Goal: Information Seeking & Learning: Learn about a topic

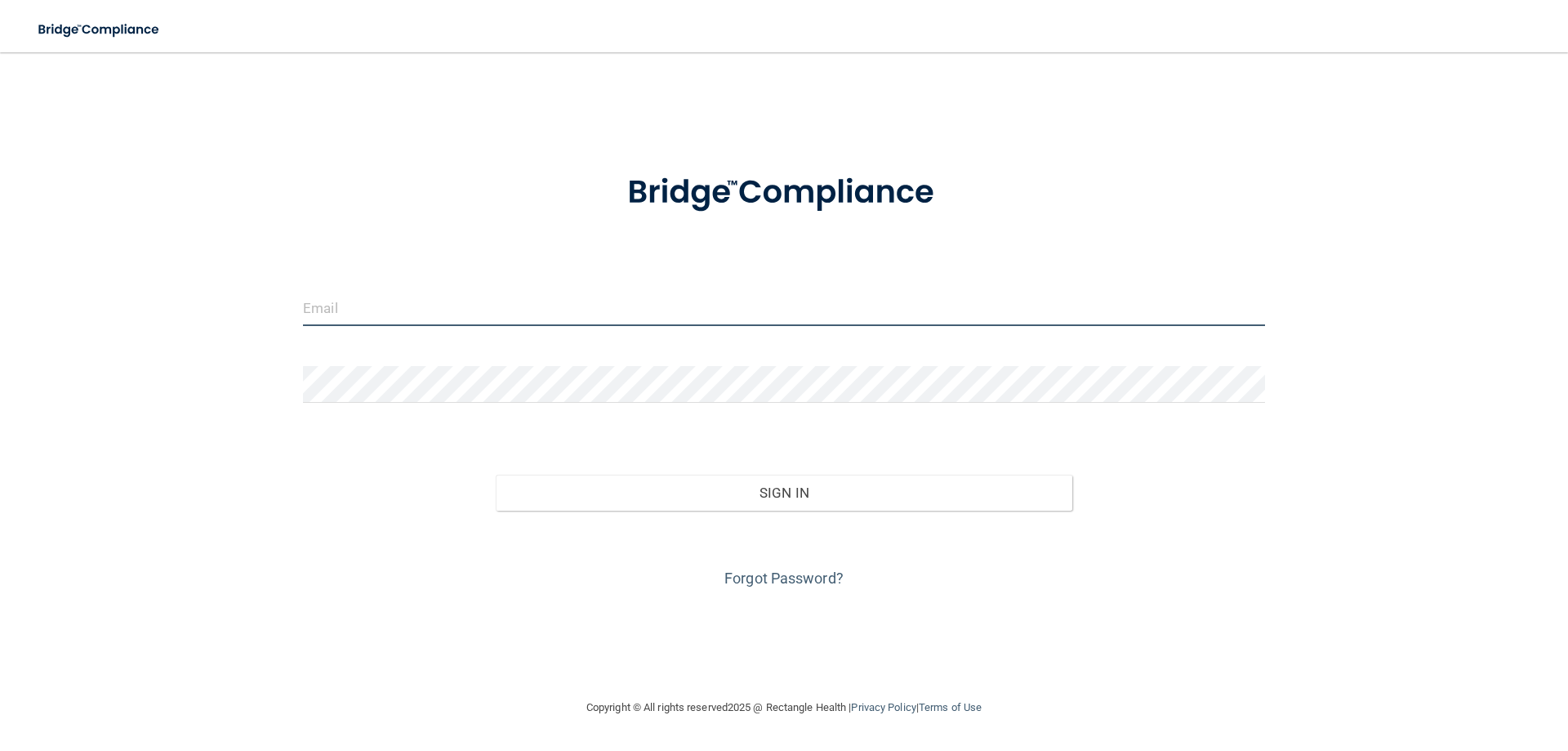
type input "[EMAIL_ADDRESS][DOMAIN_NAME]"
drag, startPoint x: 553, startPoint y: 313, endPoint x: 0, endPoint y: 267, distance: 554.9
click at [0, 270] on main "emmaeubanks99@gmail.com Invalid email/password. You don't have permission to ac…" at bounding box center [784, 401] width 1568 height 698
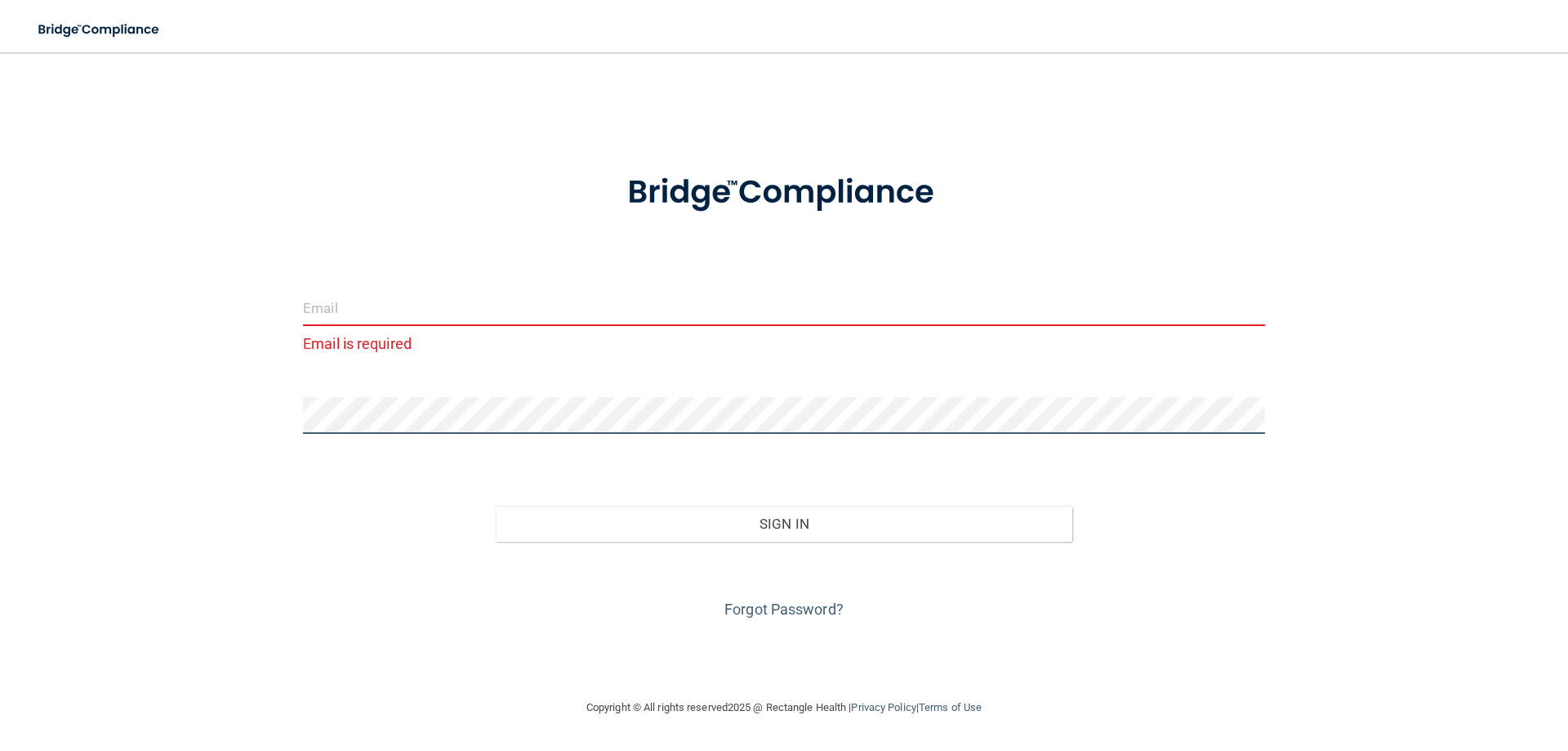
click at [223, 409] on div "Email is required Invalid email/password. You don't have permission to access t…" at bounding box center [784, 375] width 1503 height 612
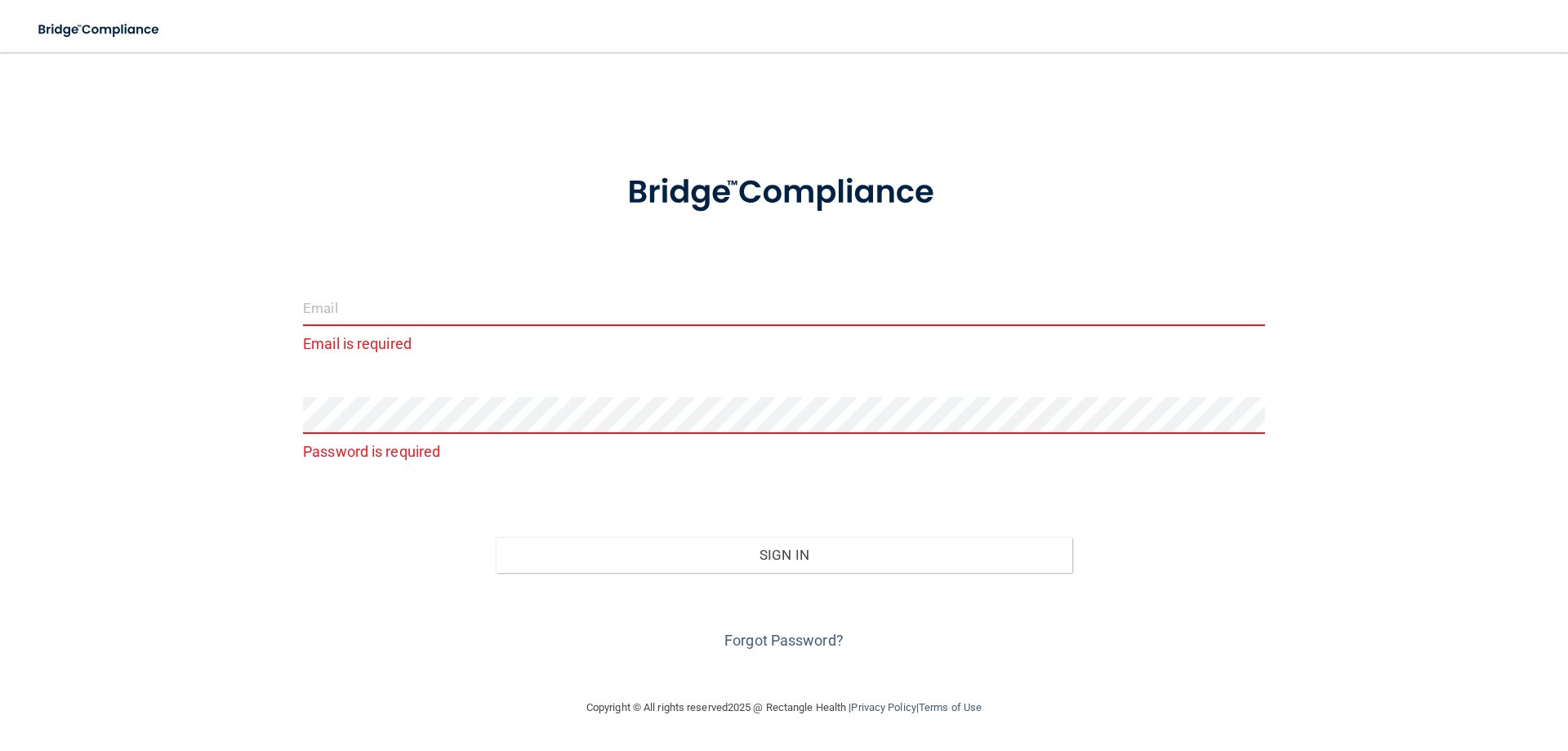
click at [303, 312] on input "email" at bounding box center [784, 308] width 962 height 37
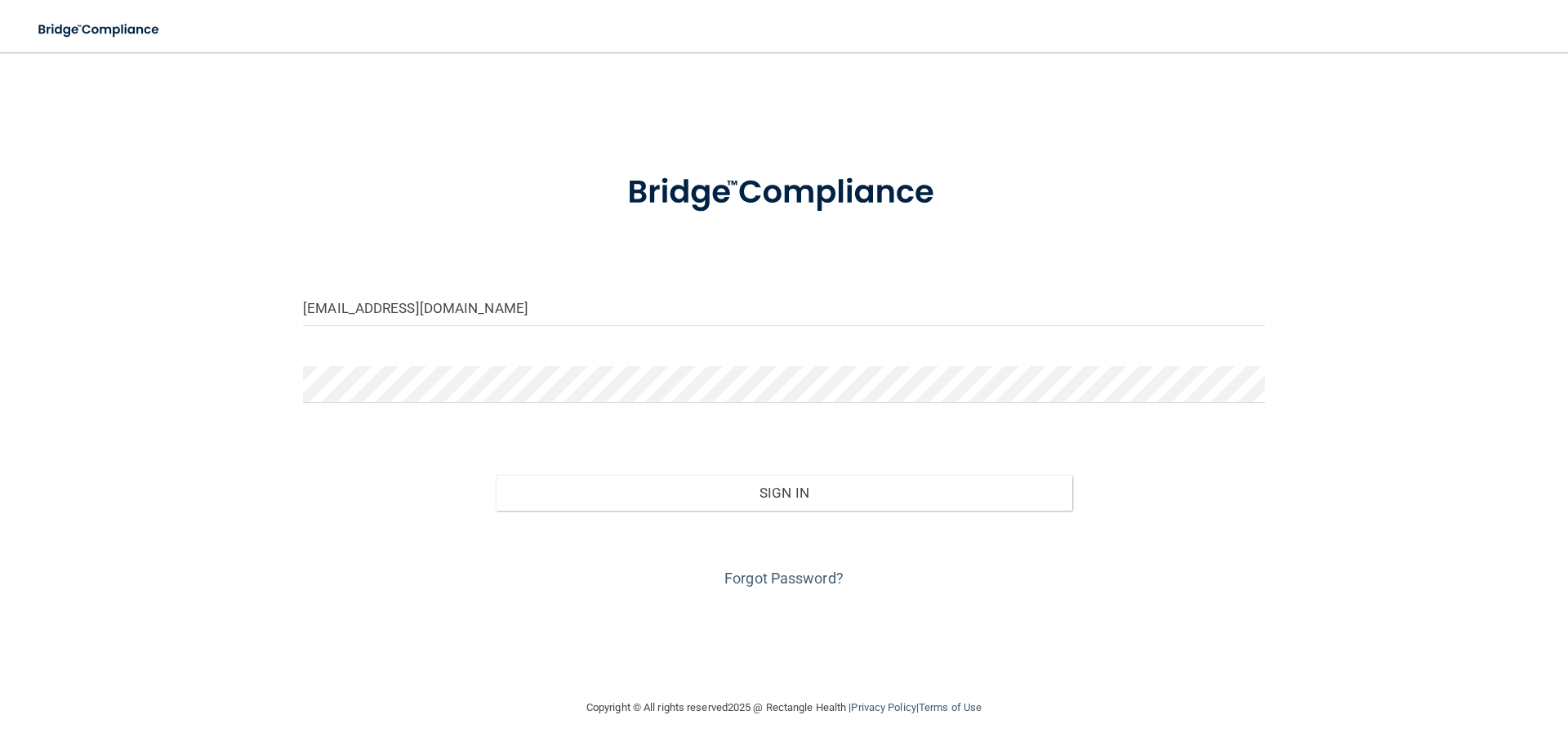
click at [709, 510] on div "Forgot Password?" at bounding box center [784, 551] width 987 height 82
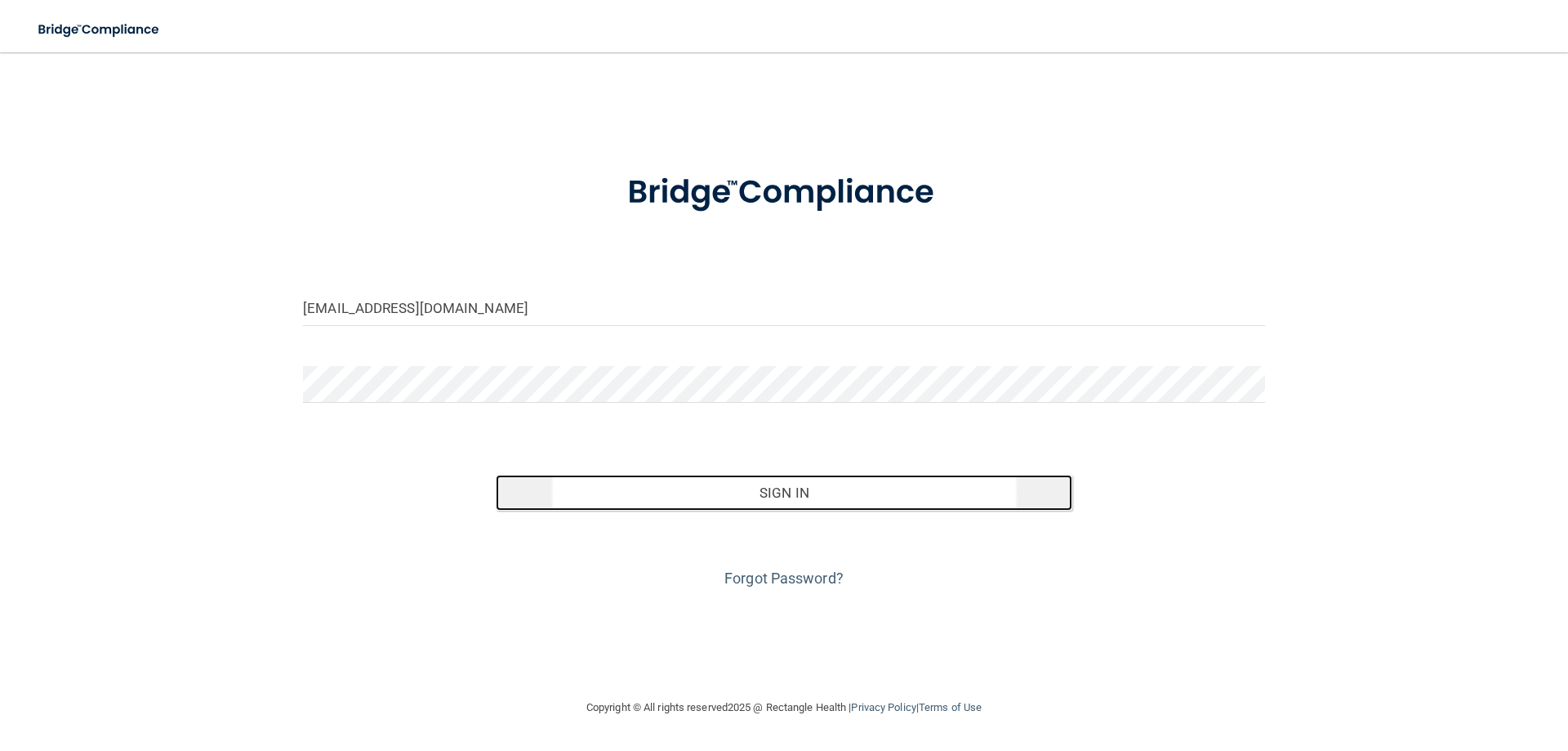
click at [717, 502] on button "Sign In" at bounding box center [784, 492] width 577 height 36
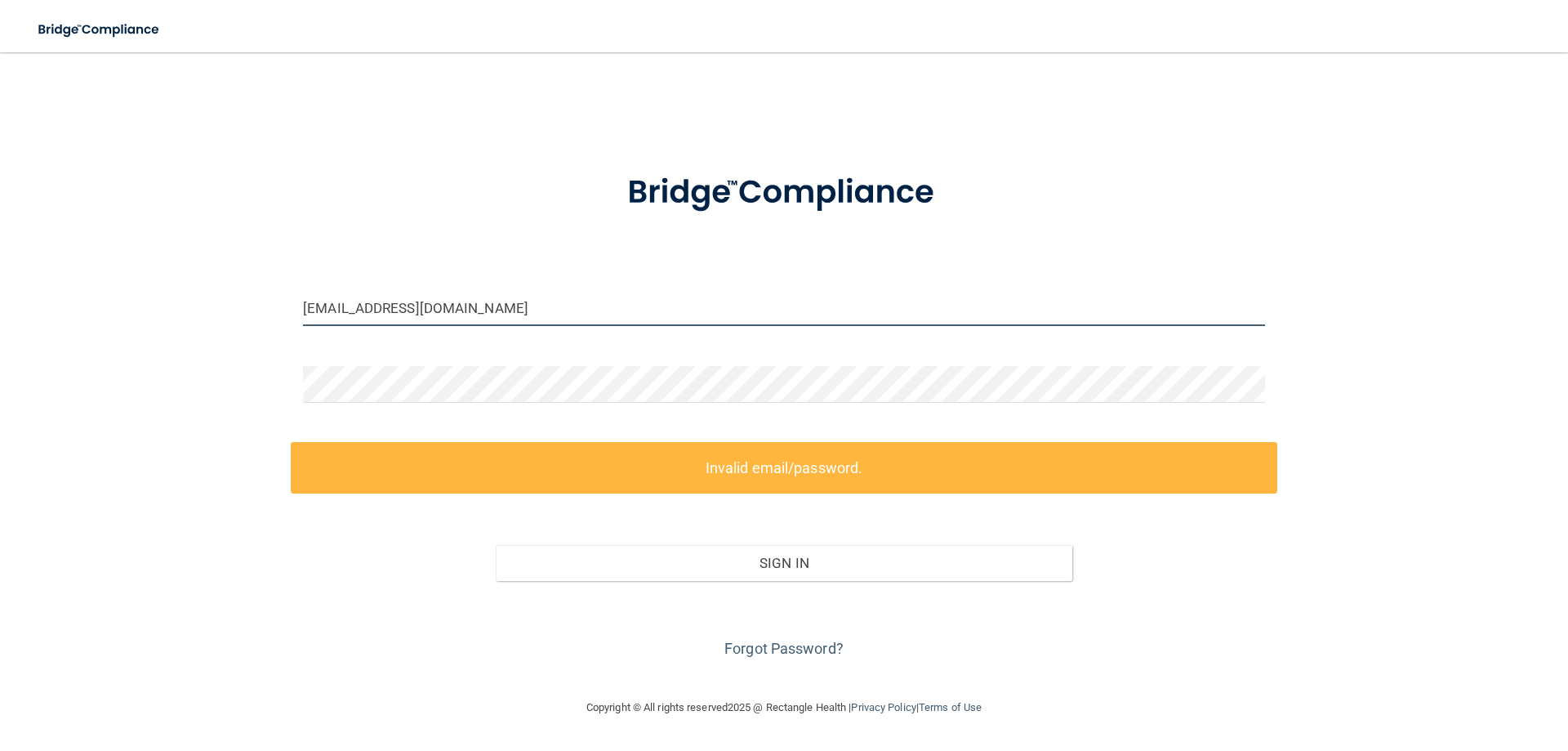
click at [459, 310] on input "rebeccamanrrique@gmai.com" at bounding box center [784, 308] width 962 height 37
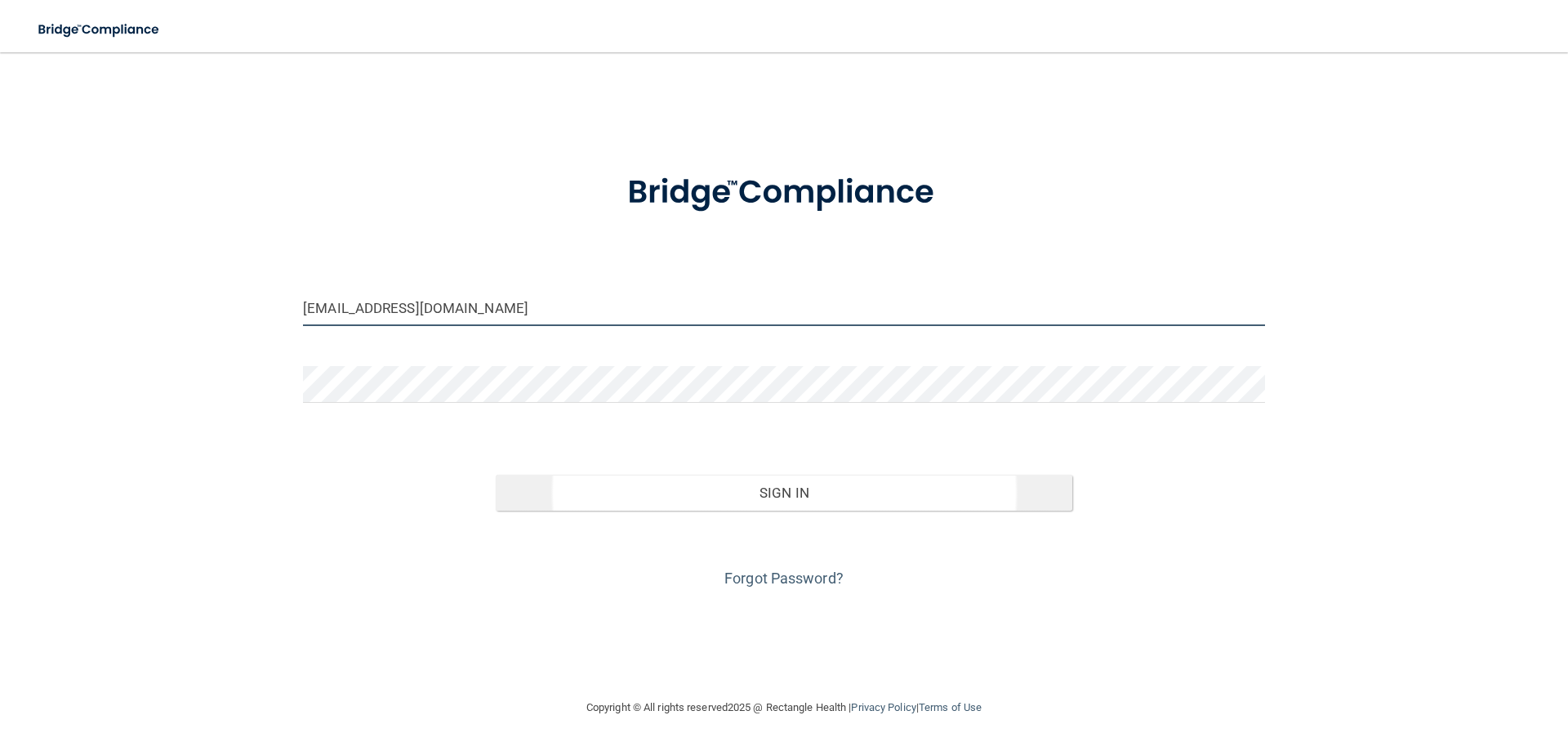
type input "[EMAIL_ADDRESS][DOMAIN_NAME]"
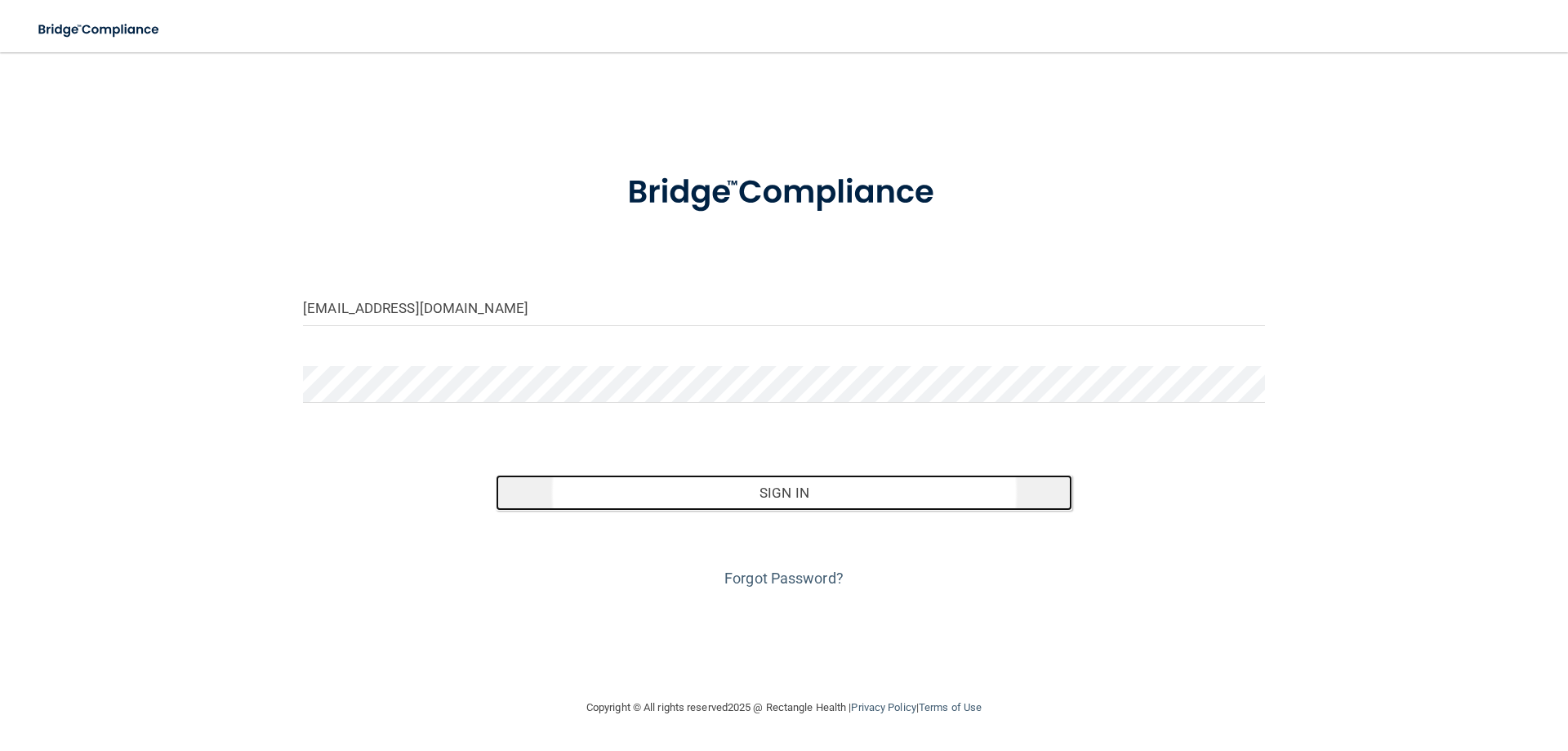
click at [729, 499] on button "Sign In" at bounding box center [784, 492] width 577 height 36
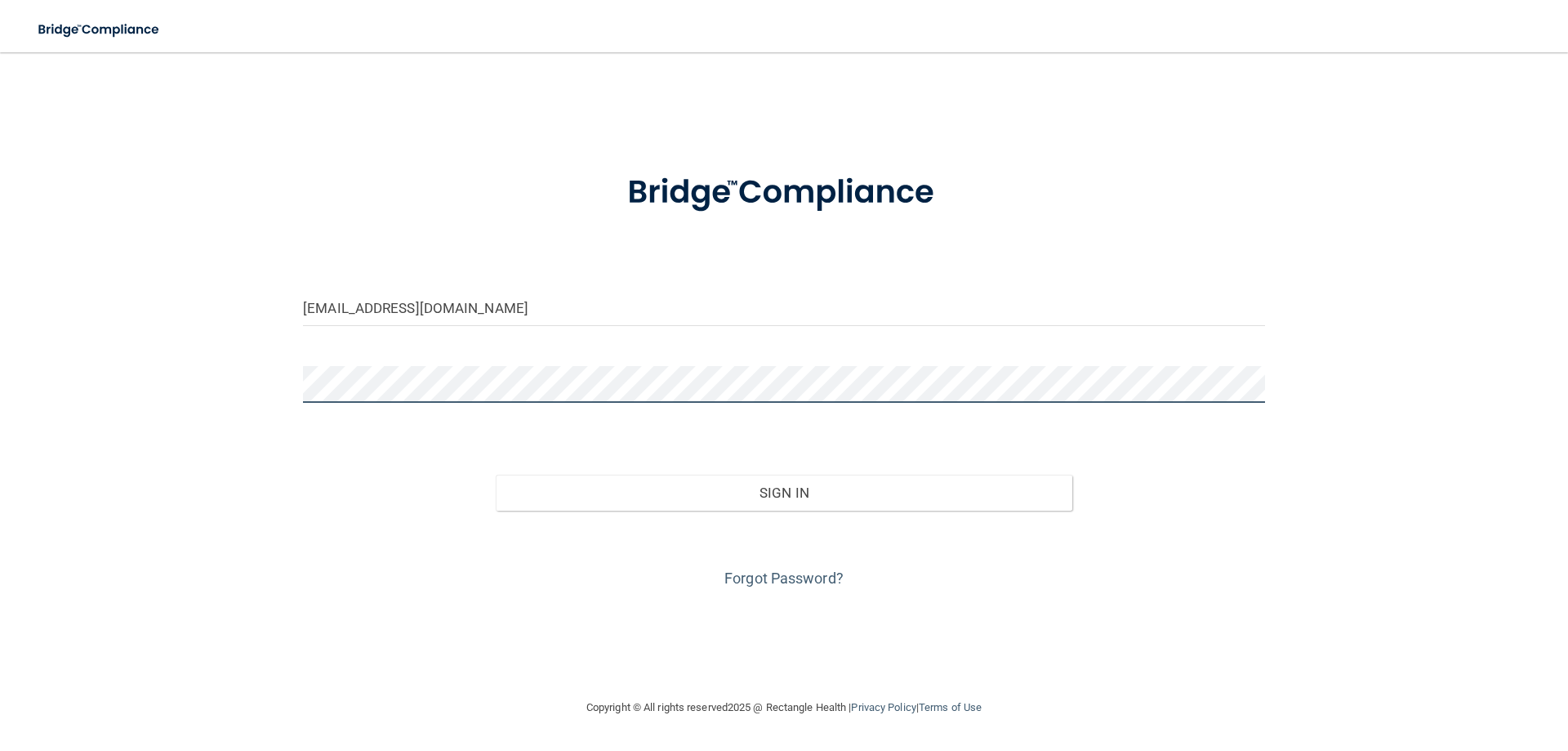
click at [496, 475] on button "Sign In" at bounding box center [784, 492] width 577 height 36
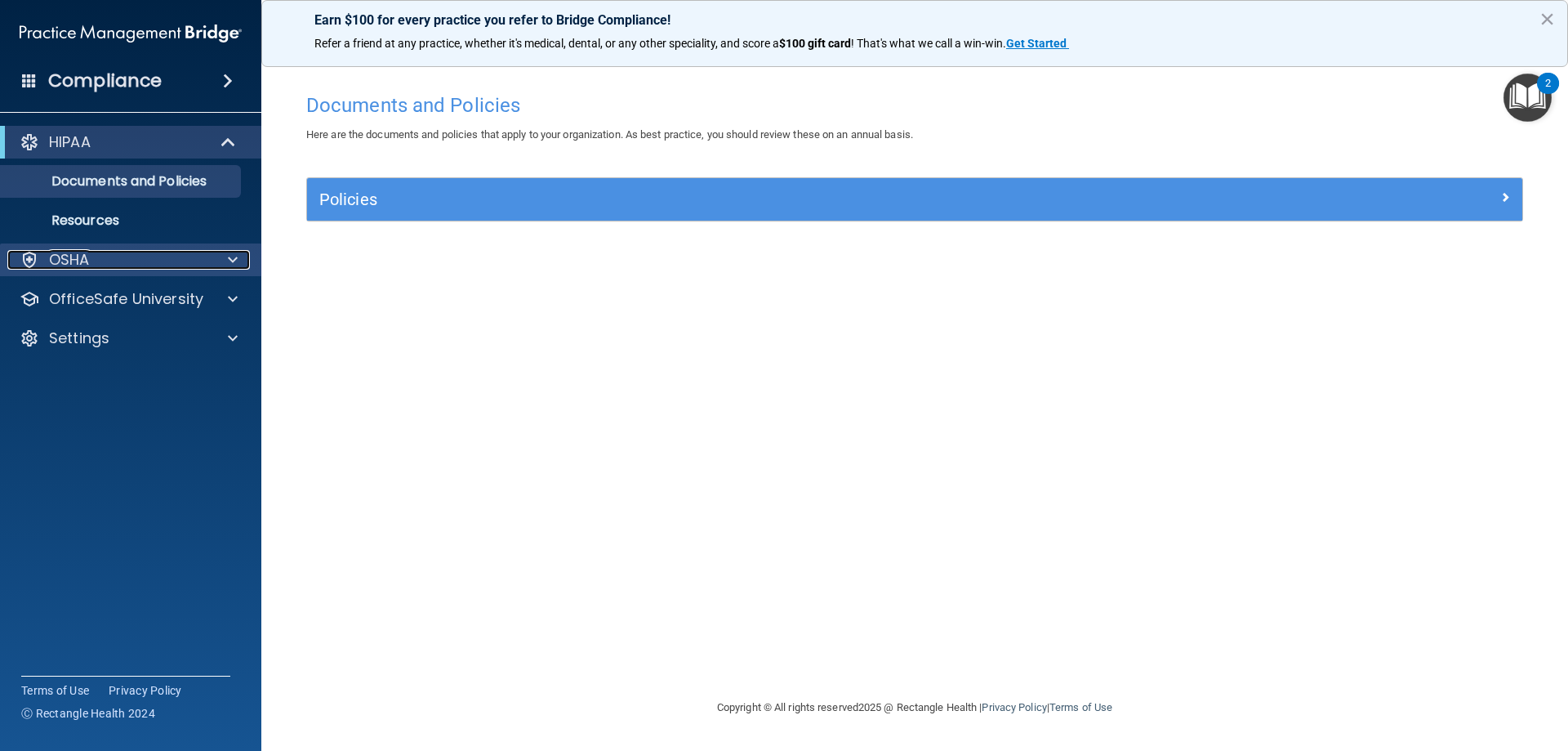
click at [102, 259] on div "OSHA" at bounding box center [109, 259] width 203 height 19
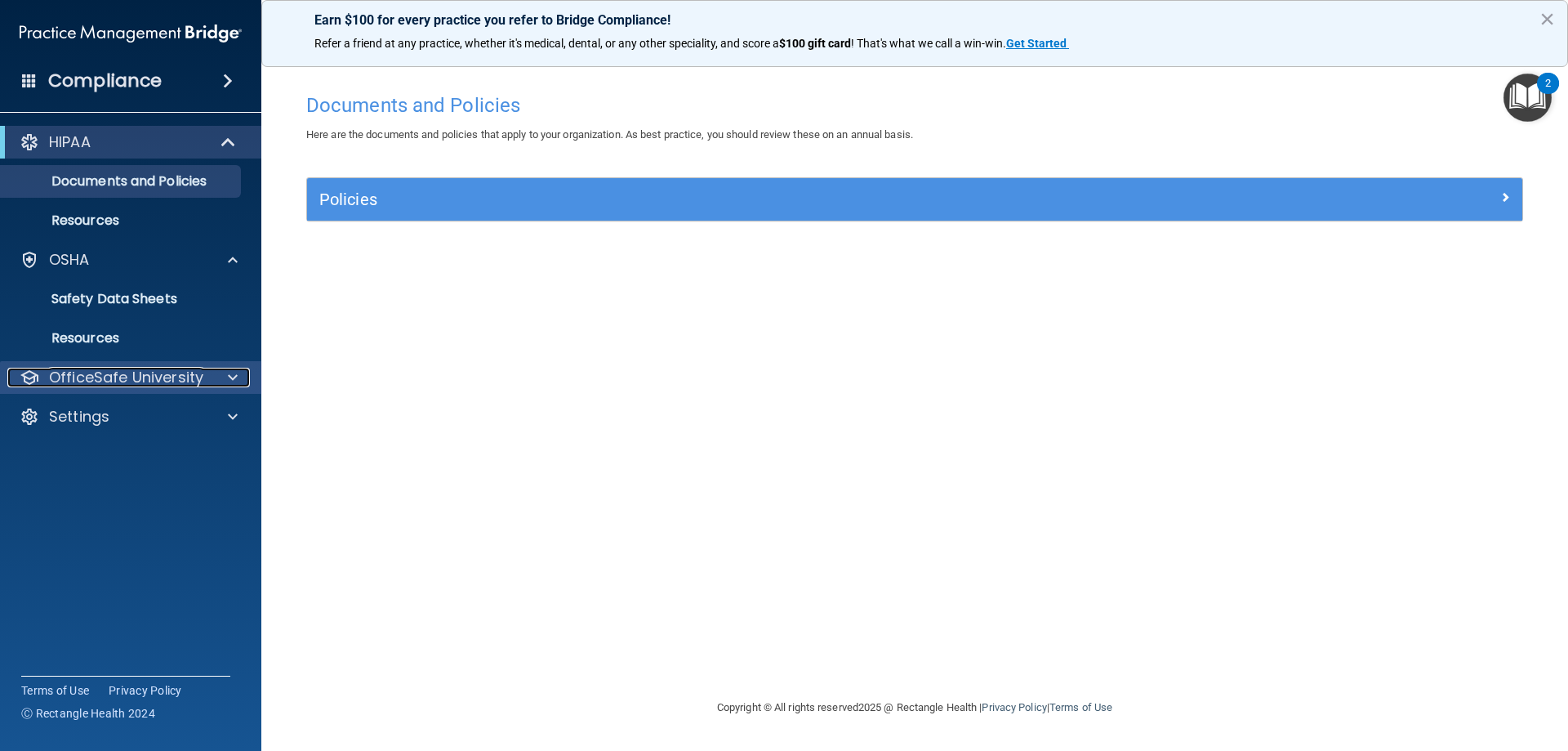
click at [129, 372] on p "OfficeSafe University" at bounding box center [126, 377] width 154 height 19
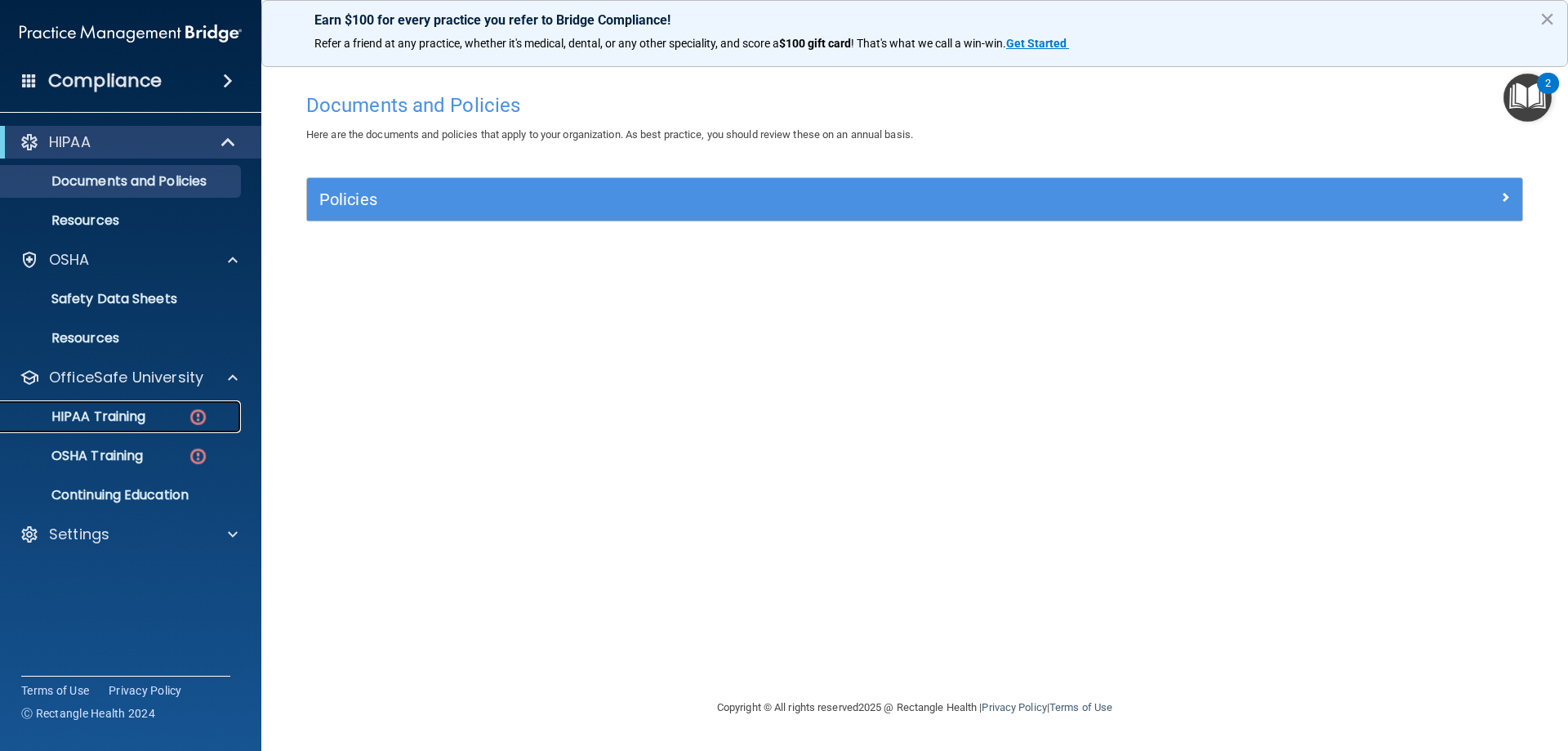
click at [126, 411] on p "HIPAA Training" at bounding box center [78, 417] width 135 height 17
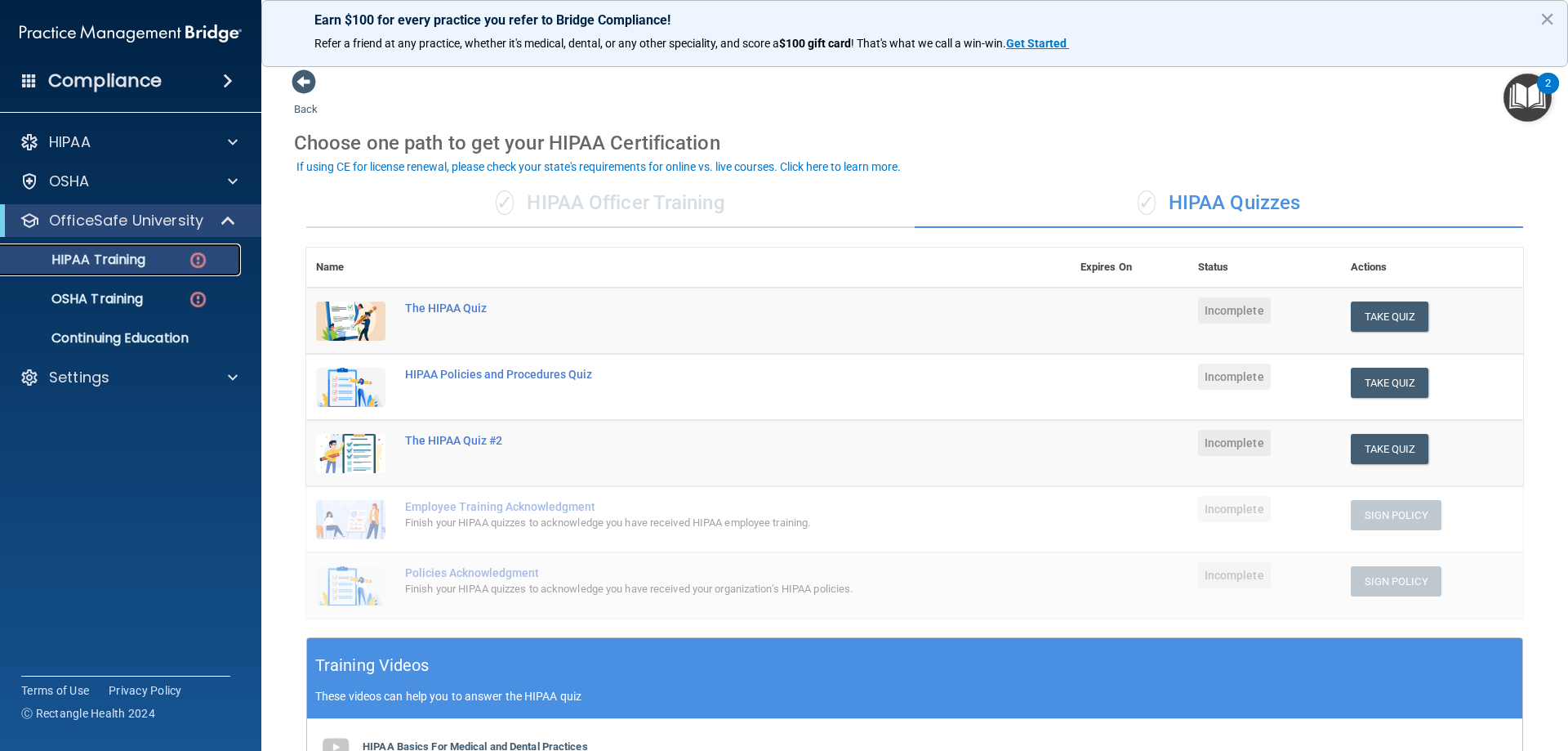
click at [154, 265] on div "HIPAA Training" at bounding box center [122, 259] width 223 height 17
click at [496, 201] on span "✓" at bounding box center [505, 203] width 18 height 25
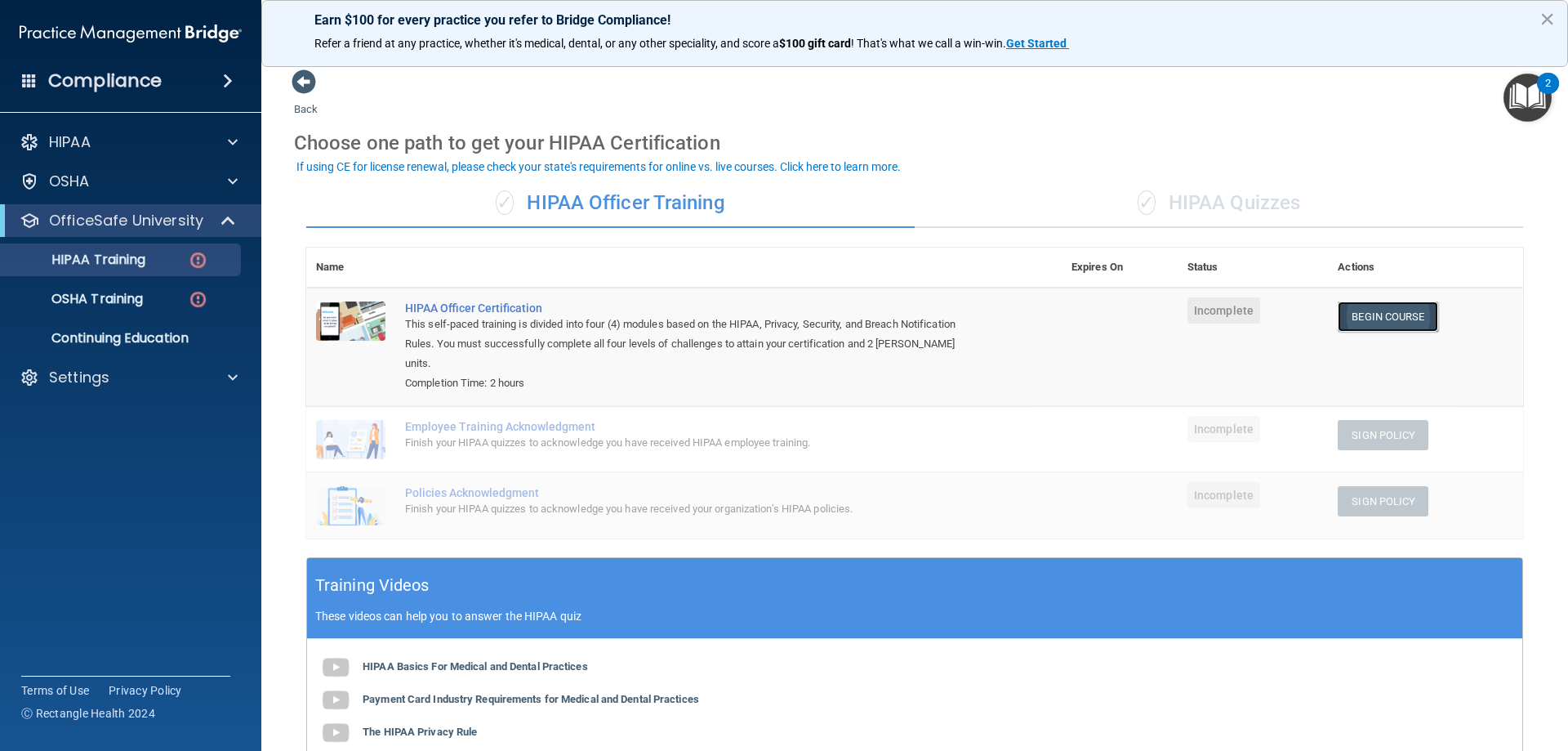
click at [1359, 304] on link "Begin Course" at bounding box center [1387, 317] width 100 height 30
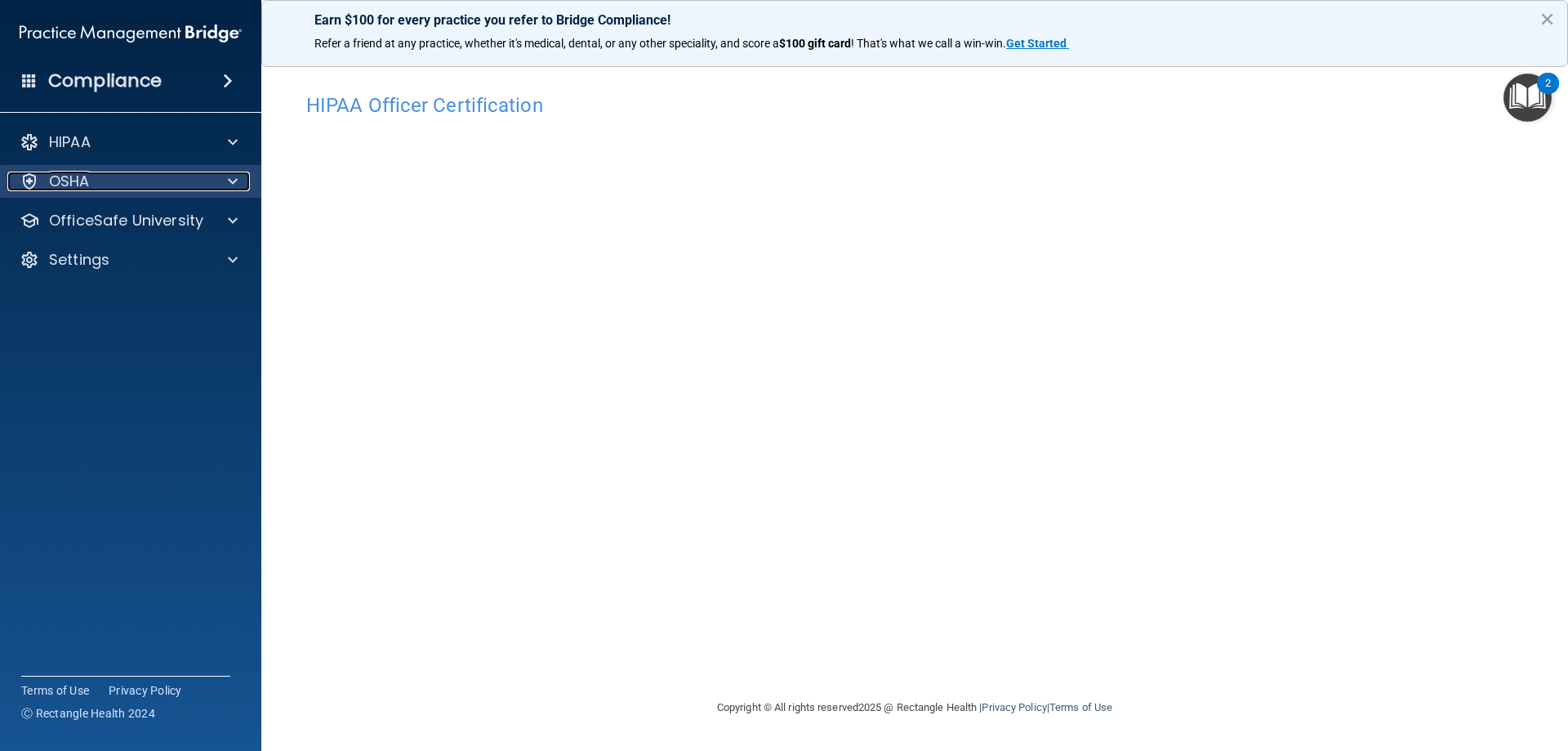
click at [206, 171] on div "OSHA" at bounding box center [109, 181] width 203 height 19
click at [165, 182] on div "OSHA" at bounding box center [109, 181] width 203 height 19
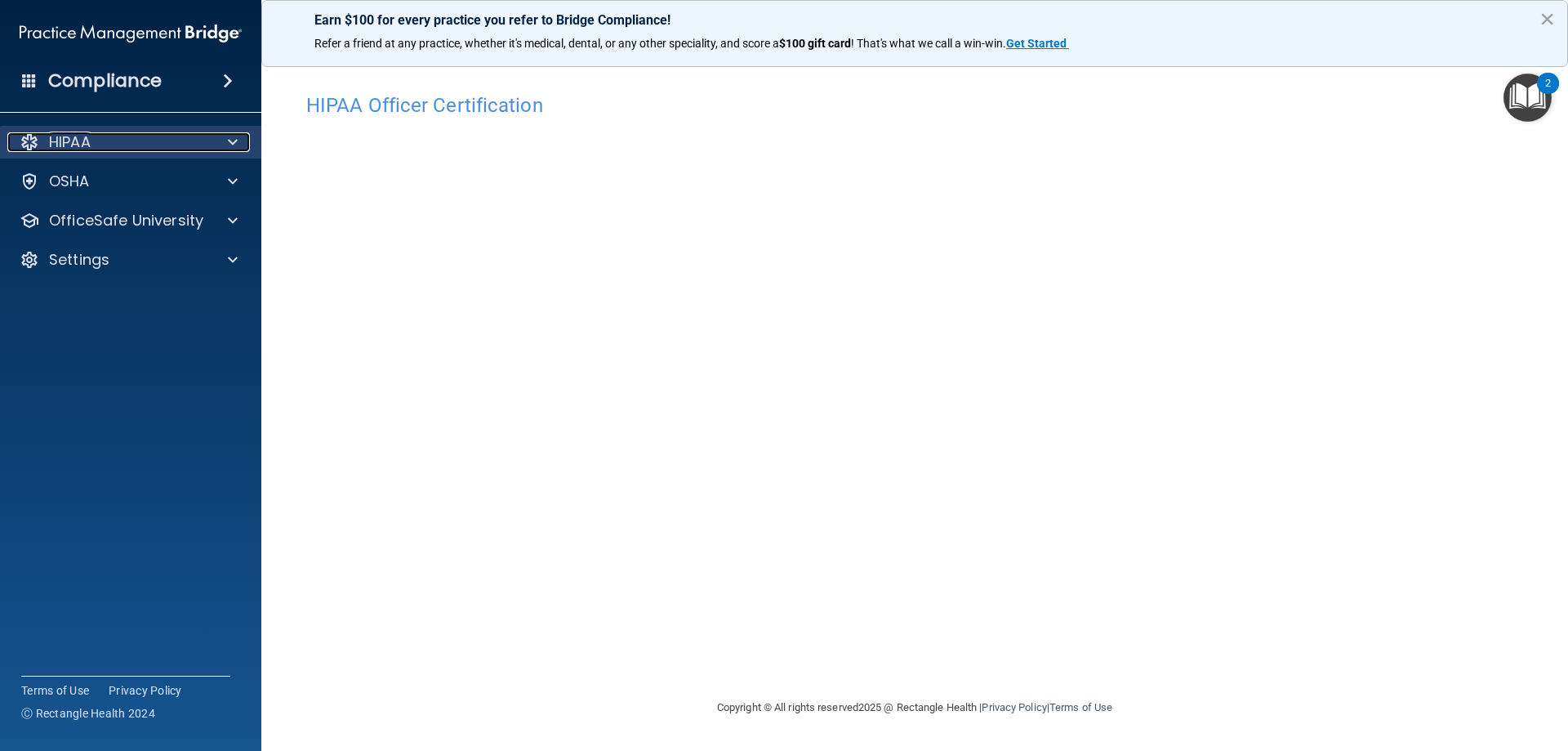
click at [225, 146] on div at bounding box center [230, 142] width 41 height 19
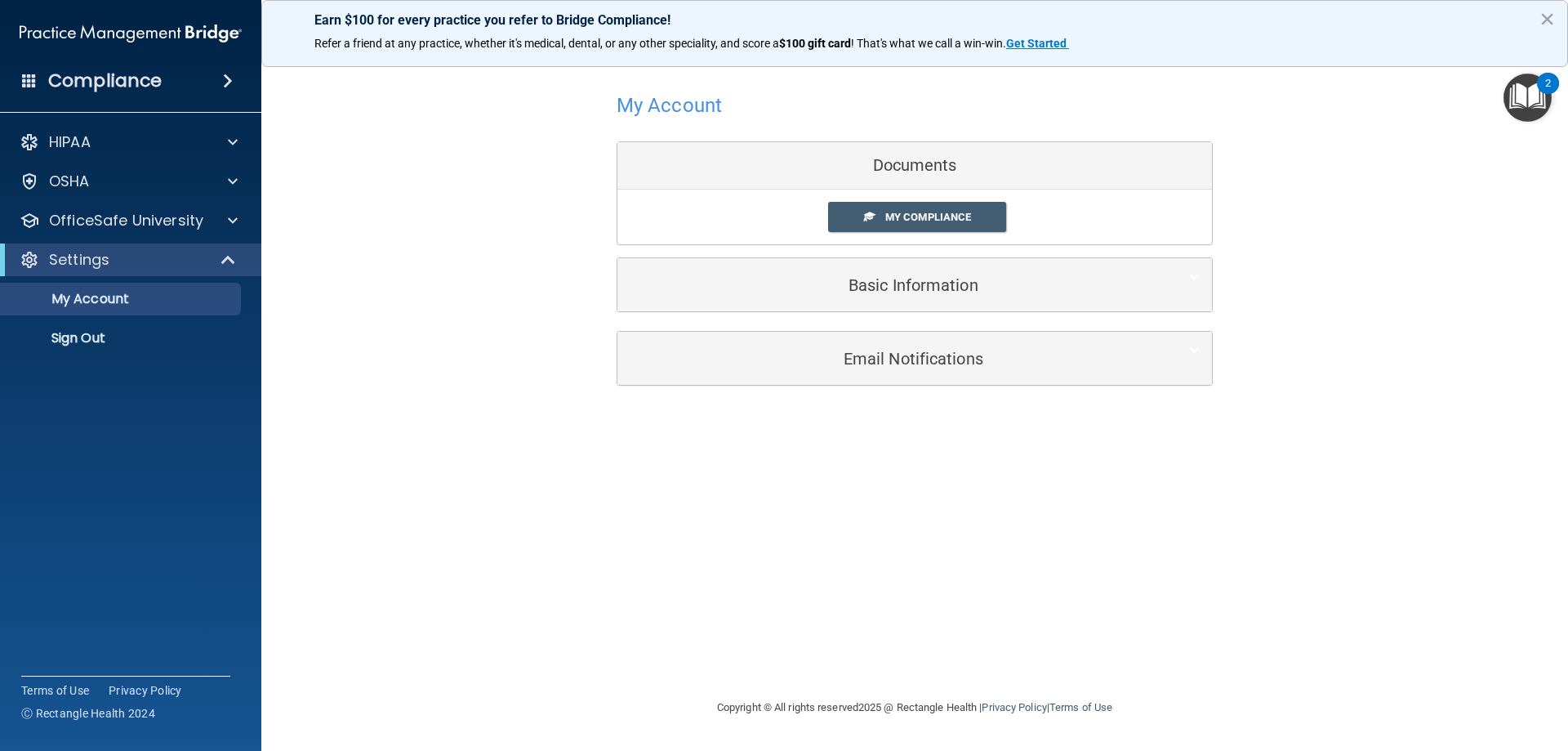
click at [223, 78] on span at bounding box center [228, 81] width 10 height 19
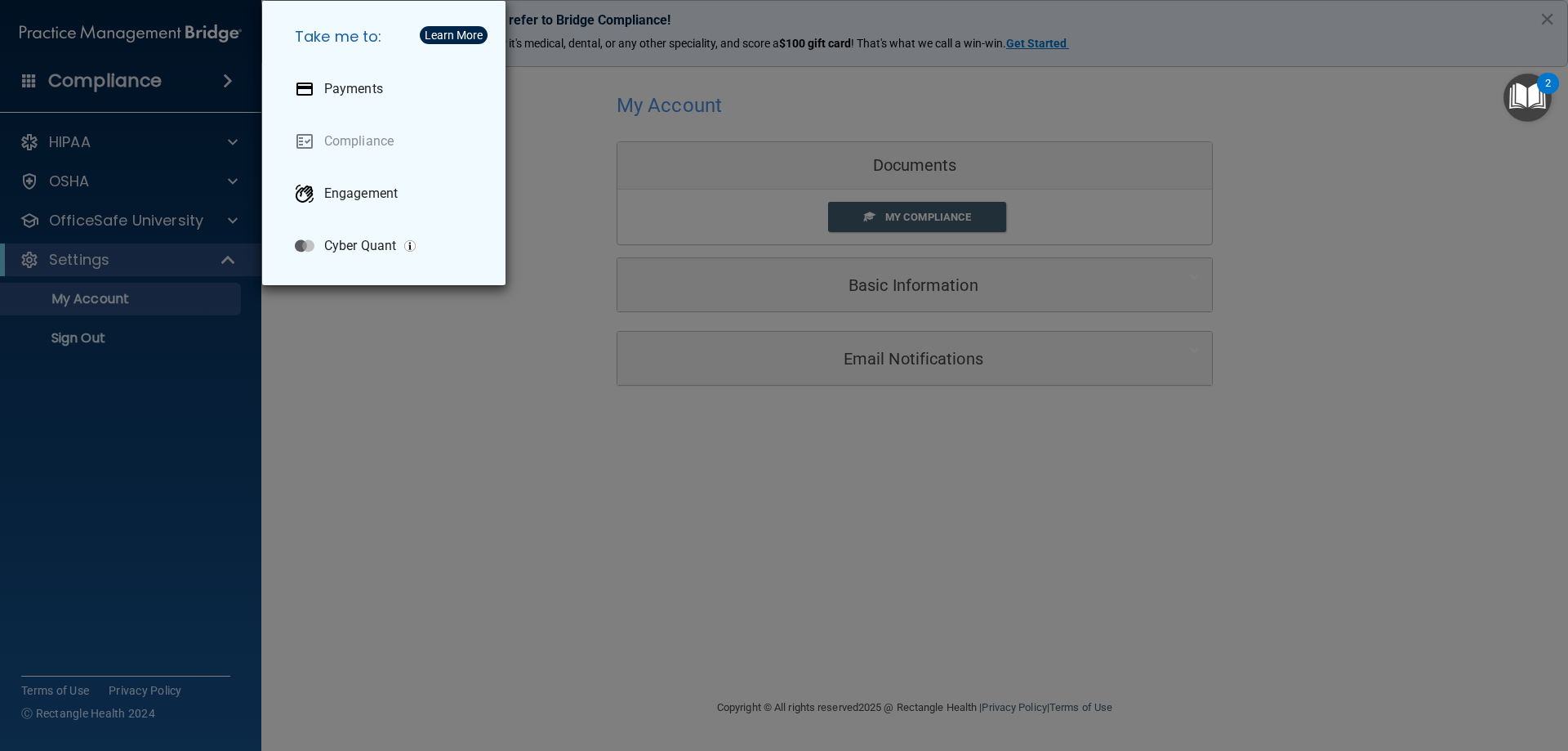
click at [222, 78] on div "Take me to: Payments Compliance Engagement Cyber Quant" at bounding box center [784, 375] width 1568 height 751
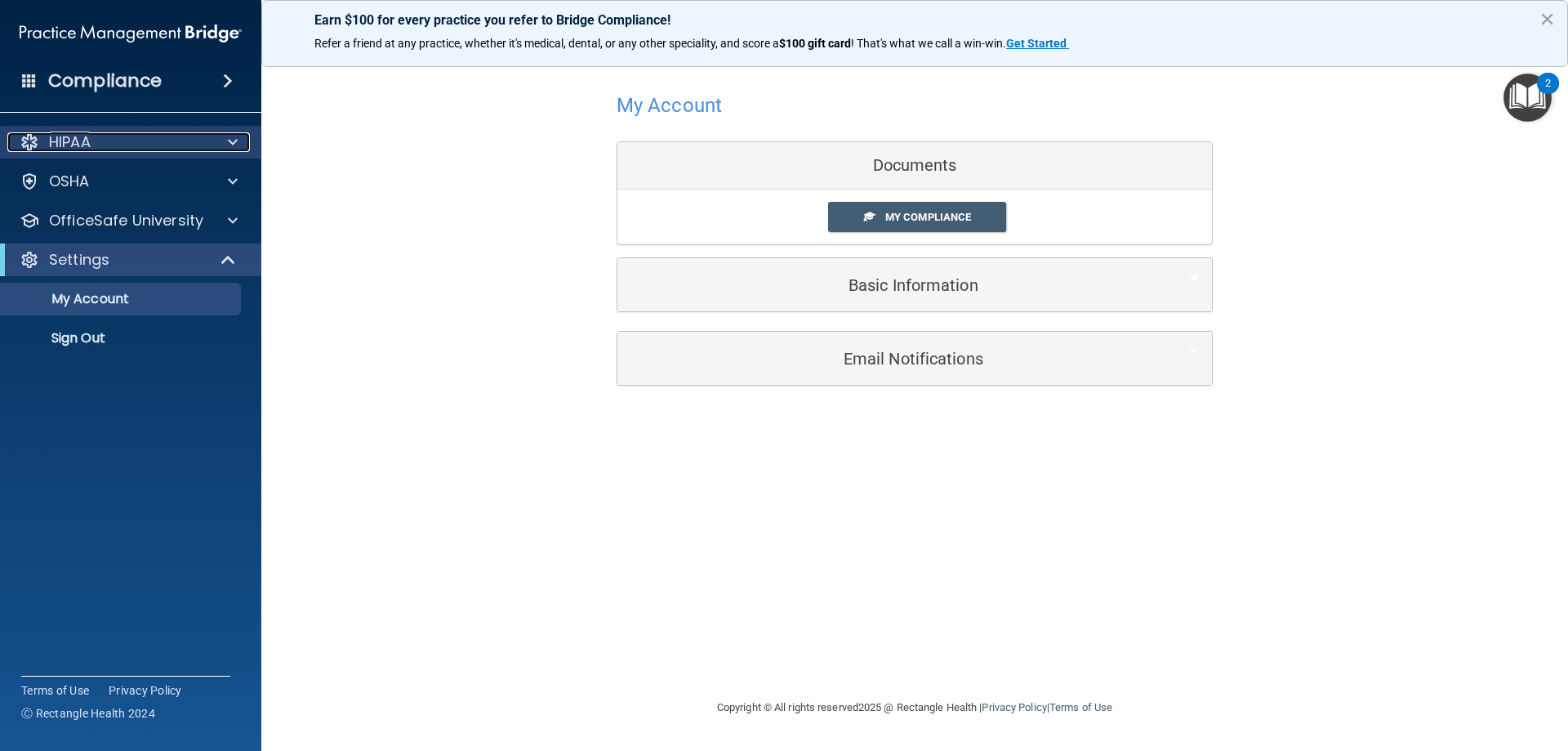
click at [194, 146] on div "HIPAA" at bounding box center [109, 142] width 203 height 19
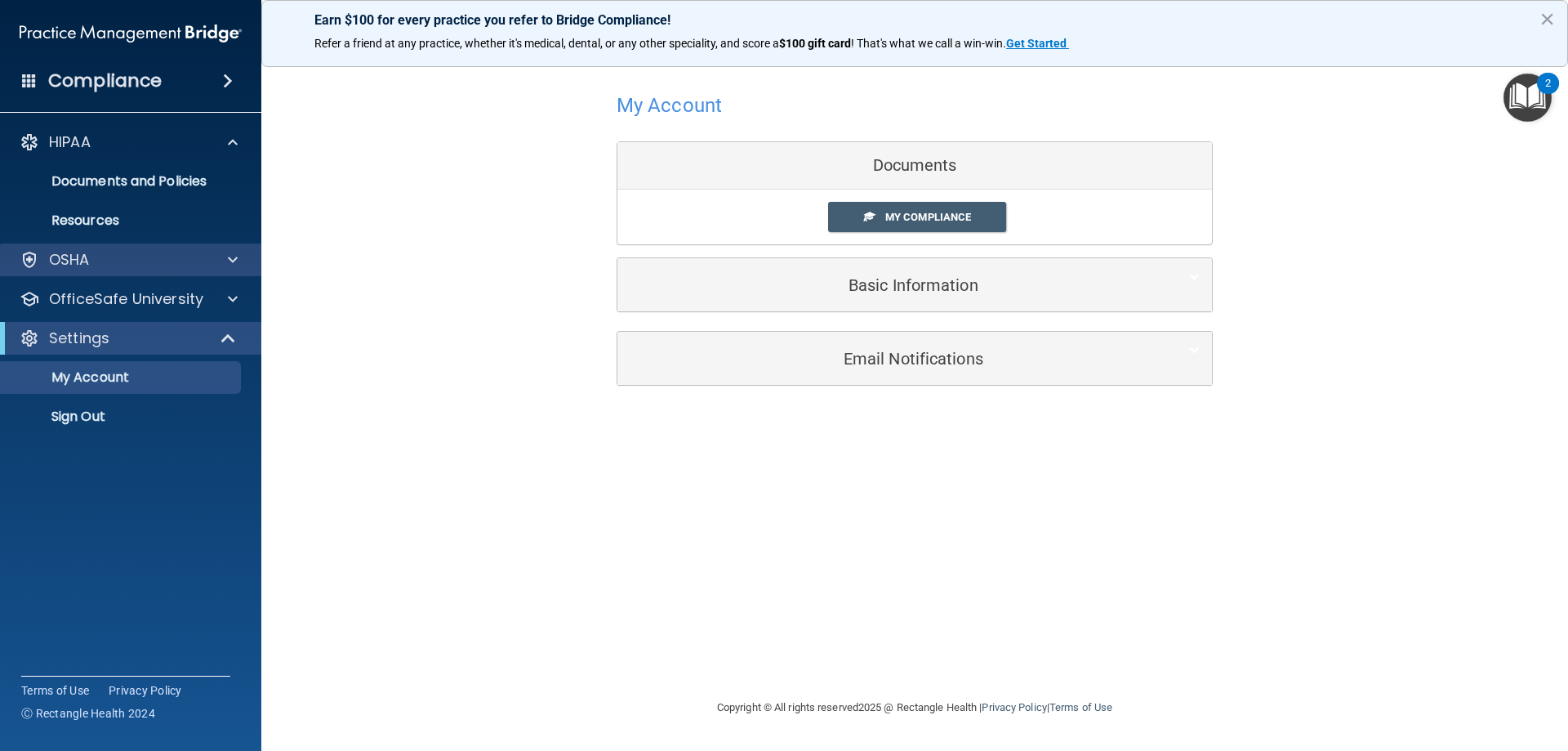
click at [176, 249] on div "OSHA" at bounding box center [131, 259] width 262 height 33
click at [226, 259] on div at bounding box center [230, 259] width 41 height 19
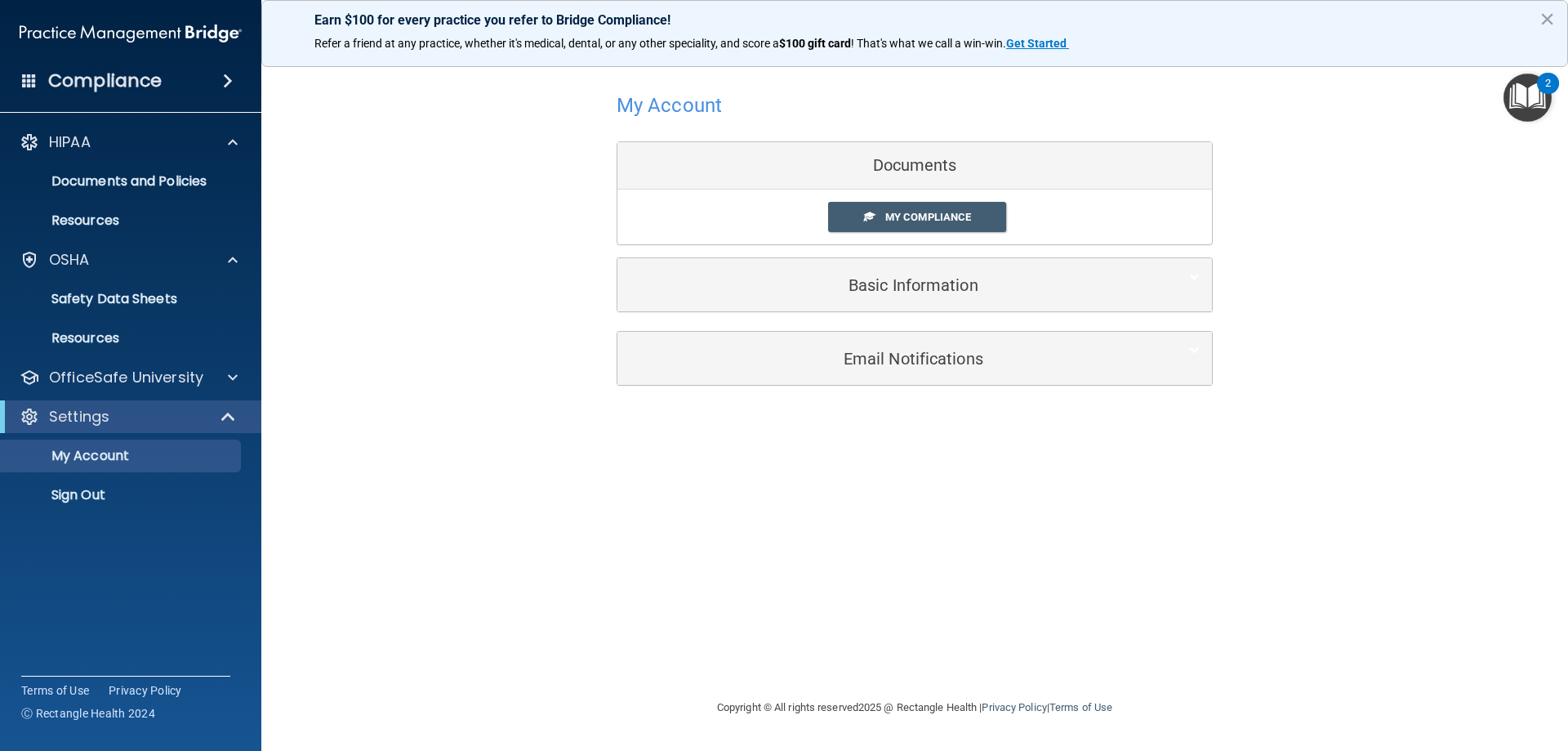
click at [490, 316] on div "My Account Documents My Compliance My Compliance My BAA Basic Information Full …" at bounding box center [914, 237] width 1242 height 335
click at [935, 214] on span "My Compliance" at bounding box center [927, 217] width 86 height 12
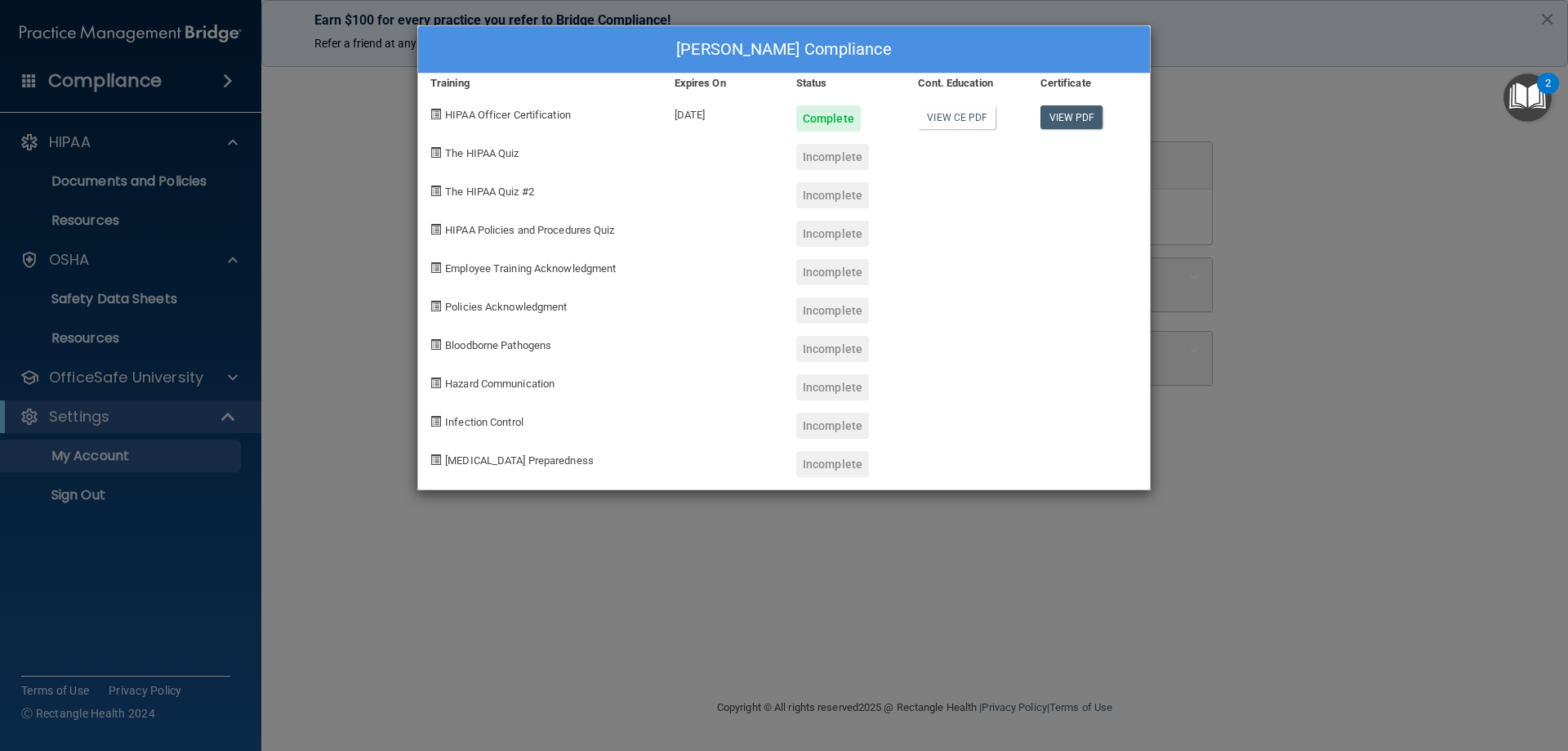
click at [461, 148] on span "The HIPAA Quiz" at bounding box center [481, 154] width 73 height 12
click at [910, 527] on div "Rebecca Manrrique's Compliance Training Expires On Status Cont. Education Certi…" at bounding box center [784, 375] width 1568 height 751
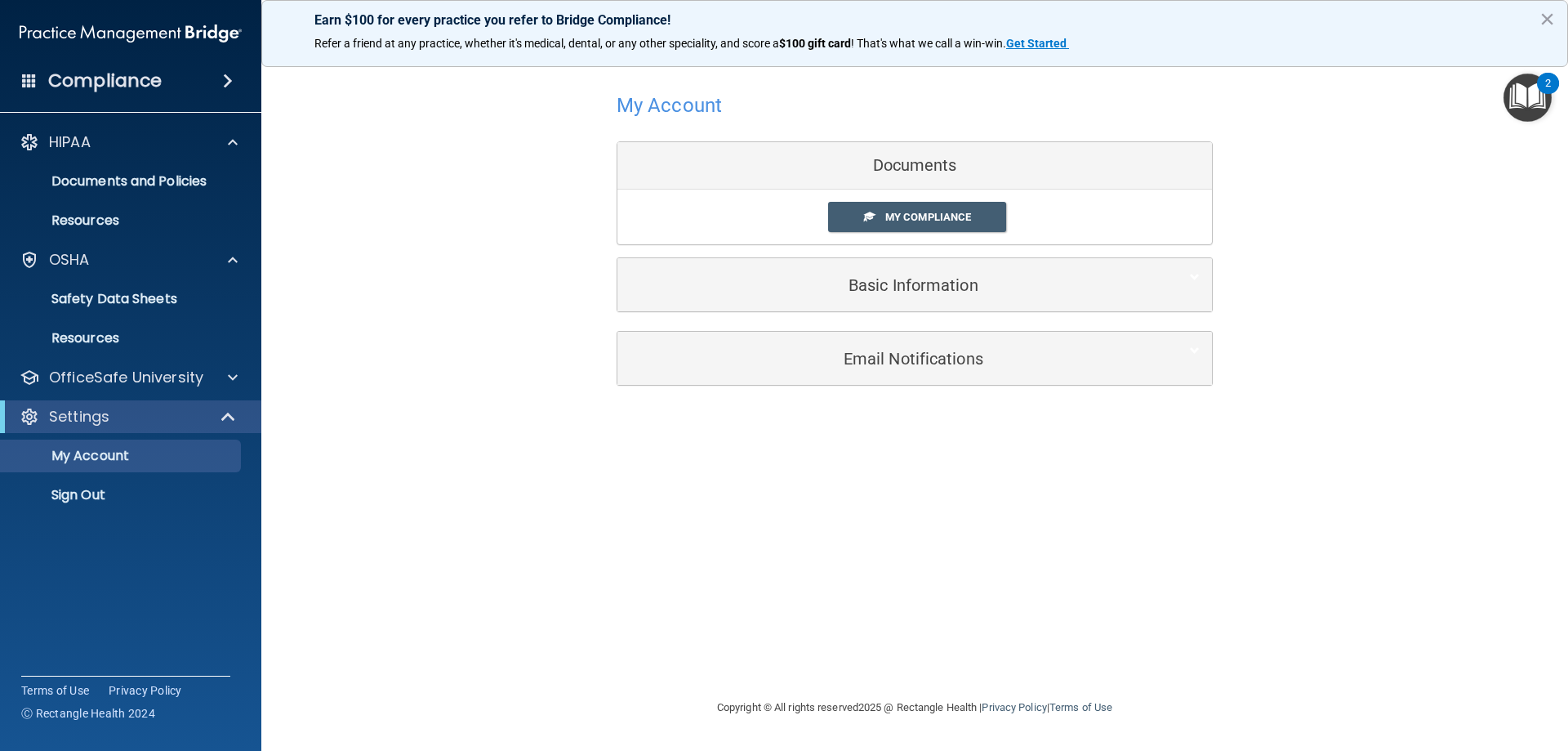
click at [220, 70] on div "Compliance" at bounding box center [131, 80] width 261 height 36
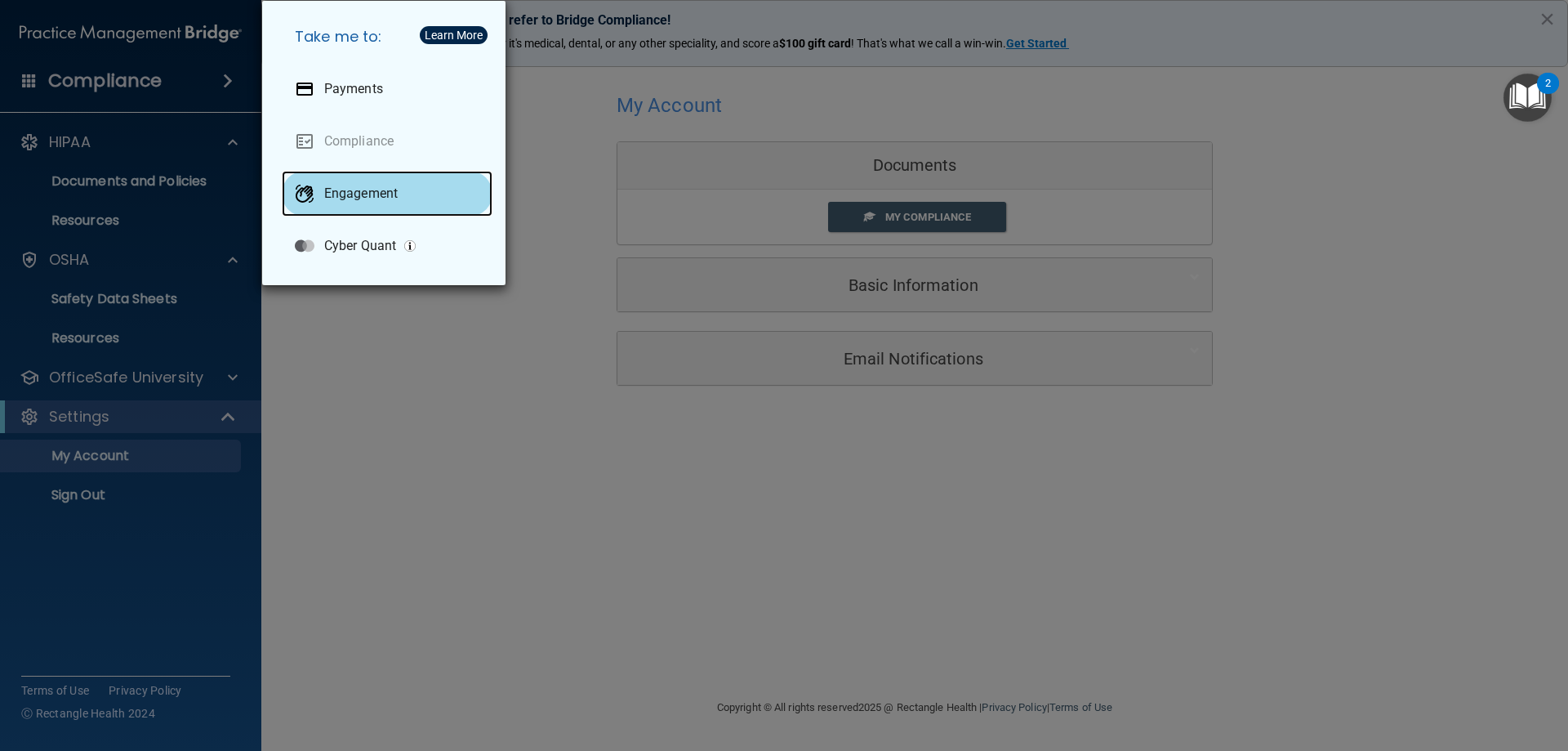
click at [380, 188] on p "Engagement" at bounding box center [360, 193] width 73 height 17
click at [351, 387] on div "Take me to: Payments Compliance Engagement Cyber Quant" at bounding box center [784, 375] width 1568 height 751
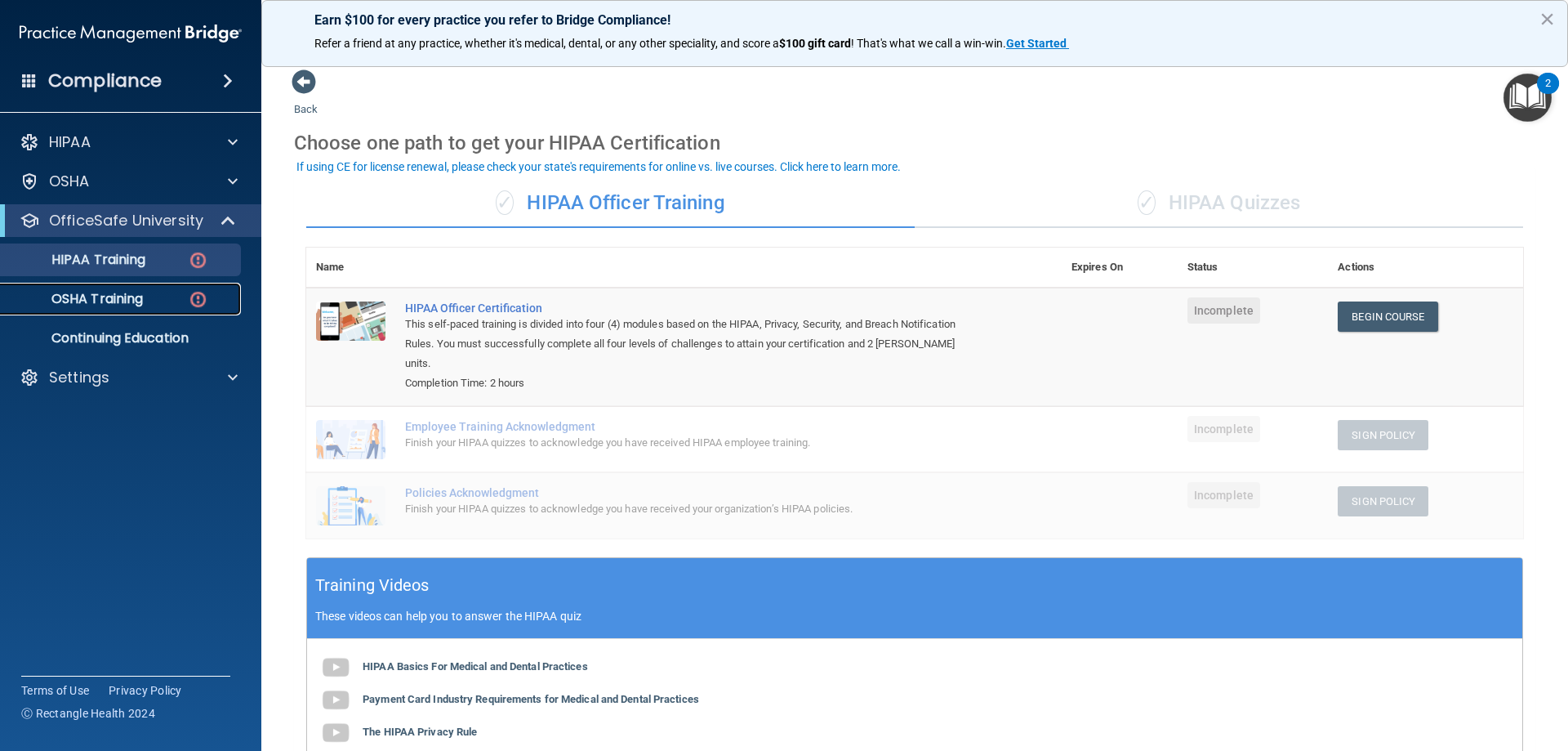
click at [129, 284] on link "OSHA Training" at bounding box center [112, 298] width 258 height 33
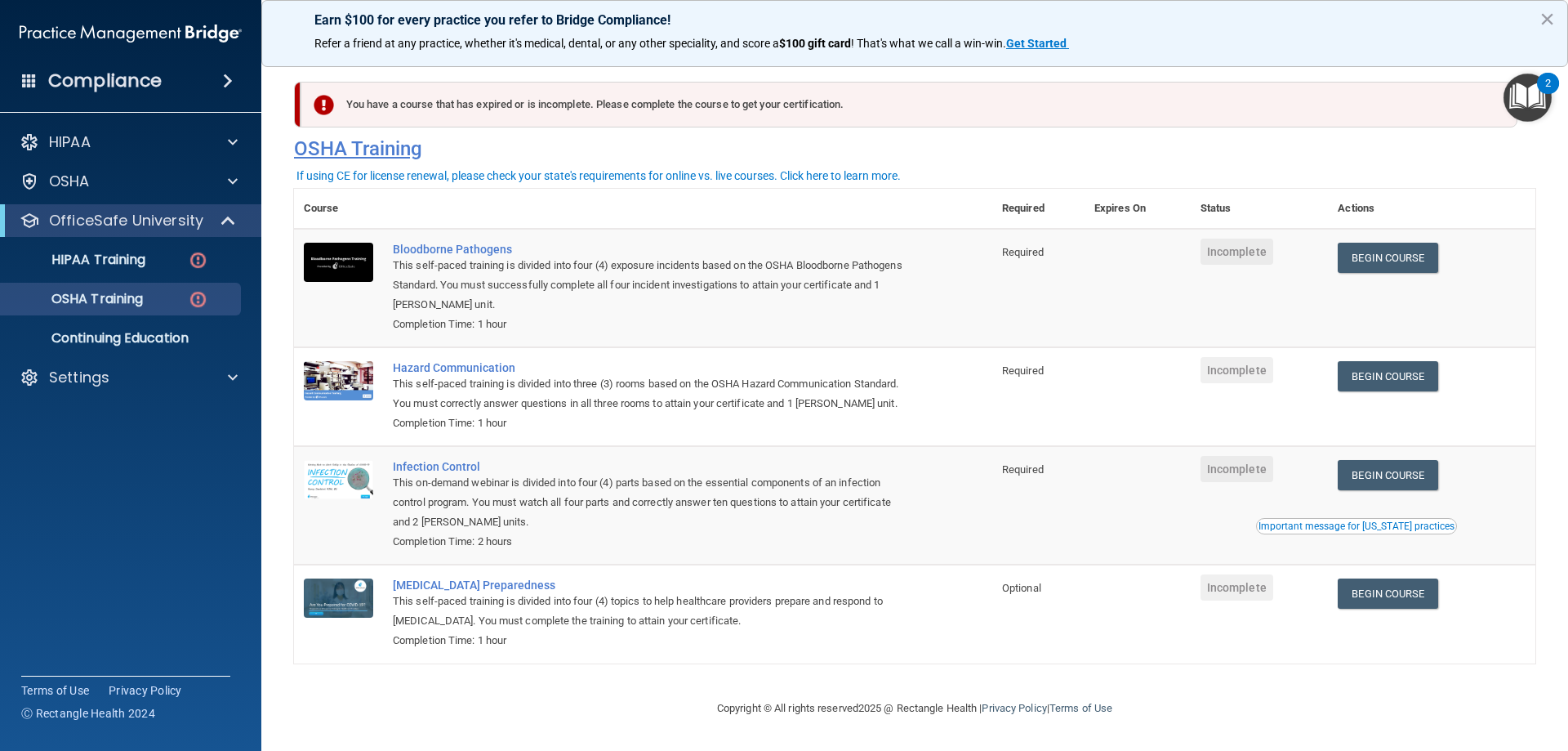
click at [386, 152] on h4 "OSHA Training" at bounding box center [914, 148] width 1242 height 23
click at [569, 178] on div "If using CE for license renewal, please check your state's requirements for onl…" at bounding box center [598, 176] width 604 height 11
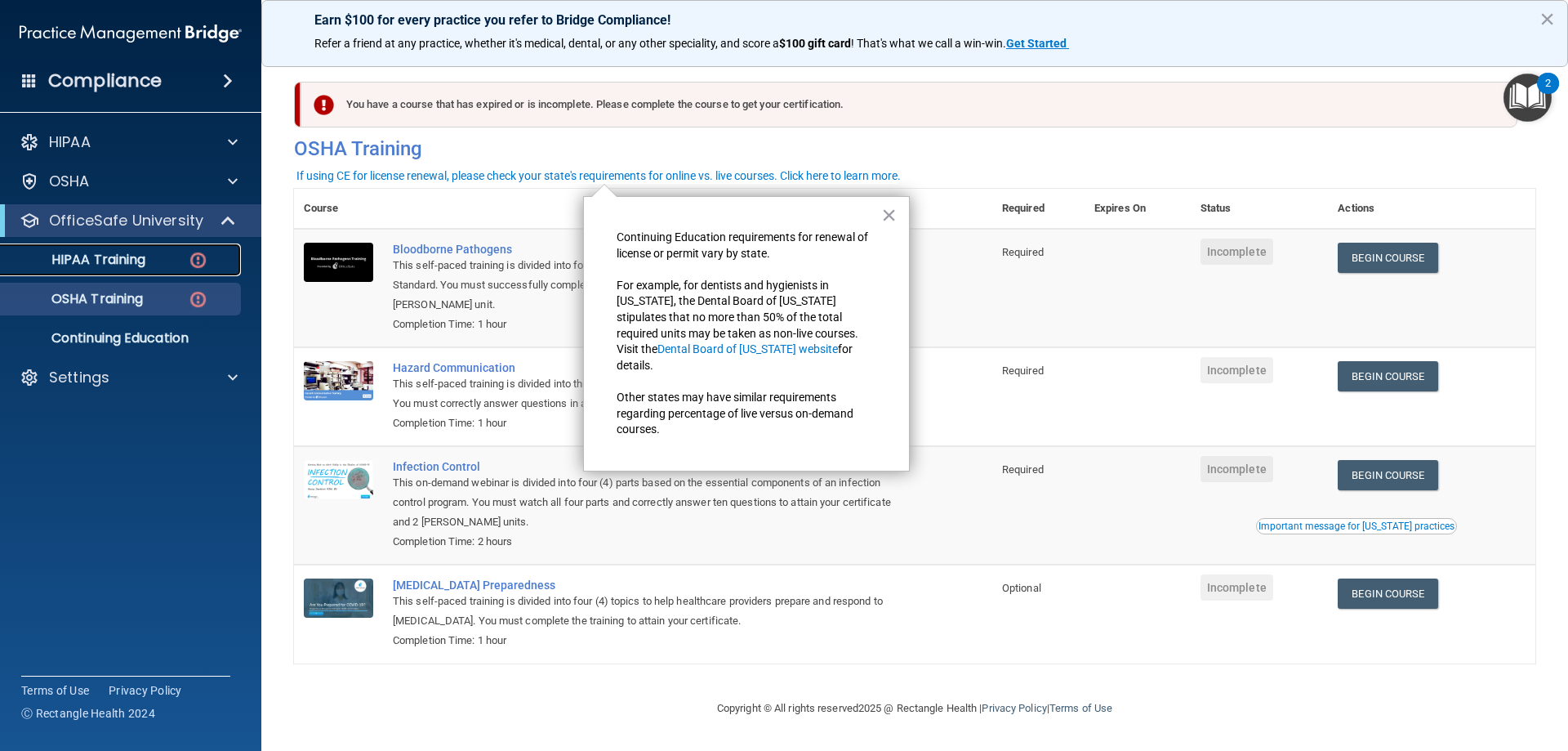
click at [145, 272] on link "HIPAA Training" at bounding box center [112, 259] width 258 height 33
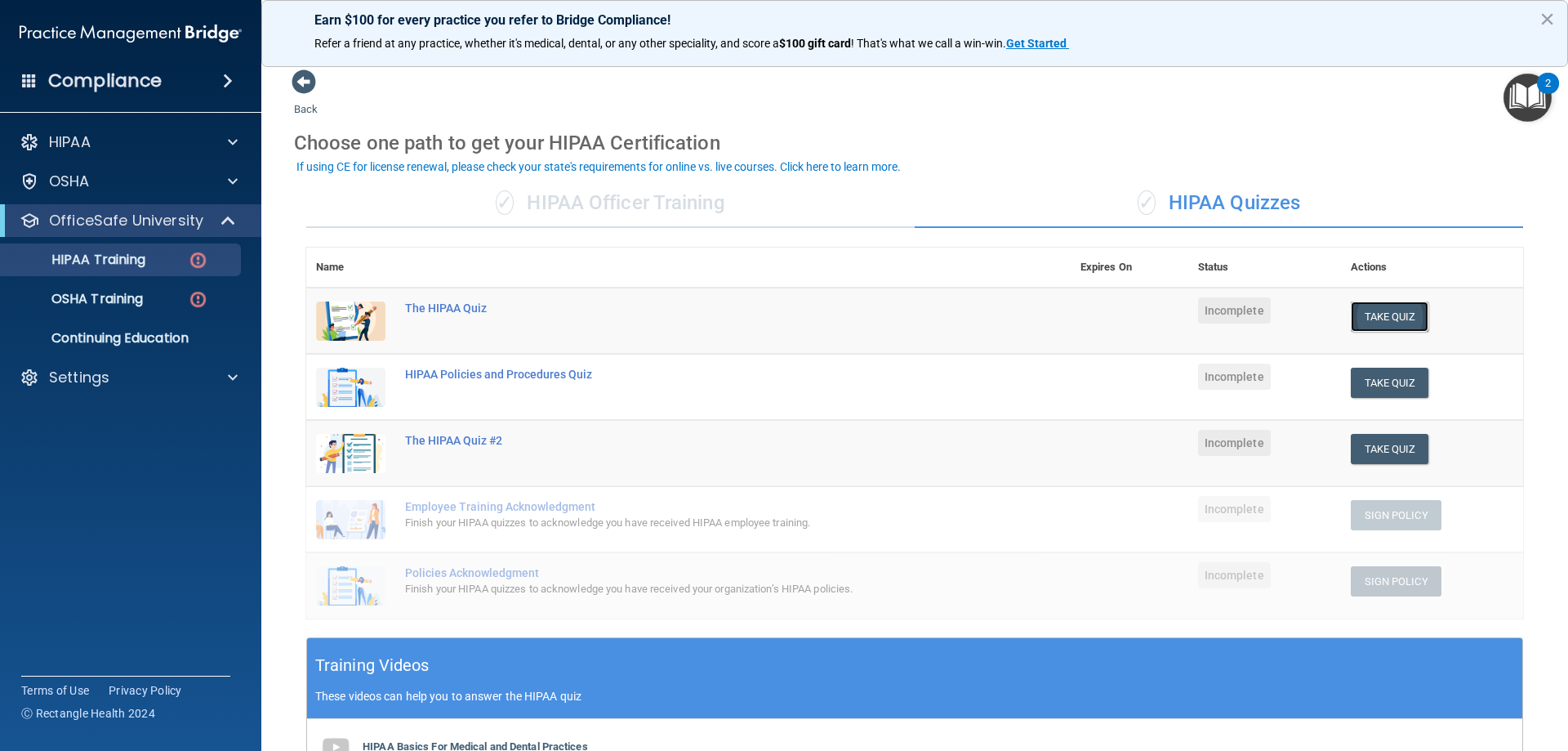
click at [1410, 327] on button "Take Quiz" at bounding box center [1390, 317] width 79 height 30
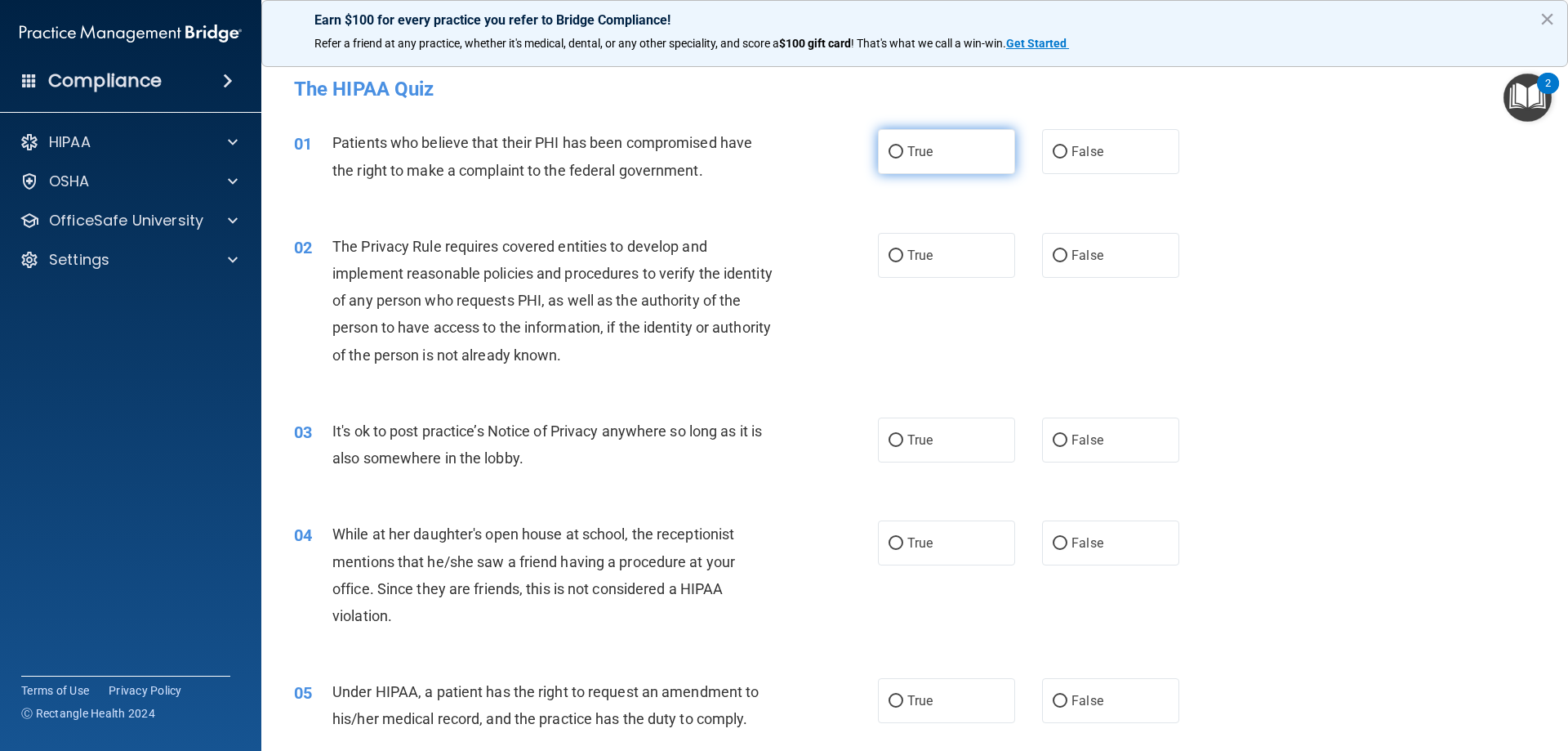
click at [962, 150] on label "True" at bounding box center [946, 151] width 137 height 45
click at [904, 150] on input "True" at bounding box center [896, 153] width 15 height 12
radio input "true"
click at [941, 256] on label "True" at bounding box center [946, 255] width 137 height 45
click at [904, 256] on input "True" at bounding box center [896, 256] width 15 height 12
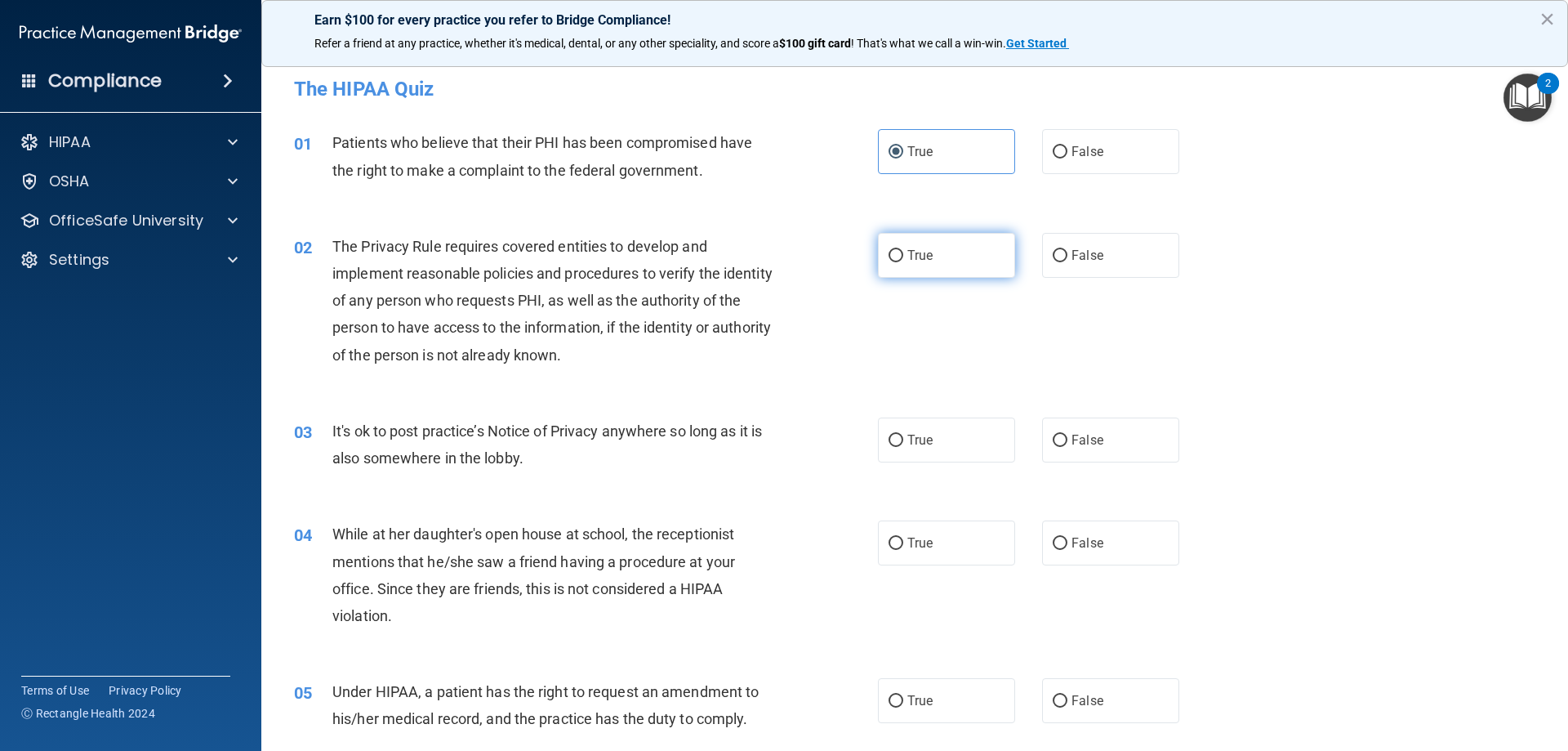
radio input "true"
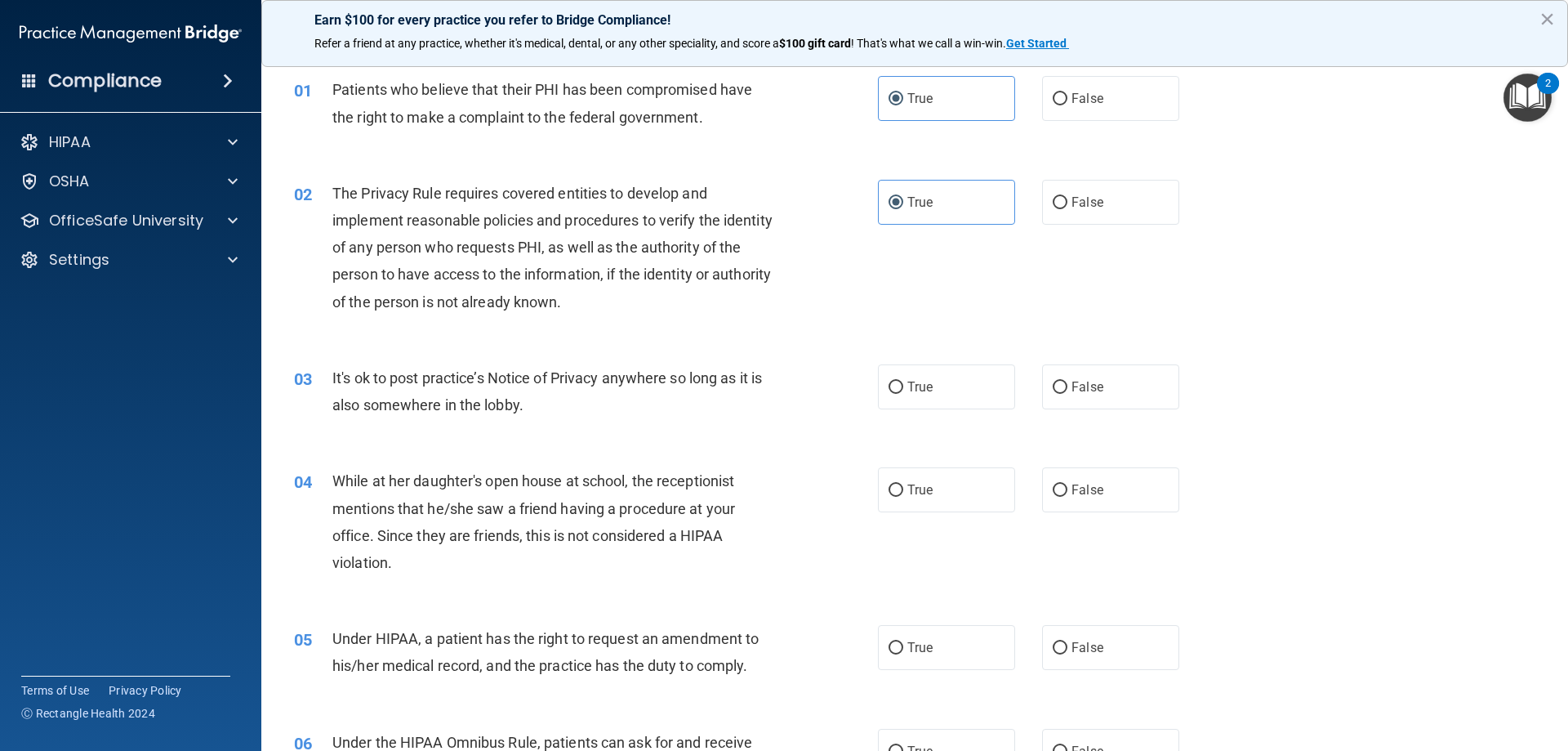
scroll to position [82, 0]
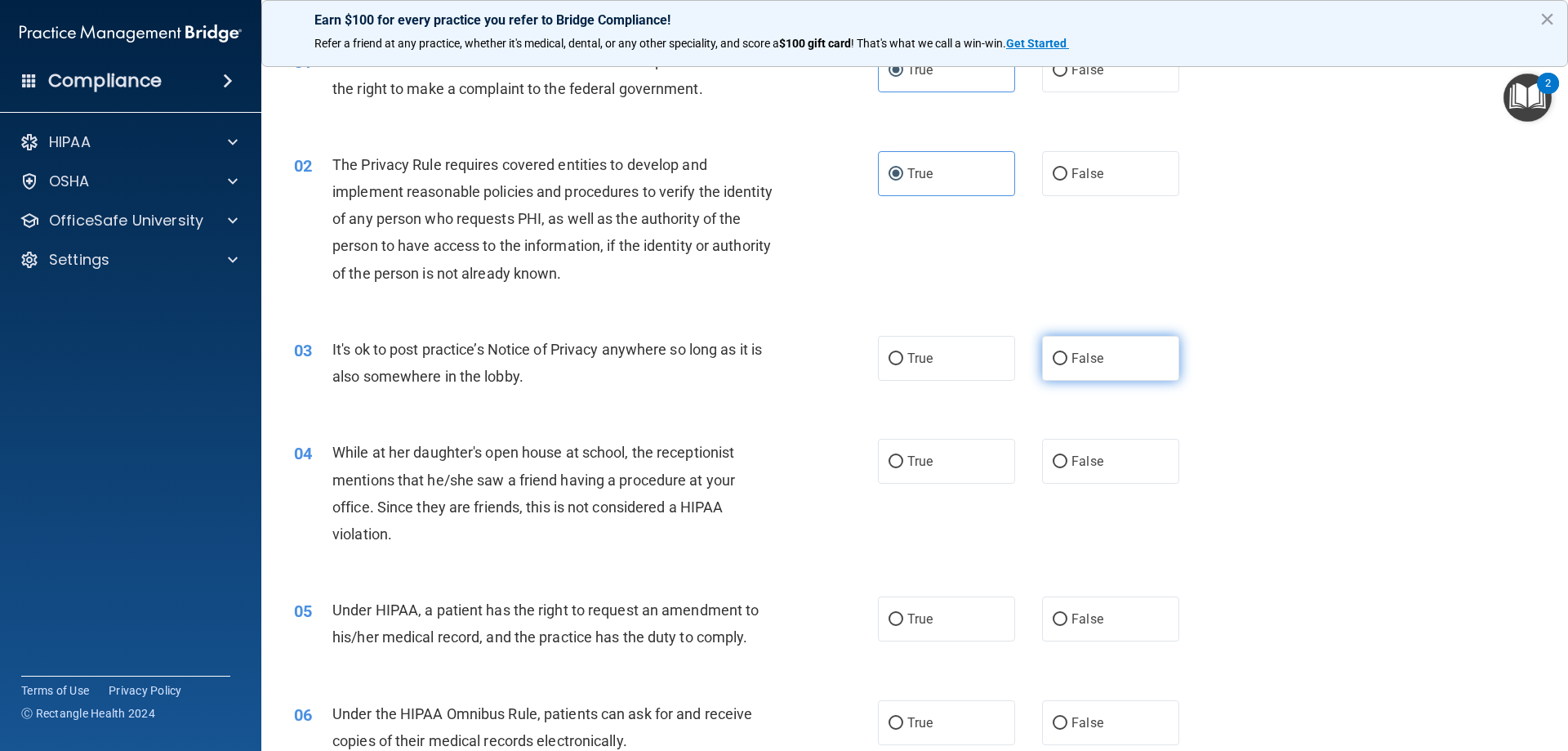
click at [1058, 363] on input "False" at bounding box center [1060, 359] width 15 height 12
radio input "true"
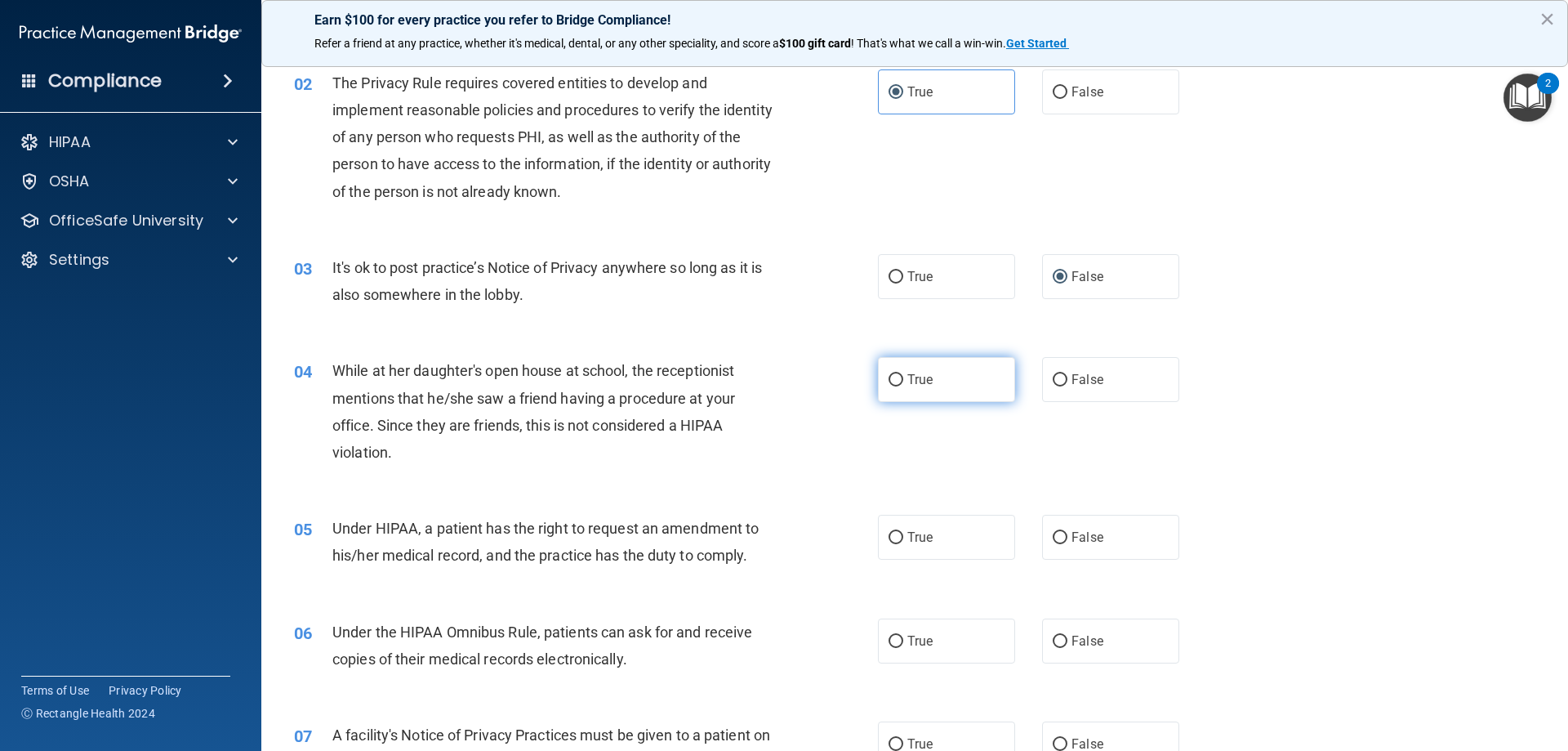
click at [919, 376] on span "True" at bounding box center [919, 379] width 26 height 16
click at [904, 376] on input "True" at bounding box center [896, 380] width 15 height 12
radio input "true"
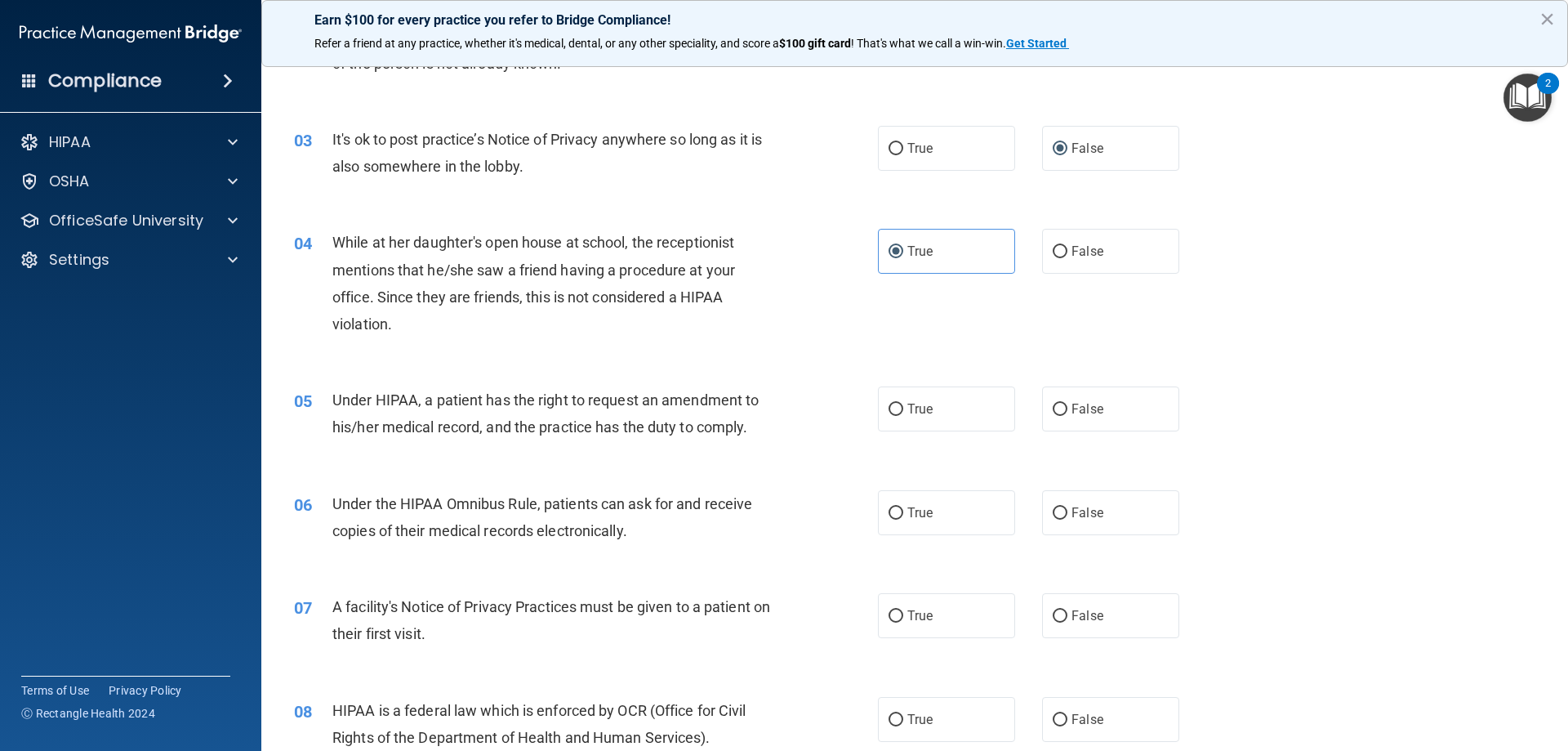
scroll to position [409, 0]
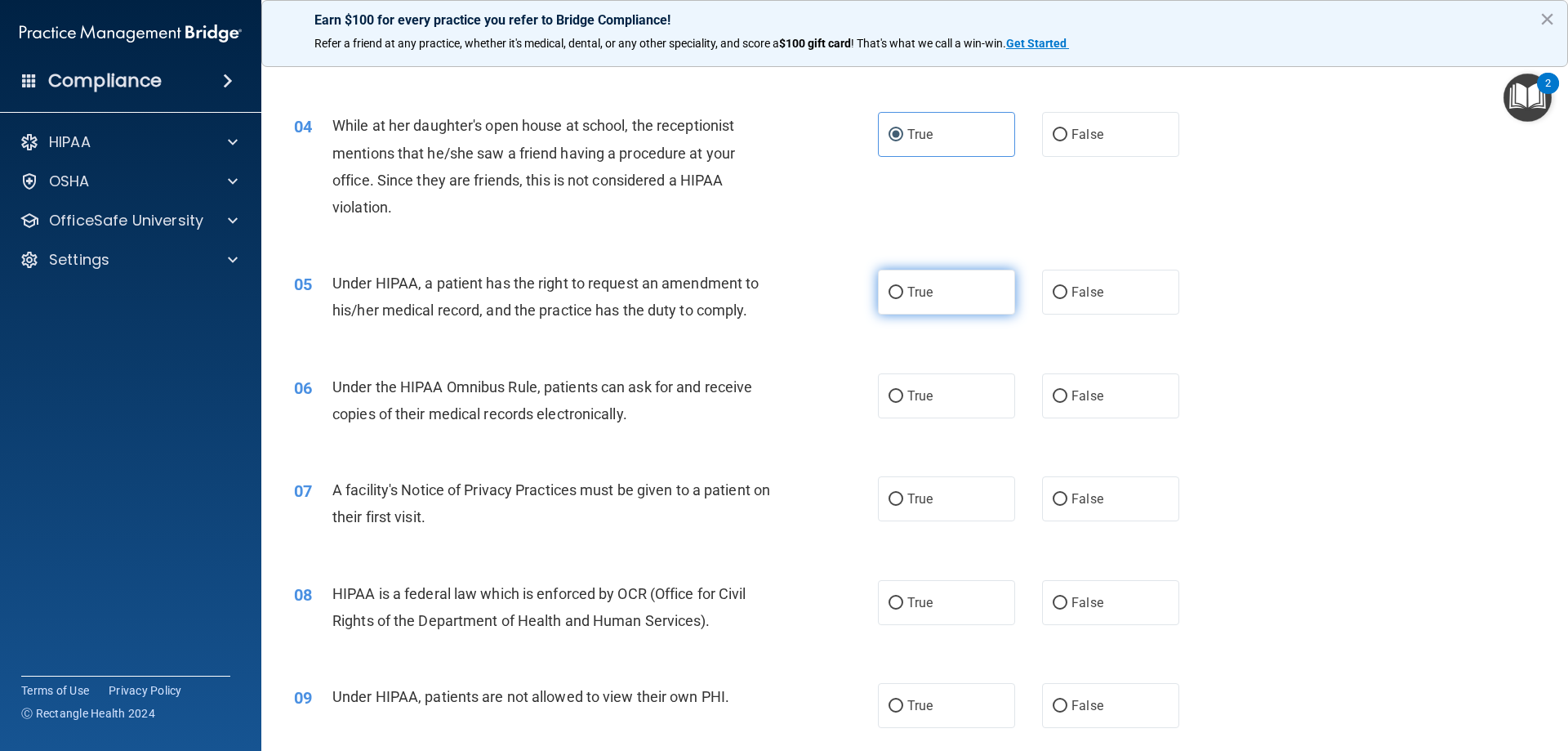
click at [952, 302] on label "True" at bounding box center [946, 291] width 137 height 45
click at [904, 299] on input "True" at bounding box center [896, 293] width 15 height 12
radio input "true"
click at [907, 402] on span "True" at bounding box center [919, 396] width 26 height 16
click at [904, 402] on input "True" at bounding box center [896, 396] width 15 height 12
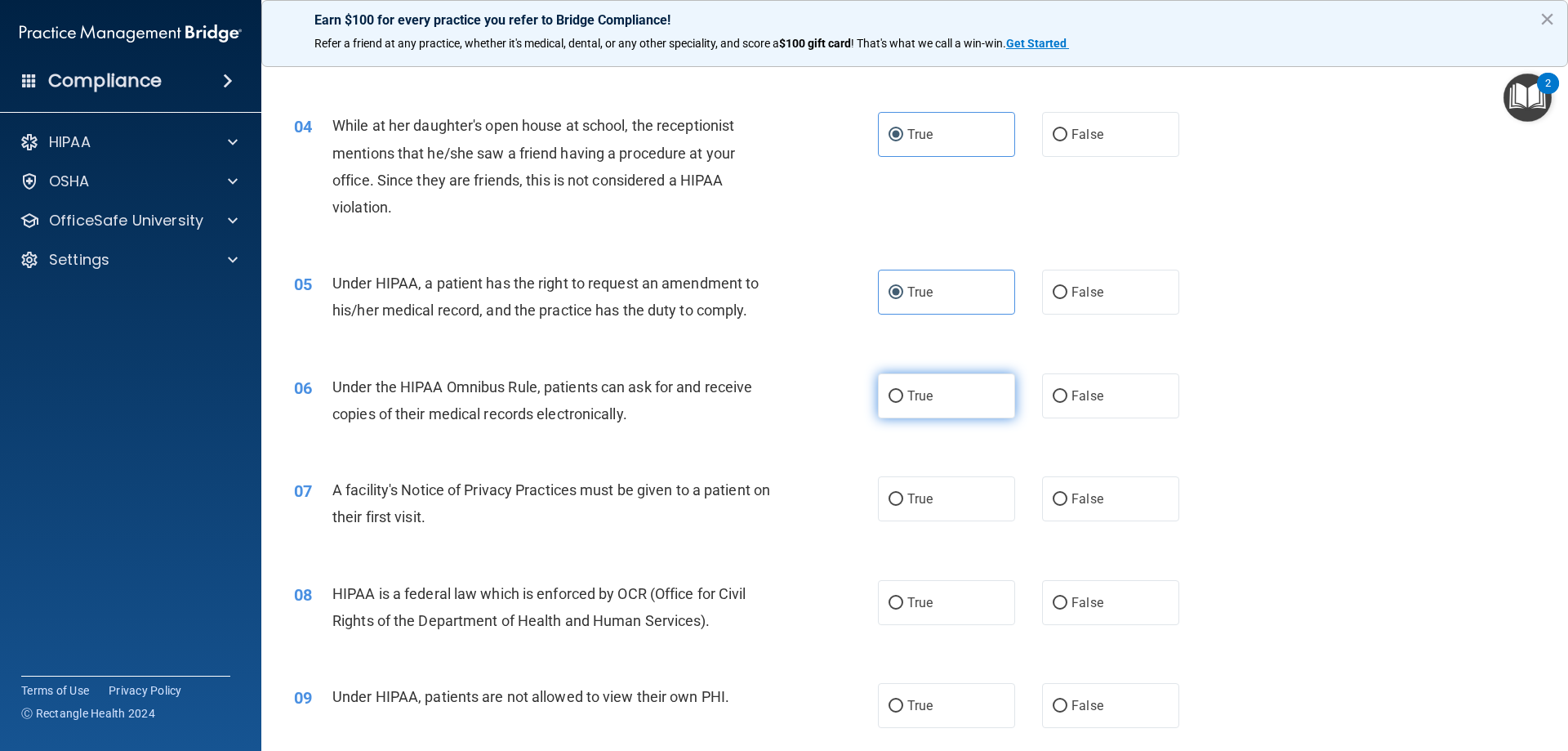
radio input "true"
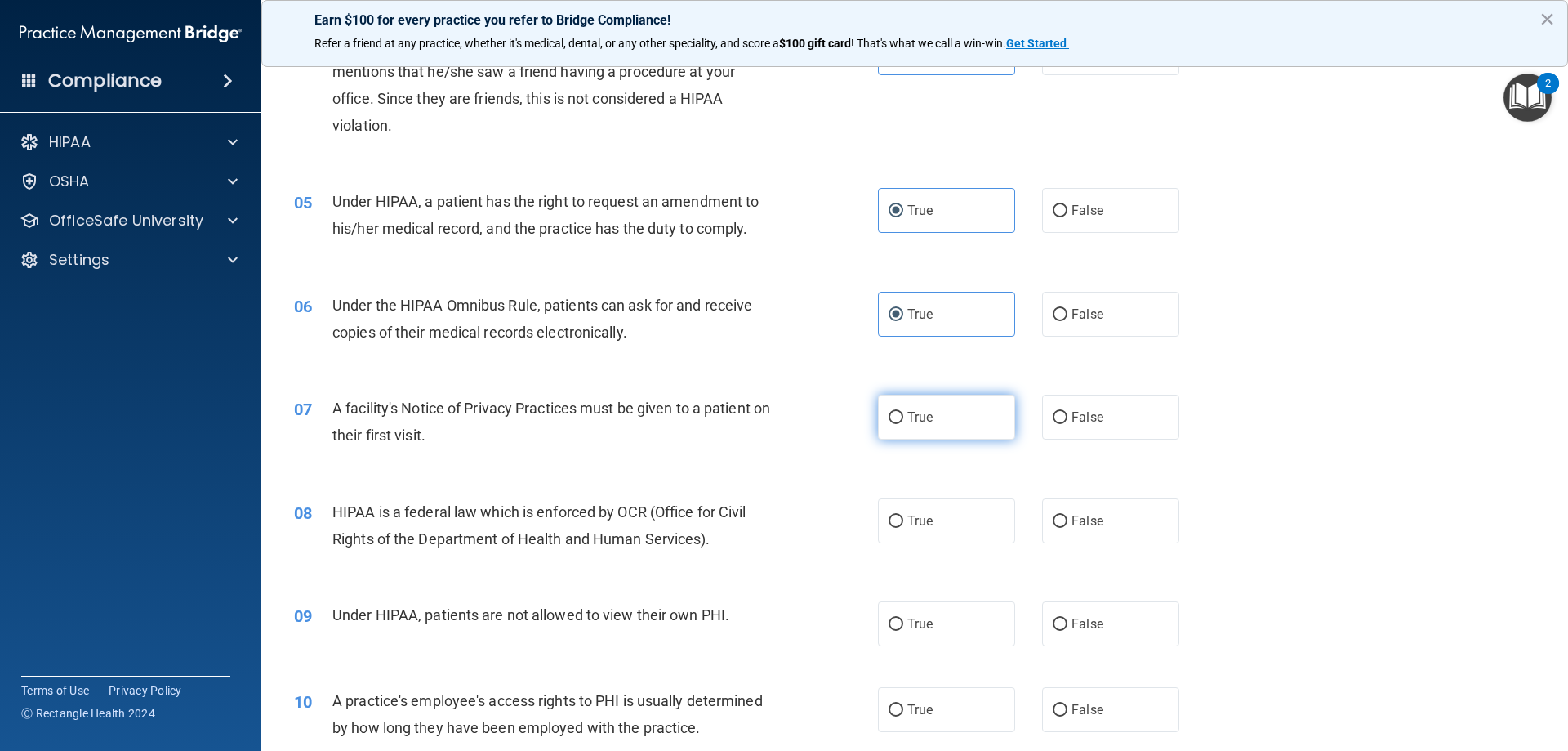
click at [909, 431] on label "True" at bounding box center [946, 417] width 137 height 45
click at [904, 424] on input "True" at bounding box center [896, 417] width 15 height 12
radio input "true"
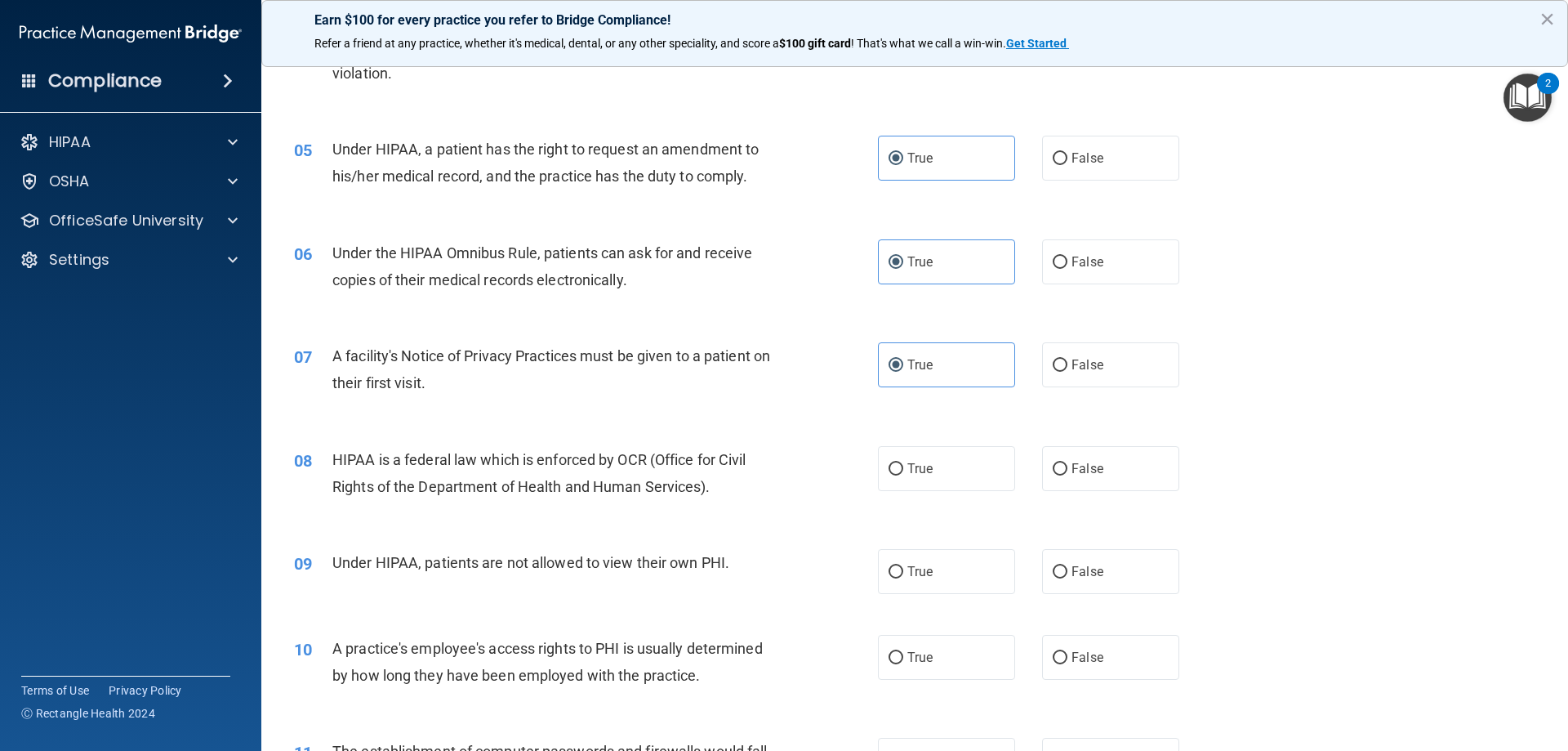
scroll to position [572, 0]
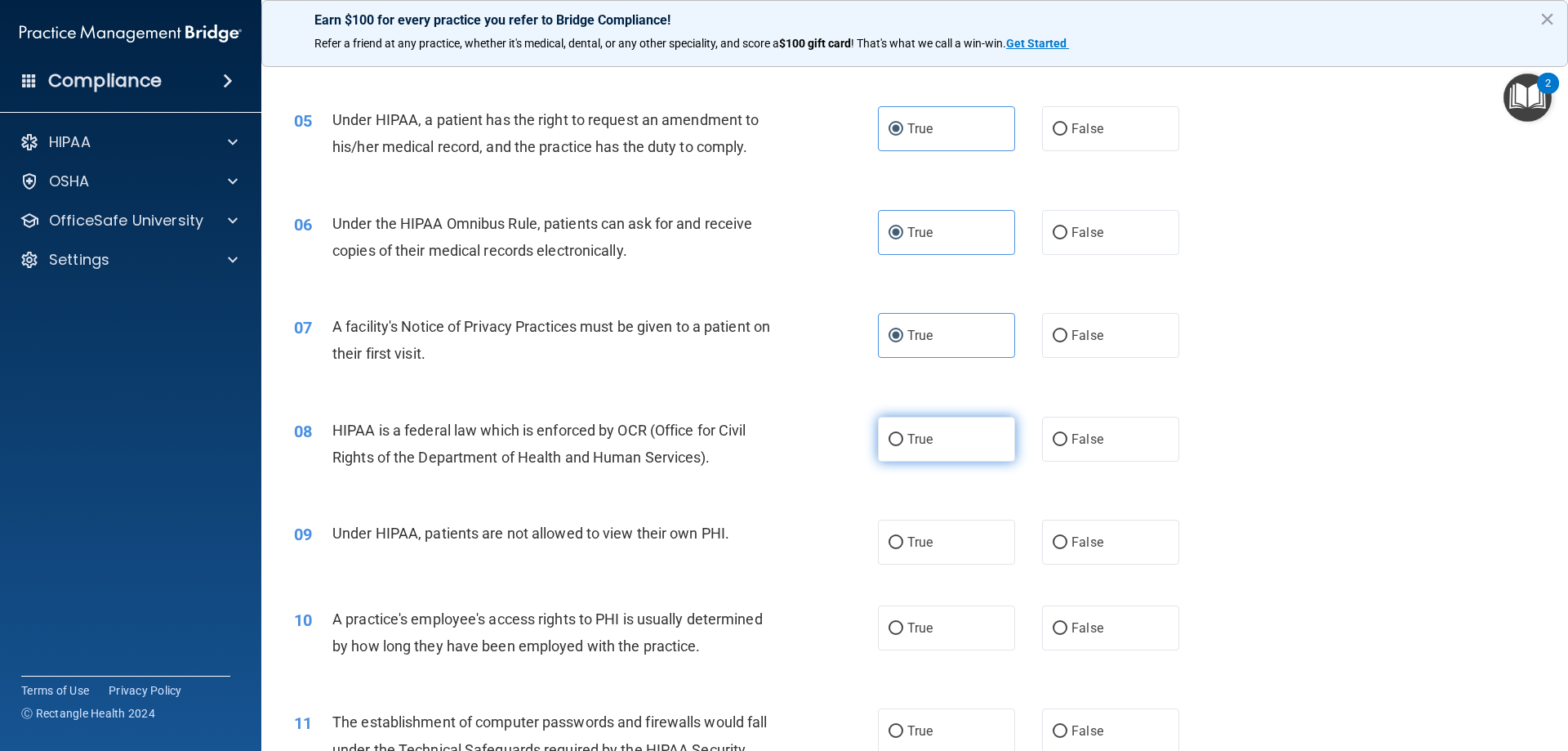
click at [921, 455] on label "True" at bounding box center [946, 439] width 137 height 45
click at [904, 446] on input "True" at bounding box center [896, 439] width 15 height 12
radio input "true"
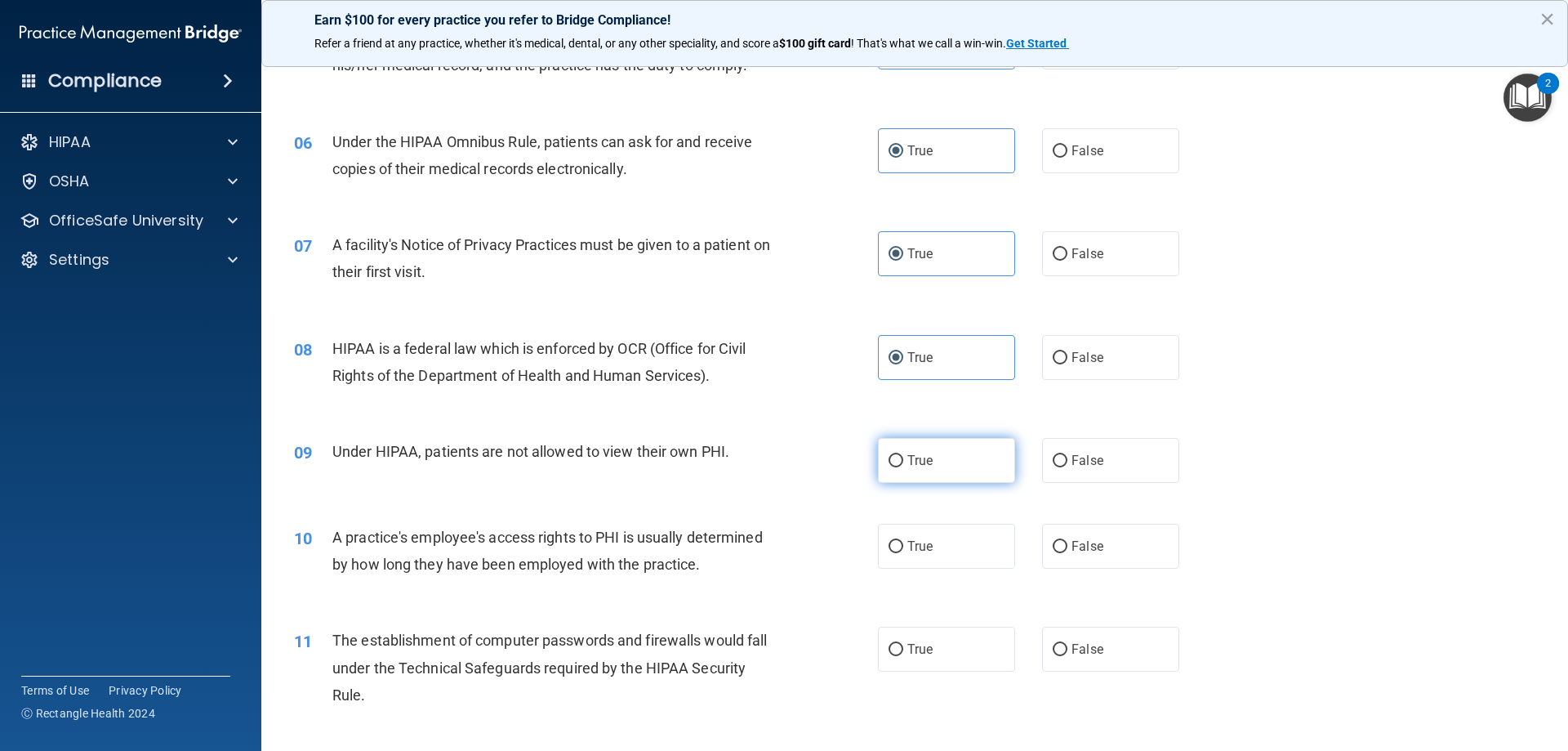
click at [993, 462] on label "True" at bounding box center [946, 460] width 137 height 45
click at [904, 462] on input "True" at bounding box center [896, 462] width 15 height 12
radio input "true"
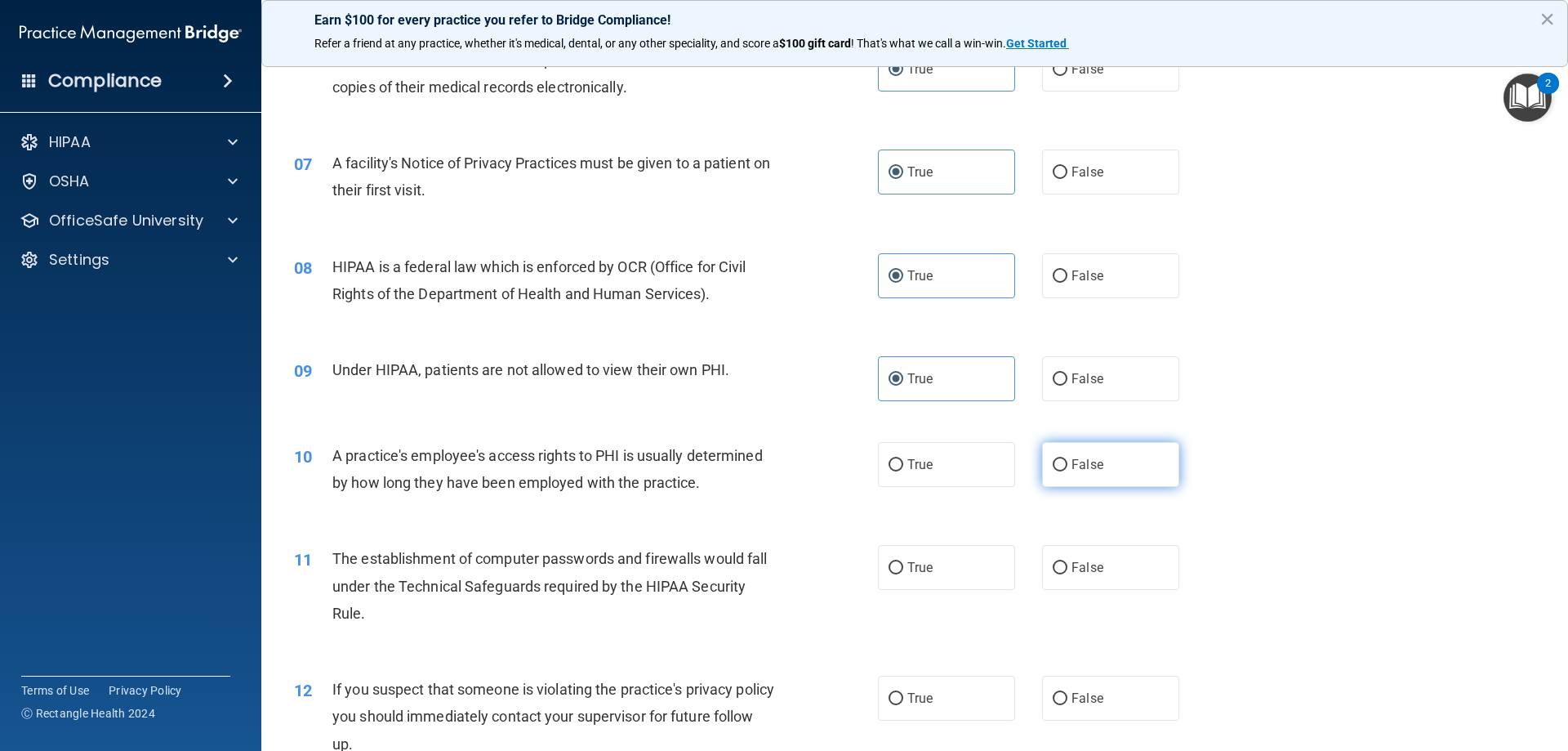
click at [1053, 459] on input "False" at bounding box center [1060, 465] width 15 height 12
radio input "true"
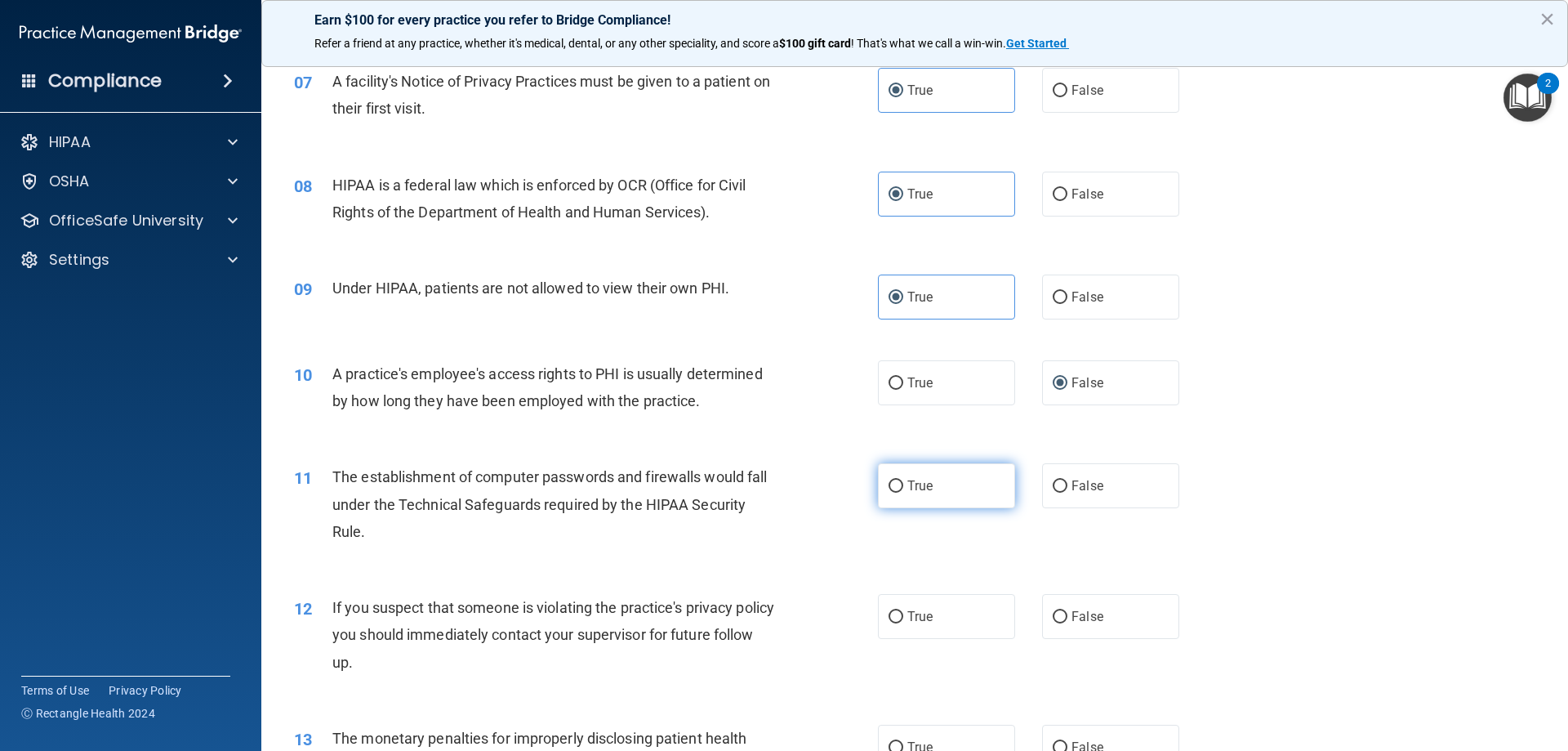
click at [972, 492] on label "True" at bounding box center [946, 485] width 137 height 45
click at [904, 492] on input "True" at bounding box center [896, 486] width 15 height 12
radio input "true"
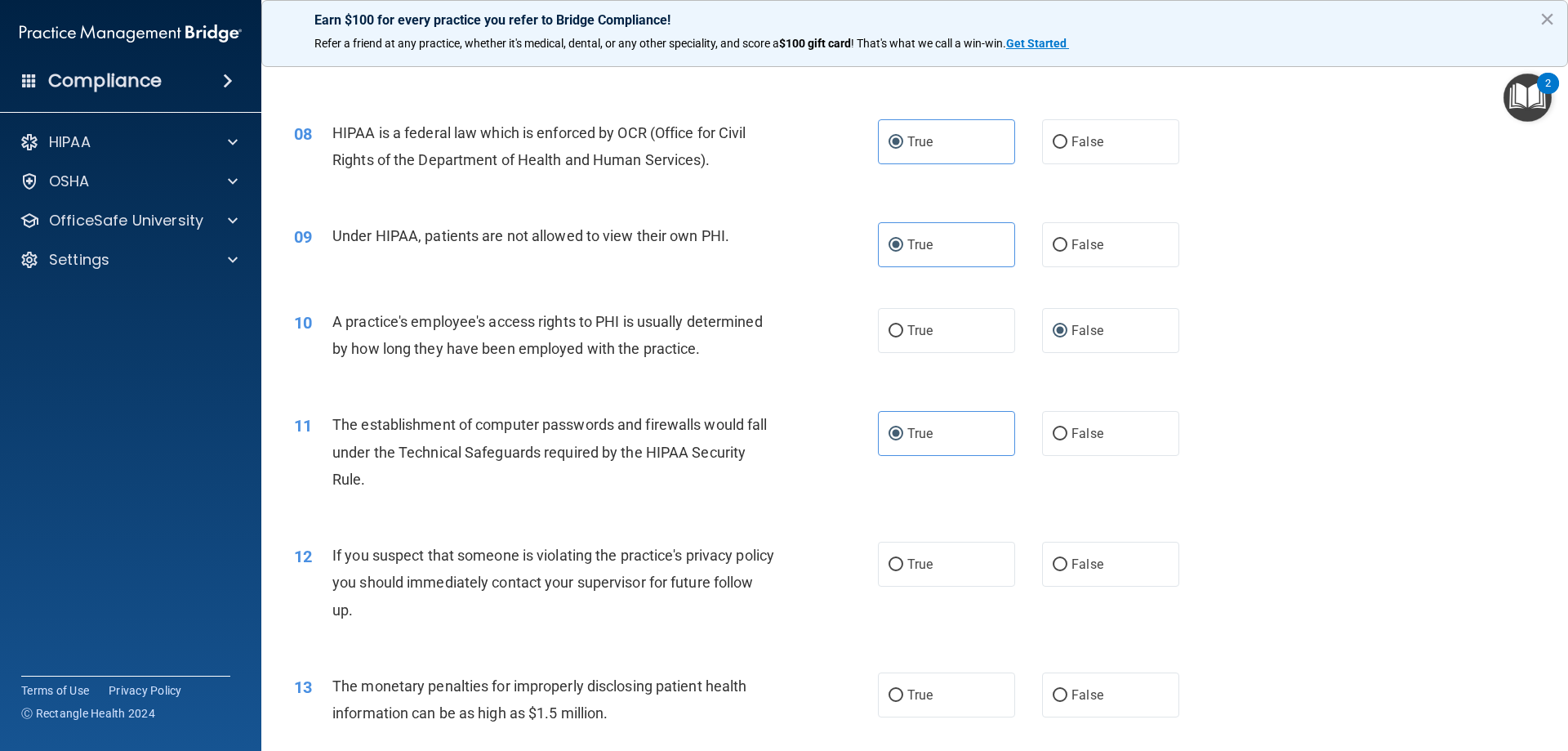
scroll to position [898, 0]
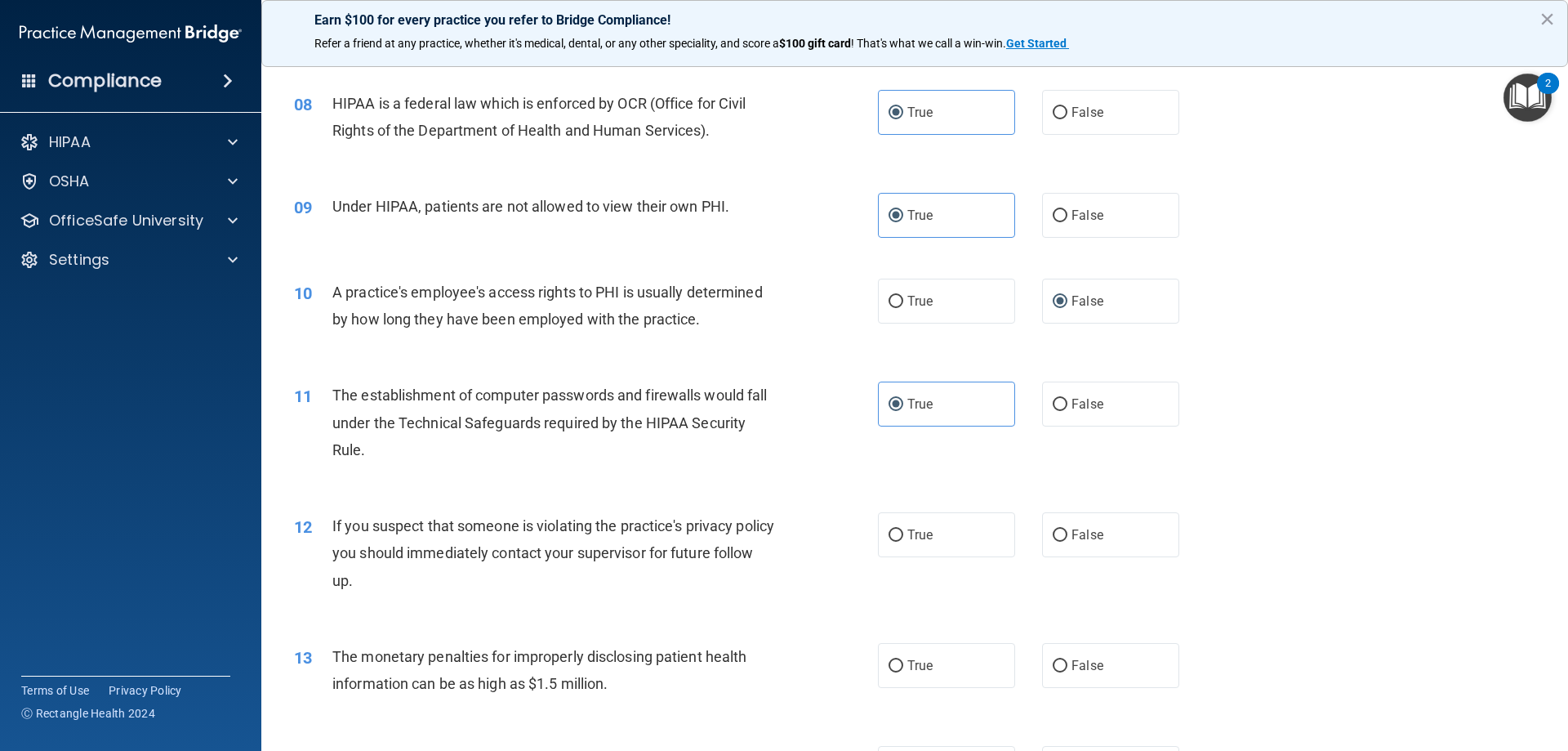
click at [962, 554] on label "True" at bounding box center [946, 534] width 137 height 45
click at [904, 542] on input "True" at bounding box center [896, 536] width 15 height 12
radio input "true"
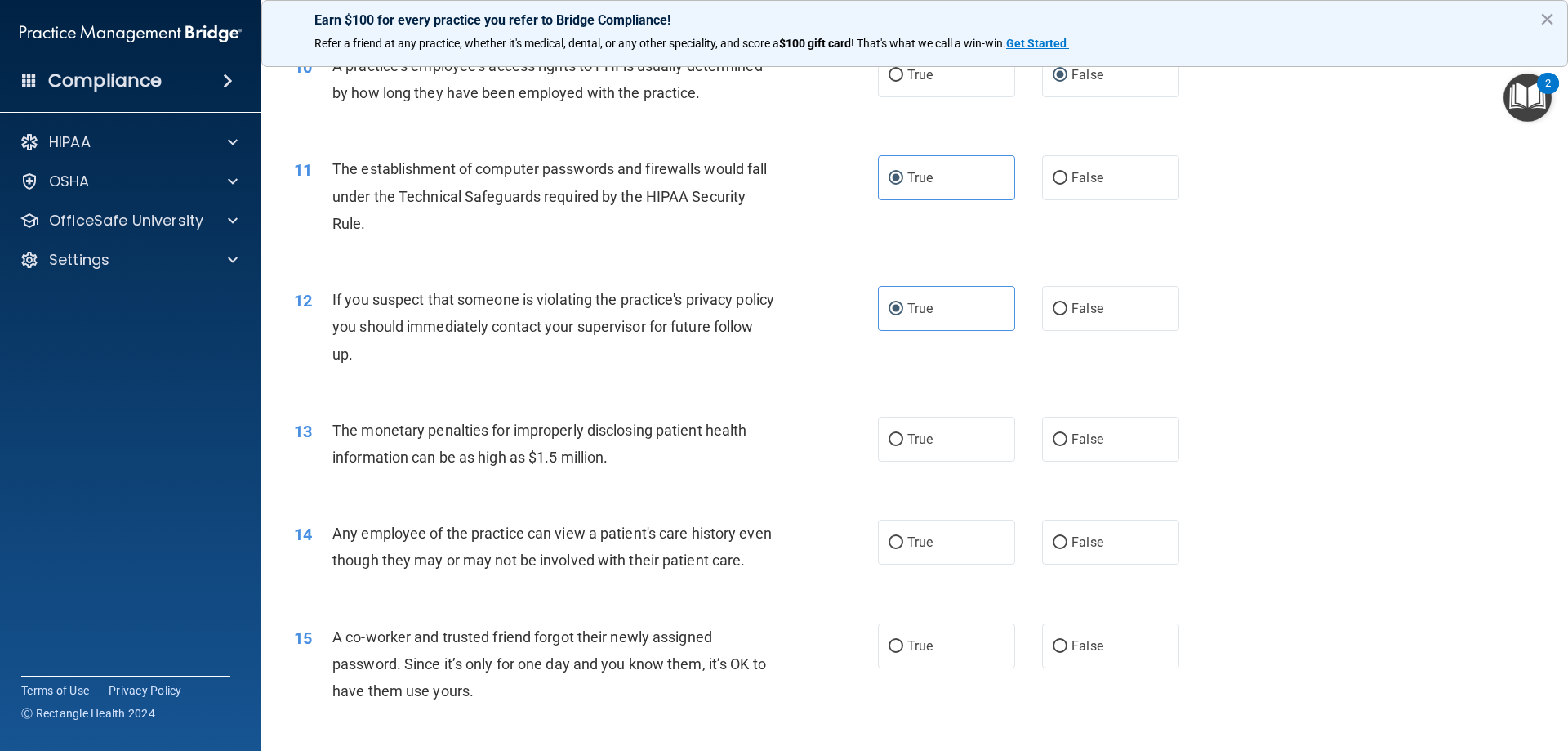
scroll to position [1144, 0]
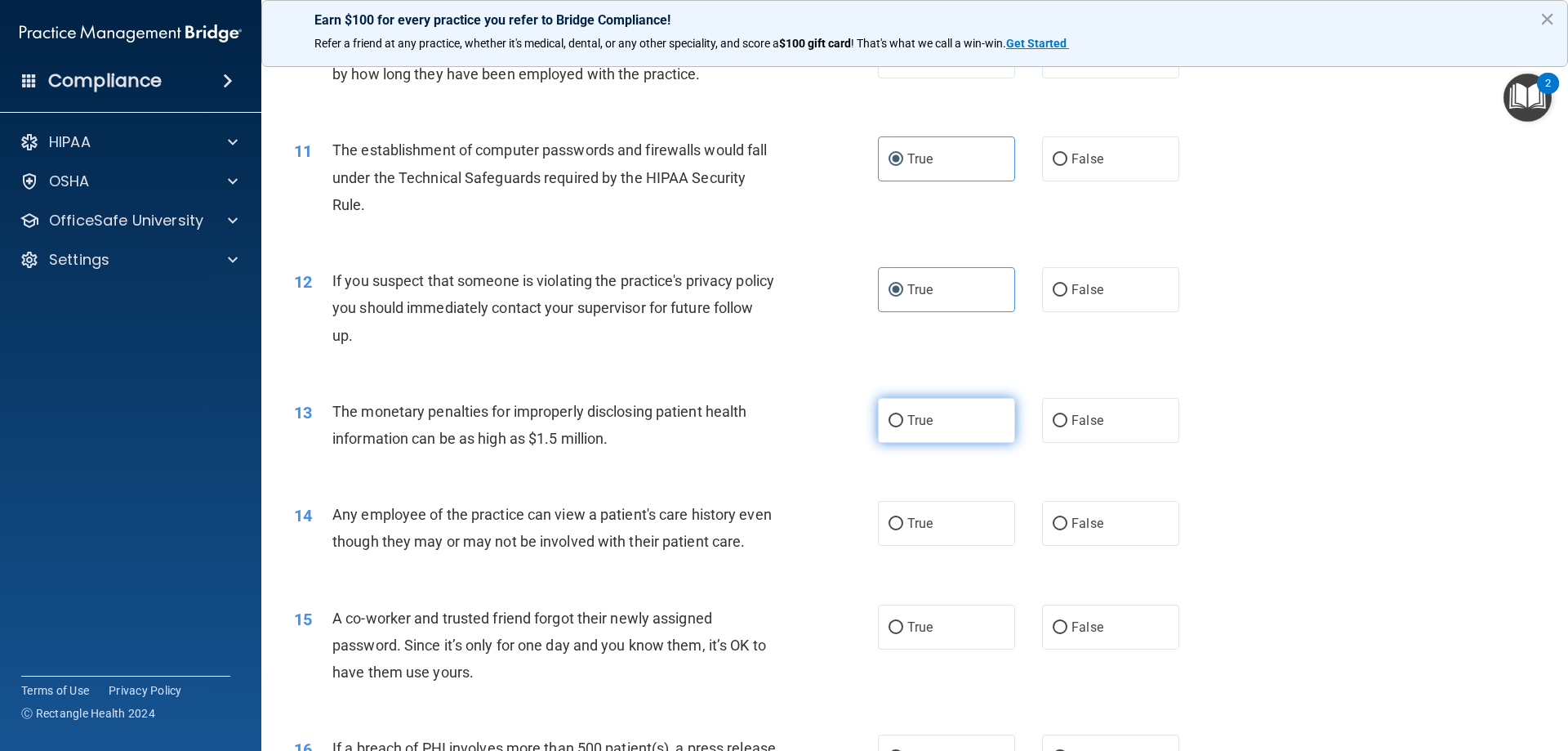
click at [959, 414] on label "True" at bounding box center [946, 420] width 137 height 45
click at [904, 415] on input "True" at bounding box center [896, 421] width 15 height 12
radio input "true"
click at [993, 520] on label "True" at bounding box center [946, 522] width 137 height 45
click at [904, 520] on input "True" at bounding box center [896, 524] width 15 height 12
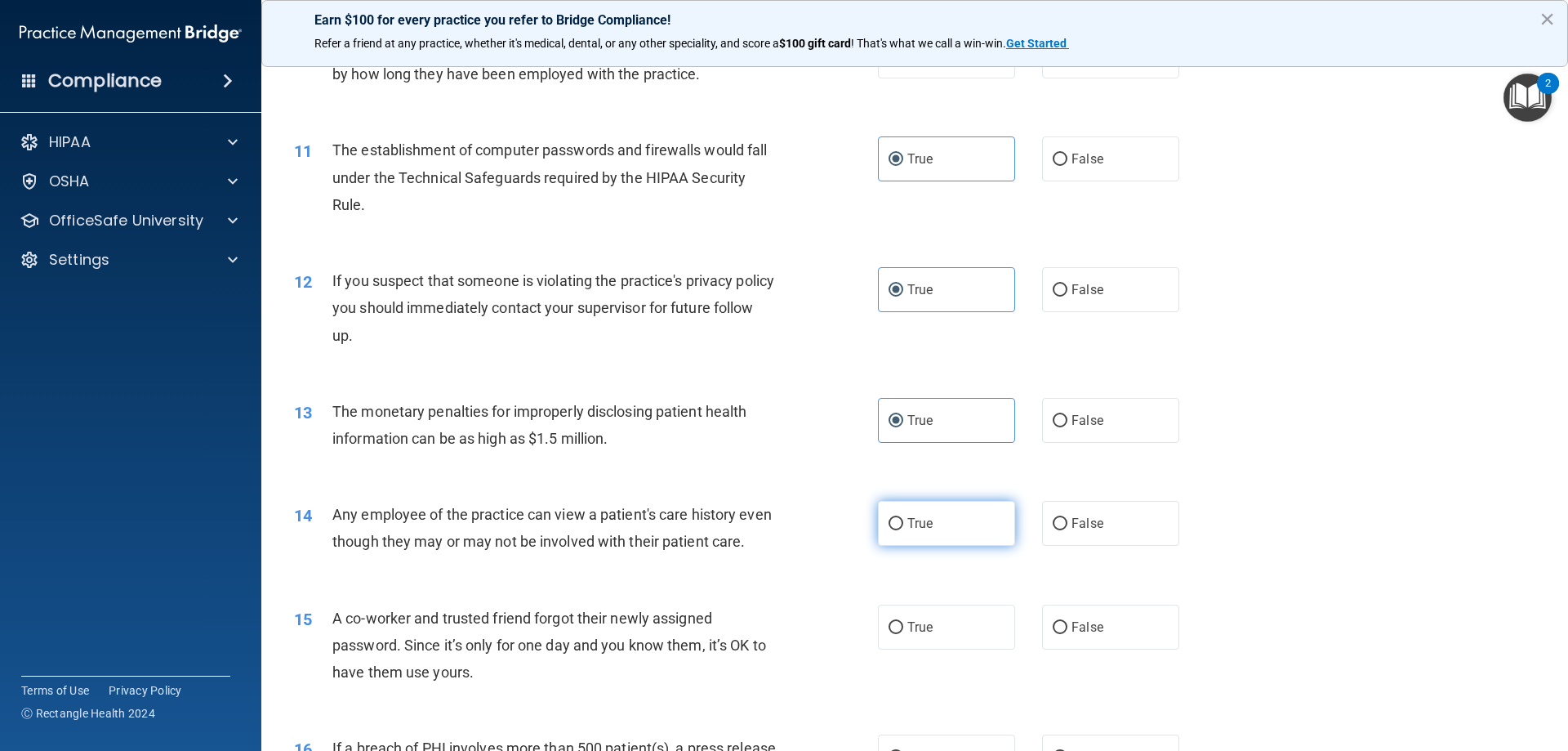
radio input "true"
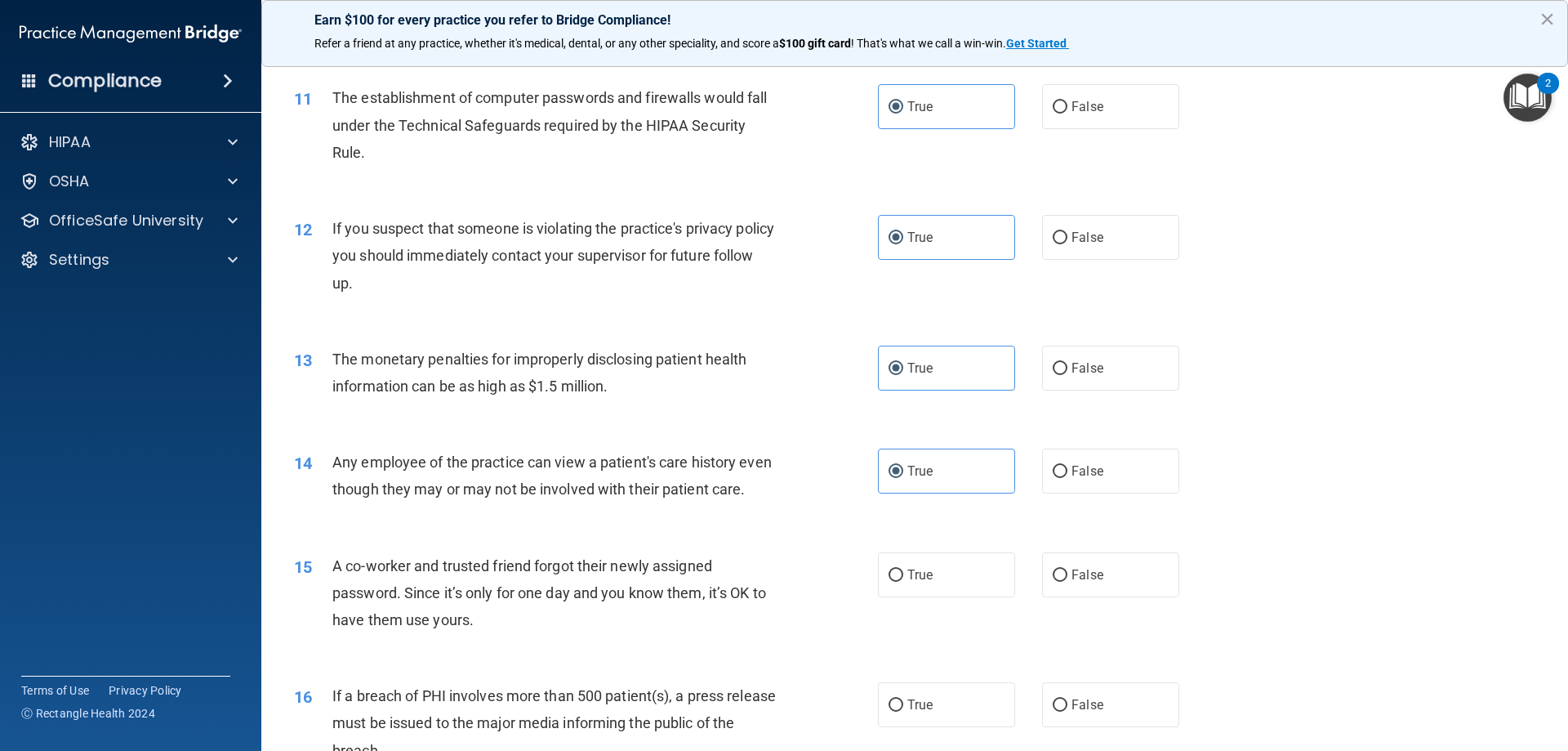
scroll to position [1225, 0]
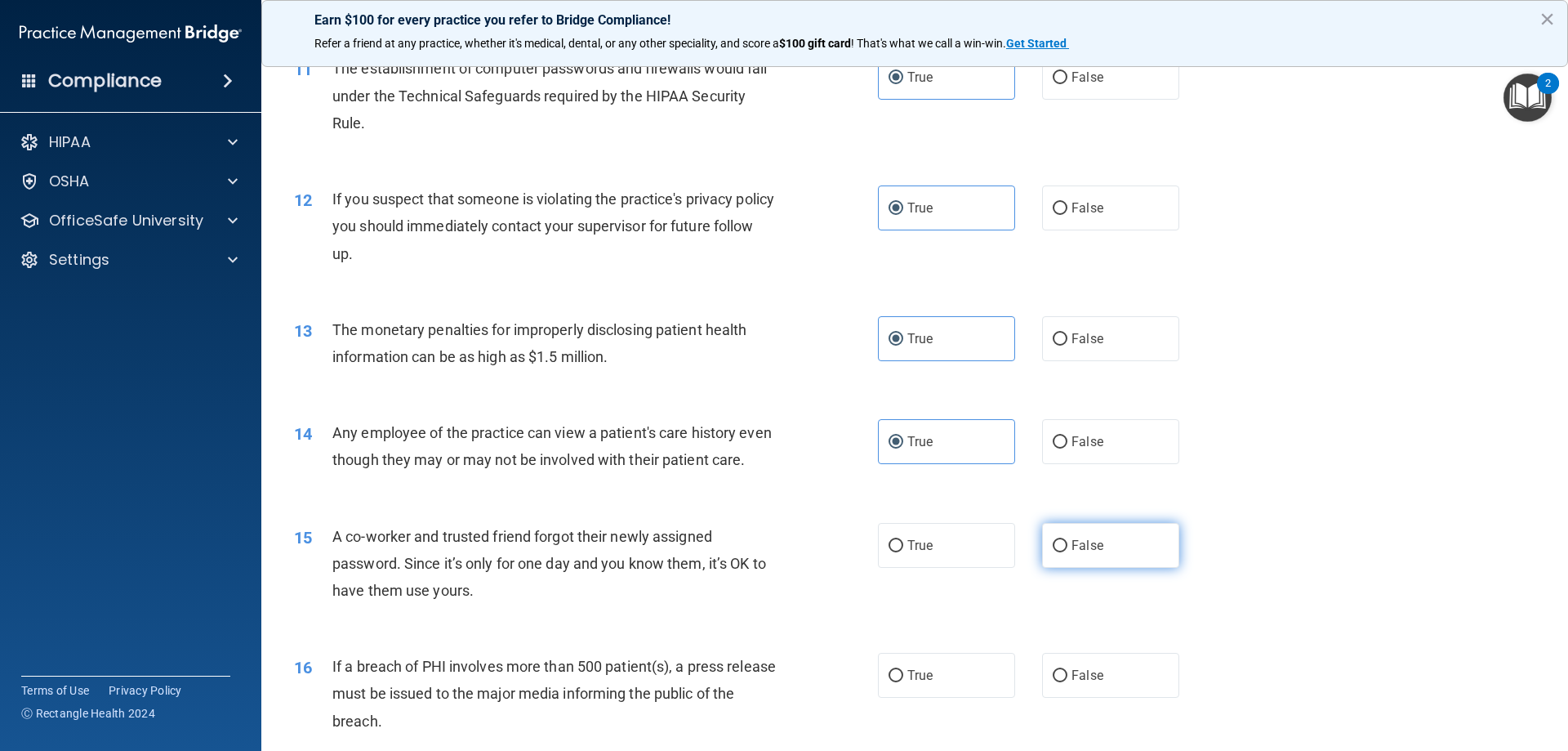
click at [1120, 567] on label "False" at bounding box center [1110, 544] width 137 height 45
click at [1068, 552] on input "False" at bounding box center [1060, 546] width 15 height 12
radio input "true"
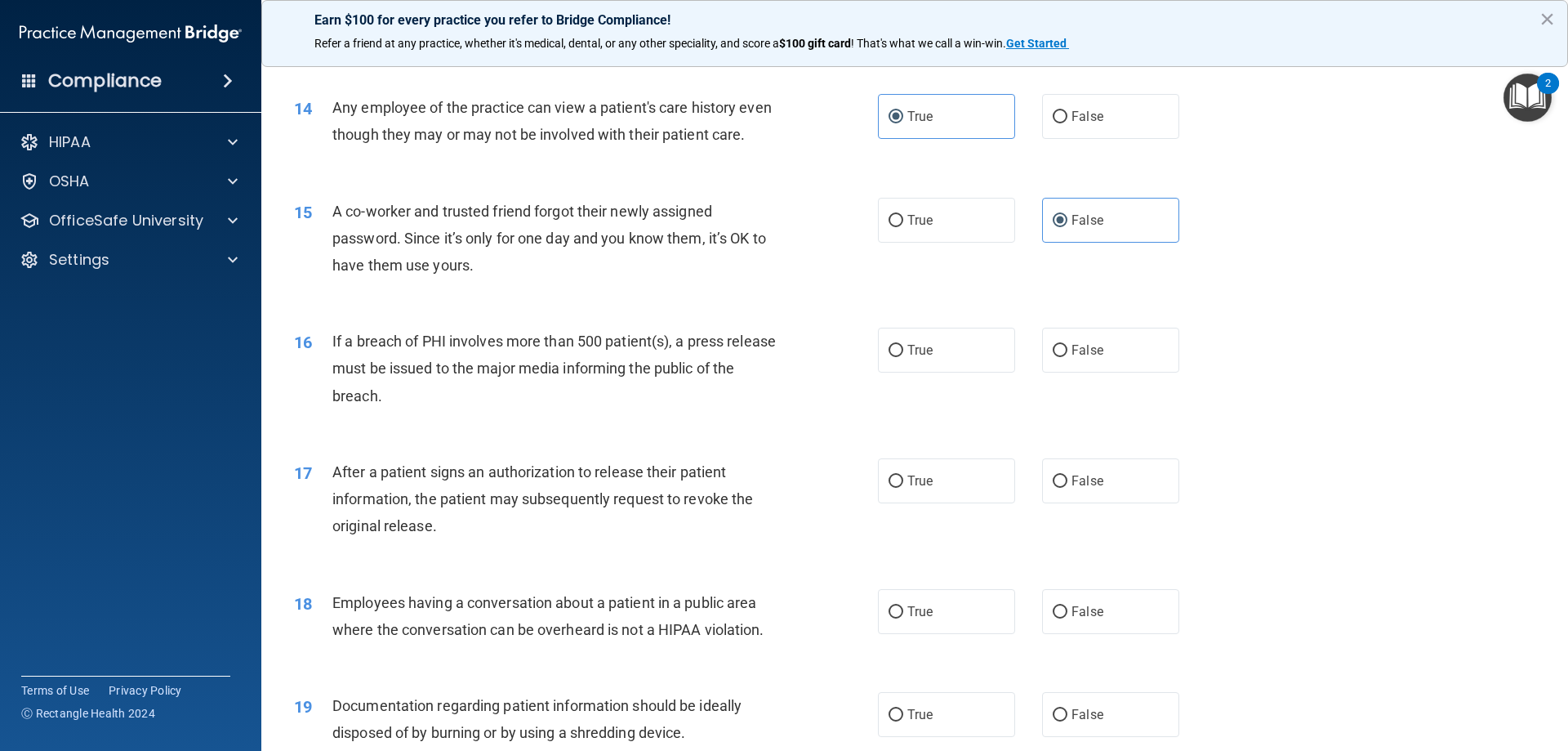
scroll to position [1552, 0]
click at [914, 371] on label "True" at bounding box center [946, 348] width 137 height 45
click at [904, 356] on input "True" at bounding box center [896, 349] width 15 height 12
radio input "true"
click at [932, 498] on label "True" at bounding box center [946, 478] width 137 height 45
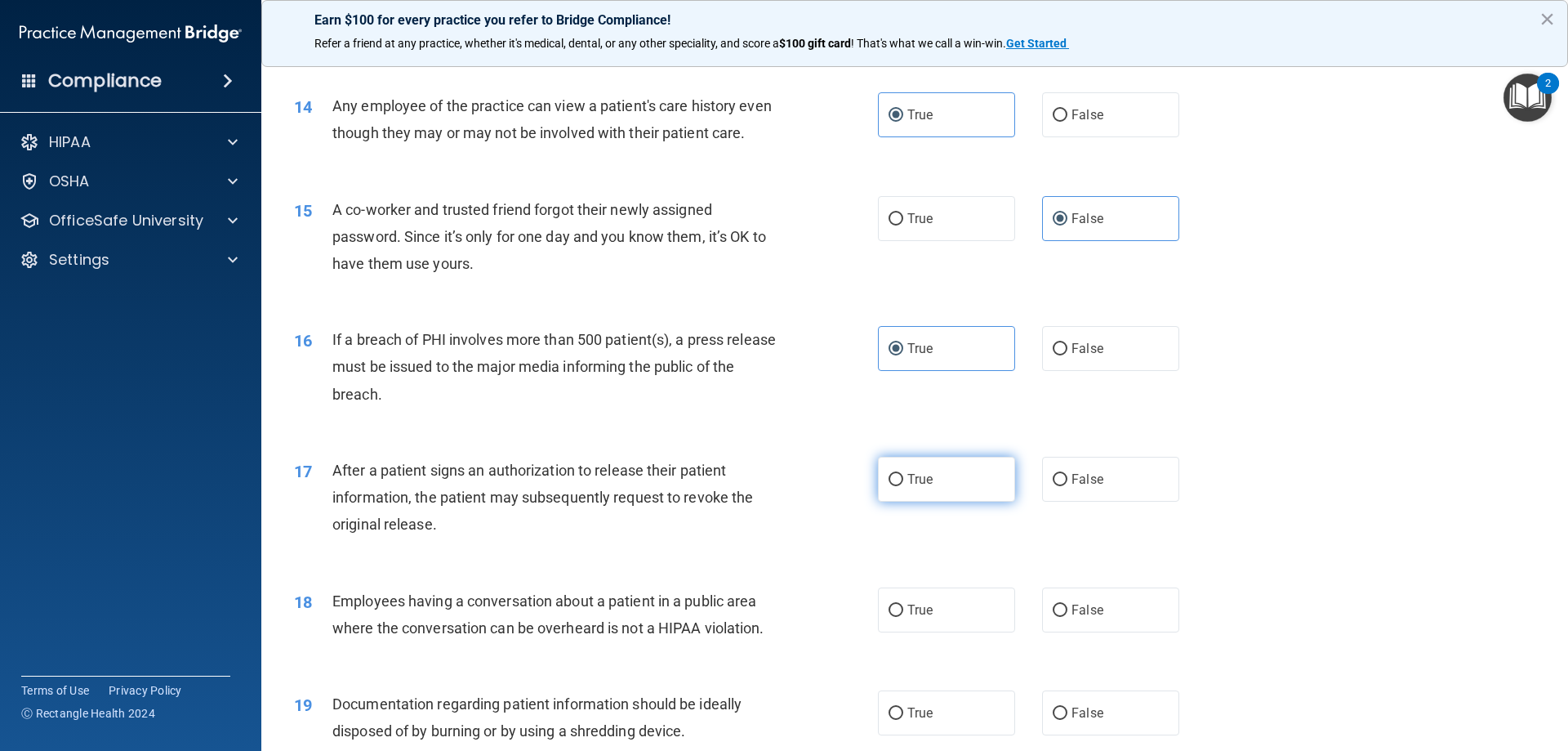
click at [904, 486] on input "True" at bounding box center [896, 480] width 15 height 12
radio input "true"
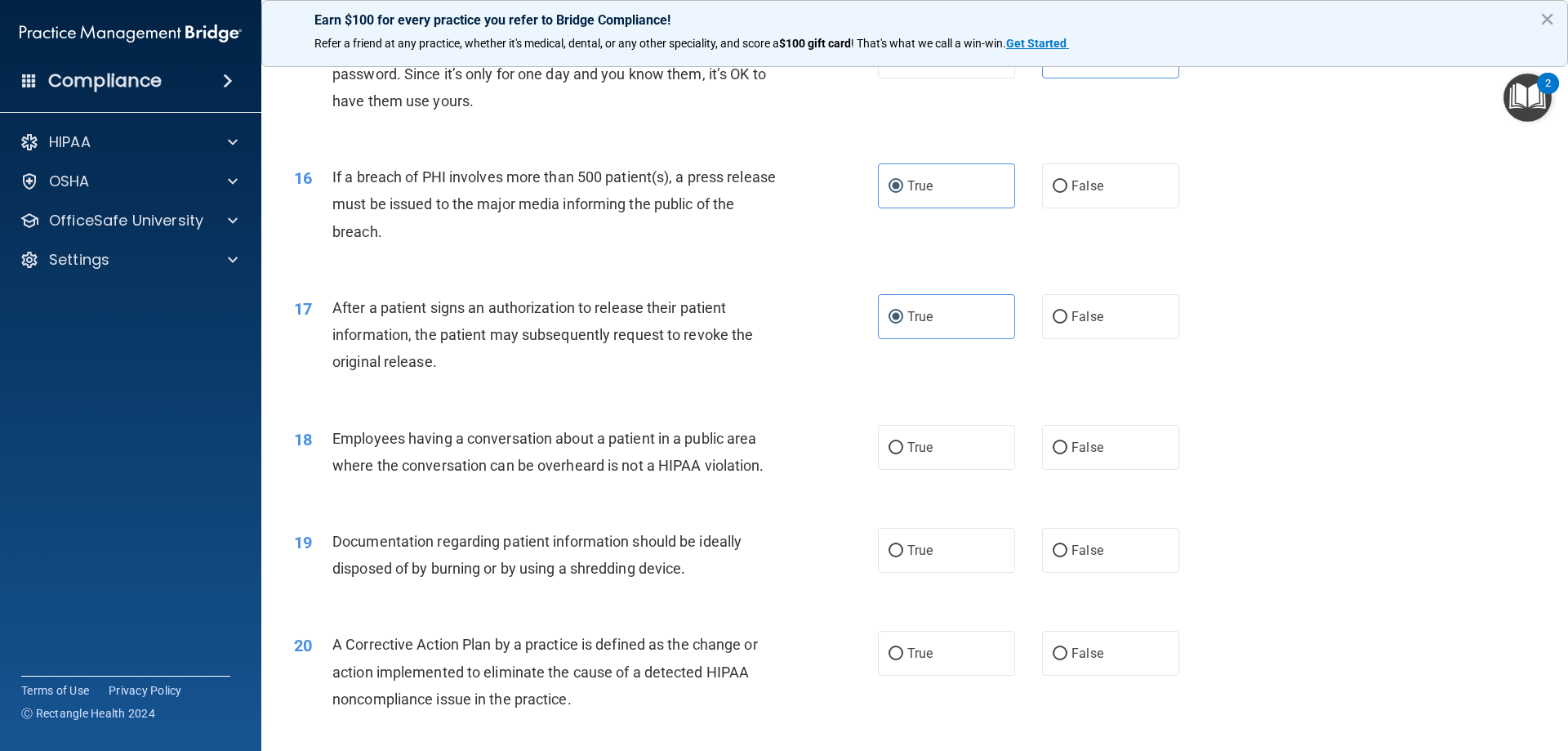
scroll to position [1716, 0]
click at [978, 469] on label "True" at bounding box center [946, 446] width 137 height 45
click at [904, 454] on input "True" at bounding box center [896, 447] width 15 height 12
radio input "true"
click at [1069, 462] on label "False" at bounding box center [1110, 446] width 137 height 45
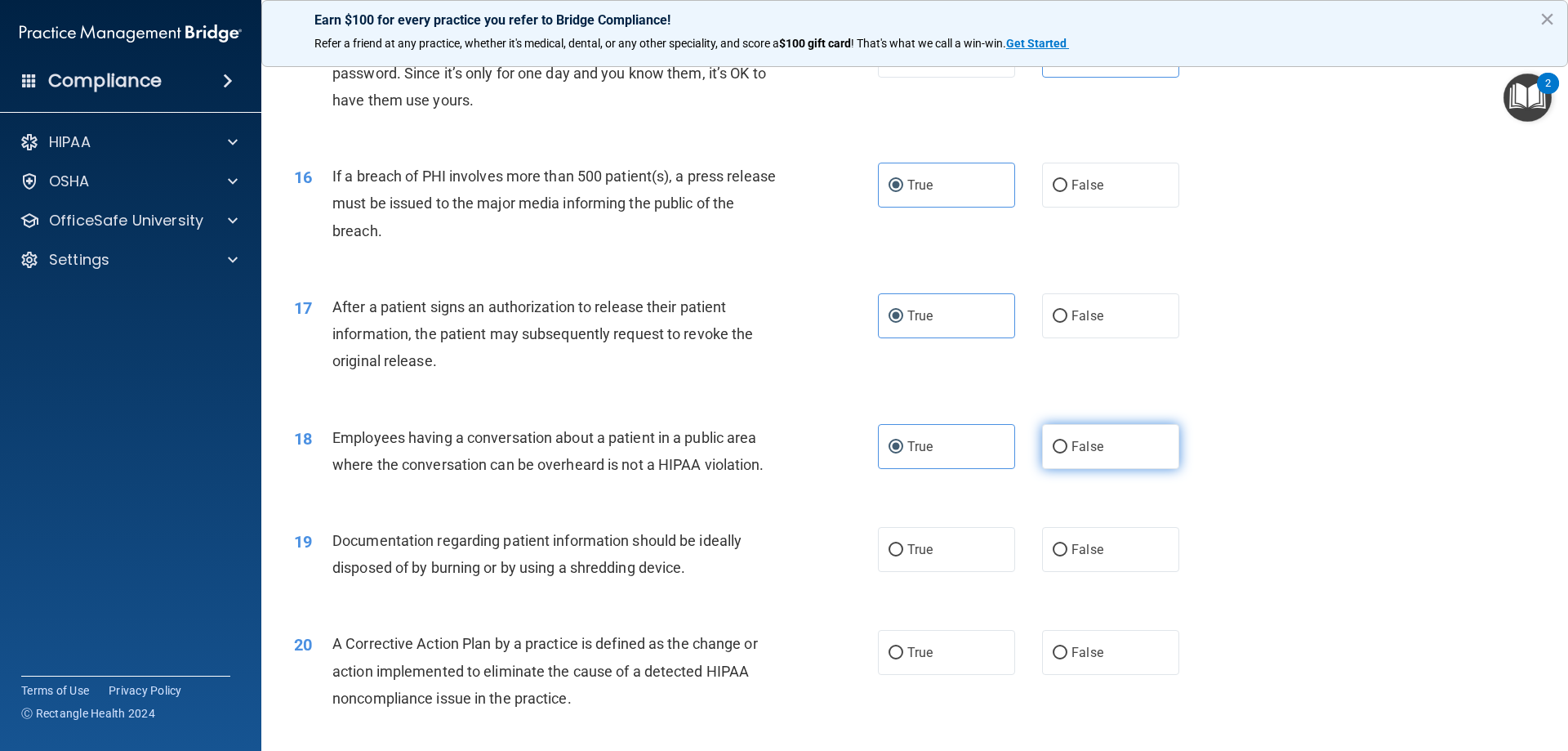
click at [1068, 454] on input "False" at bounding box center [1060, 447] width 15 height 12
radio input "true"
radio input "false"
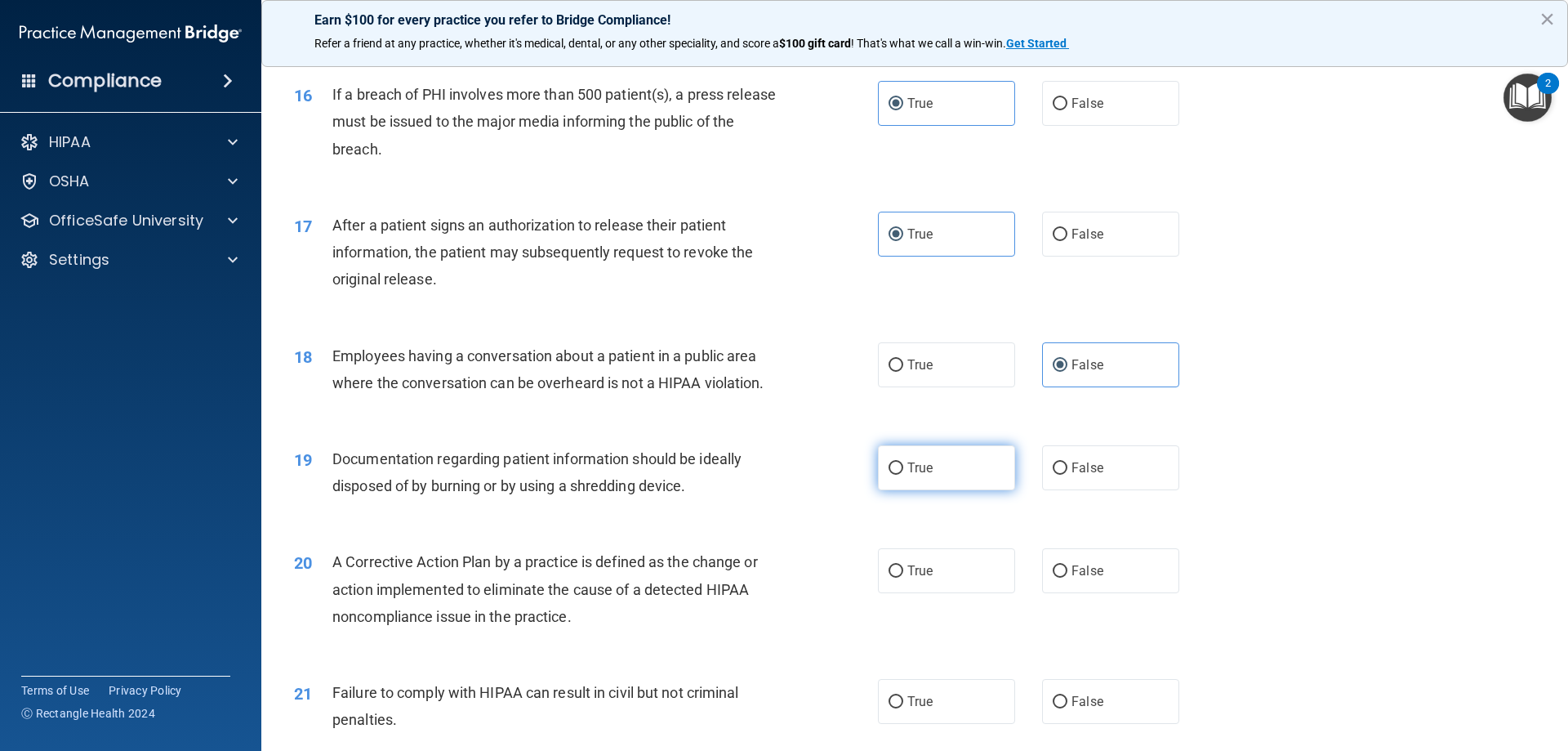
click at [949, 490] on label "True" at bounding box center [946, 467] width 137 height 45
click at [904, 475] on input "True" at bounding box center [896, 469] width 15 height 12
radio input "true"
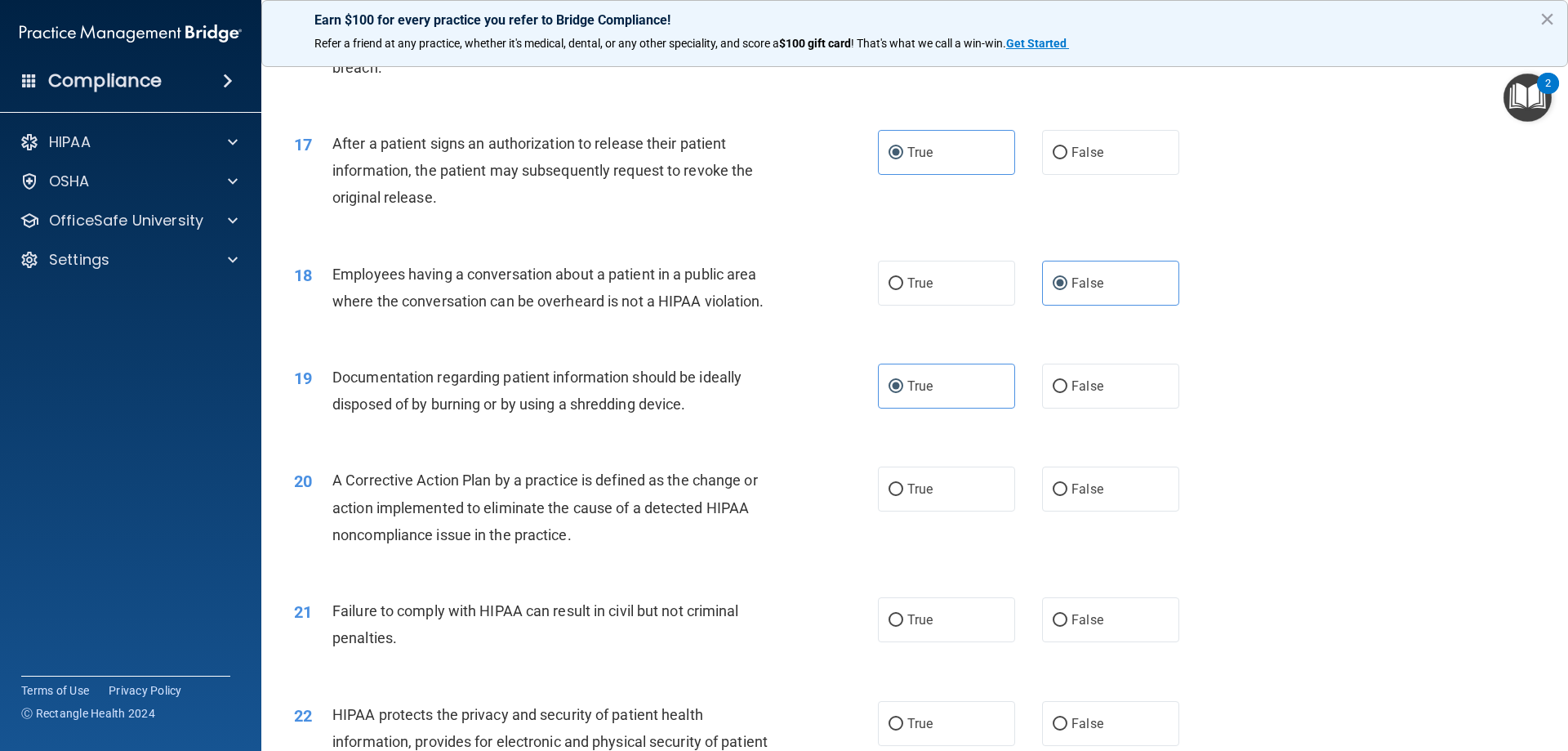
scroll to position [1960, 0]
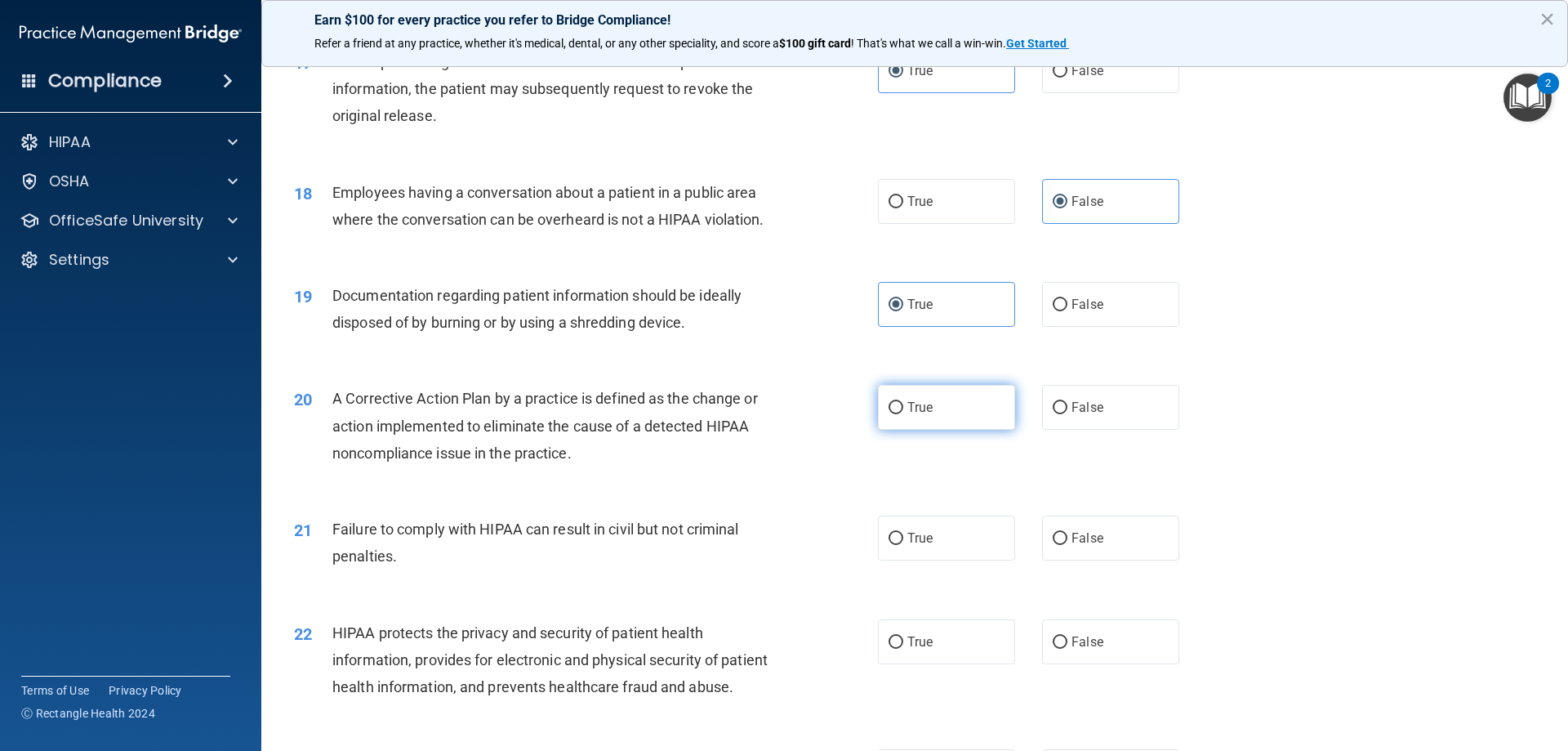
click at [932, 430] on label "True" at bounding box center [946, 407] width 137 height 45
click at [904, 414] on input "True" at bounding box center [896, 408] width 15 height 12
radio input "true"
click at [953, 559] on label "True" at bounding box center [946, 537] width 137 height 45
click at [904, 544] on input "True" at bounding box center [896, 538] width 15 height 12
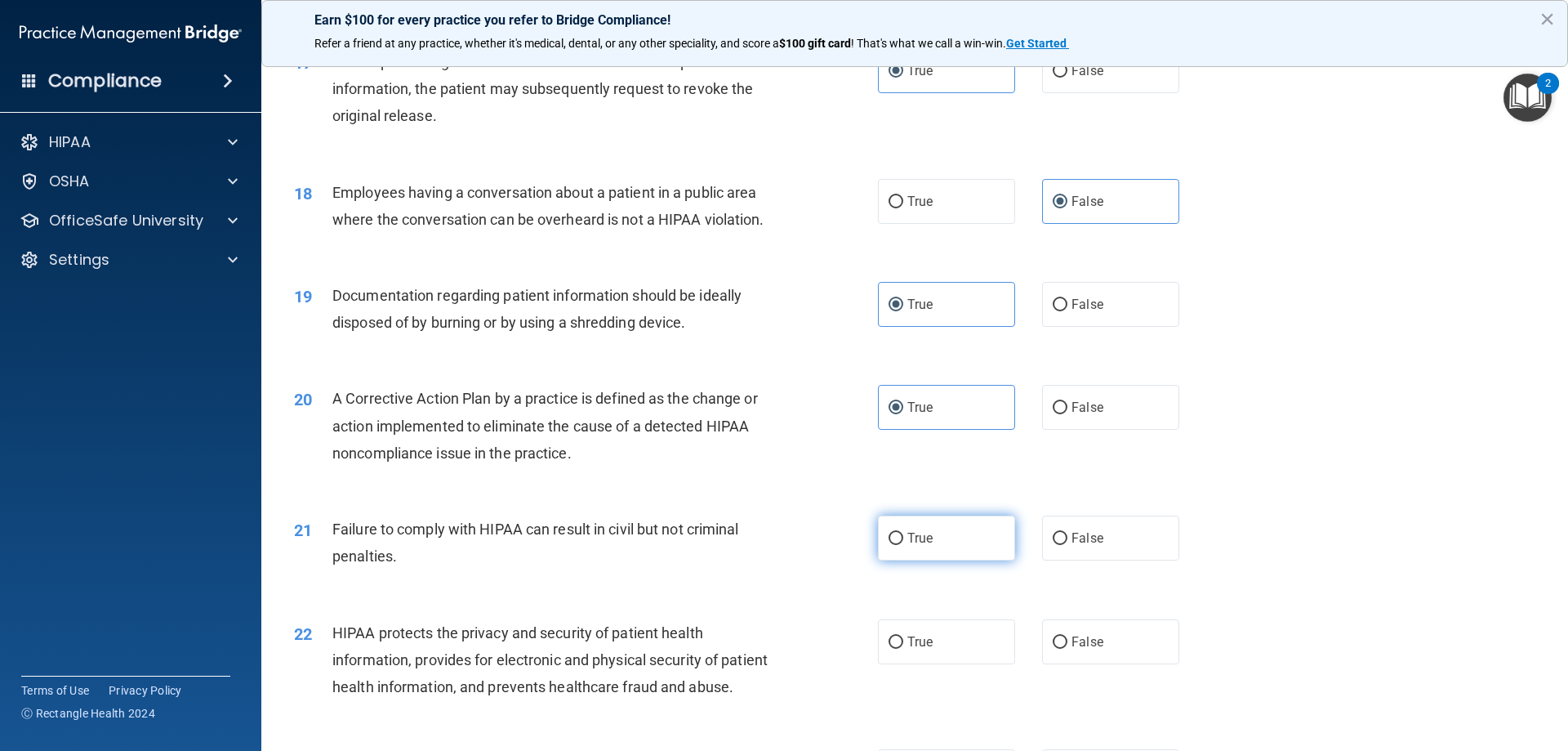
radio input "true"
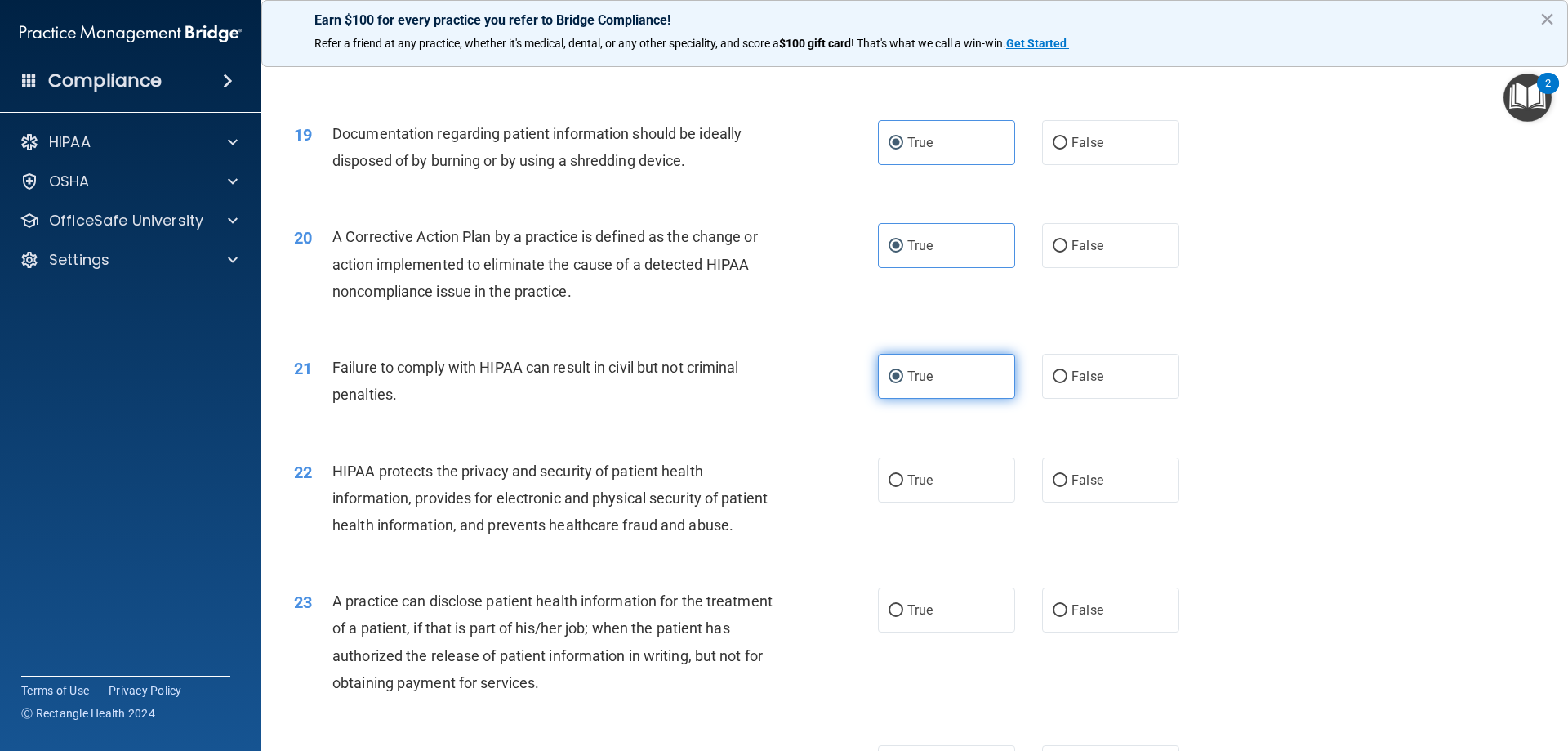
scroll to position [2123, 0]
click at [951, 500] on label "True" at bounding box center [946, 477] width 137 height 45
click at [904, 485] on input "True" at bounding box center [896, 479] width 15 height 12
radio input "true"
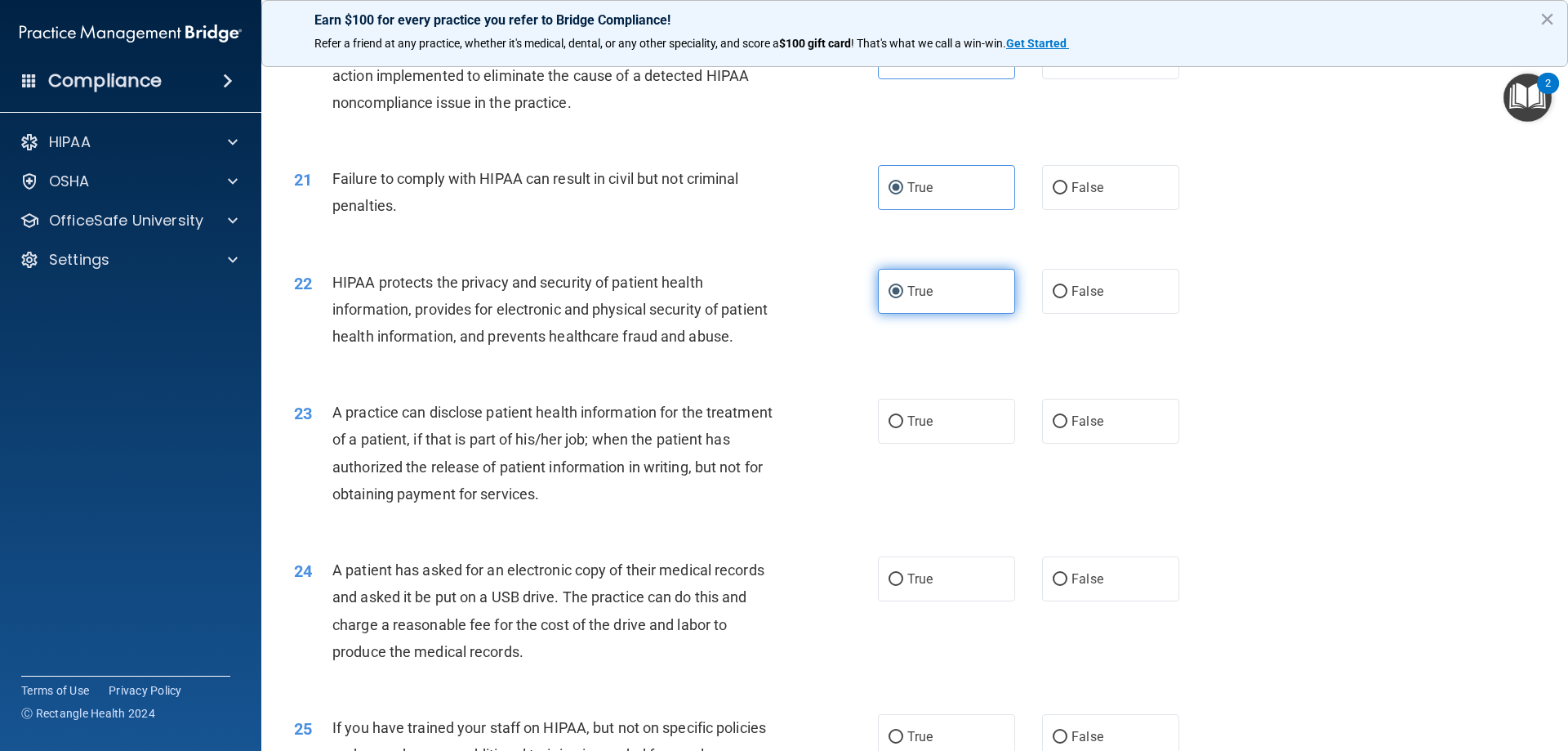
scroll to position [2369, 0]
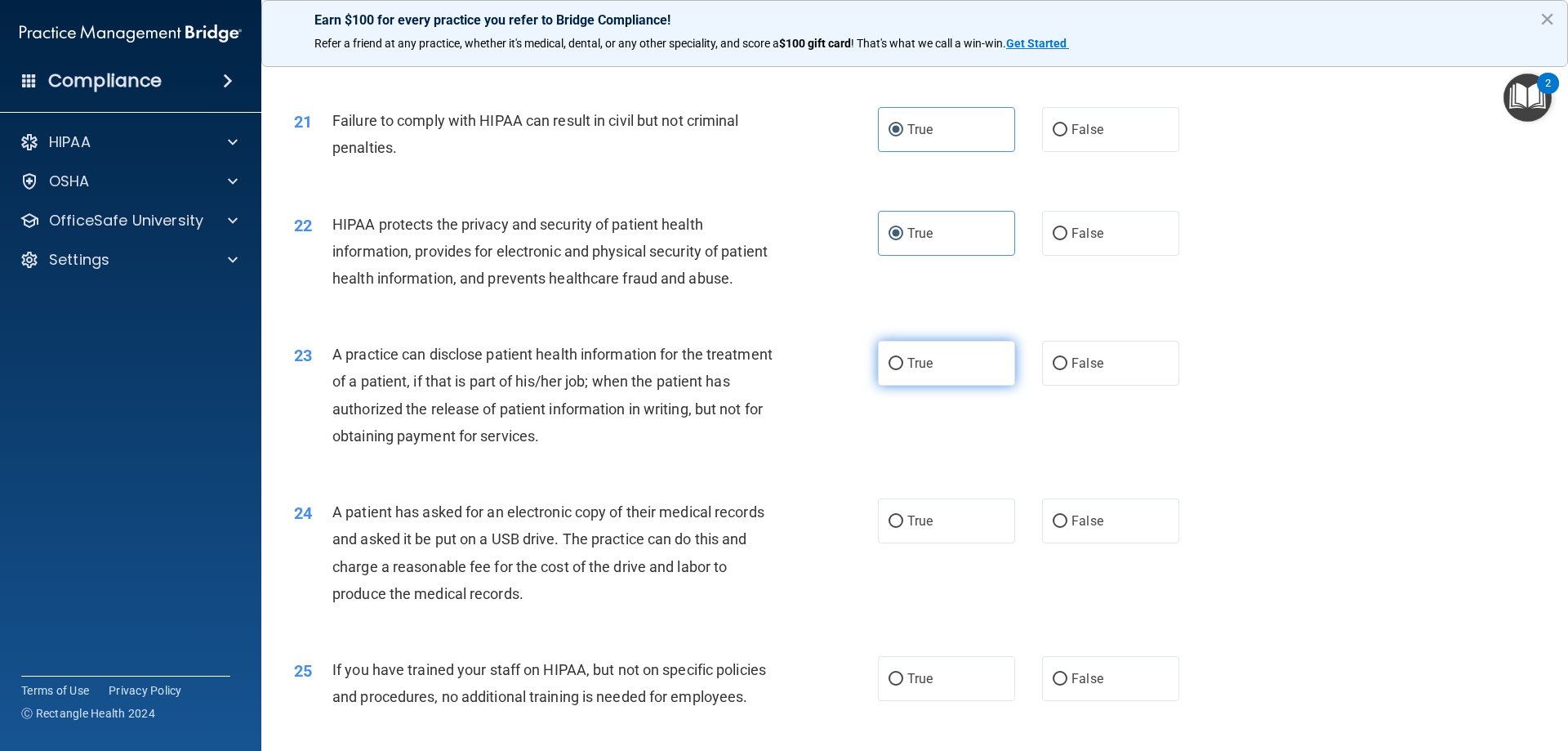
click at [987, 386] on label "True" at bounding box center [946, 363] width 137 height 45
click at [904, 370] on input "True" at bounding box center [896, 364] width 15 height 12
radio input "true"
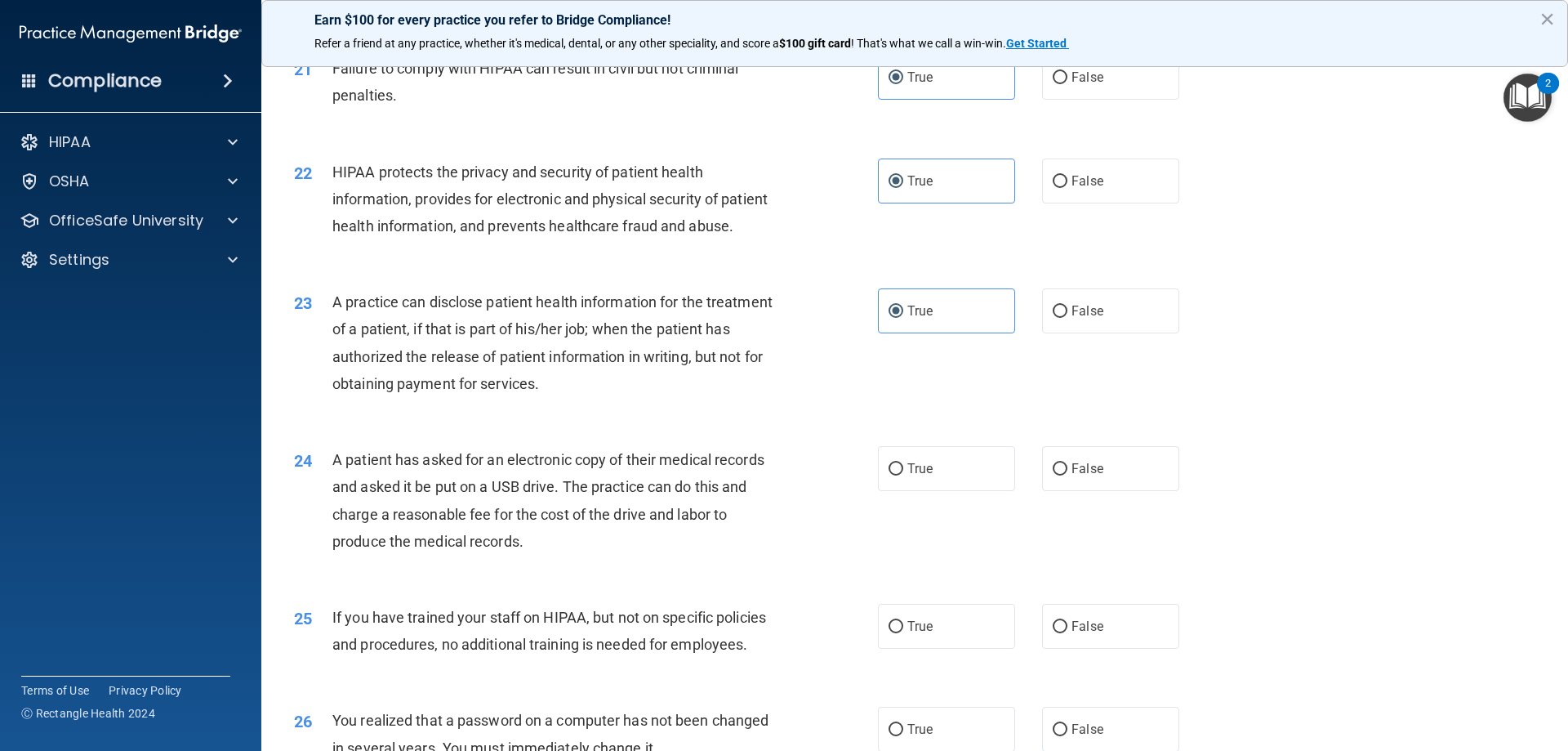
scroll to position [2451, 0]
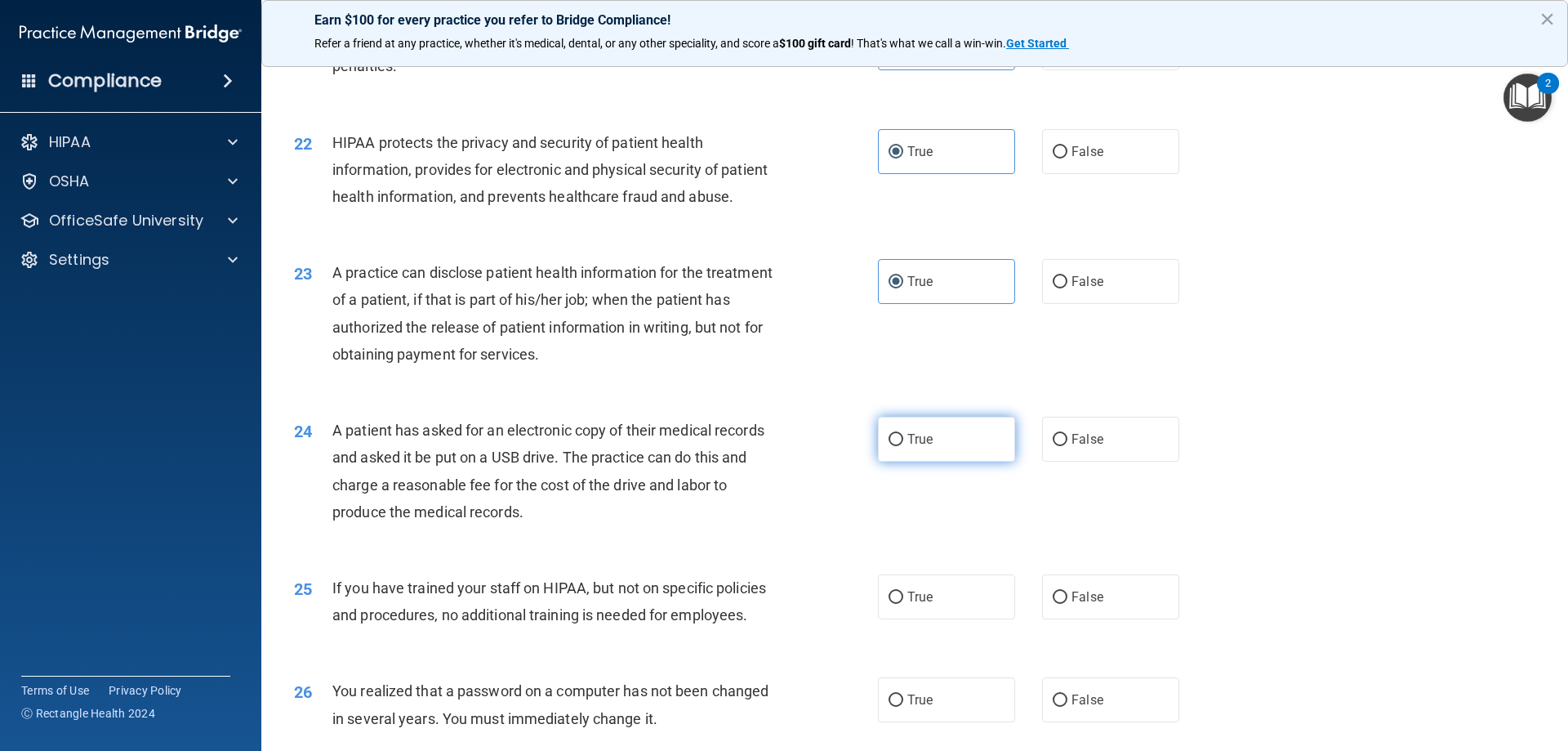
click at [936, 462] on label "True" at bounding box center [946, 439] width 137 height 45
click at [904, 446] on input "True" at bounding box center [896, 439] width 15 height 12
radio input "true"
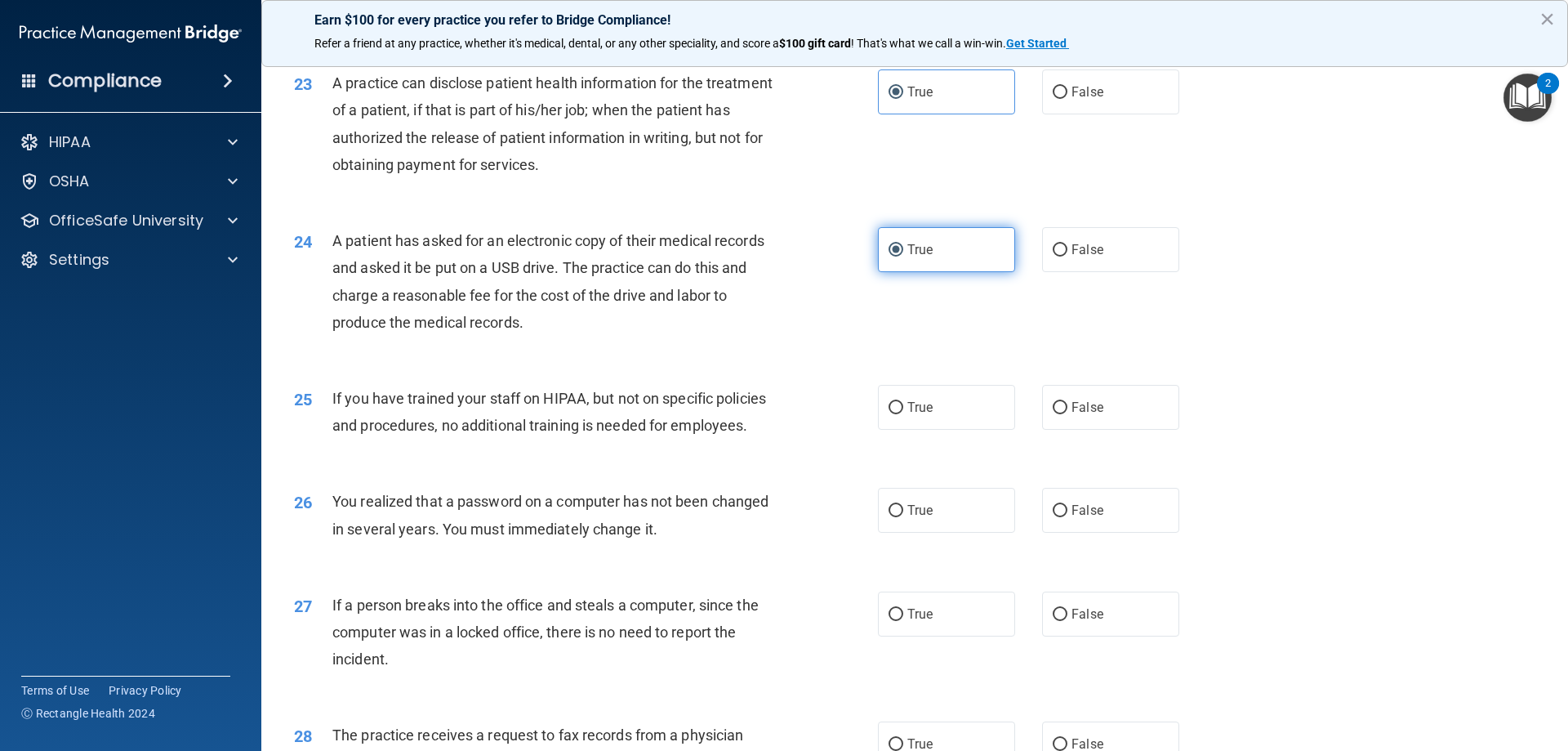
scroll to position [2695, 0]
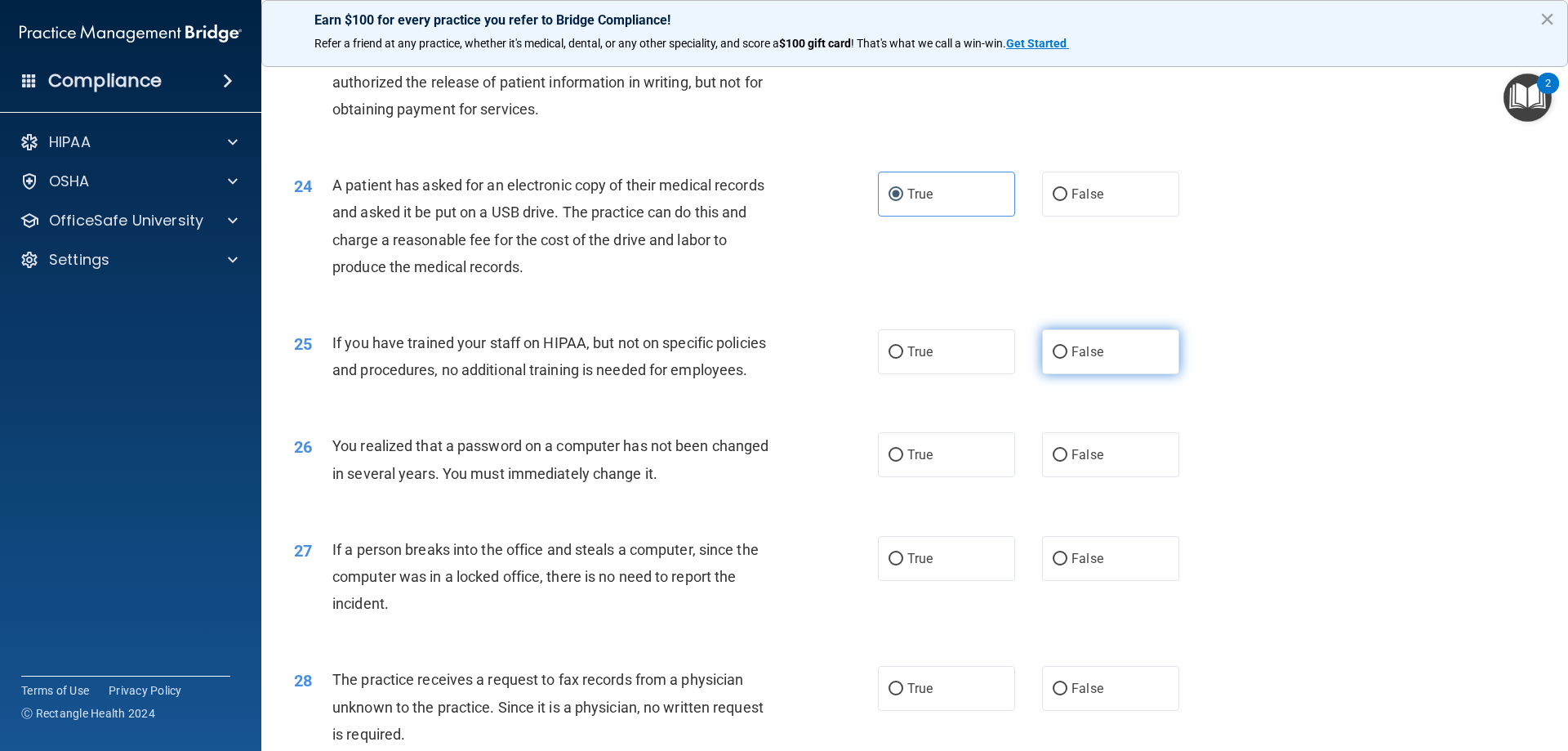
click at [1053, 374] on label "False" at bounding box center [1110, 351] width 137 height 45
click at [1053, 358] on input "False" at bounding box center [1060, 352] width 15 height 12
radio input "true"
click at [993, 477] on label "True" at bounding box center [946, 454] width 137 height 45
click at [904, 462] on input "True" at bounding box center [896, 455] width 15 height 12
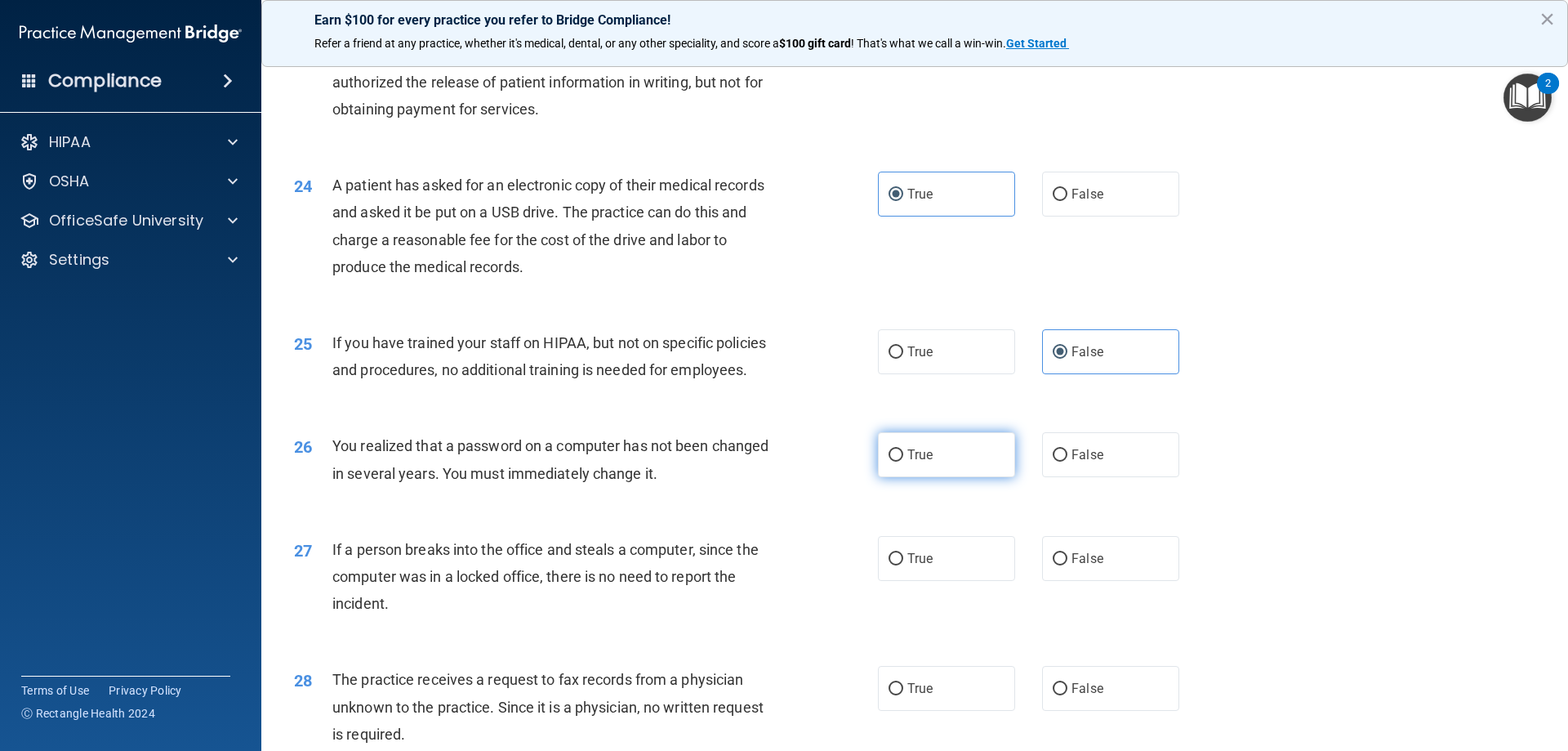
radio input "true"
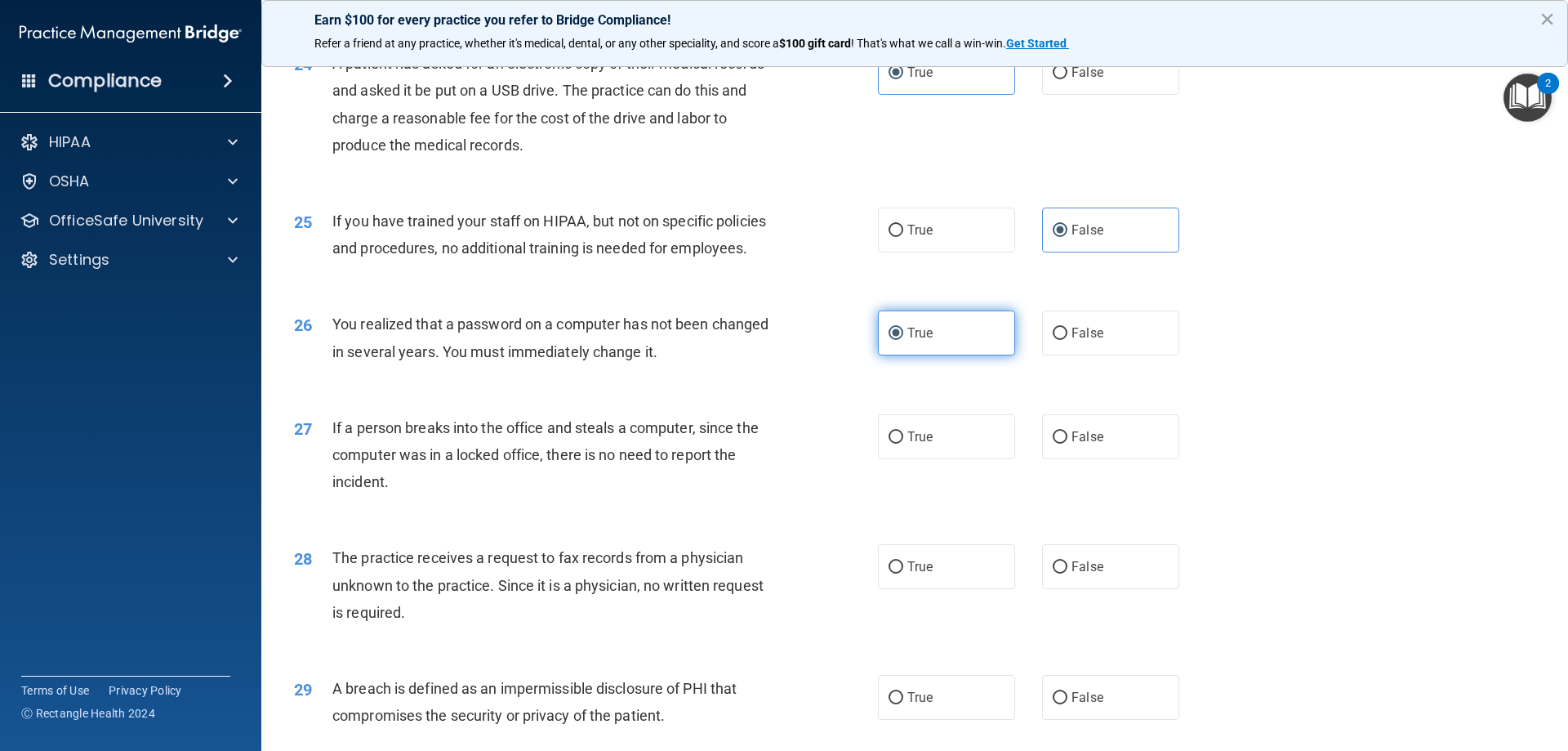
scroll to position [2858, 0]
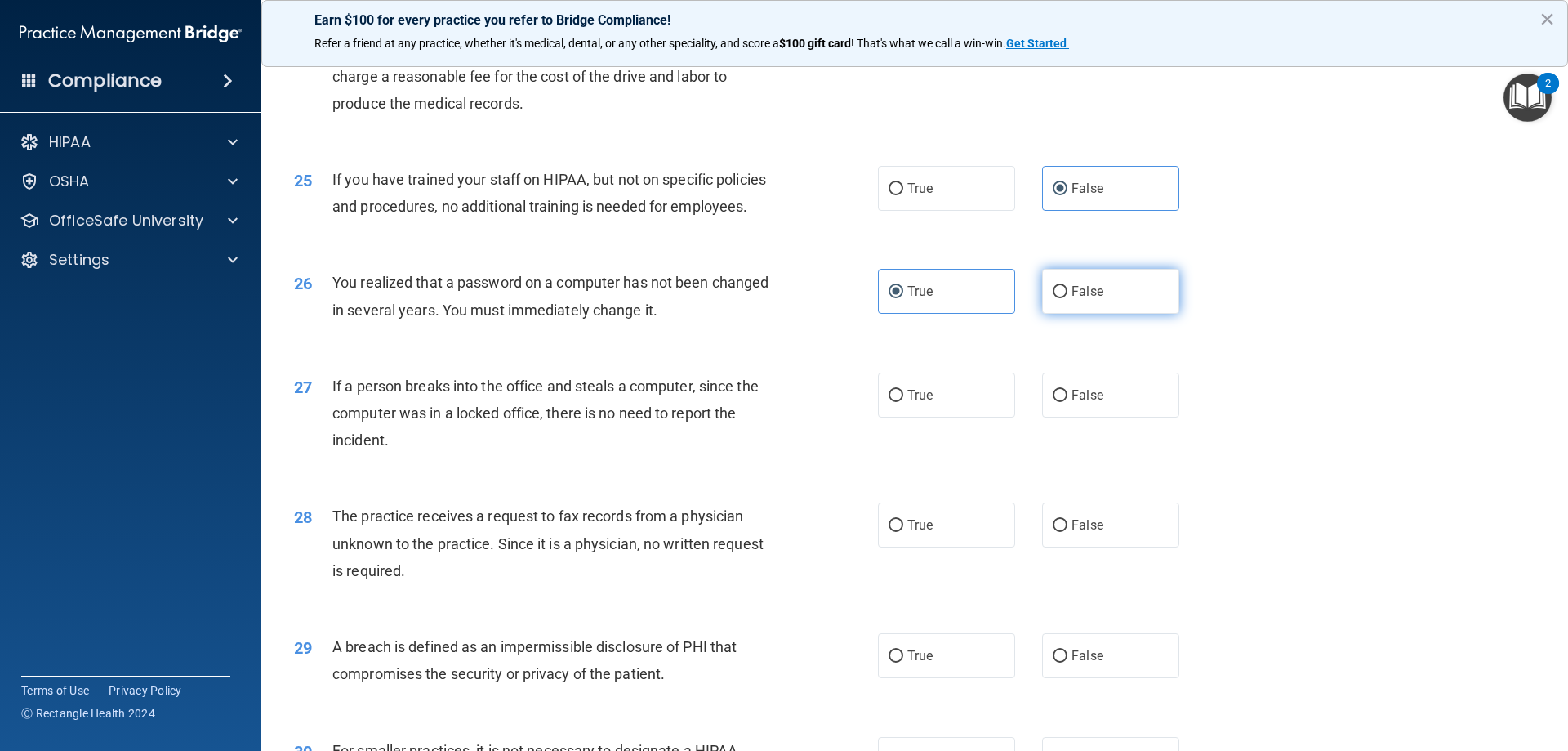
click at [1069, 313] on label "False" at bounding box center [1110, 290] width 137 height 45
click at [1068, 298] on input "False" at bounding box center [1060, 292] width 15 height 12
radio input "true"
radio input "false"
click at [1087, 402] on span "False" at bounding box center [1087, 395] width 32 height 16
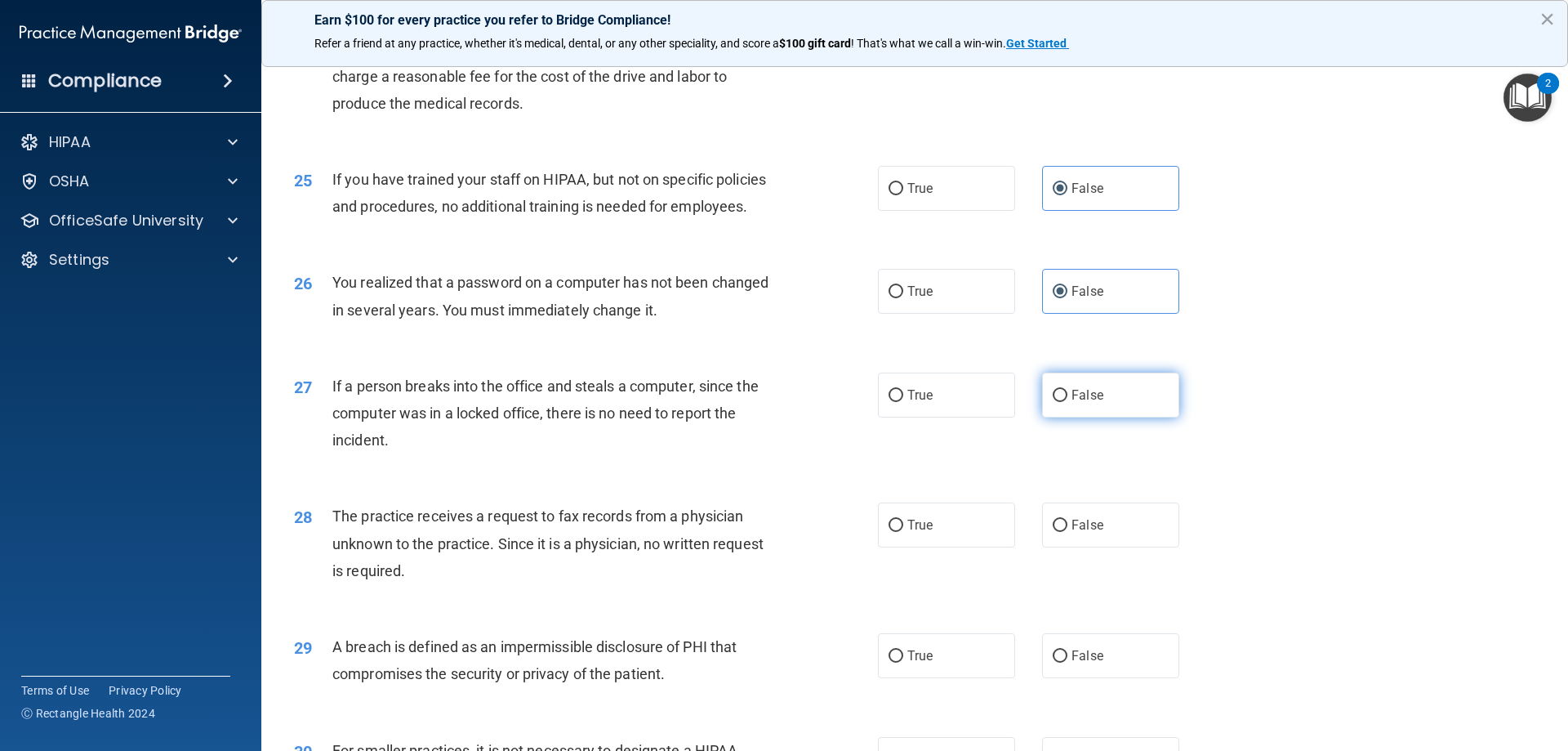
click at [1068, 402] on input "False" at bounding box center [1060, 395] width 15 height 12
radio input "true"
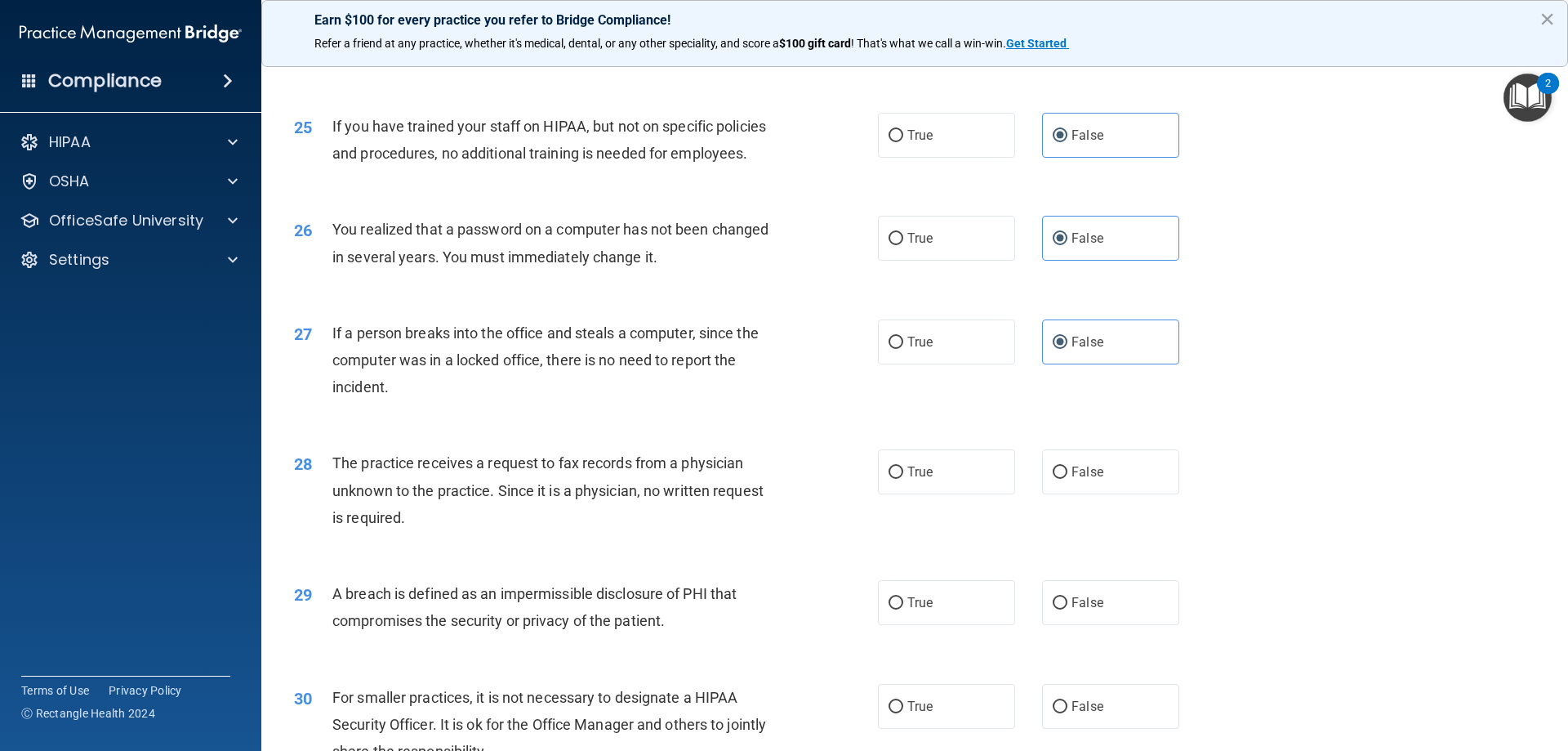
scroll to position [2940, 0]
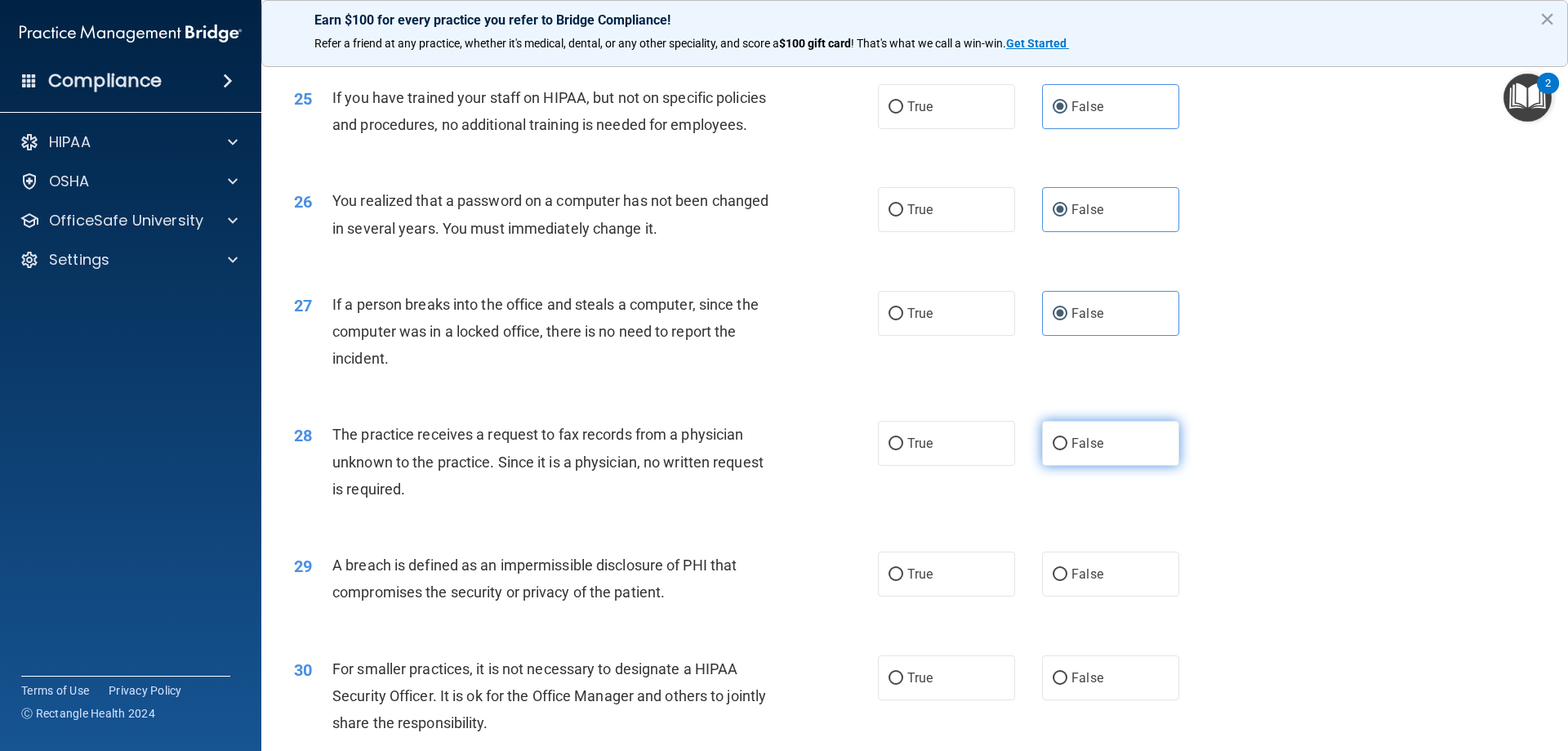
click at [1054, 450] on input "False" at bounding box center [1060, 444] width 15 height 12
radio input "true"
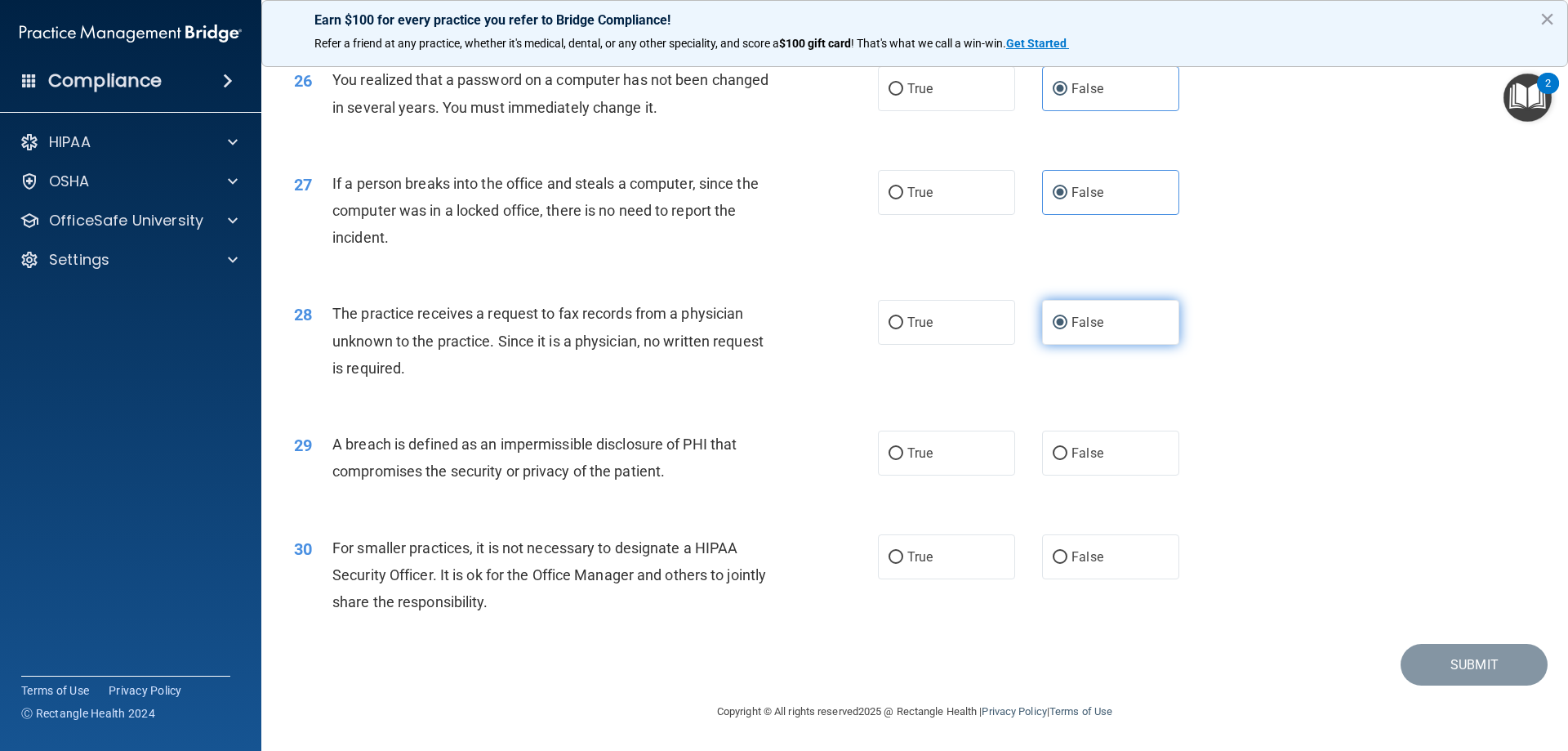
scroll to position [3115, 0]
click at [952, 466] on label "True" at bounding box center [946, 453] width 137 height 45
click at [904, 460] on input "True" at bounding box center [896, 454] width 15 height 12
radio input "true"
click at [1101, 545] on label "False" at bounding box center [1110, 556] width 137 height 45
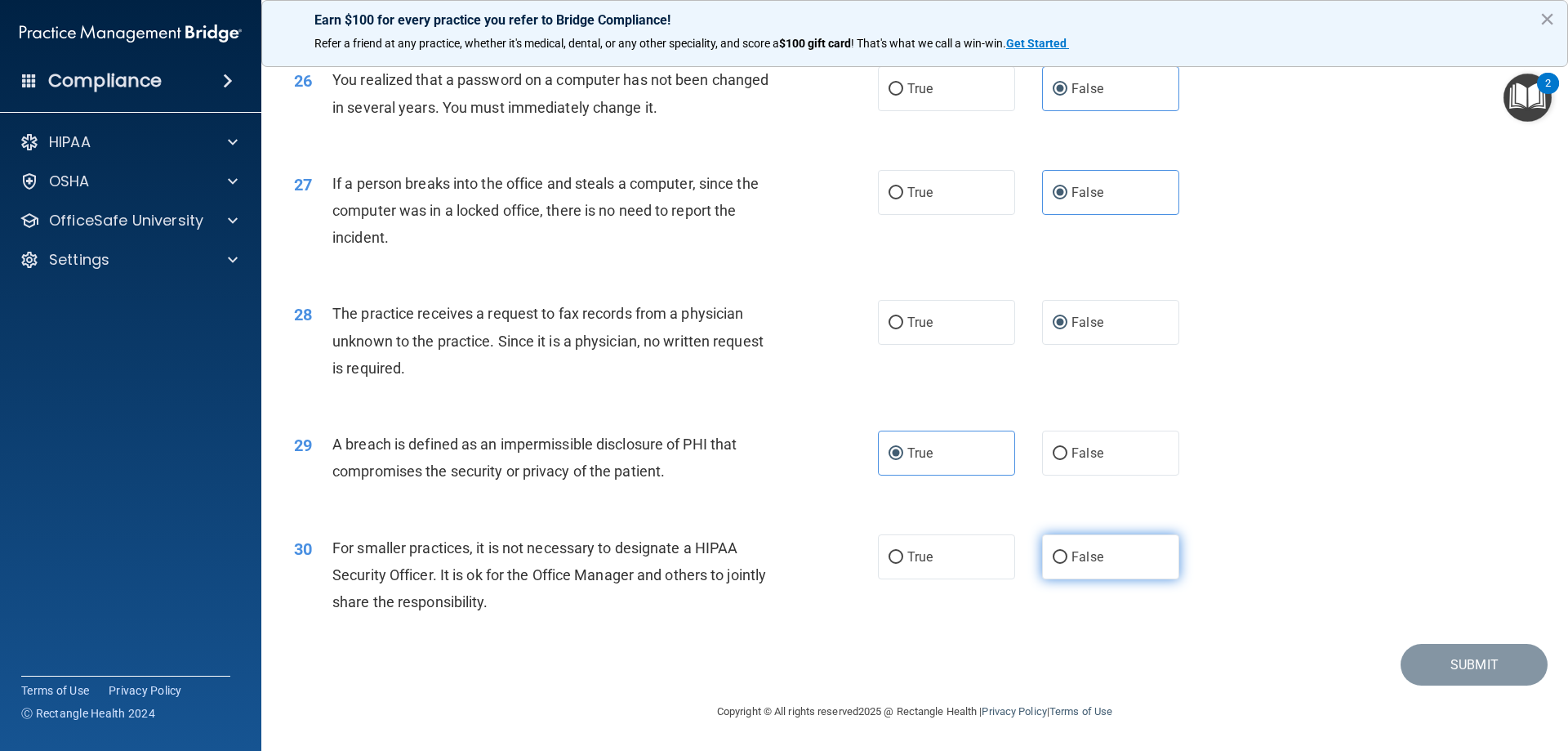
click at [1068, 552] on input "False" at bounding box center [1060, 558] width 15 height 12
radio input "true"
click at [1455, 665] on button "Submit" at bounding box center [1474, 664] width 147 height 41
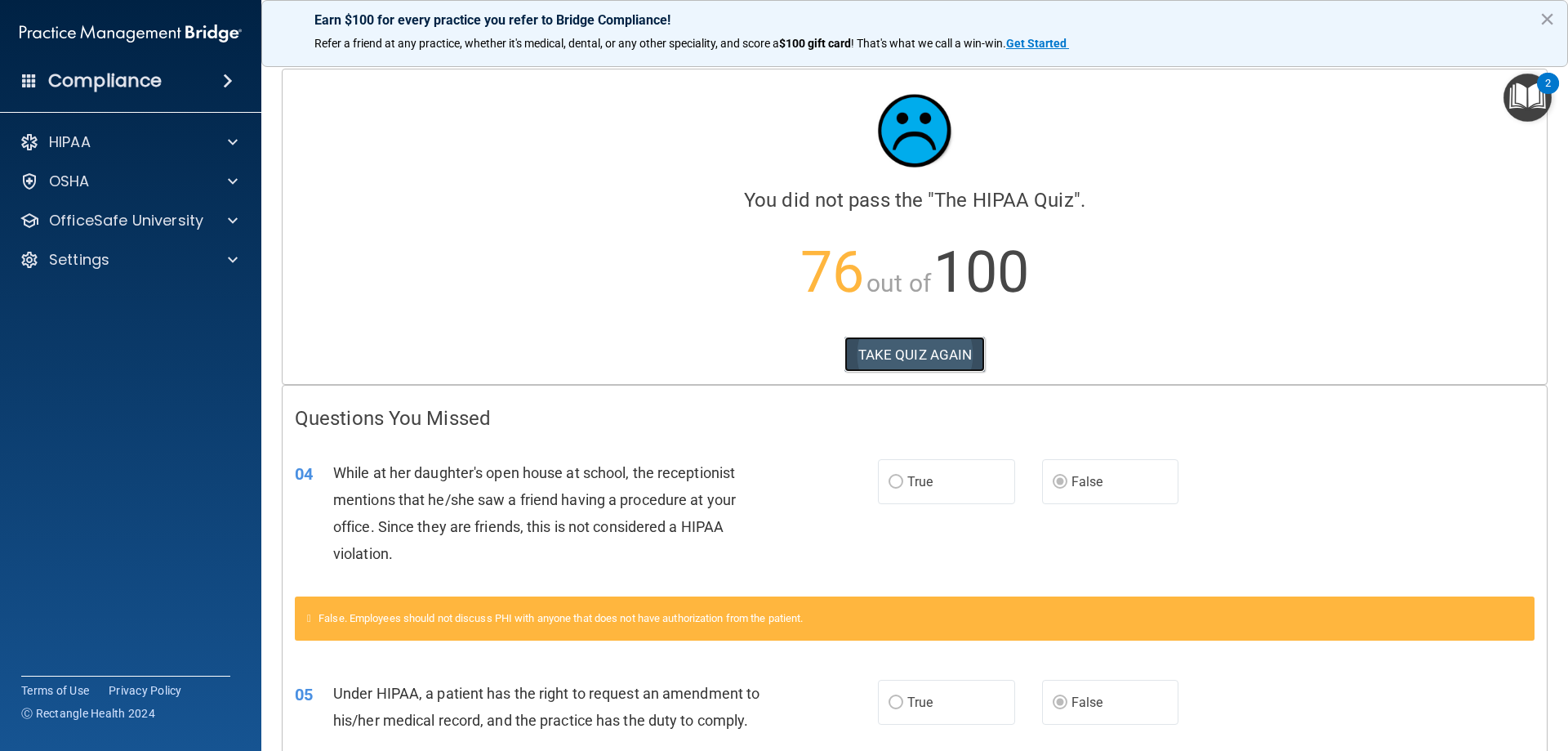
click at [940, 347] on button "TAKE QUIZ AGAIN" at bounding box center [915, 354] width 141 height 36
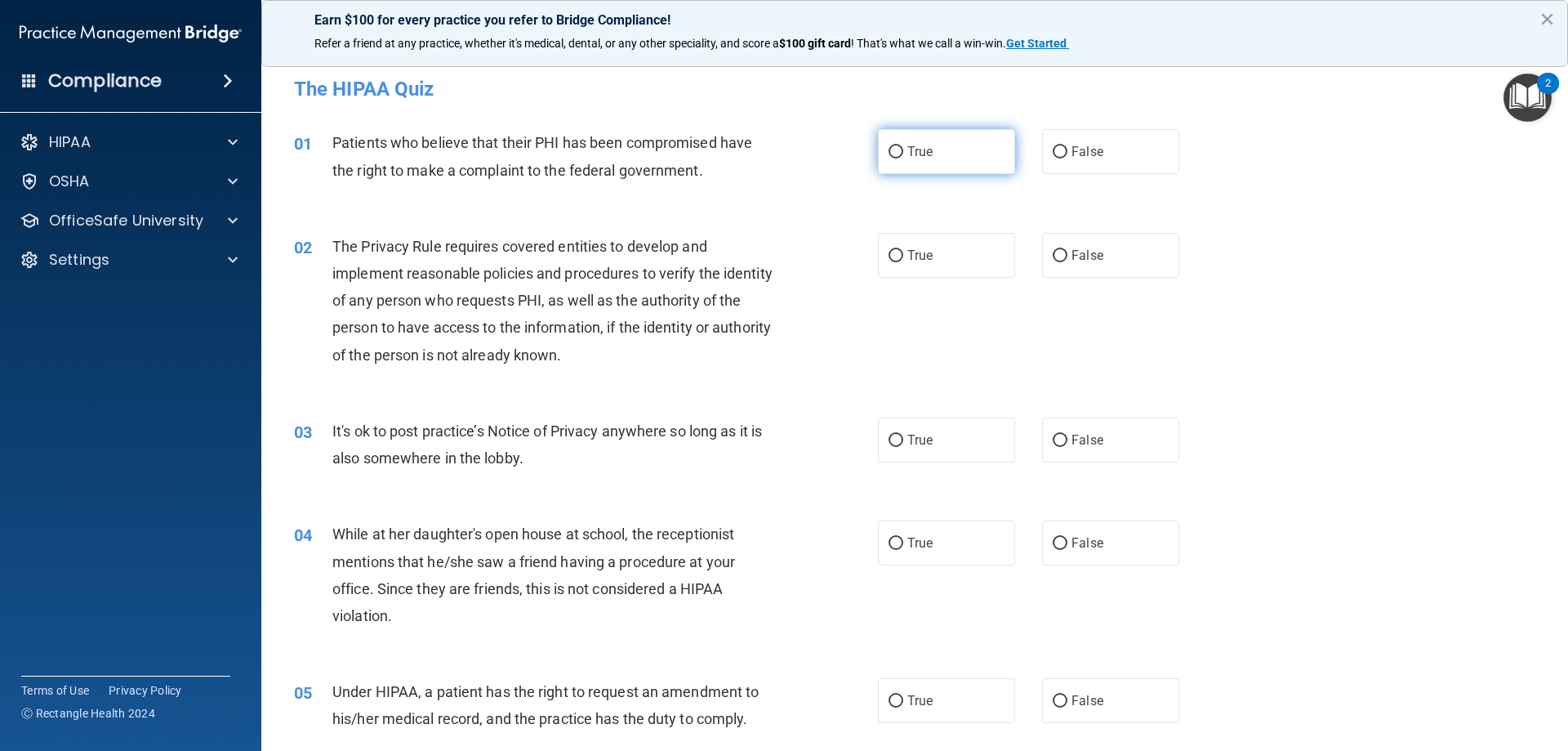
click at [900, 172] on label "True" at bounding box center [946, 151] width 137 height 45
click at [900, 159] on input "True" at bounding box center [896, 153] width 15 height 12
radio input "true"
click at [919, 268] on label "True" at bounding box center [946, 255] width 137 height 45
click at [904, 262] on input "True" at bounding box center [896, 256] width 15 height 12
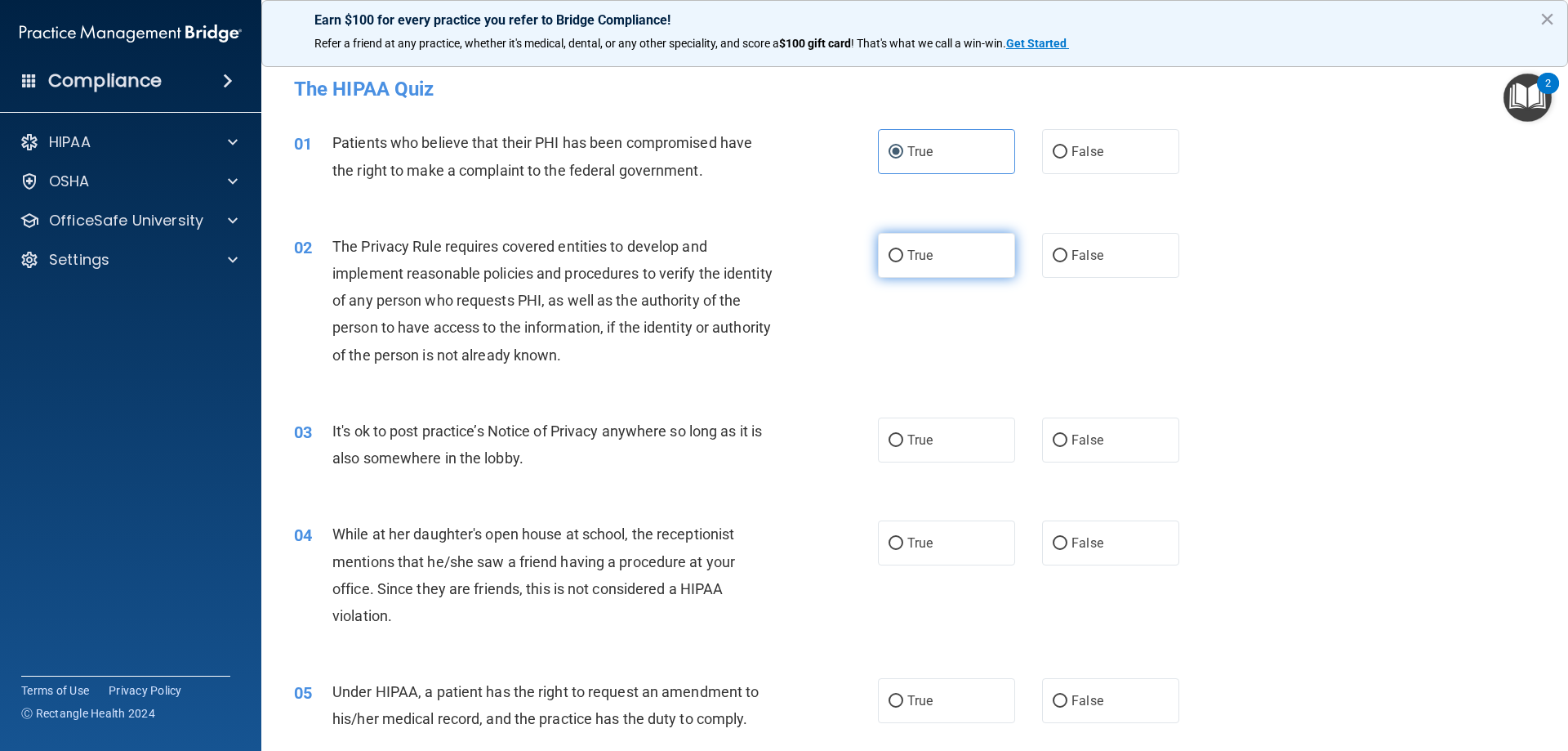
radio input "true"
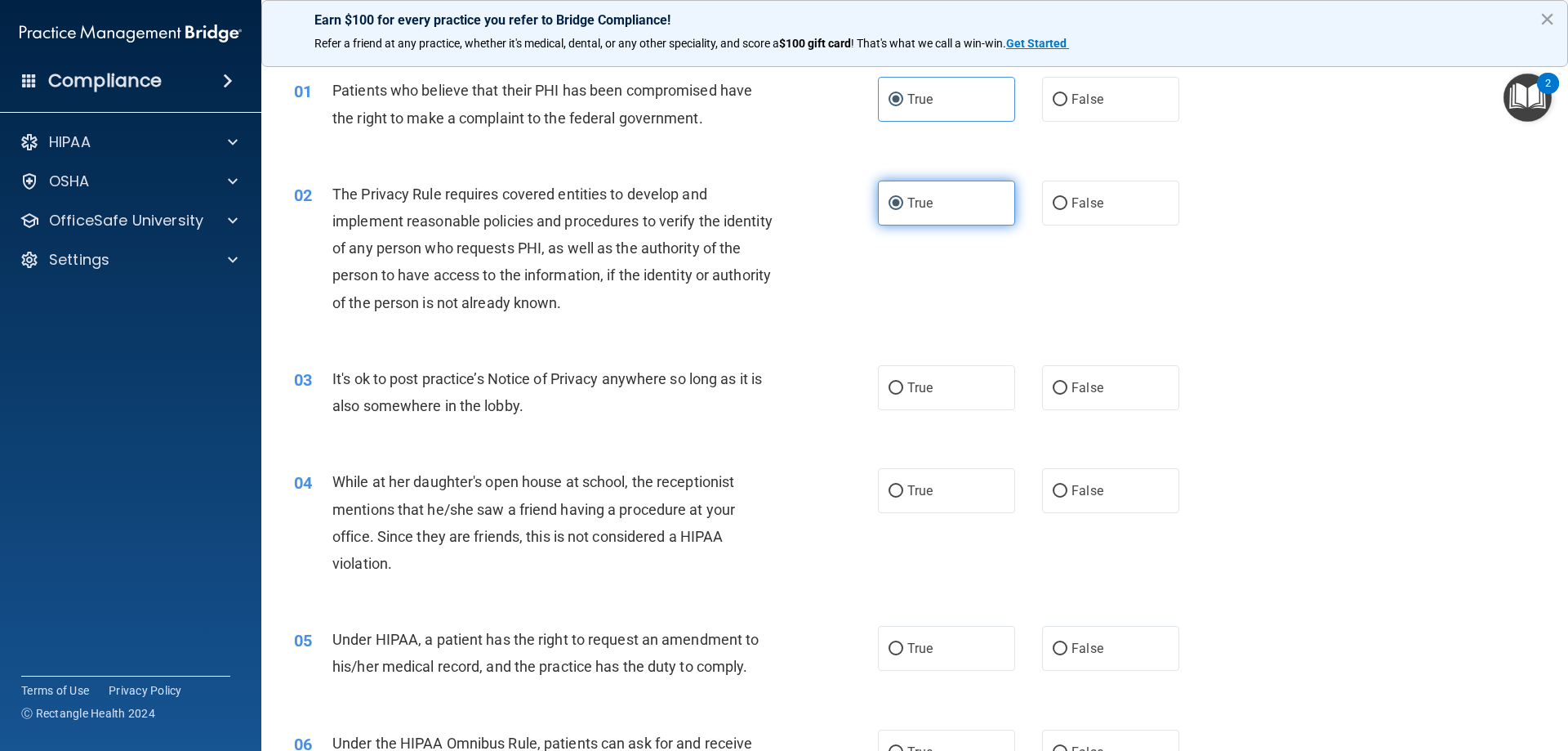
scroll to position [82, 0]
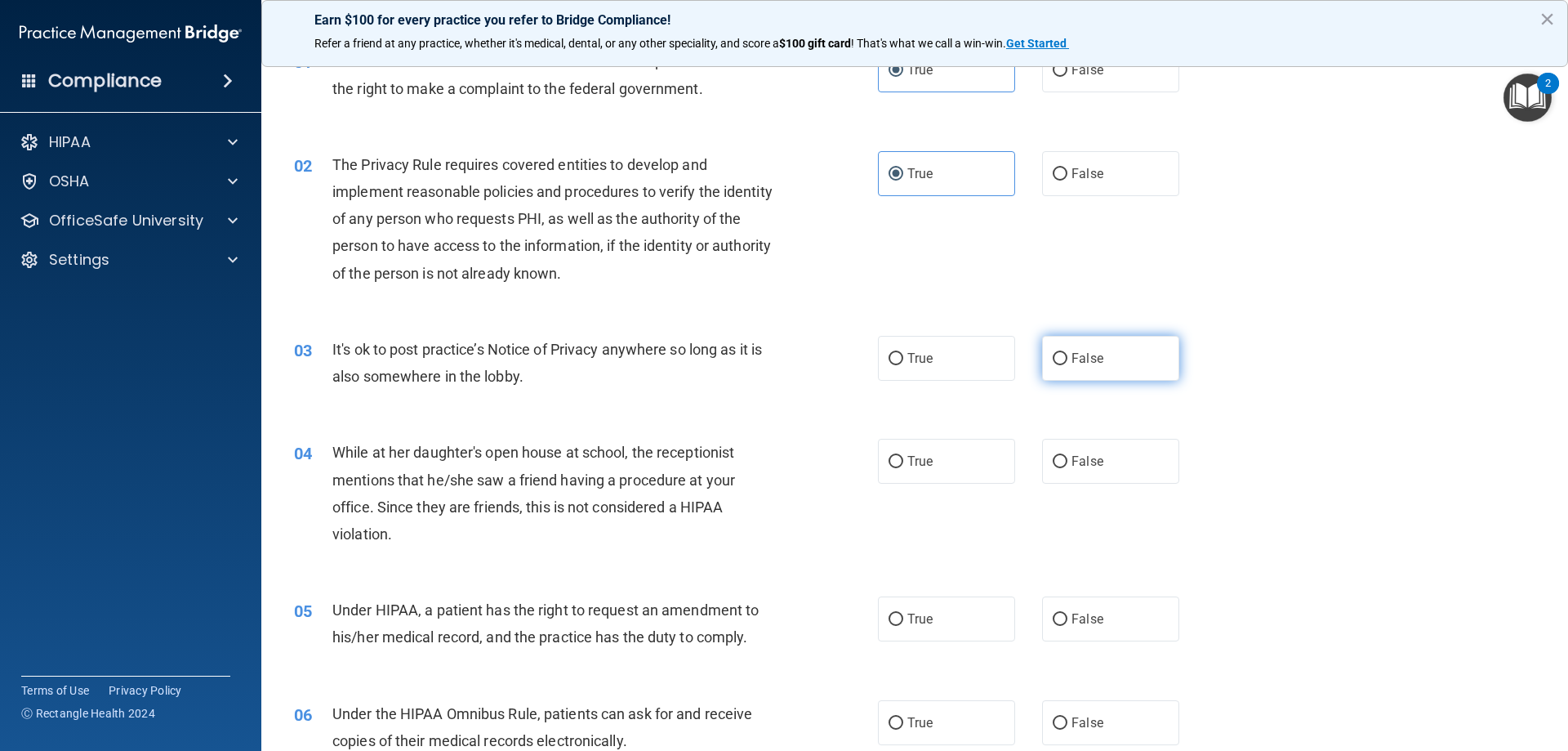
click at [1055, 353] on input "False" at bounding box center [1060, 359] width 15 height 12
radio input "true"
click at [943, 464] on label "True" at bounding box center [946, 461] width 137 height 45
click at [904, 464] on input "True" at bounding box center [896, 462] width 15 height 12
radio input "true"
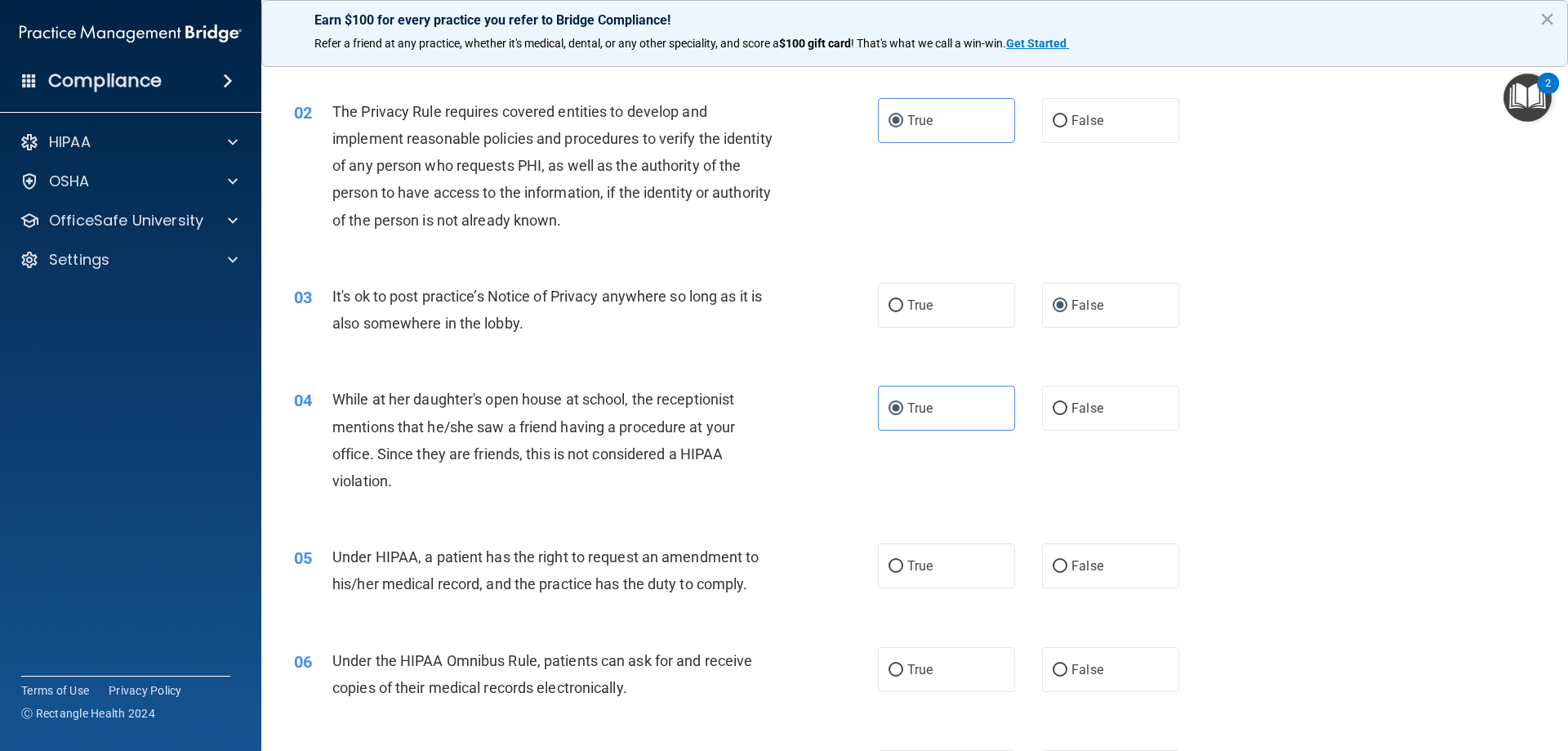
scroll to position [163, 0]
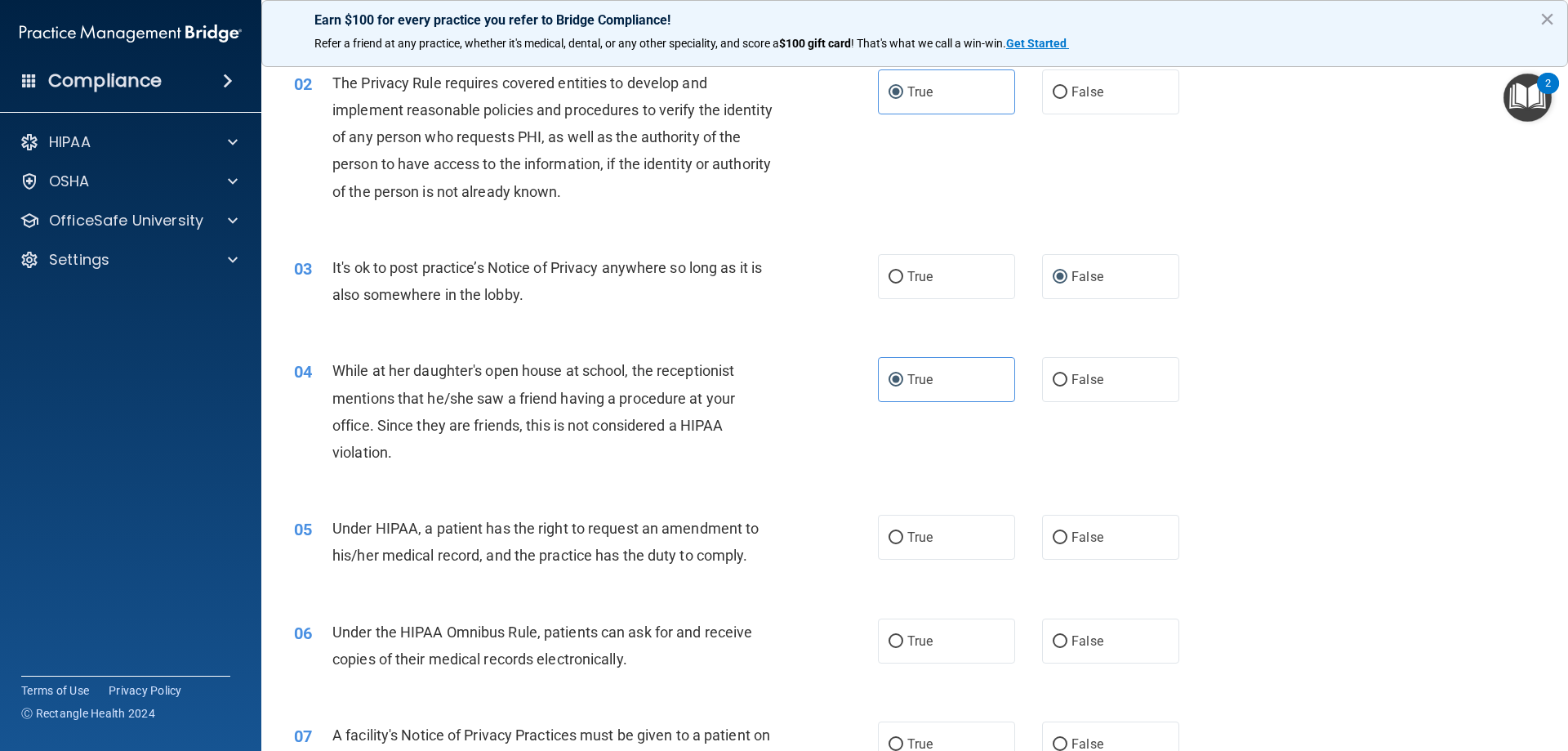
click at [940, 529] on label "True" at bounding box center [946, 537] width 137 height 45
click at [904, 532] on input "True" at bounding box center [896, 538] width 15 height 12
radio input "true"
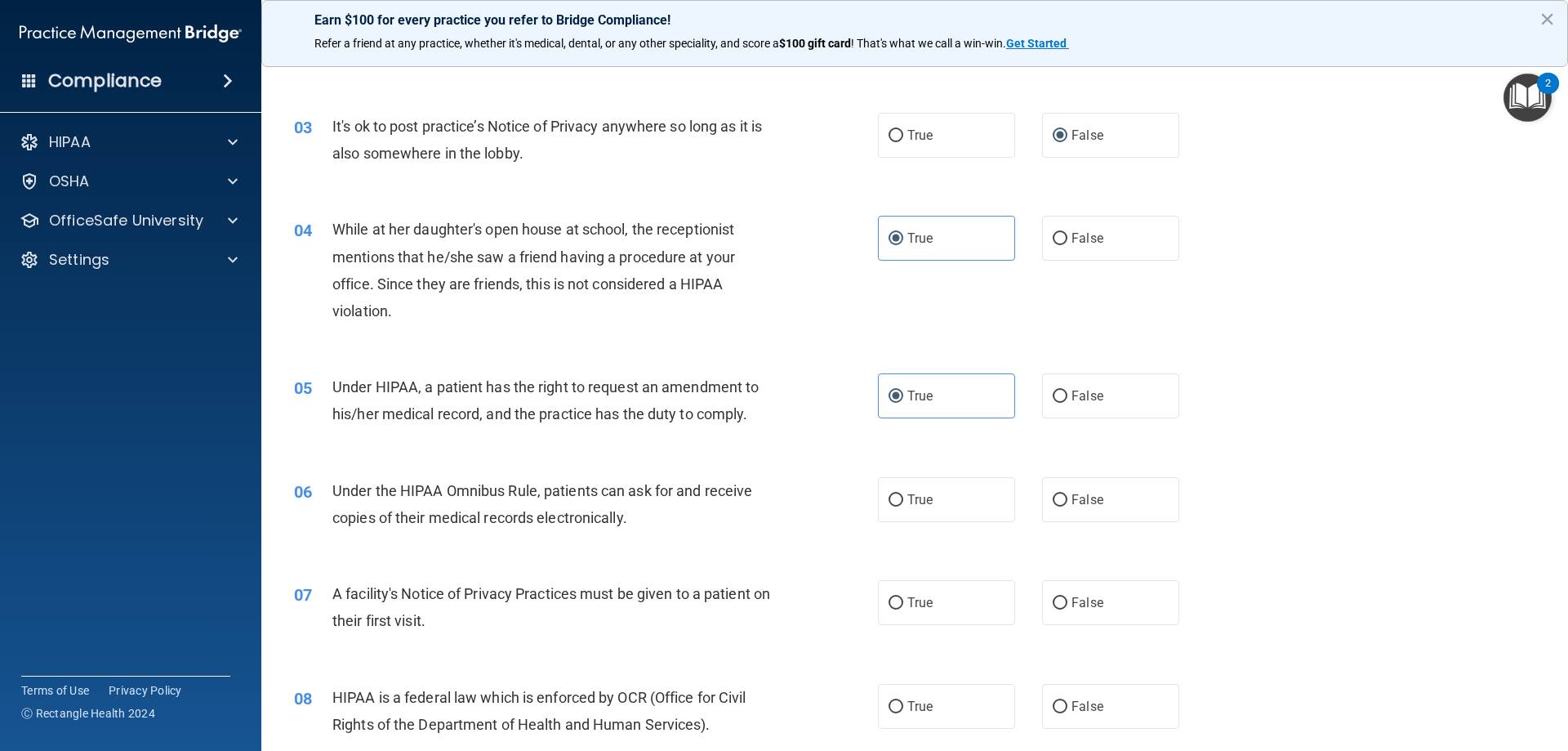
scroll to position [327, 0]
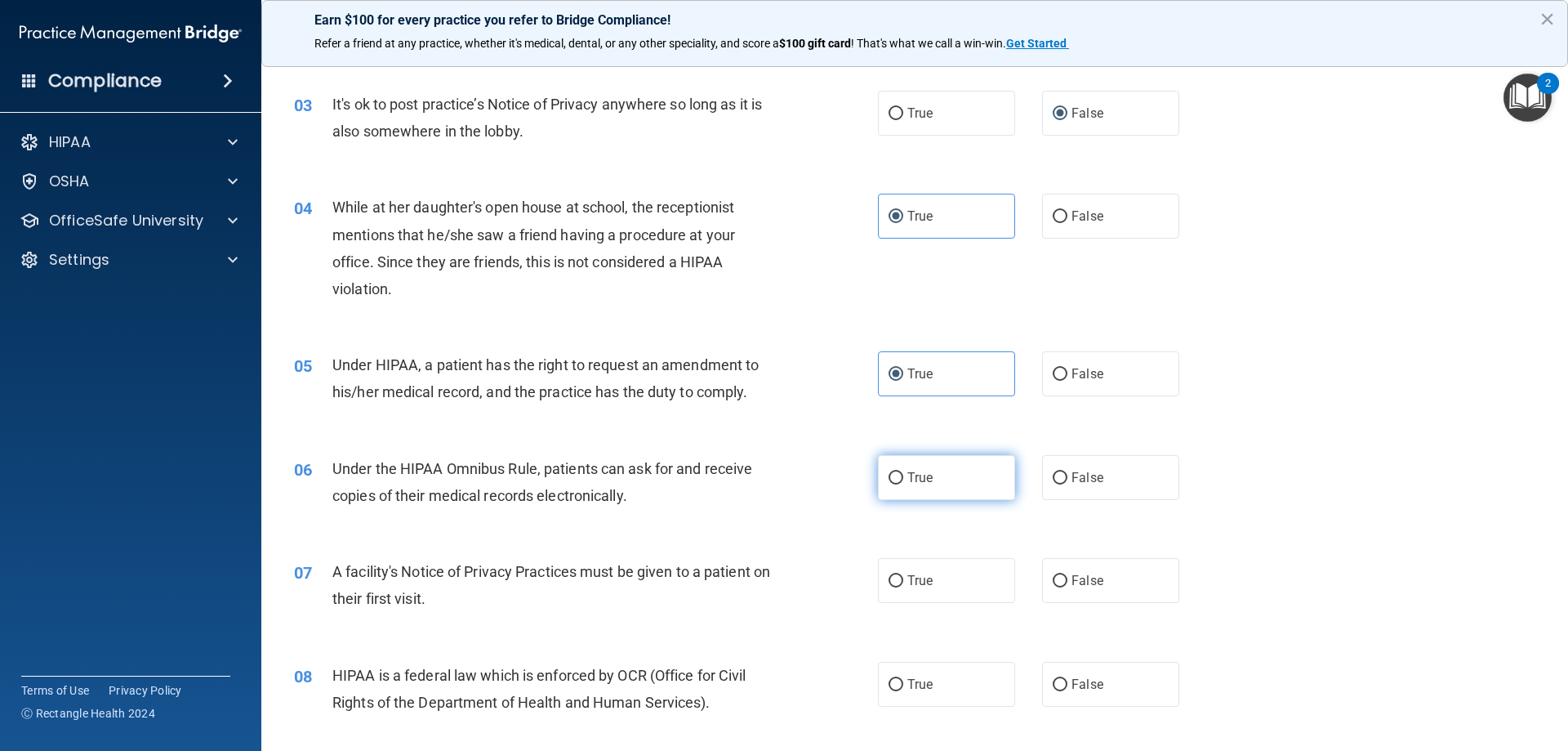
click at [935, 463] on label "True" at bounding box center [946, 477] width 137 height 45
click at [904, 472] on input "True" at bounding box center [896, 478] width 15 height 12
radio input "true"
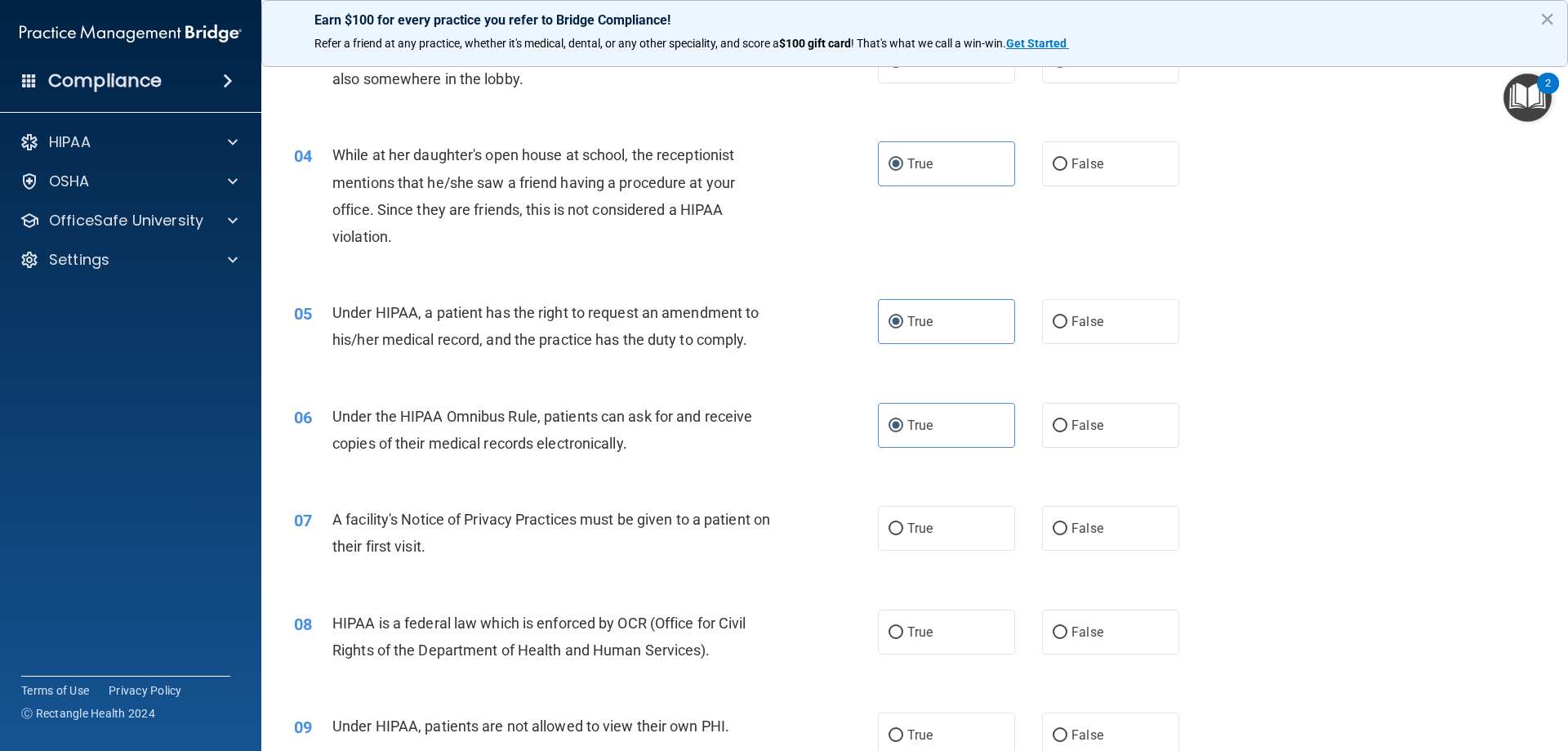
scroll to position [409, 0]
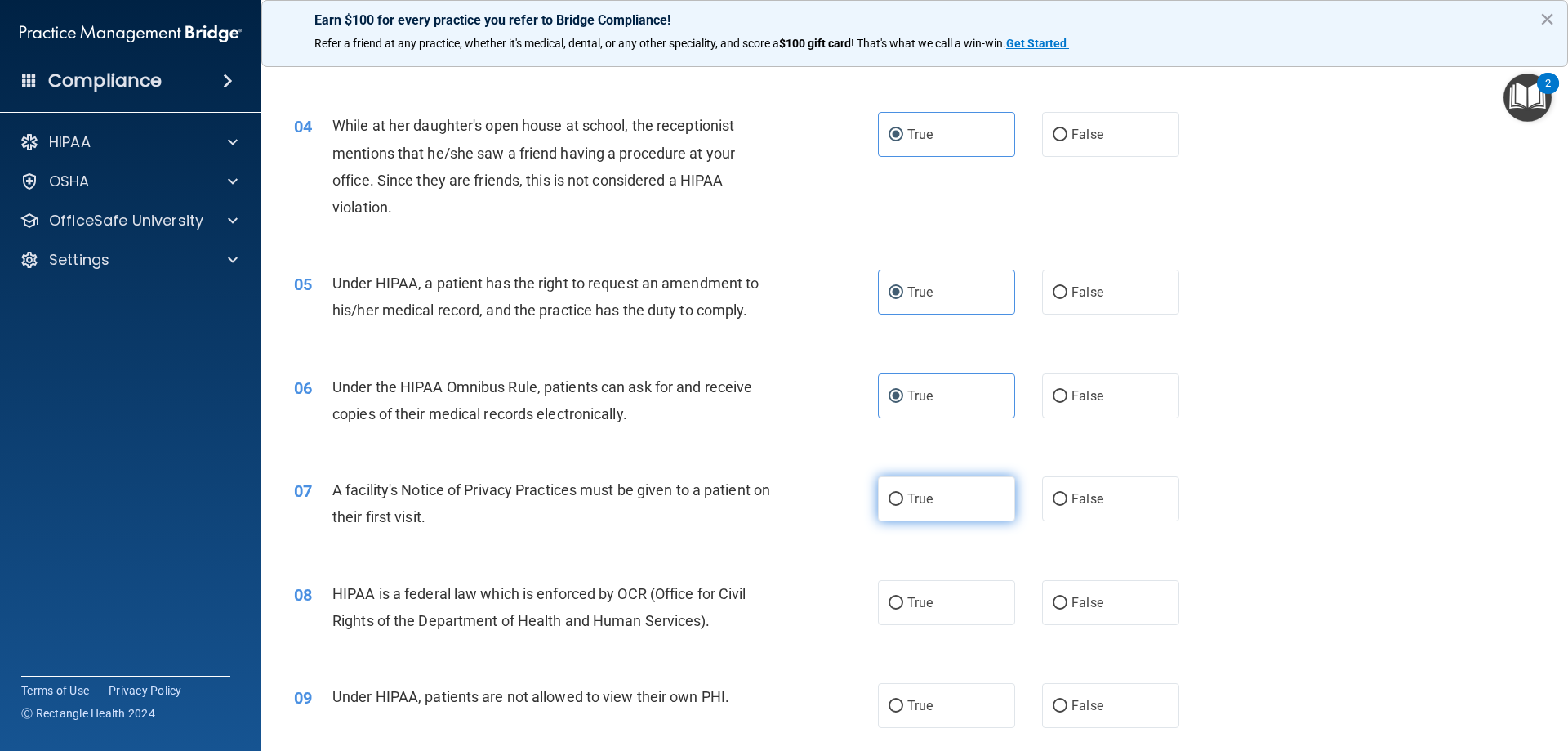
click at [937, 495] on label "True" at bounding box center [946, 499] width 137 height 45
click at [904, 495] on input "True" at bounding box center [896, 499] width 15 height 12
radio input "true"
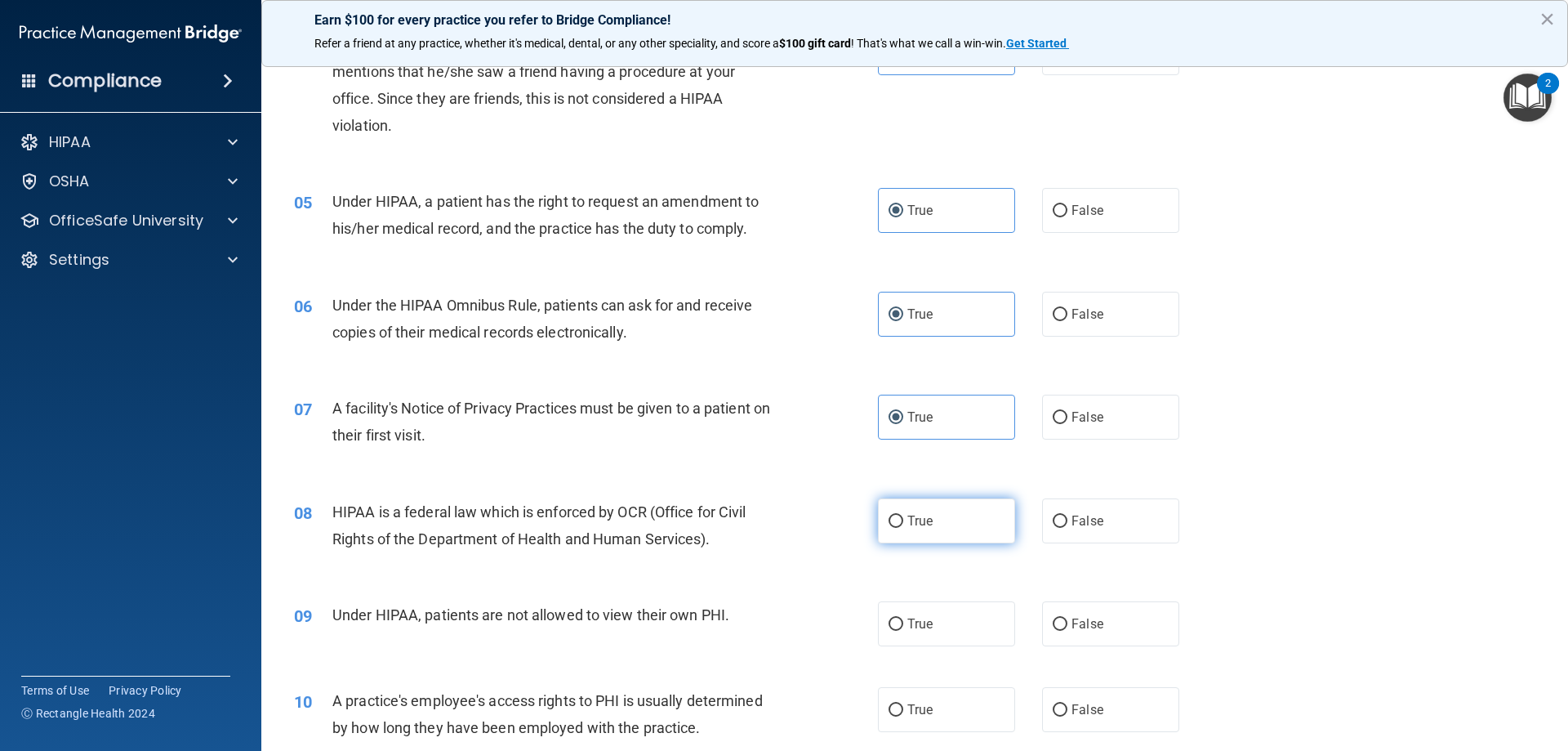
click at [945, 518] on label "True" at bounding box center [946, 521] width 137 height 45
click at [904, 518] on input "True" at bounding box center [896, 522] width 15 height 12
radio input "true"
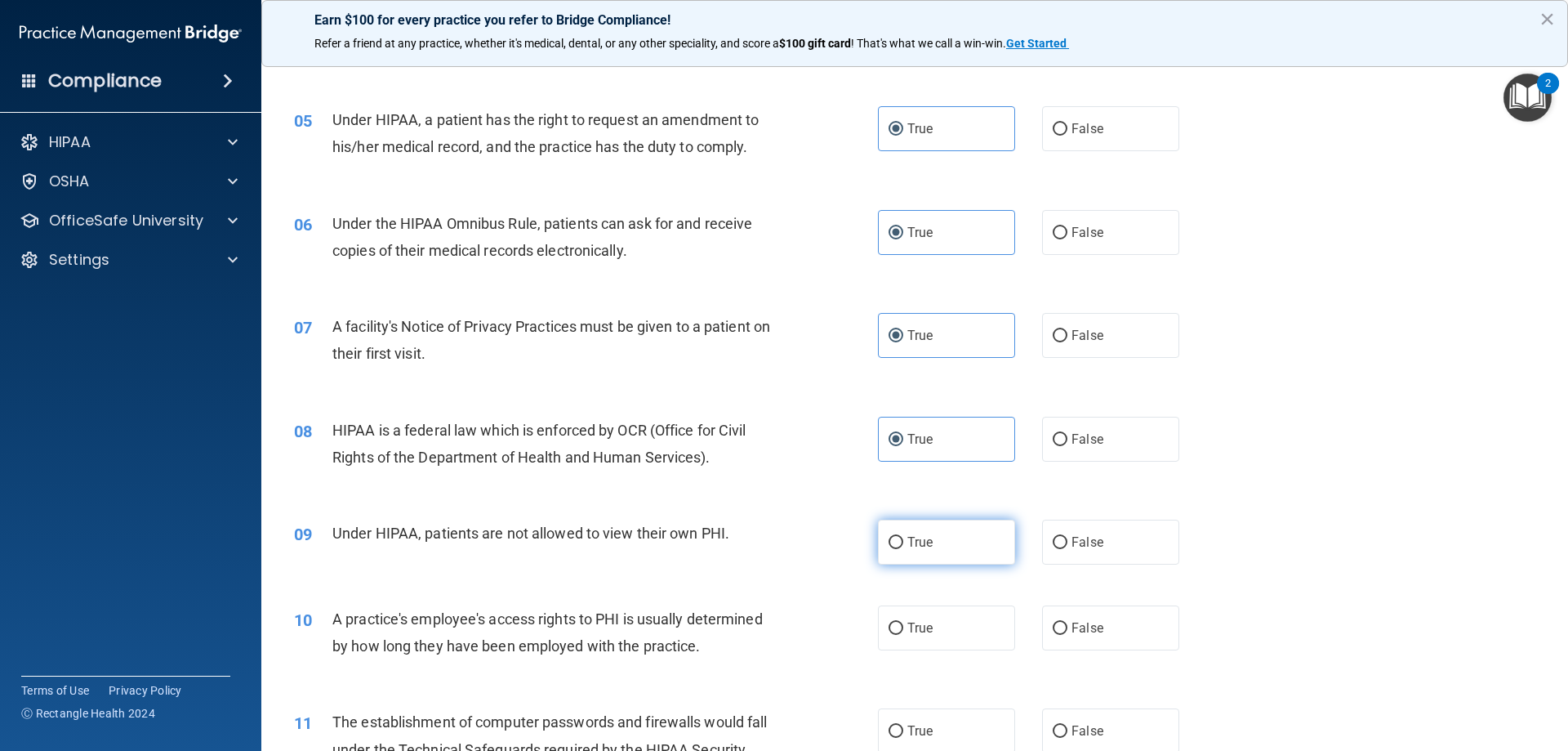
click at [945, 539] on label "True" at bounding box center [946, 542] width 137 height 45
click at [904, 539] on input "True" at bounding box center [896, 543] width 15 height 12
radio input "true"
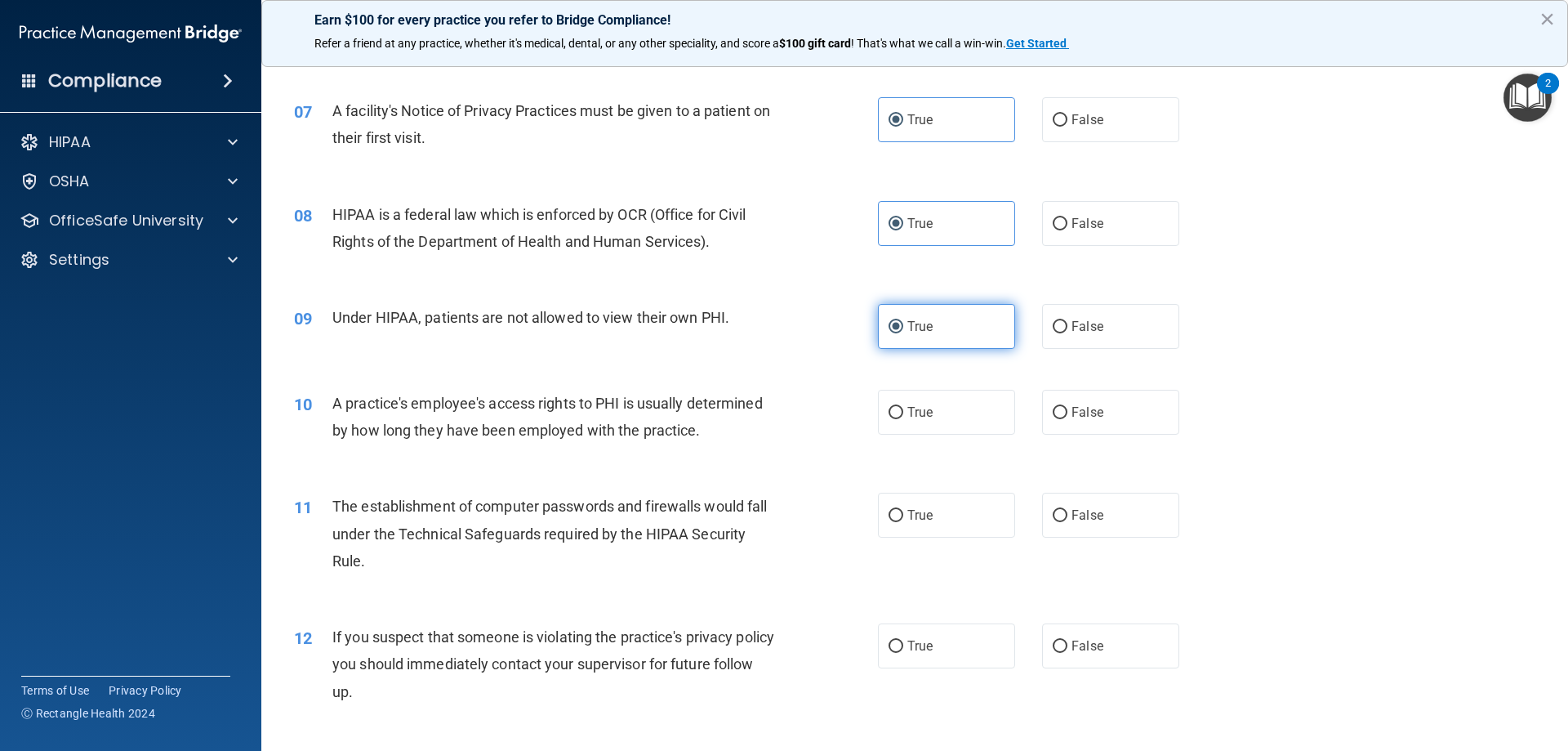
scroll to position [817, 0]
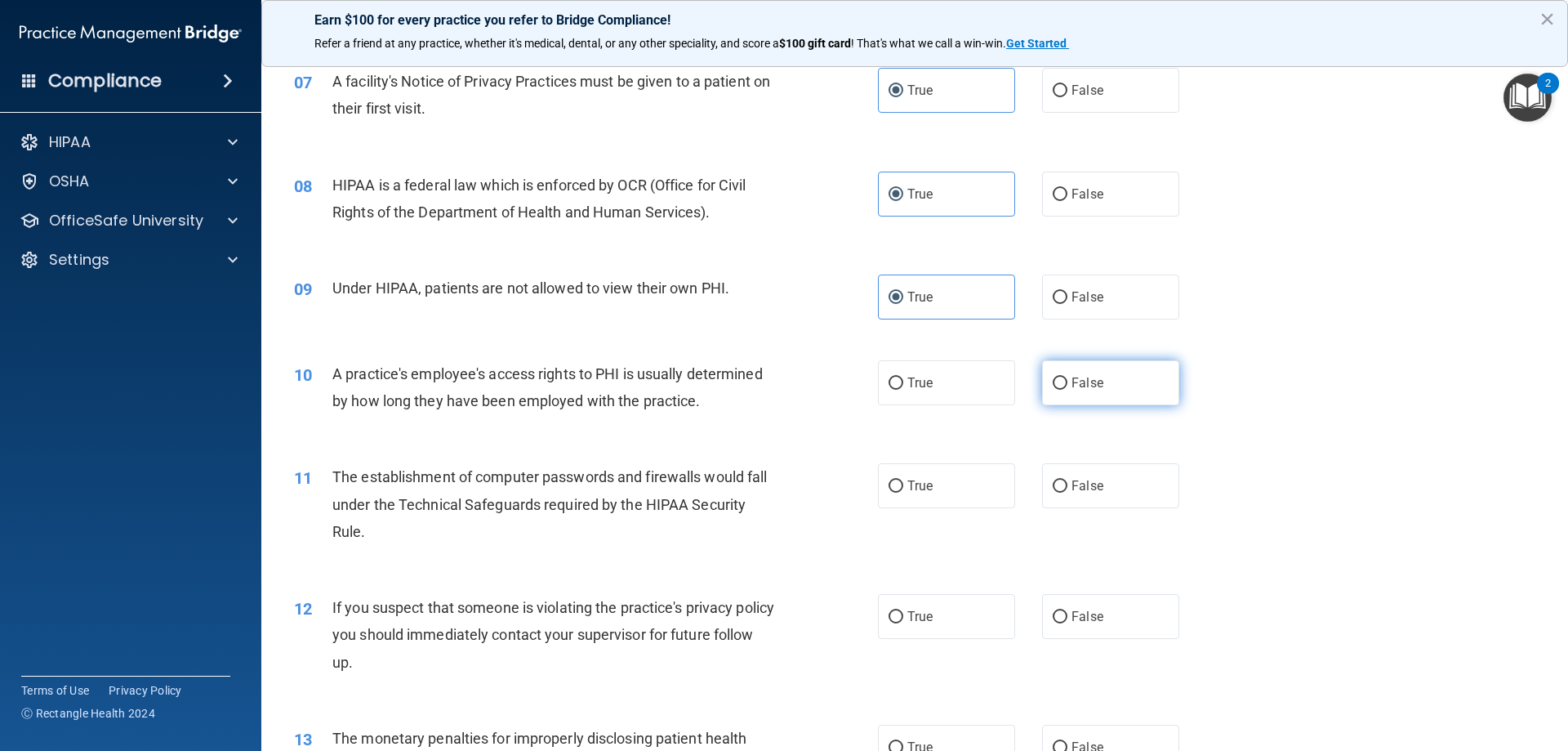
click at [1042, 379] on label "False" at bounding box center [1110, 382] width 137 height 45
click at [1053, 379] on input "False" at bounding box center [1060, 384] width 15 height 12
radio input "true"
click at [909, 500] on label "True" at bounding box center [946, 485] width 137 height 45
click at [904, 492] on input "True" at bounding box center [896, 486] width 15 height 12
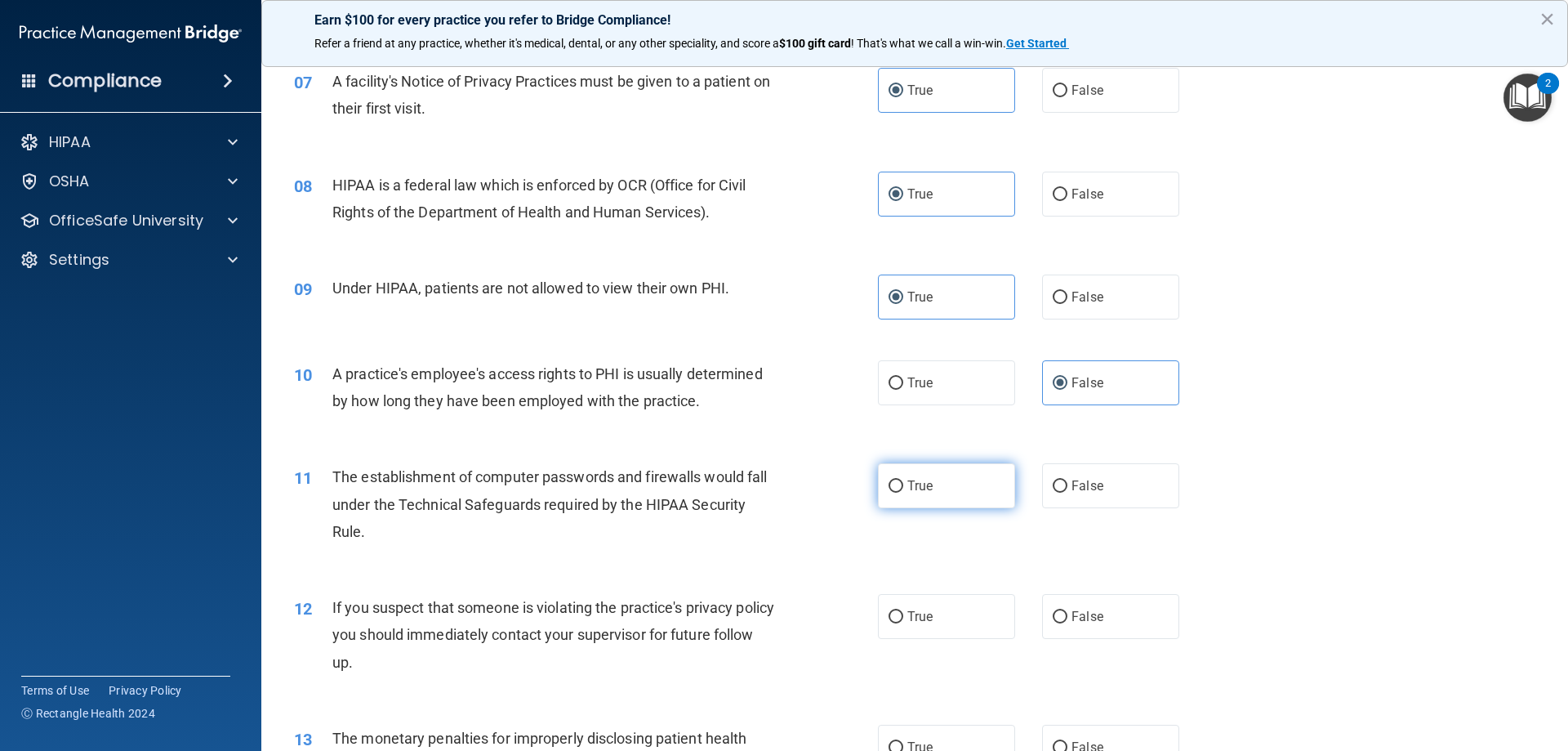
radio input "true"
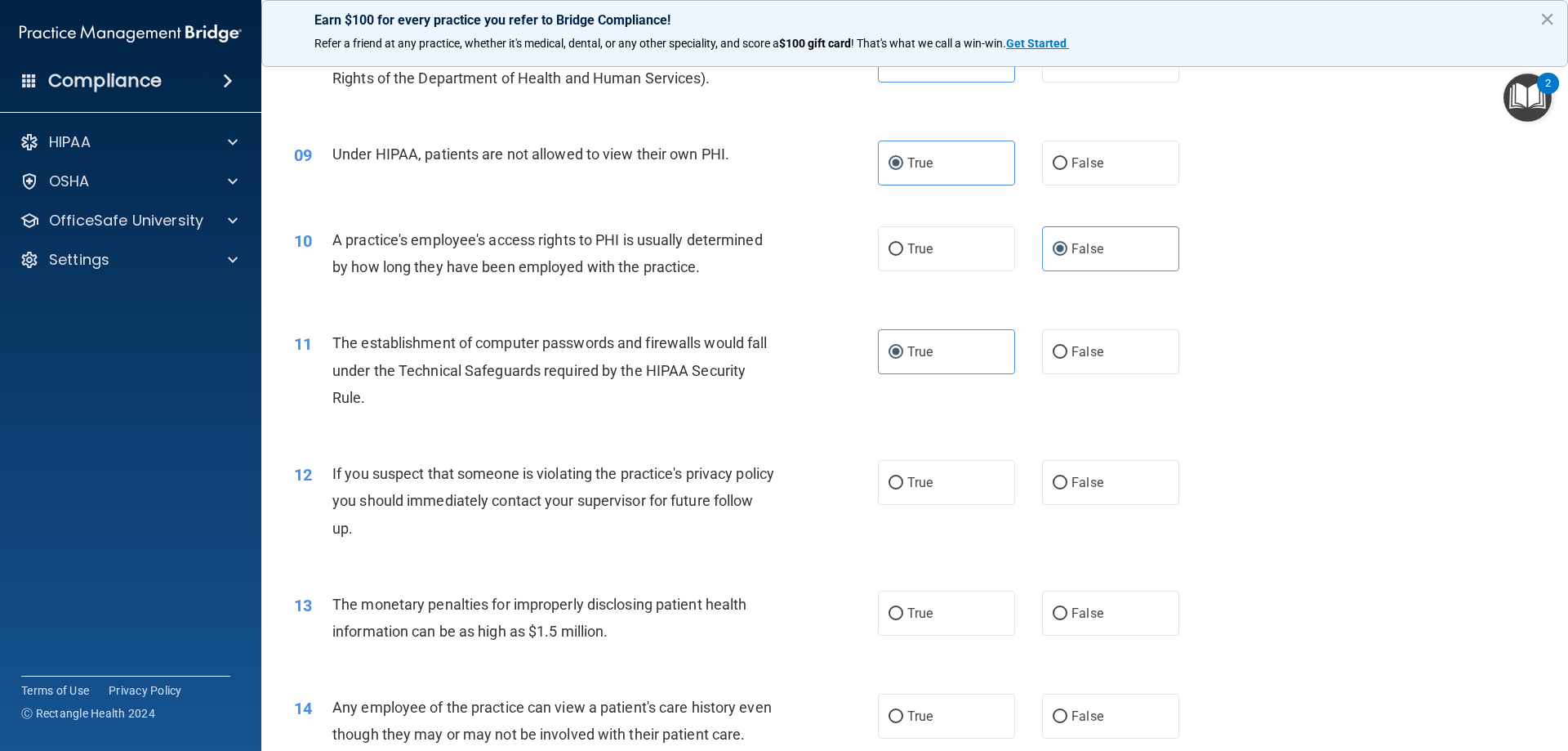
scroll to position [980, 0]
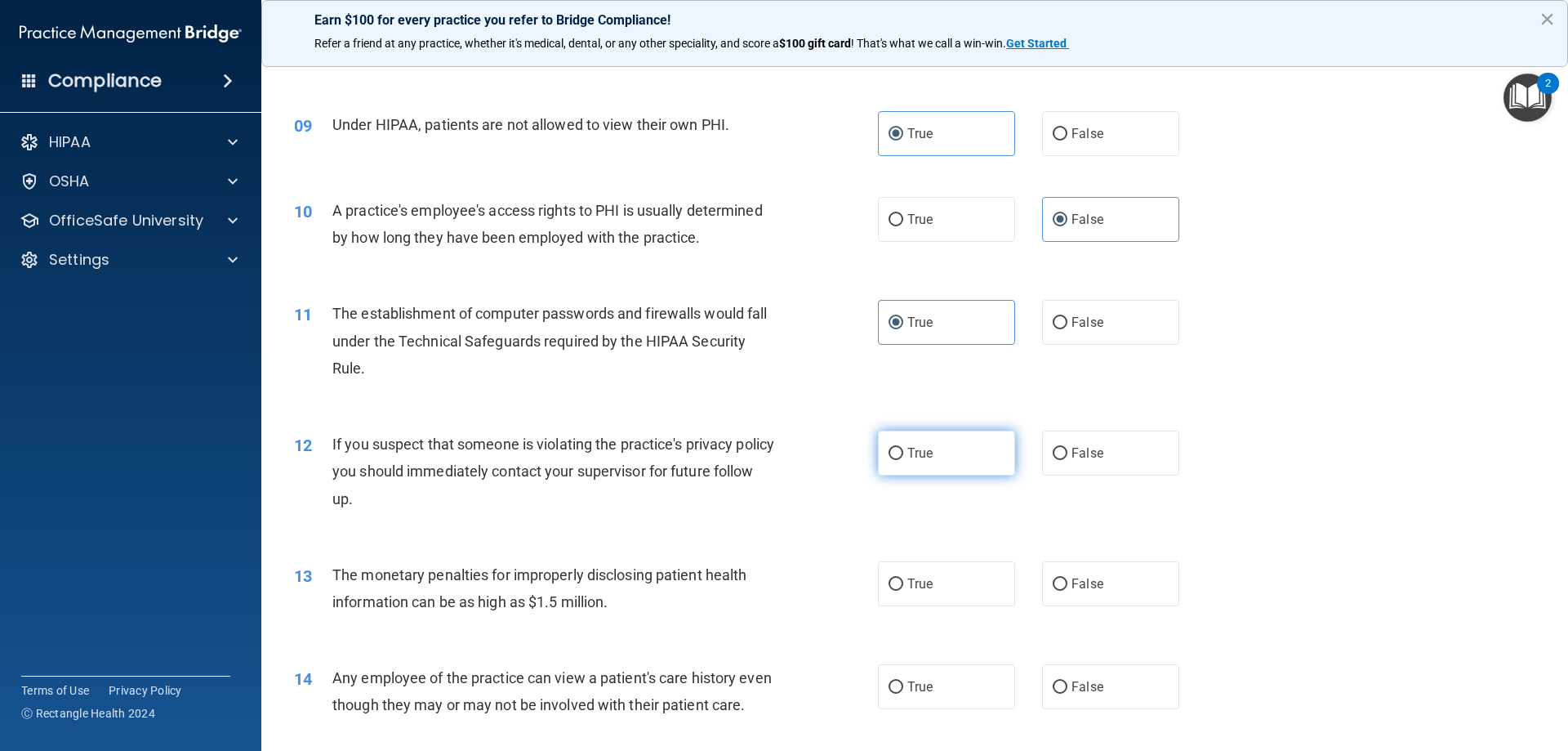
click at [937, 456] on label "True" at bounding box center [946, 453] width 137 height 45
click at [904, 456] on input "True" at bounding box center [896, 454] width 15 height 12
radio input "true"
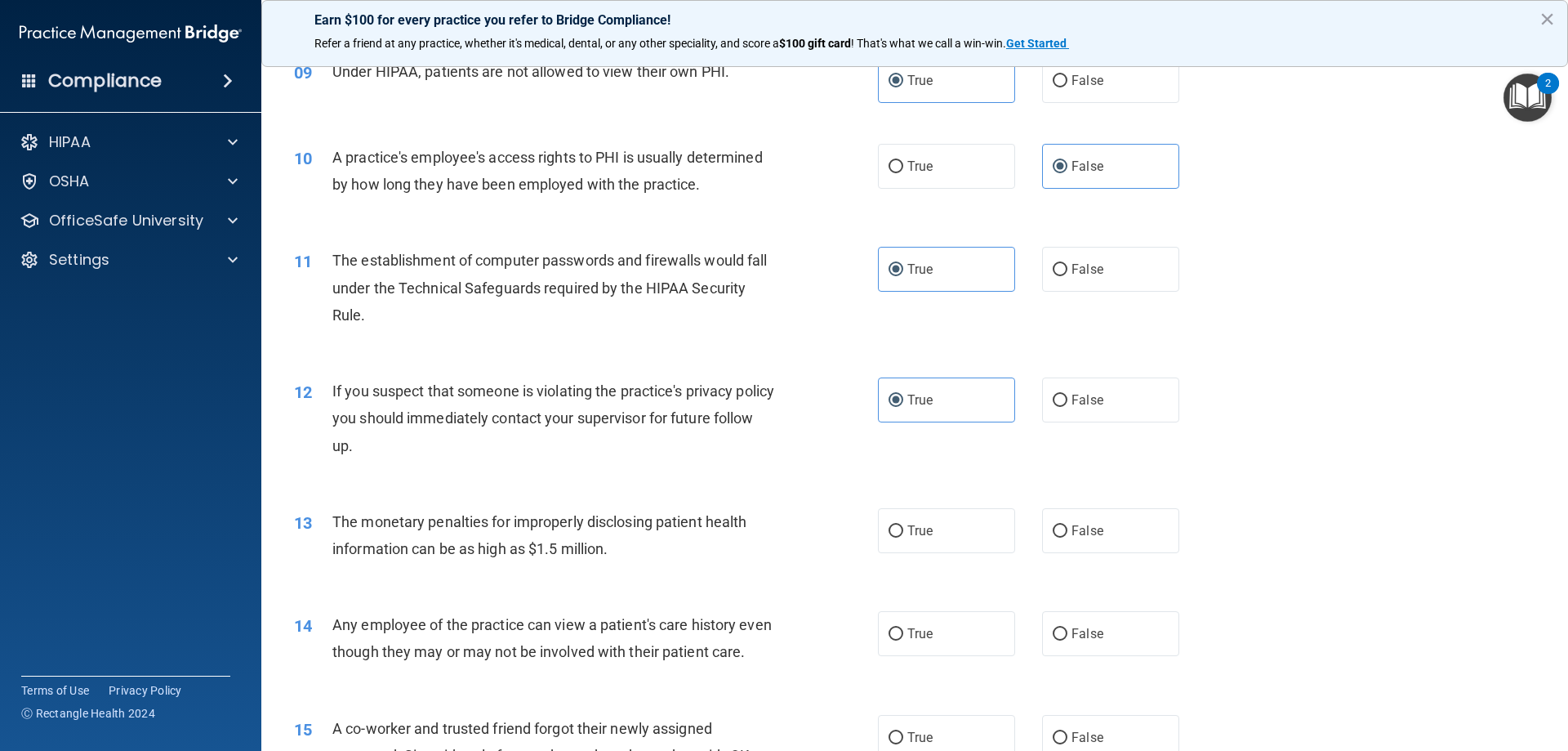
scroll to position [1062, 0]
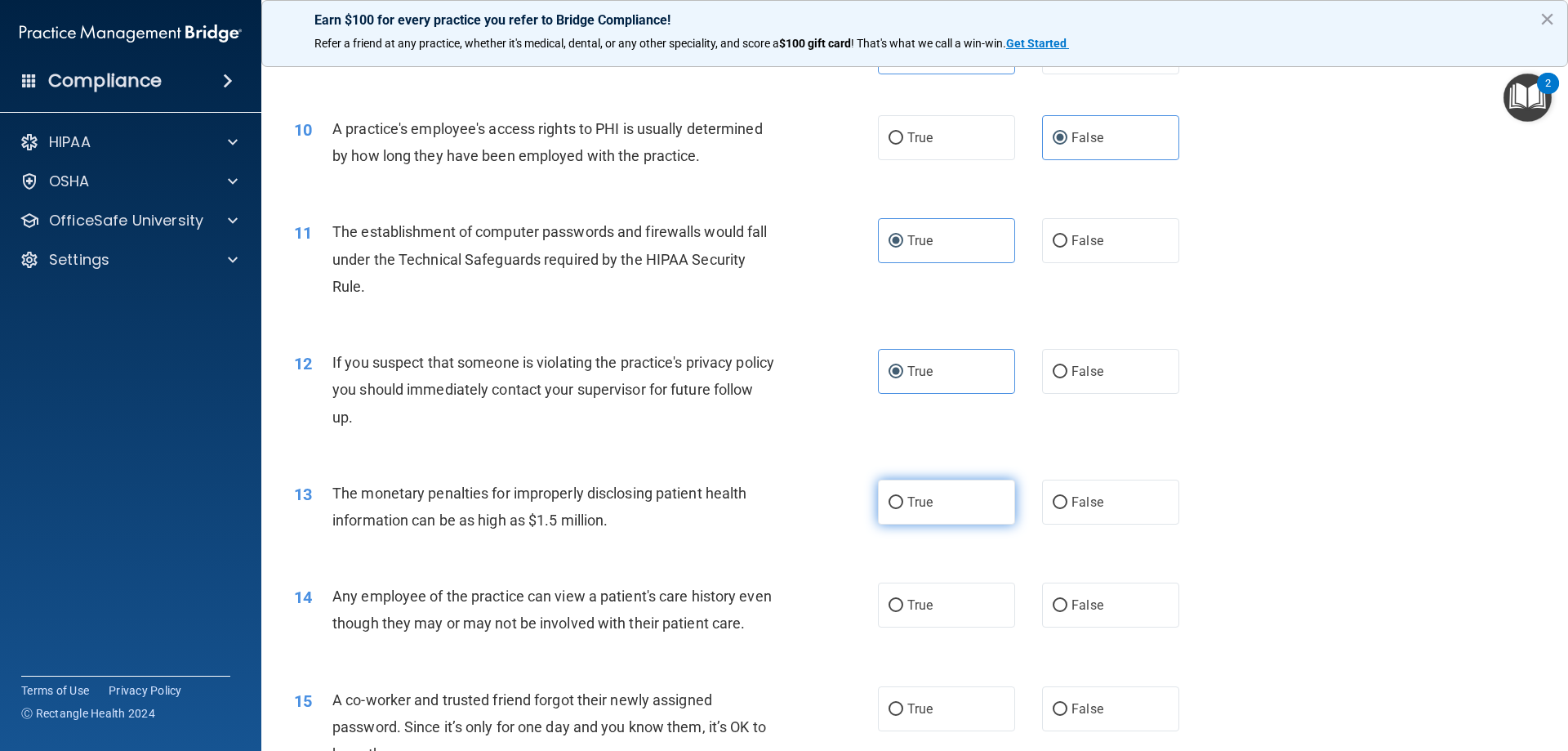
click at [932, 504] on label "True" at bounding box center [946, 501] width 137 height 45
click at [904, 504] on input "True" at bounding box center [896, 503] width 15 height 12
radio input "true"
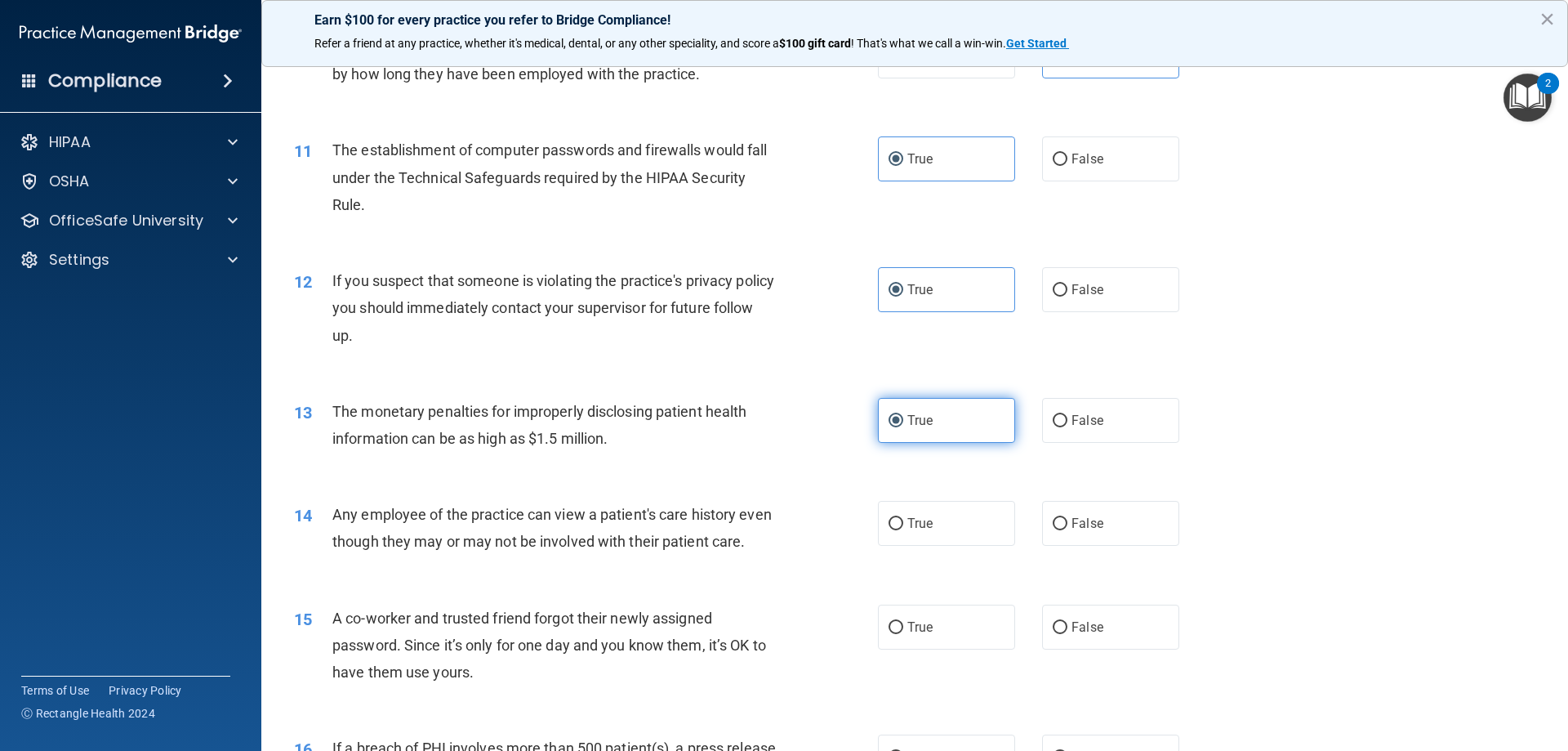
click at [934, 523] on label "True" at bounding box center [946, 522] width 137 height 45
click at [904, 523] on input "True" at bounding box center [896, 524] width 15 height 12
radio input "true"
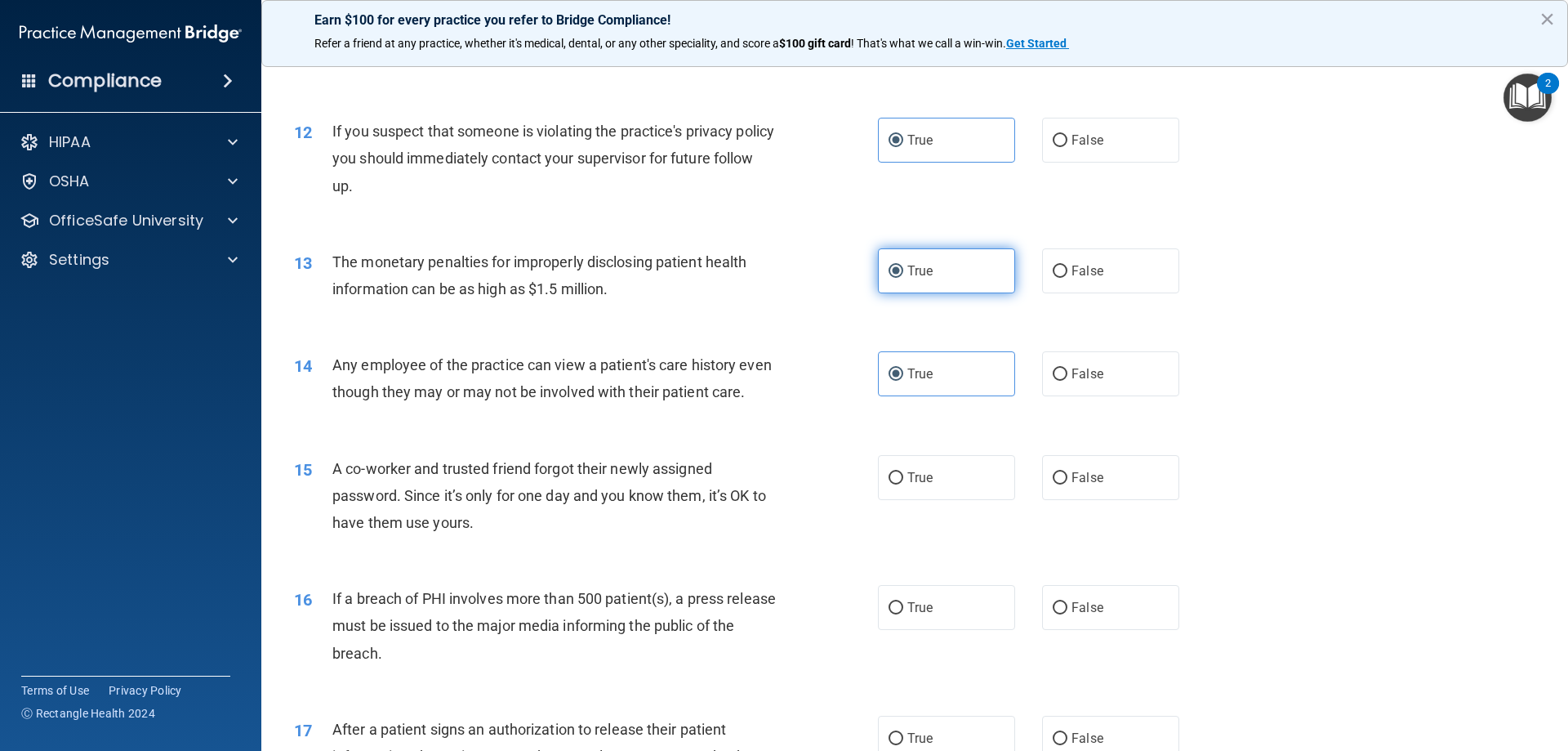
scroll to position [1307, 0]
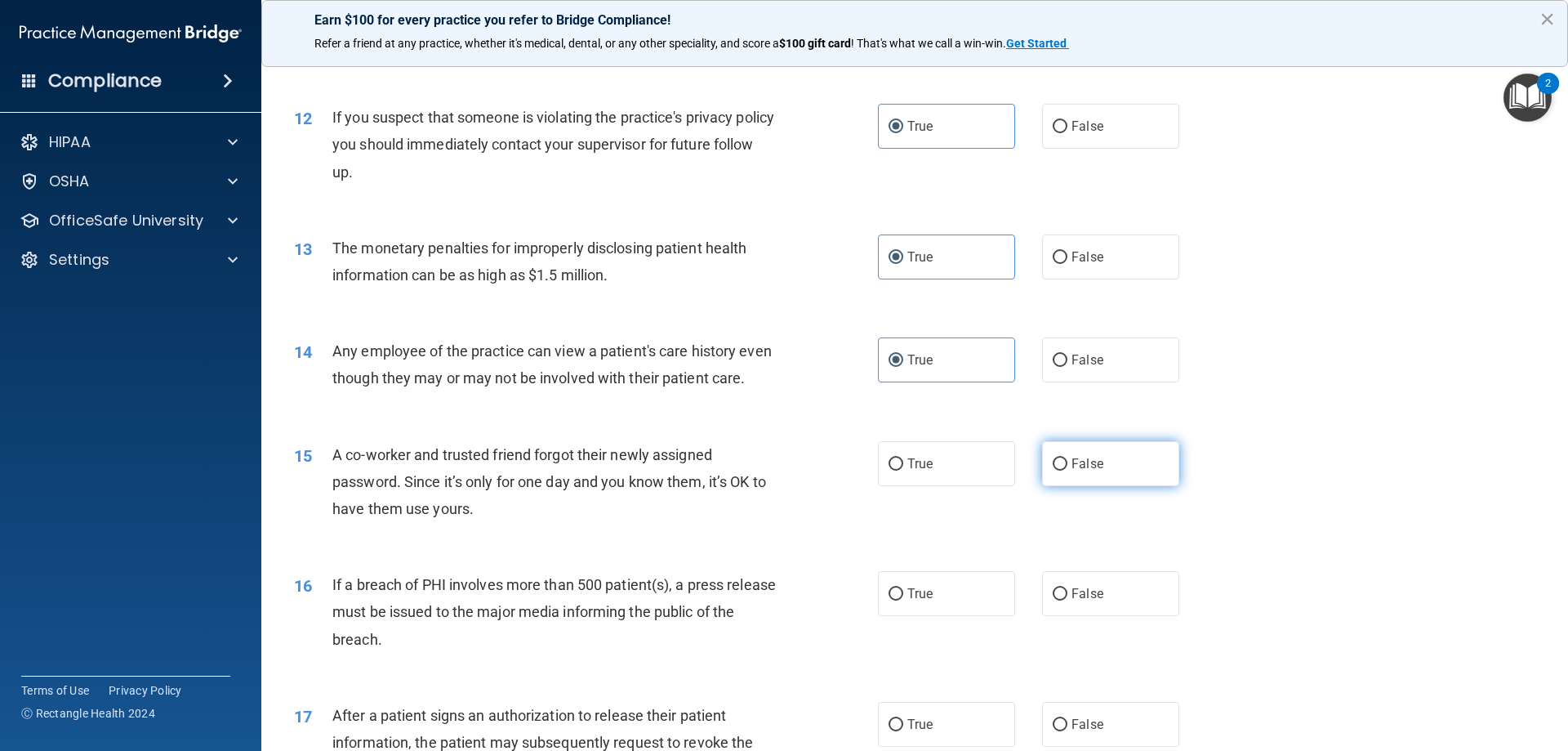
click at [1168, 486] on label "False" at bounding box center [1110, 463] width 137 height 45
click at [1068, 470] on input "False" at bounding box center [1060, 464] width 15 height 12
radio input "true"
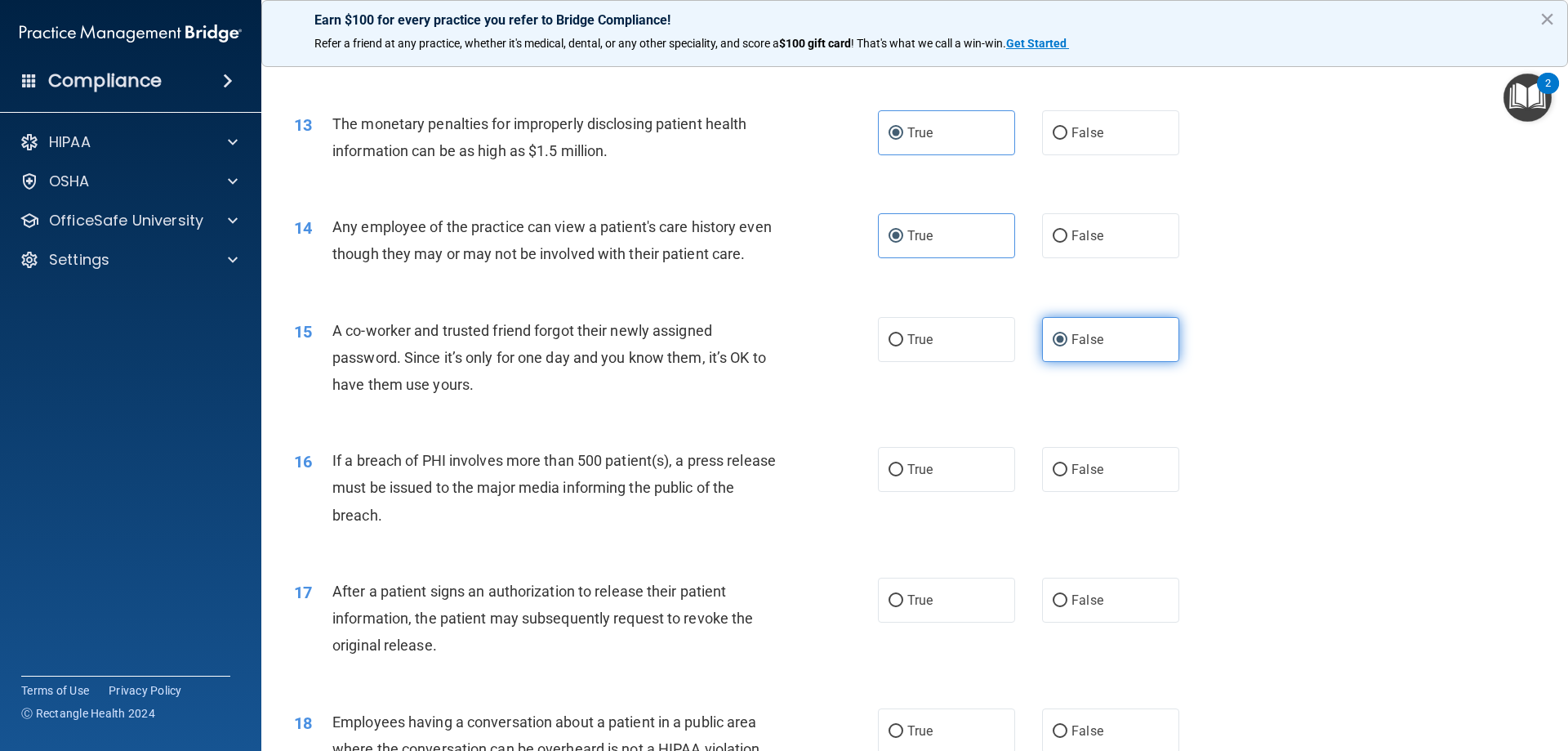
scroll to position [1470, 0]
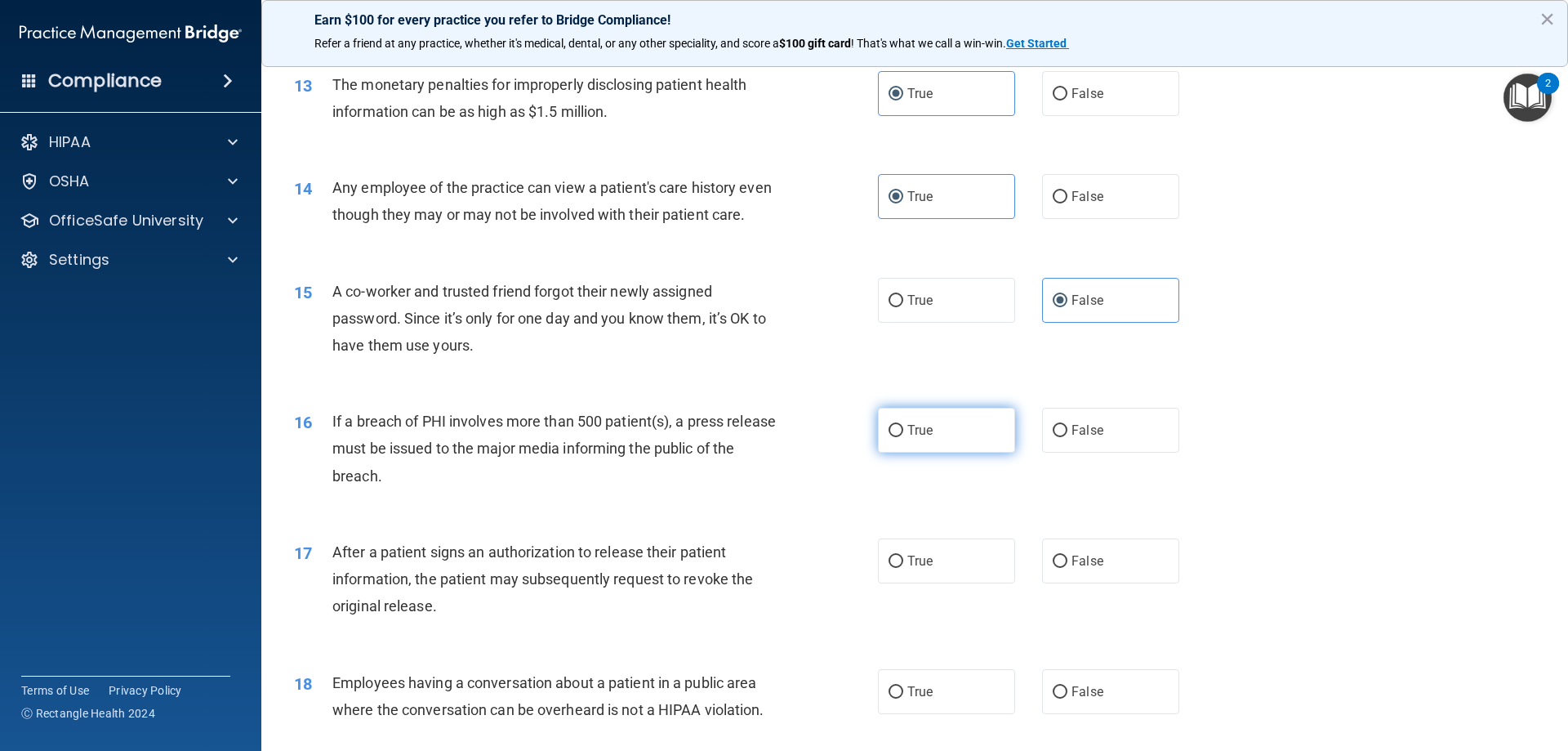
click at [979, 453] on label "True" at bounding box center [946, 430] width 137 height 45
click at [904, 437] on input "True" at bounding box center [896, 431] width 15 height 12
radio input "true"
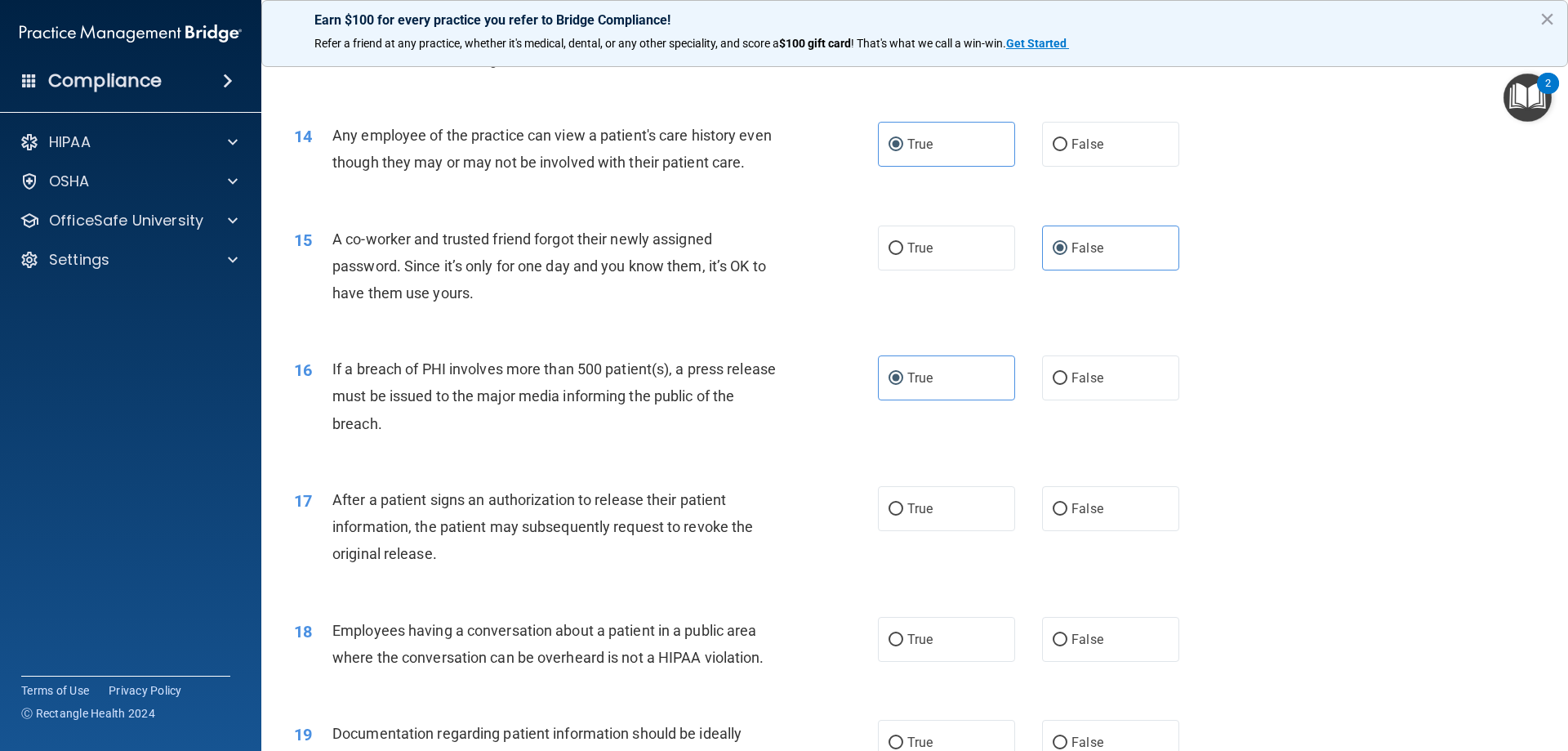
scroll to position [1552, 0]
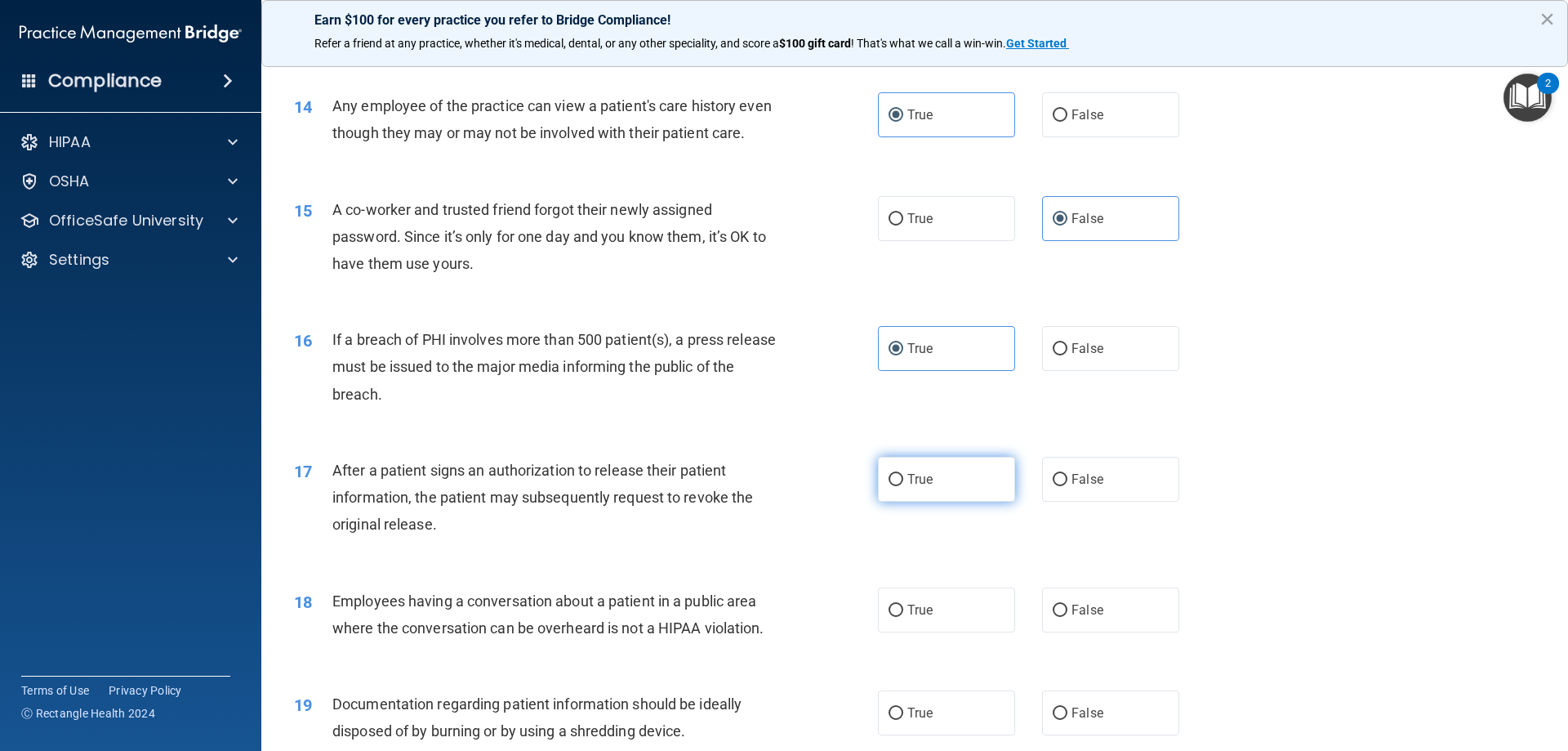
click at [964, 501] on label "True" at bounding box center [946, 478] width 137 height 45
click at [904, 486] on input "True" at bounding box center [896, 480] width 15 height 12
radio input "true"
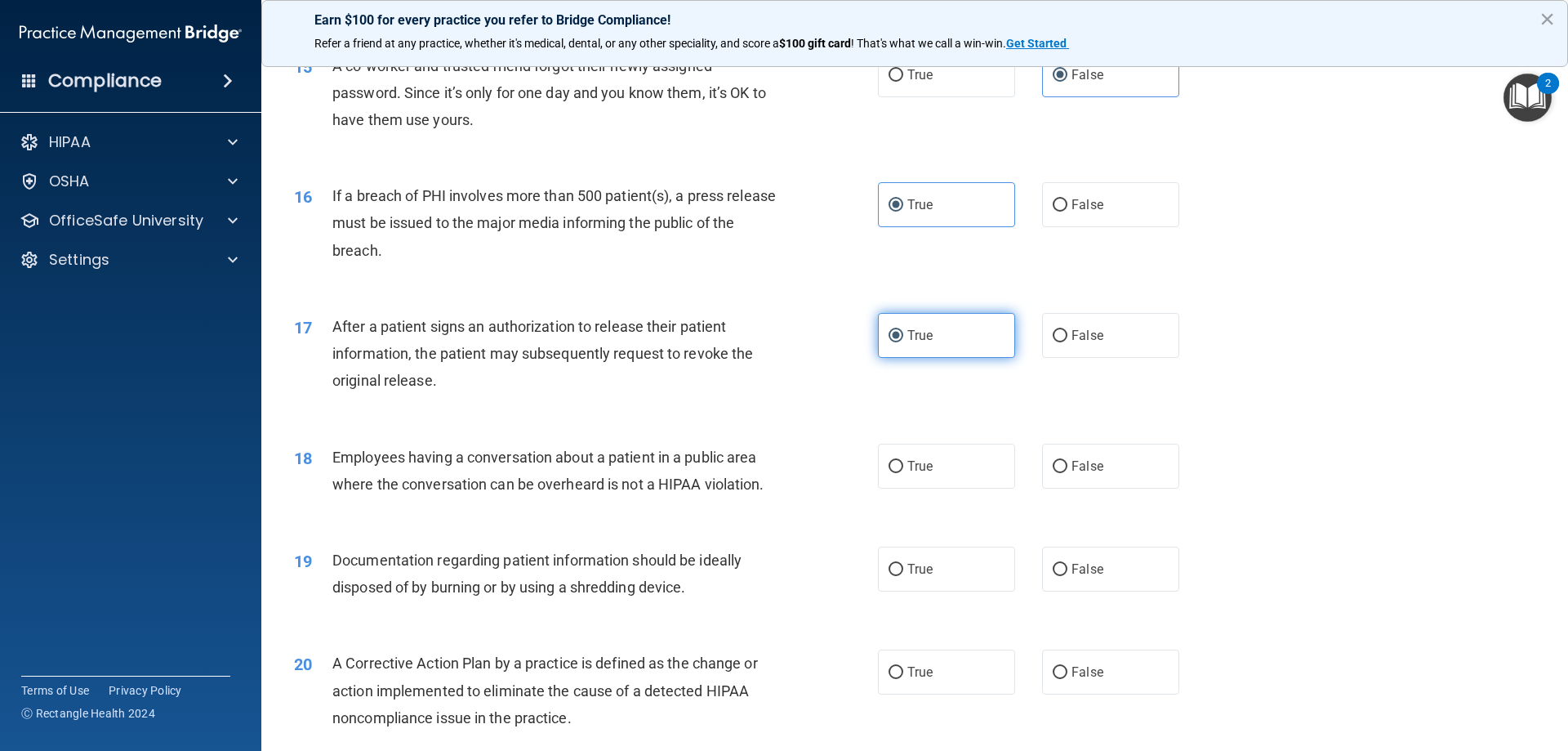
scroll to position [1716, 0]
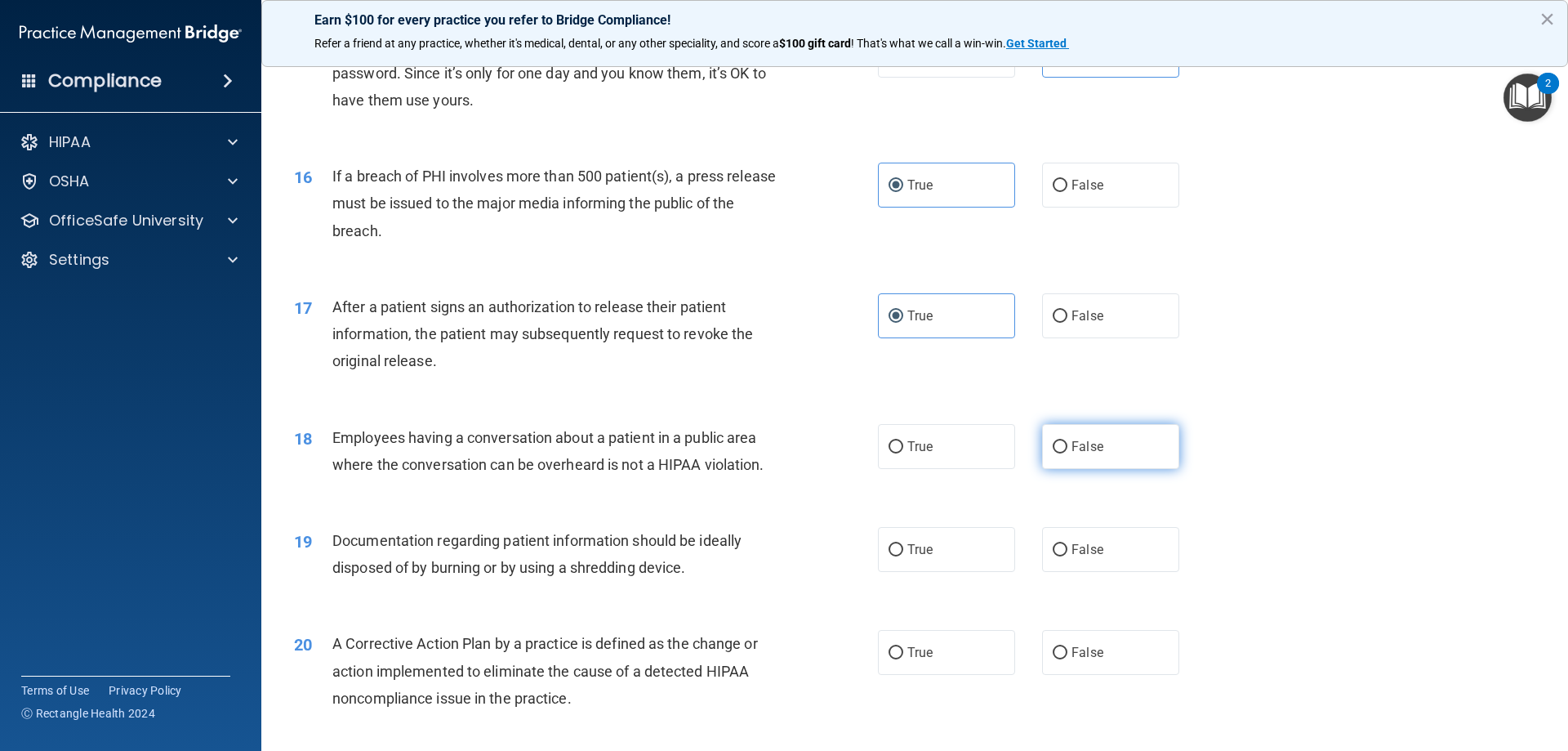
click at [1071, 454] on span "False" at bounding box center [1087, 447] width 32 height 16
click at [1068, 454] on input "False" at bounding box center [1060, 447] width 15 height 12
radio input "true"
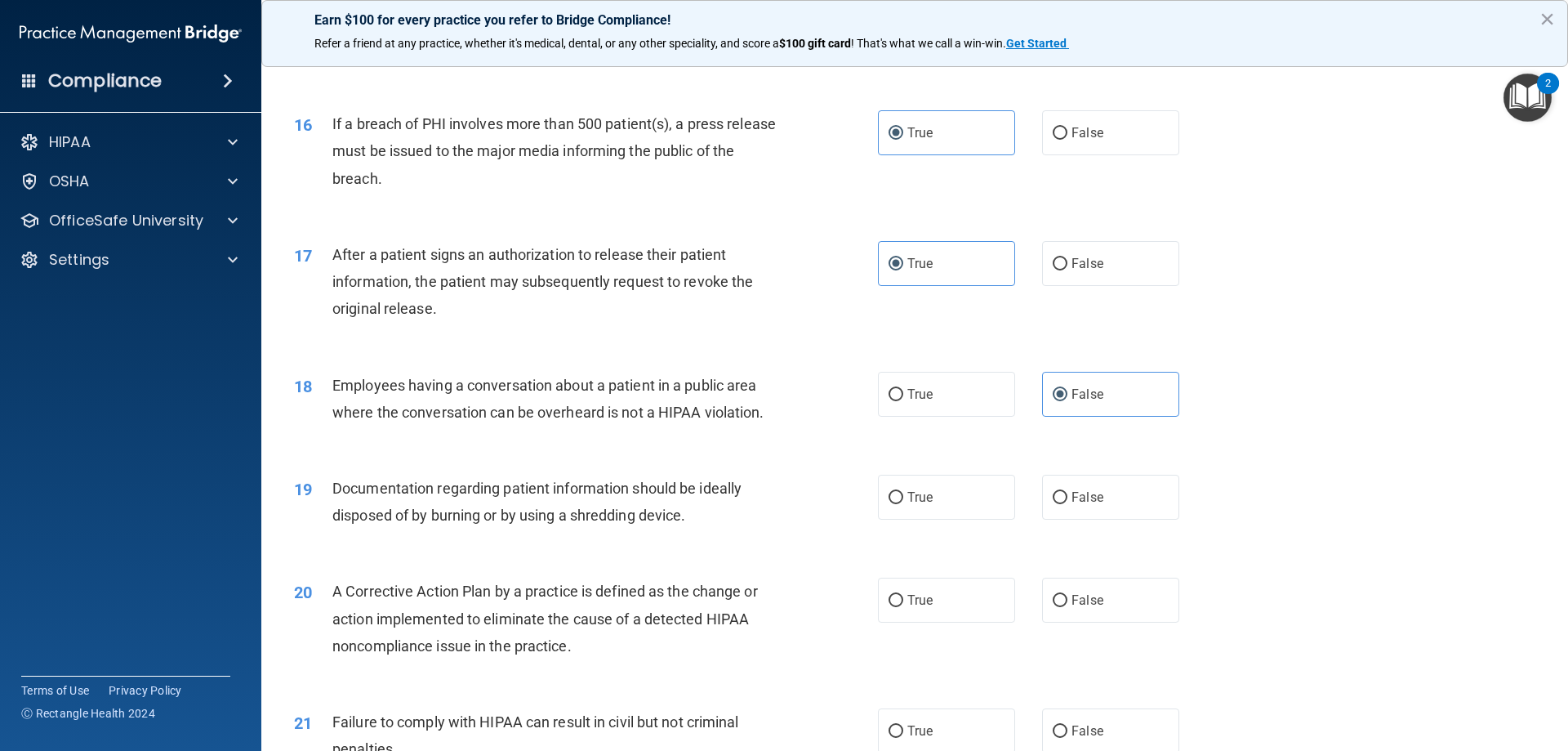
scroll to position [1797, 0]
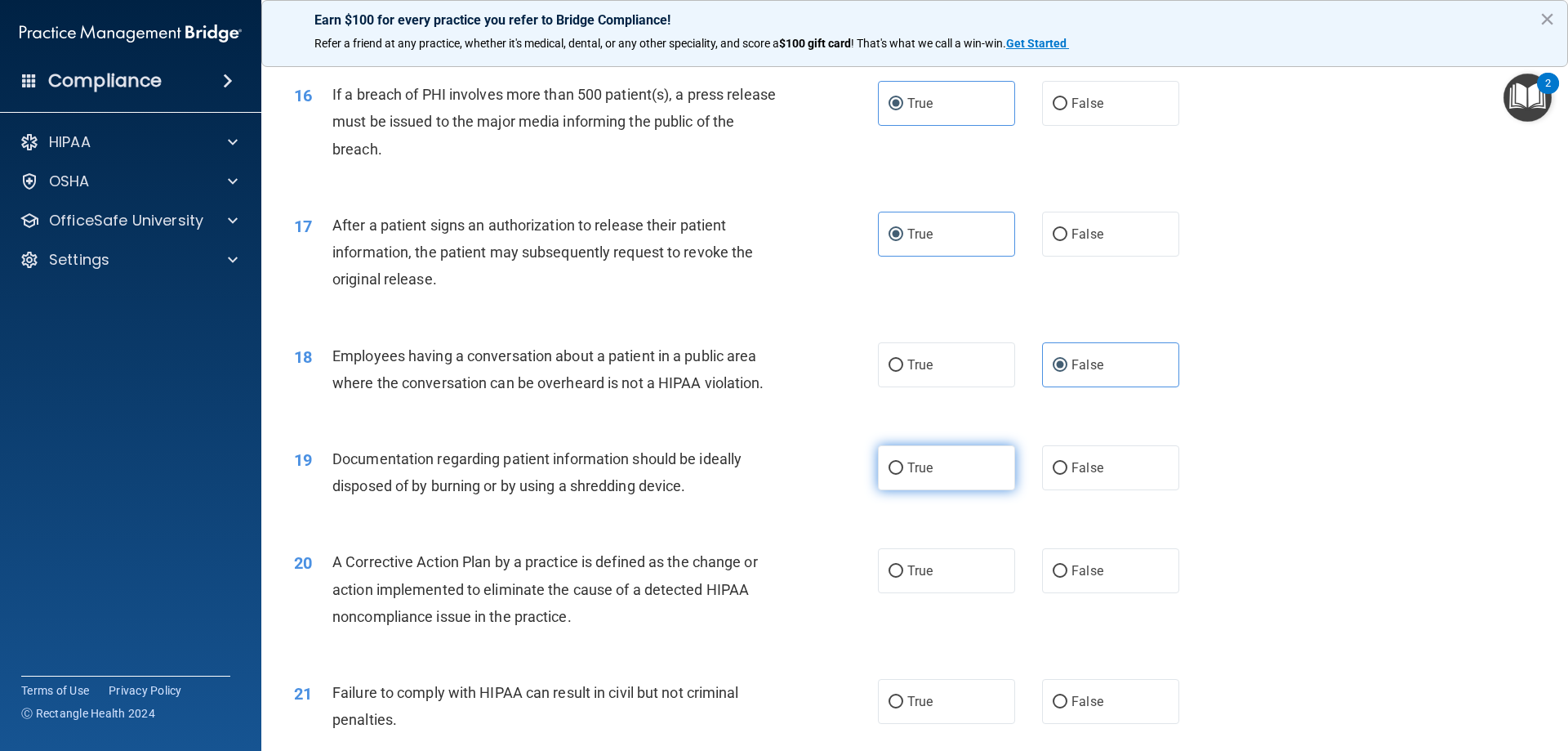
click at [927, 480] on label "True" at bounding box center [946, 467] width 137 height 45
click at [904, 475] on input "True" at bounding box center [896, 469] width 15 height 12
radio input "true"
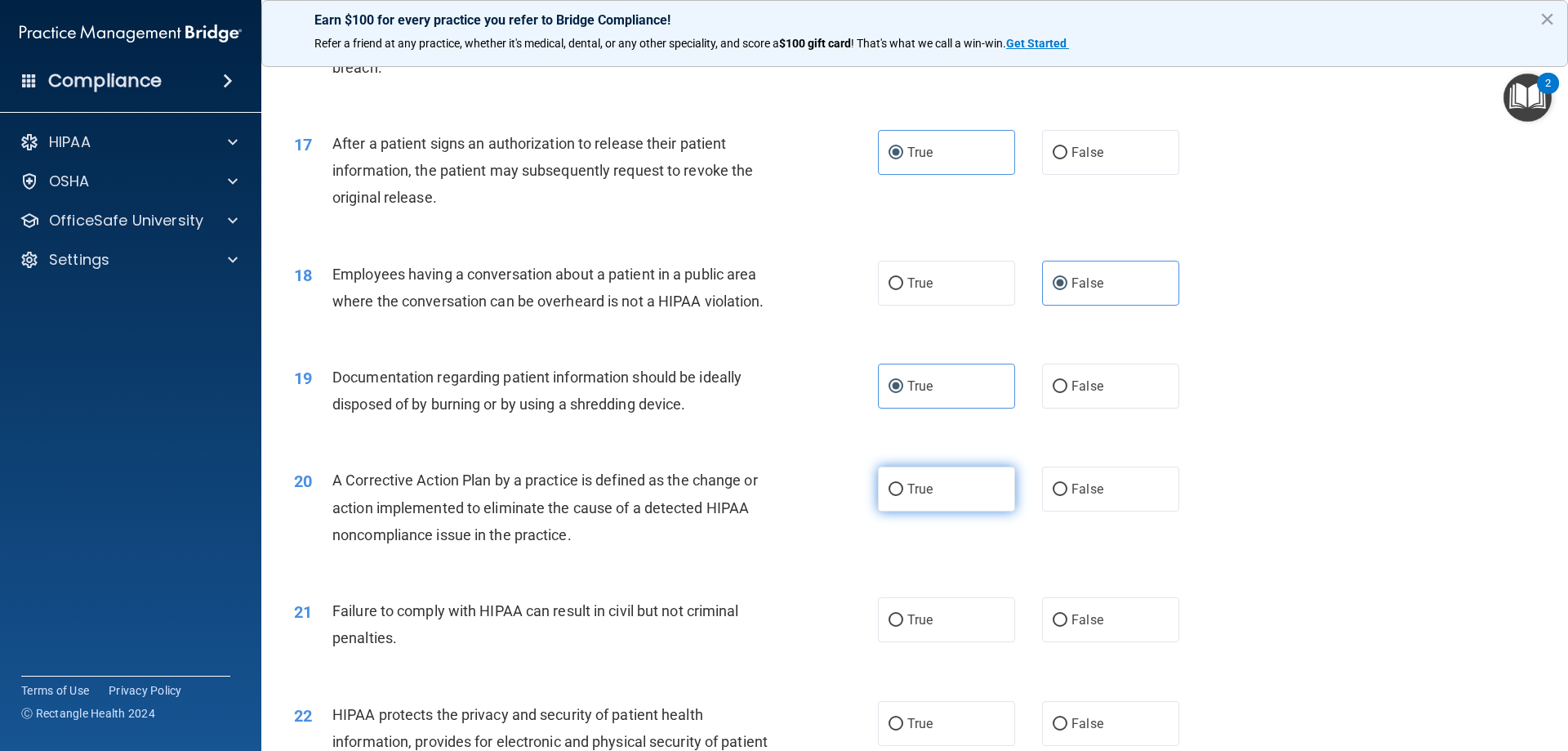
click at [972, 511] on label "True" at bounding box center [946, 488] width 137 height 45
click at [904, 496] on input "True" at bounding box center [896, 490] width 15 height 12
radio input "true"
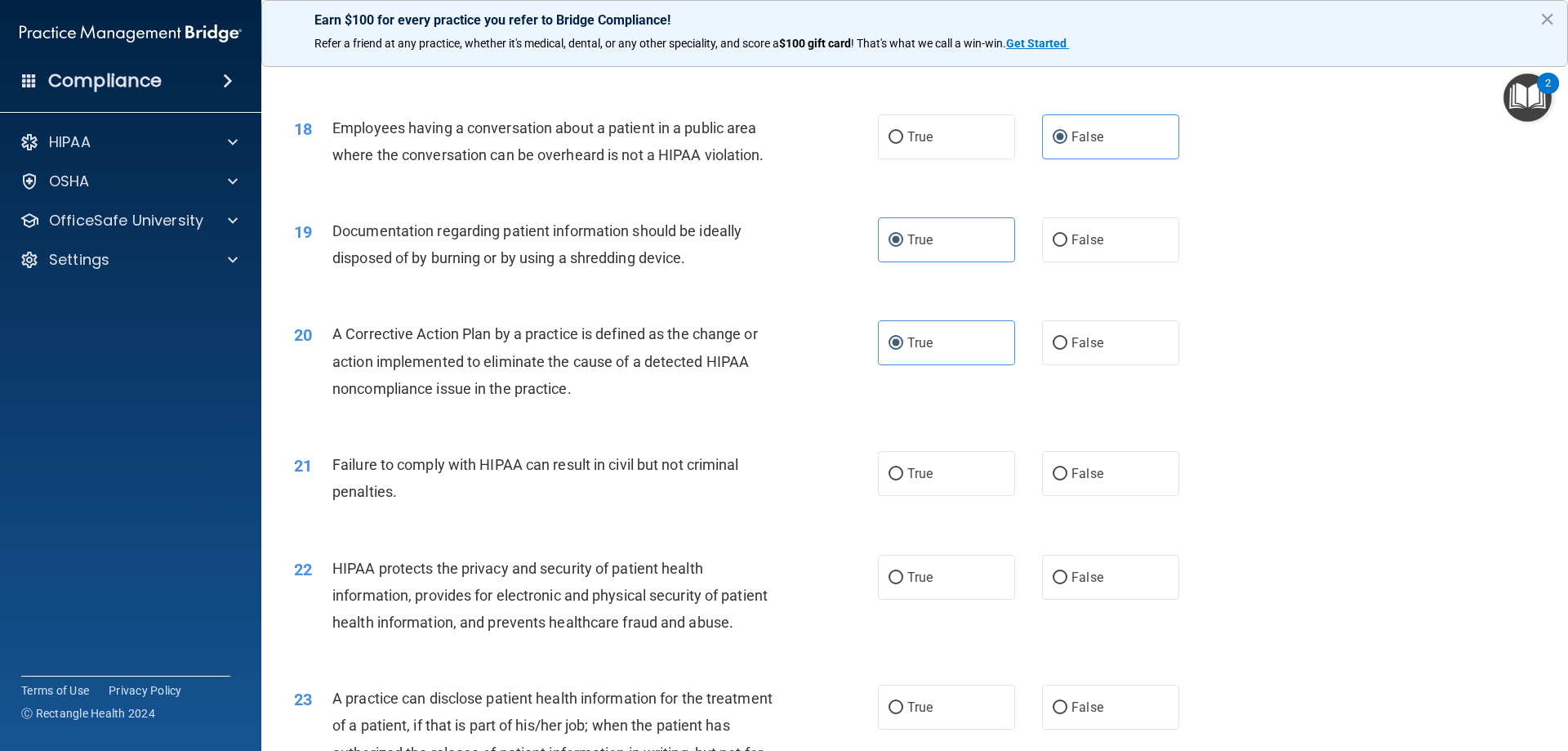
scroll to position [2042, 0]
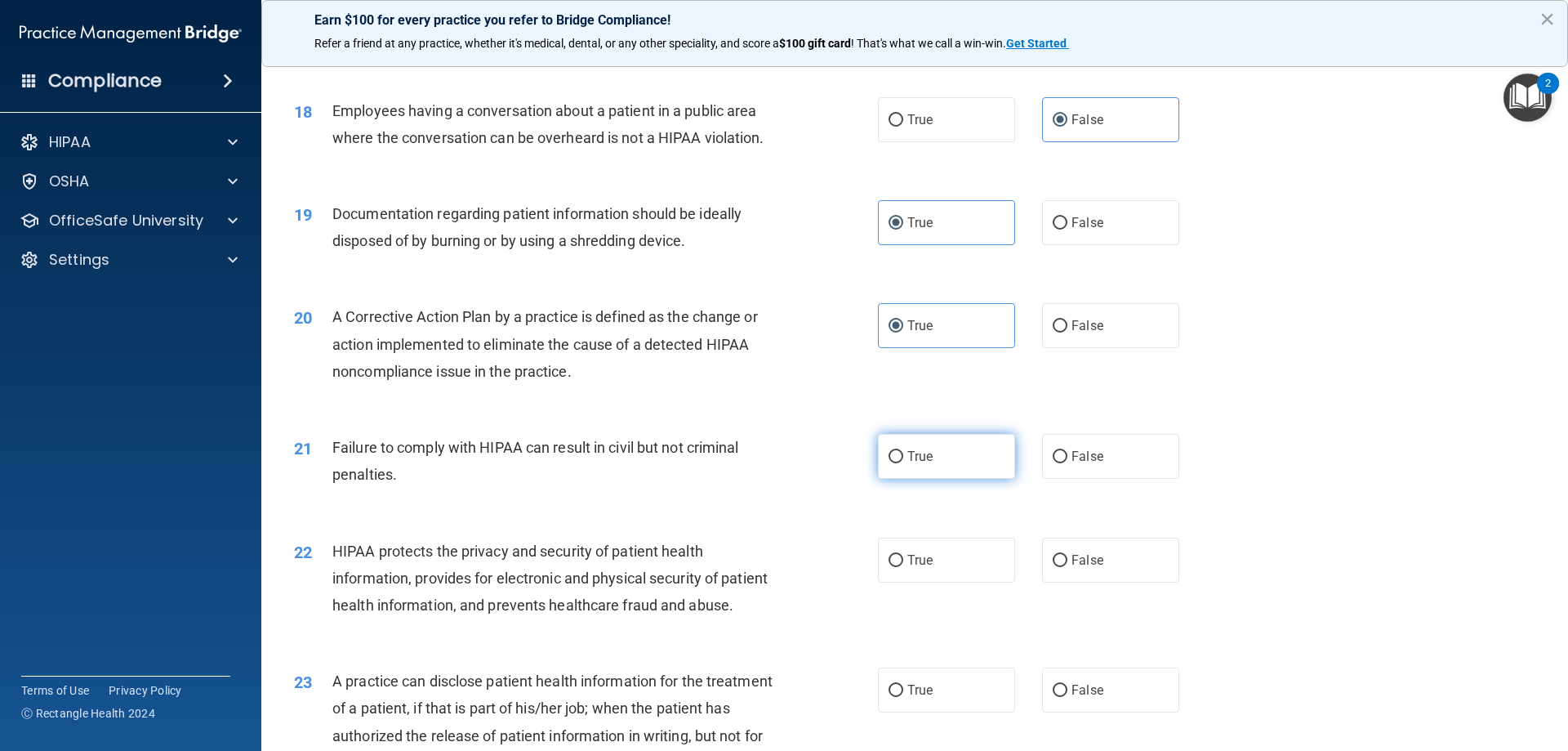
click at [994, 478] on label "True" at bounding box center [946, 455] width 137 height 45
click at [904, 463] on input "True" at bounding box center [896, 457] width 15 height 12
radio input "true"
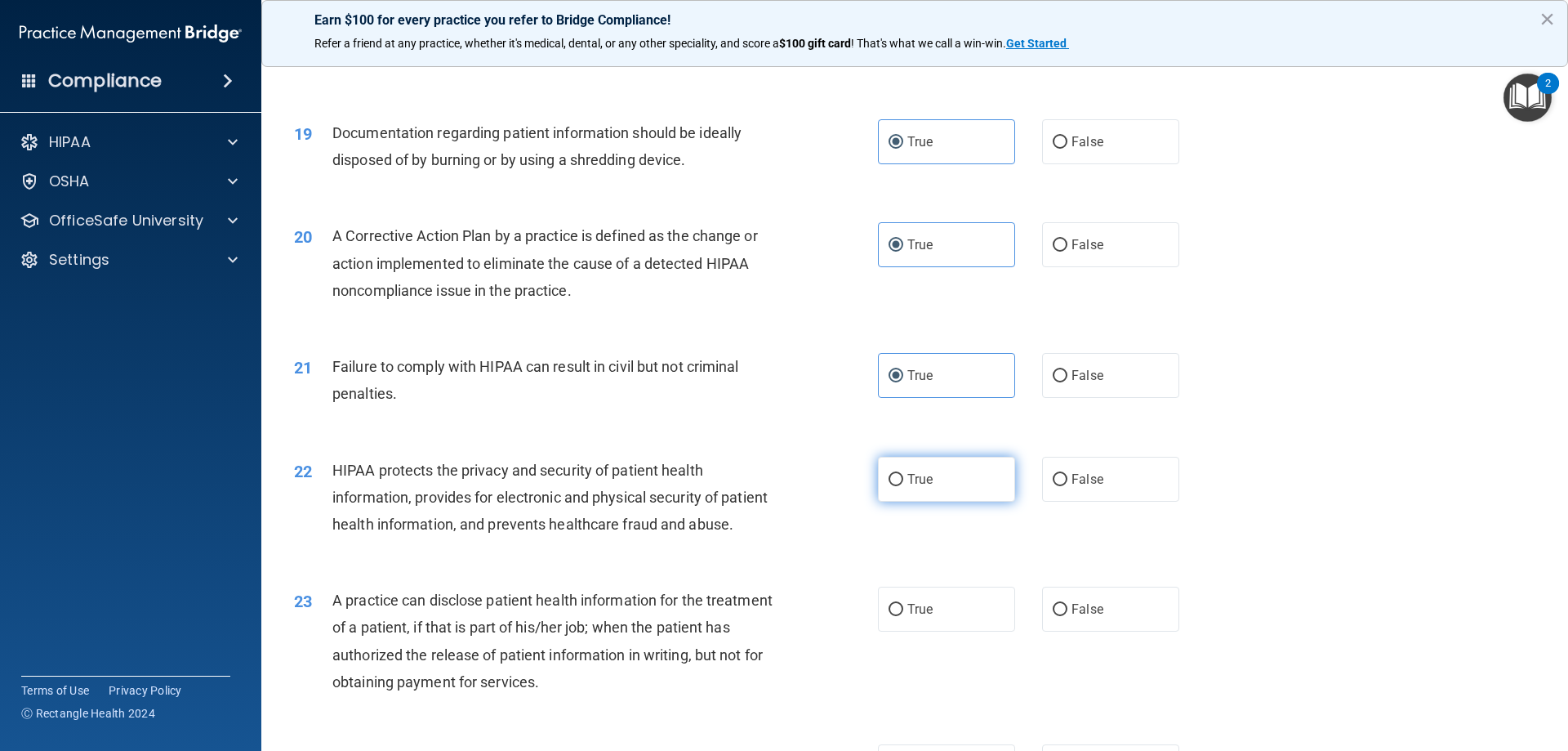
scroll to position [2123, 0]
click at [942, 500] on label "True" at bounding box center [946, 477] width 137 height 45
click at [904, 485] on input "True" at bounding box center [896, 479] width 15 height 12
radio input "true"
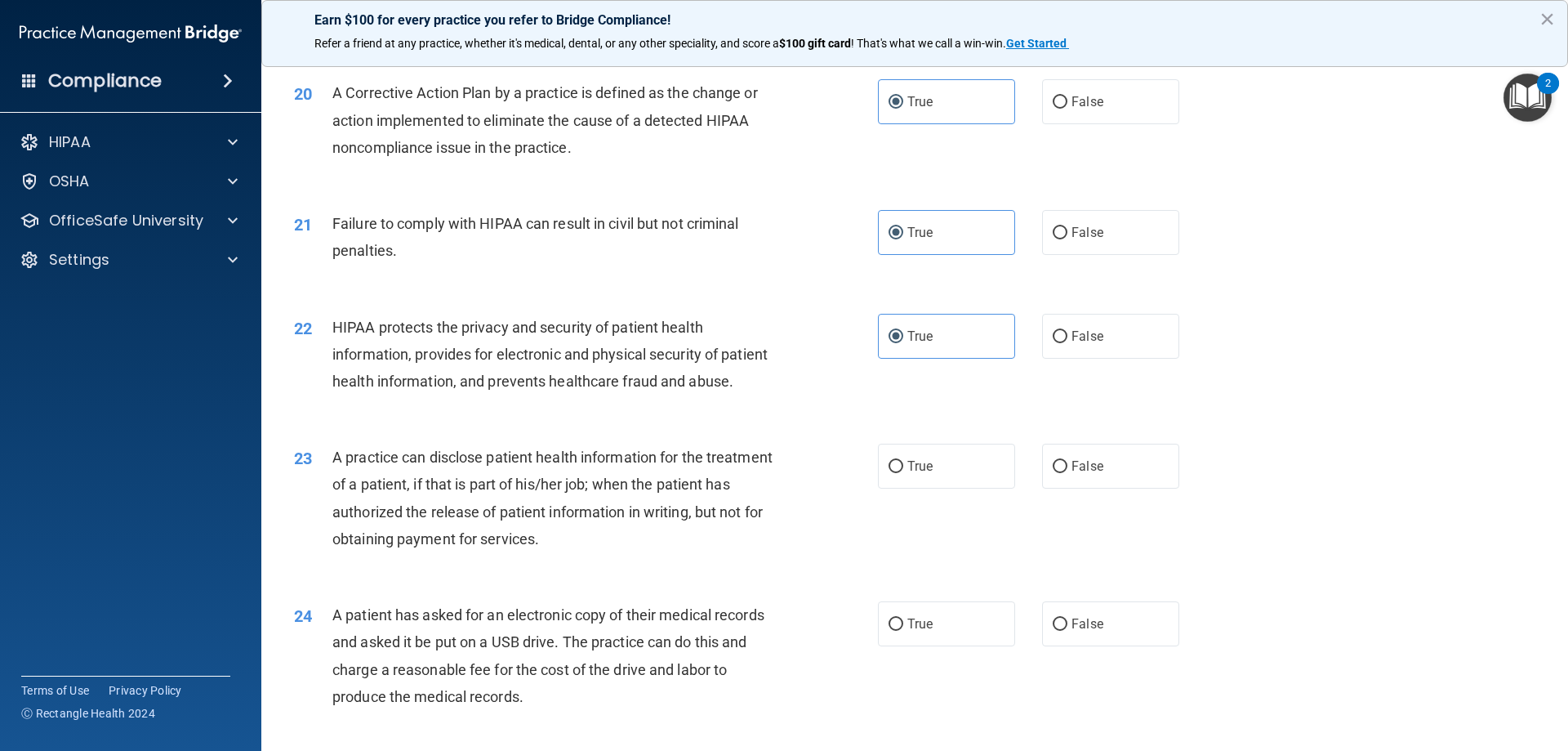
scroll to position [2287, 0]
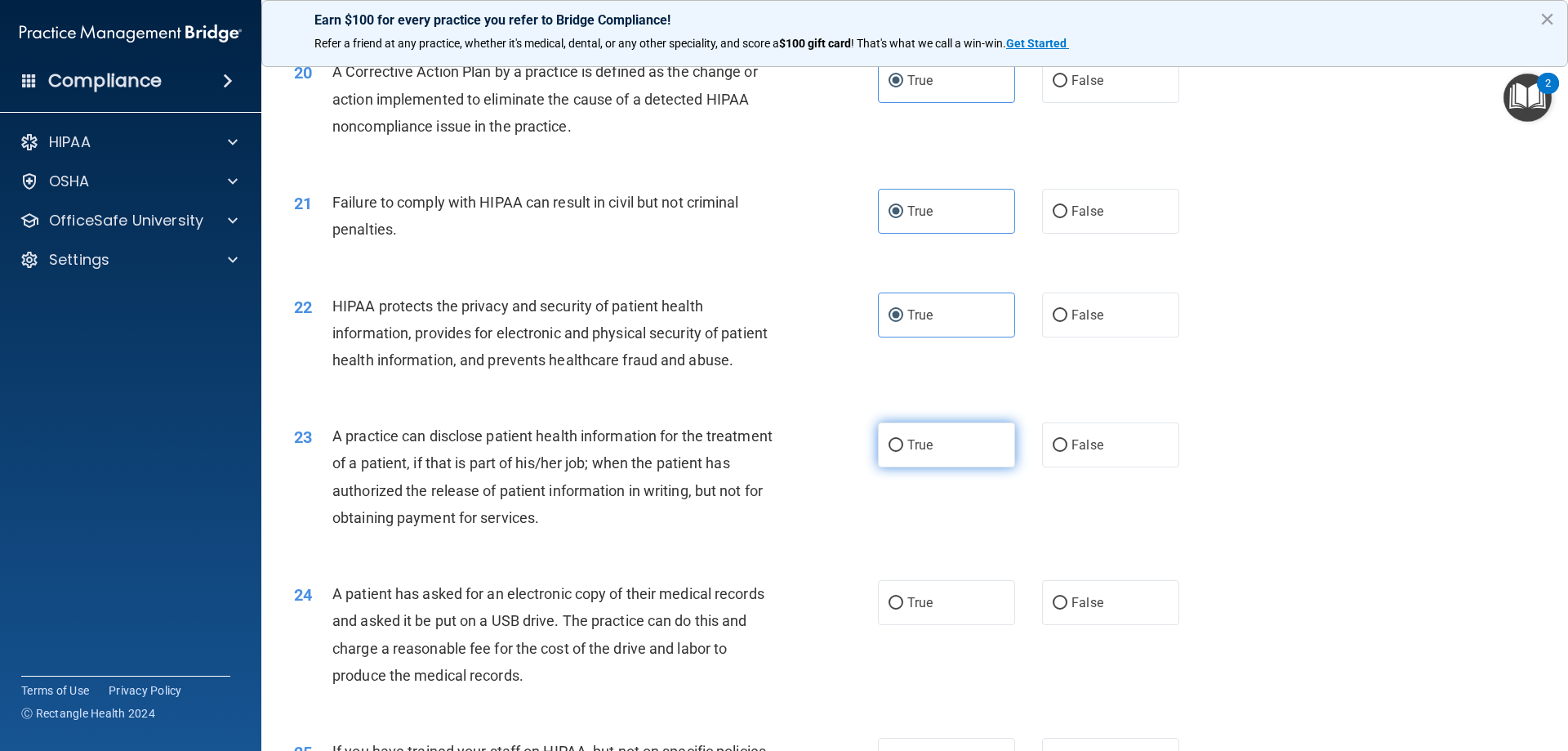
click at [929, 467] on label "True" at bounding box center [946, 444] width 137 height 45
click at [904, 452] on input "True" at bounding box center [896, 446] width 15 height 12
radio input "true"
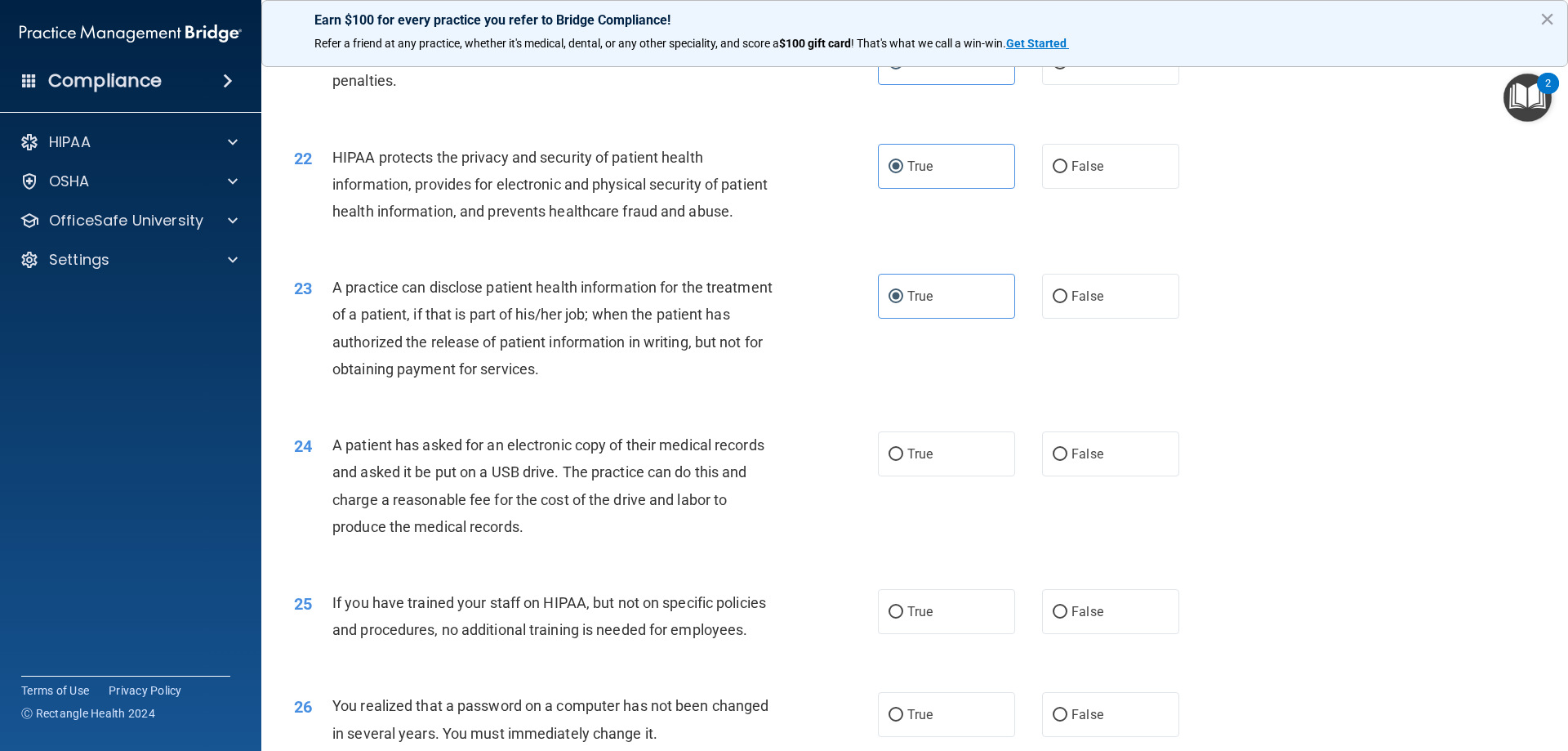
scroll to position [2451, 0]
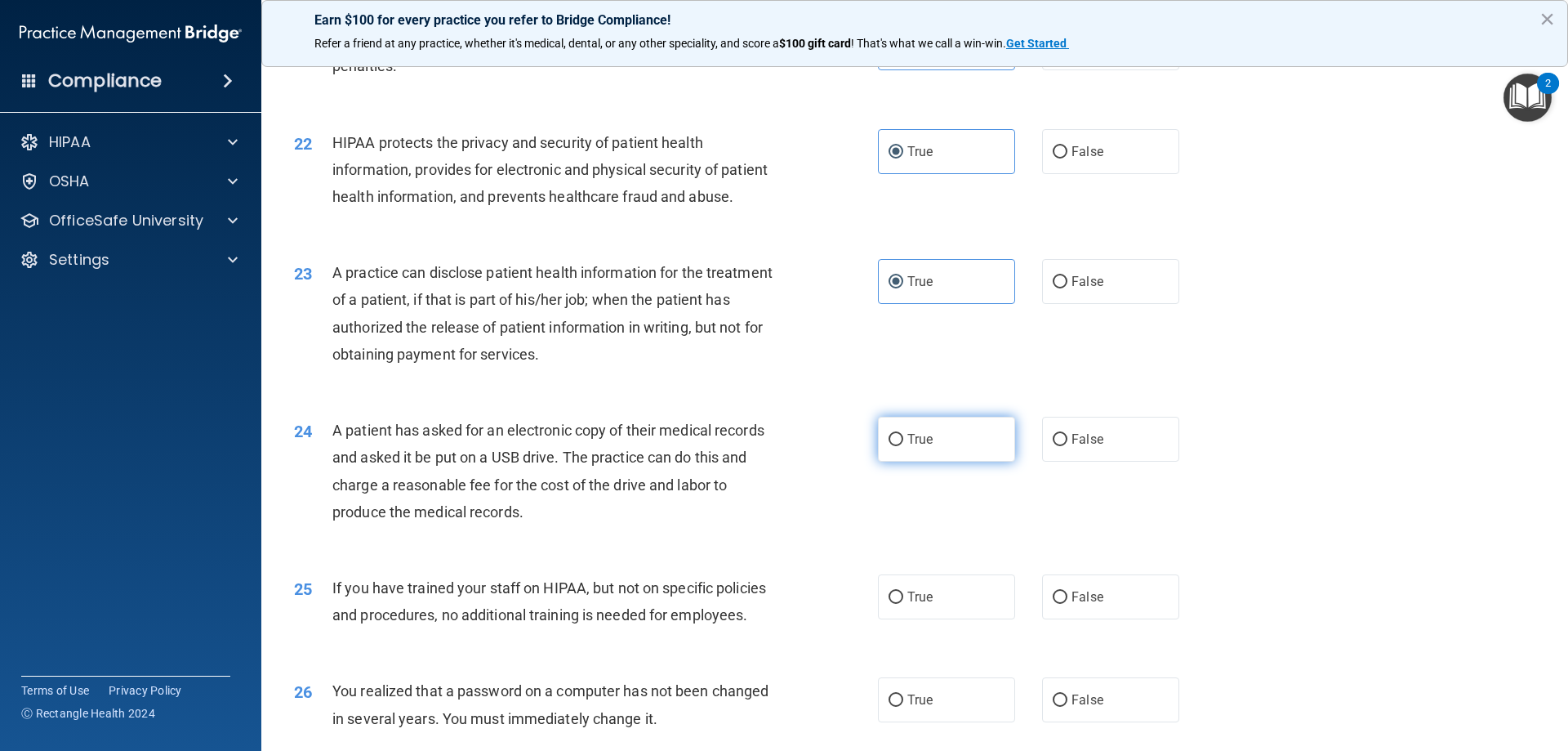
click at [938, 462] on label "True" at bounding box center [946, 439] width 137 height 45
click at [904, 446] on input "True" at bounding box center [896, 439] width 15 height 12
radio input "true"
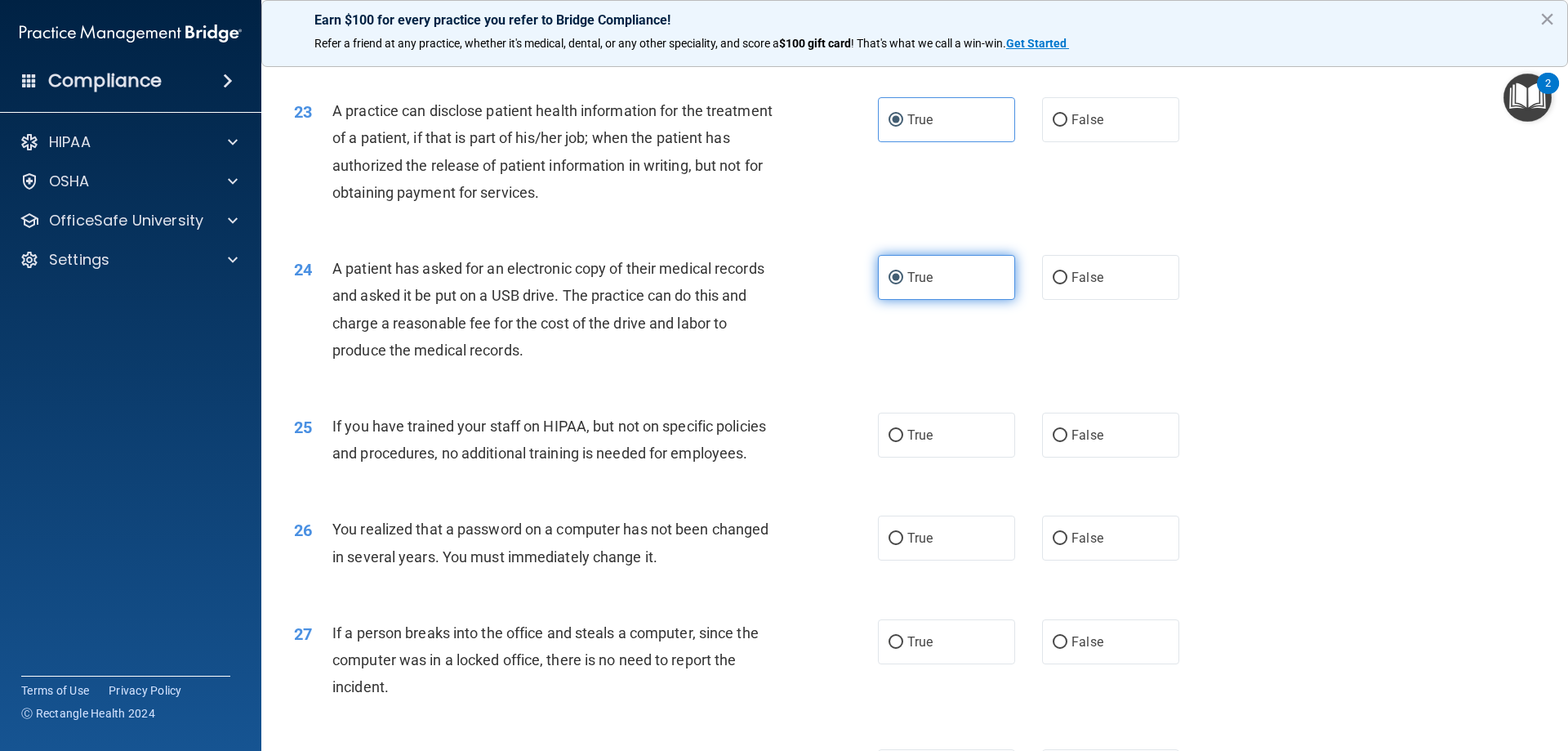
scroll to position [2614, 0]
click at [1084, 455] on label "False" at bounding box center [1110, 433] width 137 height 45
click at [1068, 440] on input "False" at bounding box center [1060, 434] width 15 height 12
radio input "true"
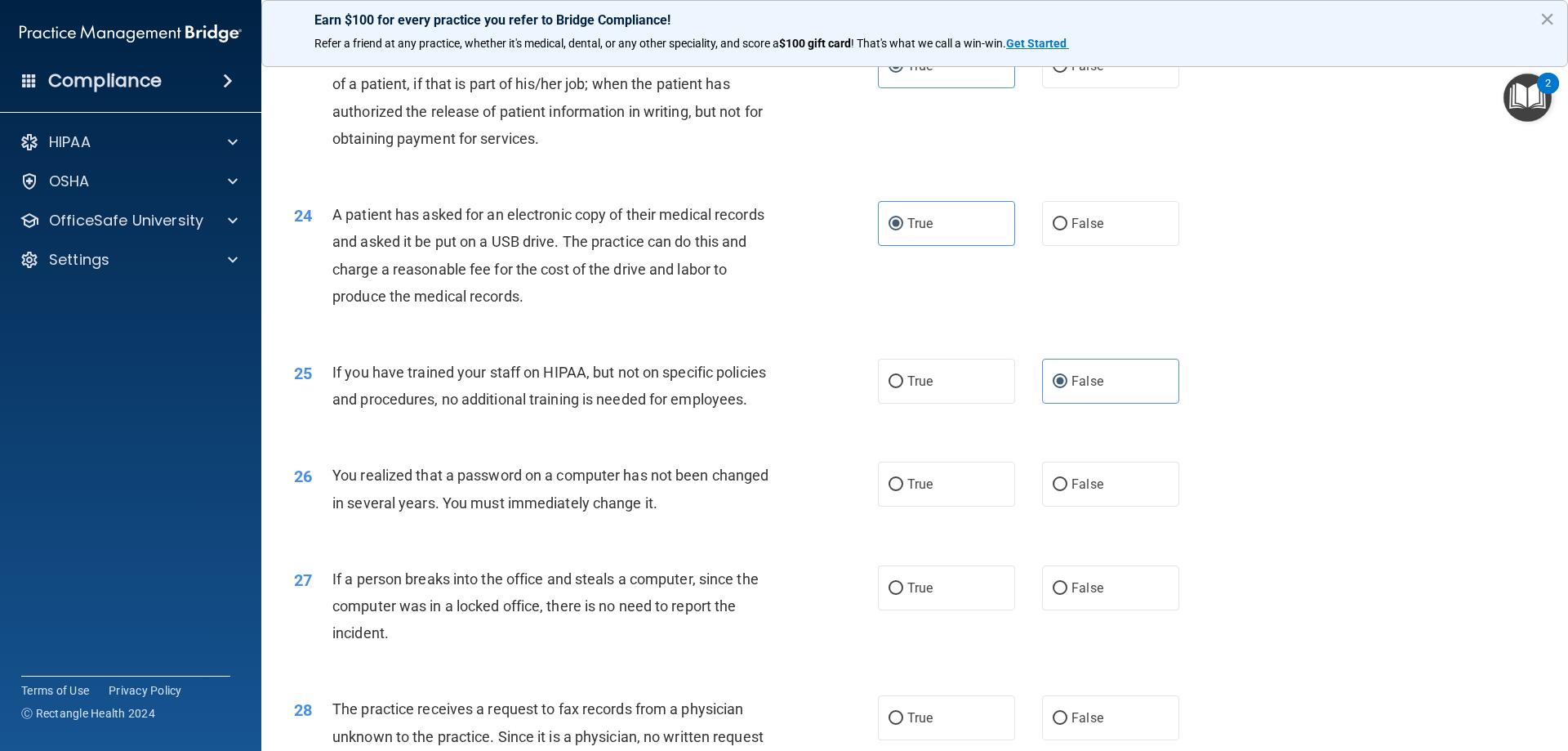
scroll to position [2695, 0]
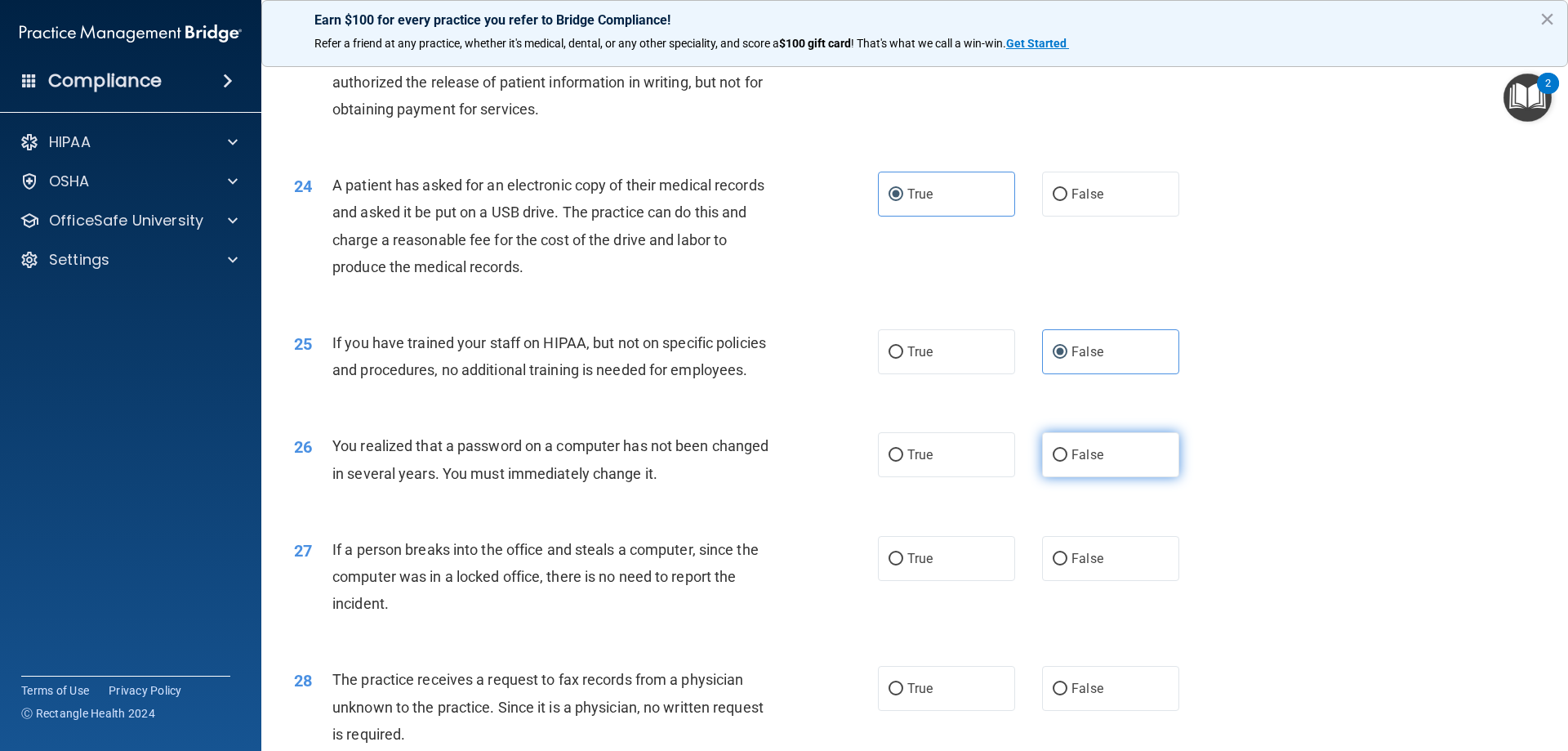
click at [1080, 477] on label "False" at bounding box center [1110, 454] width 137 height 45
click at [1068, 462] on input "False" at bounding box center [1060, 455] width 15 height 12
radio input "true"
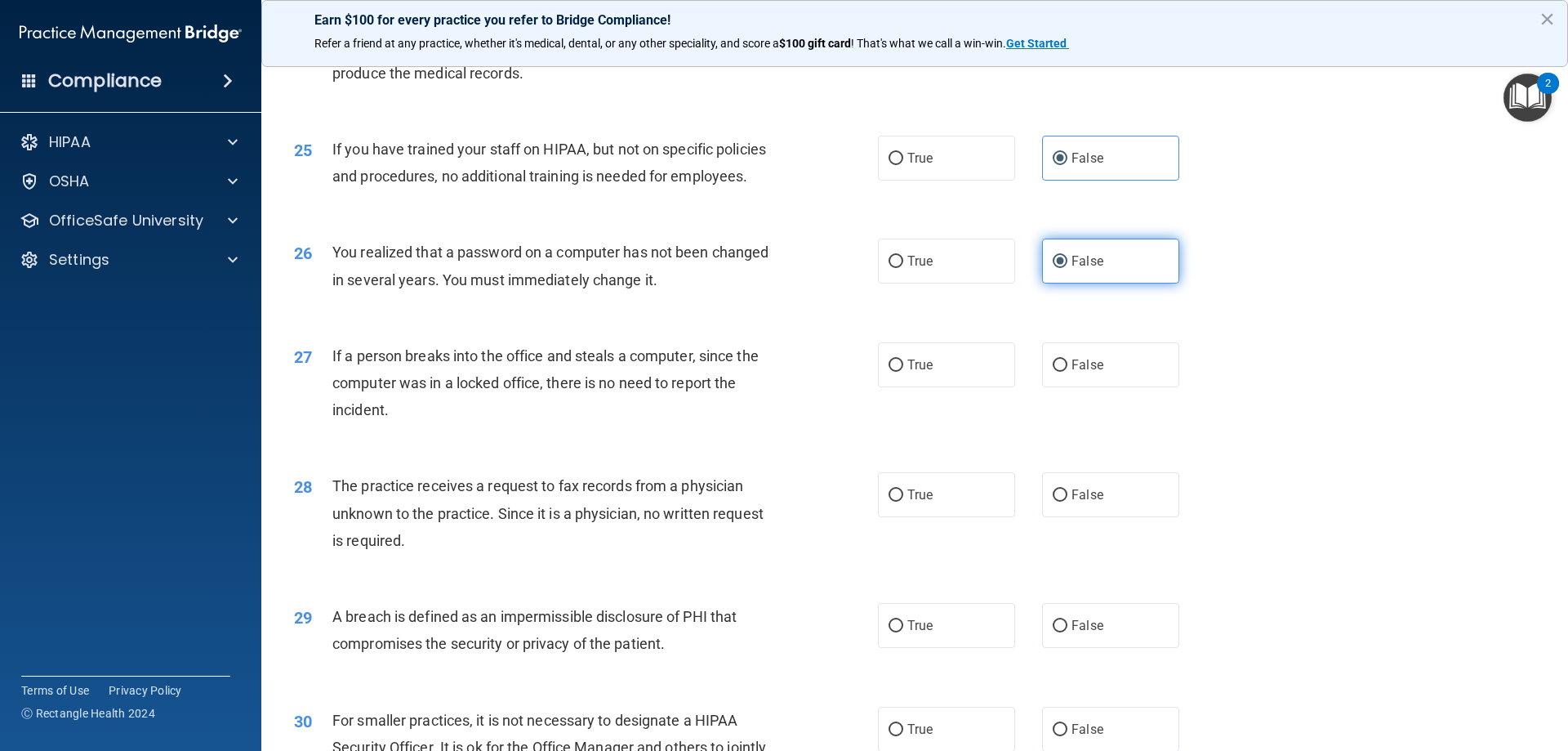
scroll to position [2940, 0]
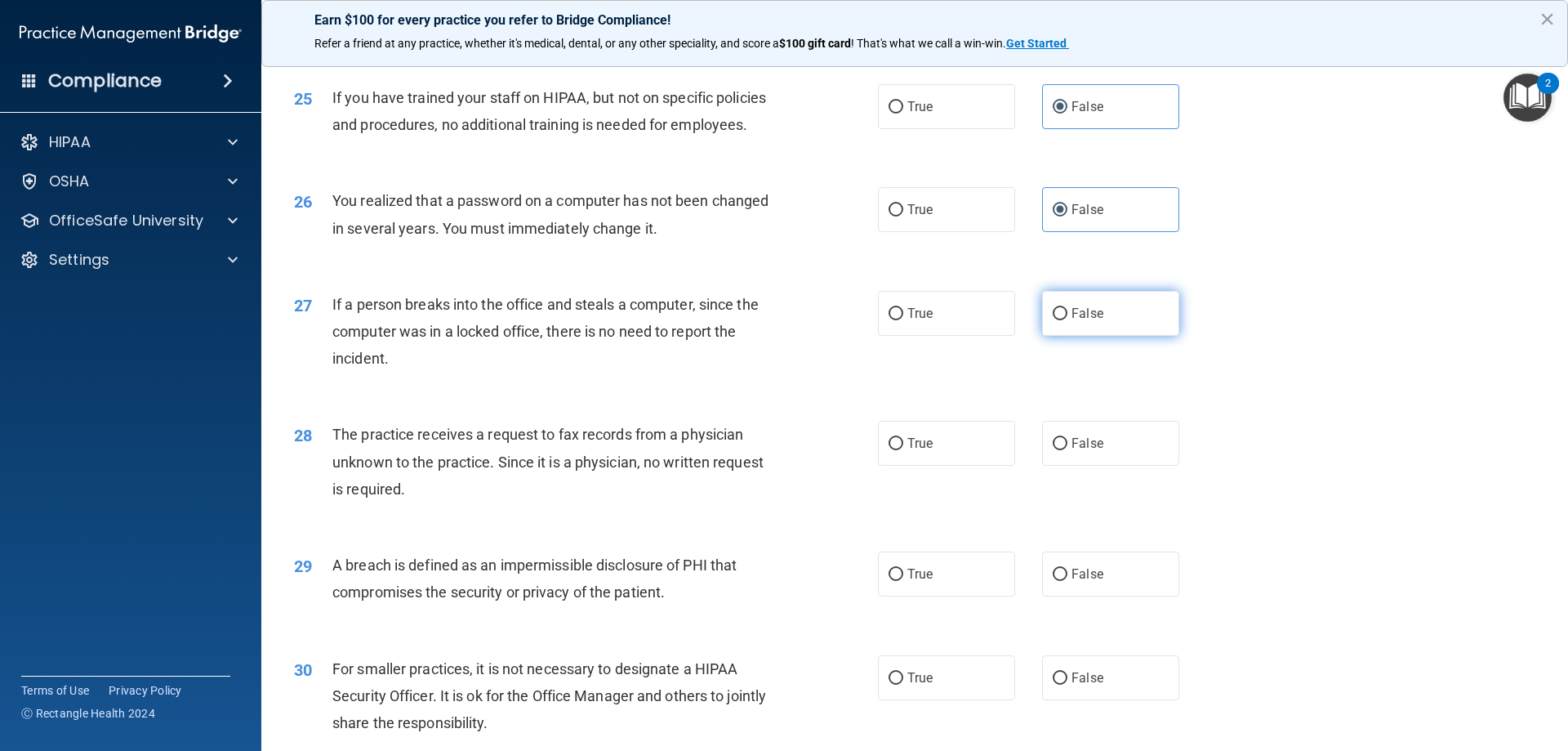
click at [1075, 335] on label "False" at bounding box center [1110, 312] width 137 height 45
click at [1068, 320] on input "False" at bounding box center [1060, 314] width 15 height 12
radio input "true"
click at [1071, 451] on span "False" at bounding box center [1087, 443] width 32 height 16
click at [1068, 450] on input "False" at bounding box center [1060, 444] width 15 height 12
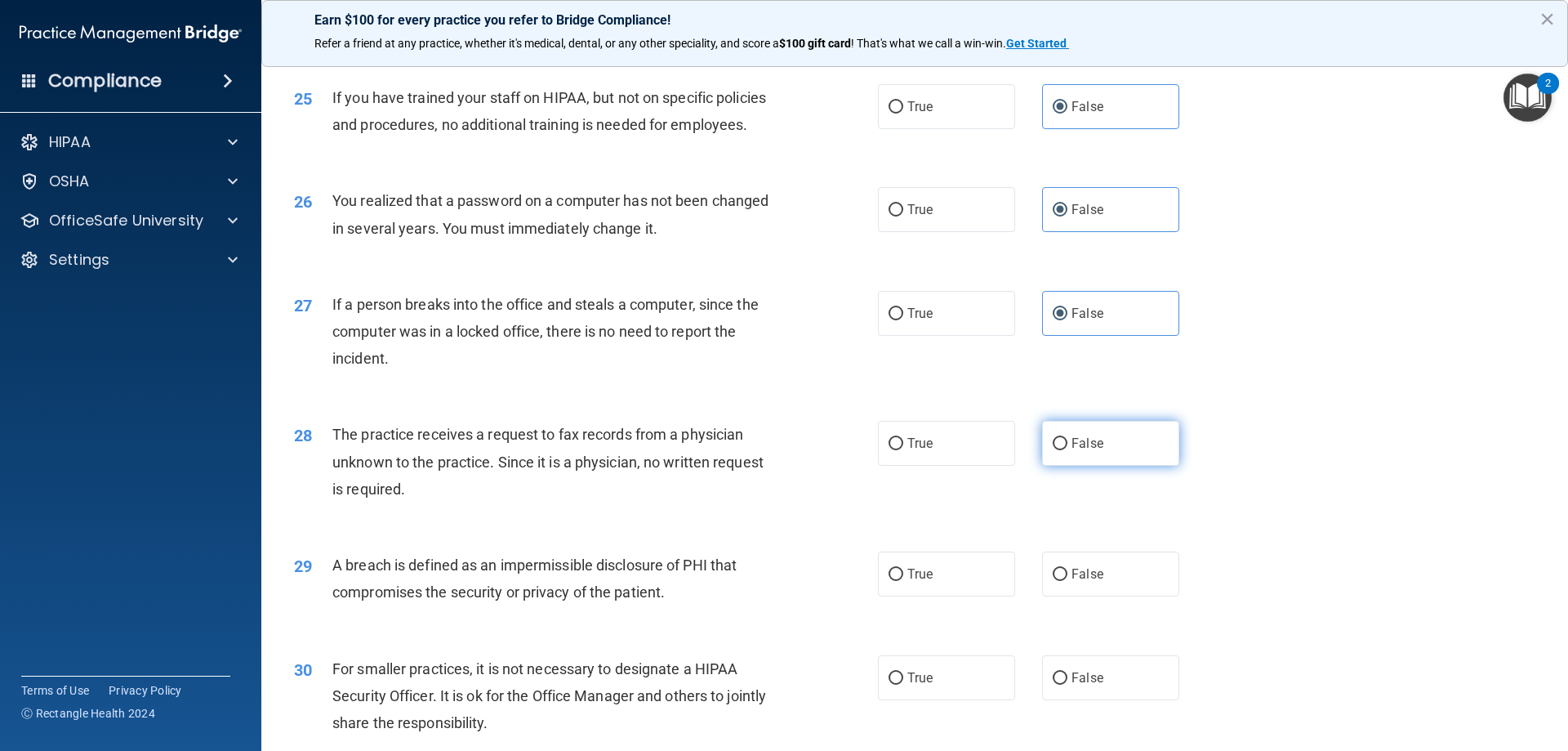
radio input "true"
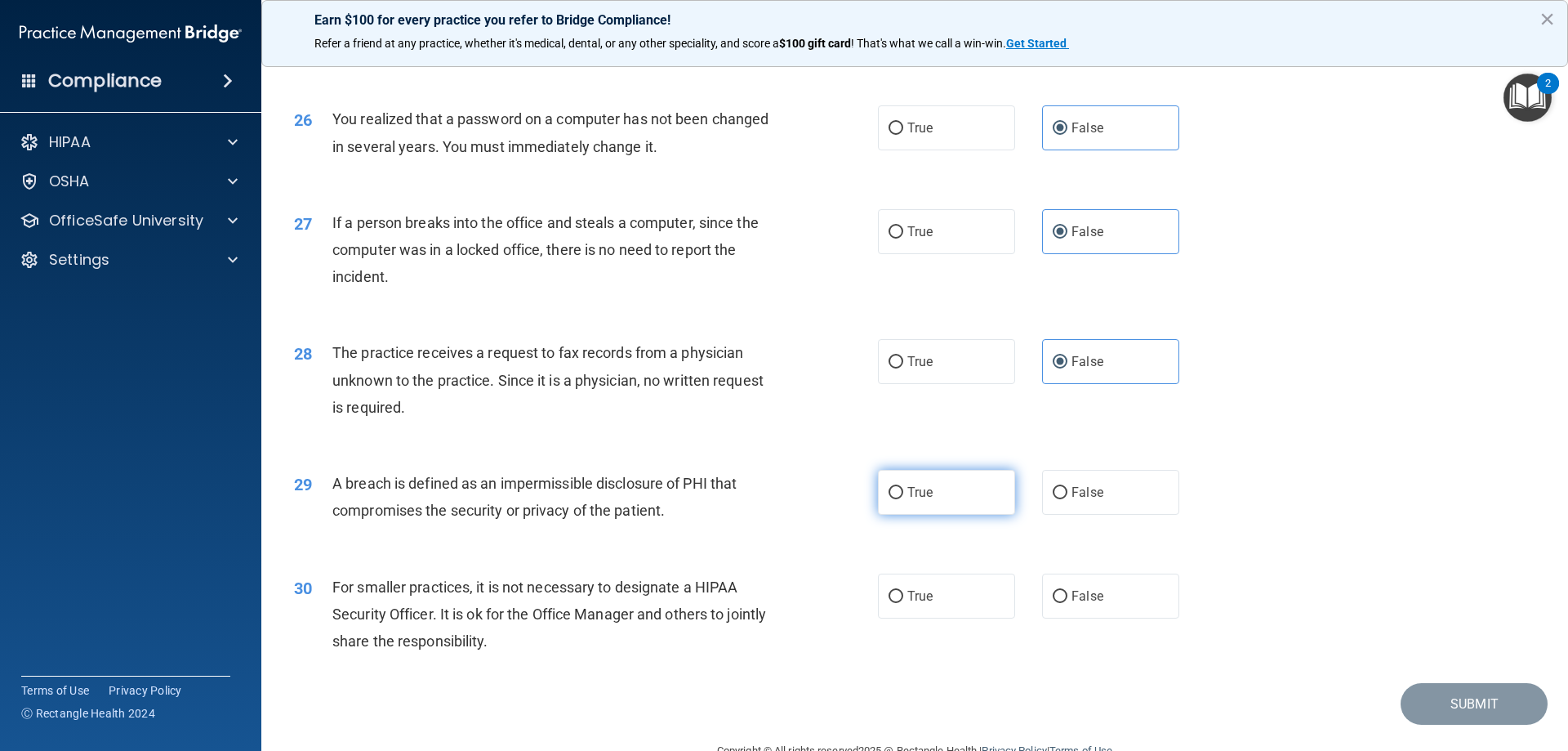
click at [988, 514] on label "True" at bounding box center [946, 492] width 137 height 45
click at [904, 499] on input "True" at bounding box center [896, 493] width 15 height 12
radio input "true"
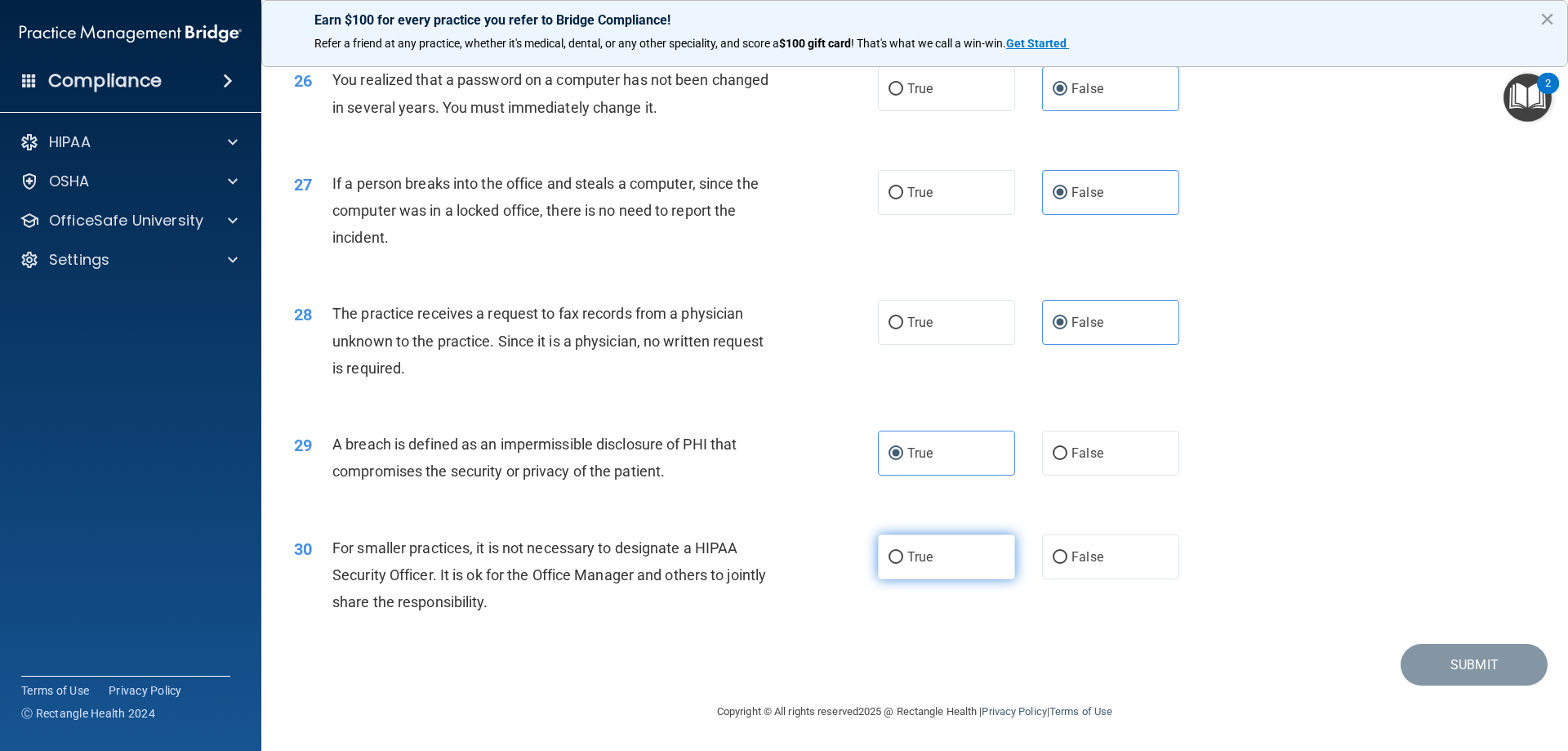
scroll to position [3104, 0]
click at [1145, 578] on label "False" at bounding box center [1110, 556] width 137 height 45
click at [1068, 564] on input "False" at bounding box center [1060, 558] width 15 height 12
radio input "true"
click at [1407, 686] on button "Submit" at bounding box center [1474, 664] width 147 height 41
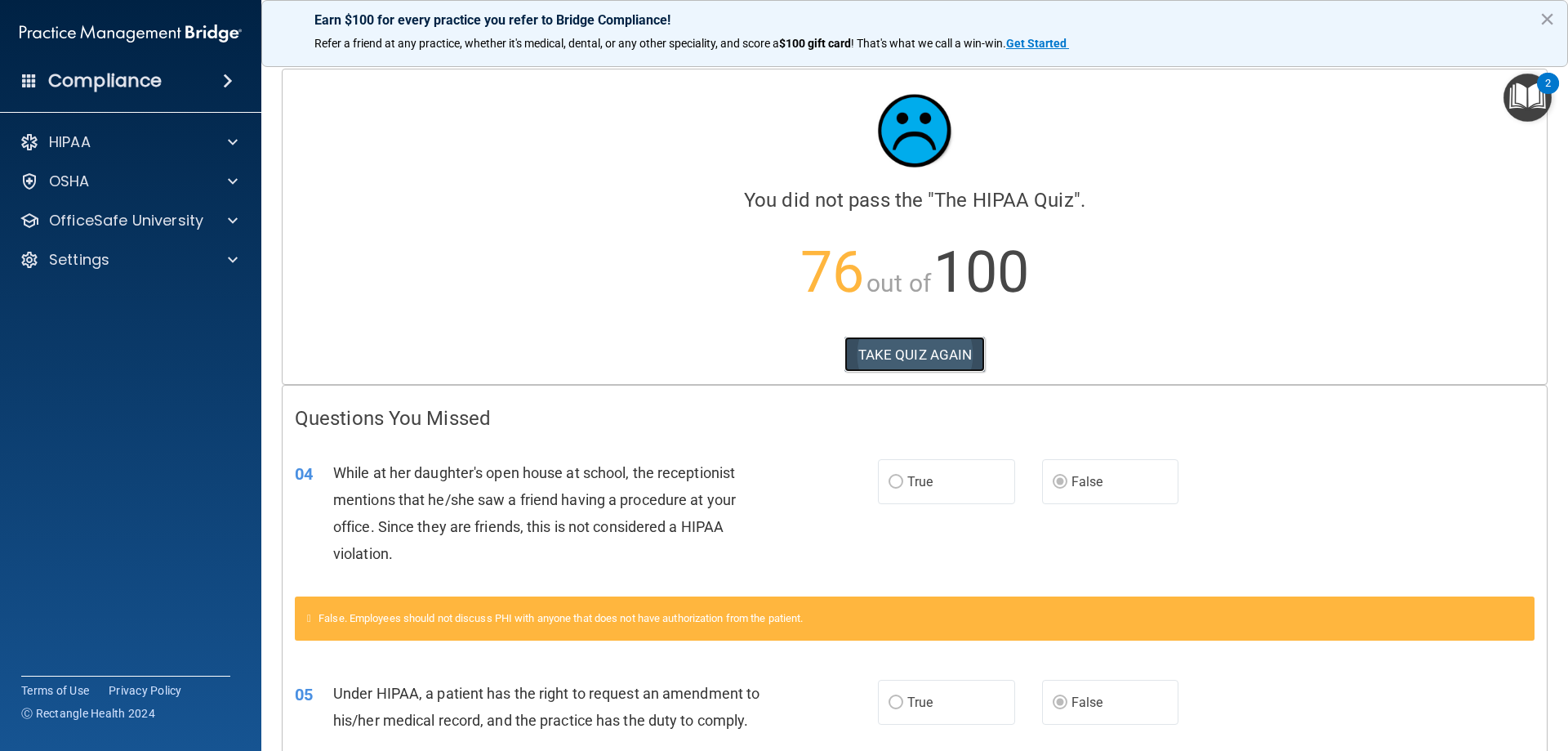
click at [922, 367] on button "TAKE QUIZ AGAIN" at bounding box center [915, 354] width 141 height 36
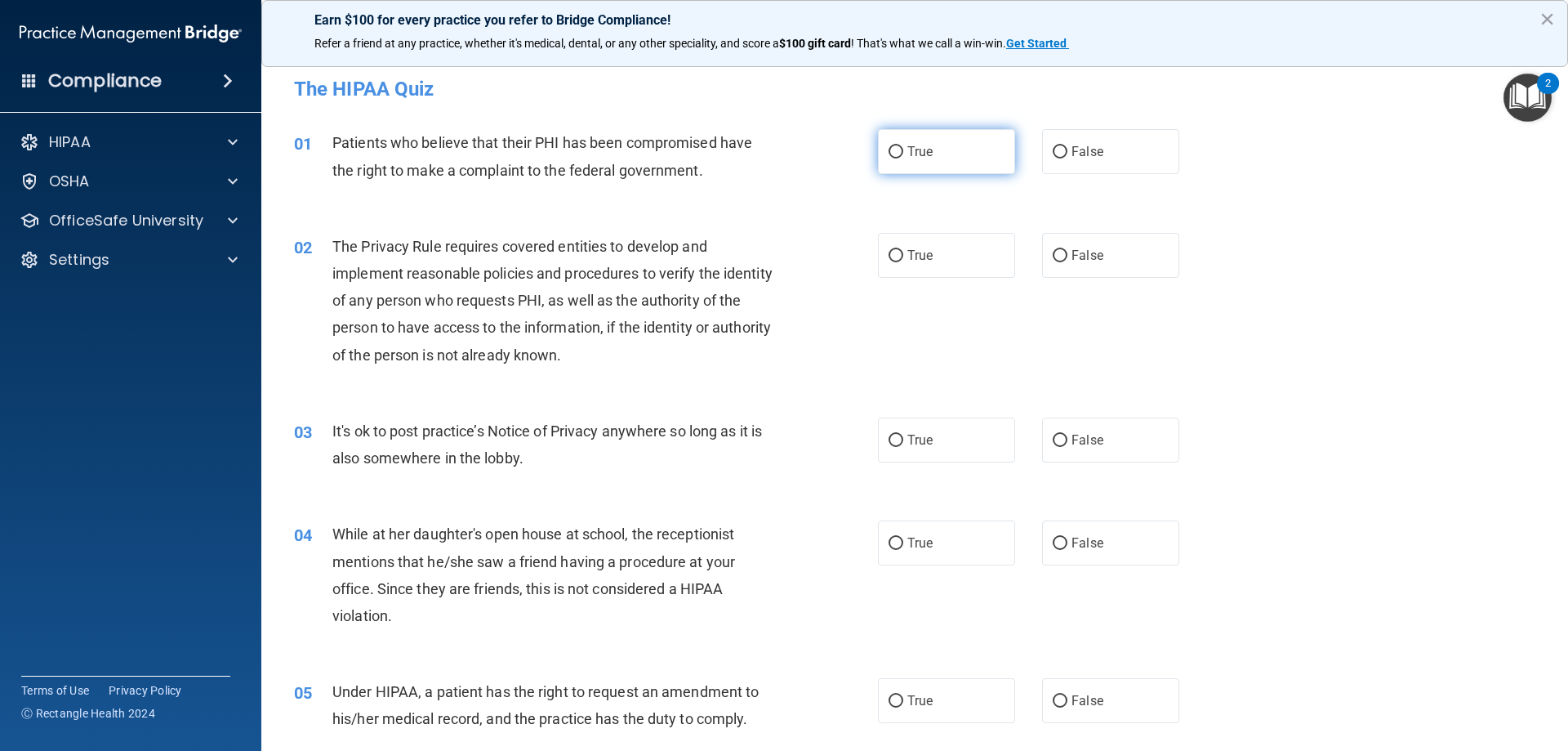
click at [937, 152] on label "True" at bounding box center [946, 151] width 137 height 45
click at [904, 152] on input "True" at bounding box center [896, 153] width 15 height 12
radio input "true"
click at [964, 262] on label "True" at bounding box center [946, 255] width 137 height 45
click at [904, 262] on input "True" at bounding box center [896, 256] width 15 height 12
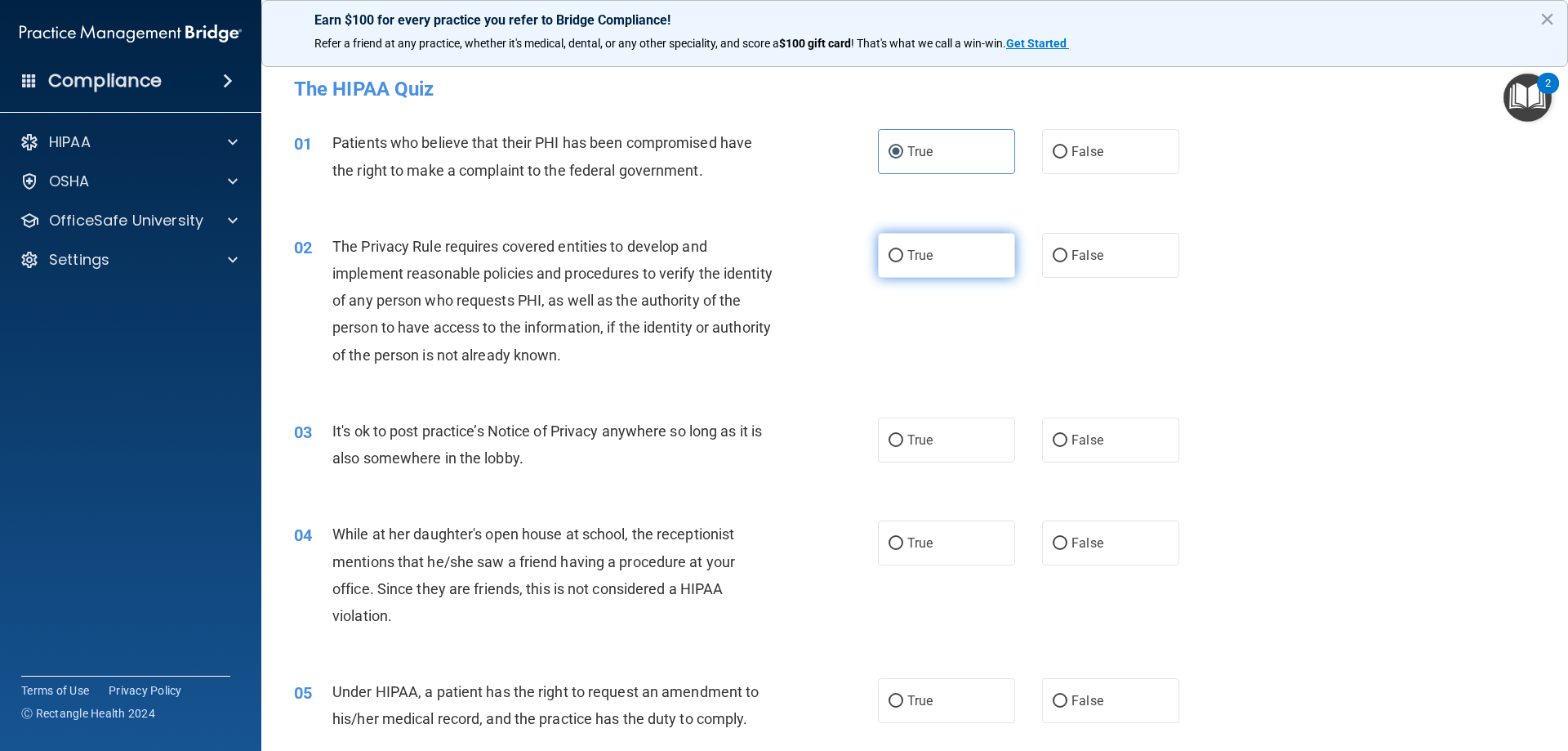
radio input "true"
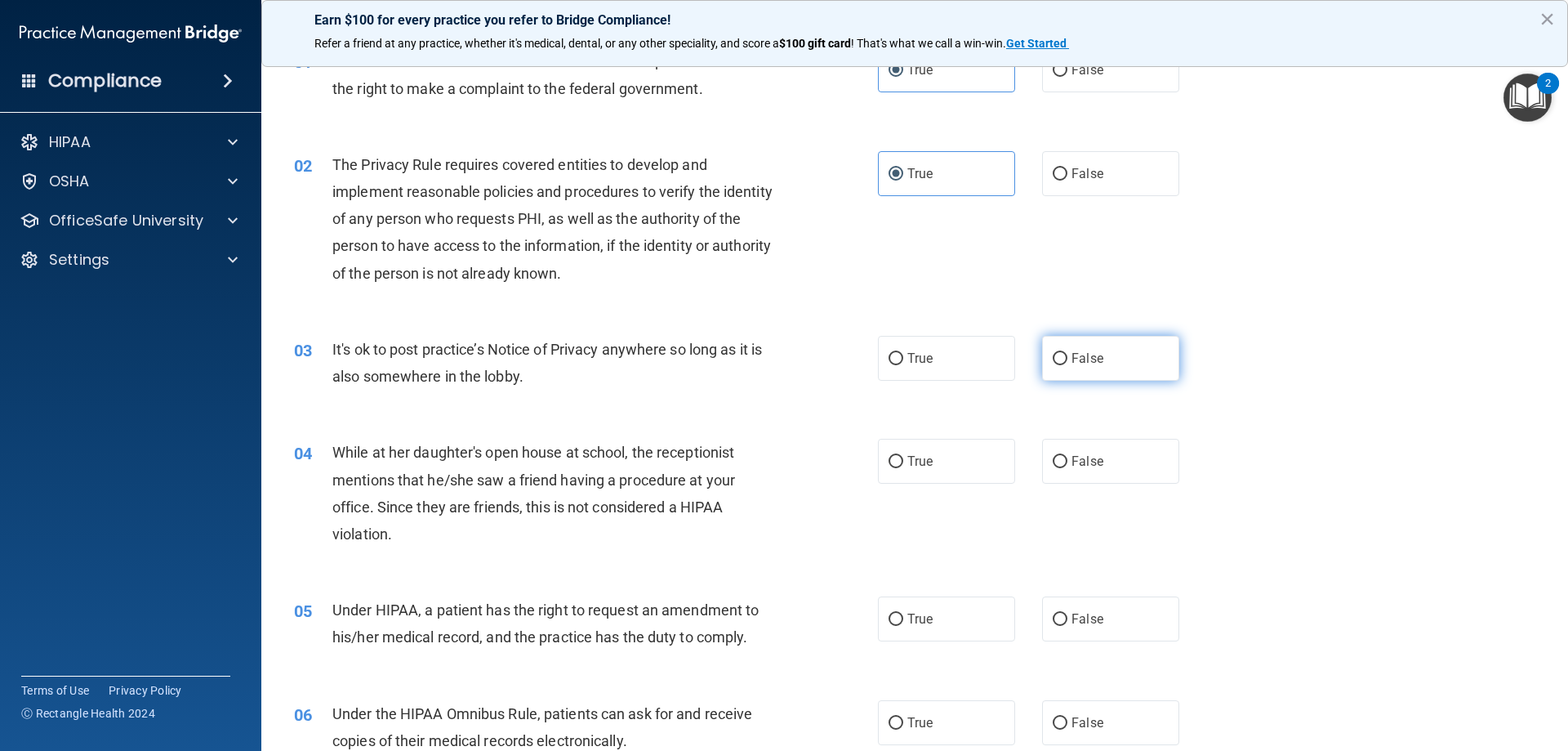
click at [1080, 372] on label "False" at bounding box center [1110, 357] width 137 height 45
click at [1068, 365] on input "False" at bounding box center [1060, 359] width 15 height 12
radio input "true"
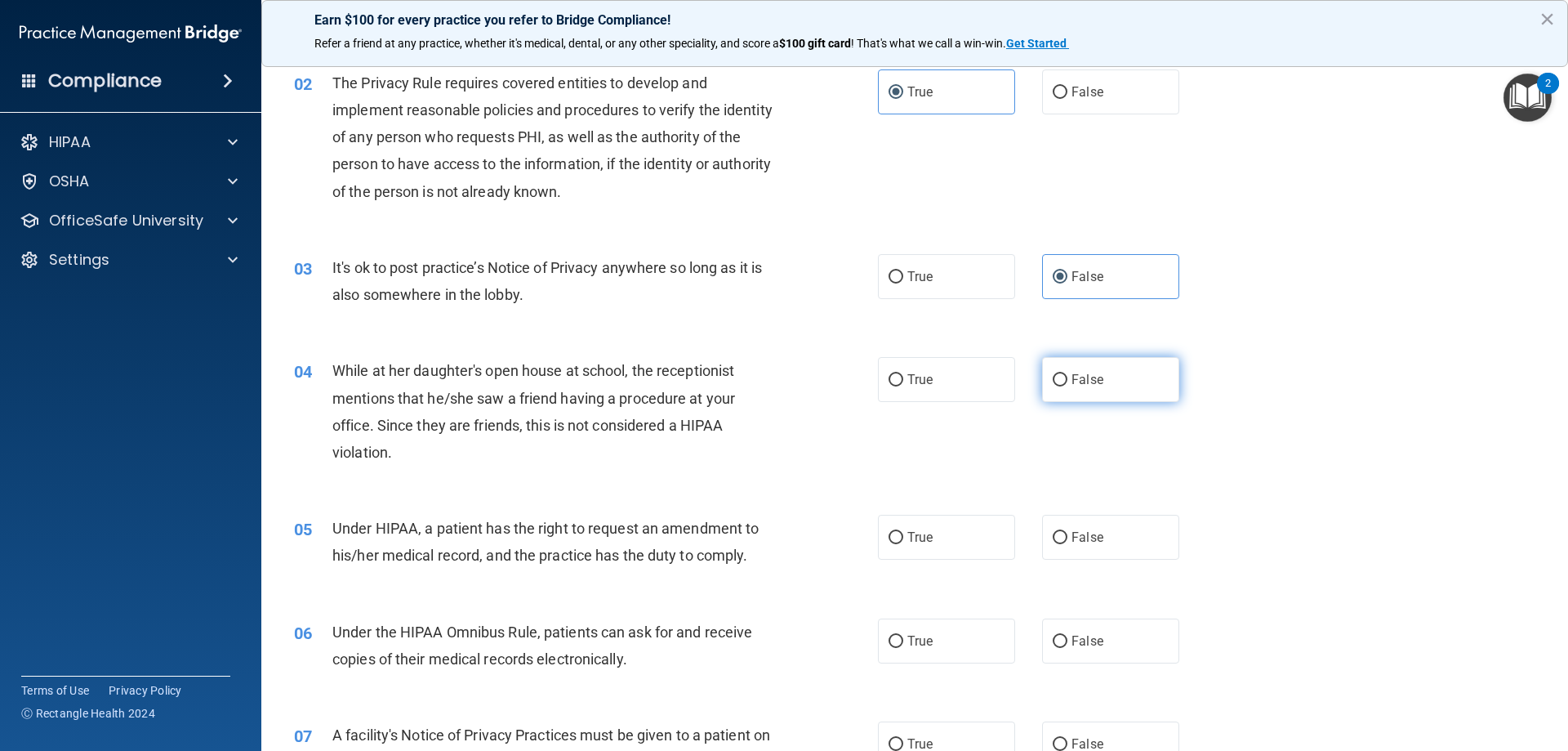
click at [1112, 387] on label "False" at bounding box center [1110, 379] width 137 height 45
click at [1068, 387] on input "False" at bounding box center [1060, 380] width 15 height 12
radio input "true"
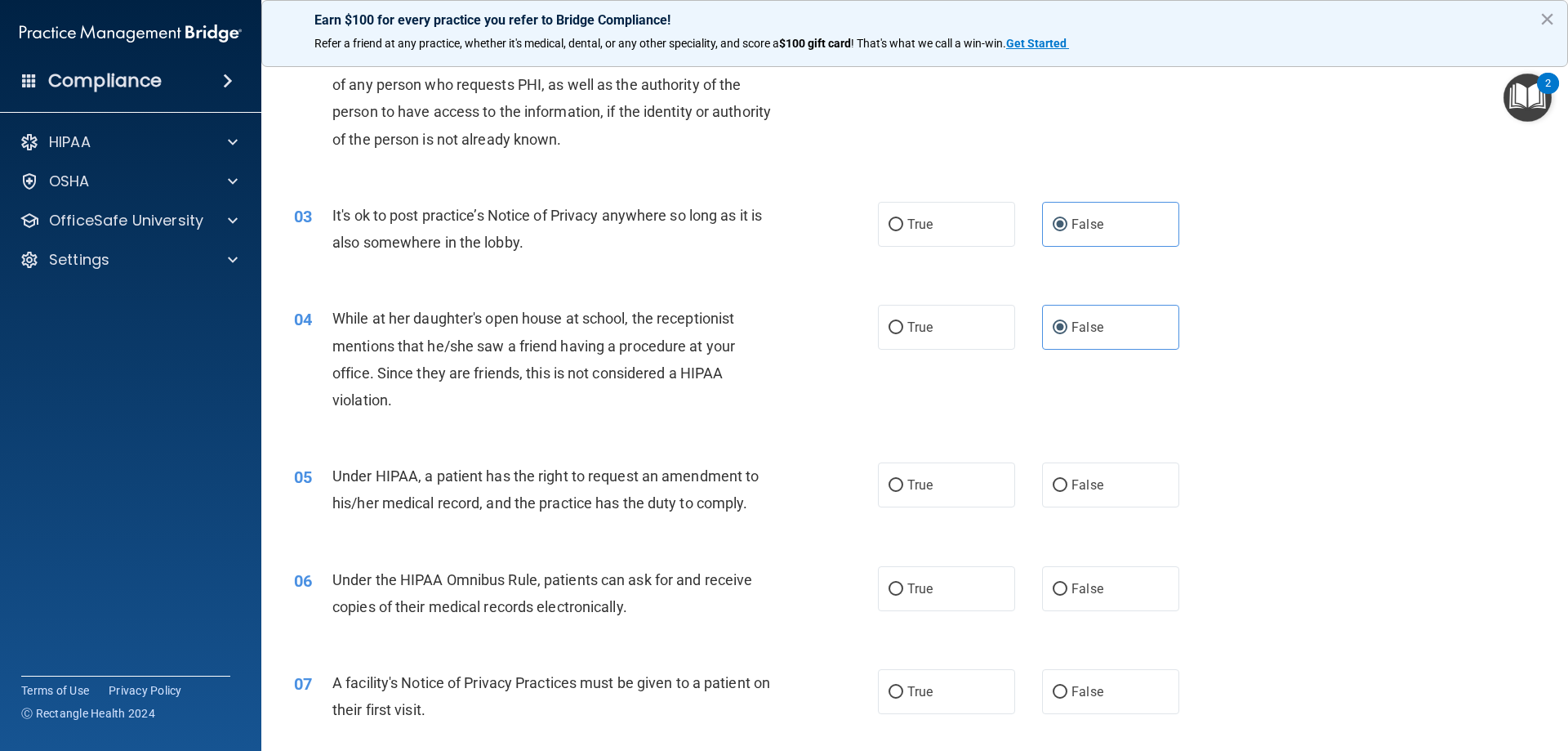
scroll to position [245, 0]
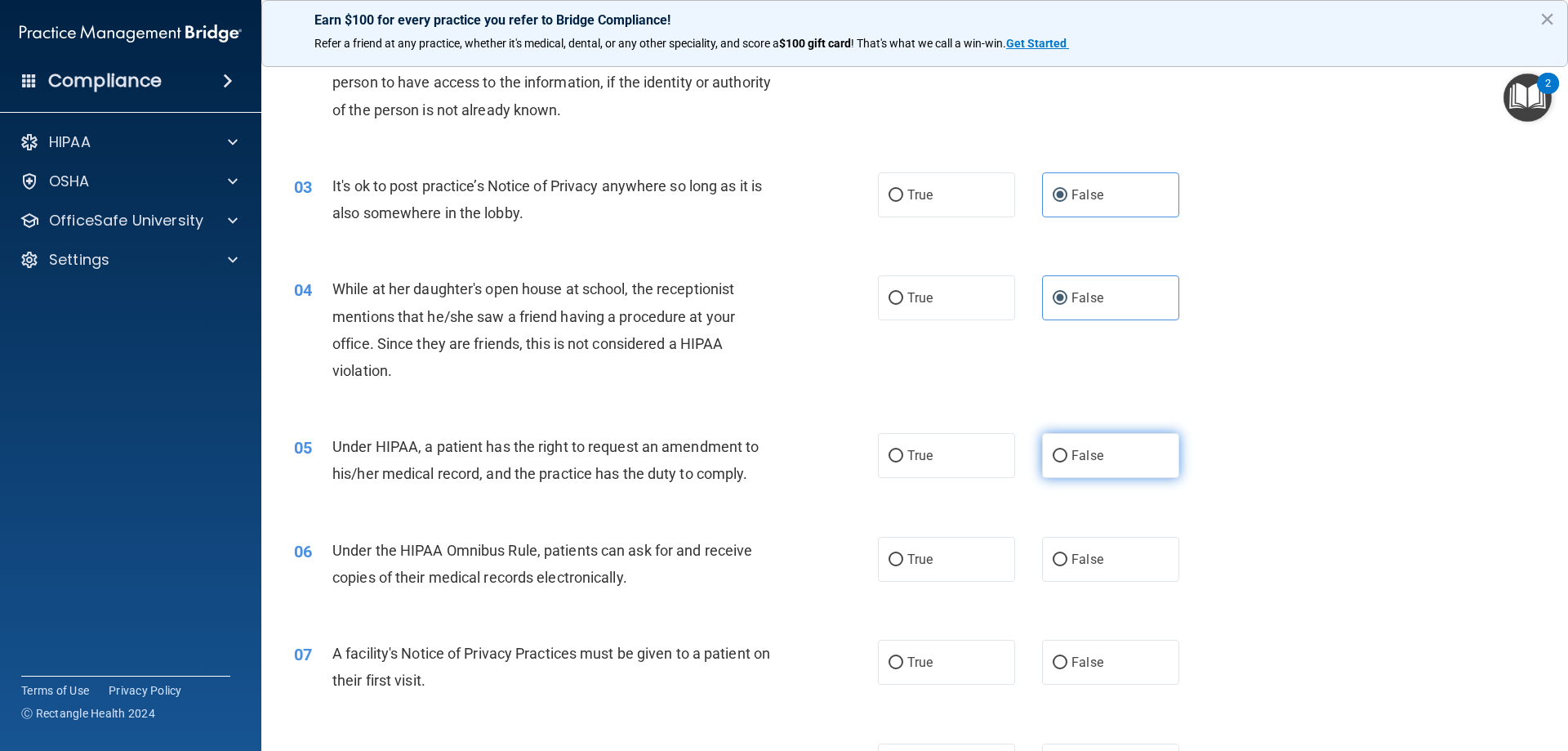
click at [1107, 448] on label "False" at bounding box center [1110, 455] width 137 height 45
click at [1068, 450] on input "False" at bounding box center [1060, 456] width 15 height 12
radio input "true"
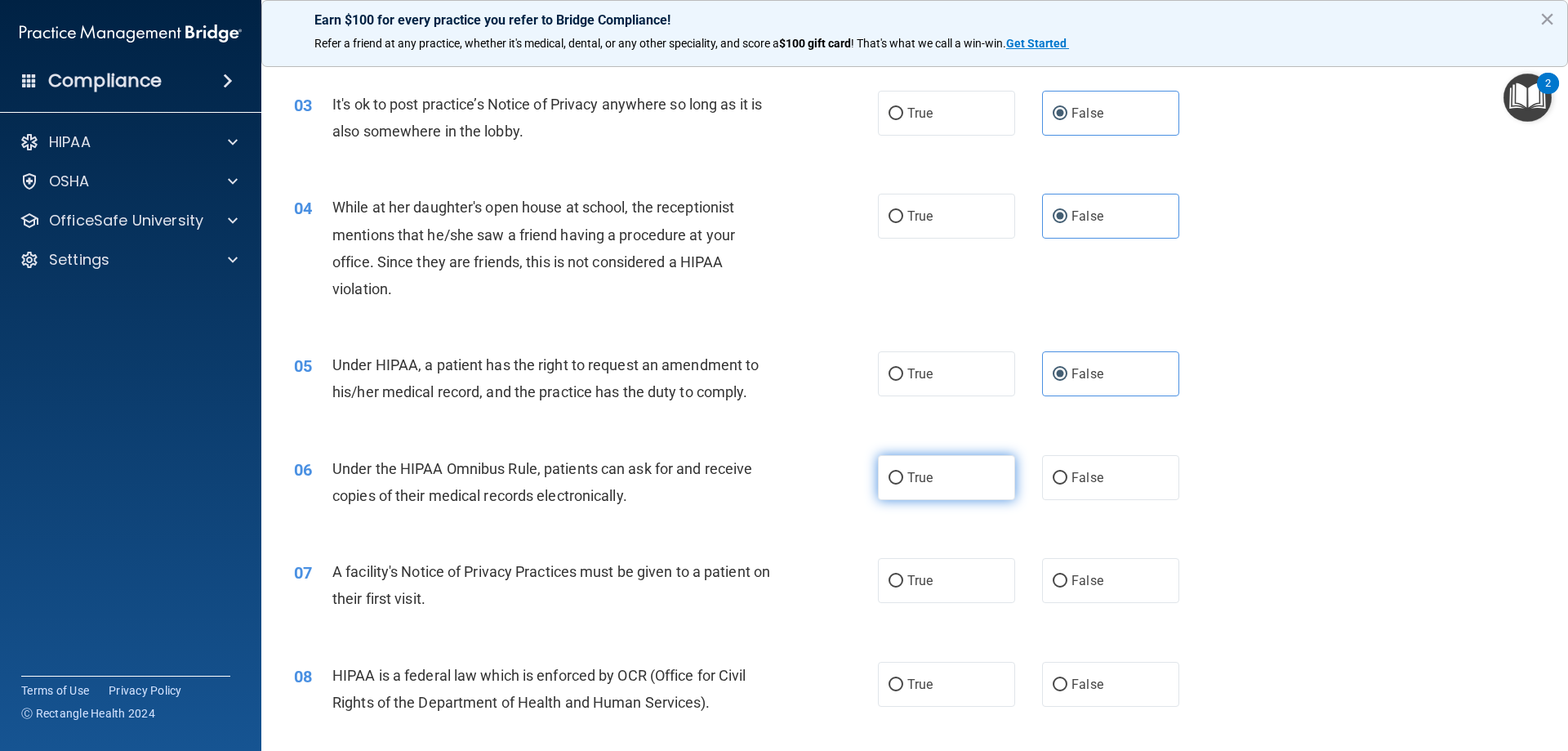
click at [962, 495] on label "True" at bounding box center [946, 477] width 137 height 45
click at [904, 484] on input "True" at bounding box center [896, 478] width 15 height 12
radio input "true"
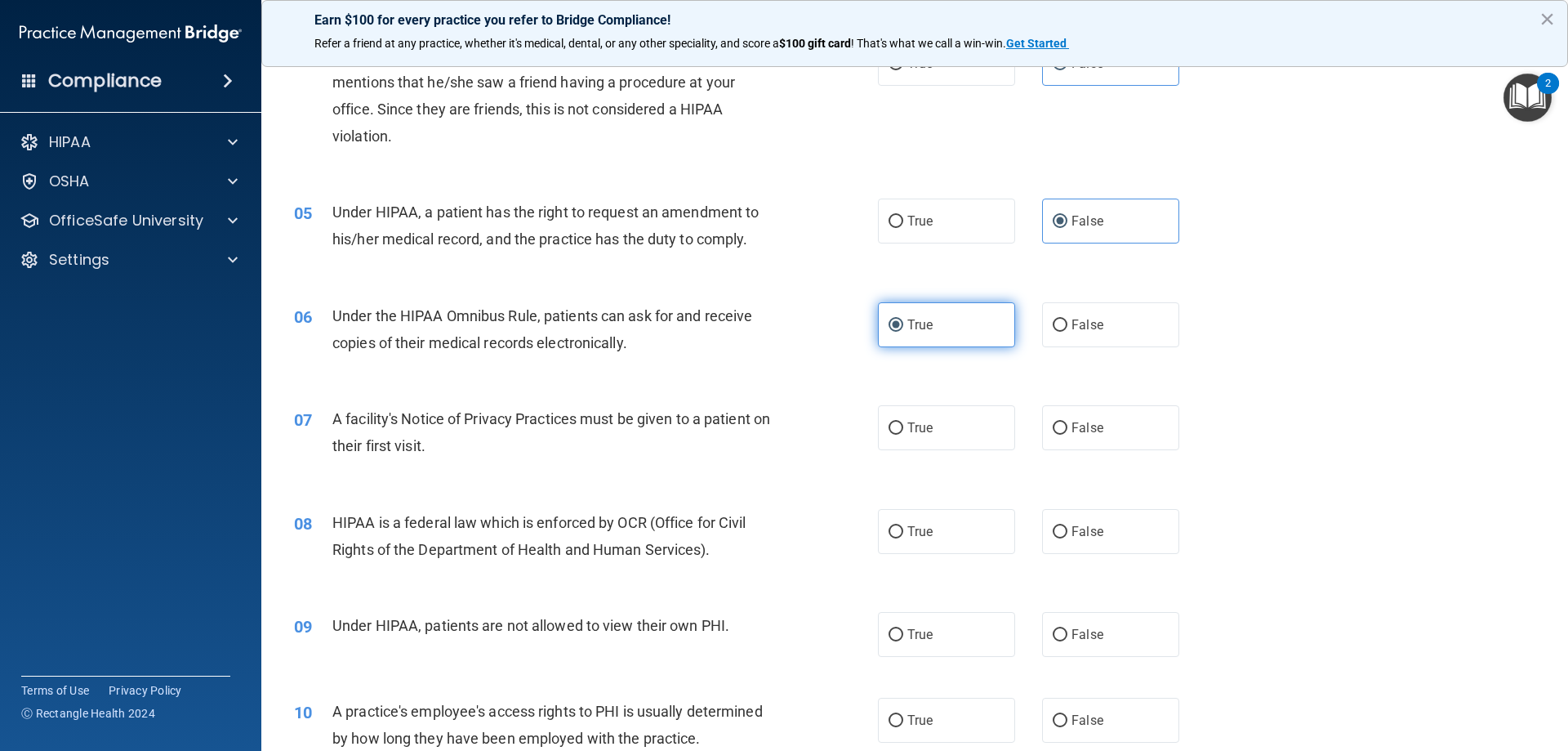
scroll to position [490, 0]
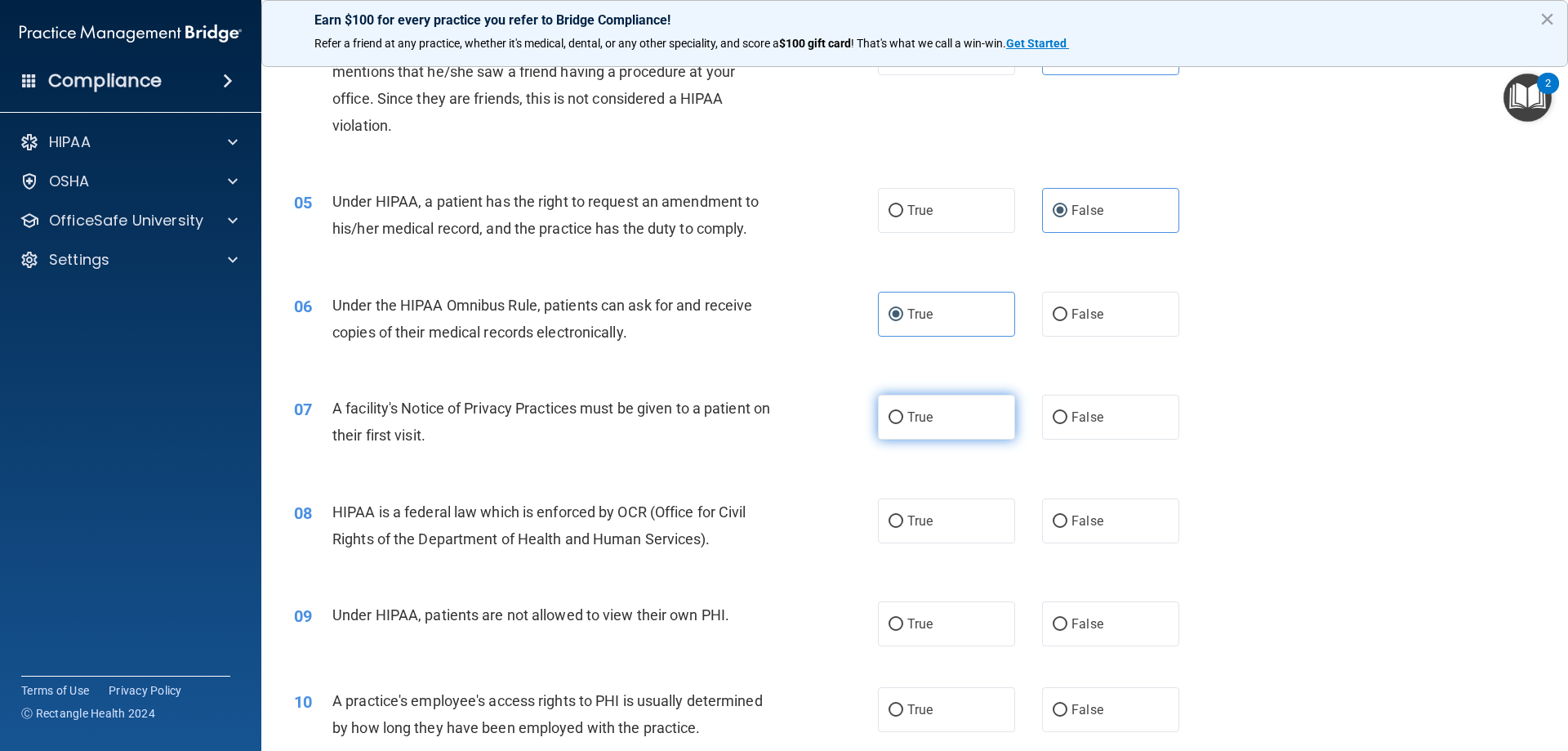
click at [961, 431] on label "True" at bounding box center [946, 417] width 137 height 45
click at [904, 424] on input "True" at bounding box center [896, 417] width 15 height 12
radio input "true"
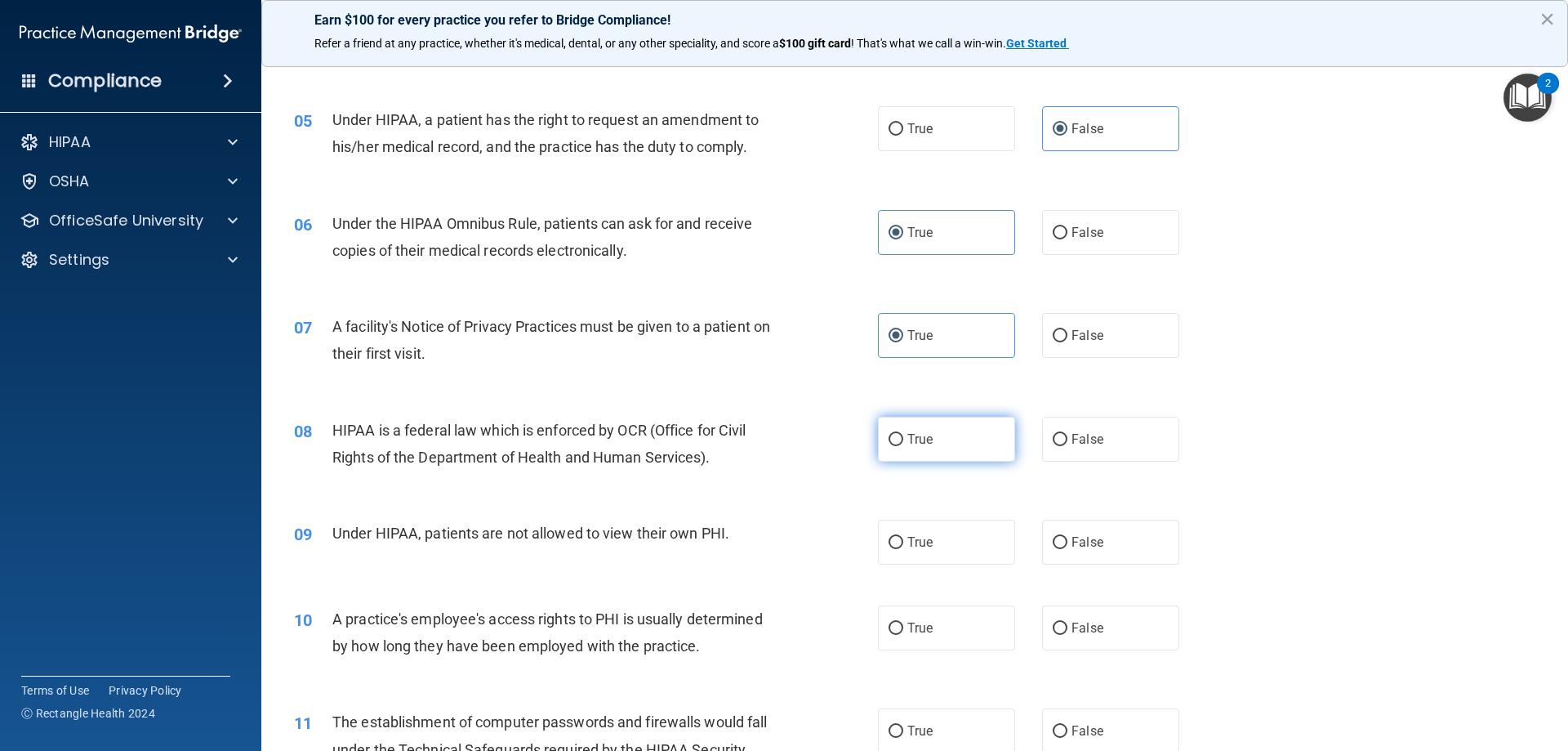
click at [968, 442] on label "True" at bounding box center [946, 439] width 137 height 45
click at [904, 442] on input "True" at bounding box center [896, 439] width 15 height 12
radio input "true"
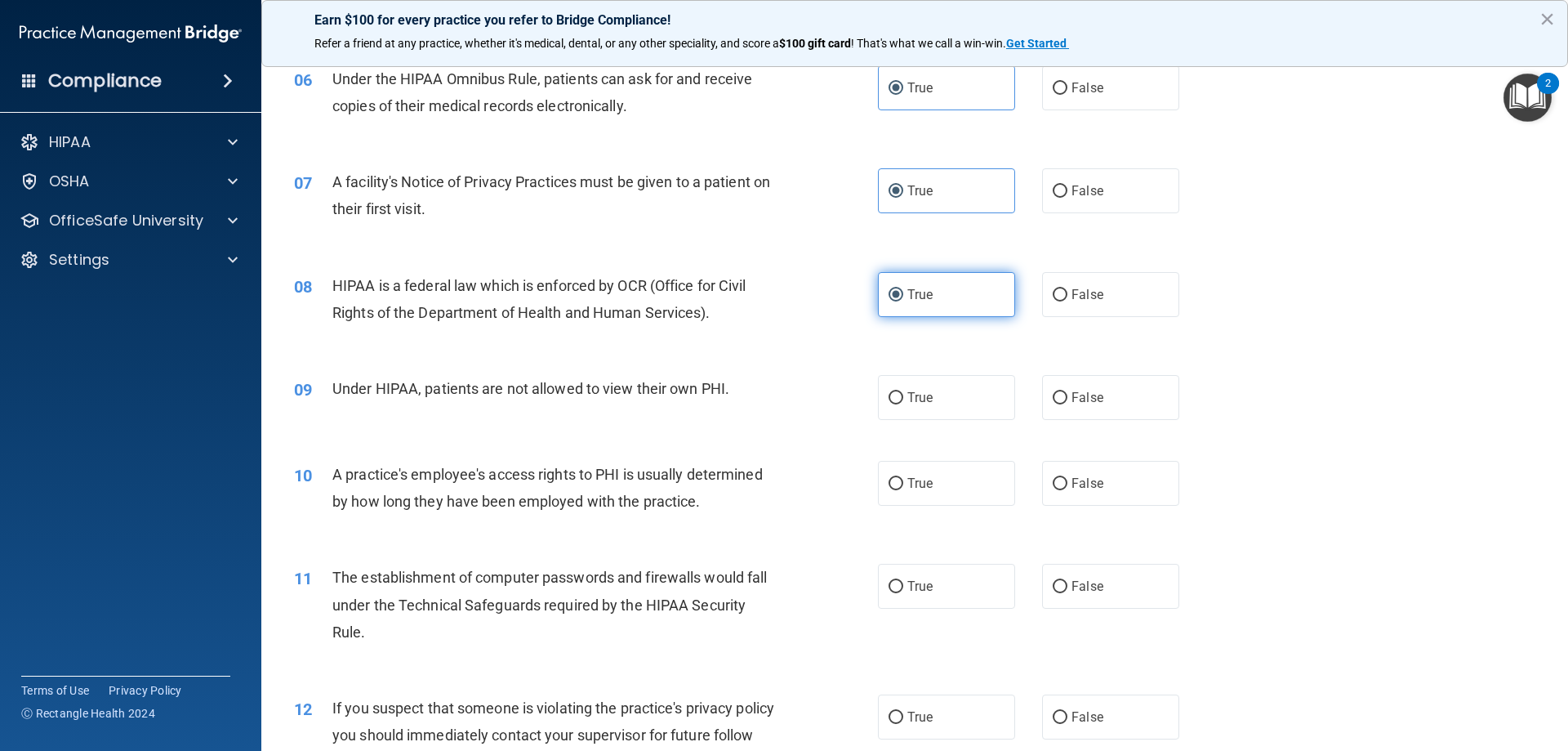
scroll to position [735, 0]
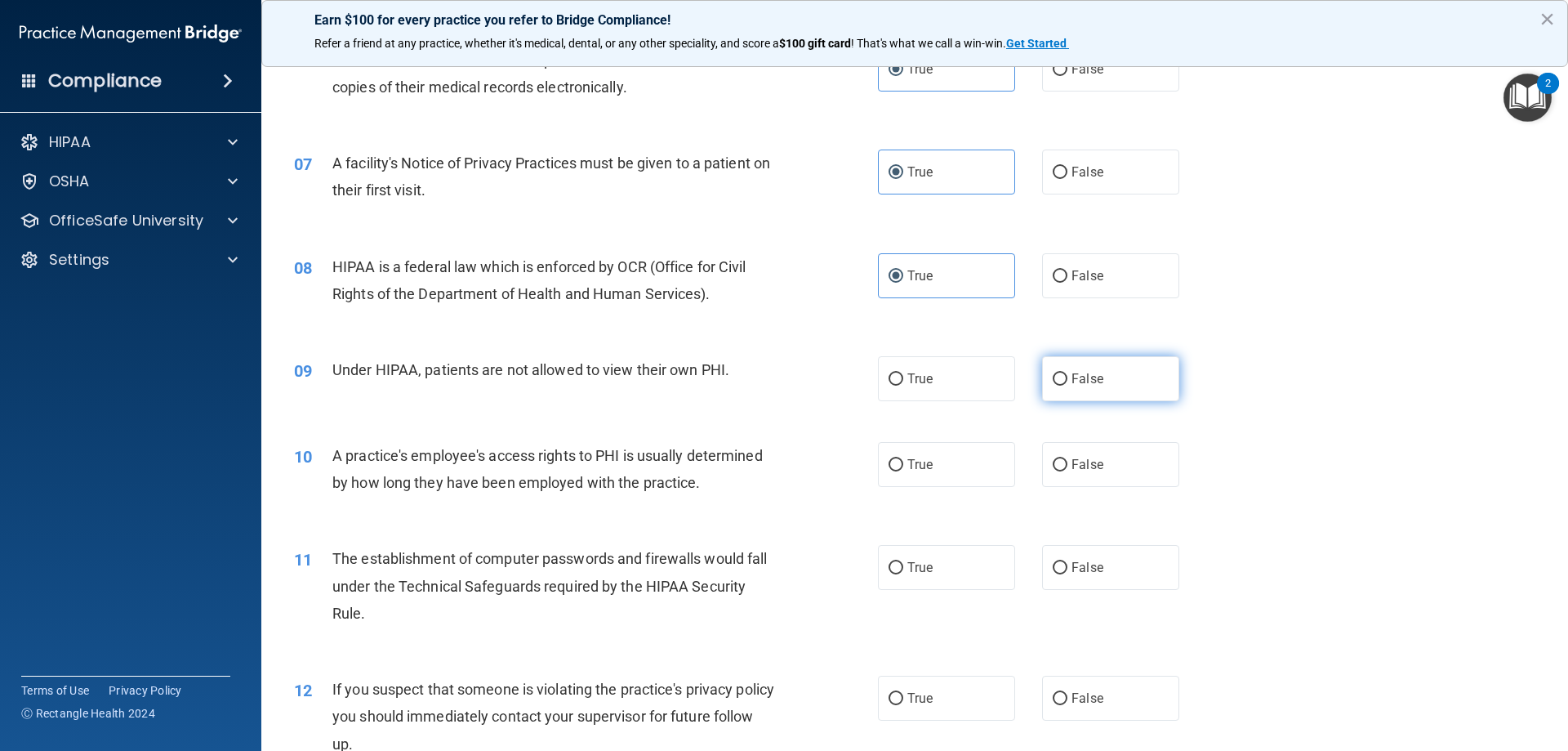
click at [1054, 378] on input "False" at bounding box center [1060, 379] width 15 height 12
radio input "true"
click at [1053, 459] on input "False" at bounding box center [1060, 465] width 15 height 12
radio input "true"
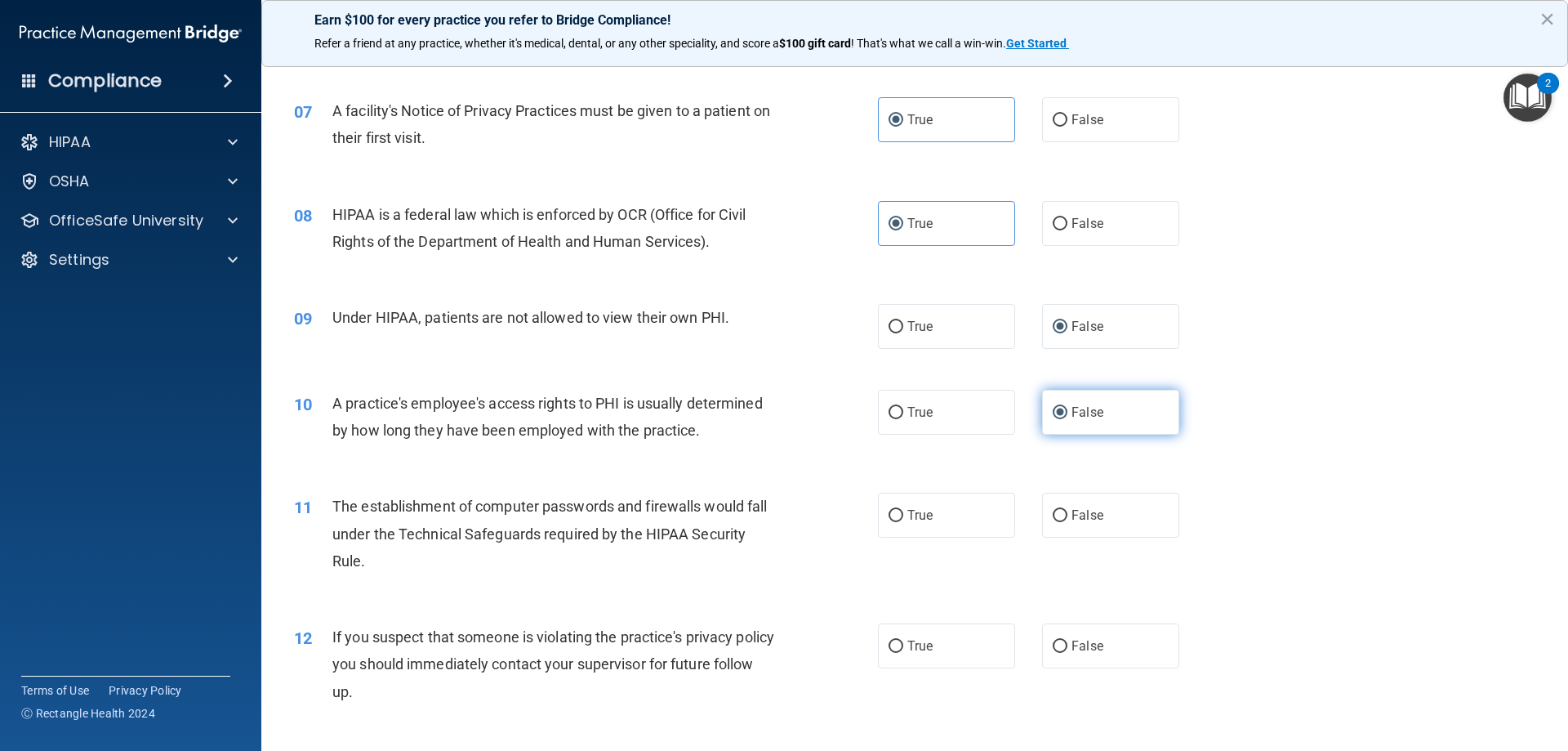
scroll to position [817, 0]
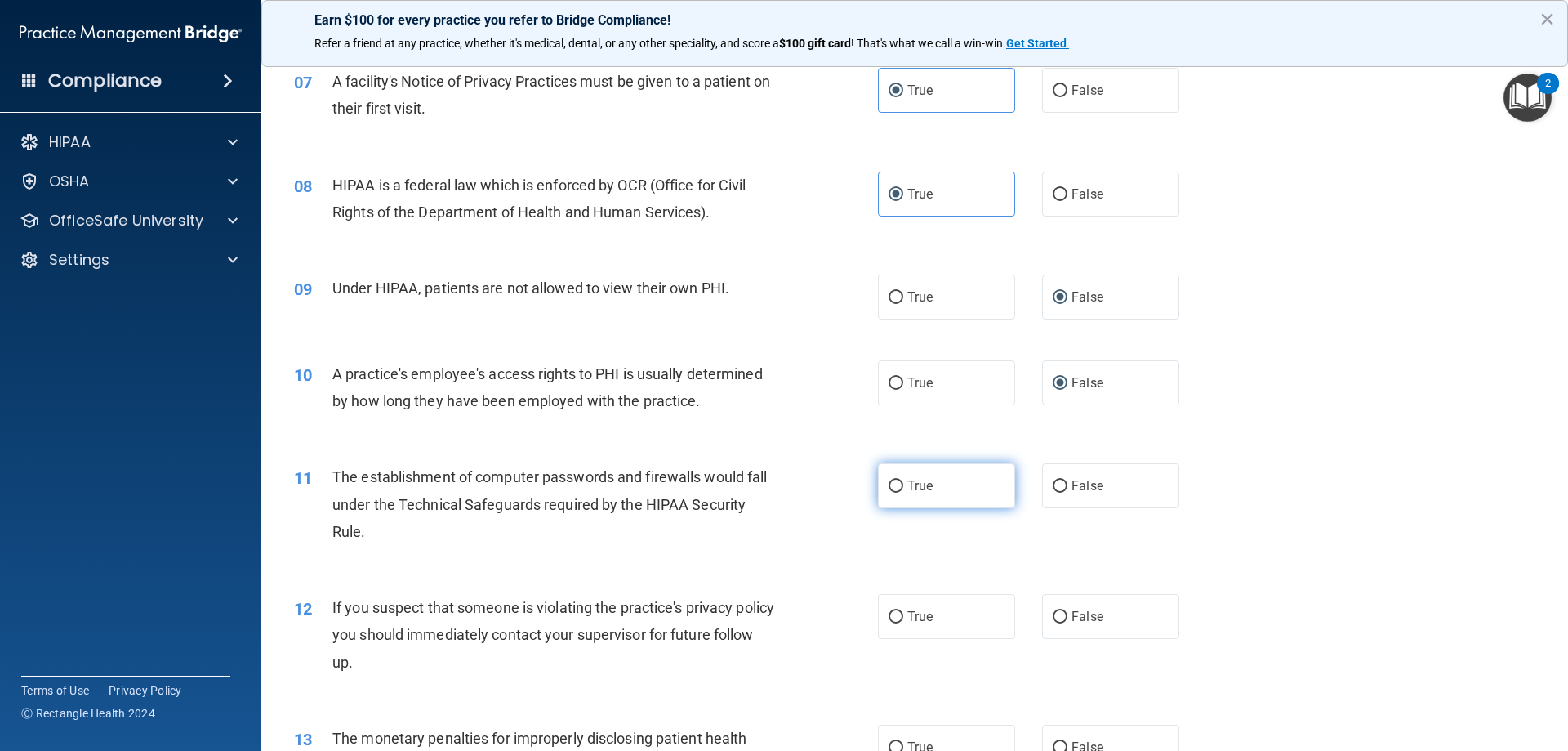
click at [1000, 498] on label "True" at bounding box center [946, 485] width 137 height 45
click at [904, 492] on input "True" at bounding box center [896, 486] width 15 height 12
radio input "true"
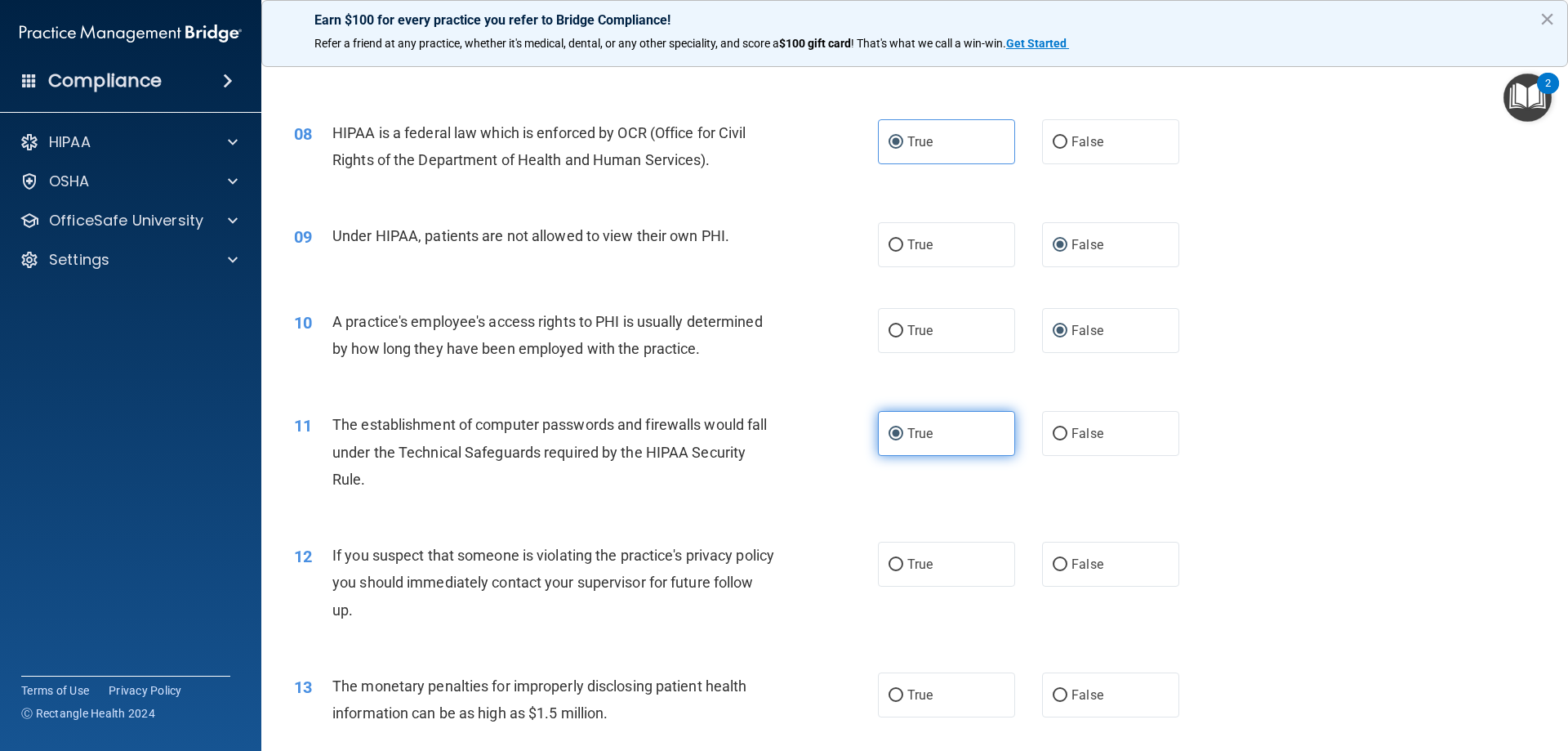
scroll to position [898, 0]
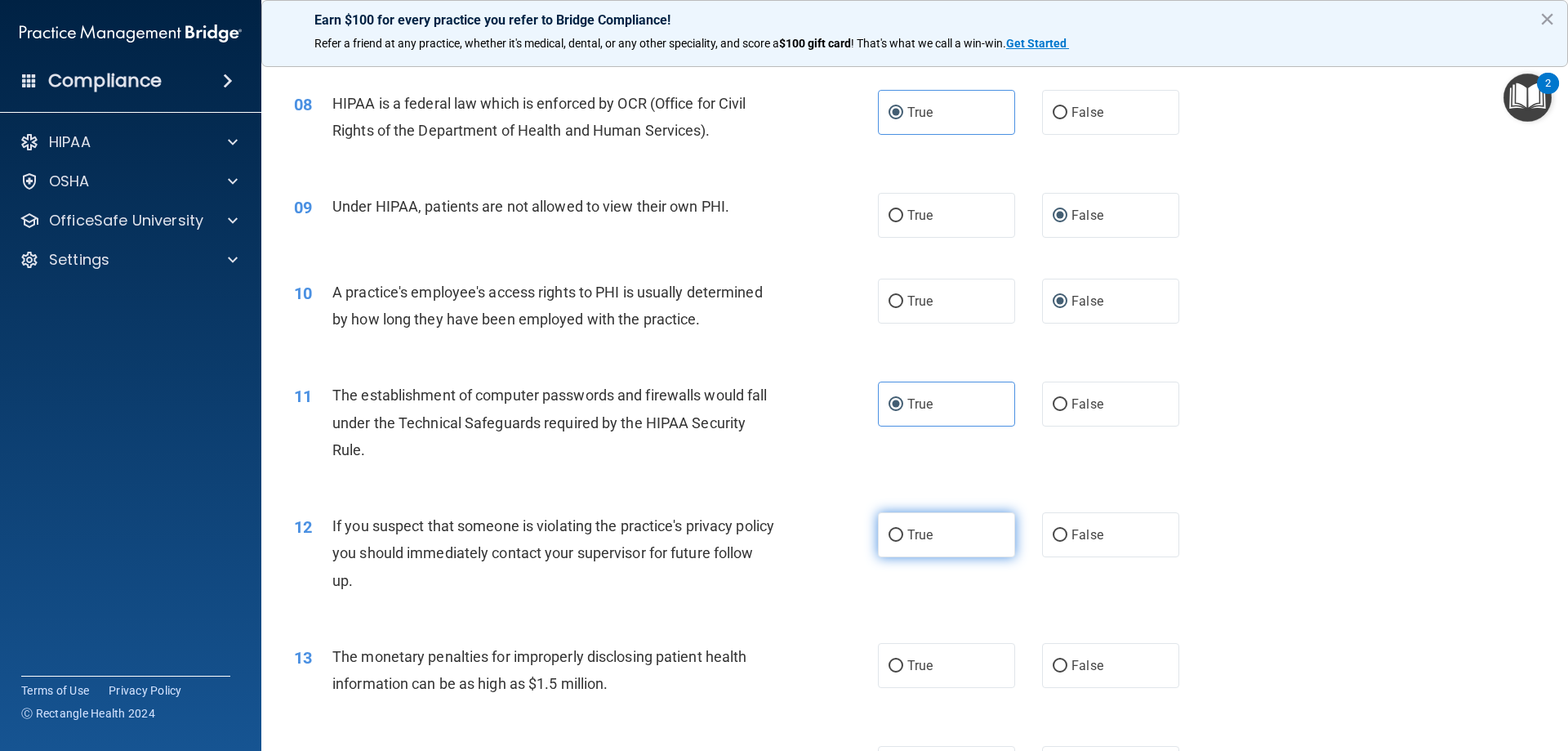
click at [938, 543] on label "True" at bounding box center [946, 534] width 137 height 45
click at [904, 542] on input "True" at bounding box center [896, 536] width 15 height 12
radio input "true"
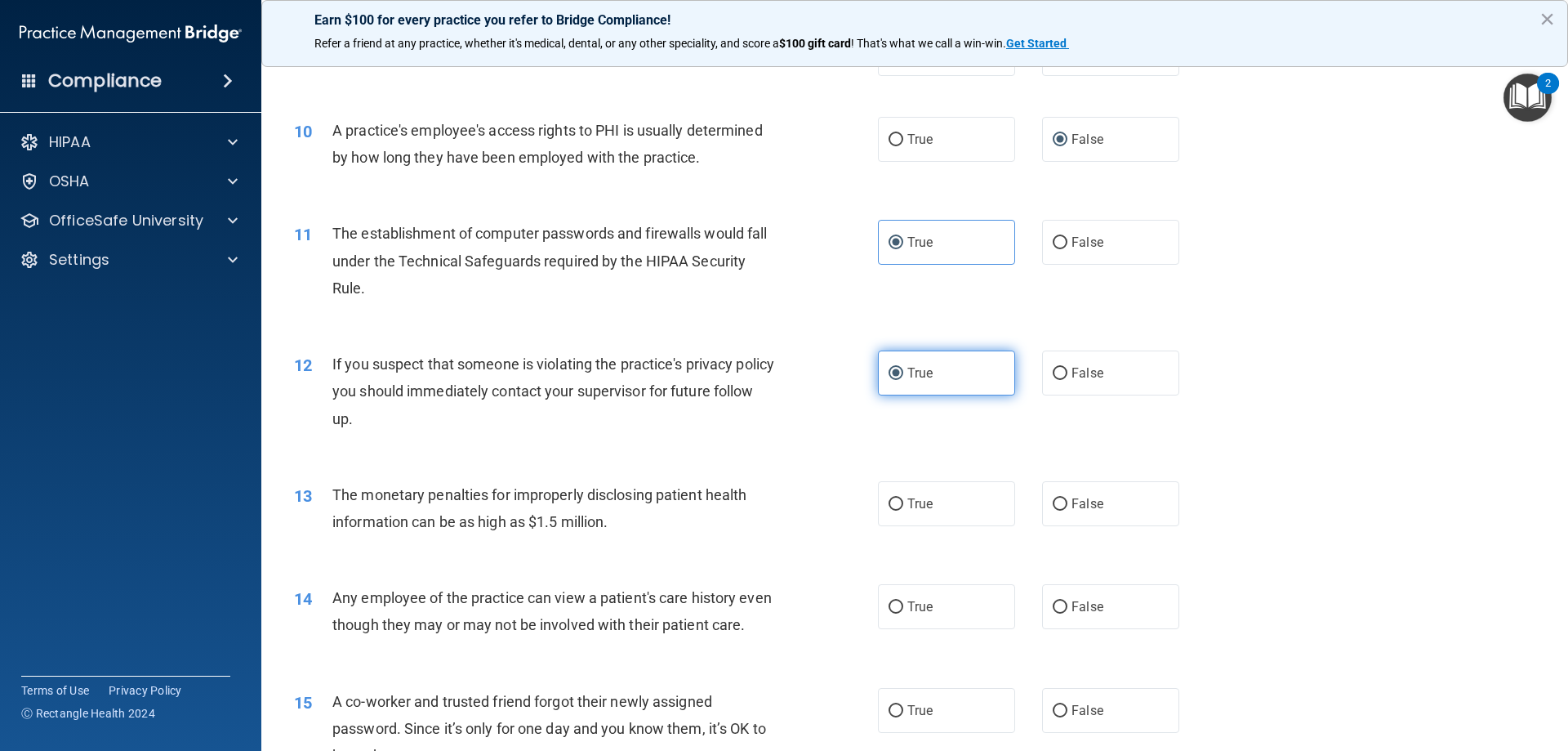
scroll to position [1062, 0]
click at [931, 500] on label "True" at bounding box center [946, 501] width 137 height 45
click at [904, 500] on input "True" at bounding box center [896, 503] width 15 height 12
radio input "true"
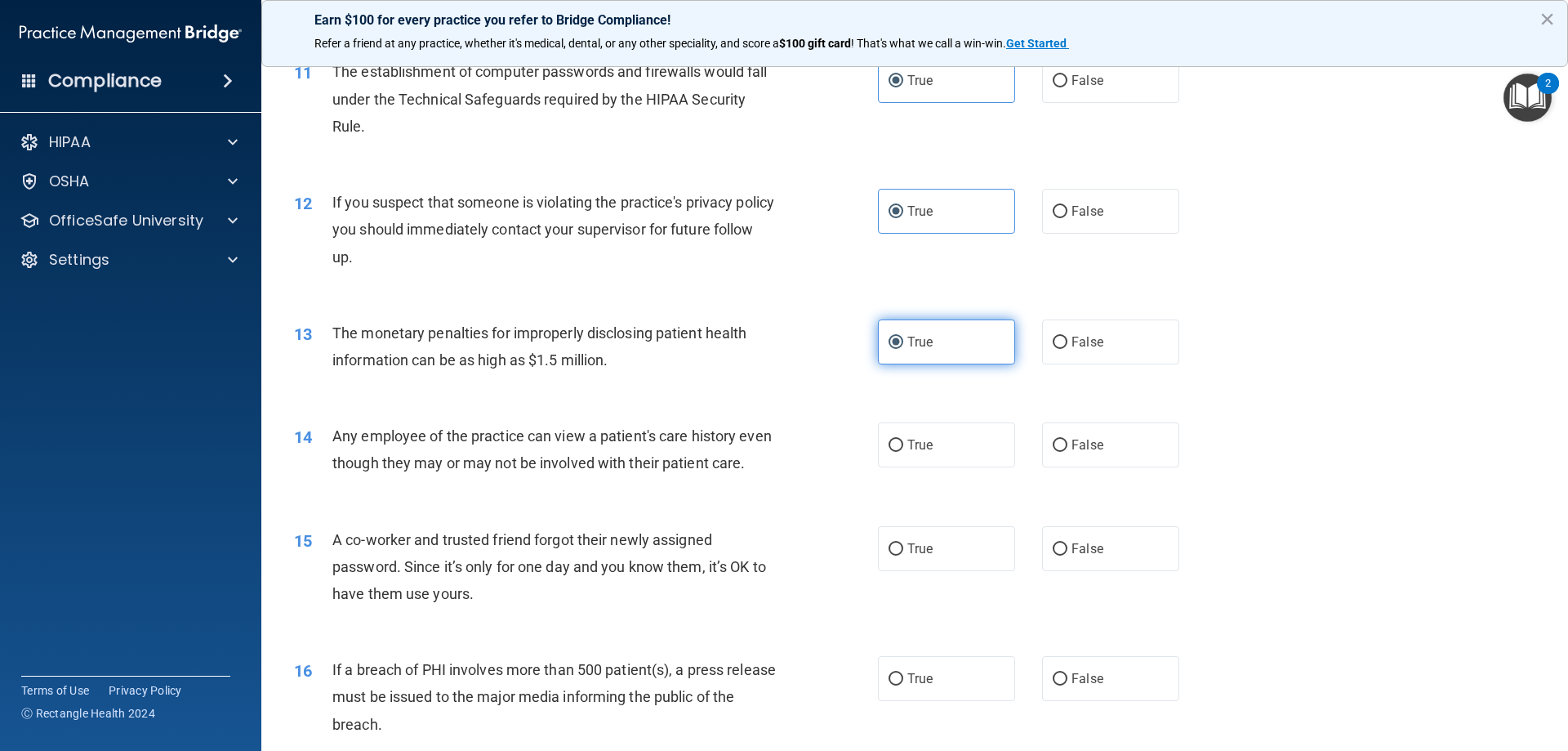
scroll to position [1225, 0]
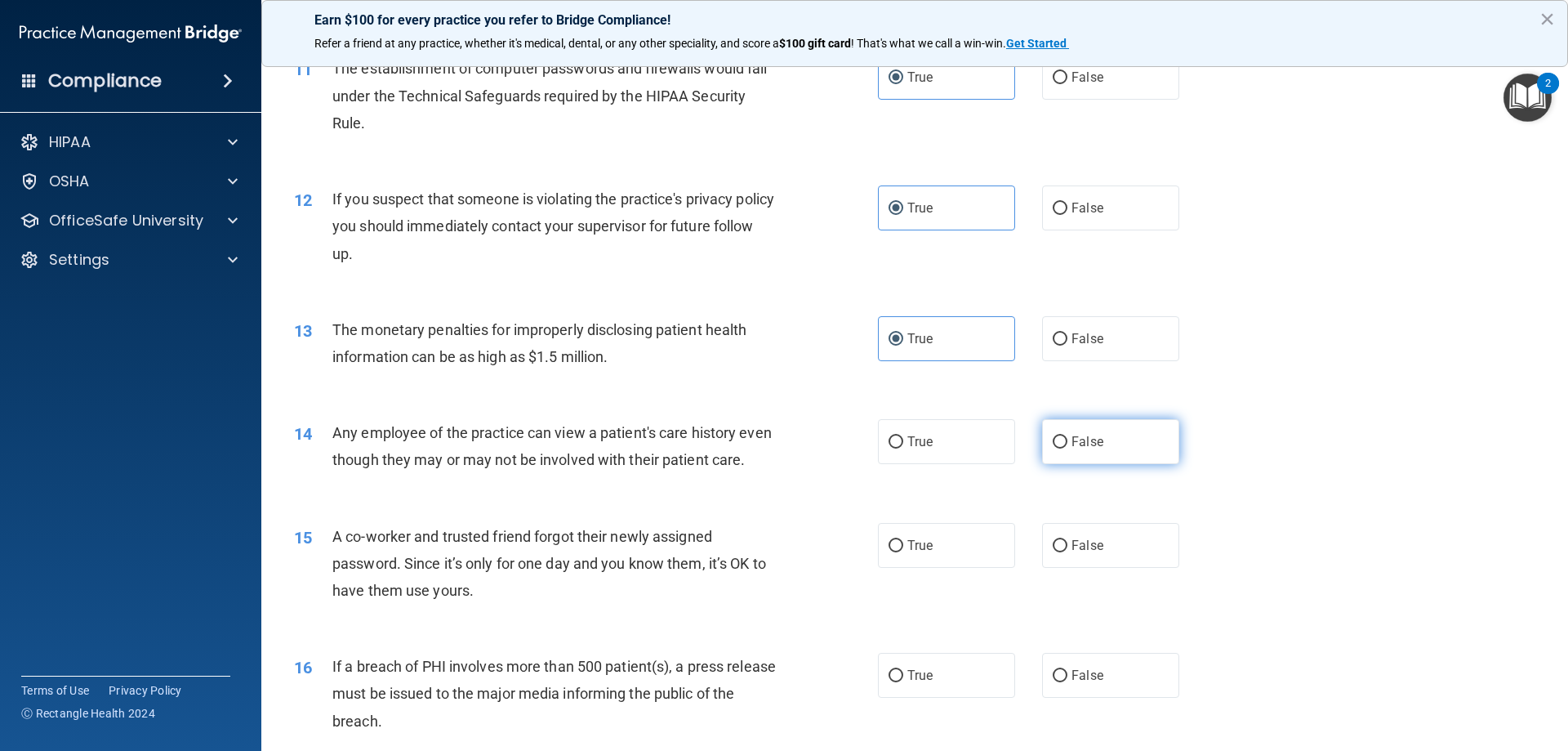
click at [1121, 455] on label "False" at bounding box center [1110, 441] width 137 height 45
click at [1068, 448] on input "False" at bounding box center [1060, 442] width 15 height 12
radio input "true"
click at [1062, 567] on label "False" at bounding box center [1110, 544] width 137 height 45
click at [1062, 552] on input "False" at bounding box center [1060, 546] width 15 height 12
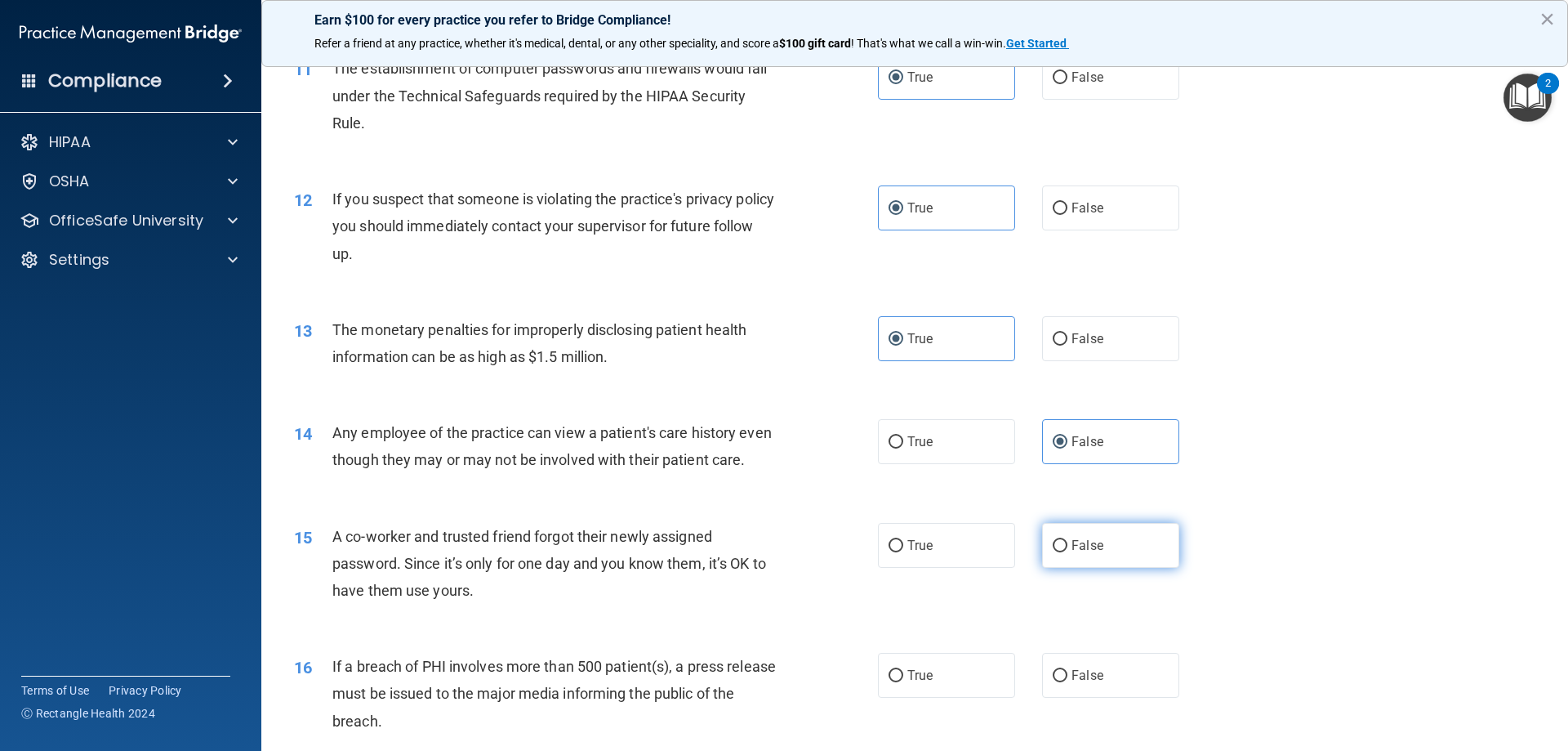
radio input "true"
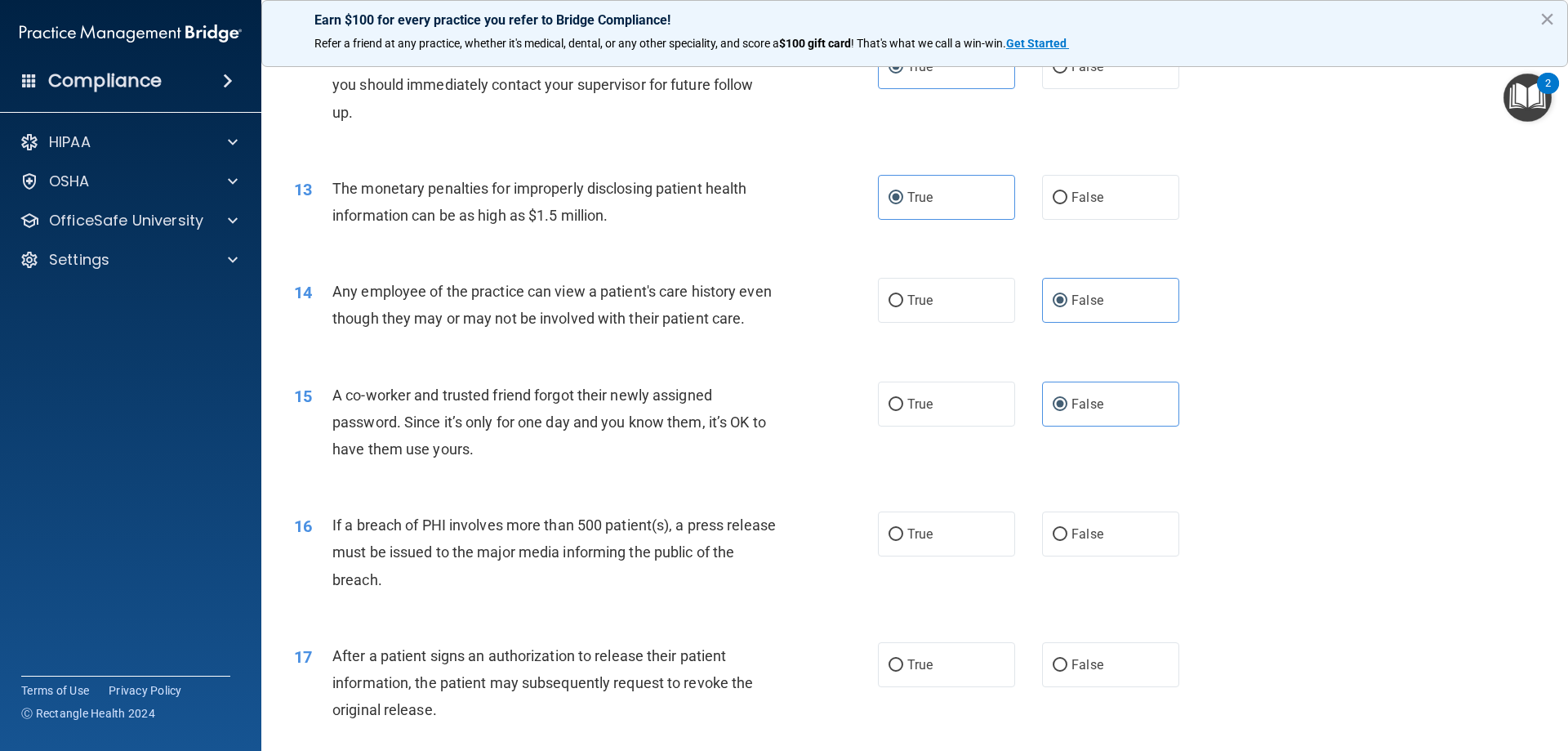
scroll to position [1388, 0]
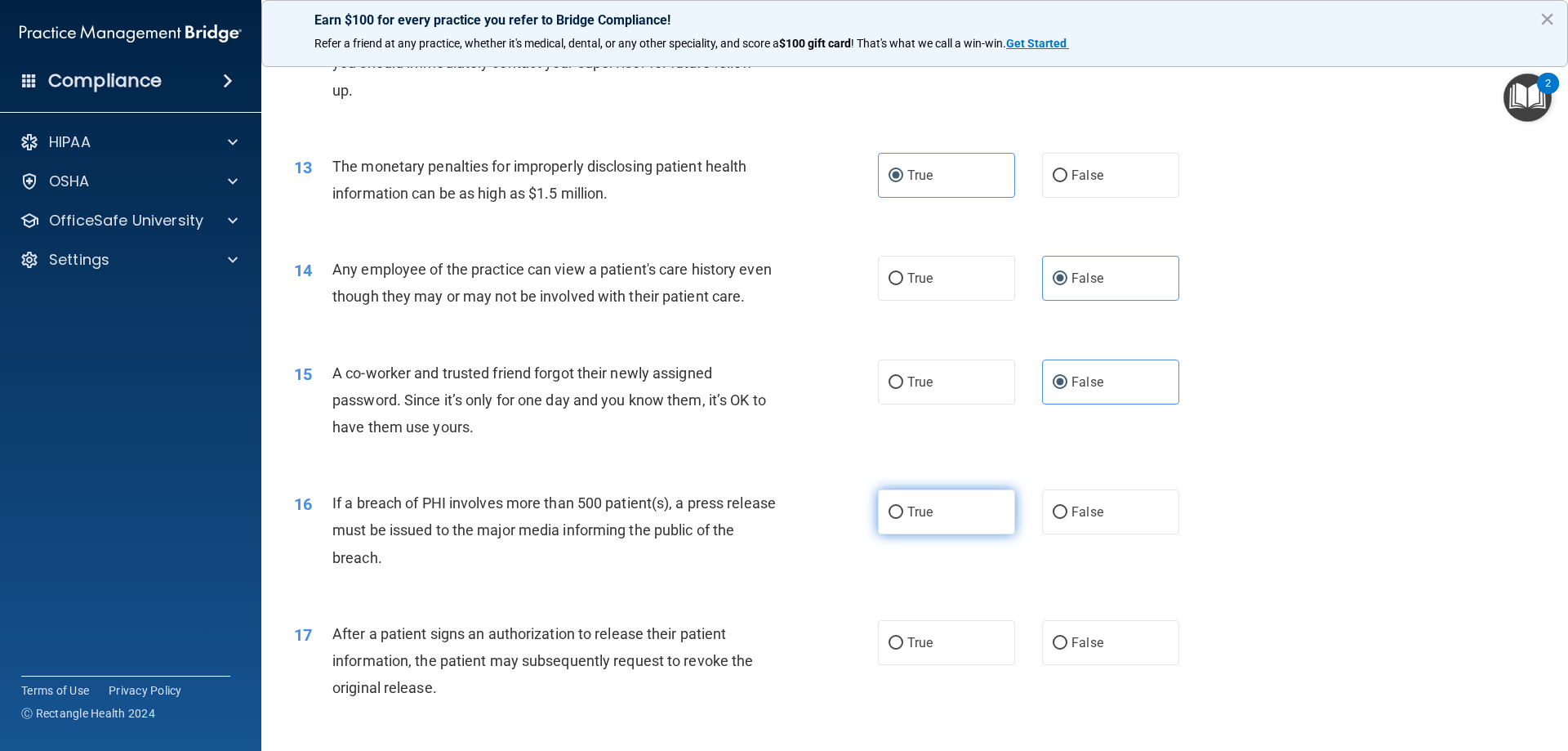
click at [952, 534] on label "True" at bounding box center [946, 511] width 137 height 45
click at [904, 519] on input "True" at bounding box center [896, 513] width 15 height 12
radio input "true"
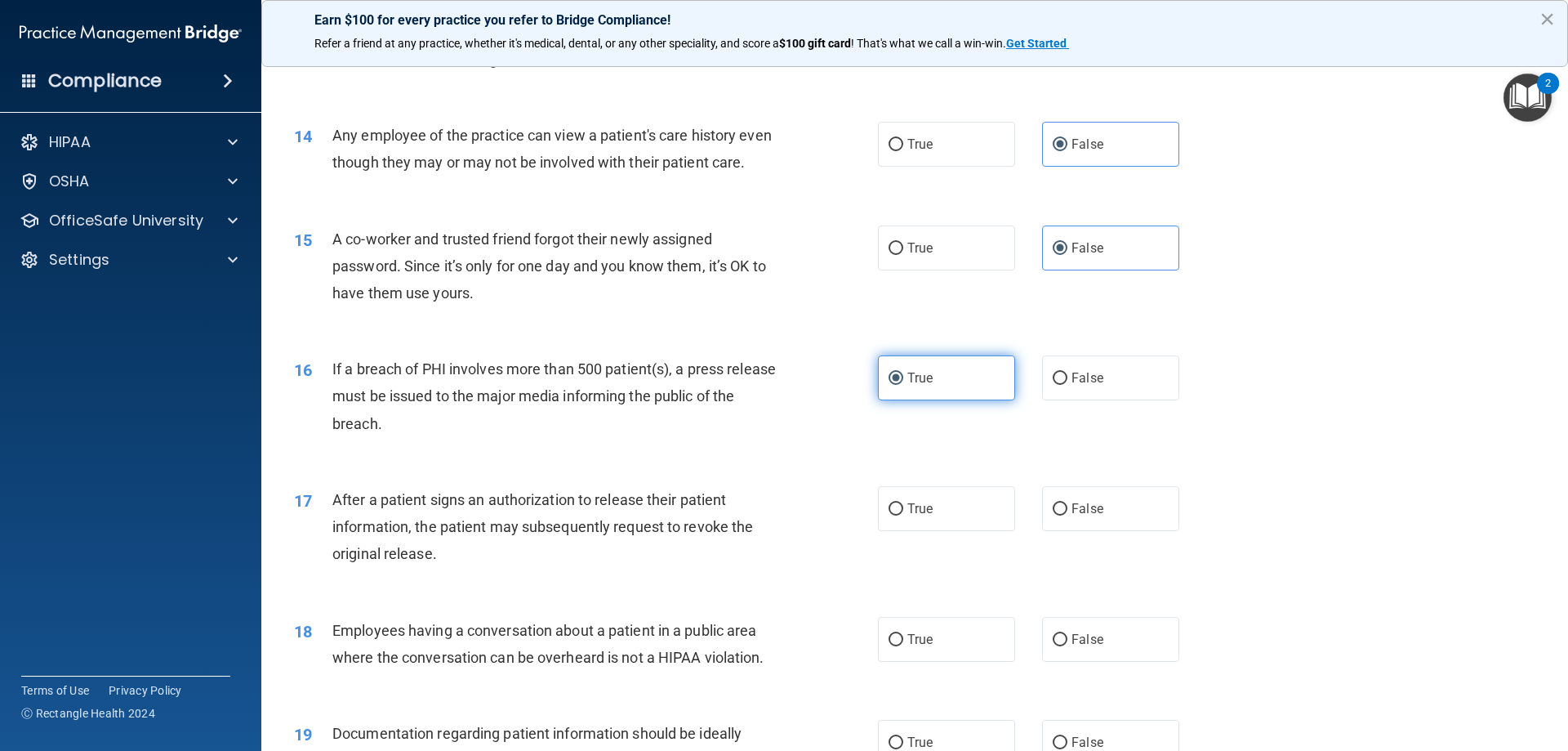
scroll to position [1552, 0]
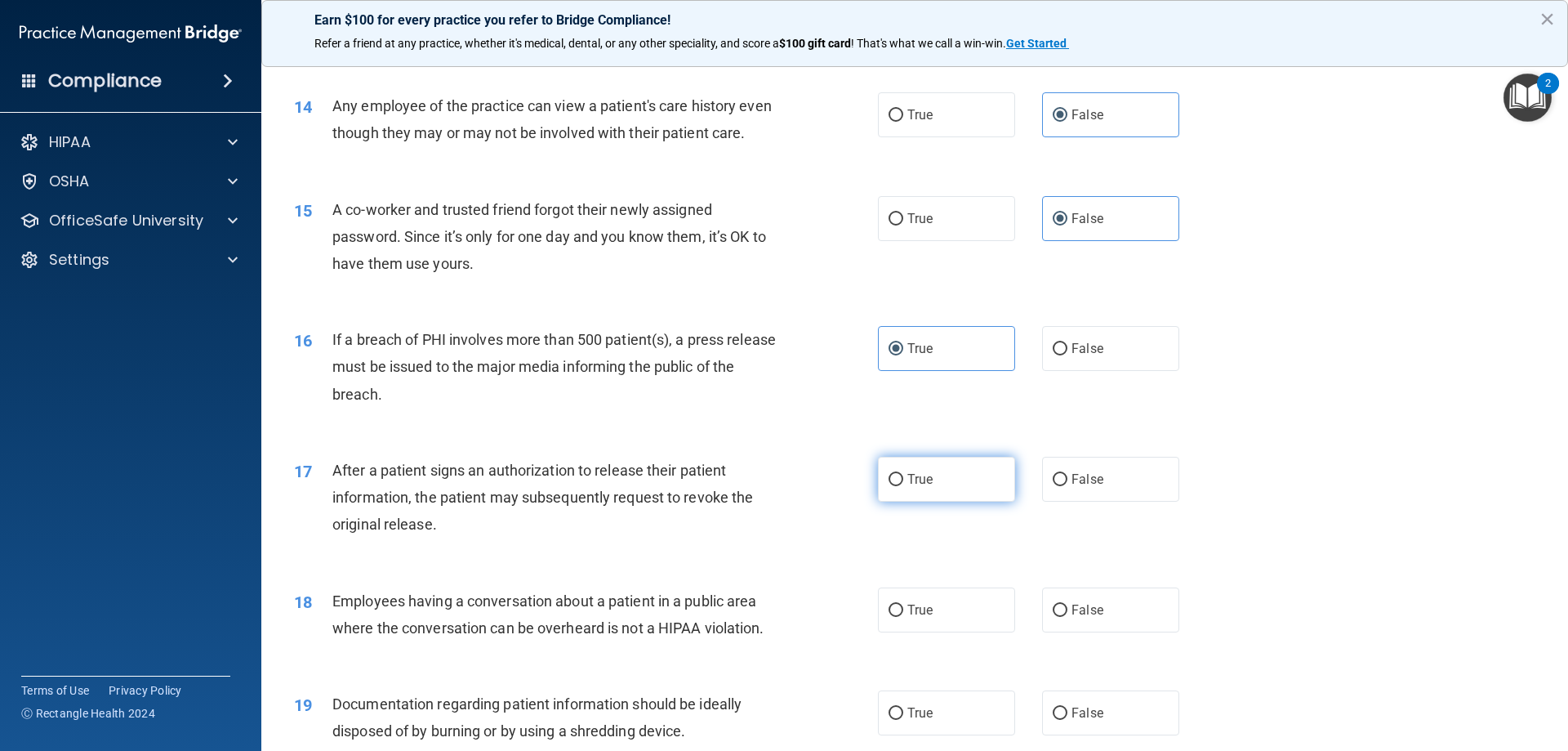
click at [968, 501] on label "True" at bounding box center [946, 478] width 137 height 45
click at [904, 486] on input "True" at bounding box center [896, 480] width 15 height 12
radio input "true"
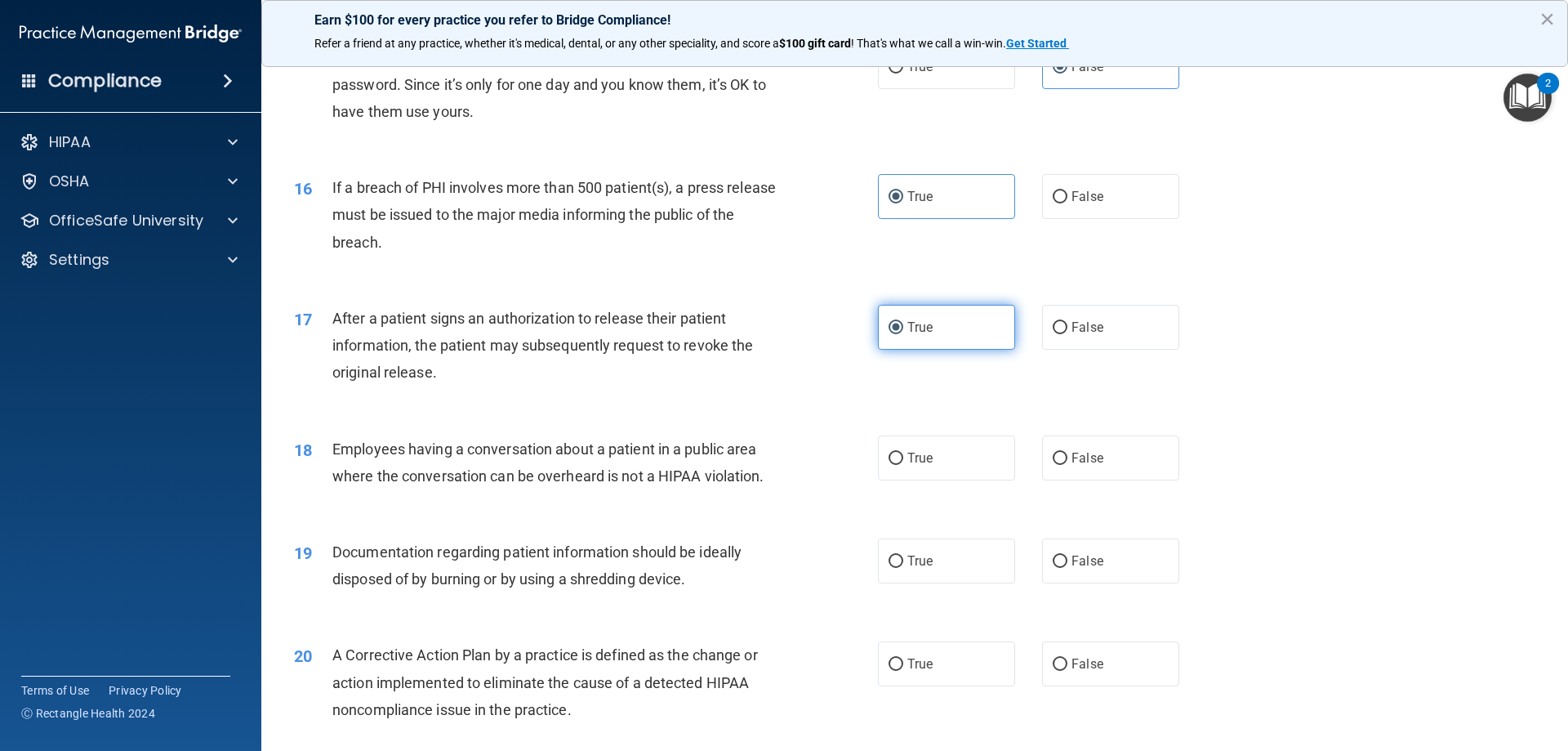
scroll to position [1716, 0]
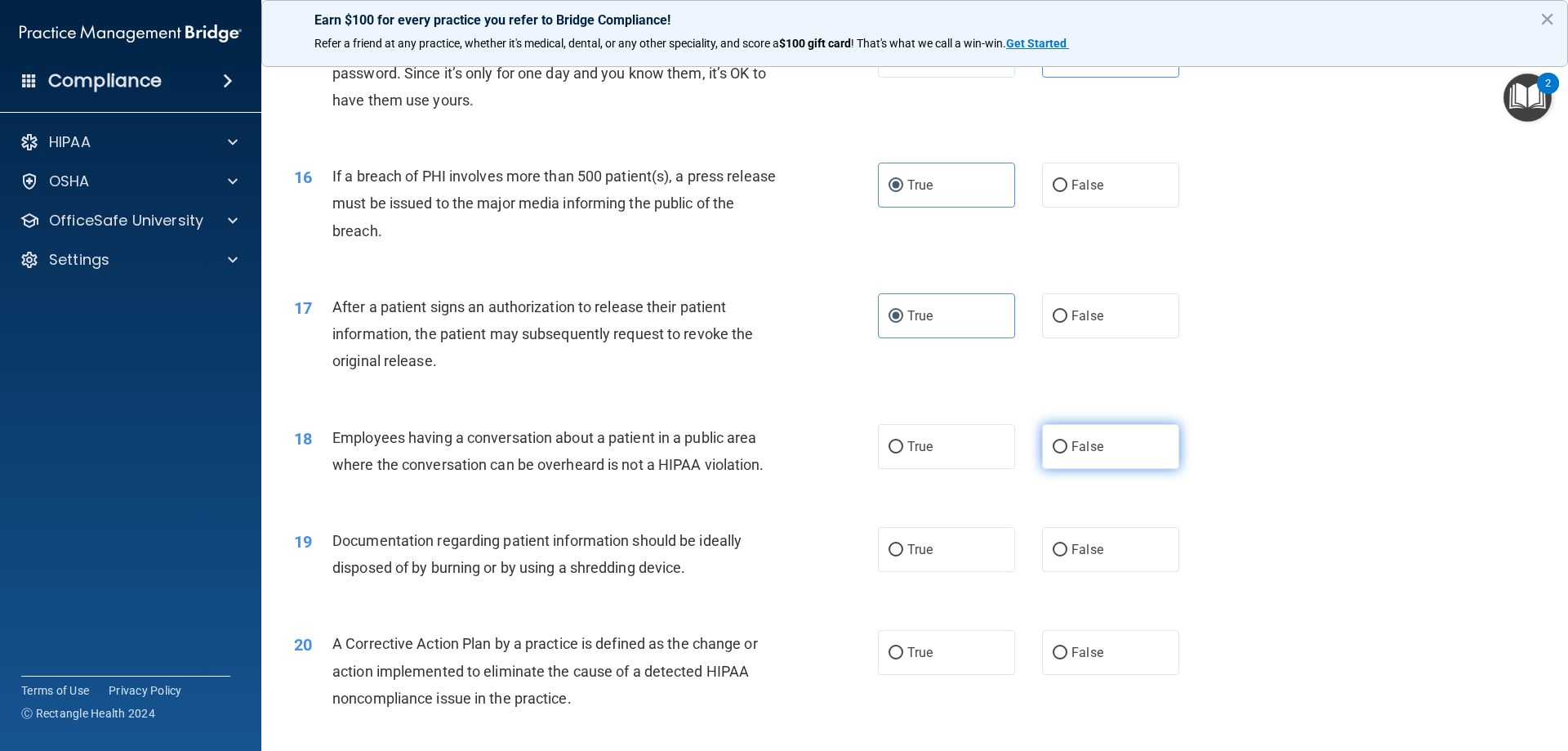
click at [1126, 469] on label "False" at bounding box center [1110, 446] width 137 height 45
click at [1068, 454] on input "False" at bounding box center [1060, 447] width 15 height 12
radio input "true"
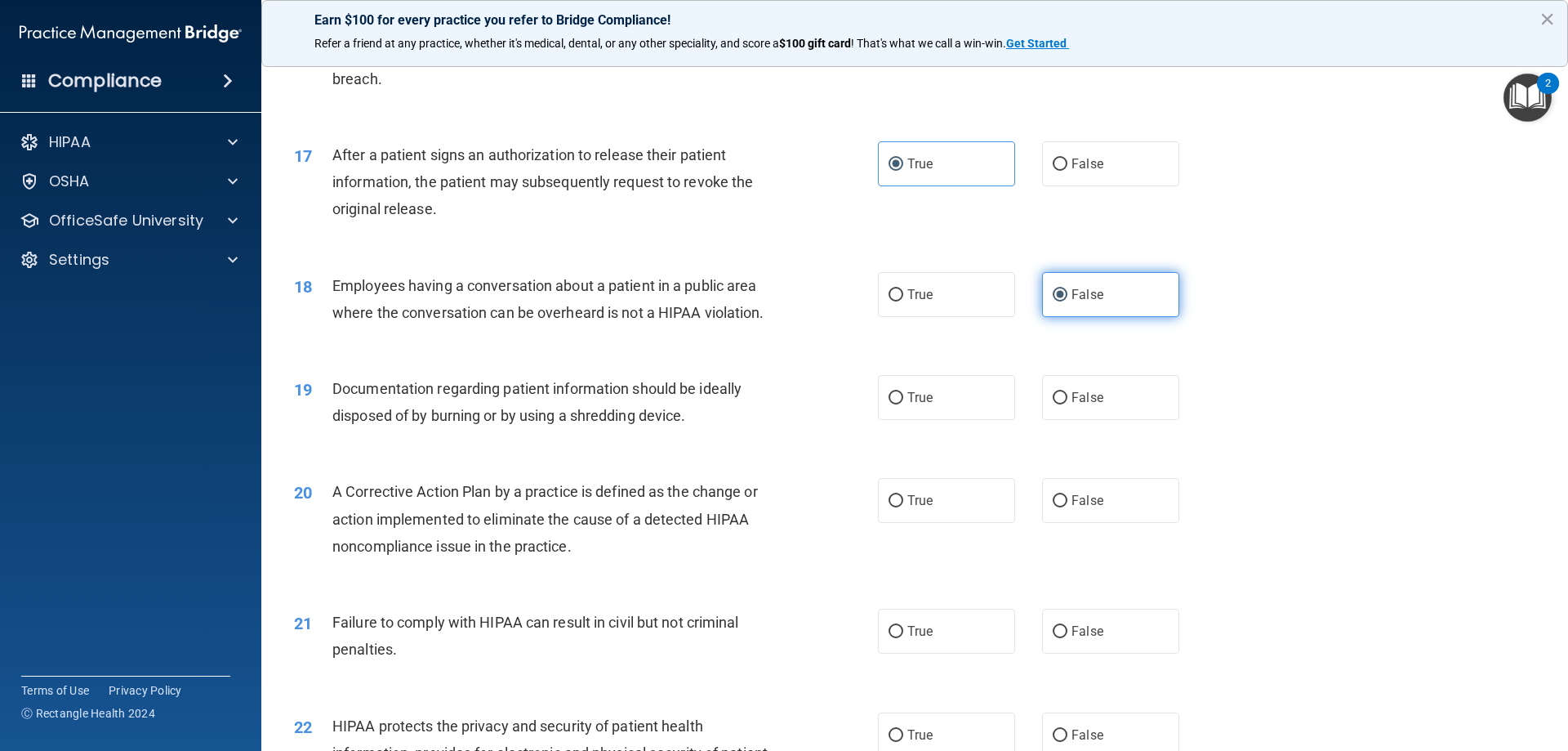
scroll to position [1879, 0]
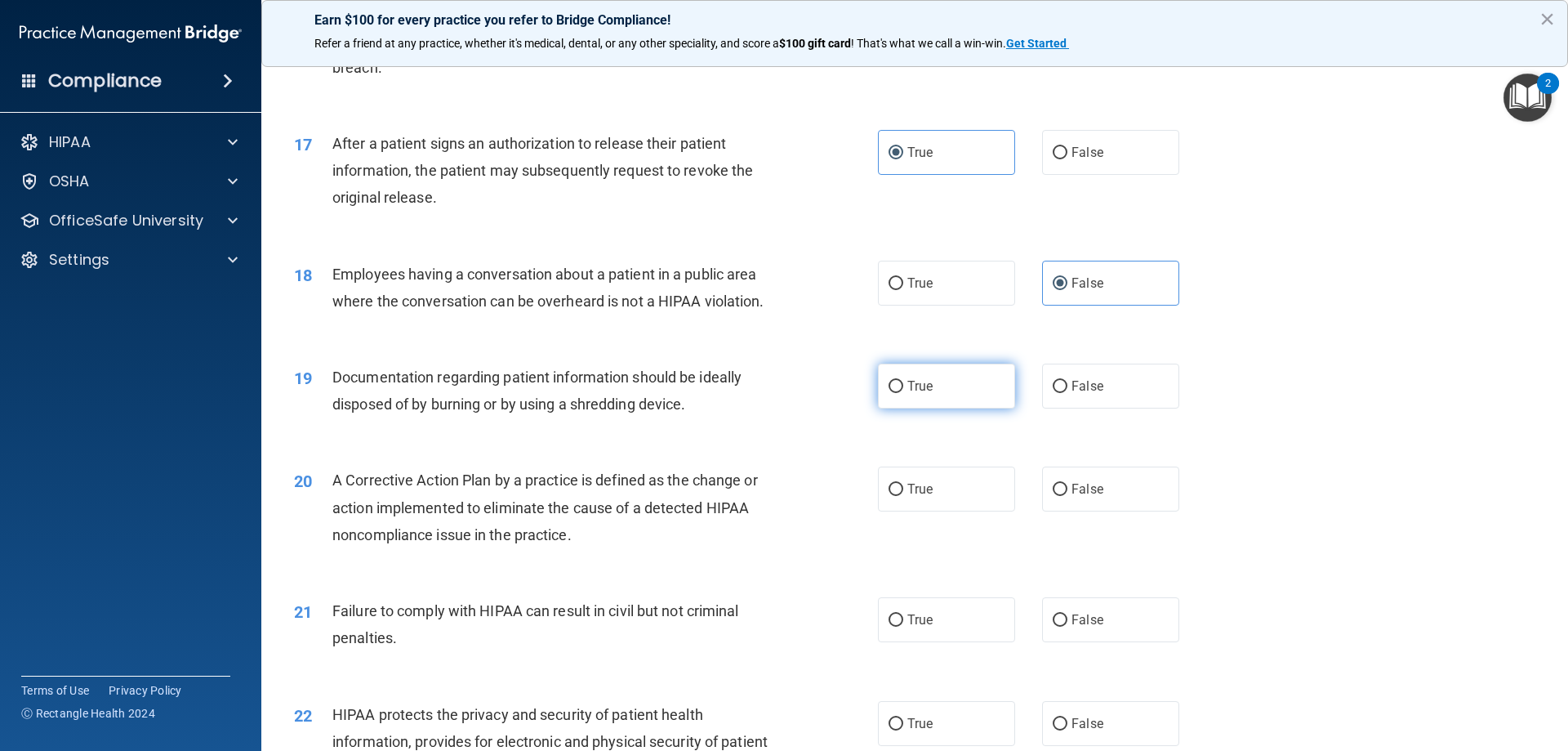
click at [930, 402] on label "True" at bounding box center [946, 386] width 137 height 45
click at [904, 393] on input "True" at bounding box center [896, 387] width 15 height 12
radio input "true"
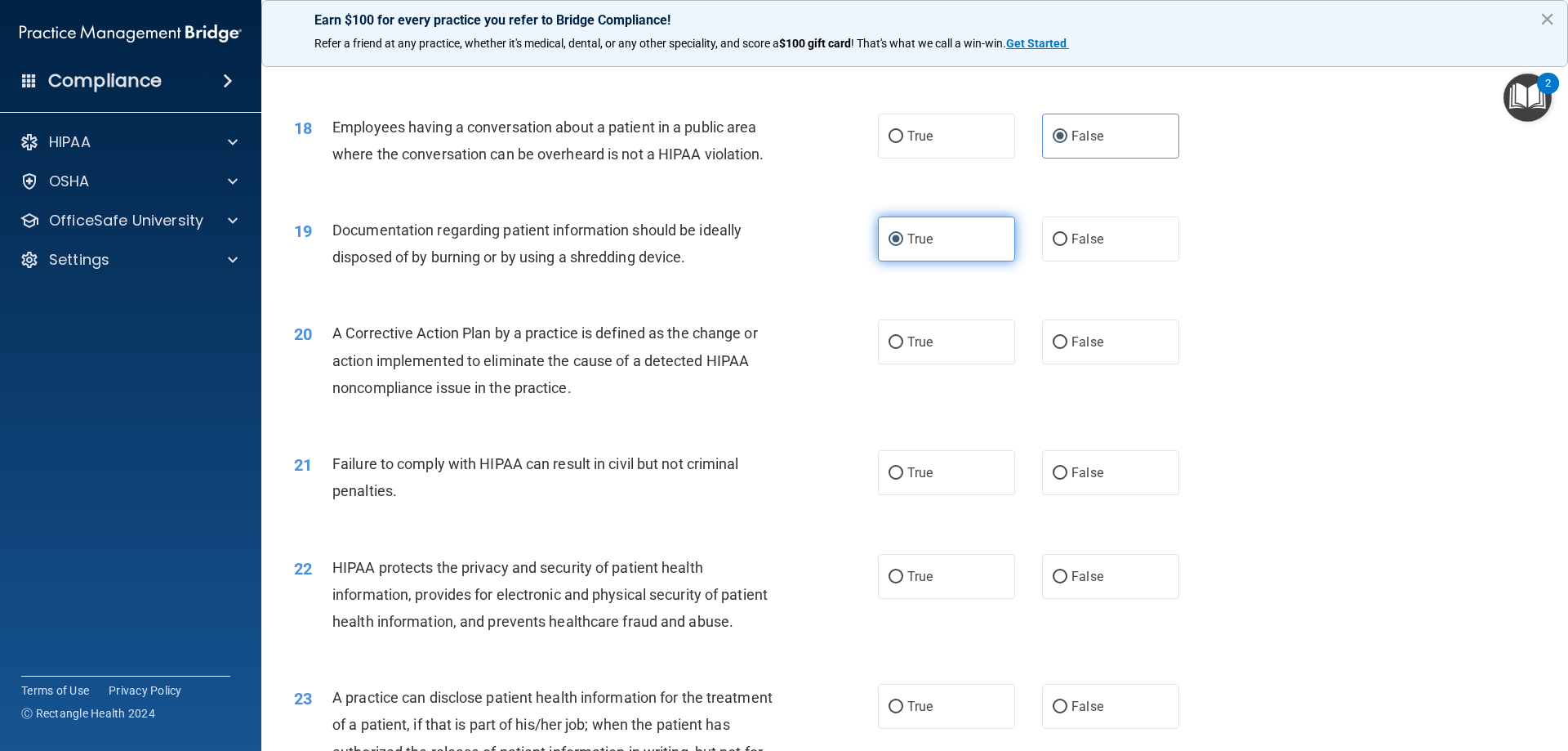
scroll to position [2042, 0]
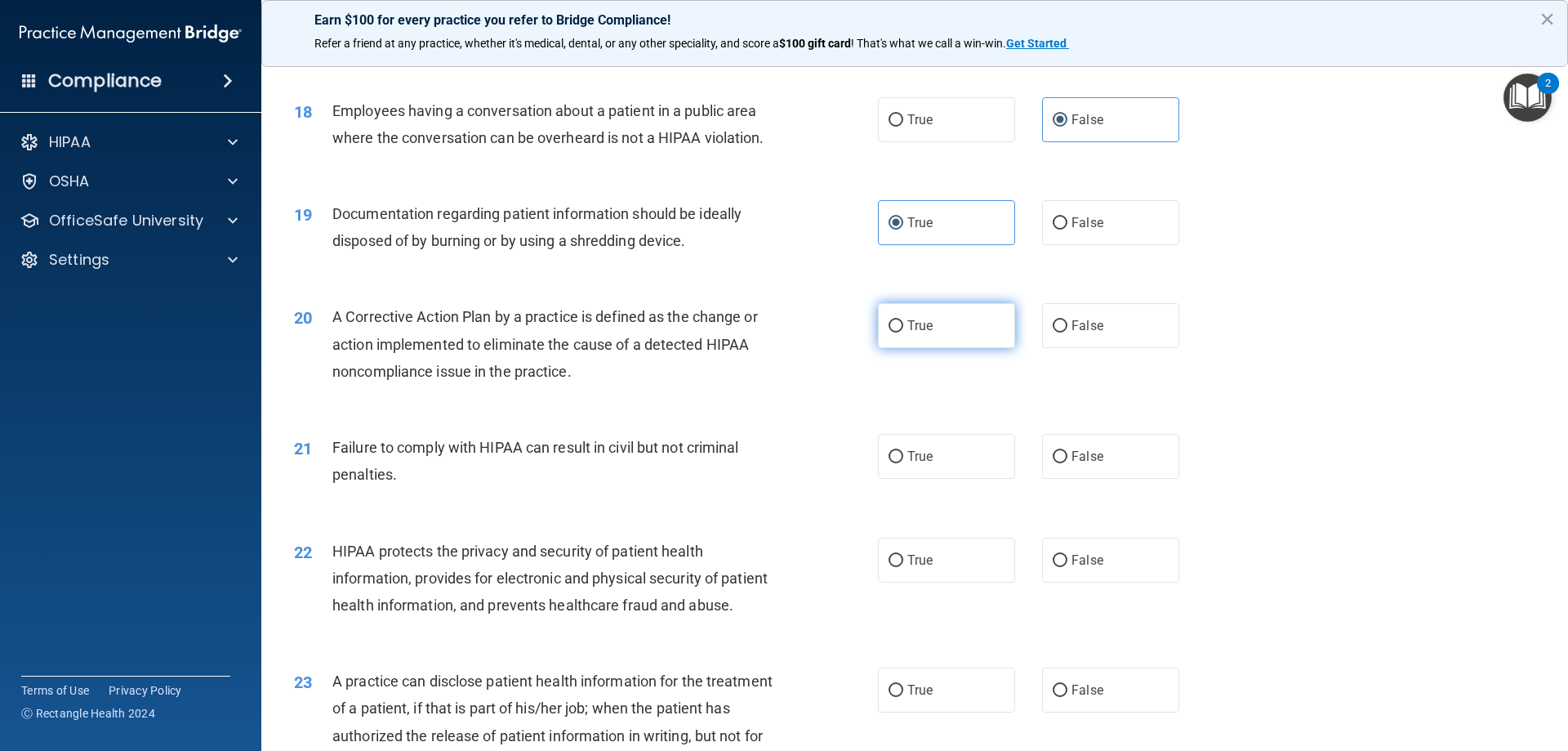
click at [934, 348] on label "True" at bounding box center [946, 325] width 137 height 45
click at [904, 333] on input "True" at bounding box center [896, 327] width 15 height 12
radio input "true"
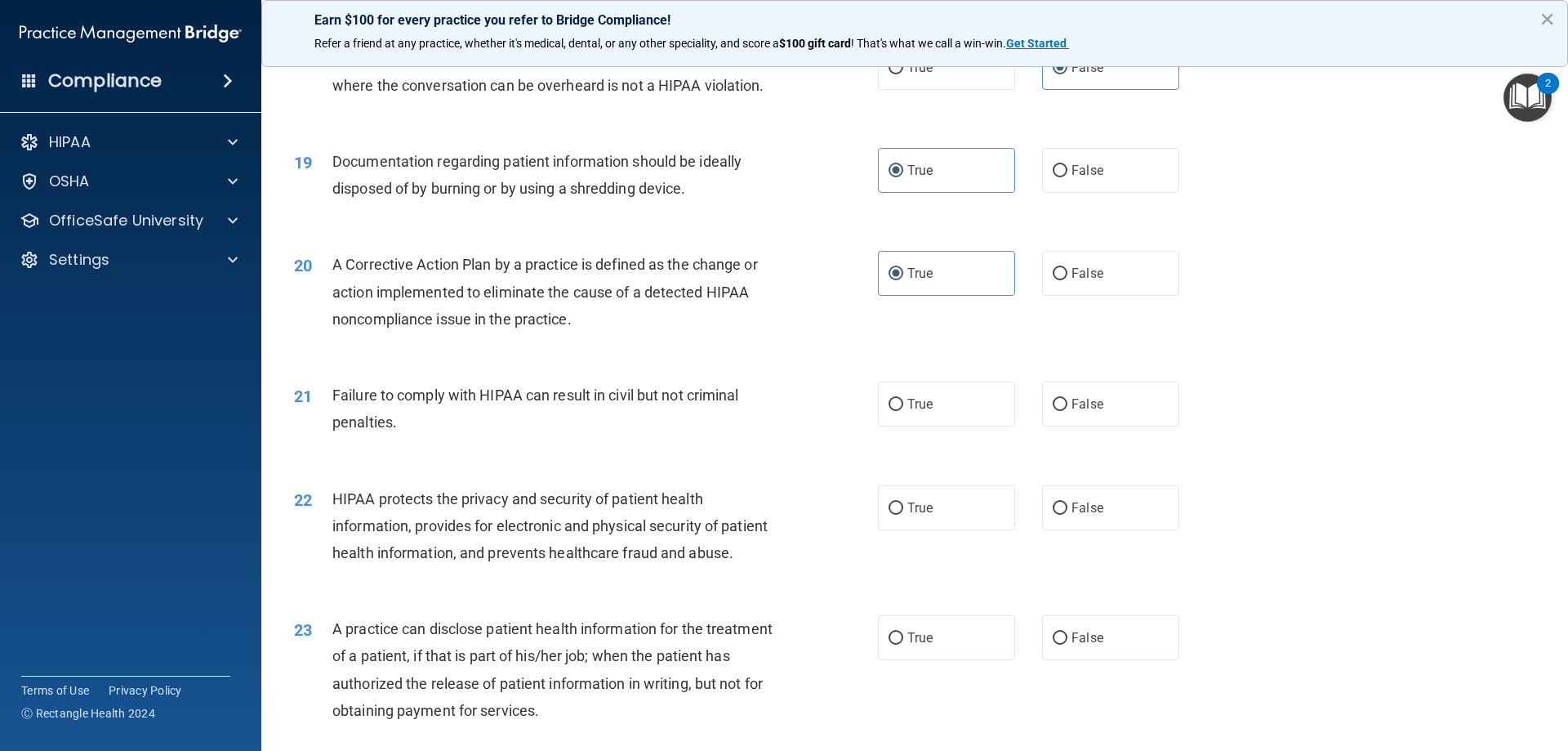
scroll to position [2123, 0]
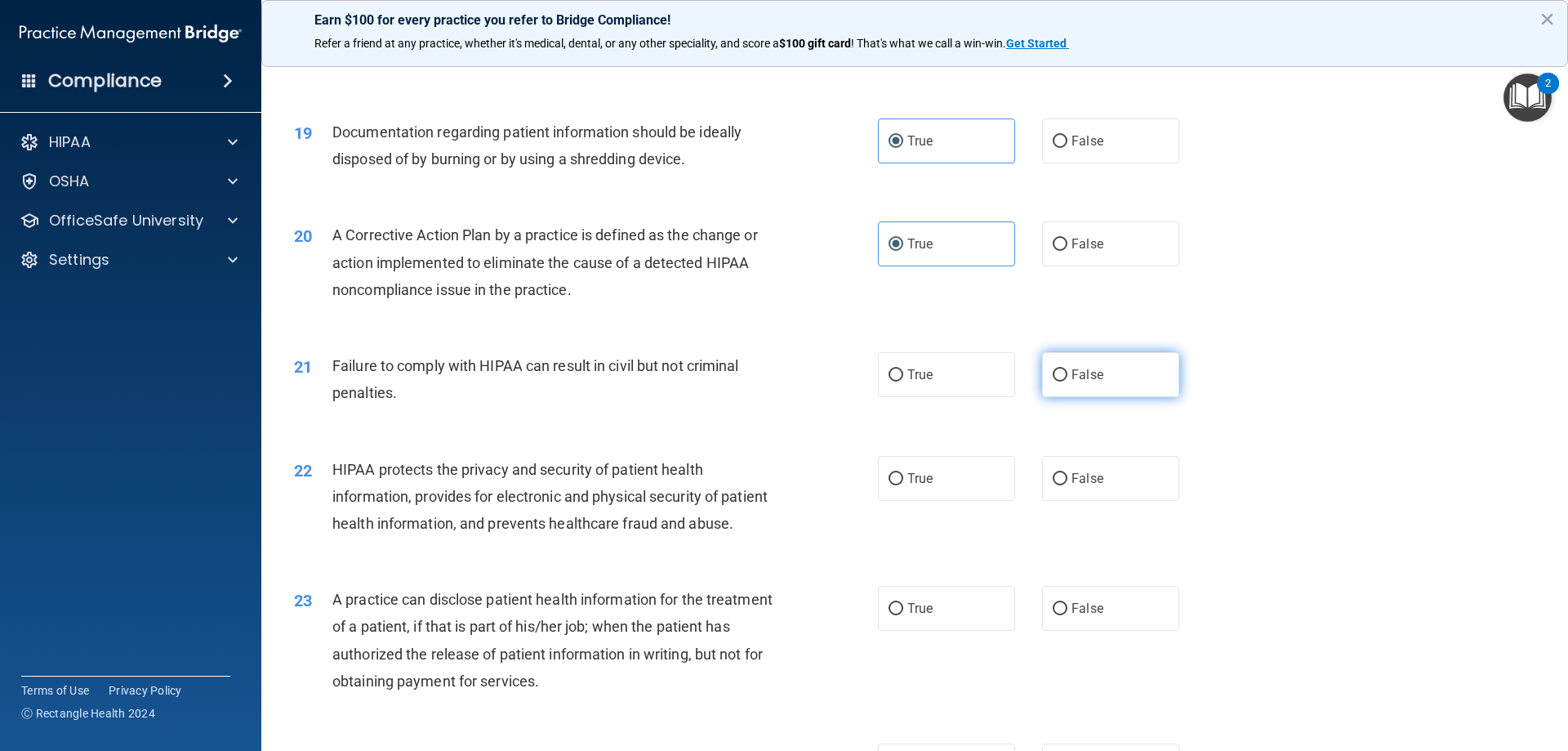
click at [1055, 397] on label "False" at bounding box center [1110, 374] width 137 height 45
click at [1055, 381] on input "False" at bounding box center [1060, 375] width 15 height 12
radio input "true"
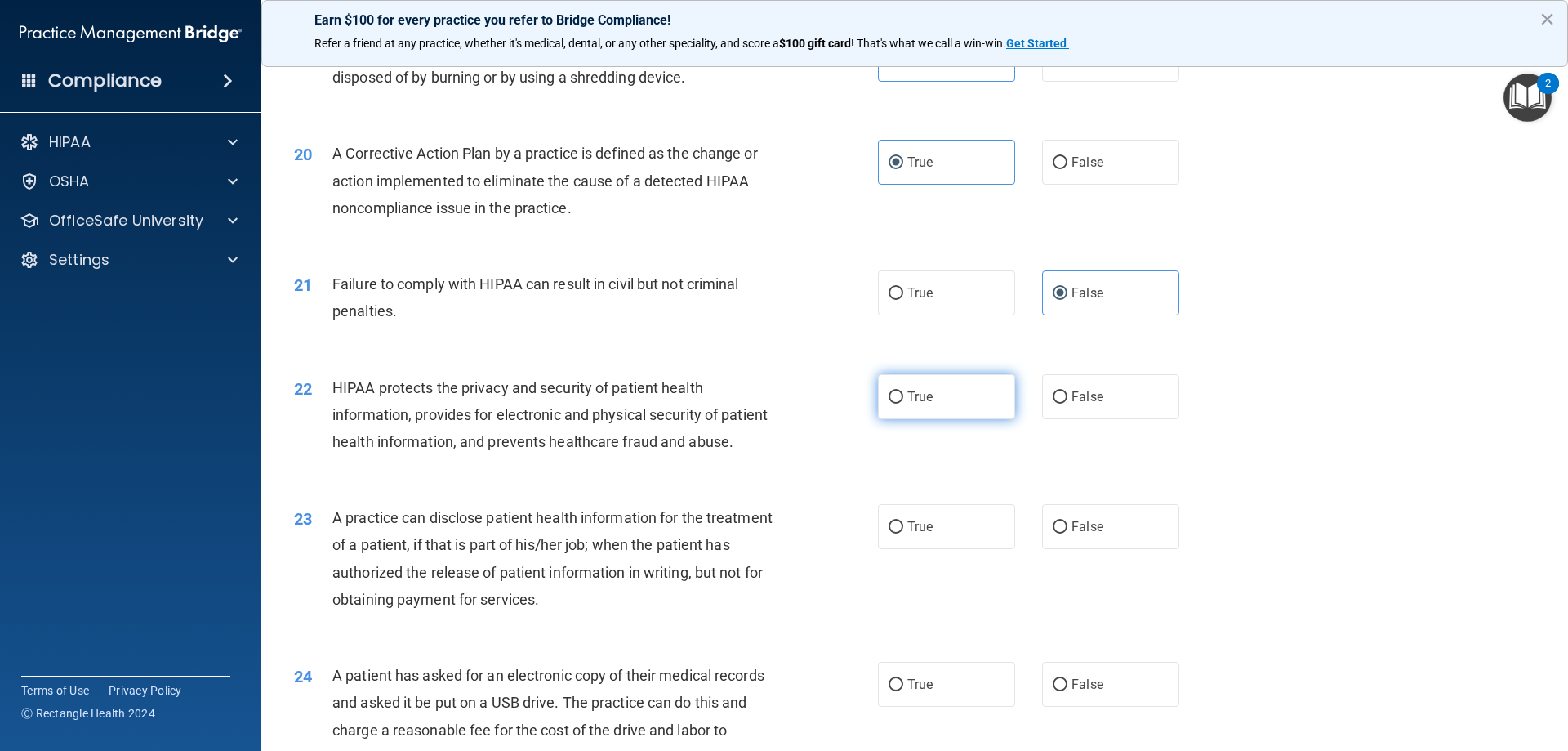
click at [936, 419] on label "True" at bounding box center [946, 396] width 137 height 45
click at [904, 403] on input "True" at bounding box center [896, 397] width 15 height 12
radio input "true"
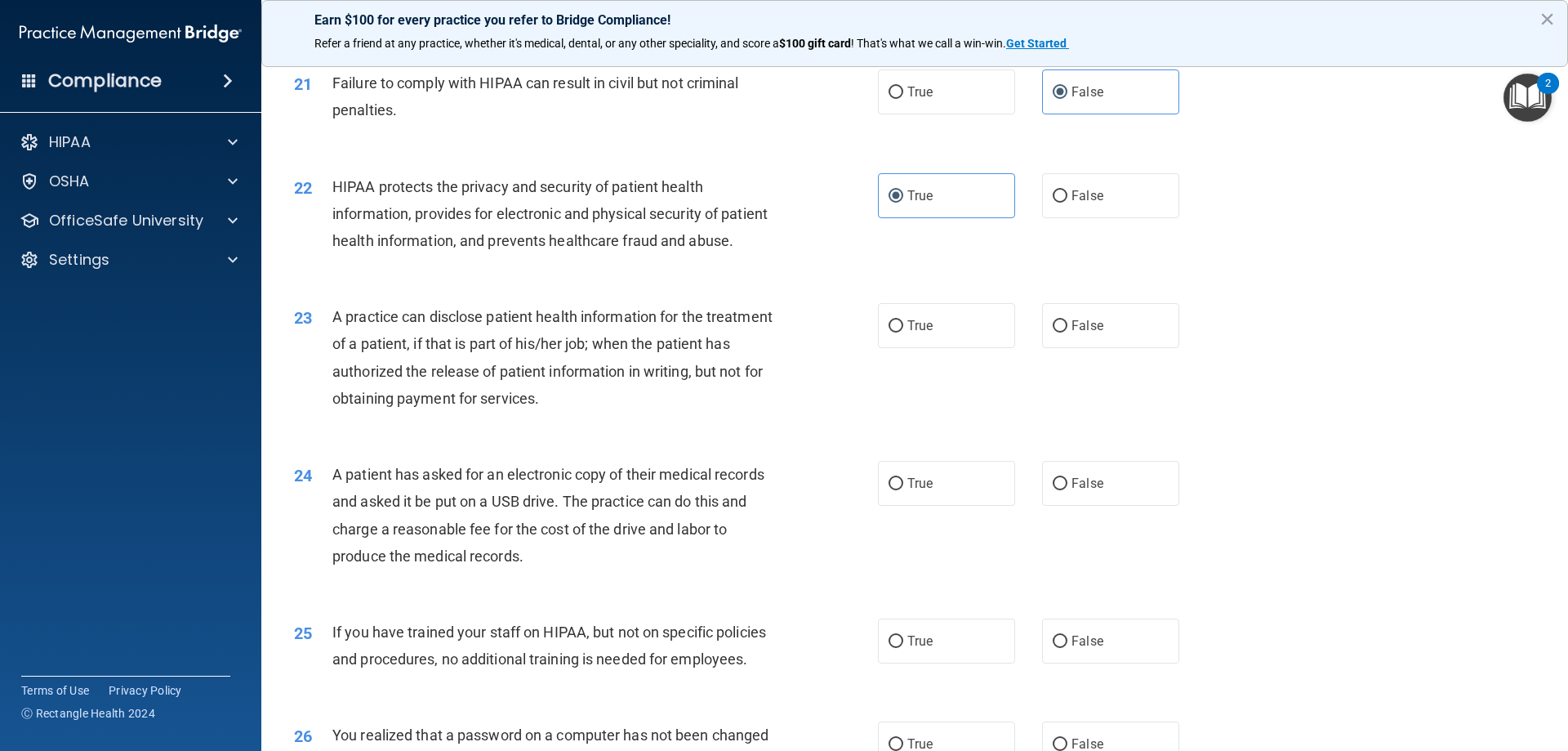
scroll to position [2451, 0]
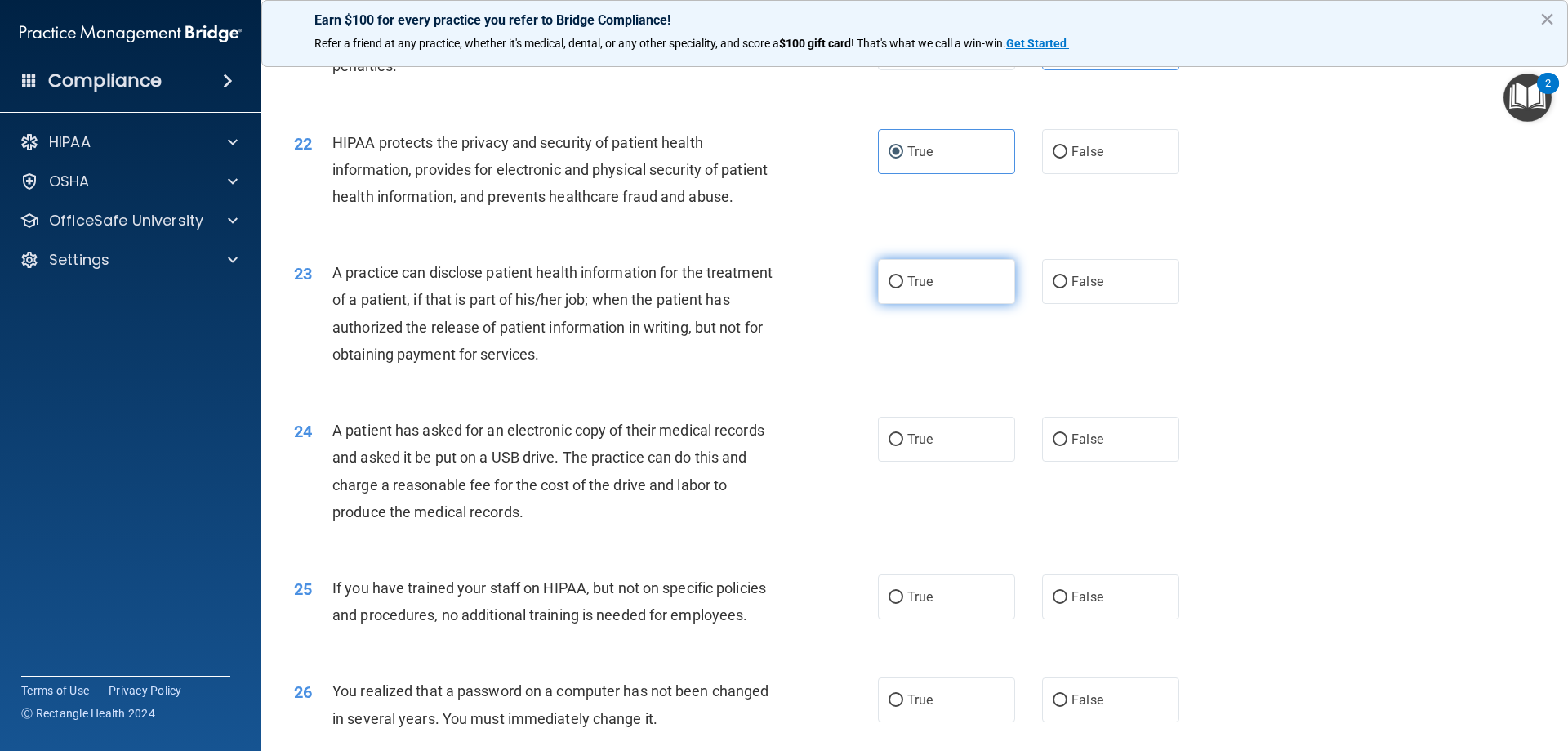
click at [947, 304] on label "True" at bounding box center [946, 281] width 137 height 45
click at [904, 289] on input "True" at bounding box center [896, 282] width 15 height 12
radio input "true"
click at [1084, 304] on label "False" at bounding box center [1110, 281] width 137 height 45
click at [1068, 289] on input "False" at bounding box center [1060, 282] width 15 height 12
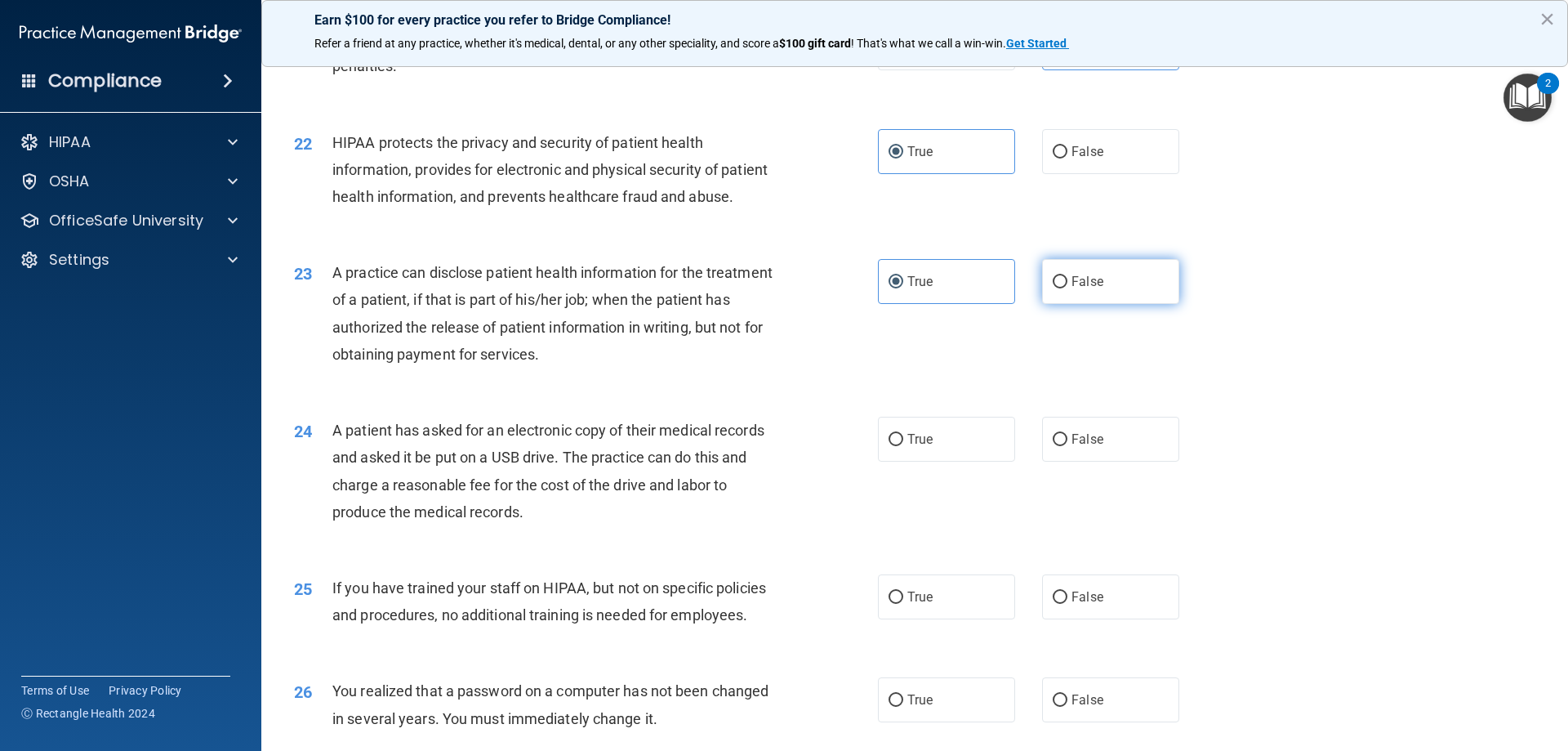
radio input "true"
radio input "false"
click at [908, 462] on label "True" at bounding box center [946, 439] width 137 height 45
click at [904, 446] on input "True" at bounding box center [896, 439] width 15 height 12
radio input "true"
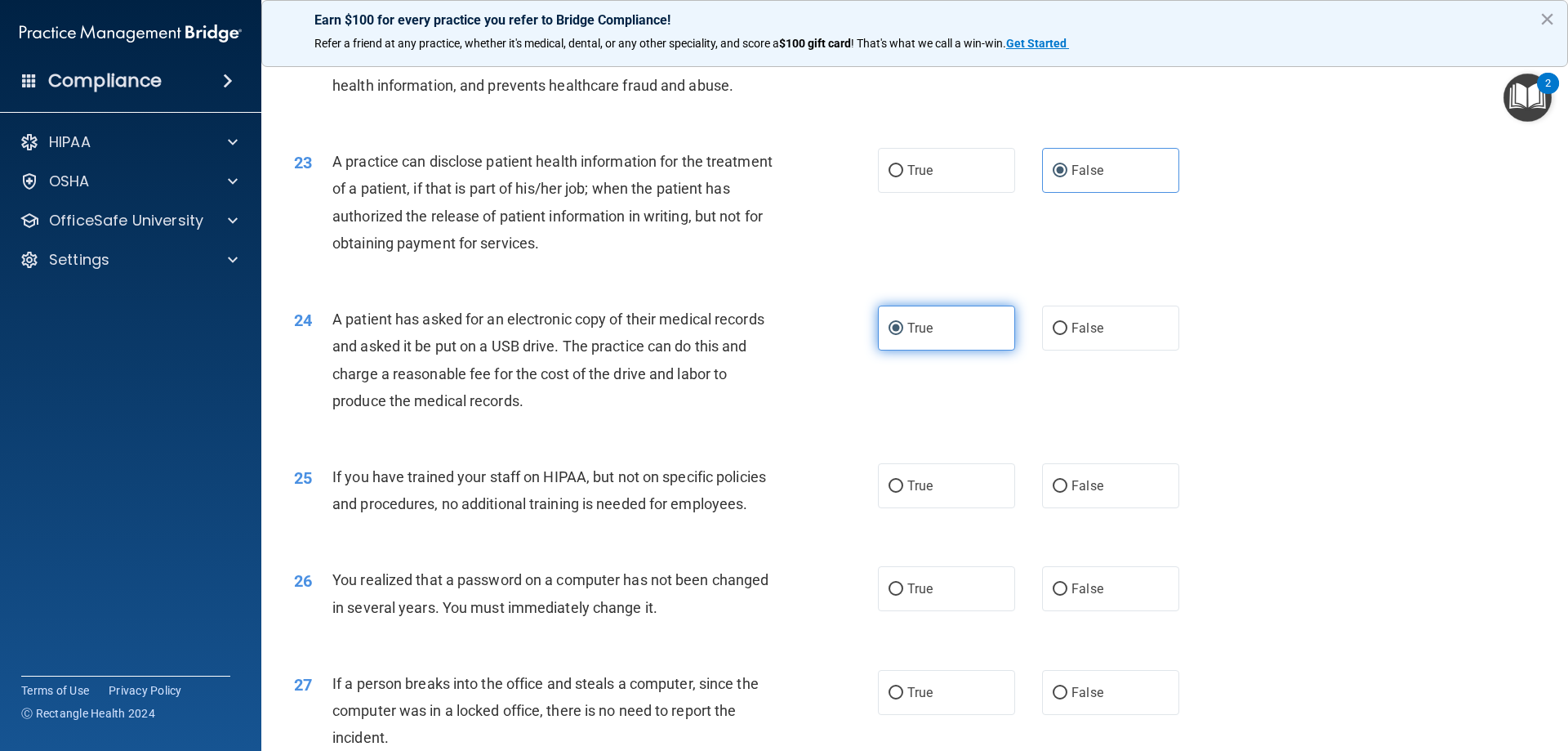
scroll to position [2614, 0]
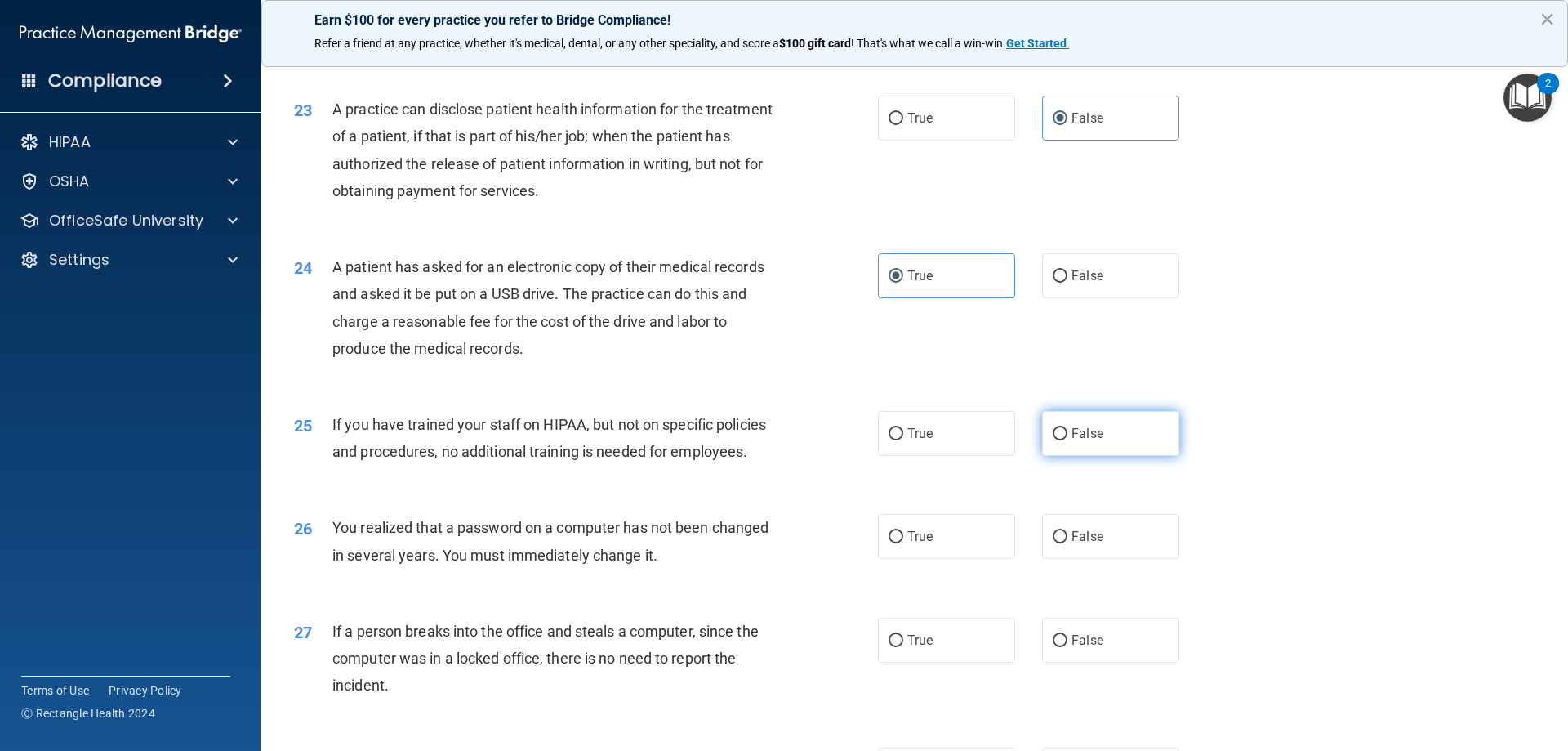
click at [1127, 455] on label "False" at bounding box center [1110, 433] width 137 height 45
click at [1068, 440] on input "False" at bounding box center [1060, 434] width 15 height 12
radio input "true"
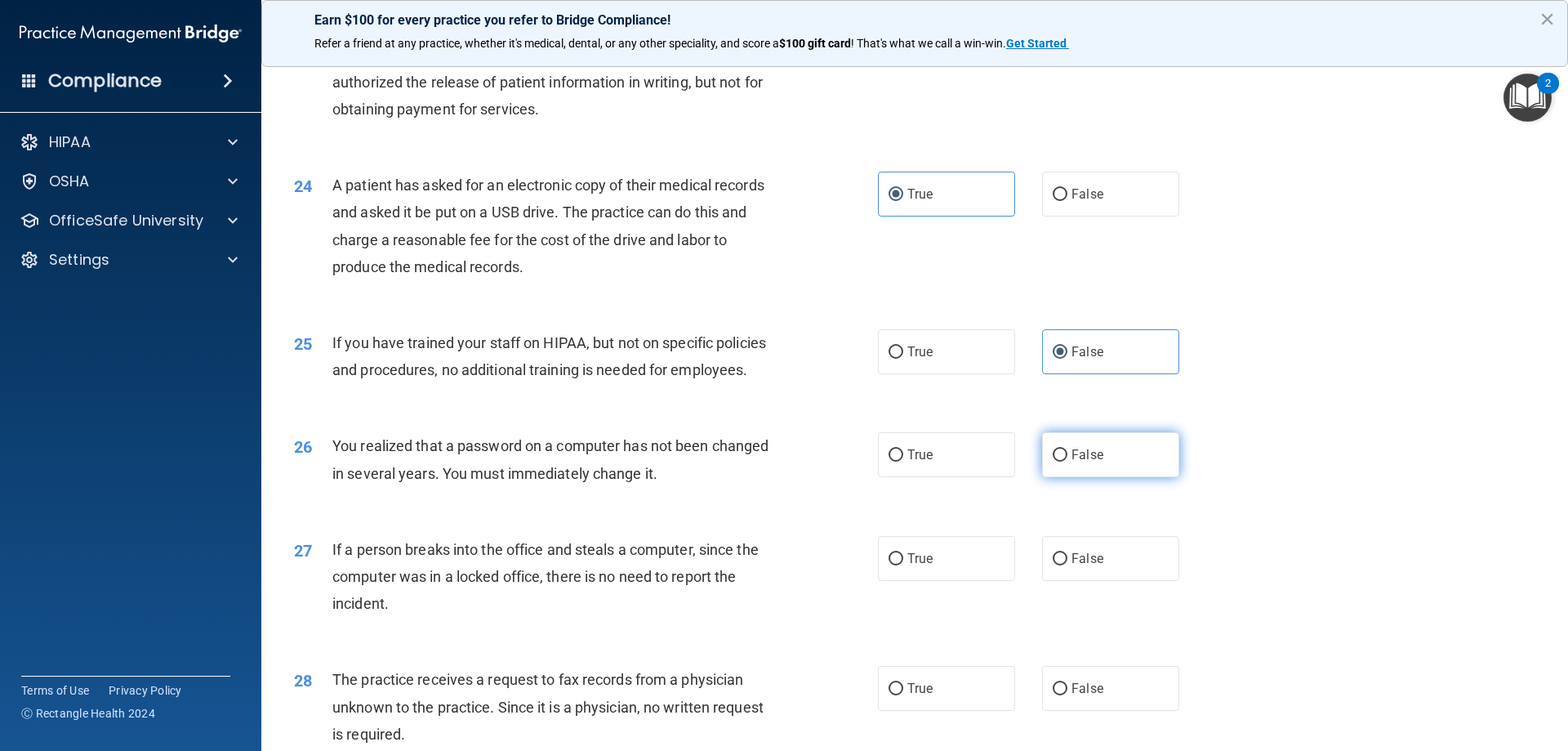
click at [1094, 477] on label "False" at bounding box center [1110, 454] width 137 height 45
click at [1068, 462] on input "False" at bounding box center [1060, 455] width 15 height 12
radio input "true"
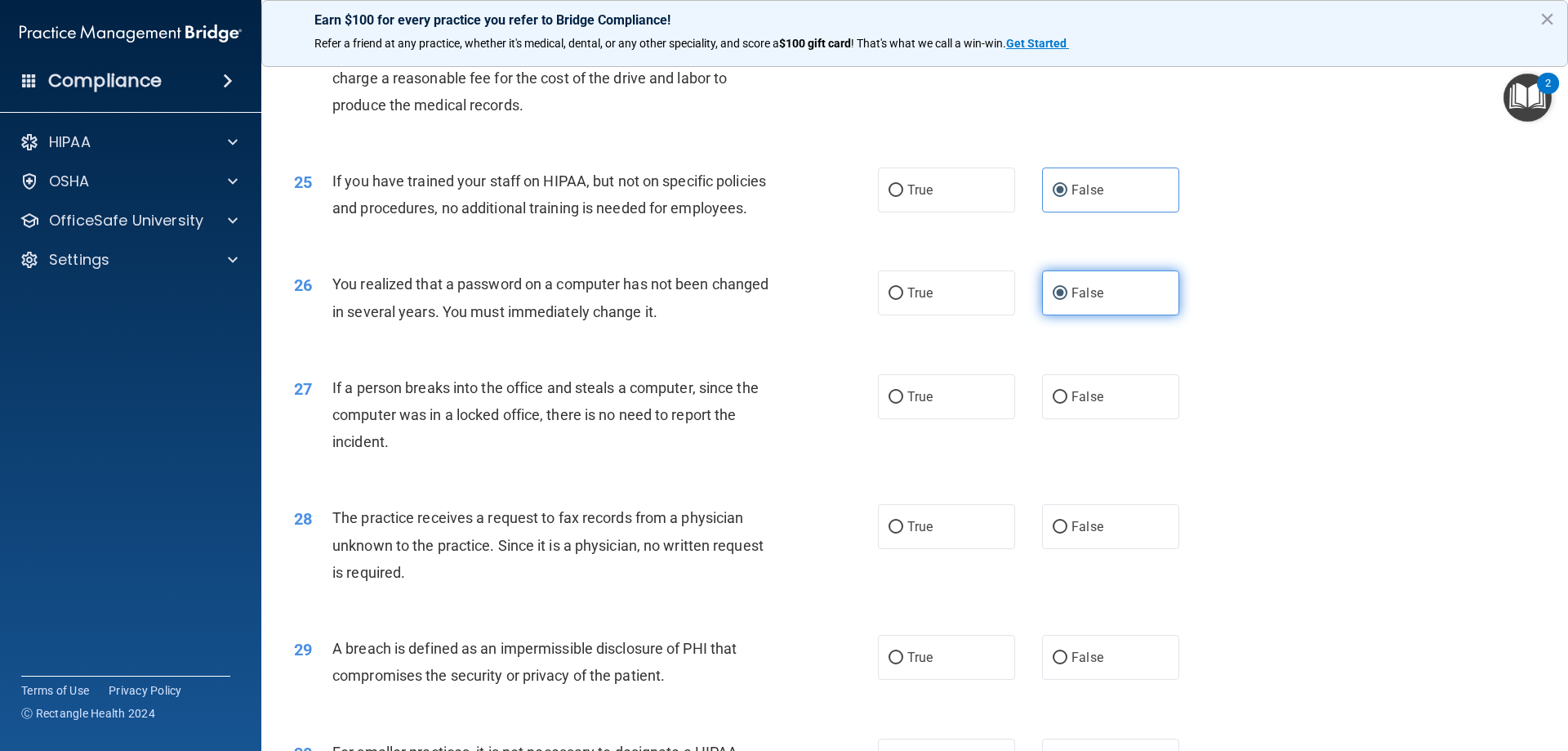
scroll to position [2858, 0]
click at [898, 417] on label "True" at bounding box center [946, 394] width 137 height 45
click at [898, 402] on input "True" at bounding box center [896, 395] width 15 height 12
radio input "true"
click at [1050, 417] on label "False" at bounding box center [1110, 394] width 137 height 45
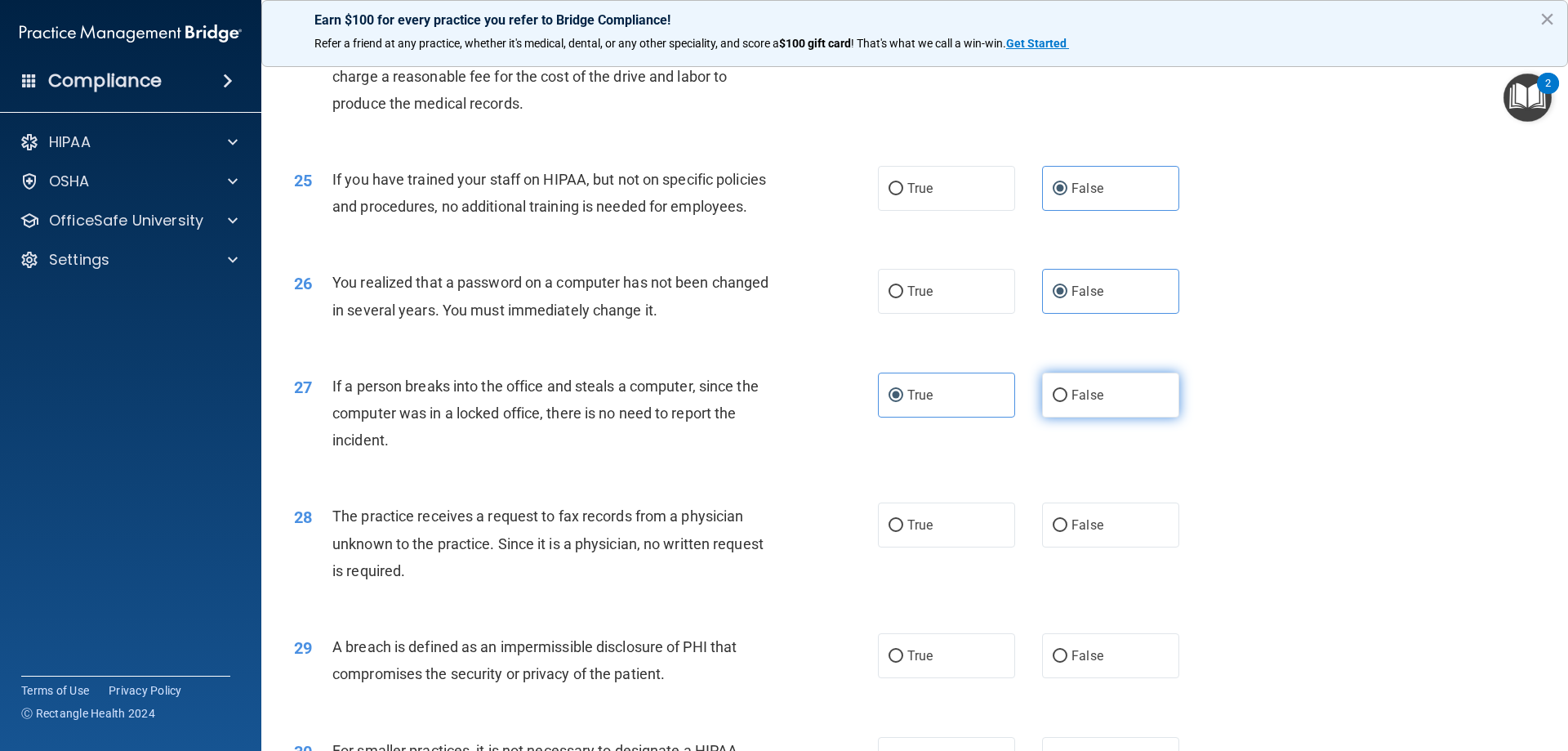
click at [1053, 402] on input "False" at bounding box center [1060, 395] width 15 height 12
radio input "true"
radio input "false"
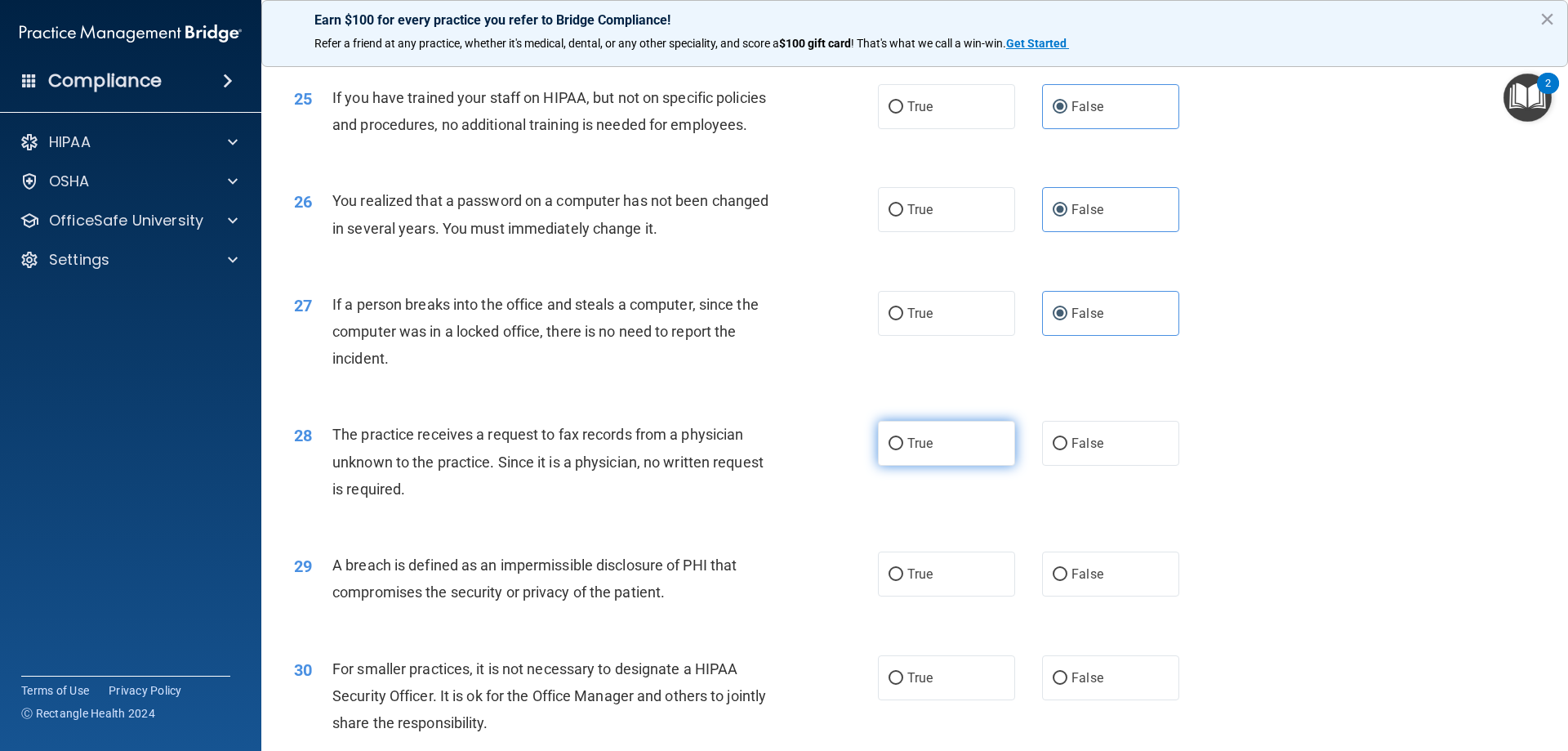
click at [919, 466] on label "True" at bounding box center [946, 443] width 137 height 45
click at [904, 450] on input "True" at bounding box center [896, 444] width 15 height 12
radio input "true"
click at [1152, 466] on label "False" at bounding box center [1110, 443] width 137 height 45
click at [1068, 450] on input "False" at bounding box center [1060, 444] width 15 height 12
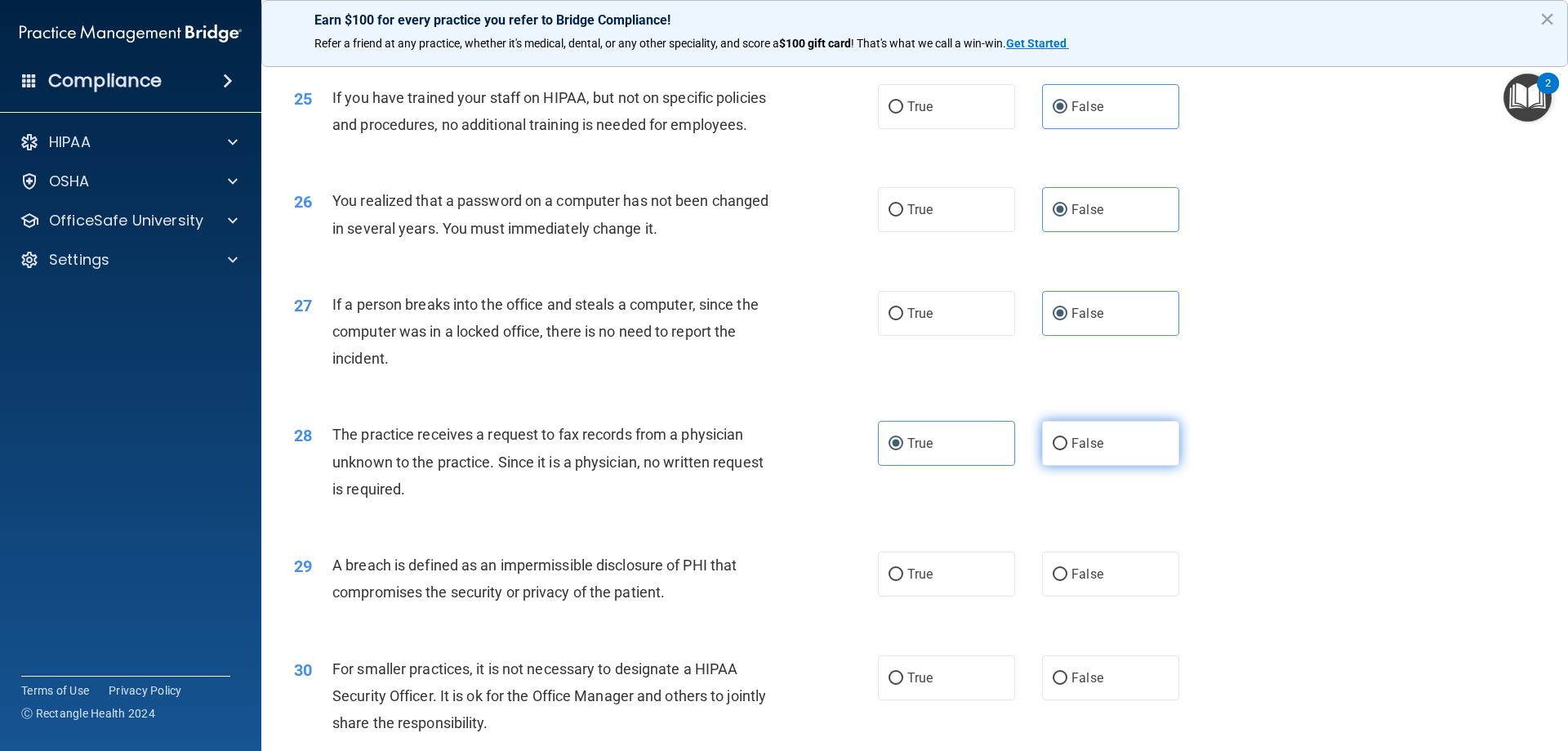
radio input "true"
radio input "false"
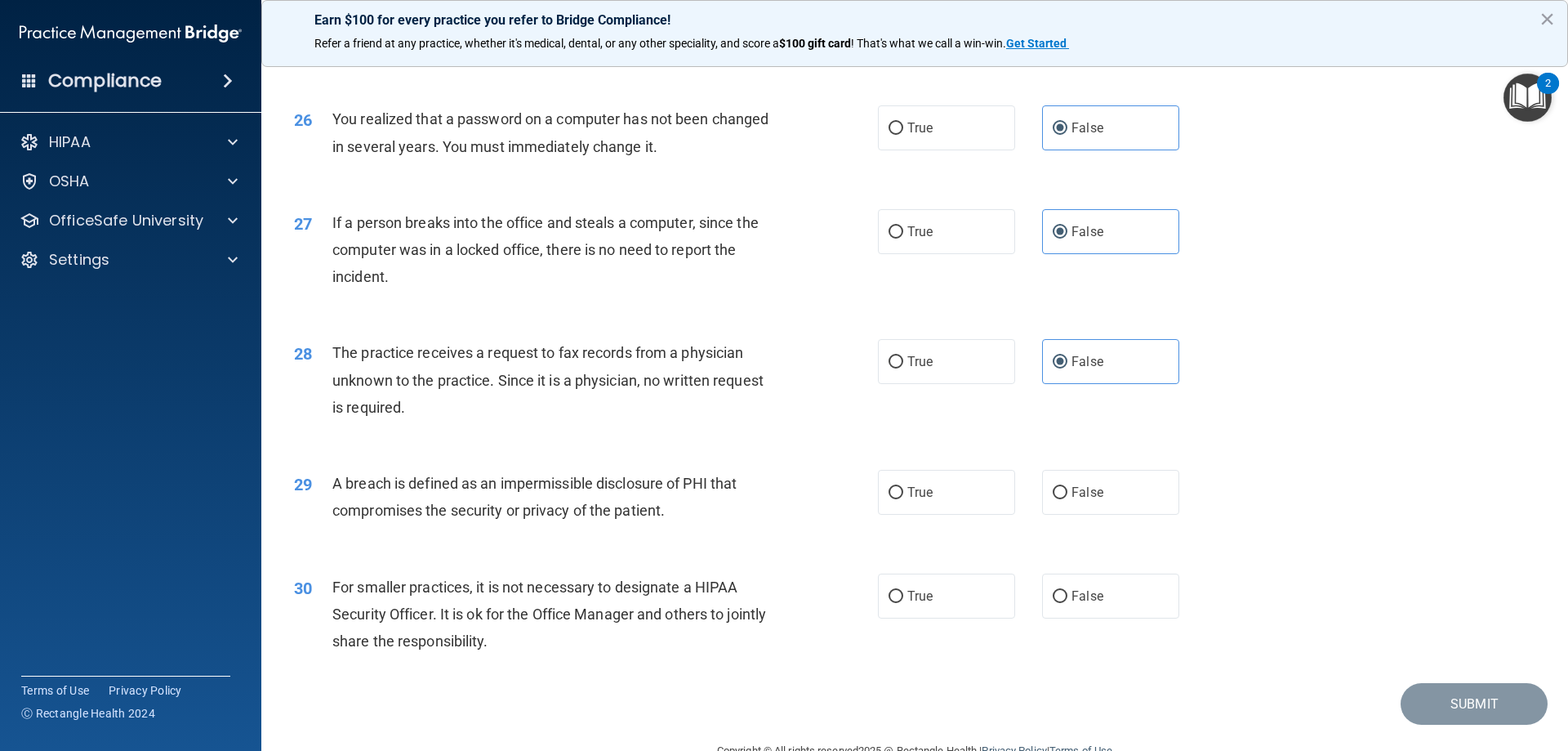
scroll to position [3104, 0]
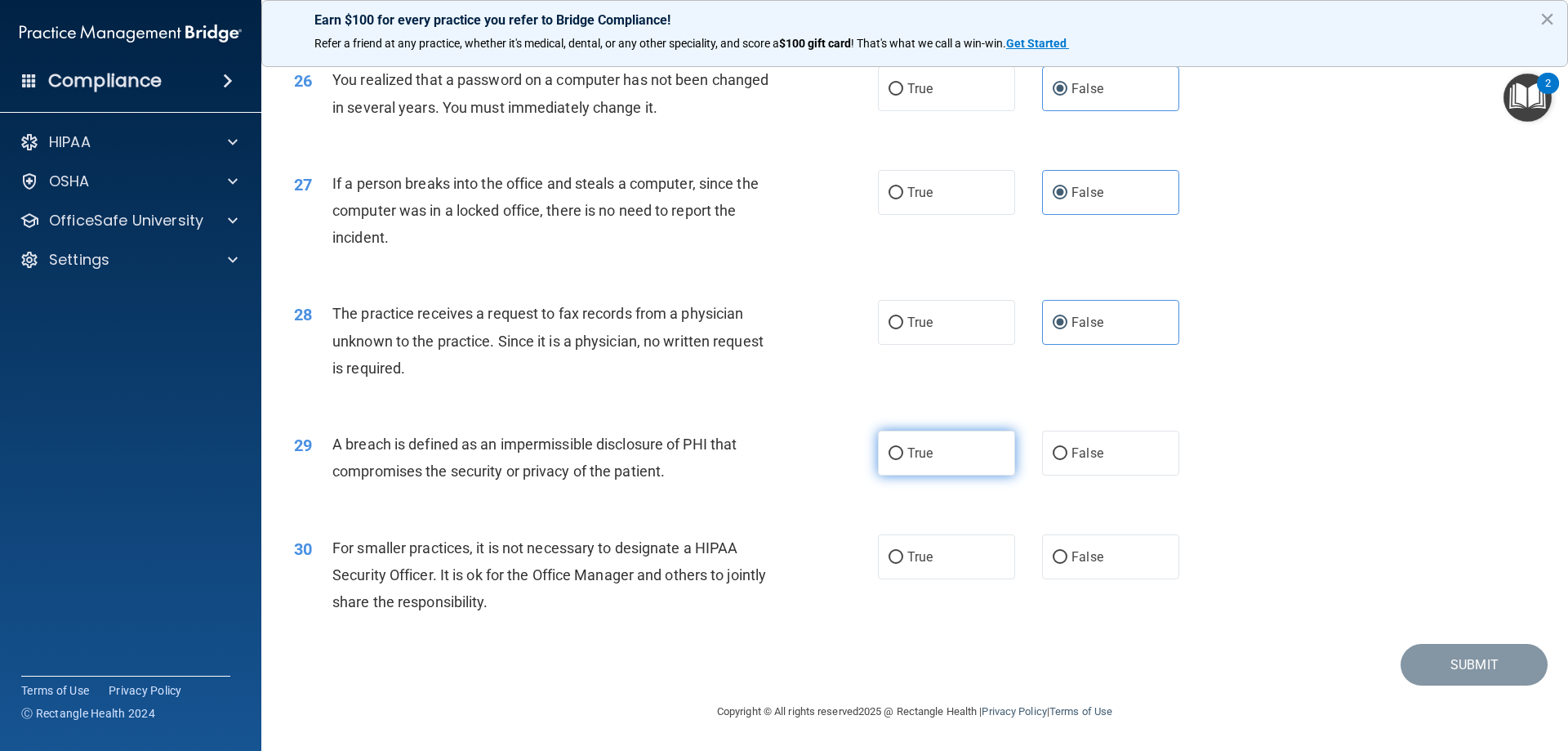
click at [917, 461] on span "True" at bounding box center [919, 453] width 26 height 16
click at [904, 460] on input "True" at bounding box center [896, 454] width 15 height 12
radio input "true"
click at [1090, 575] on label "False" at bounding box center [1110, 556] width 137 height 45
click at [1068, 564] on input "False" at bounding box center [1060, 558] width 15 height 12
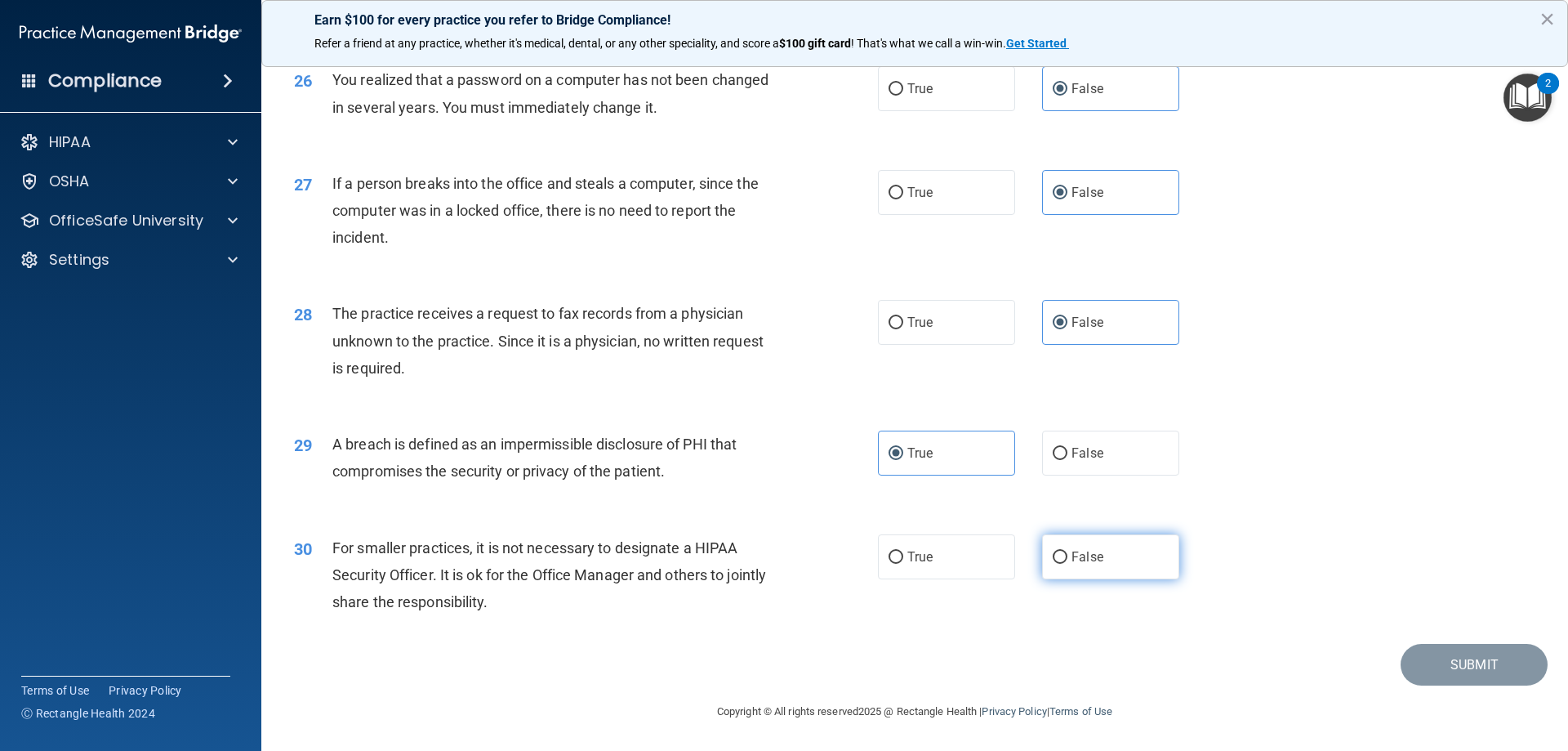
radio input "true"
click at [1489, 680] on button "Submit" at bounding box center [1474, 664] width 147 height 41
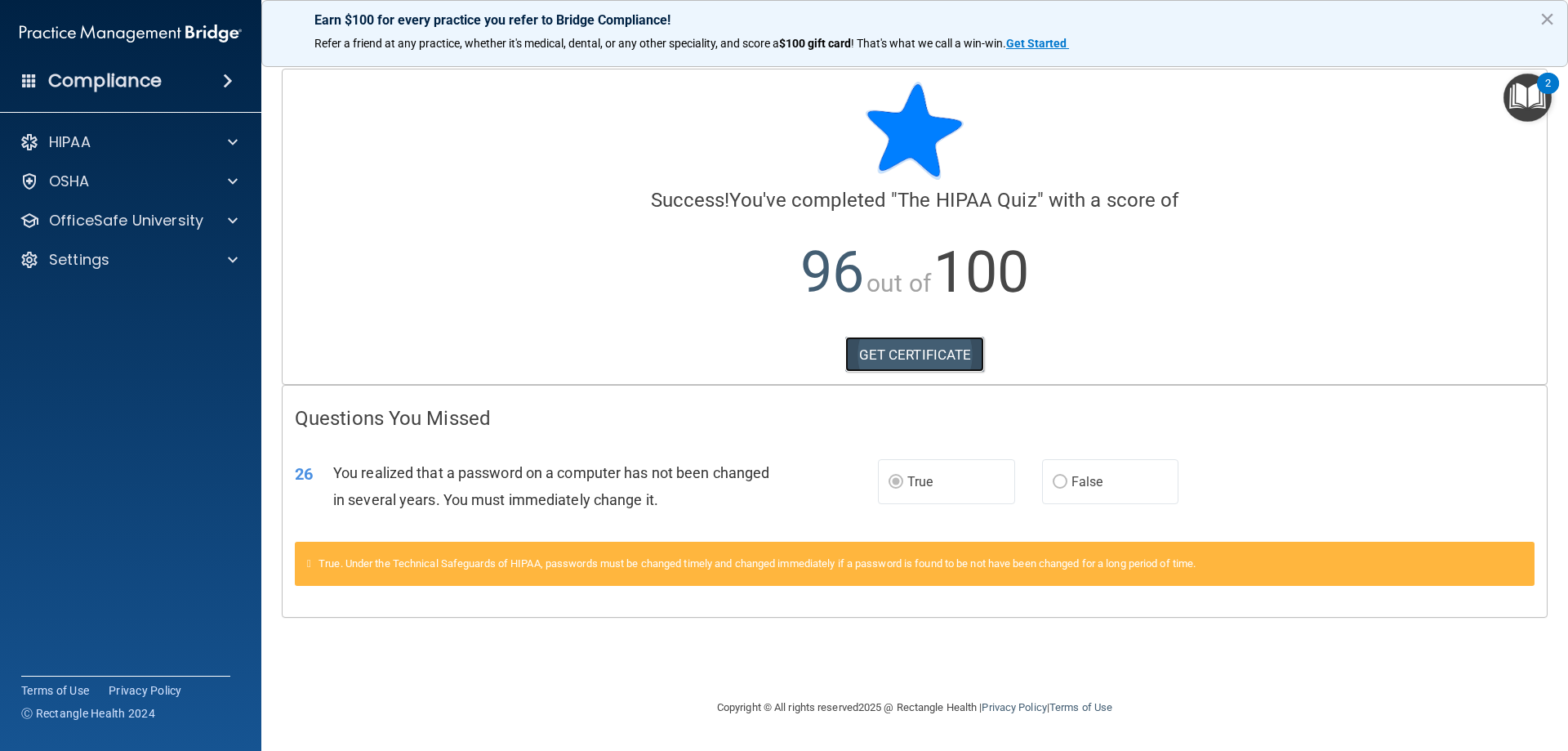
click at [945, 346] on link "GET CERTIFICATE" at bounding box center [915, 354] width 139 height 36
click at [167, 131] on div "HIPAA" at bounding box center [131, 142] width 262 height 33
click at [233, 136] on span at bounding box center [232, 142] width 10 height 19
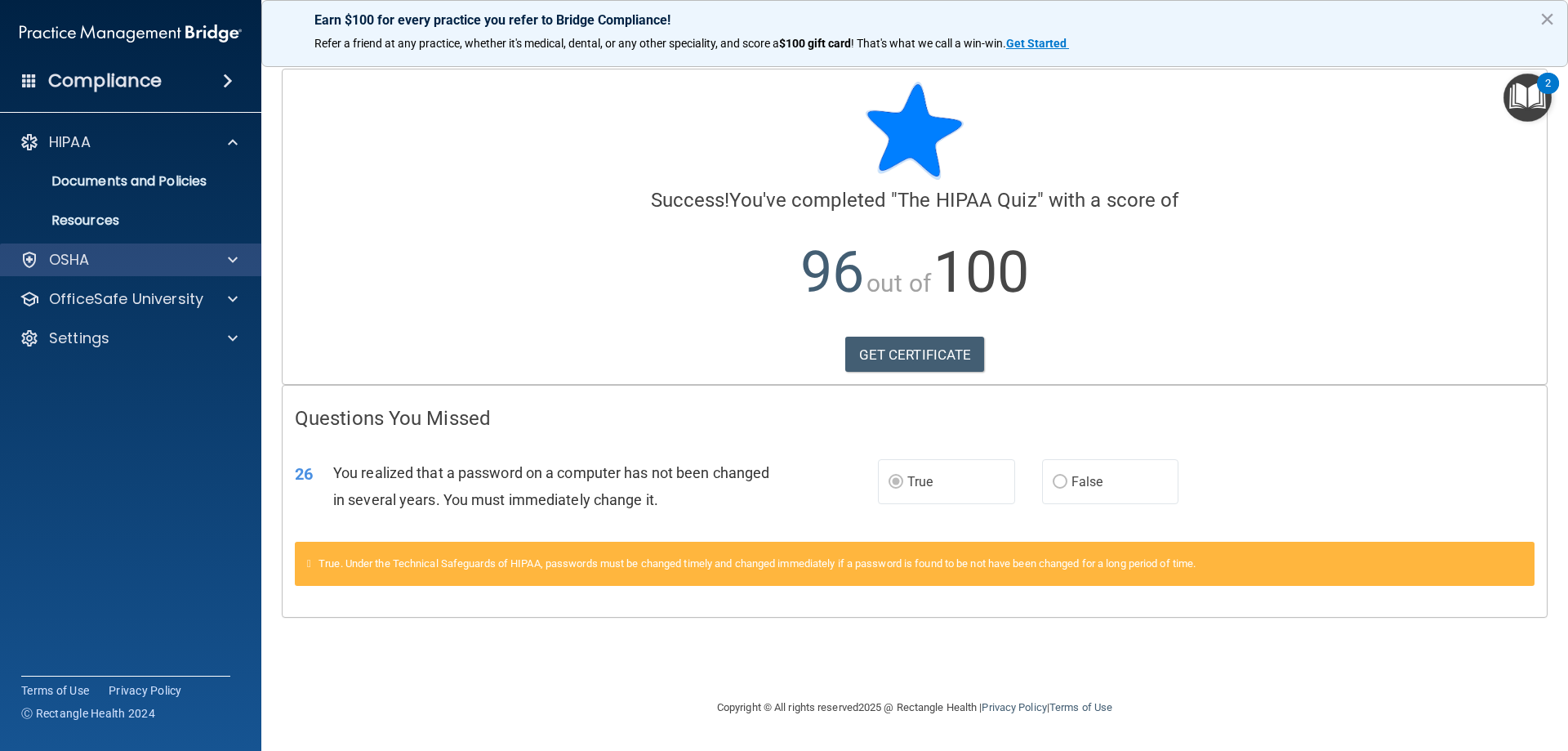
click at [228, 269] on div "OSHA" at bounding box center [131, 259] width 262 height 33
click at [226, 258] on div at bounding box center [230, 259] width 41 height 19
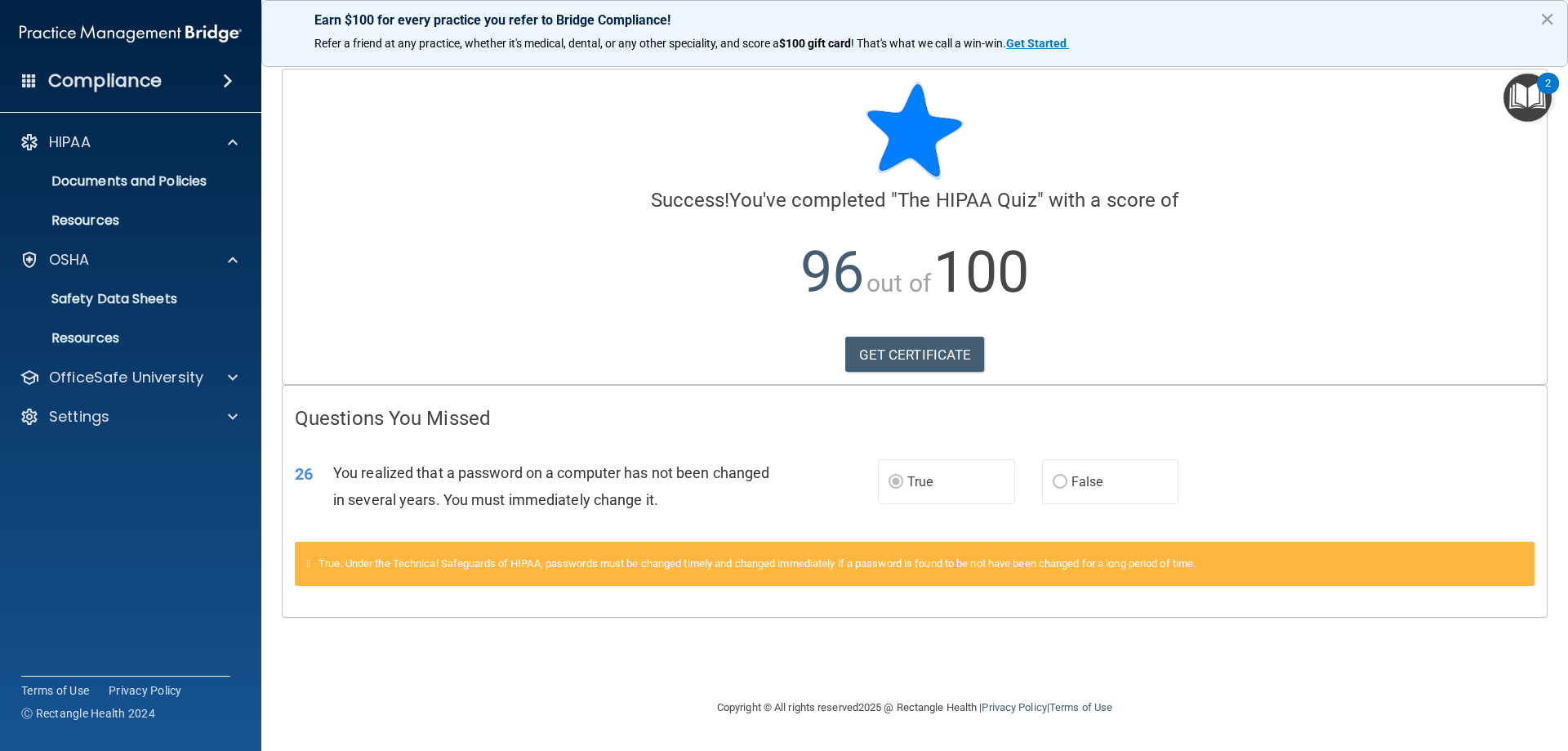
click at [25, 81] on span at bounding box center [29, 79] width 15 height 15
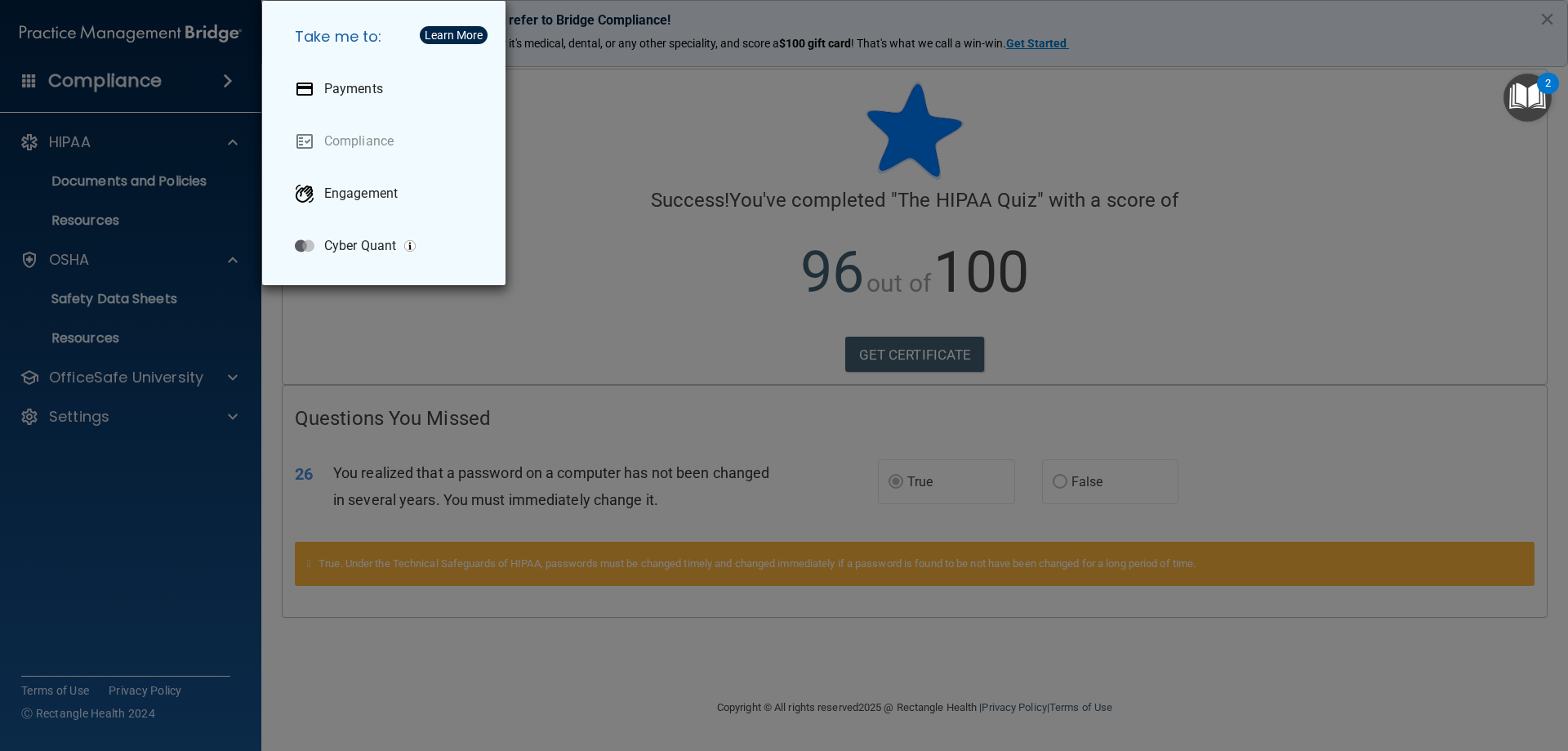
click at [223, 78] on div "Take me to: Payments Compliance Engagement Cyber Quant" at bounding box center [784, 375] width 1568 height 751
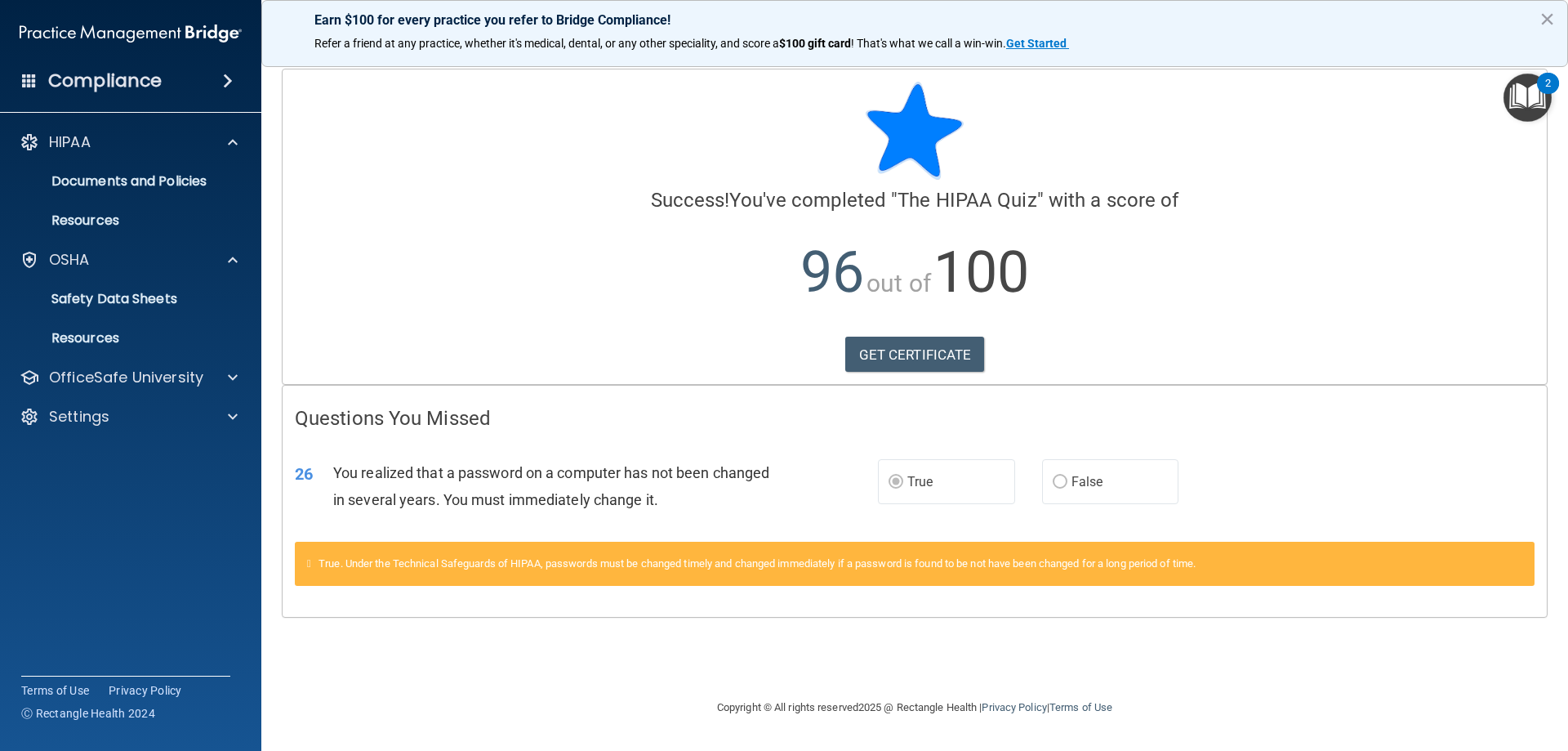
click at [169, 86] on div "Compliance" at bounding box center [131, 80] width 261 height 36
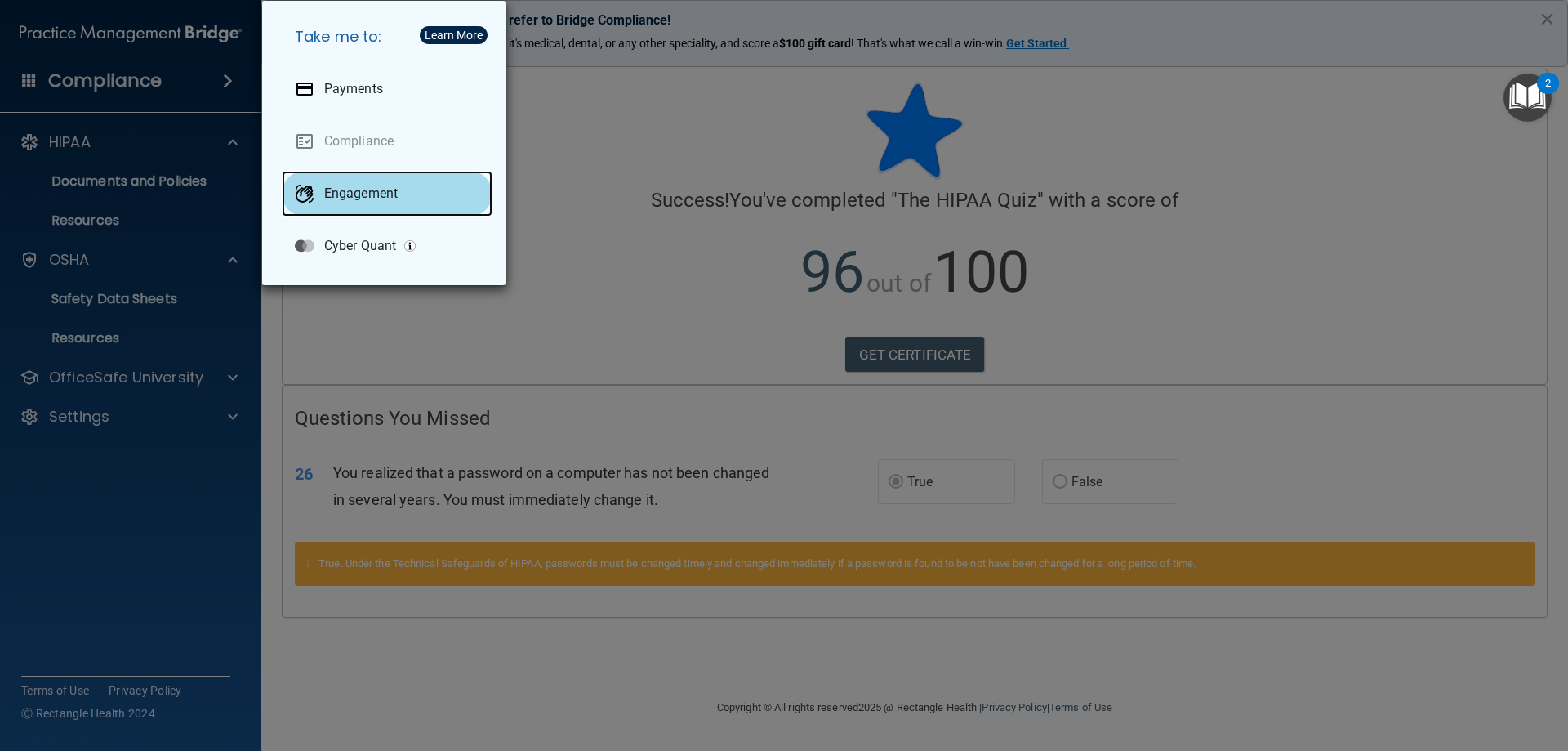
click at [351, 202] on div "Engagement" at bounding box center [386, 193] width 211 height 46
click at [549, 108] on div "Take me to: Payments Compliance Engagement Cyber Quant" at bounding box center [784, 375] width 1568 height 751
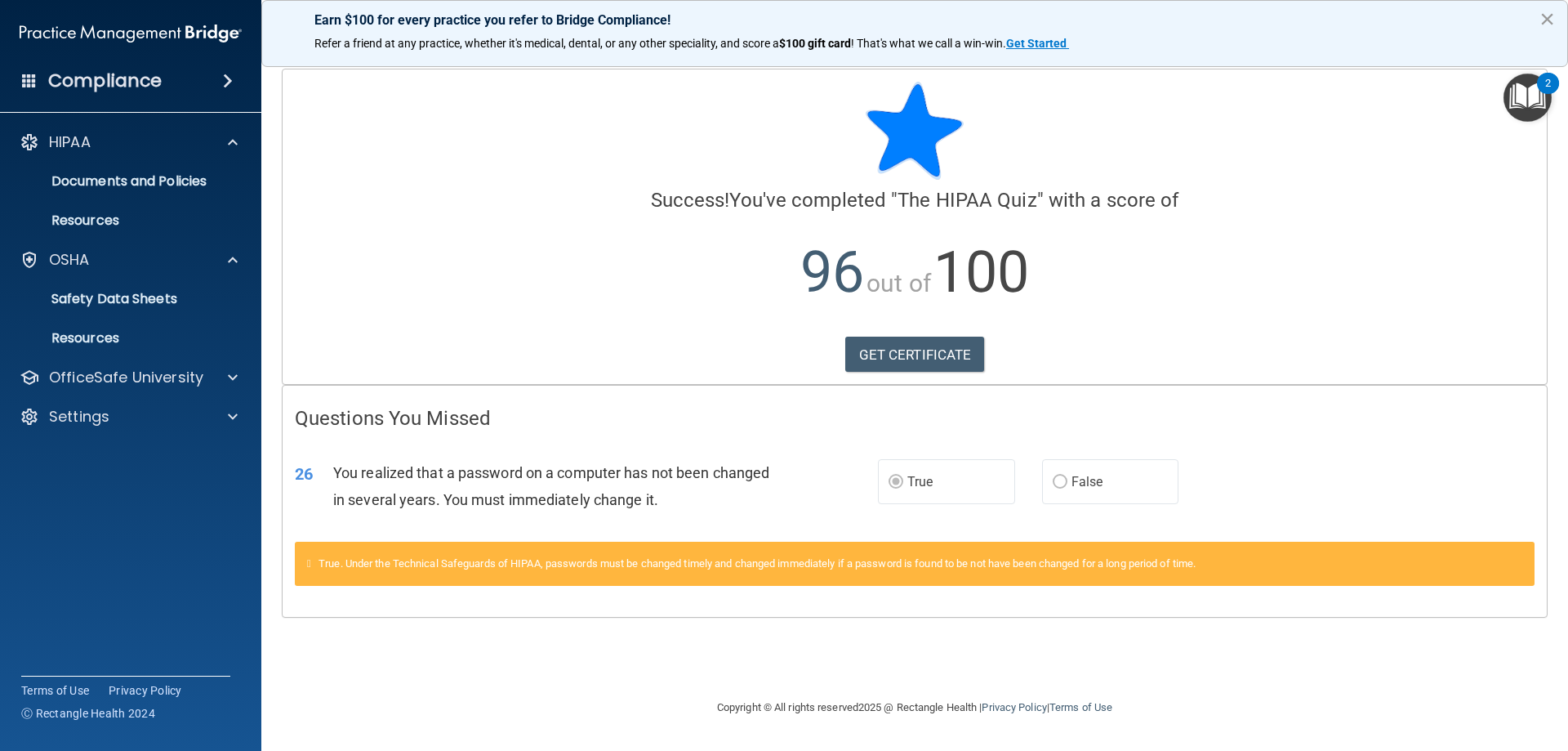
click at [1542, 21] on button "×" at bounding box center [1548, 19] width 16 height 26
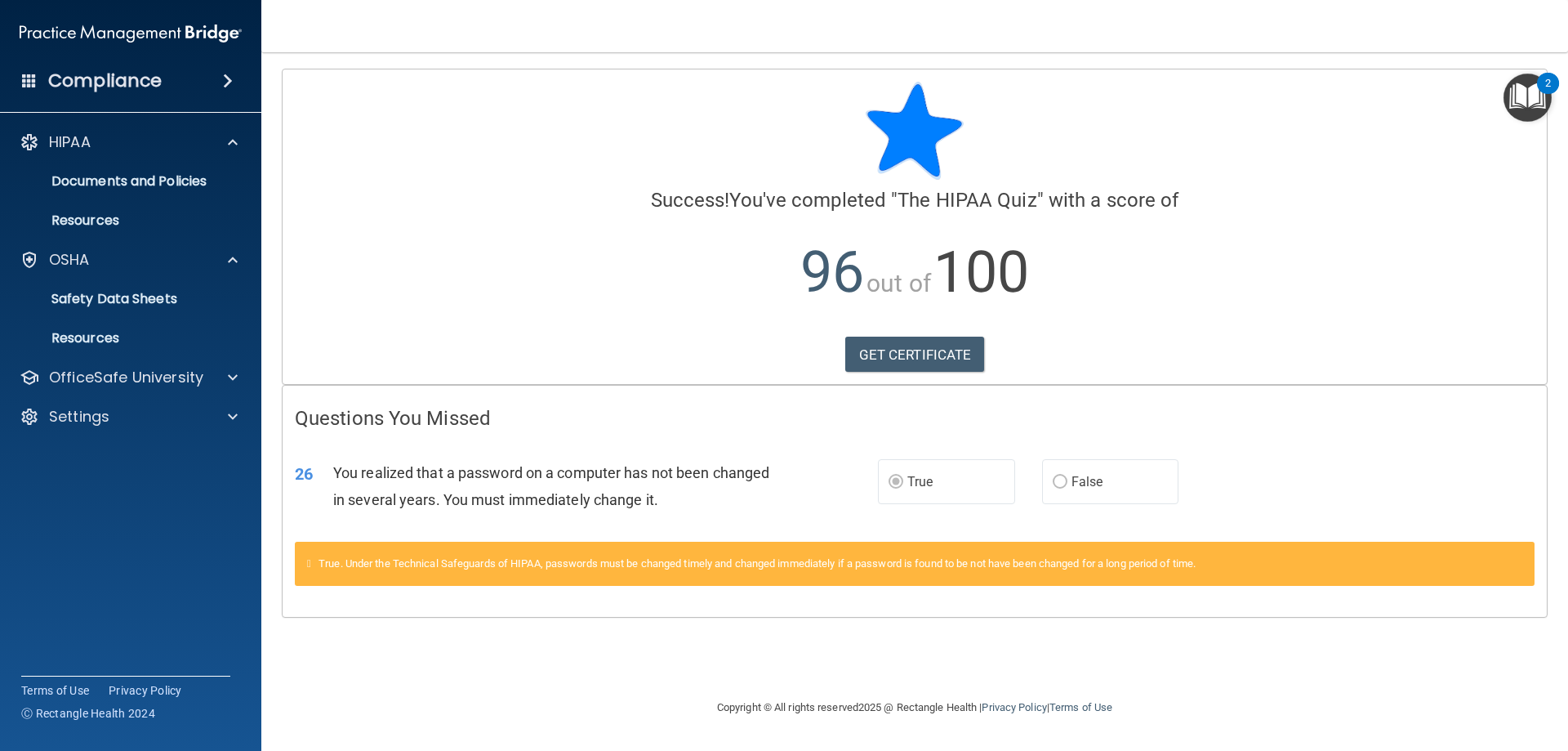
click at [1532, 78] on img "Open Resource Center, 2 new notifications" at bounding box center [1527, 97] width 49 height 49
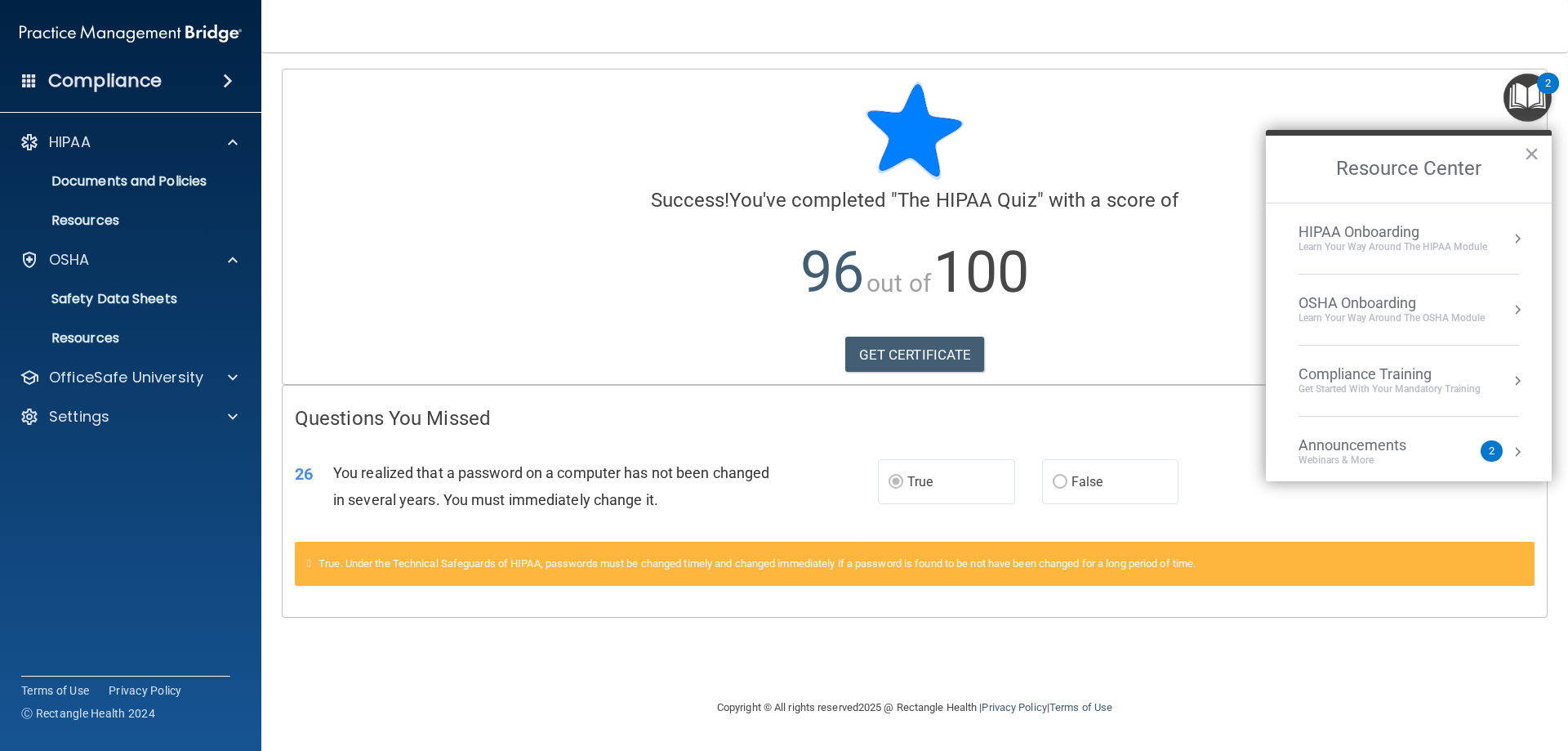
click at [1398, 248] on div "Learn Your Way around the HIPAA module" at bounding box center [1393, 247] width 189 height 14
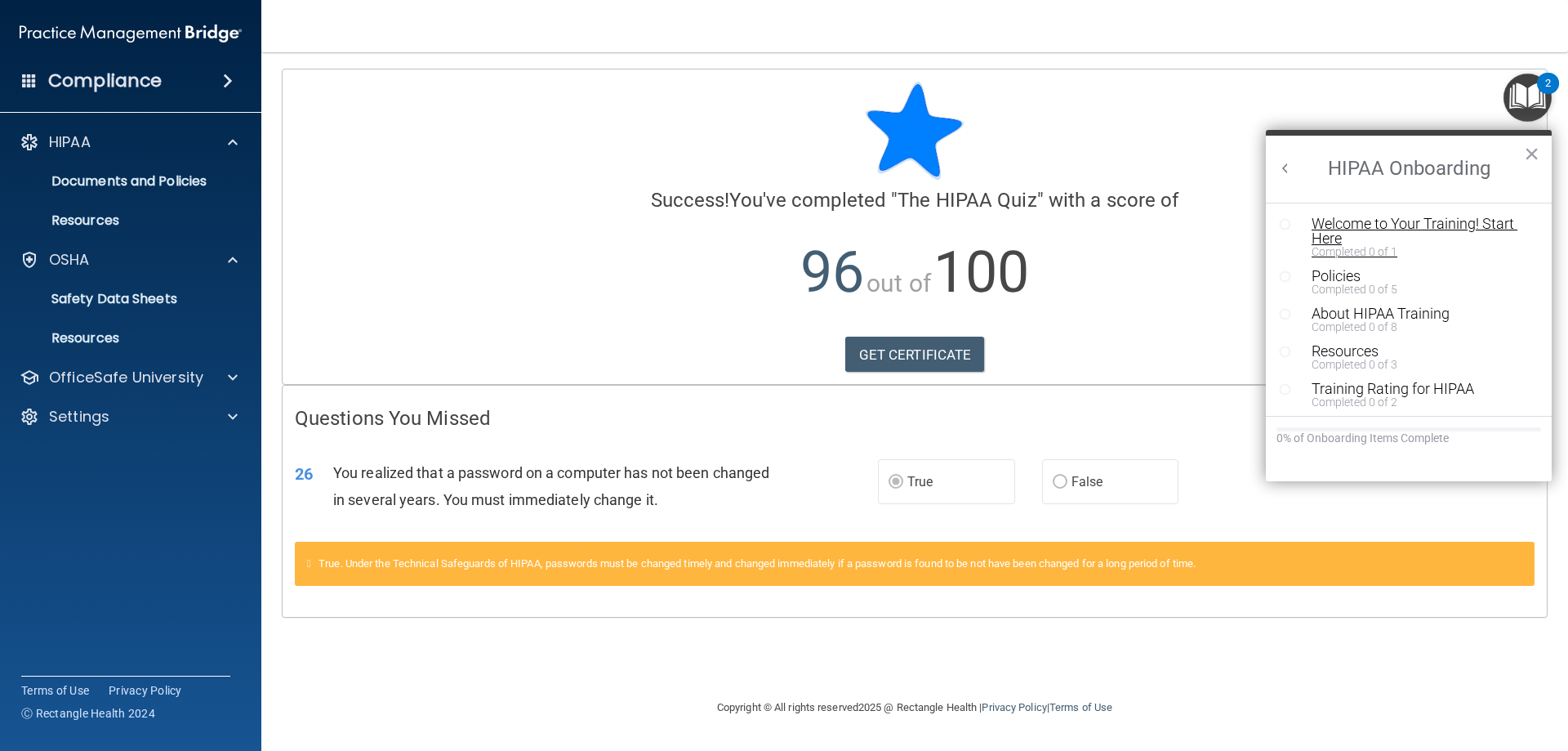
click at [1454, 223] on div "Welcome to Your Training! Start Here" at bounding box center [1414, 230] width 206 height 29
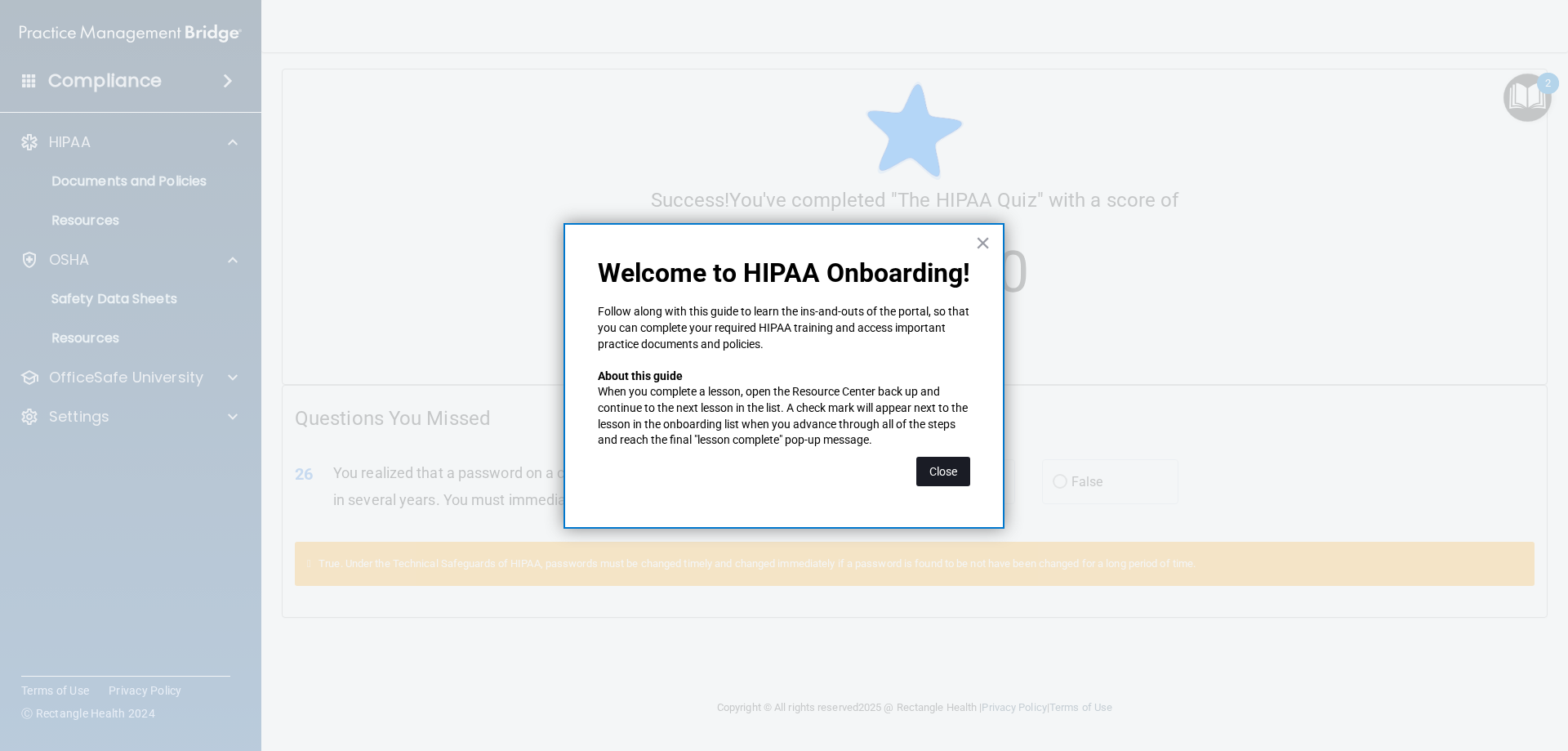
click at [942, 481] on button "Close" at bounding box center [942, 470] width 54 height 29
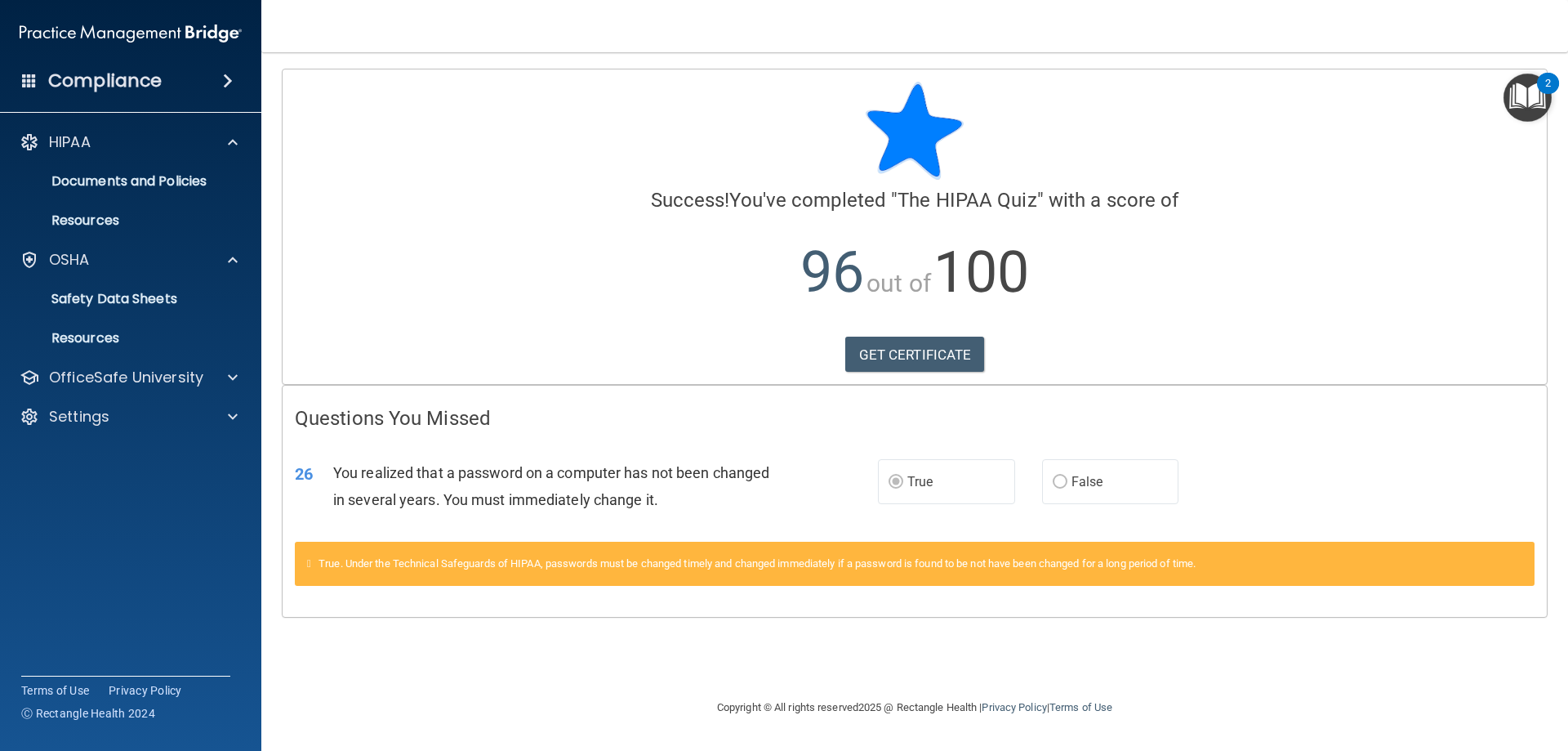
click at [1534, 101] on img "Open Resource Center, 2 new notifications" at bounding box center [1527, 97] width 49 height 49
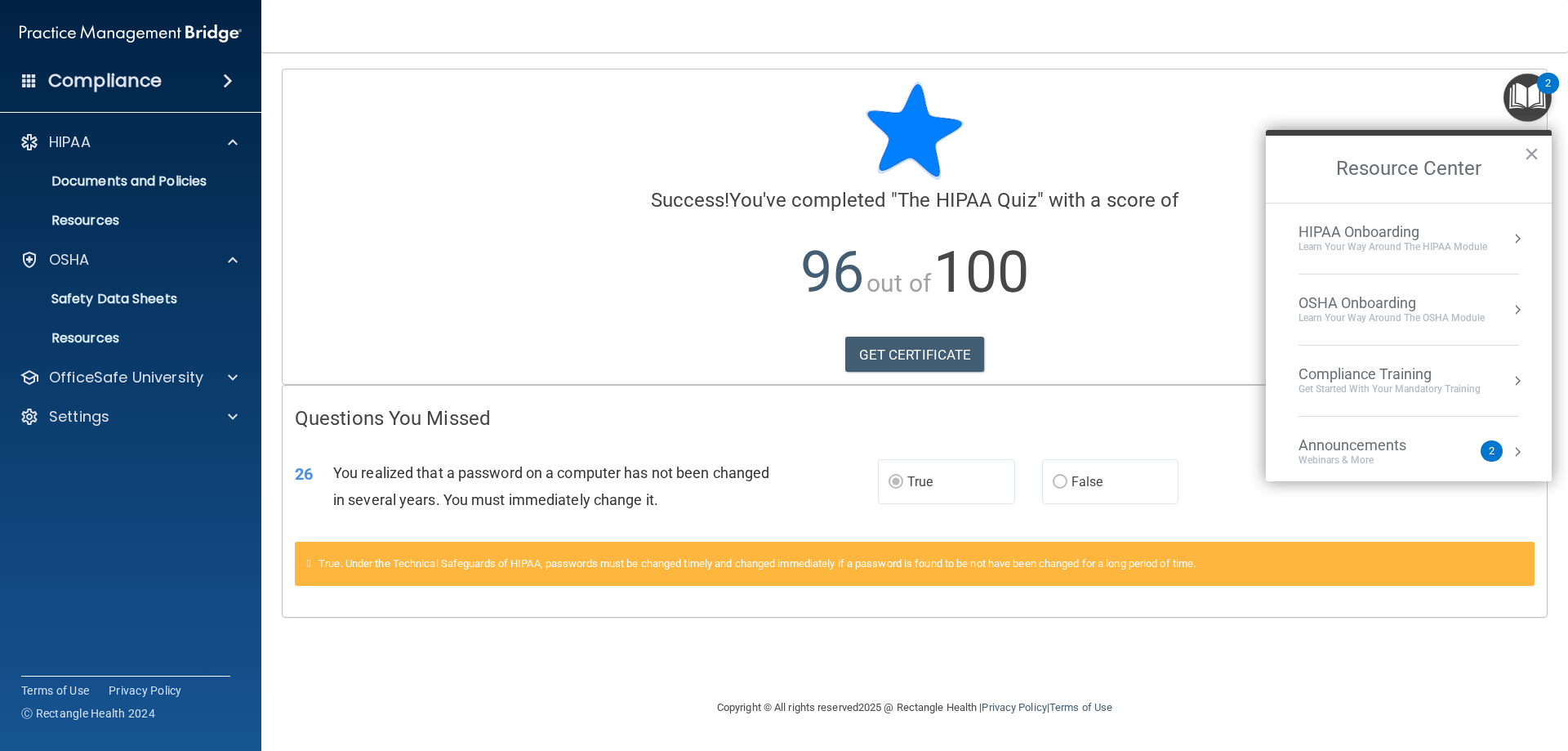
drag, startPoint x: 1537, startPoint y: 252, endPoint x: 1550, endPoint y: 263, distance: 17.0
click at [1550, 263] on ol "HIPAA Onboarding Learn Your Way around the HIPAA module OSHA Onboarding Learn y…" at bounding box center [1409, 342] width 286 height 279
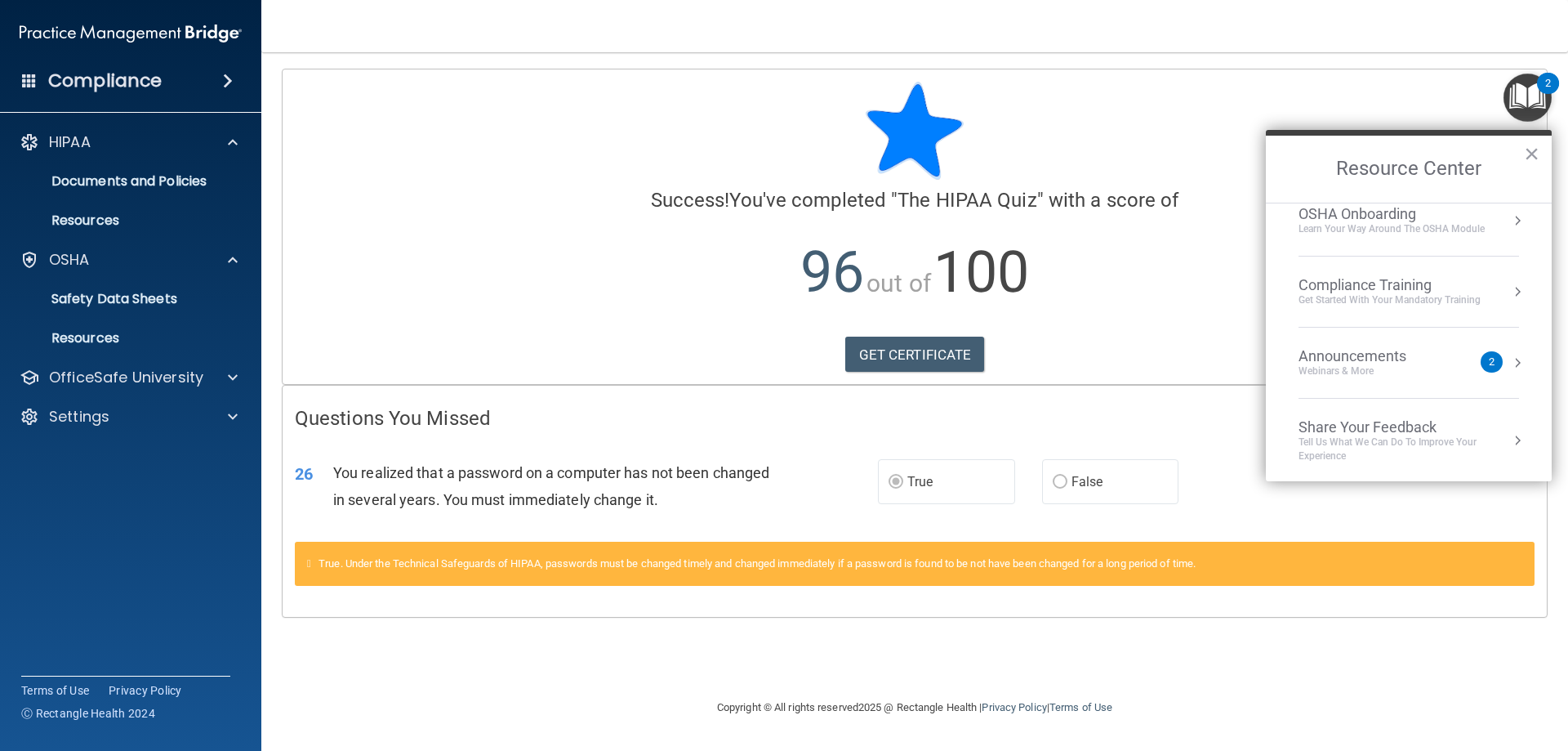
scroll to position [92, 0]
click at [1423, 274] on div "Compliance Training" at bounding box center [1390, 282] width 182 height 18
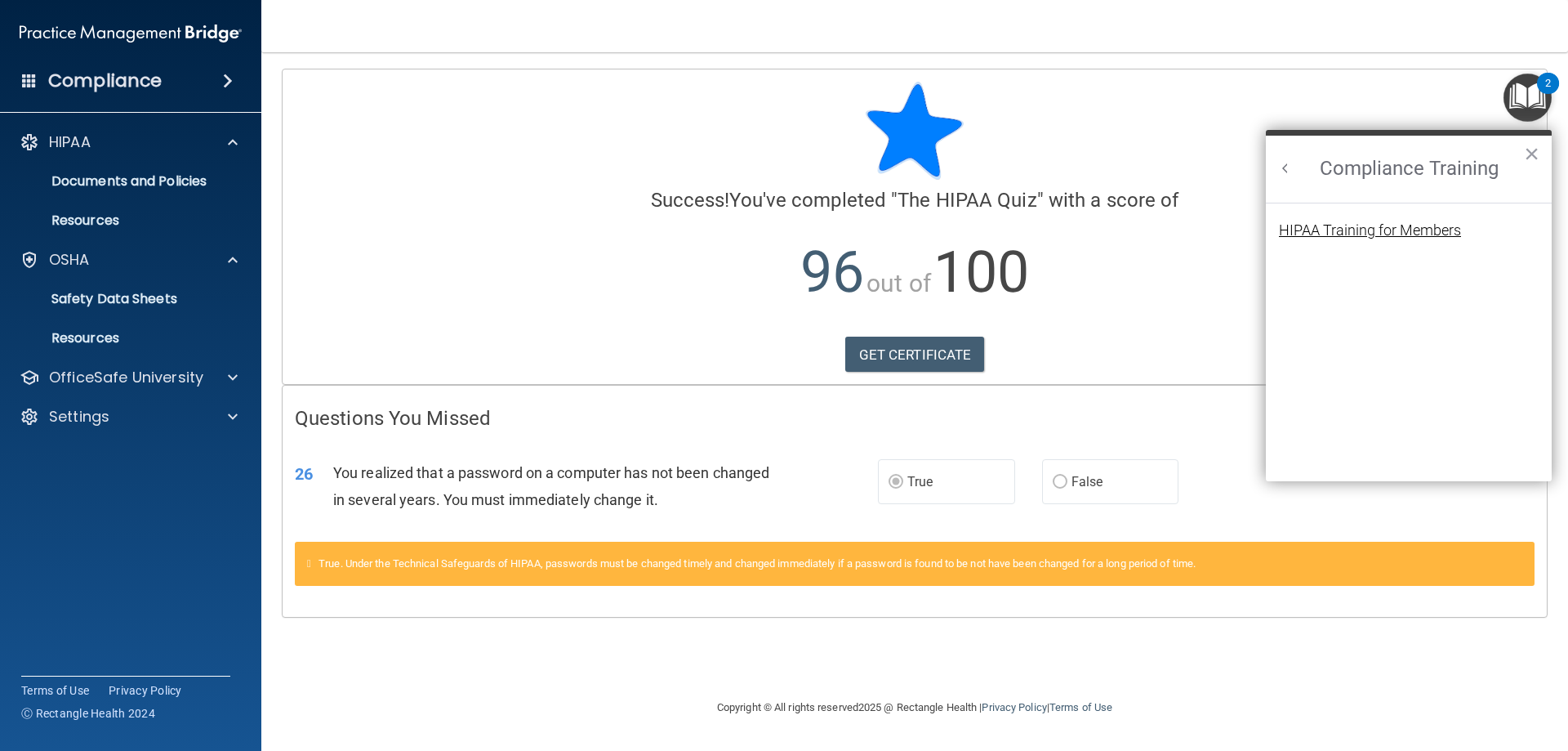
click at [1443, 235] on div "HIPAA Training for Members" at bounding box center [1369, 230] width 182 height 15
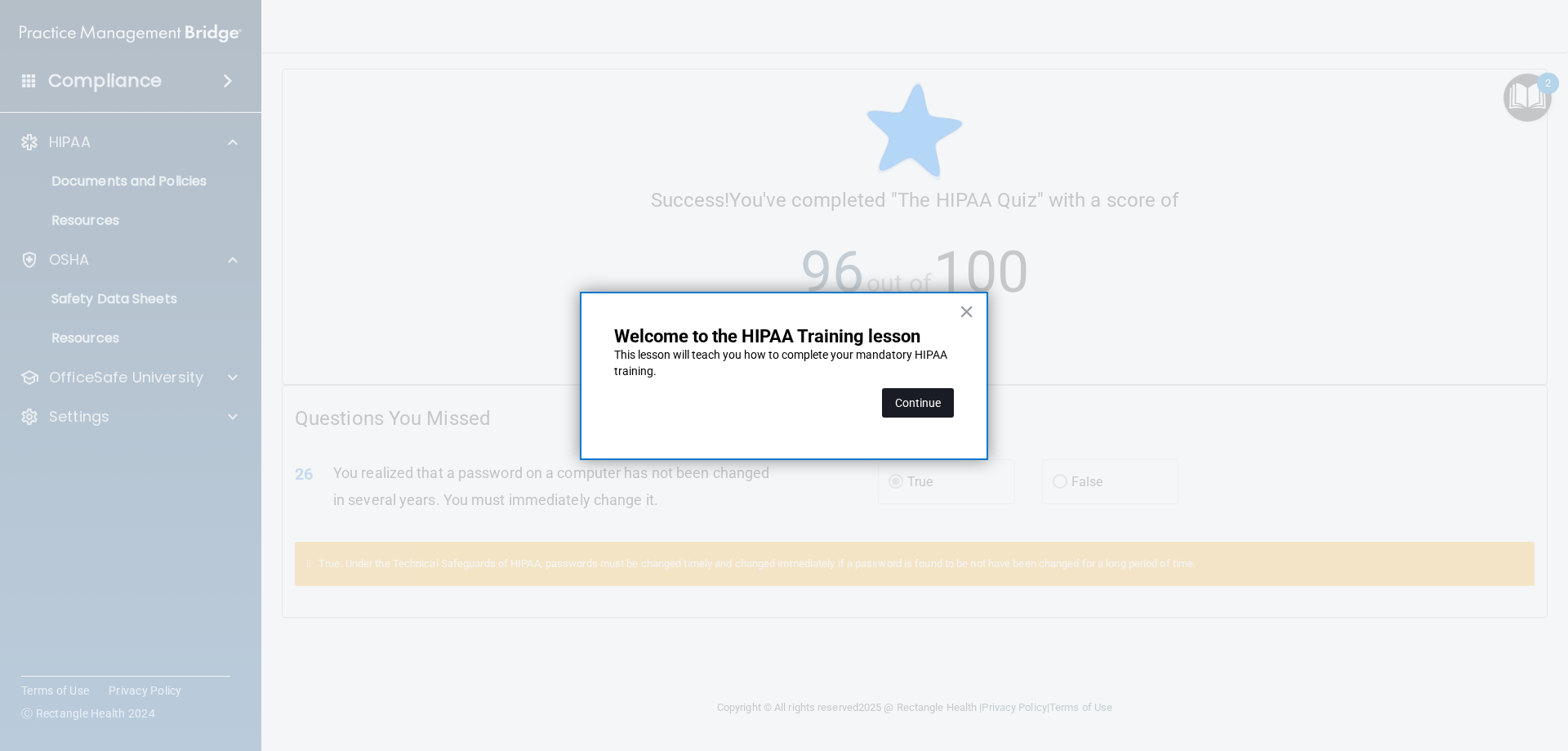
click at [935, 408] on button "Continue" at bounding box center [918, 402] width 71 height 29
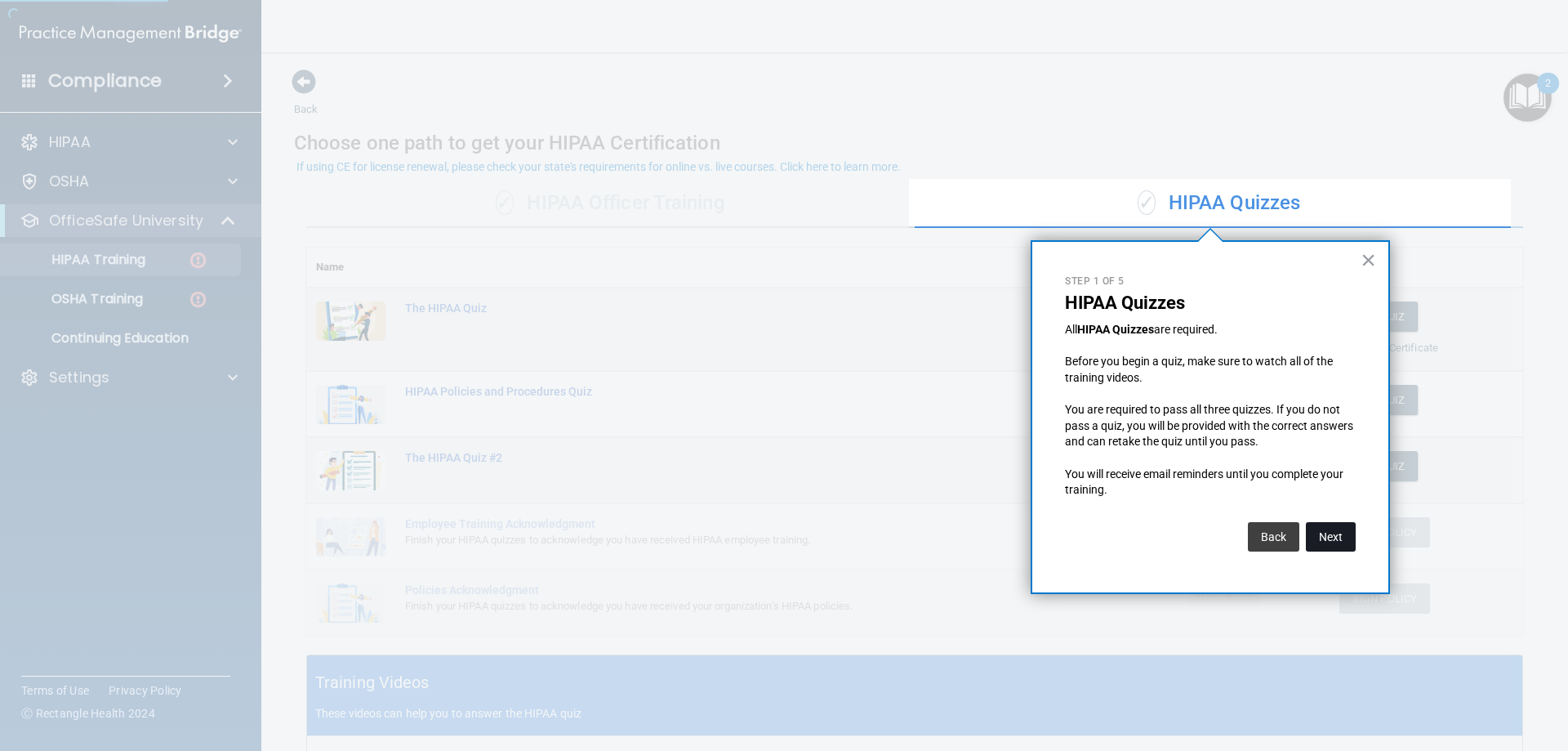
click at [1334, 534] on button "Next" at bounding box center [1331, 536] width 49 height 29
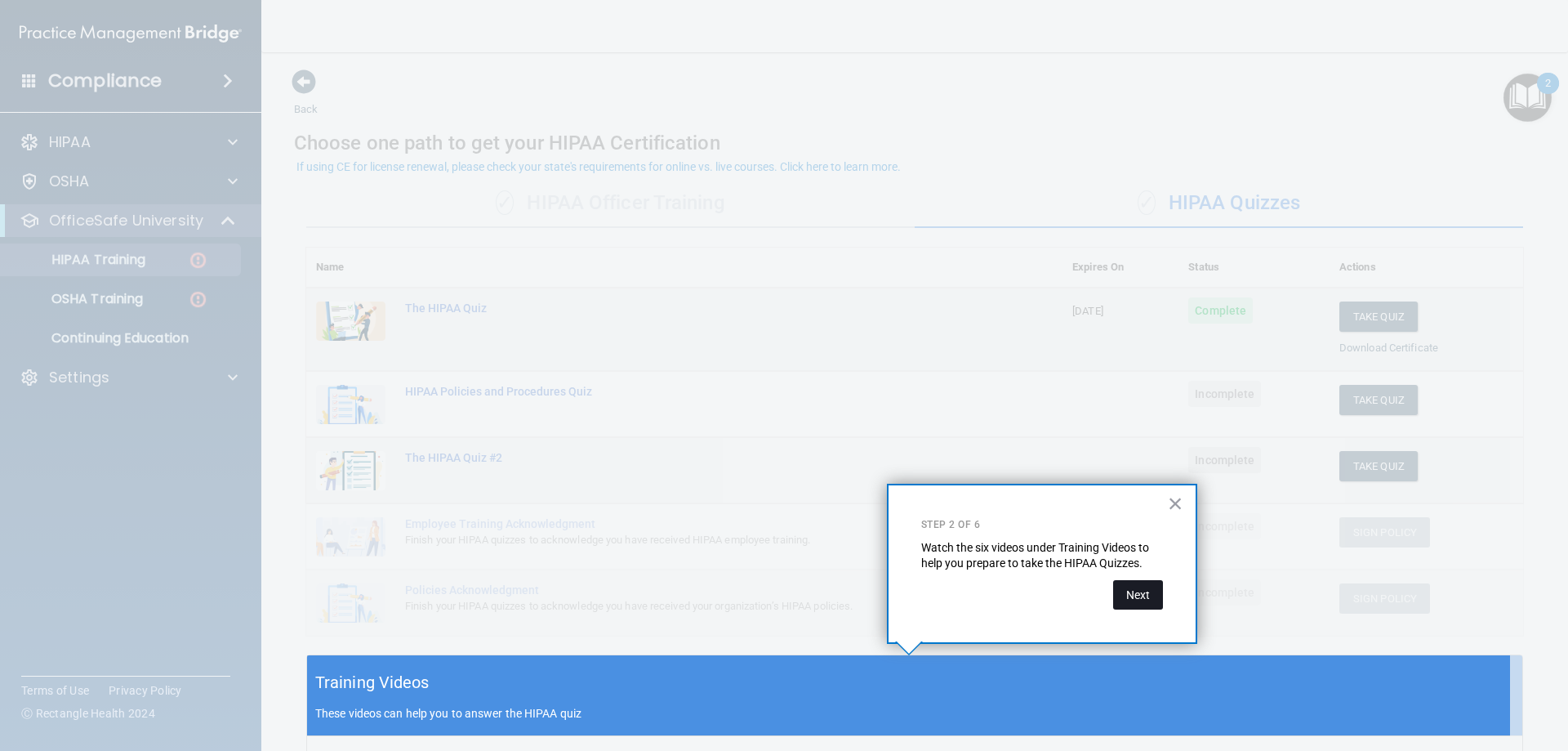
click at [1147, 597] on button "Next" at bounding box center [1137, 594] width 49 height 29
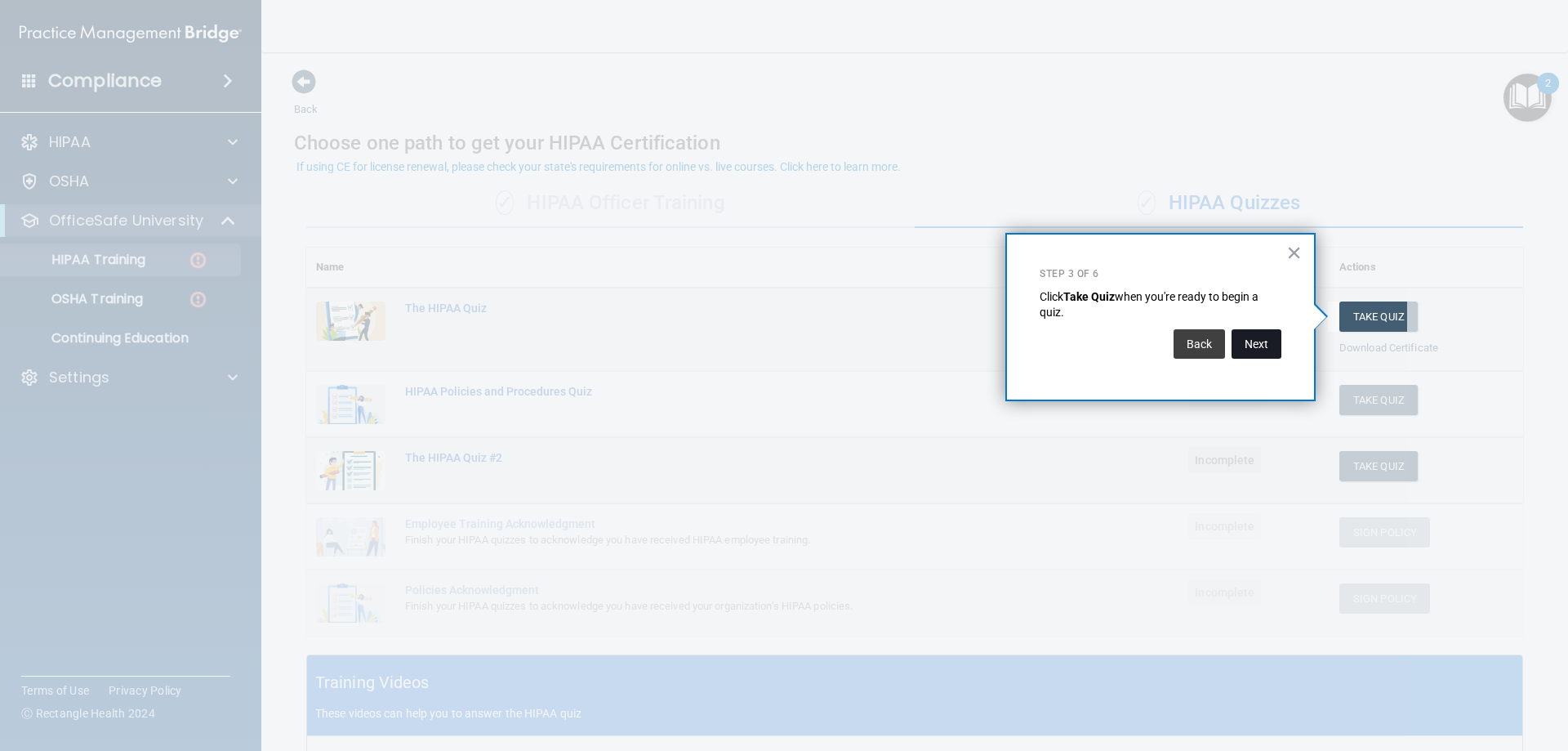
click at [1274, 349] on button "Next" at bounding box center [1257, 343] width 49 height 29
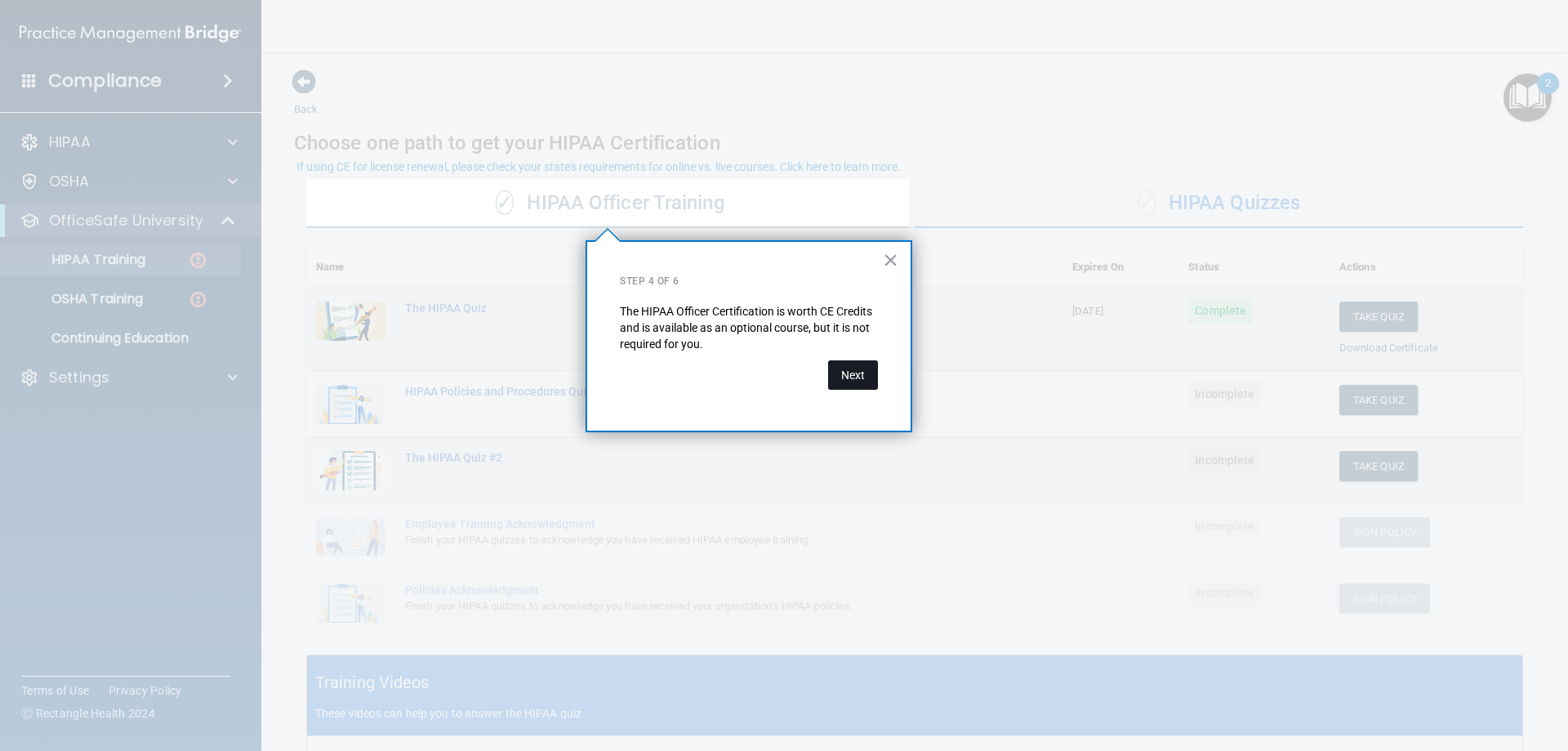
click at [859, 378] on button "Next" at bounding box center [852, 374] width 49 height 29
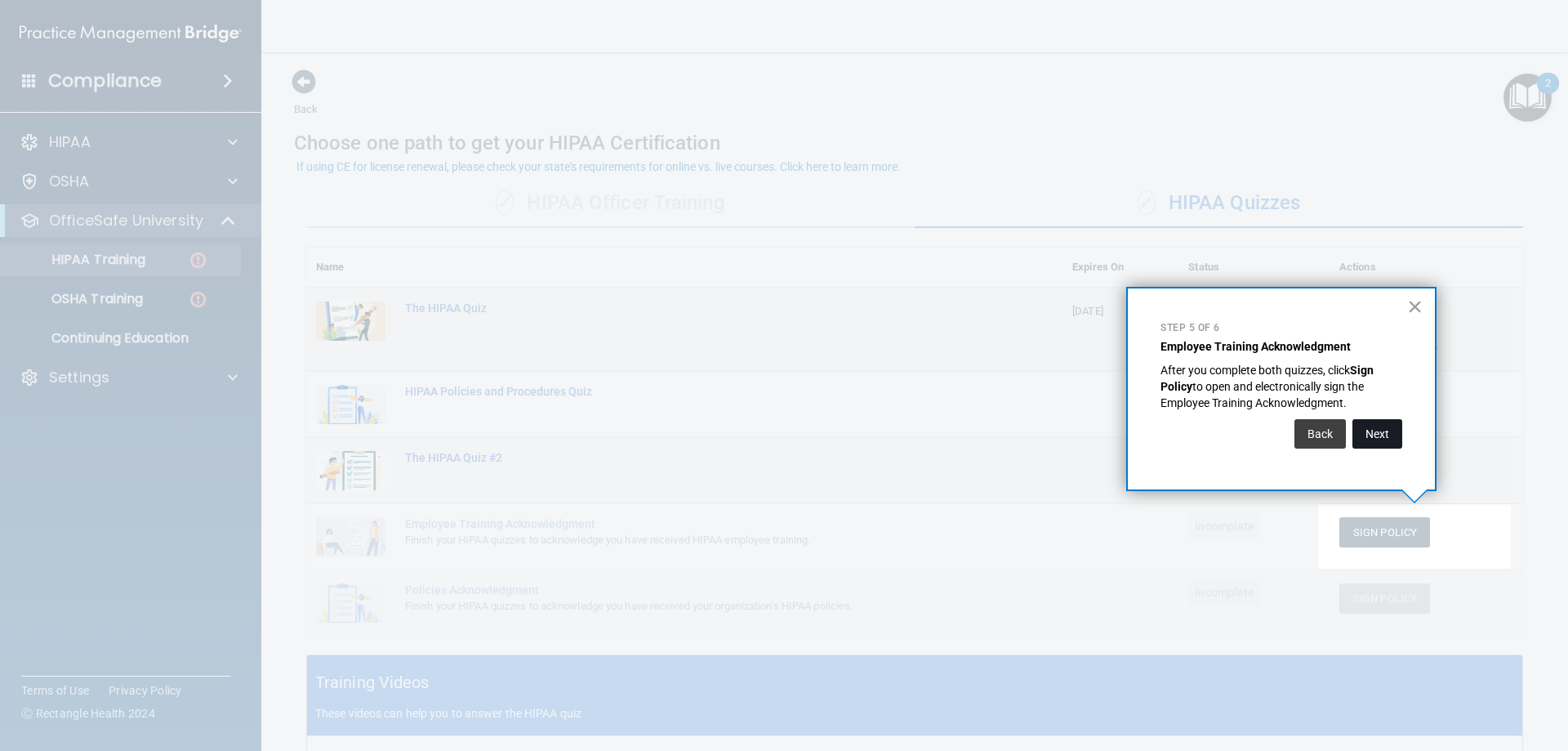
click at [1393, 428] on button "Next" at bounding box center [1377, 433] width 49 height 29
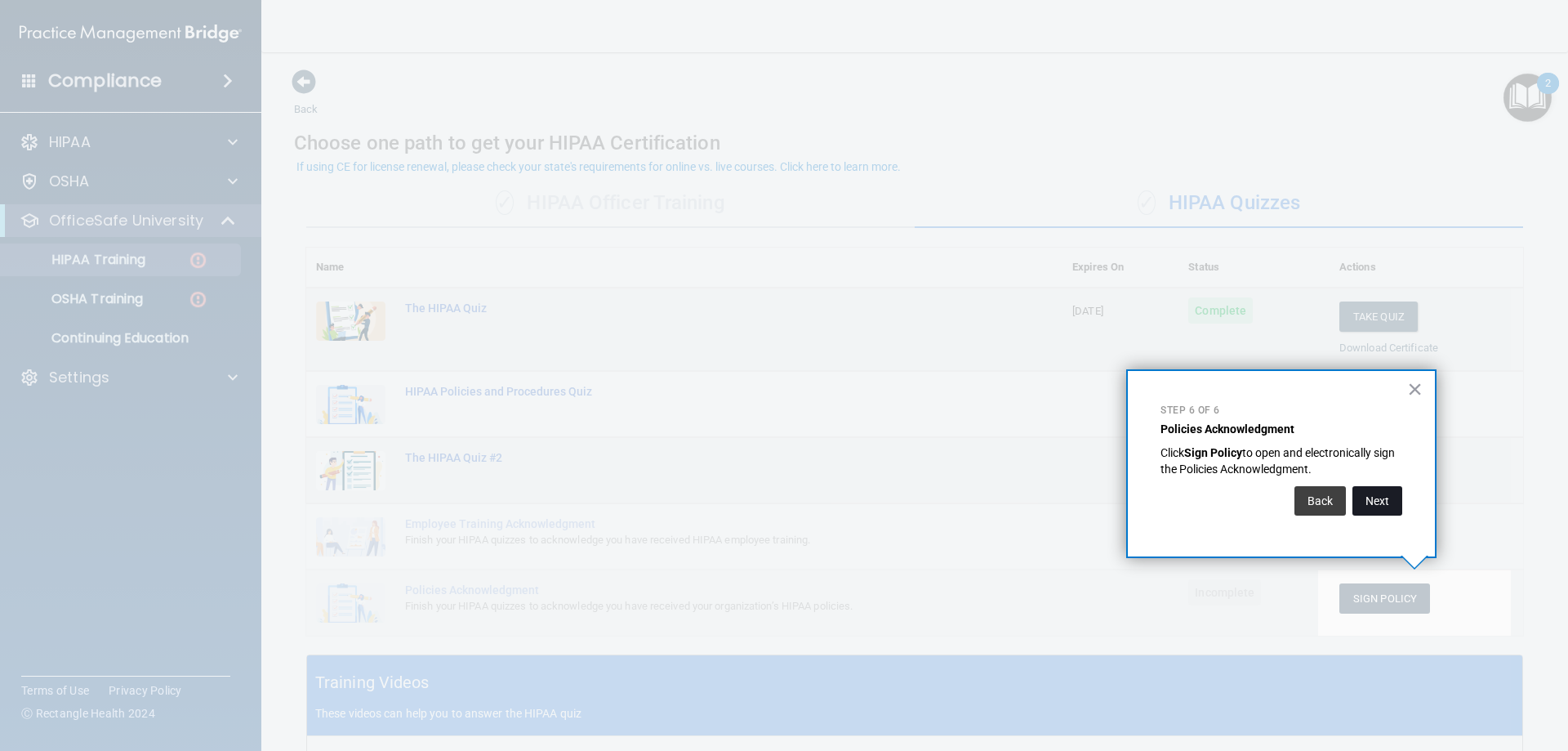
click at [1384, 502] on button "Next" at bounding box center [1377, 500] width 49 height 29
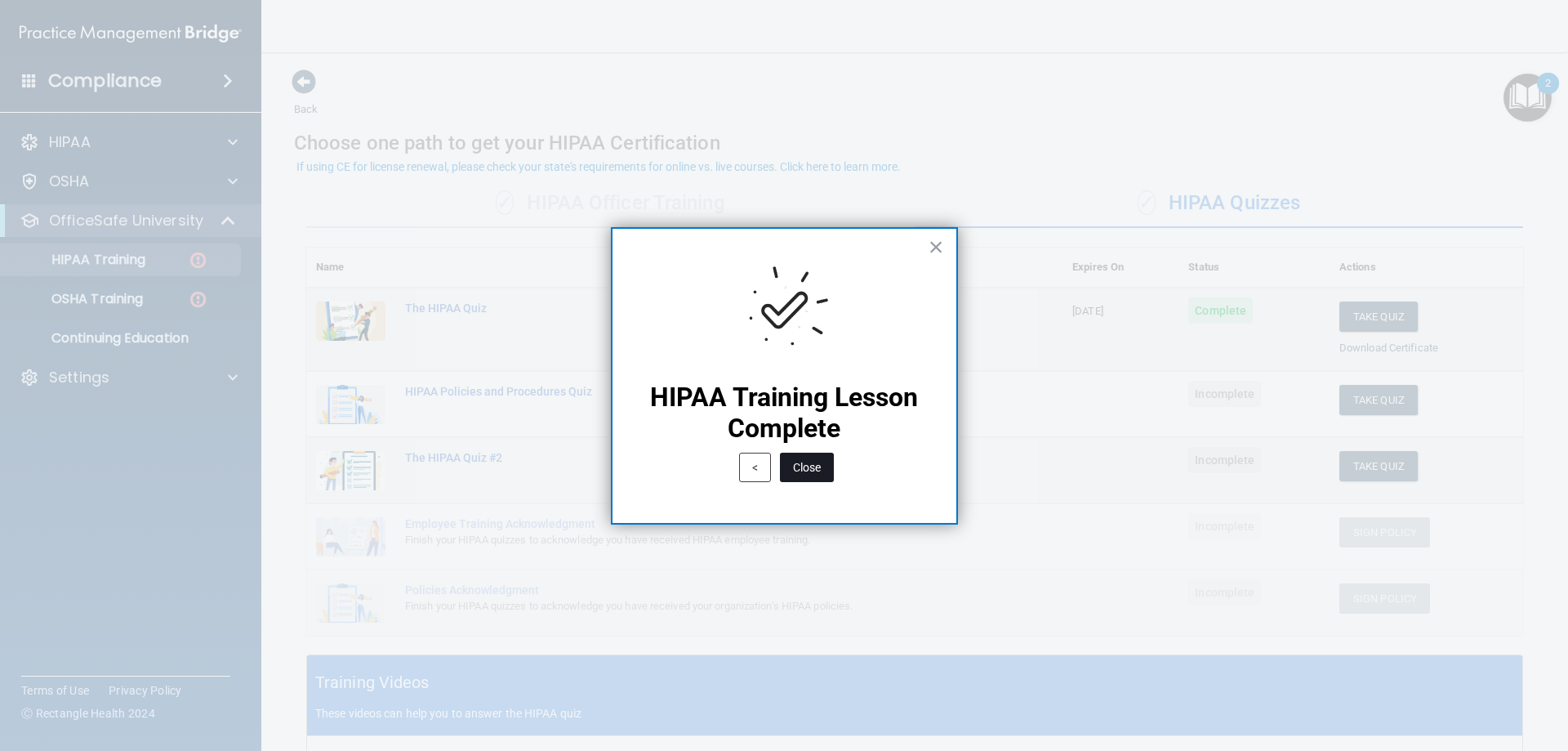
click at [817, 477] on button "Close" at bounding box center [807, 467] width 54 height 29
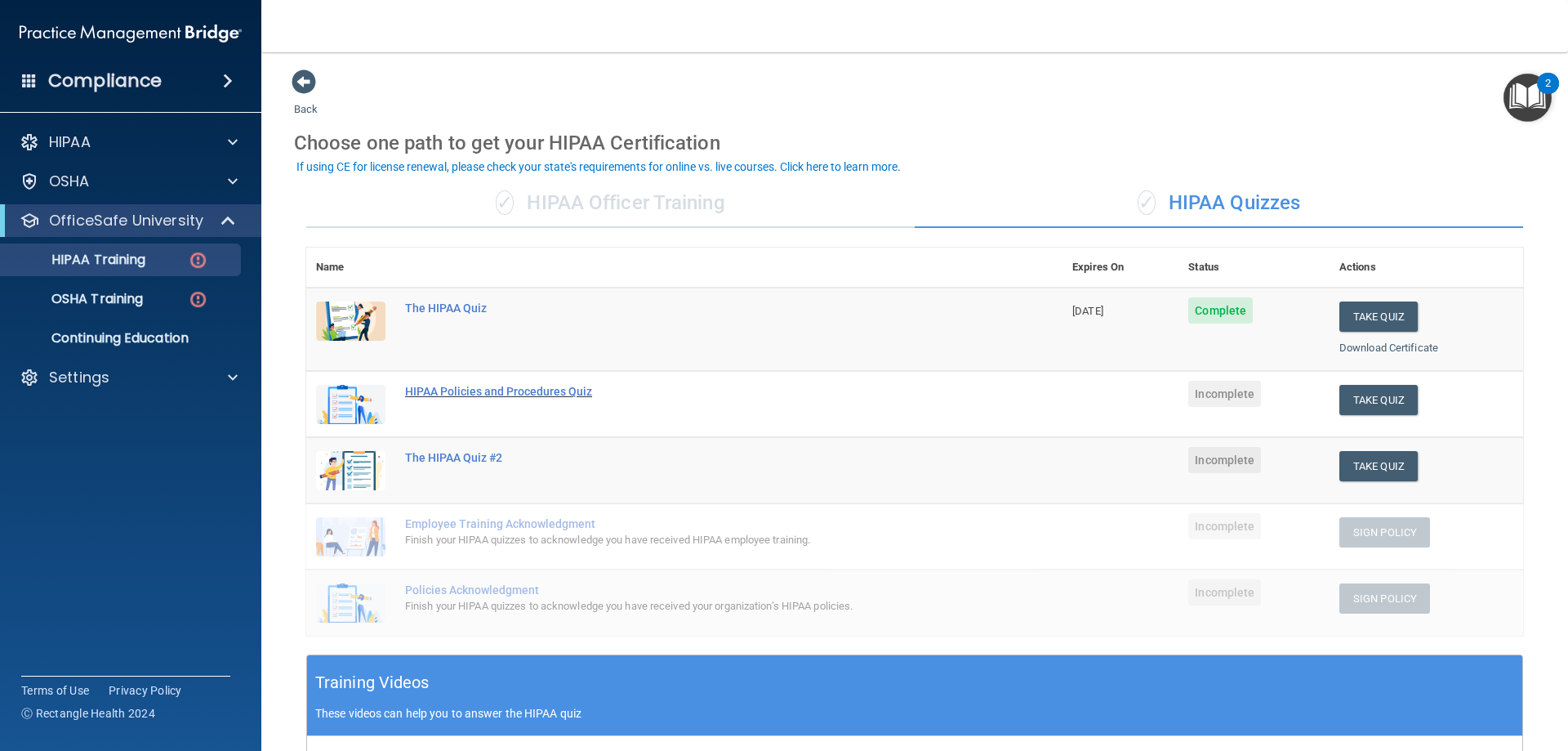
click at [566, 394] on div "HIPAA Policies and Procedures Quiz" at bounding box center [693, 391] width 575 height 13
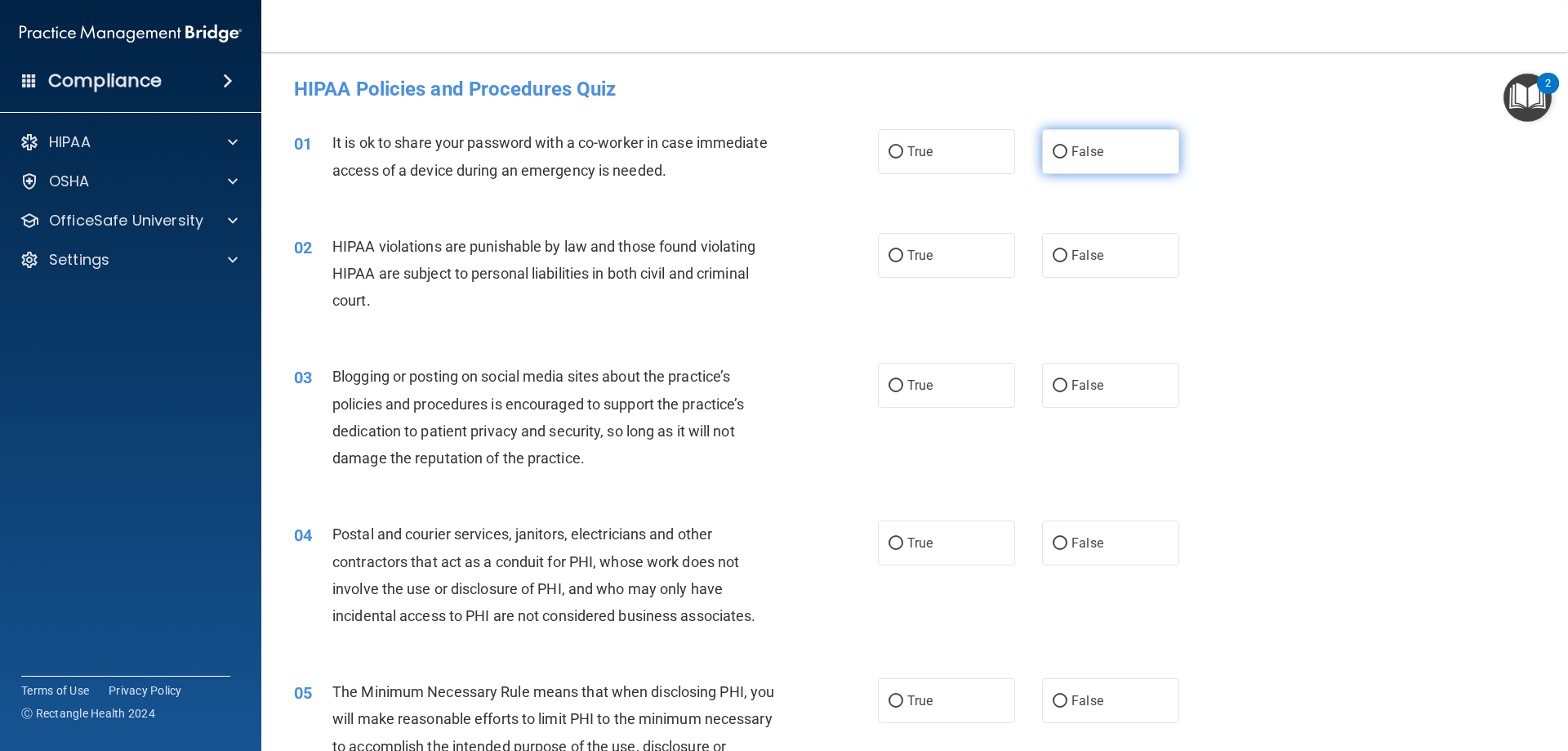
click at [1108, 157] on label "False" at bounding box center [1110, 151] width 137 height 45
click at [1068, 157] on input "False" at bounding box center [1060, 153] width 15 height 12
radio input "true"
click at [895, 244] on label "True" at bounding box center [946, 255] width 137 height 45
click at [895, 250] on input "True" at bounding box center [896, 256] width 15 height 12
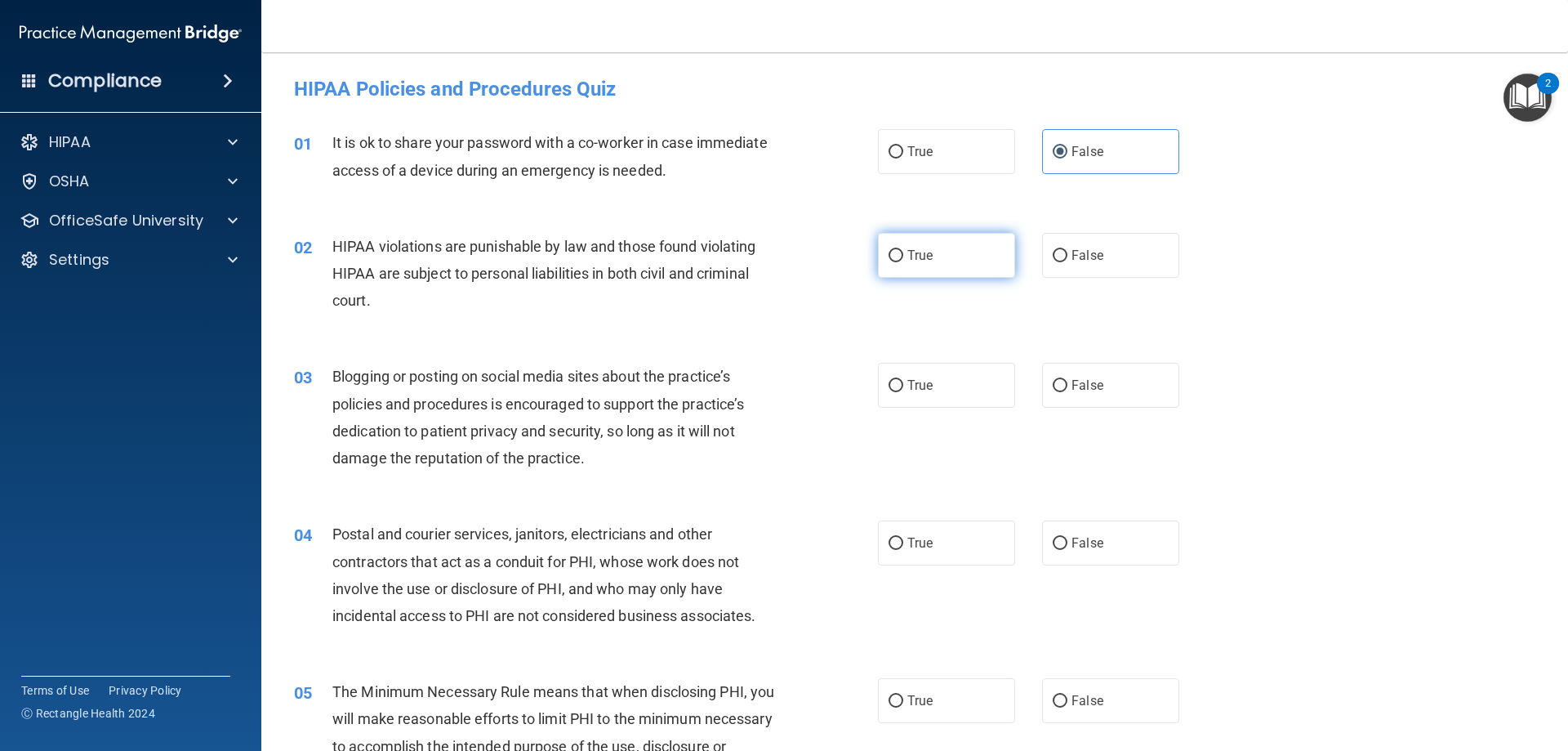
radio input "true"
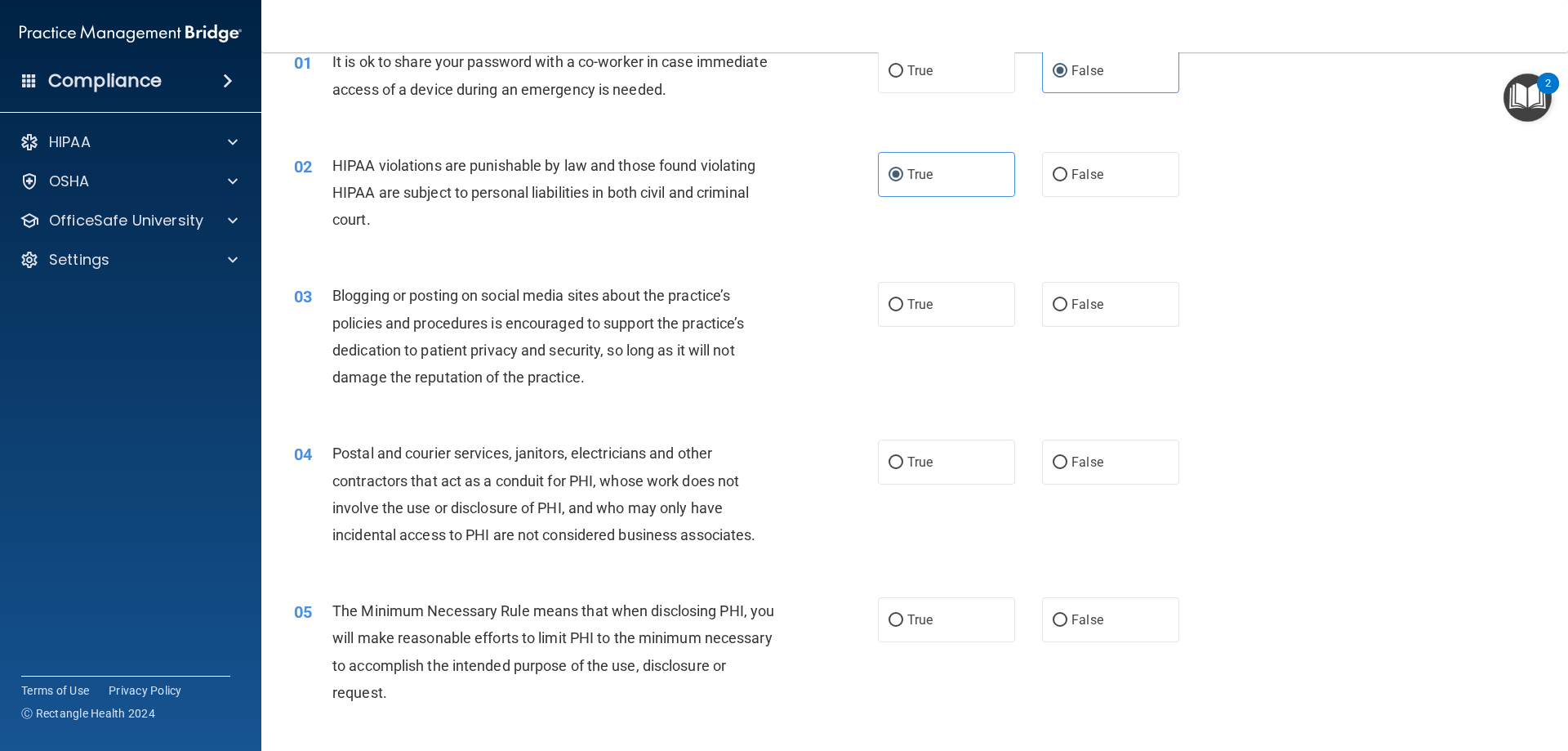
scroll to position [82, 0]
click at [964, 323] on label "True" at bounding box center [946, 303] width 137 height 45
click at [904, 311] on input "True" at bounding box center [896, 304] width 15 height 12
radio input "true"
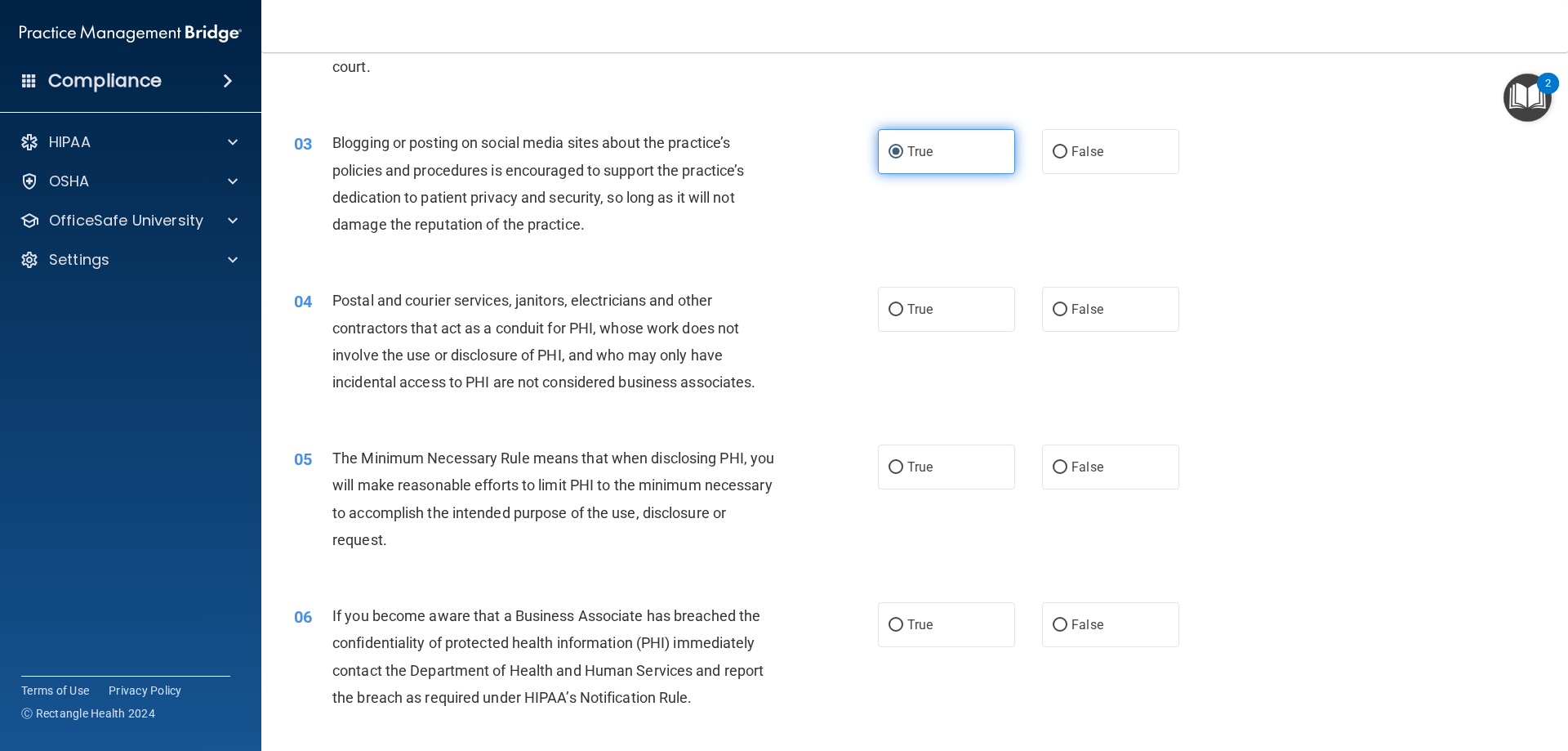
scroll to position [245, 0]
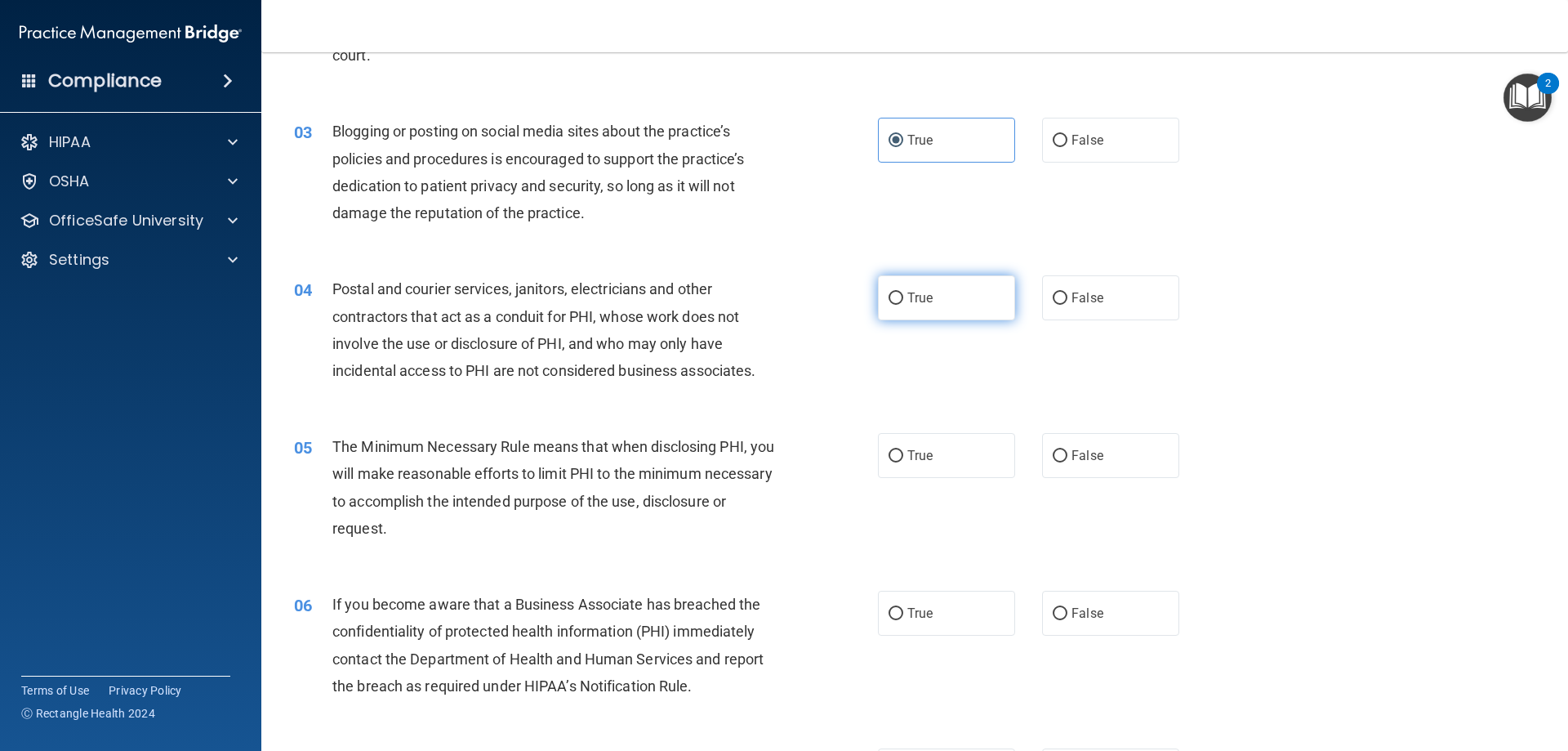
click at [977, 297] on label "True" at bounding box center [946, 297] width 137 height 45
click at [904, 297] on input "True" at bounding box center [896, 298] width 15 height 12
radio input "true"
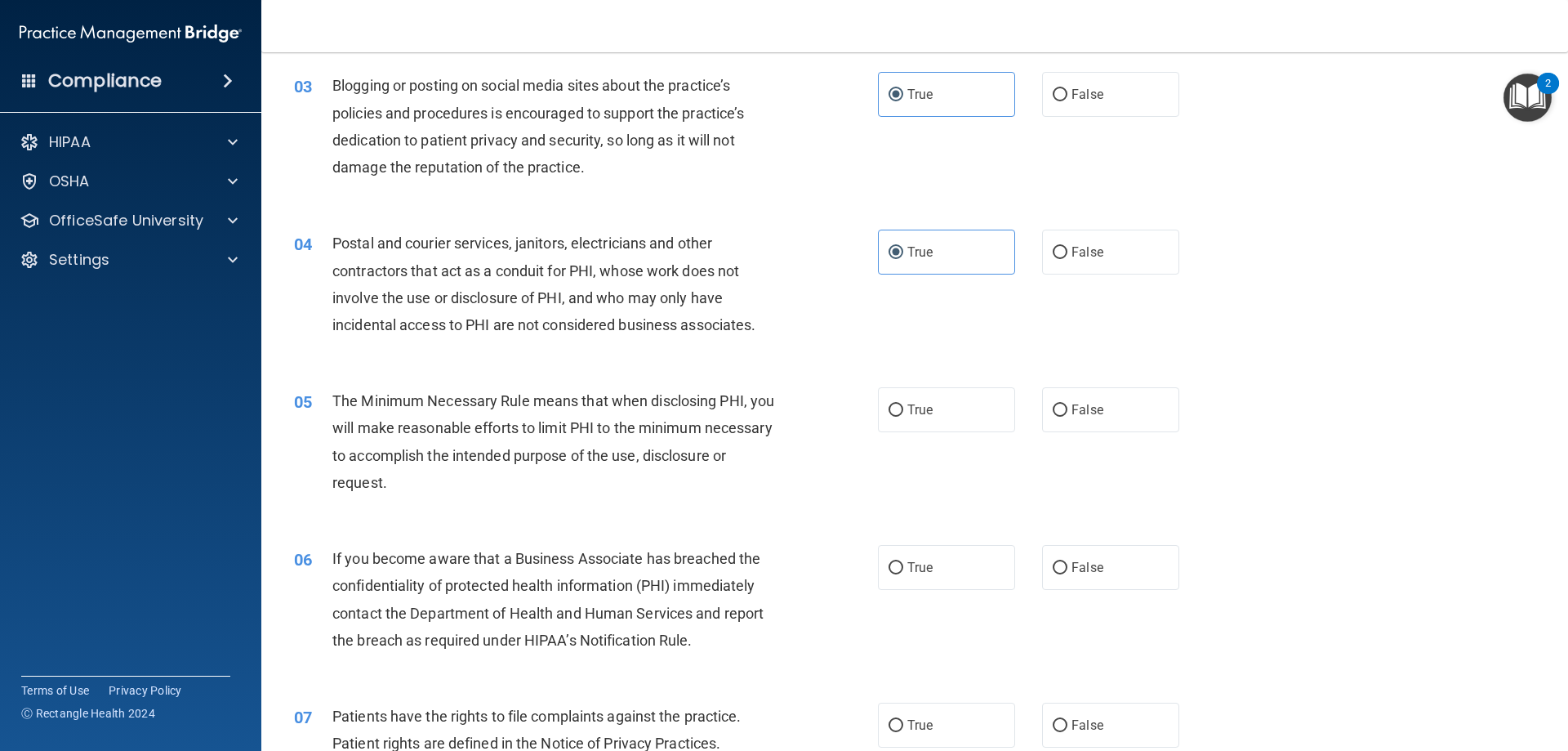
scroll to position [327, 0]
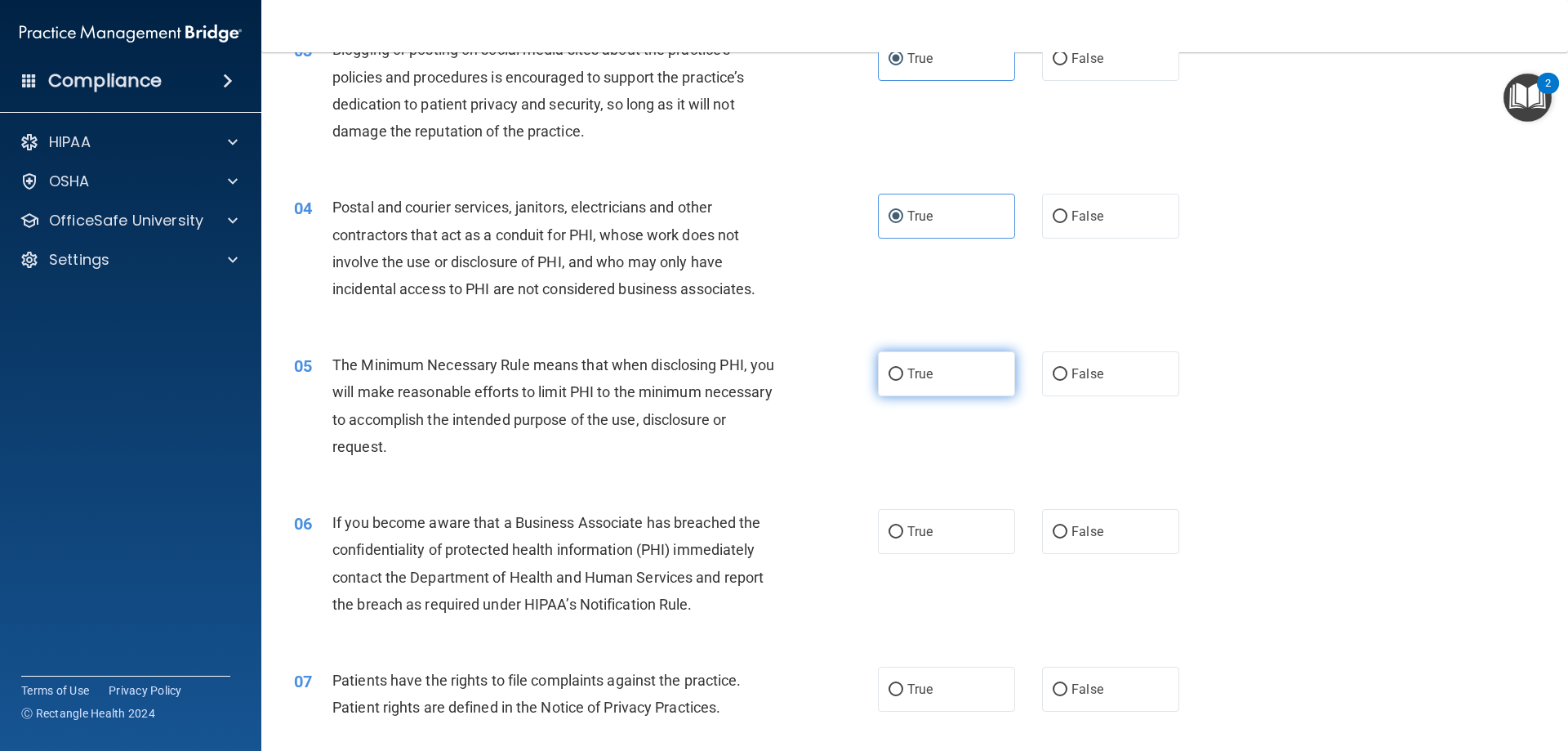
click at [942, 389] on label "True" at bounding box center [946, 373] width 137 height 45
click at [904, 380] on input "True" at bounding box center [896, 374] width 15 height 12
radio input "true"
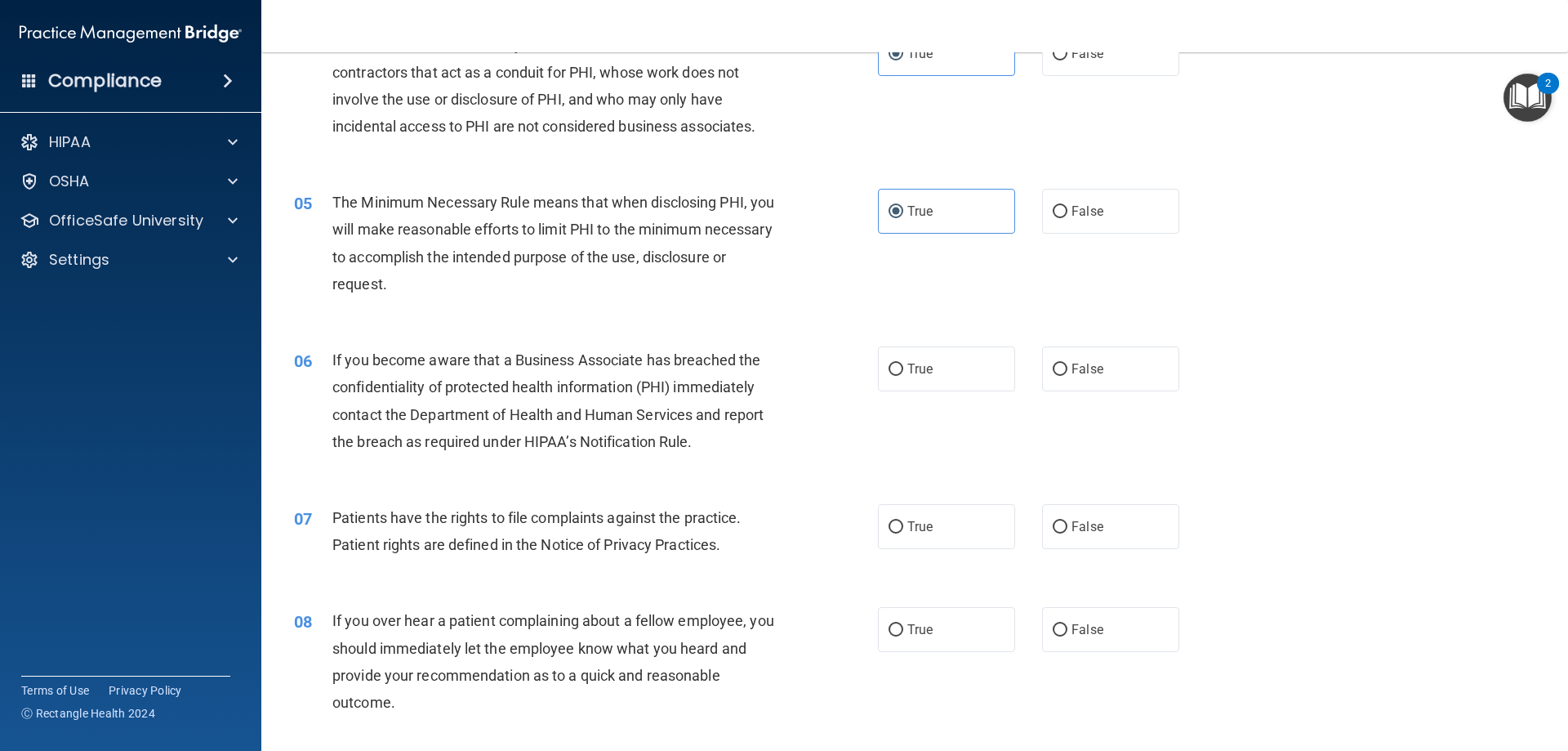
scroll to position [490, 0]
click at [952, 371] on label "True" at bounding box center [946, 367] width 137 height 45
click at [904, 371] on input "True" at bounding box center [896, 369] width 15 height 12
radio input "true"
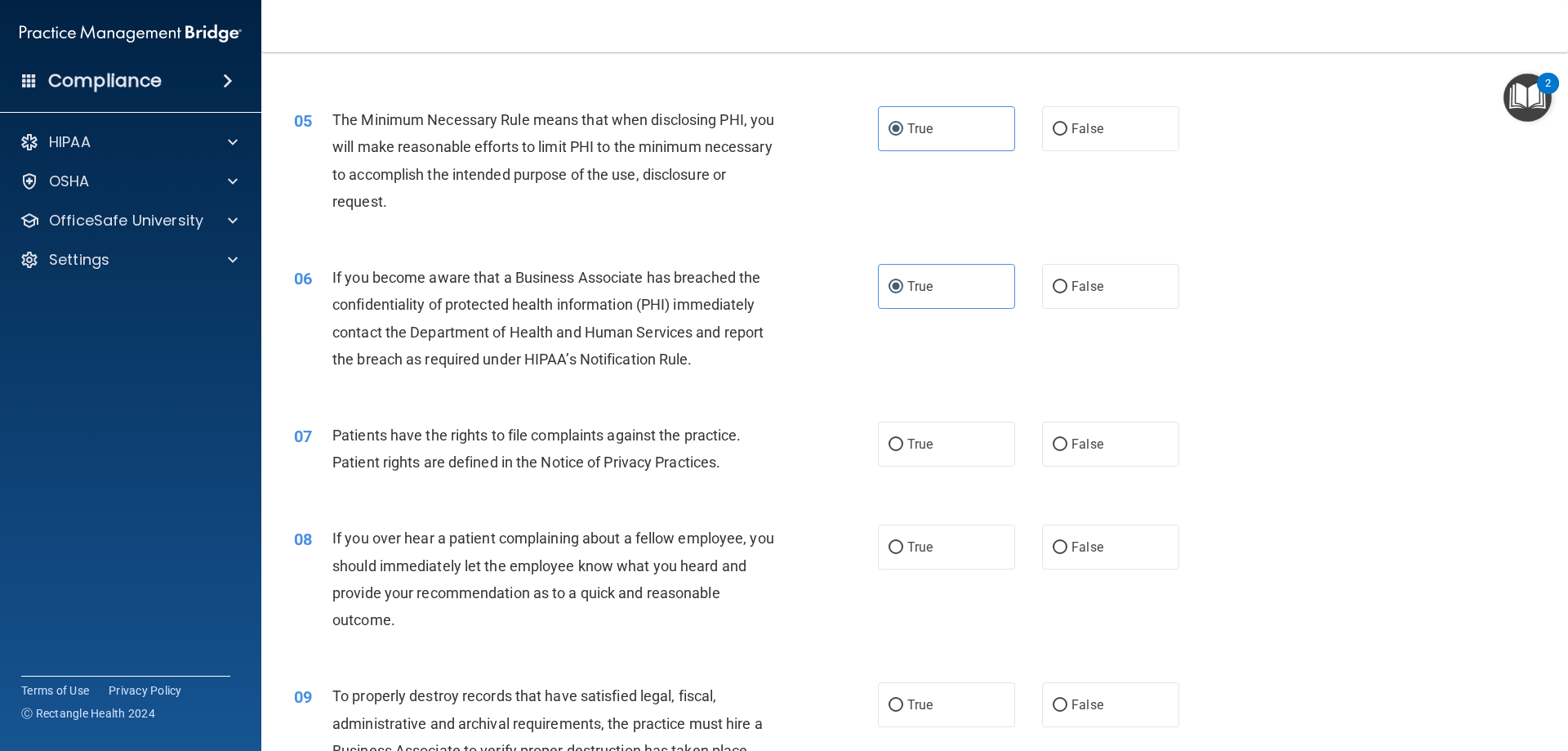
click at [954, 439] on label "True" at bounding box center [946, 444] width 137 height 45
click at [904, 439] on input "True" at bounding box center [896, 445] width 15 height 12
radio input "true"
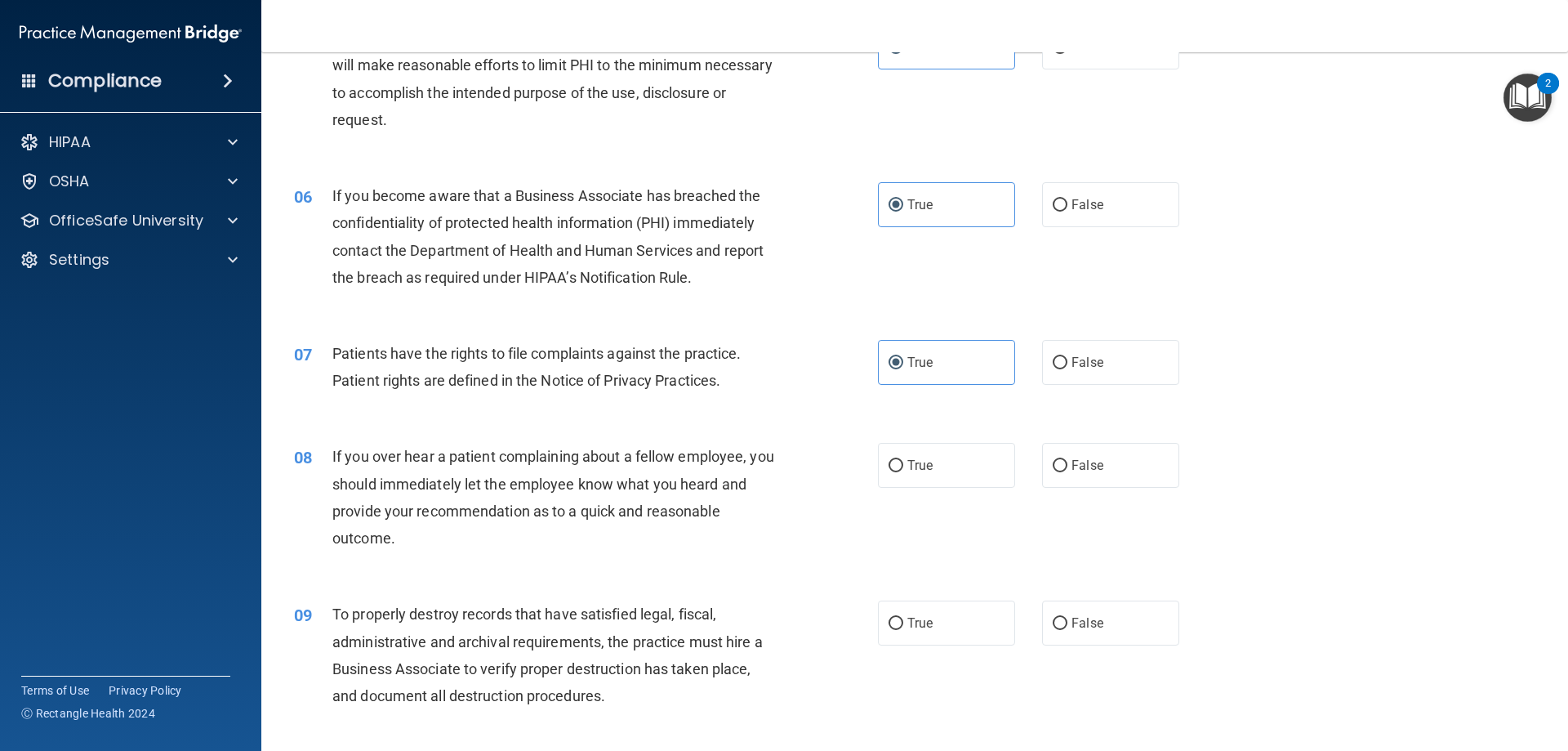
scroll to position [735, 0]
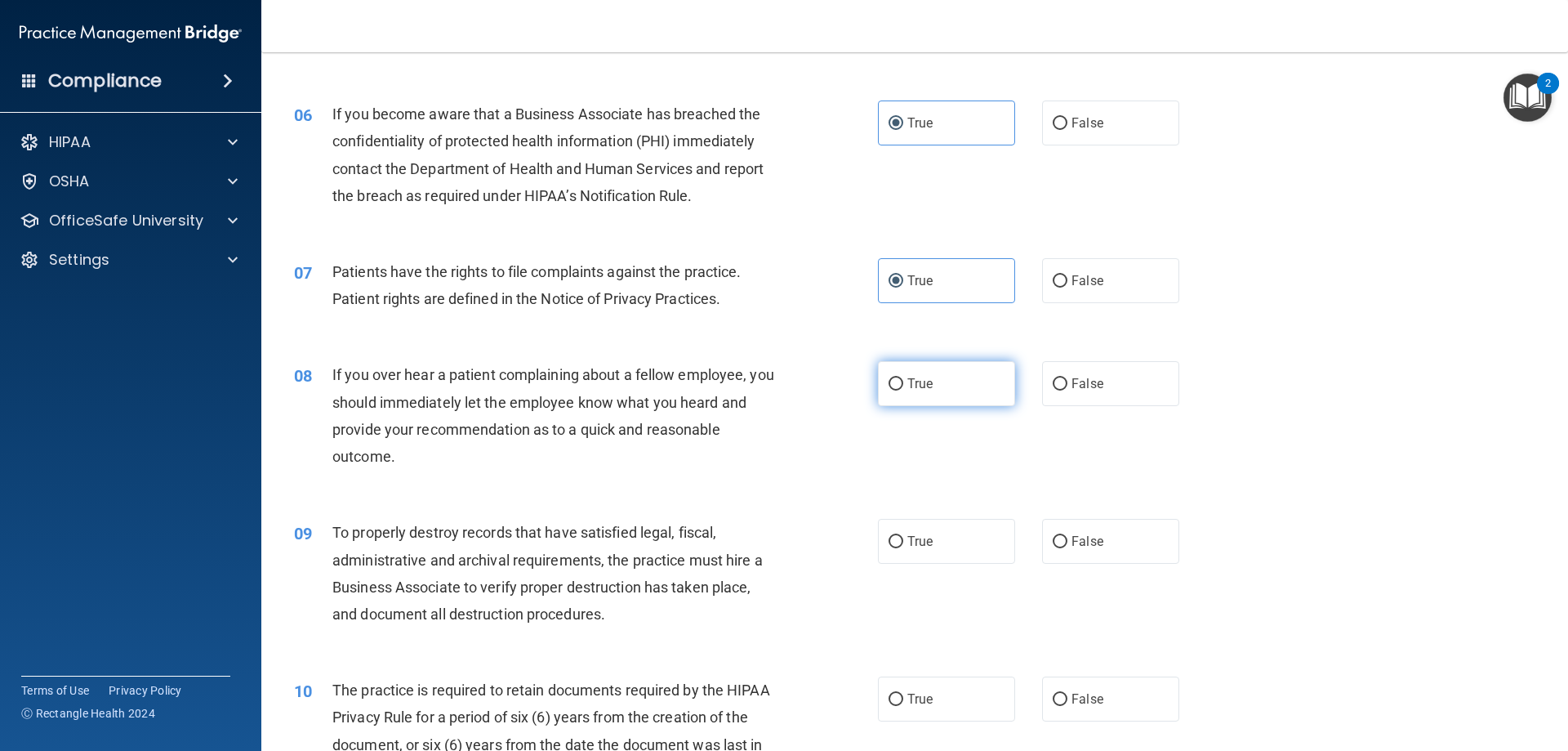
click at [965, 395] on label "True" at bounding box center [946, 383] width 137 height 45
click at [904, 390] on input "True" at bounding box center [896, 385] width 15 height 12
radio input "true"
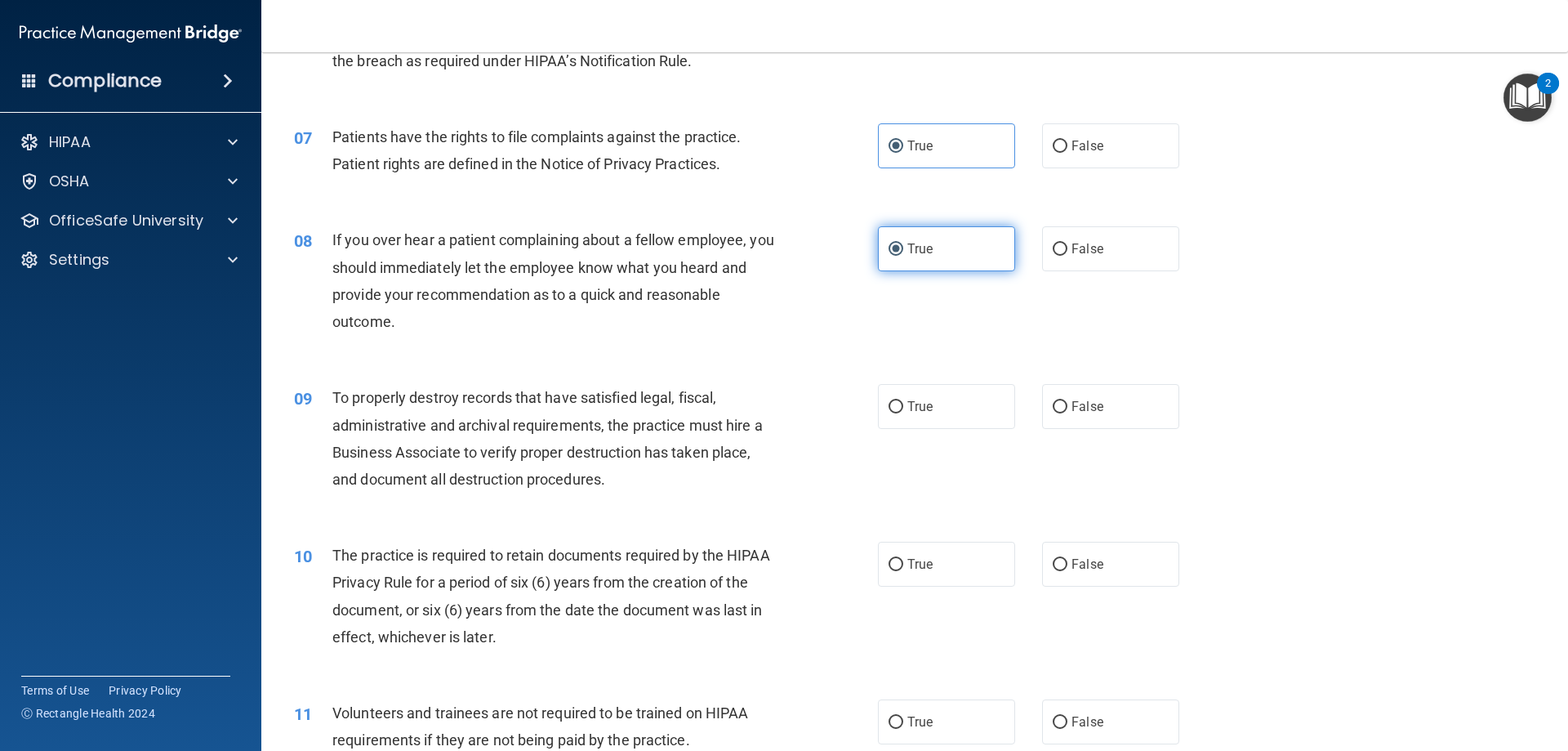
scroll to position [898, 0]
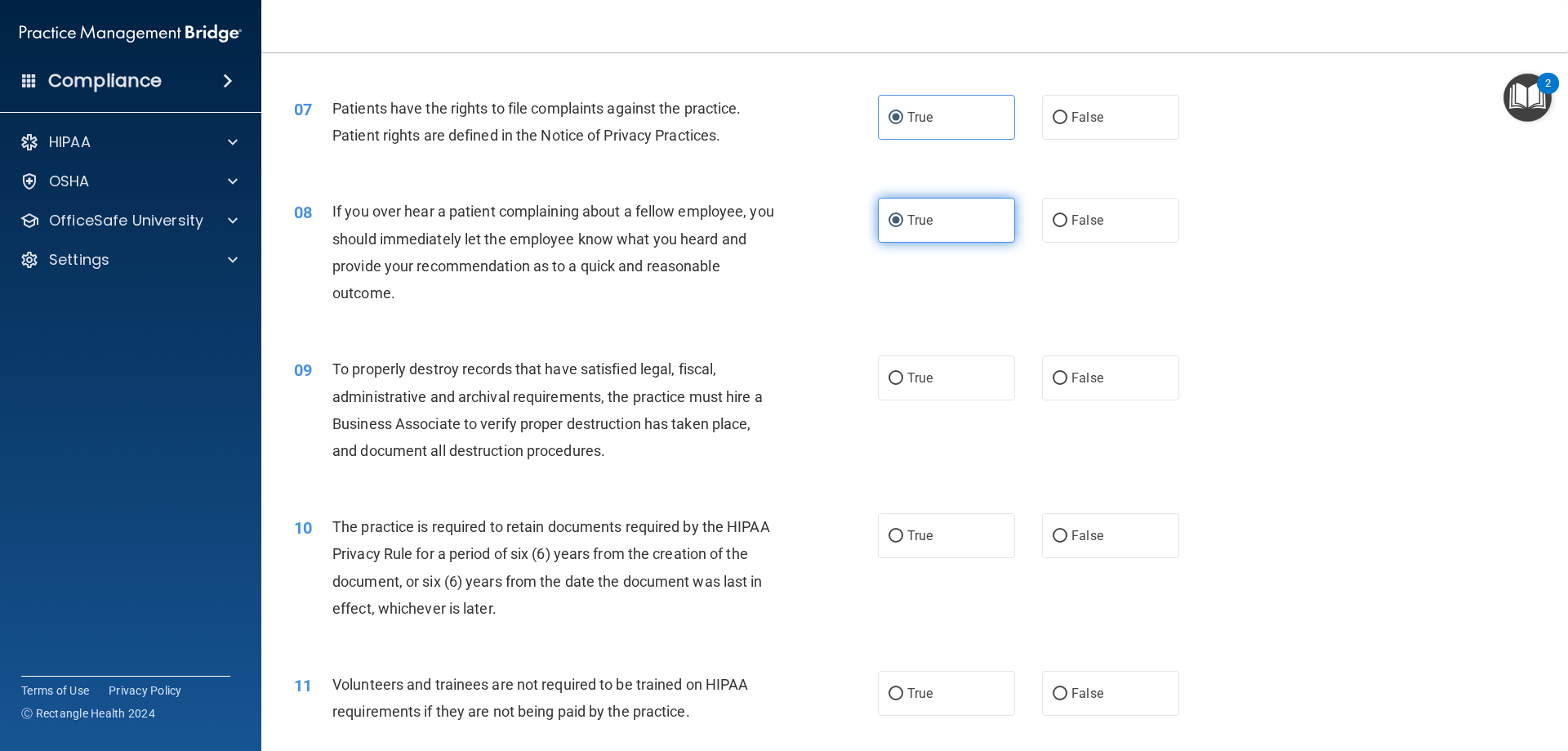
click at [965, 395] on label "True" at bounding box center [946, 378] width 137 height 45
click at [904, 385] on input "True" at bounding box center [896, 379] width 15 height 12
radio input "true"
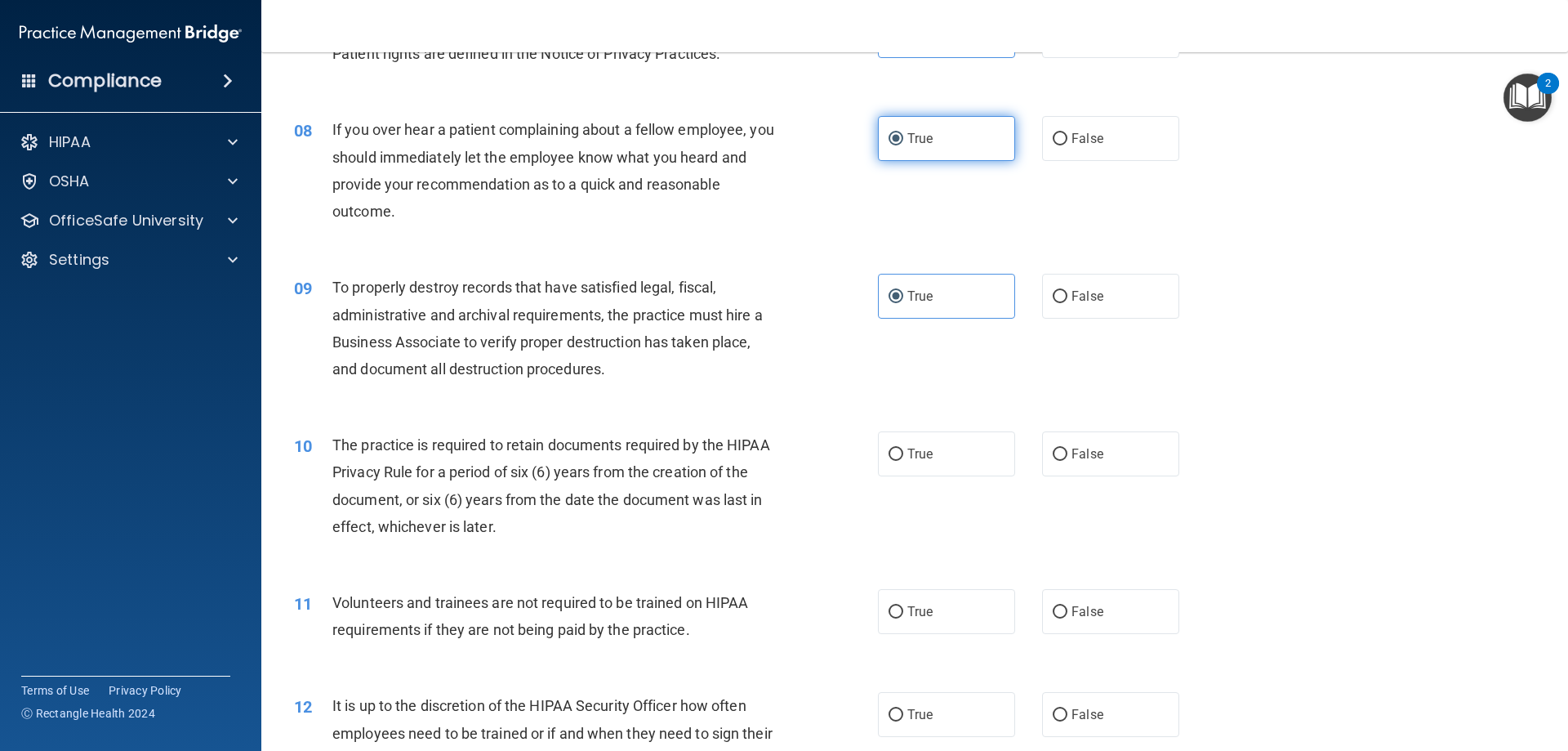
scroll to position [1144, 0]
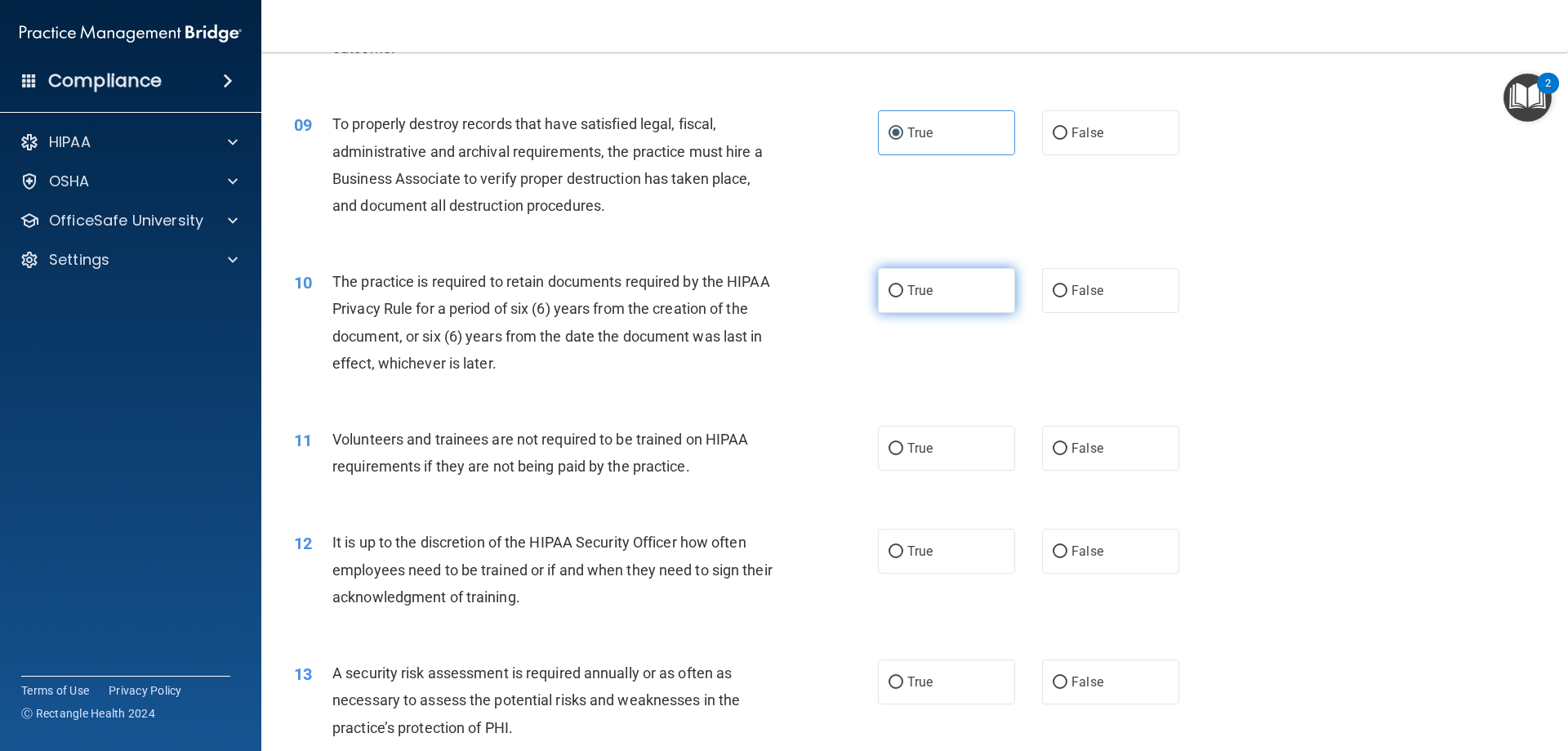
click at [940, 295] on label "True" at bounding box center [946, 290] width 137 height 45
click at [904, 295] on input "True" at bounding box center [896, 291] width 15 height 12
radio input "true"
click at [1071, 446] on span "False" at bounding box center [1087, 448] width 32 height 16
click at [1068, 446] on input "False" at bounding box center [1060, 449] width 15 height 12
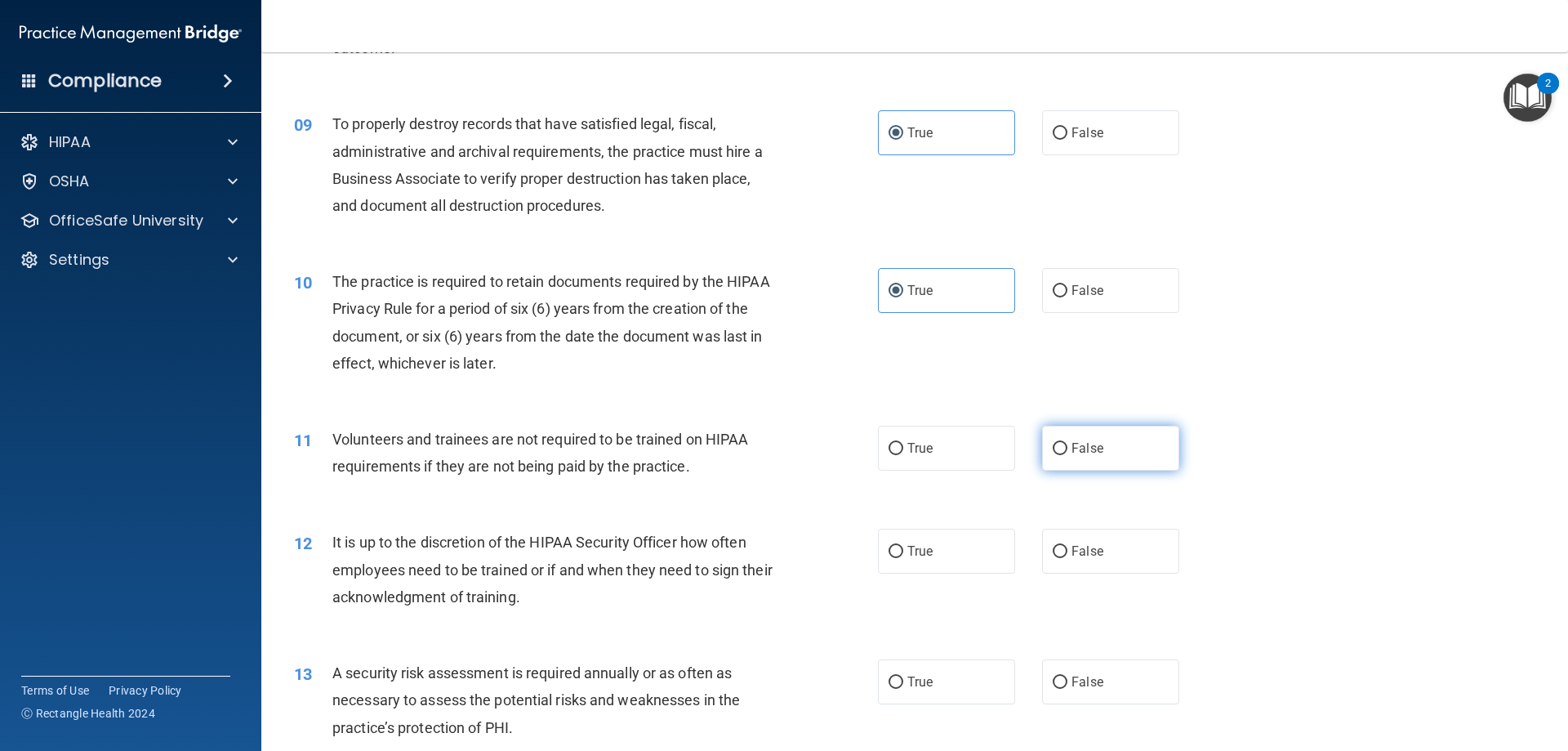
radio input "true"
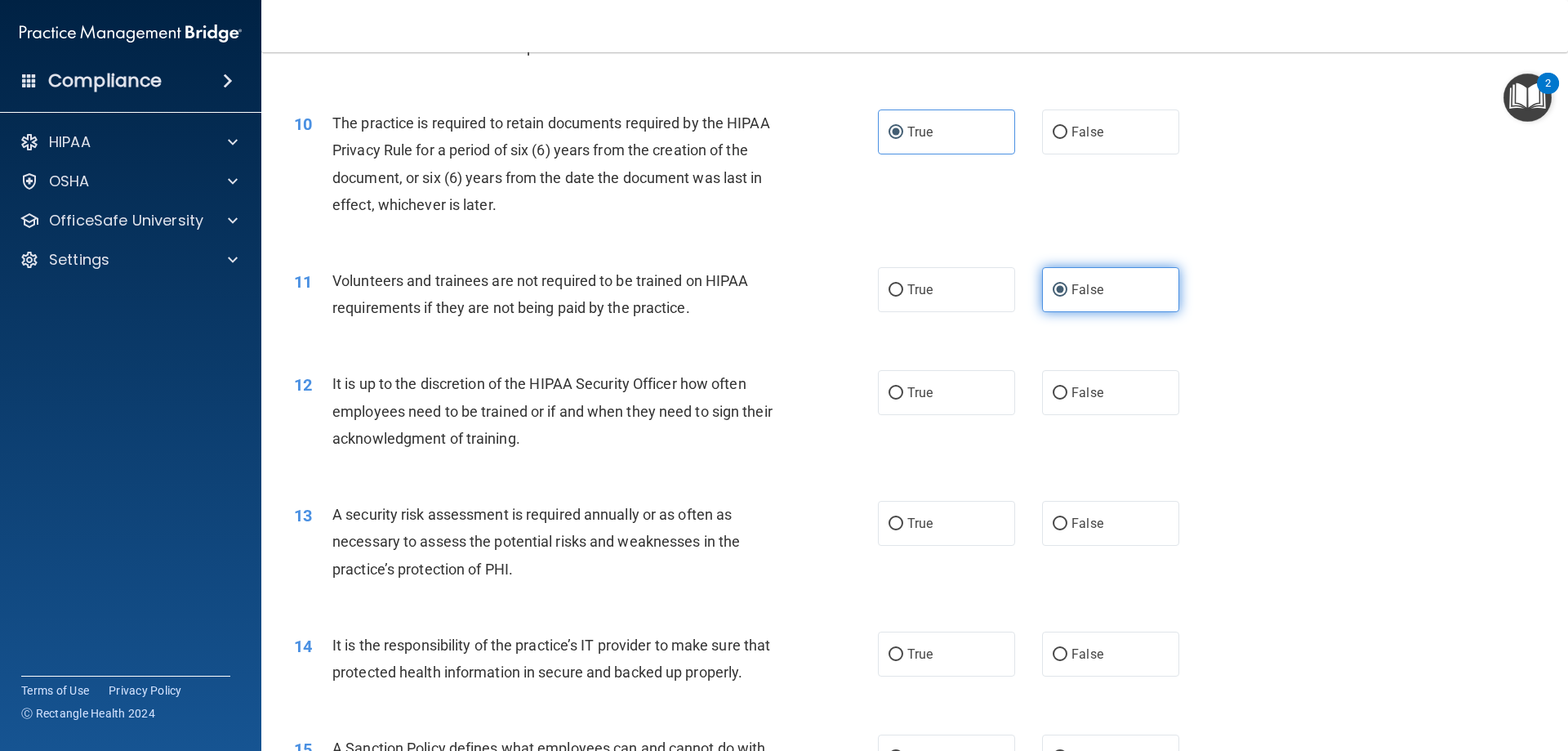
scroll to position [1307, 0]
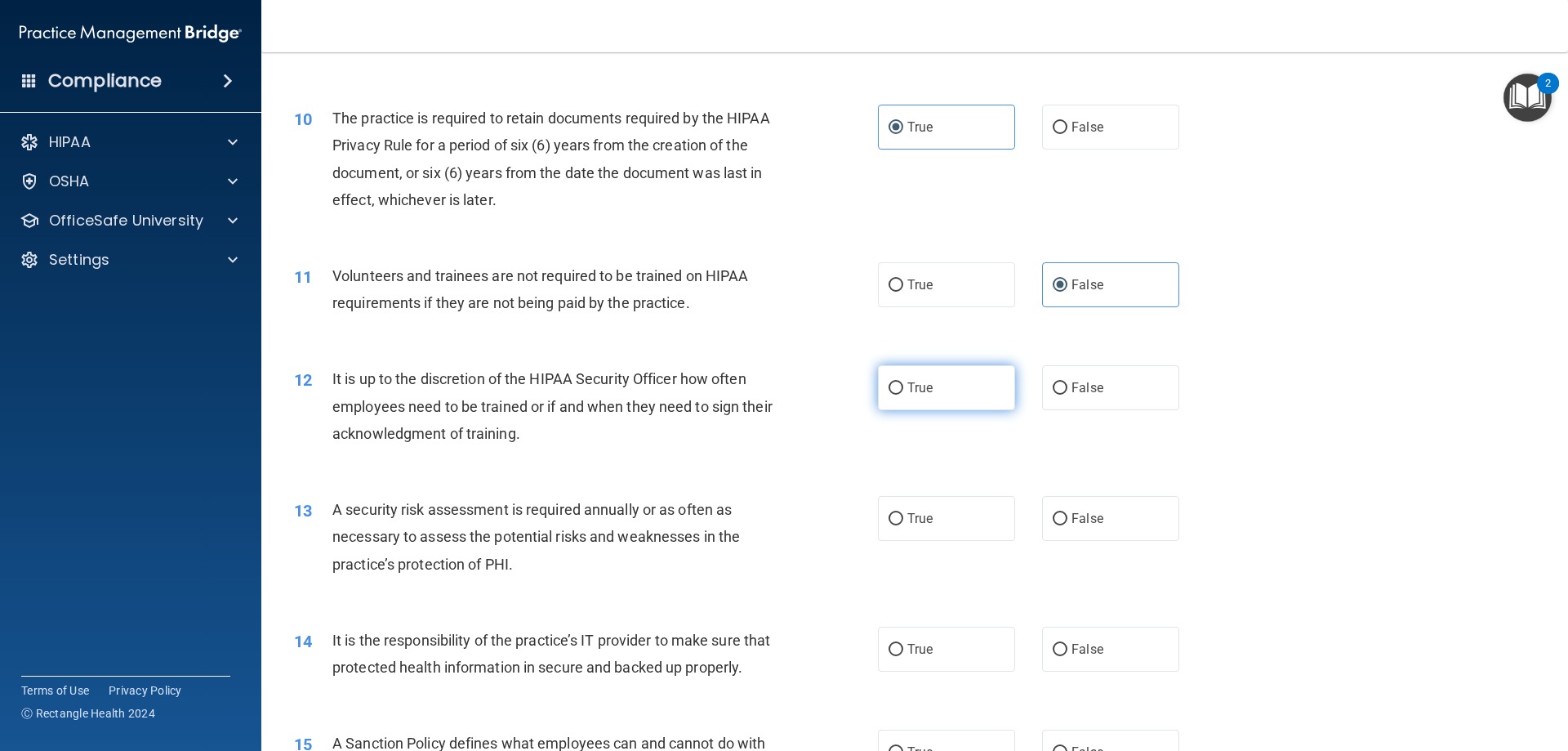
click at [940, 407] on label "True" at bounding box center [946, 387] width 137 height 45
click at [904, 394] on input "True" at bounding box center [896, 388] width 15 height 12
radio input "true"
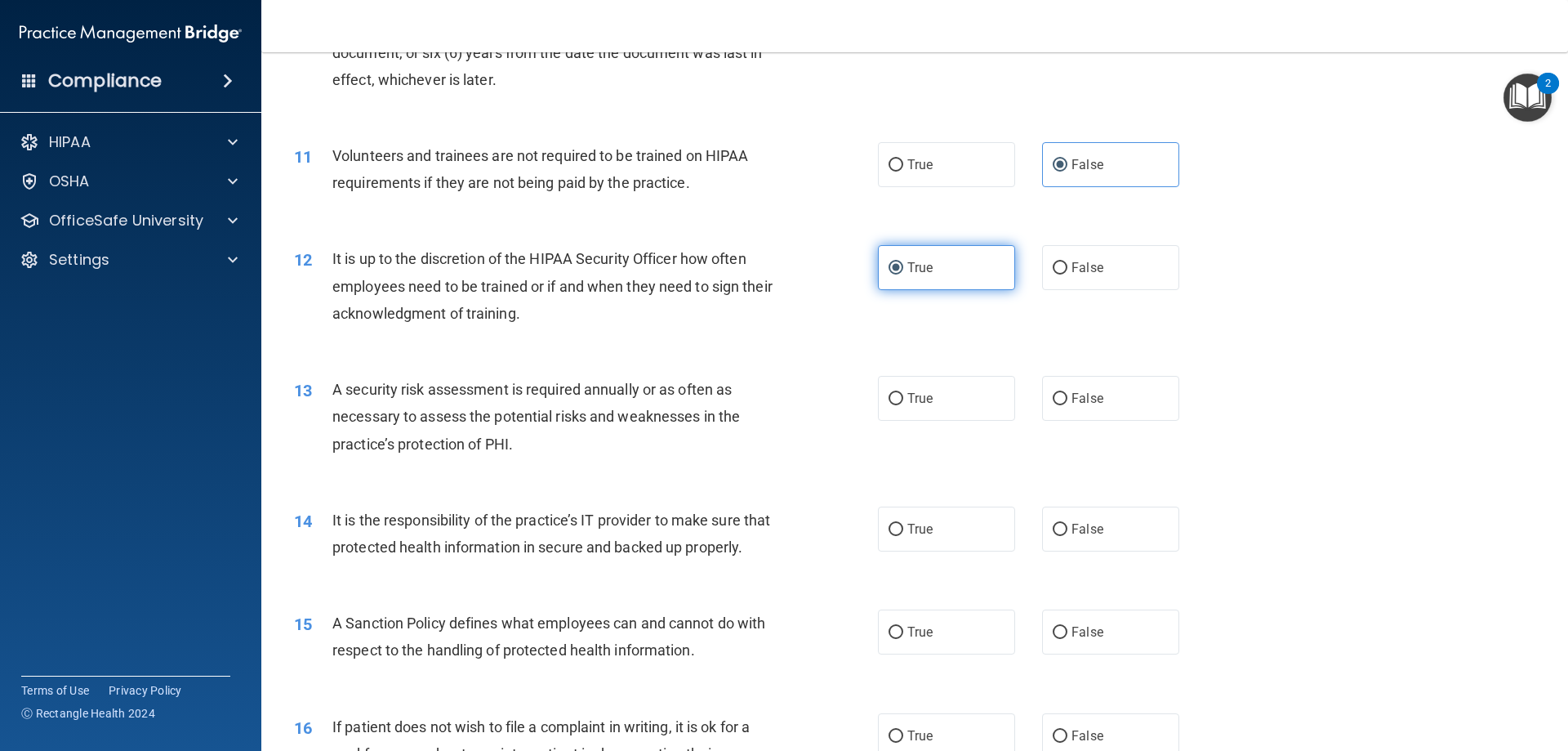
scroll to position [1470, 0]
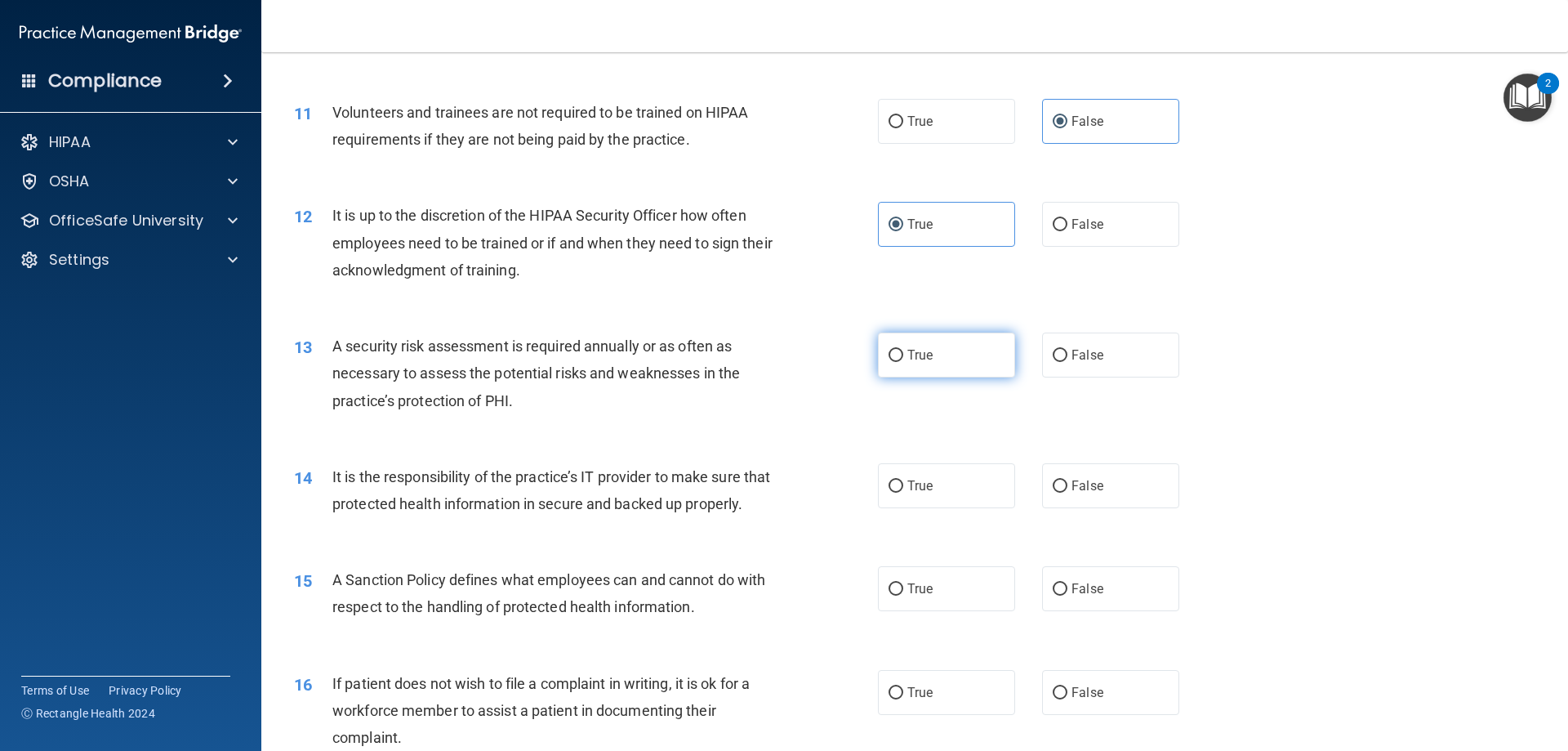
click at [948, 357] on label "True" at bounding box center [946, 355] width 137 height 45
click at [904, 357] on input "True" at bounding box center [896, 356] width 15 height 12
radio input "true"
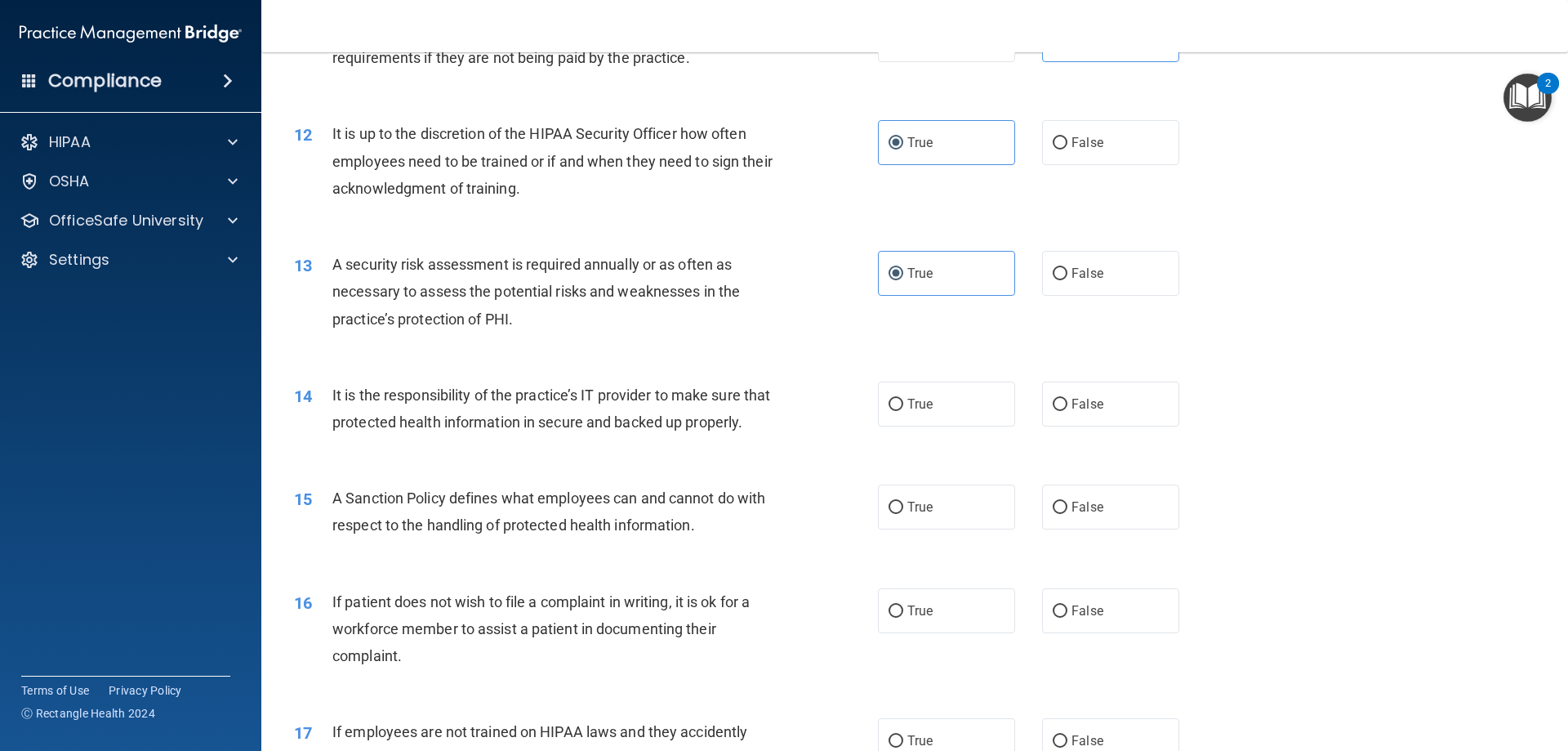
click at [938, 391] on label "True" at bounding box center [946, 403] width 137 height 45
click at [904, 399] on input "True" at bounding box center [896, 405] width 15 height 12
radio input "true"
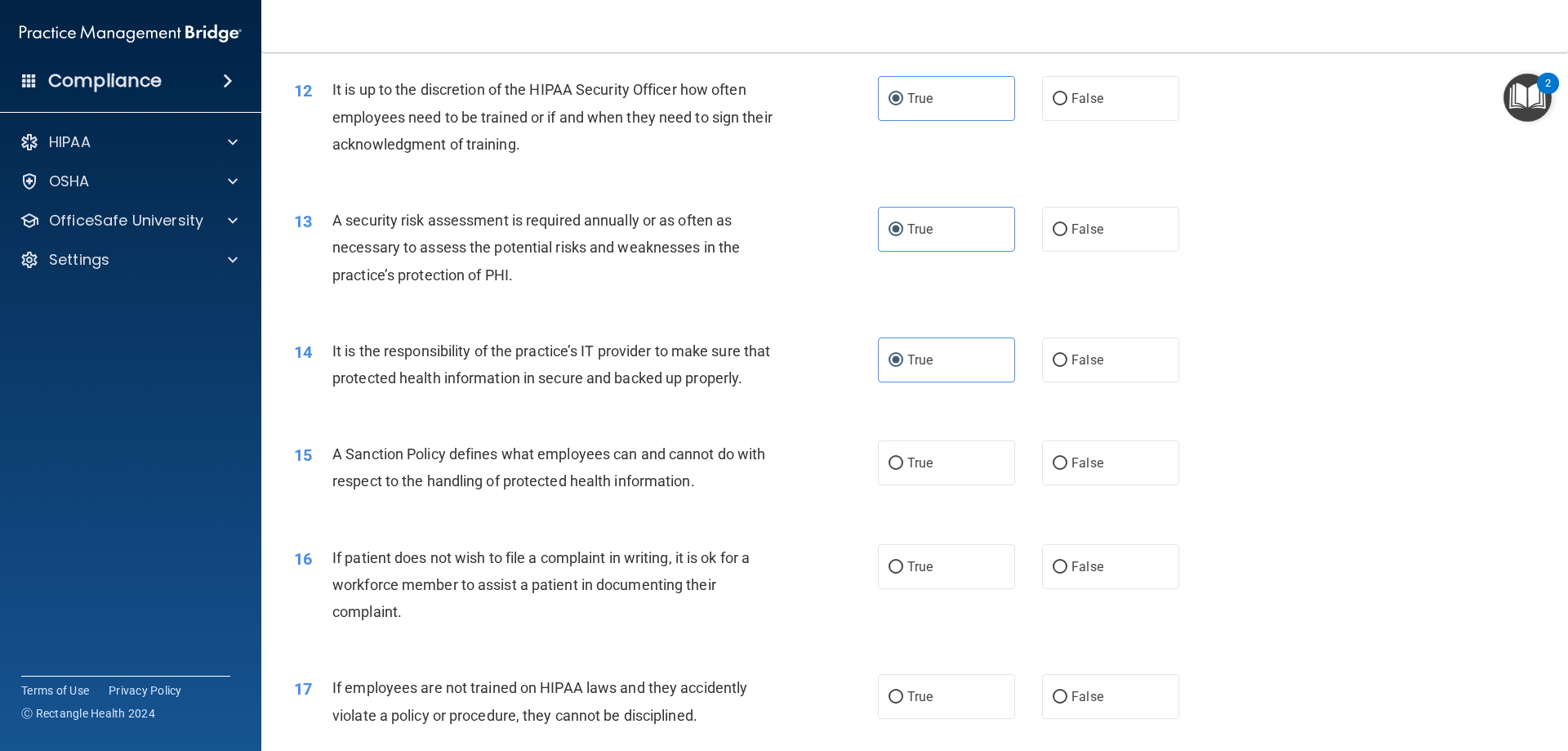
scroll to position [1633, 0]
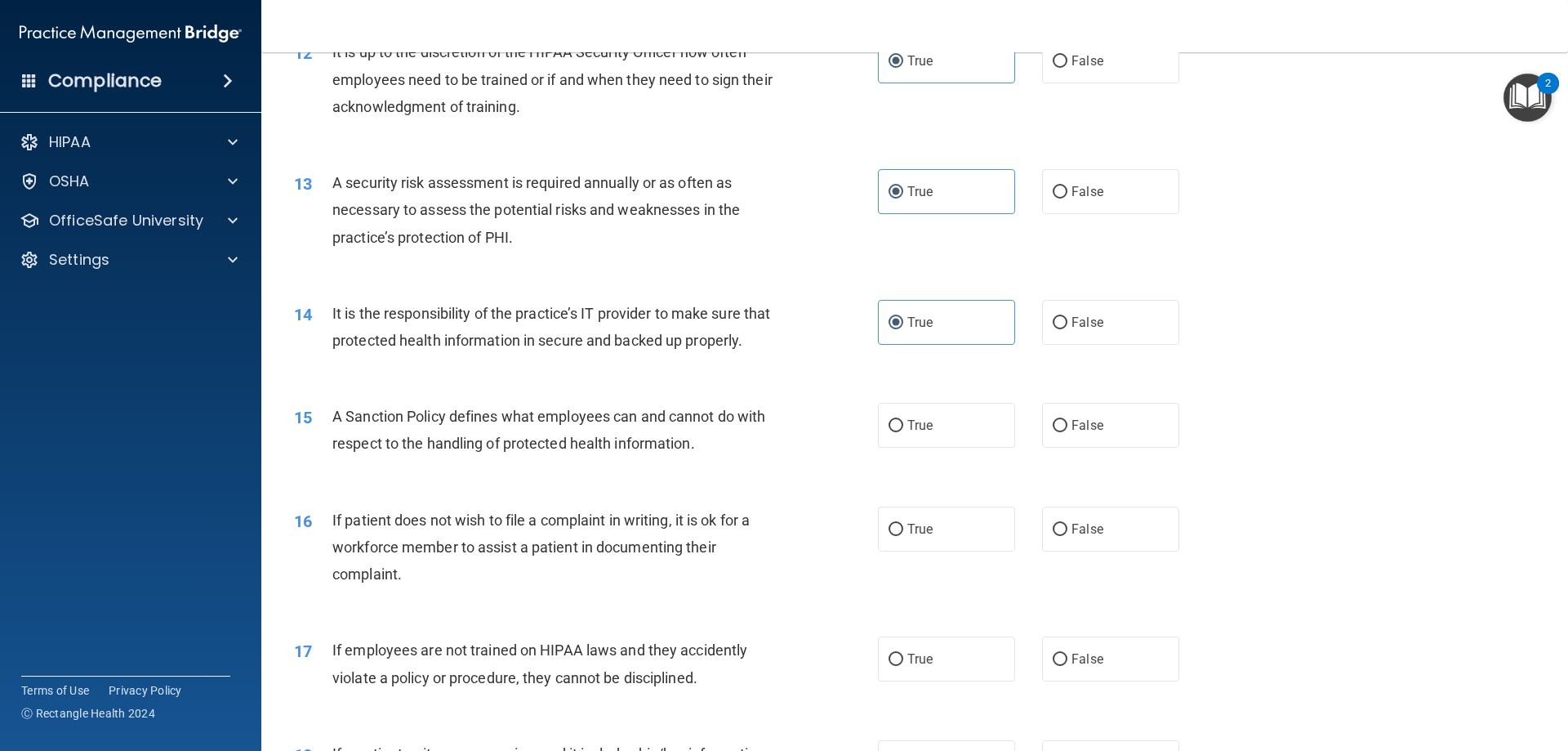
click at [932, 447] on label "True" at bounding box center [946, 424] width 137 height 45
click at [904, 432] on input "True" at bounding box center [896, 426] width 15 height 12
radio input "true"
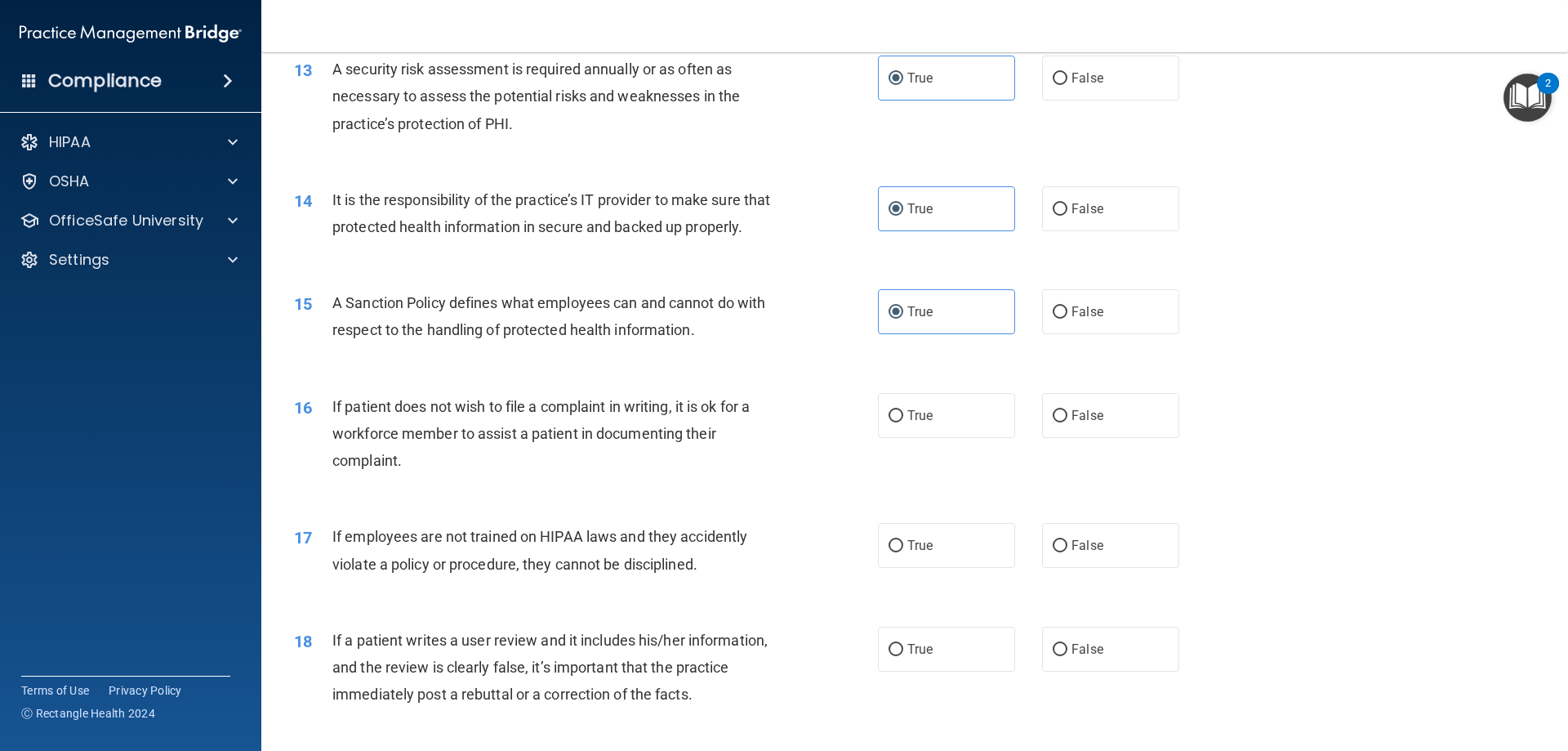
scroll to position [1797, 0]
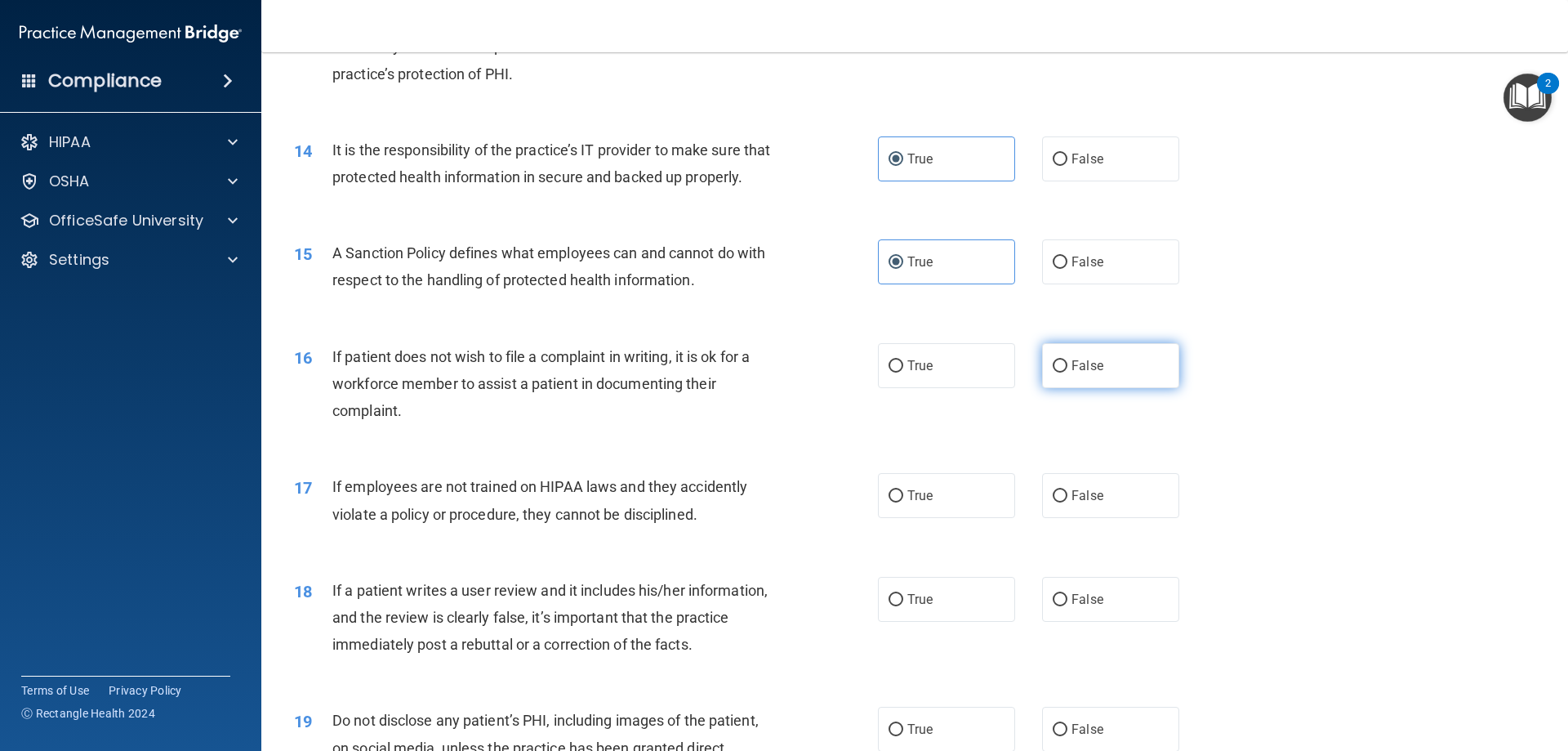
click at [1077, 373] on span "False" at bounding box center [1087, 365] width 32 height 16
click at [1068, 372] on input "False" at bounding box center [1060, 366] width 15 height 12
radio input "true"
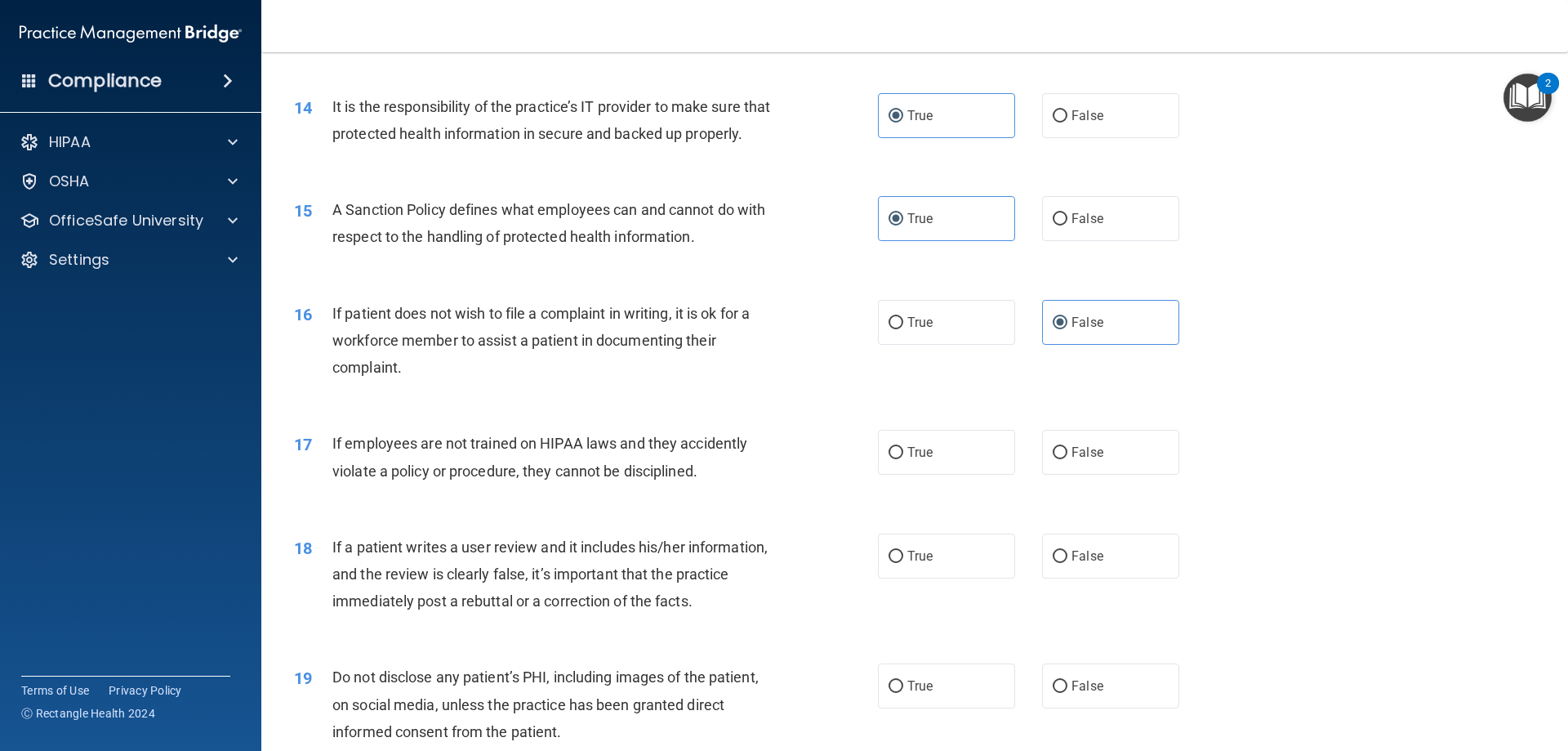
scroll to position [1879, 0]
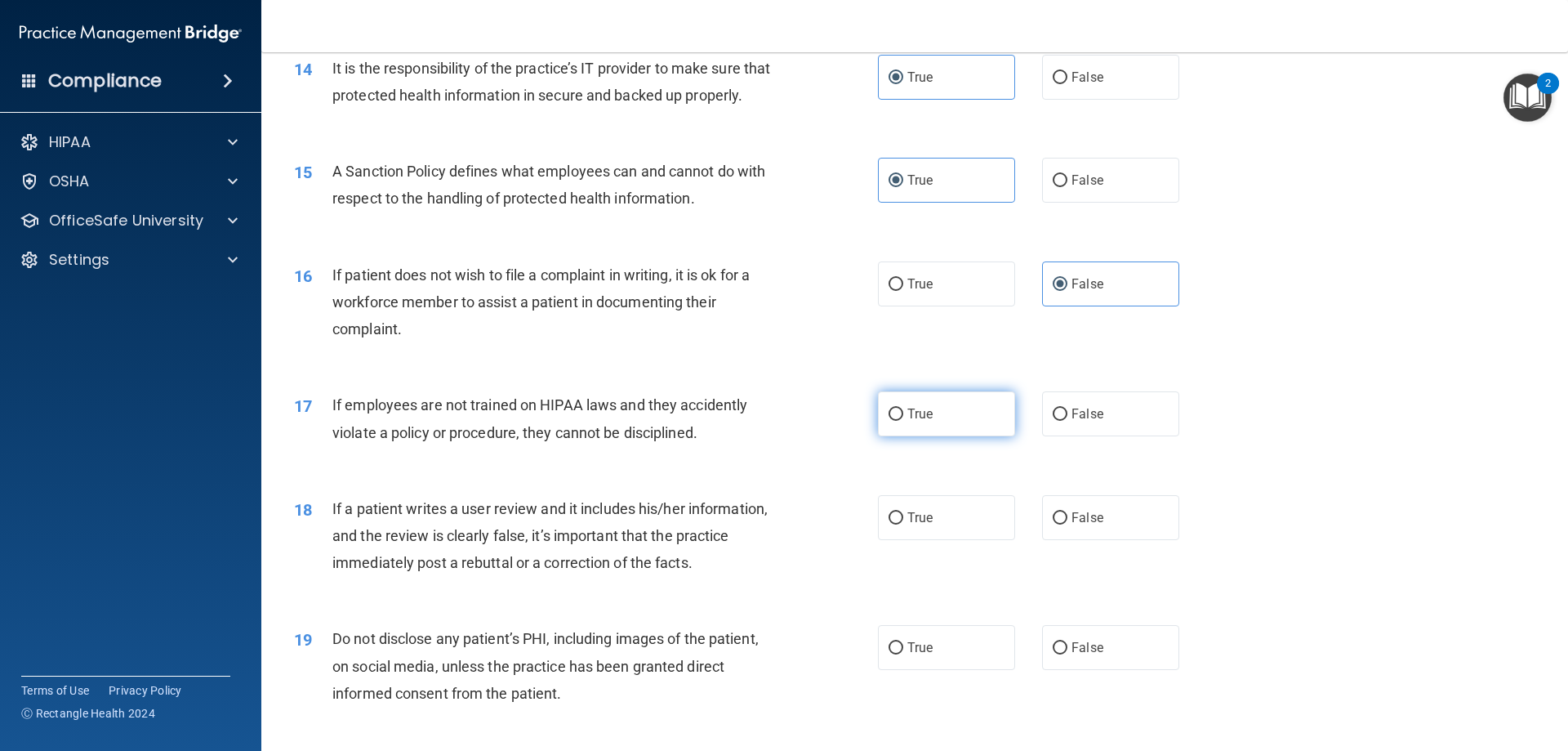
click at [972, 436] on label "True" at bounding box center [946, 413] width 137 height 45
click at [904, 421] on input "True" at bounding box center [896, 415] width 15 height 12
radio input "true"
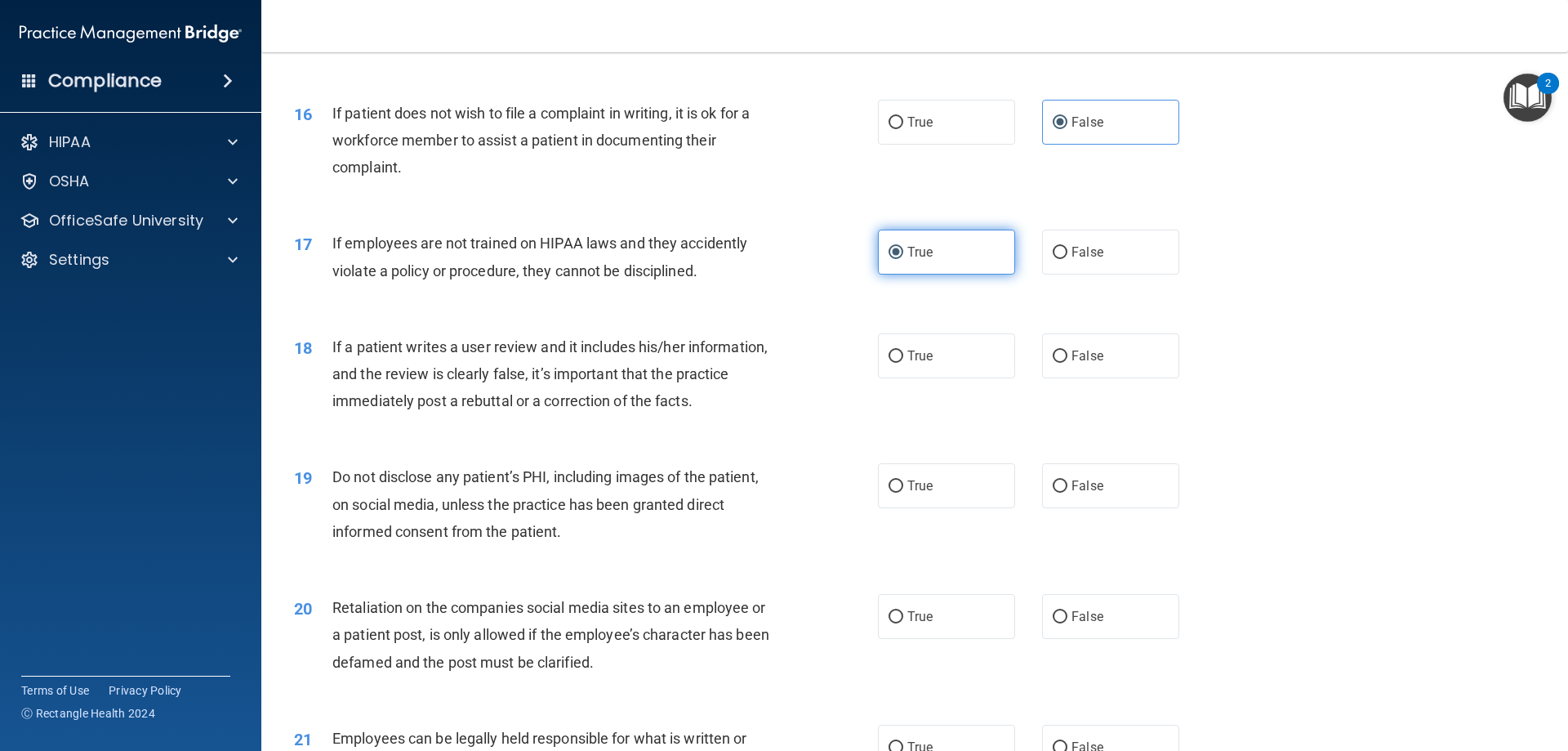
scroll to position [2042, 0]
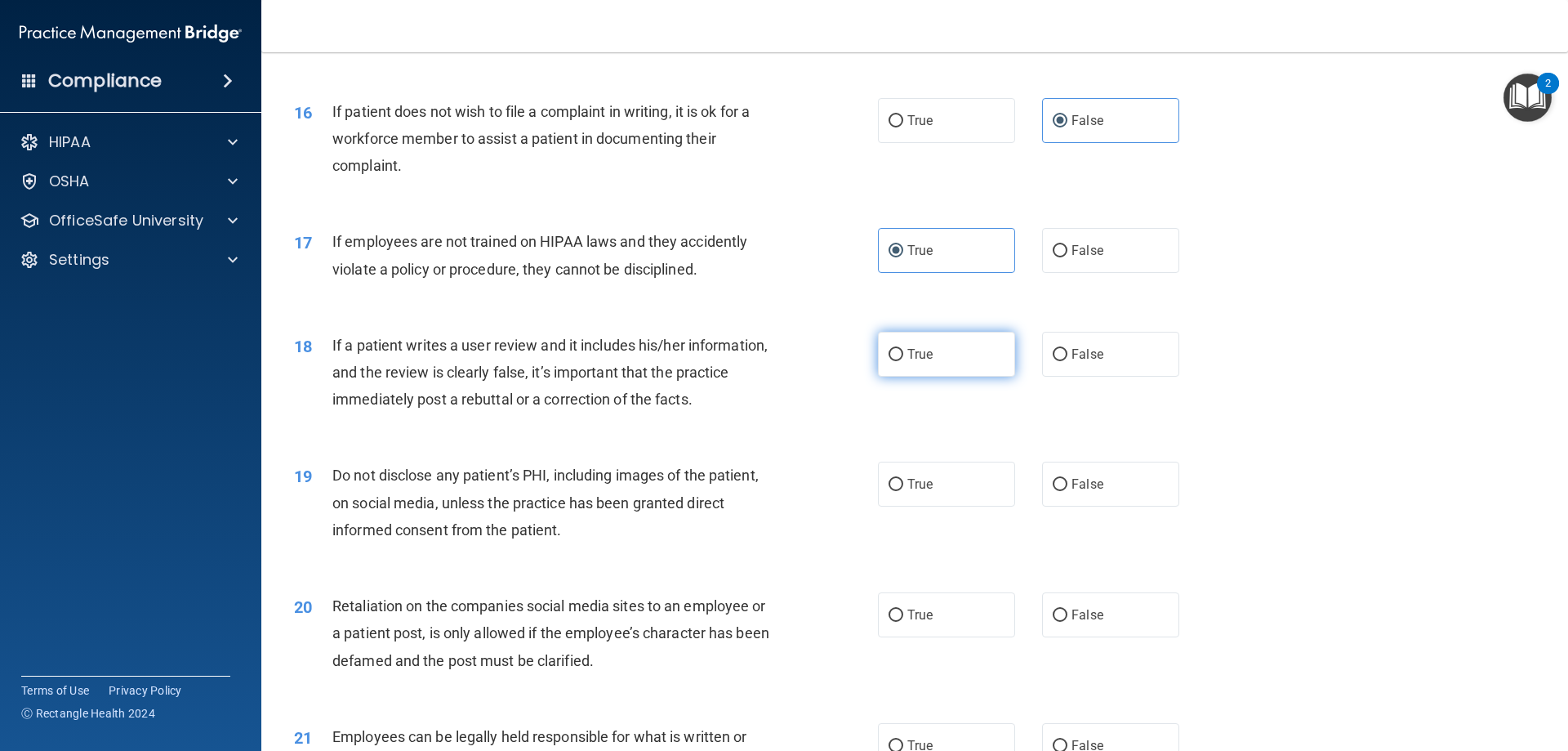
click at [970, 377] on label "True" at bounding box center [946, 354] width 137 height 45
click at [904, 361] on input "True" at bounding box center [896, 355] width 15 height 12
radio input "true"
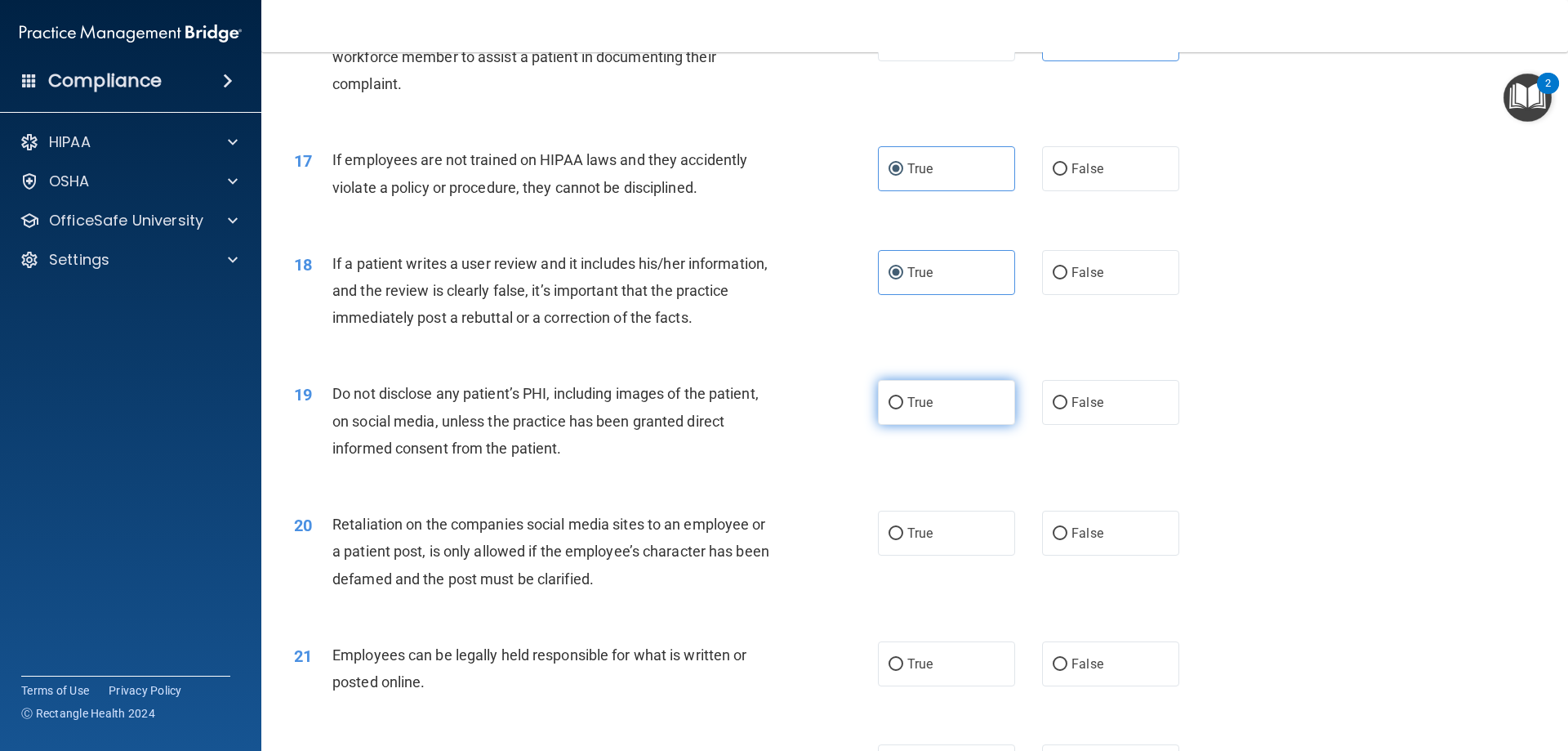
click at [942, 424] on label "True" at bounding box center [946, 402] width 137 height 45
click at [904, 409] on input "True" at bounding box center [896, 403] width 15 height 12
radio input "true"
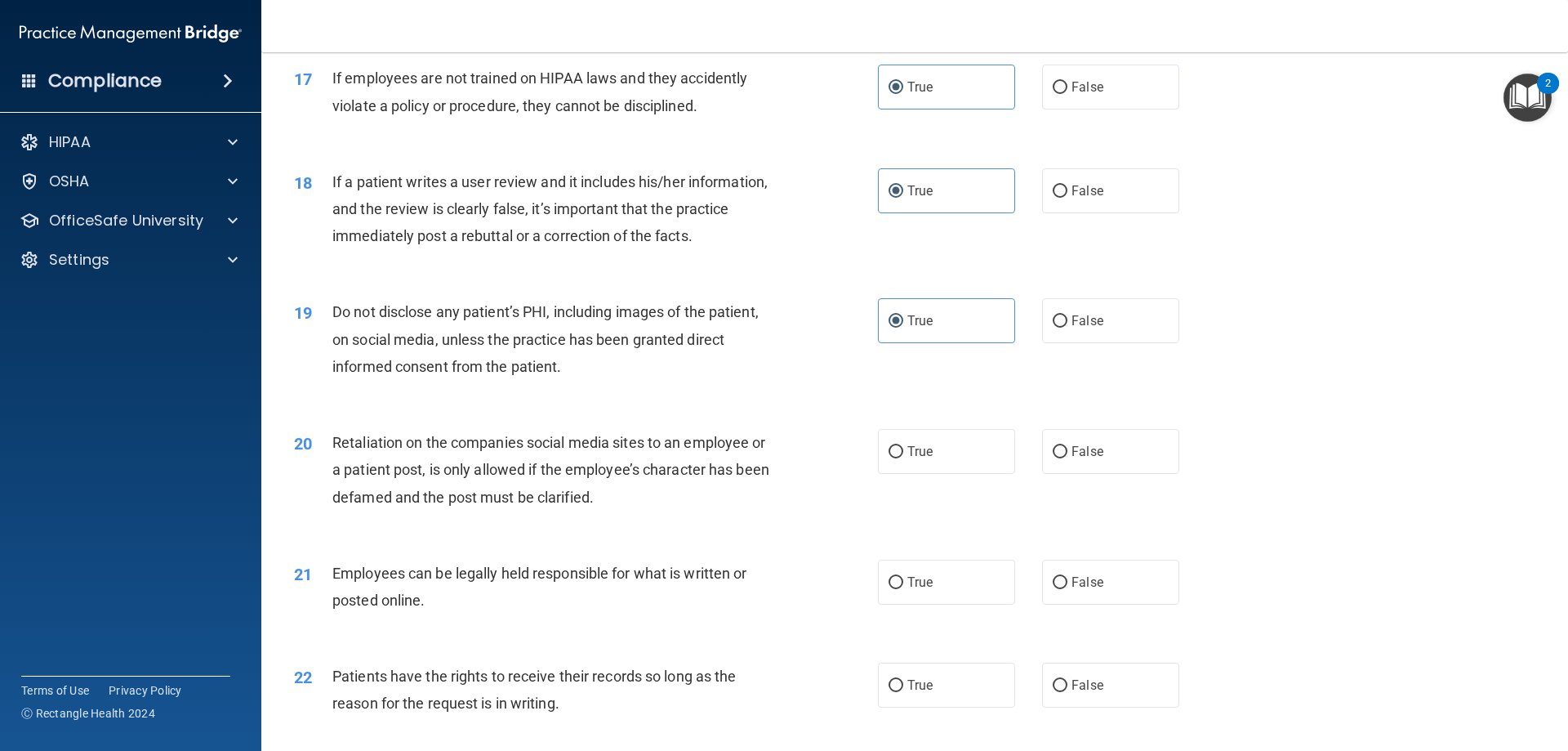
scroll to position [2287, 0]
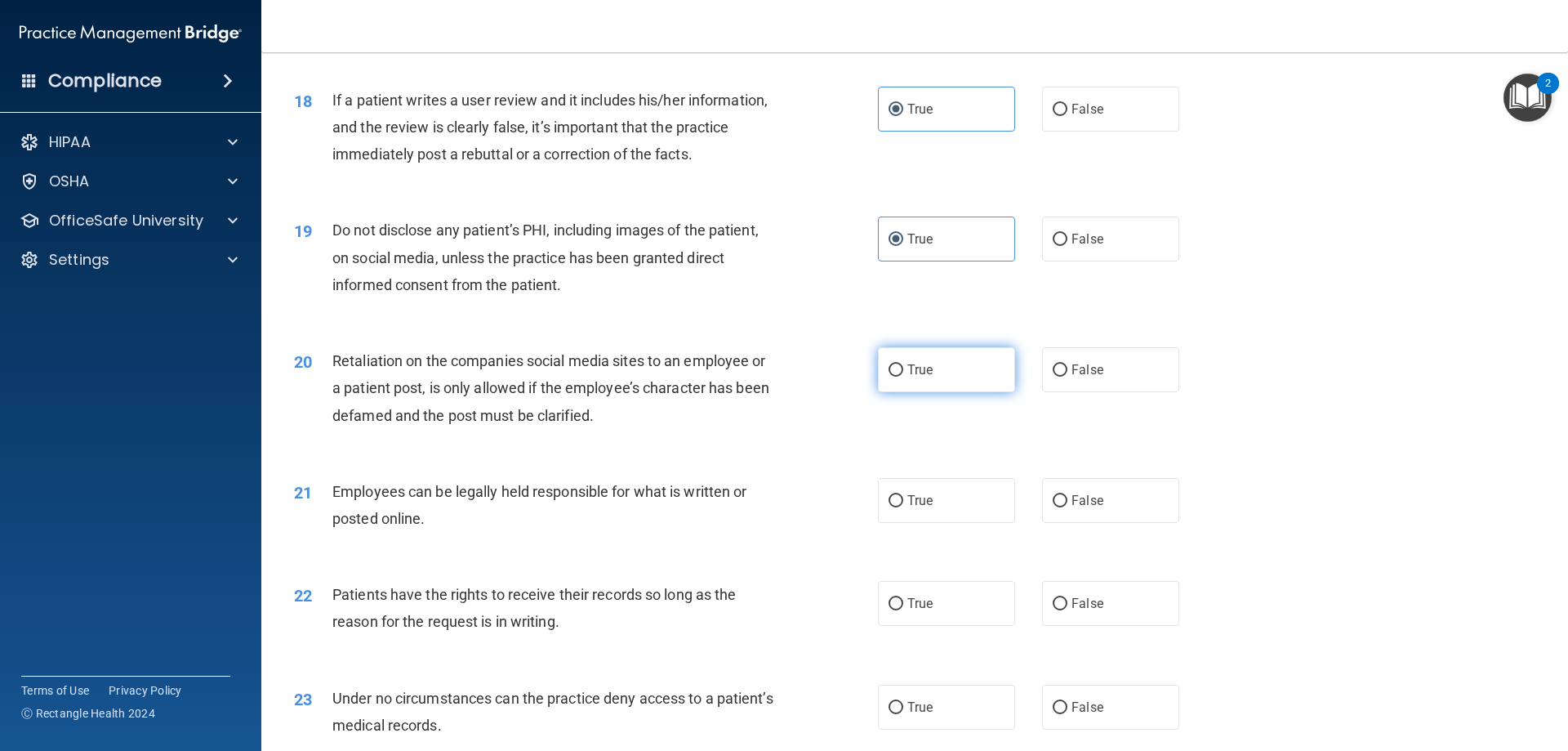
click at [929, 392] on label "True" at bounding box center [946, 369] width 137 height 45
click at [904, 377] on input "True" at bounding box center [896, 371] width 15 height 12
radio input "true"
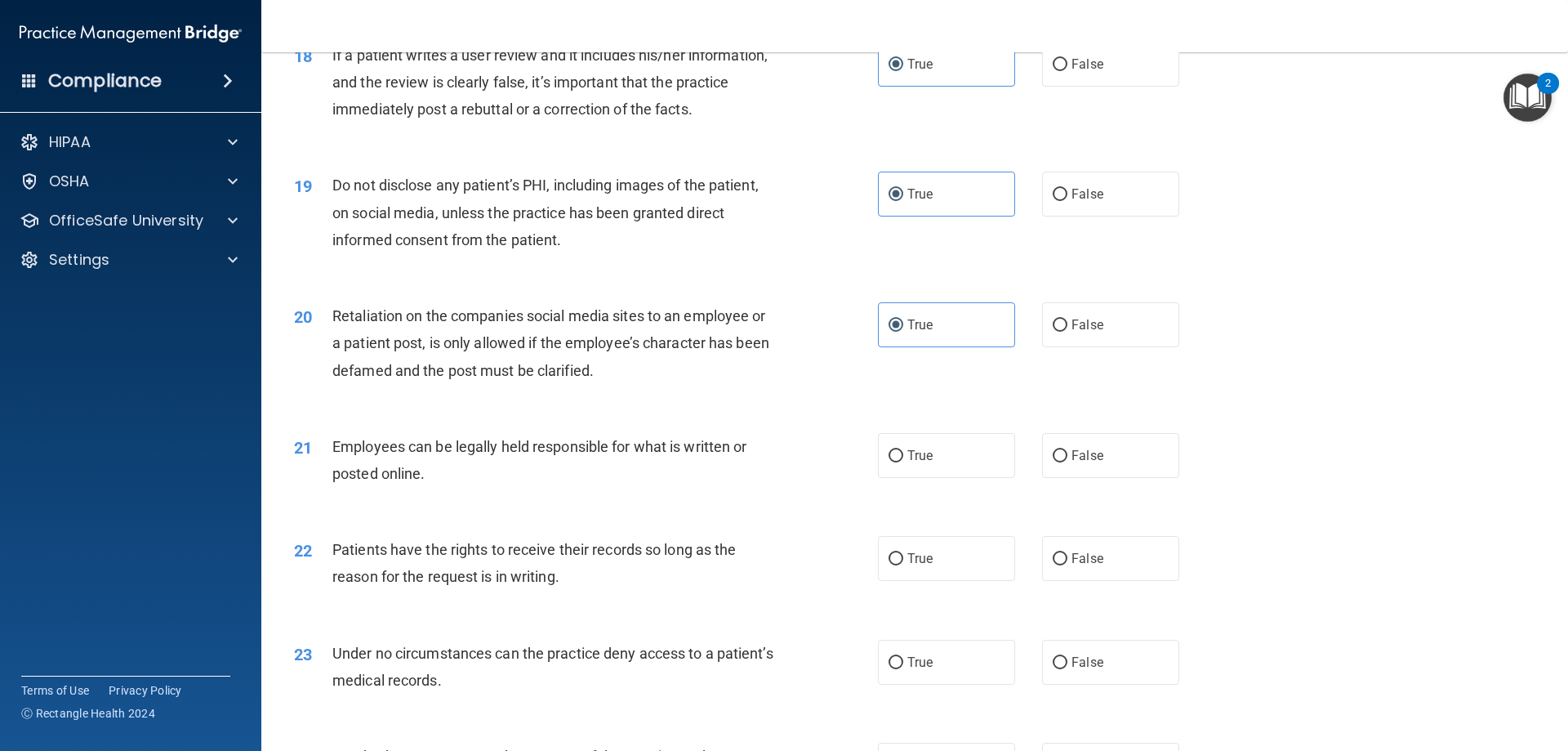
scroll to position [2369, 0]
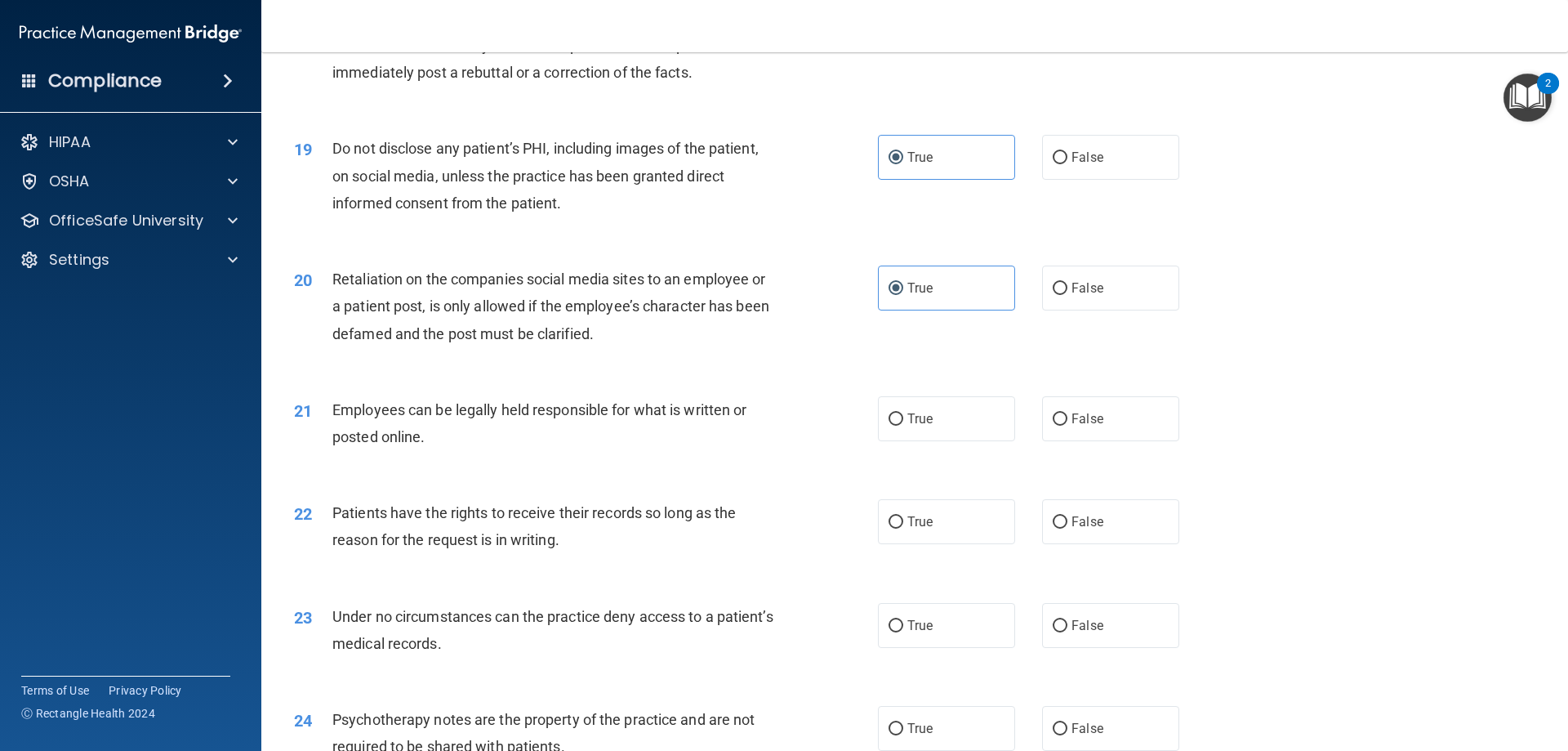
click at [925, 426] on span "True" at bounding box center [919, 419] width 26 height 16
click at [904, 425] on input "True" at bounding box center [896, 419] width 15 height 12
radio input "true"
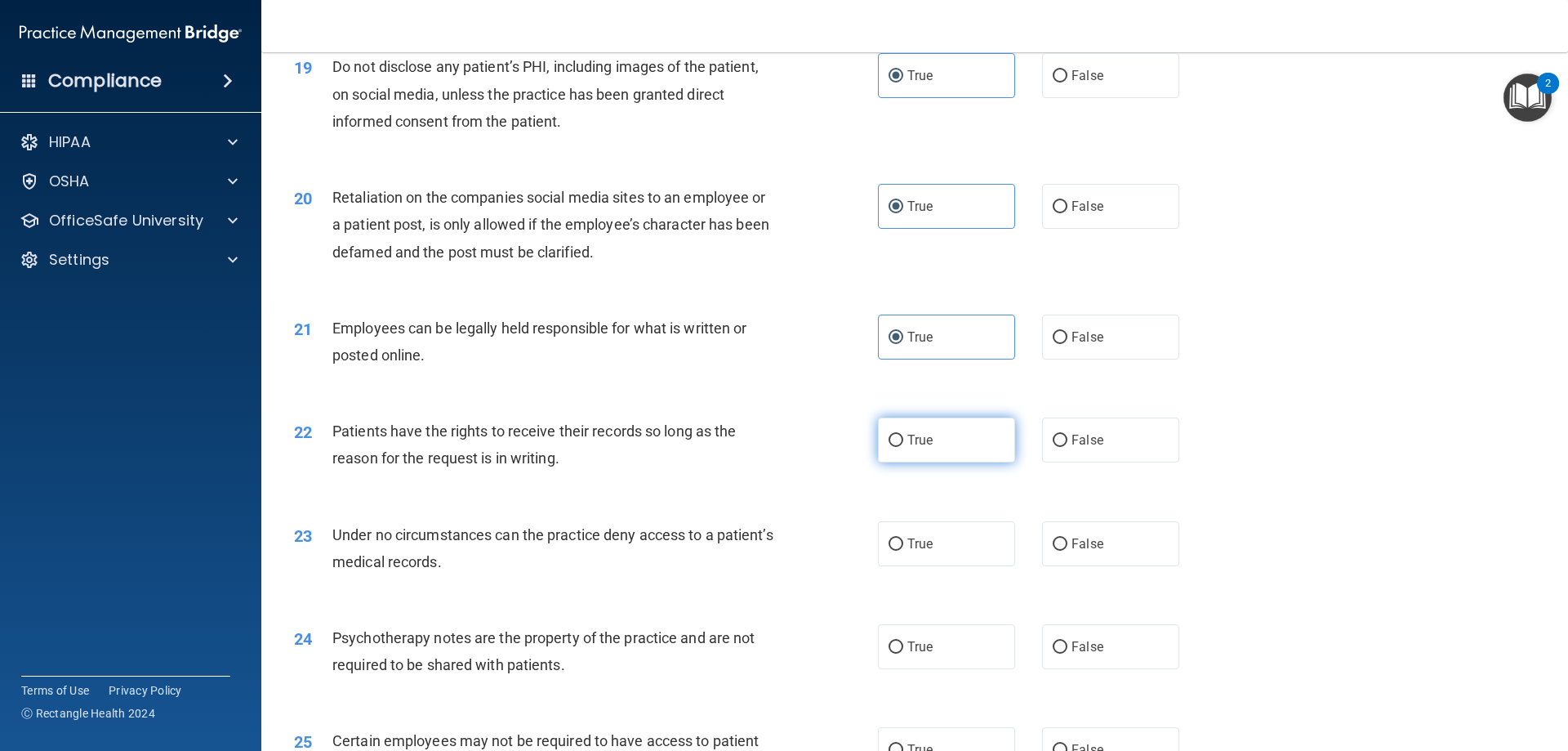
click at [928, 462] on label "True" at bounding box center [946, 439] width 137 height 45
click at [904, 447] on input "True" at bounding box center [896, 440] width 15 height 12
radio input "true"
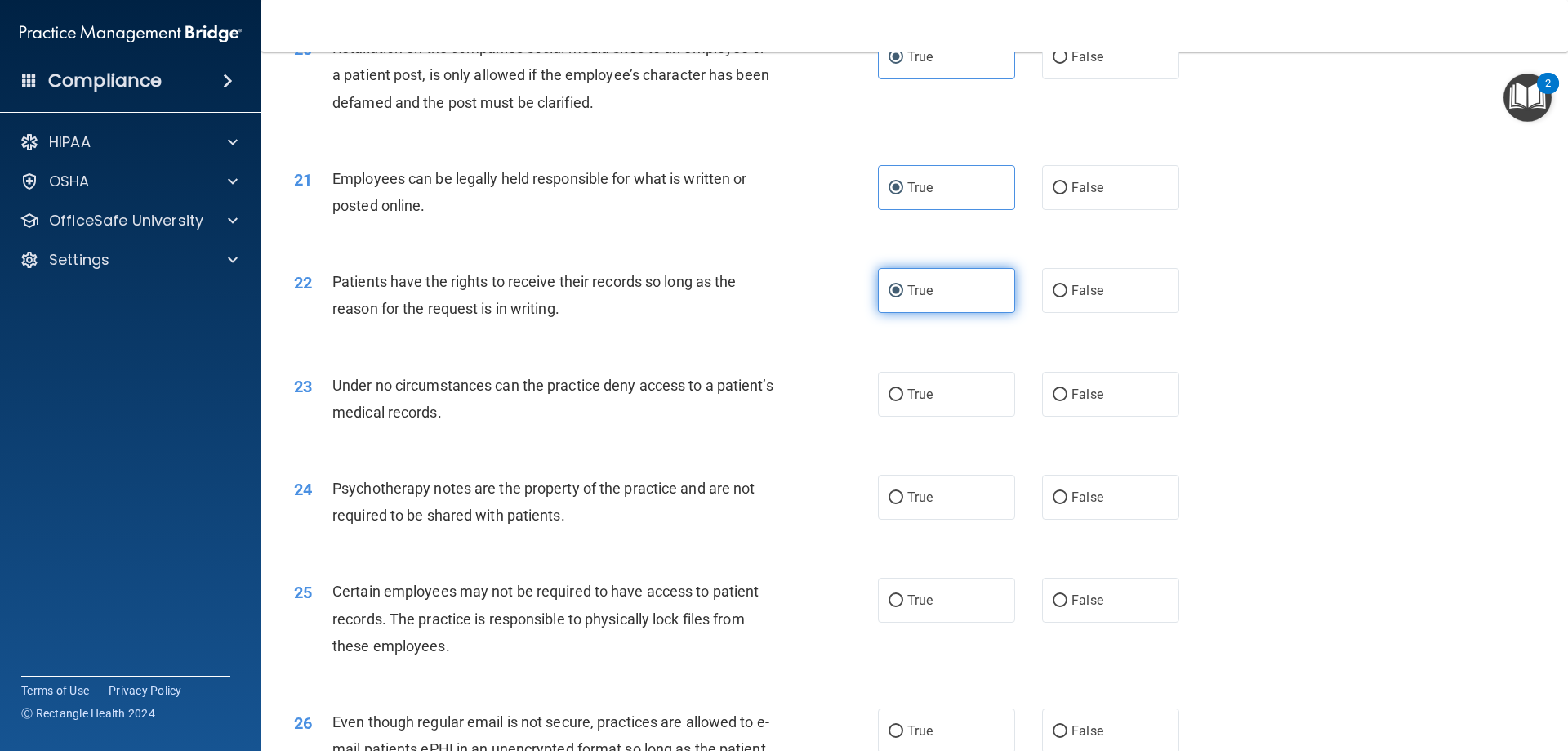
scroll to position [2614, 0]
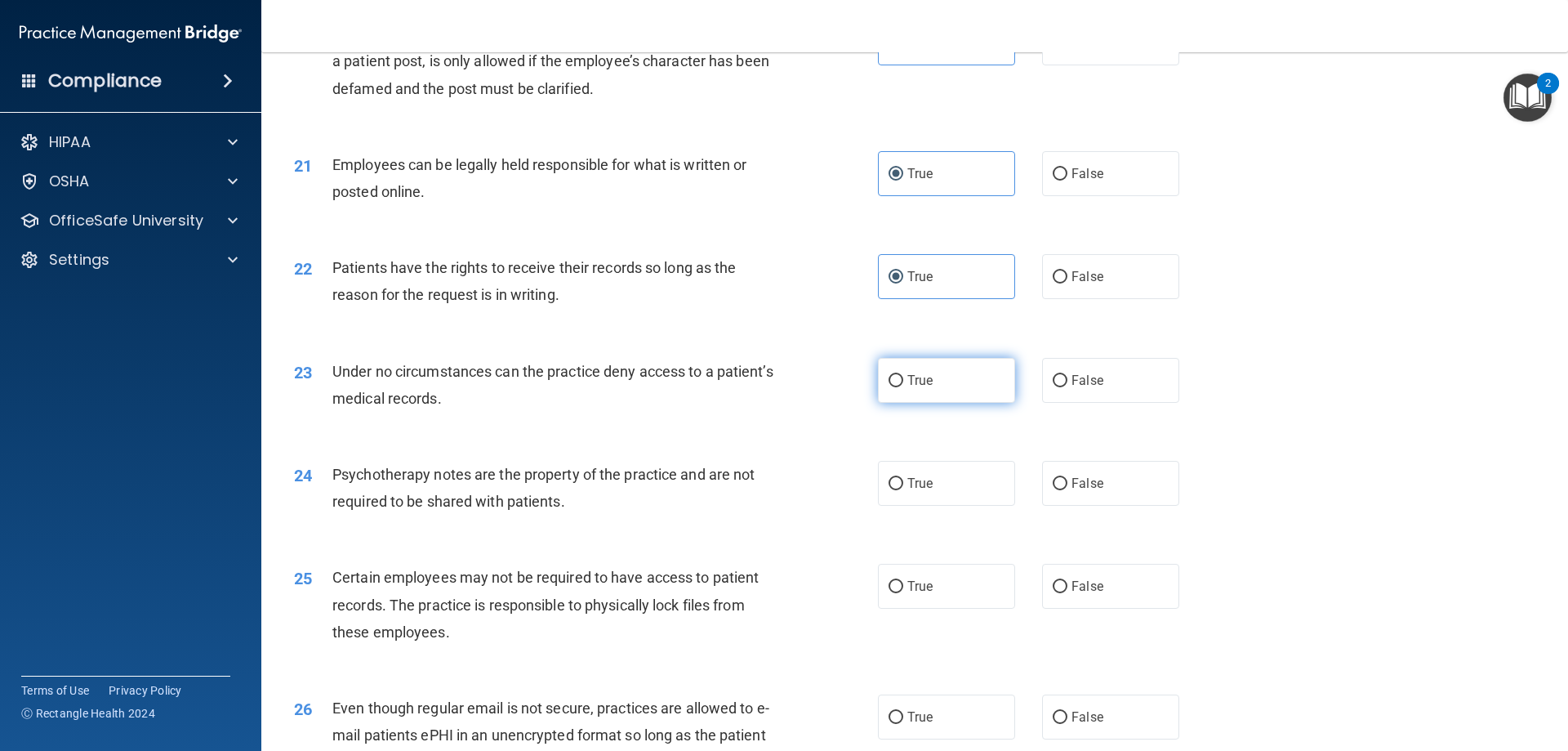
click at [938, 398] on label "True" at bounding box center [946, 379] width 137 height 45
click at [904, 387] on input "True" at bounding box center [896, 381] width 15 height 12
radio input "true"
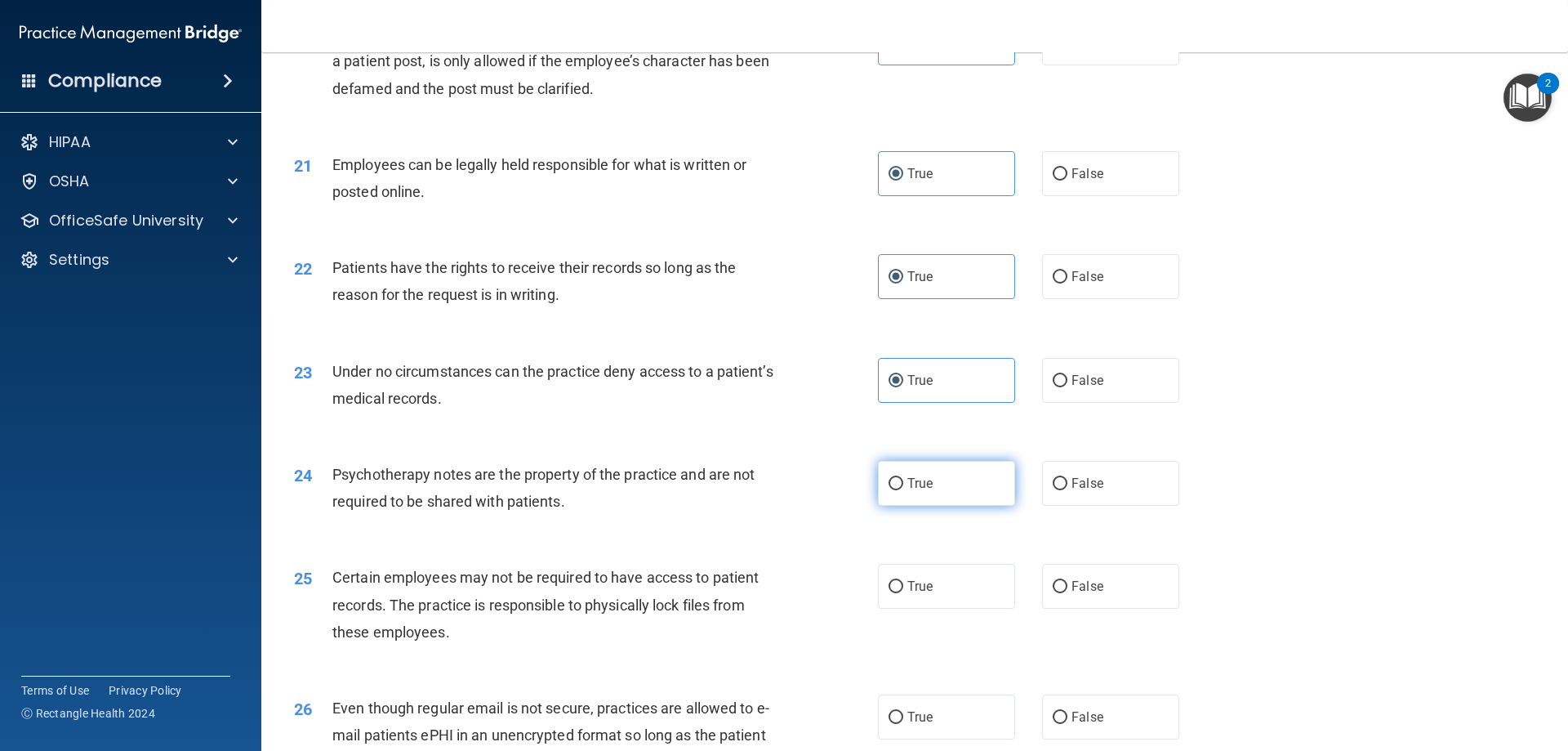
click at [984, 506] on label "True" at bounding box center [946, 483] width 137 height 45
click at [904, 490] on input "True" at bounding box center [896, 484] width 15 height 12
radio input "true"
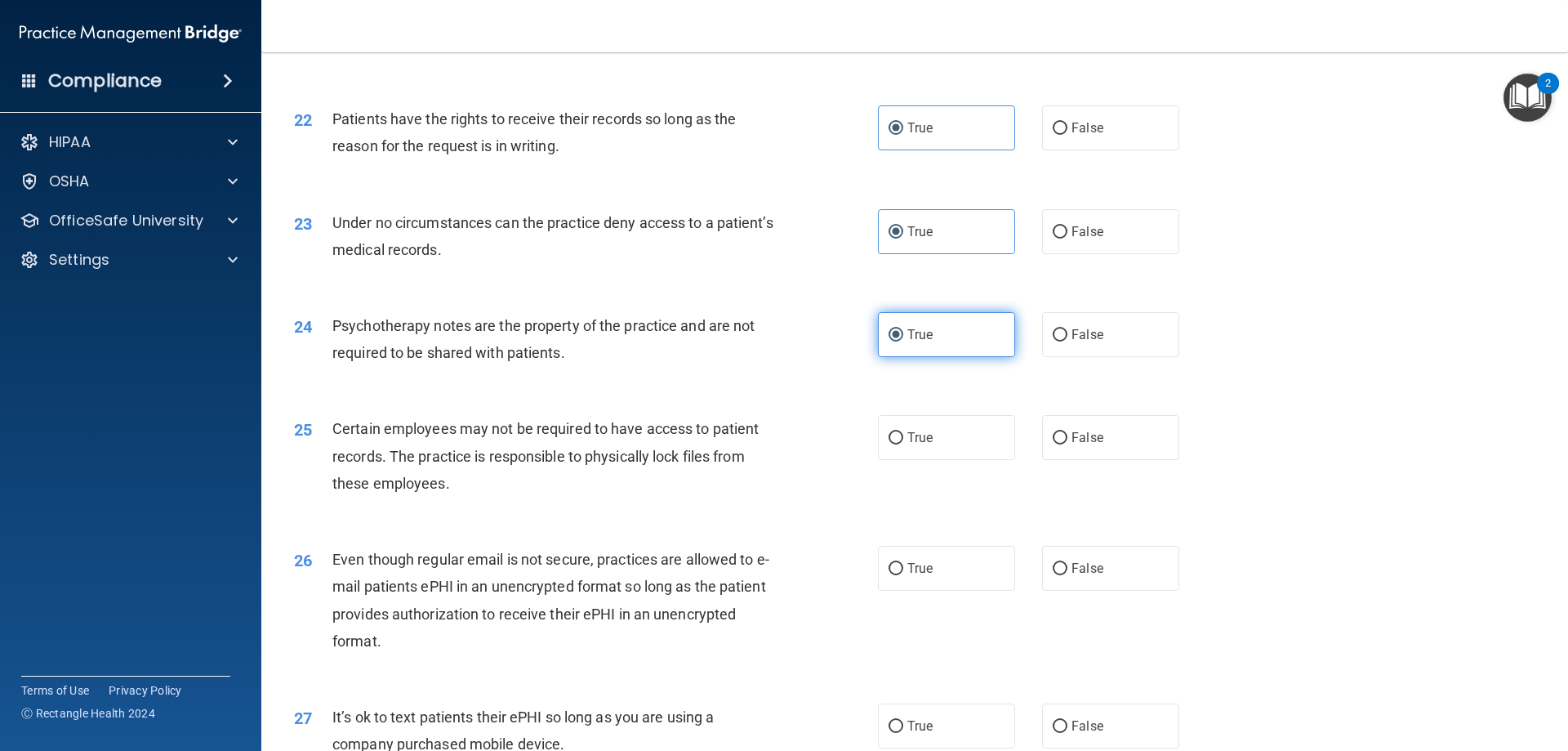
scroll to position [2777, 0]
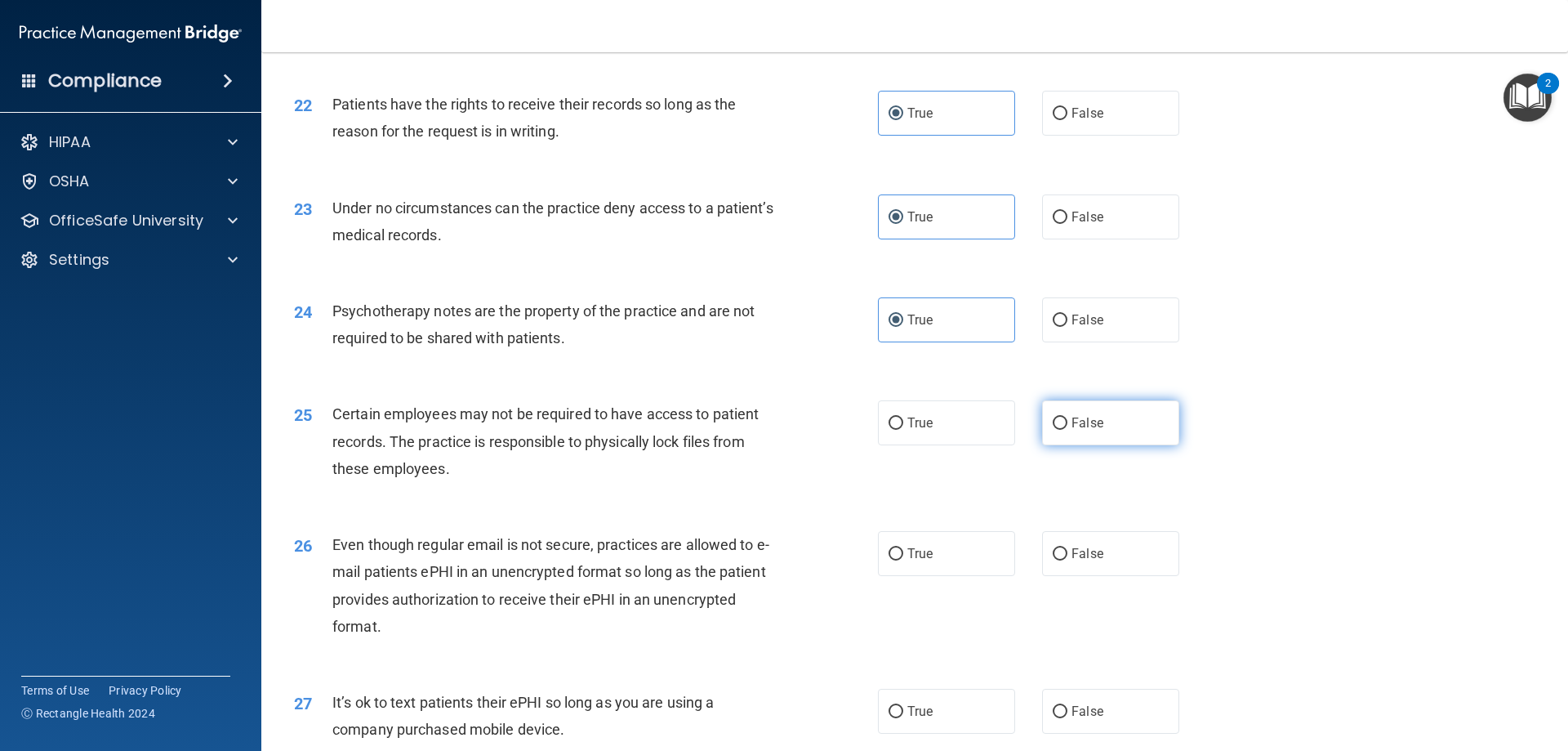
click at [1105, 445] on label "False" at bounding box center [1110, 423] width 137 height 45
click at [1068, 430] on input "False" at bounding box center [1060, 424] width 15 height 12
radio input "true"
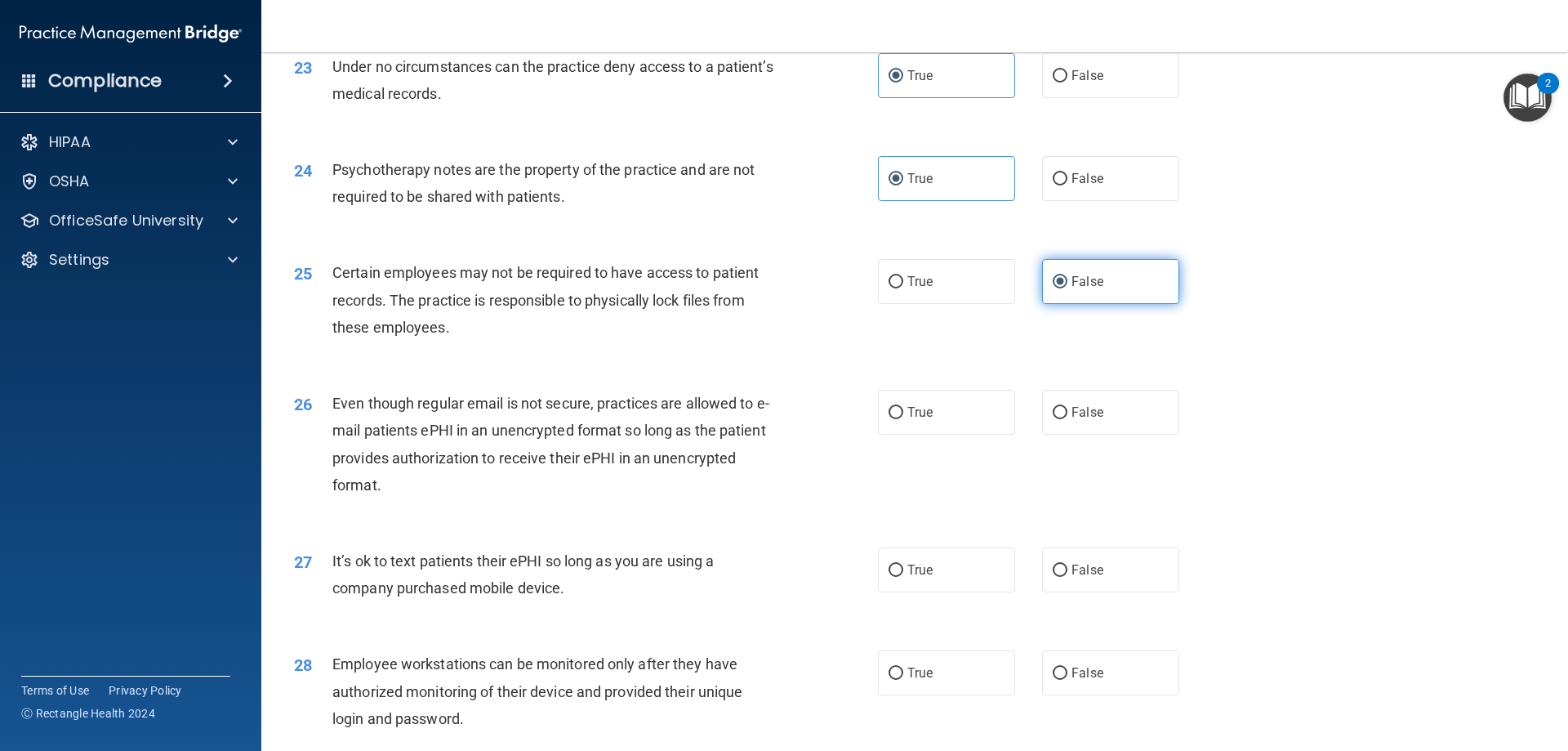
scroll to position [2940, 0]
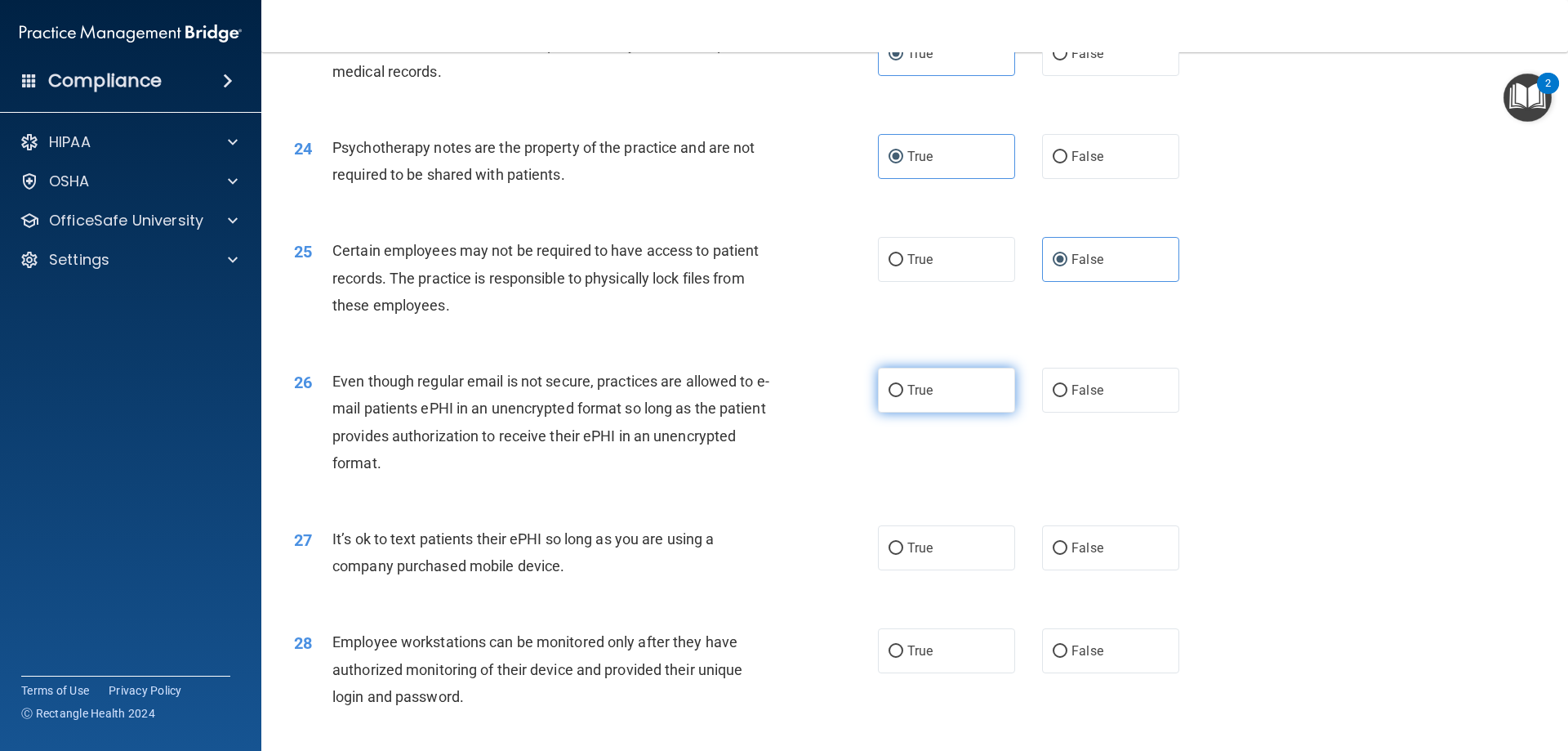
click at [1002, 412] on label "True" at bounding box center [946, 389] width 137 height 45
click at [904, 397] on input "True" at bounding box center [896, 391] width 15 height 12
radio input "true"
click at [1063, 412] on label "False" at bounding box center [1110, 389] width 137 height 45
click at [1063, 397] on input "False" at bounding box center [1060, 391] width 15 height 12
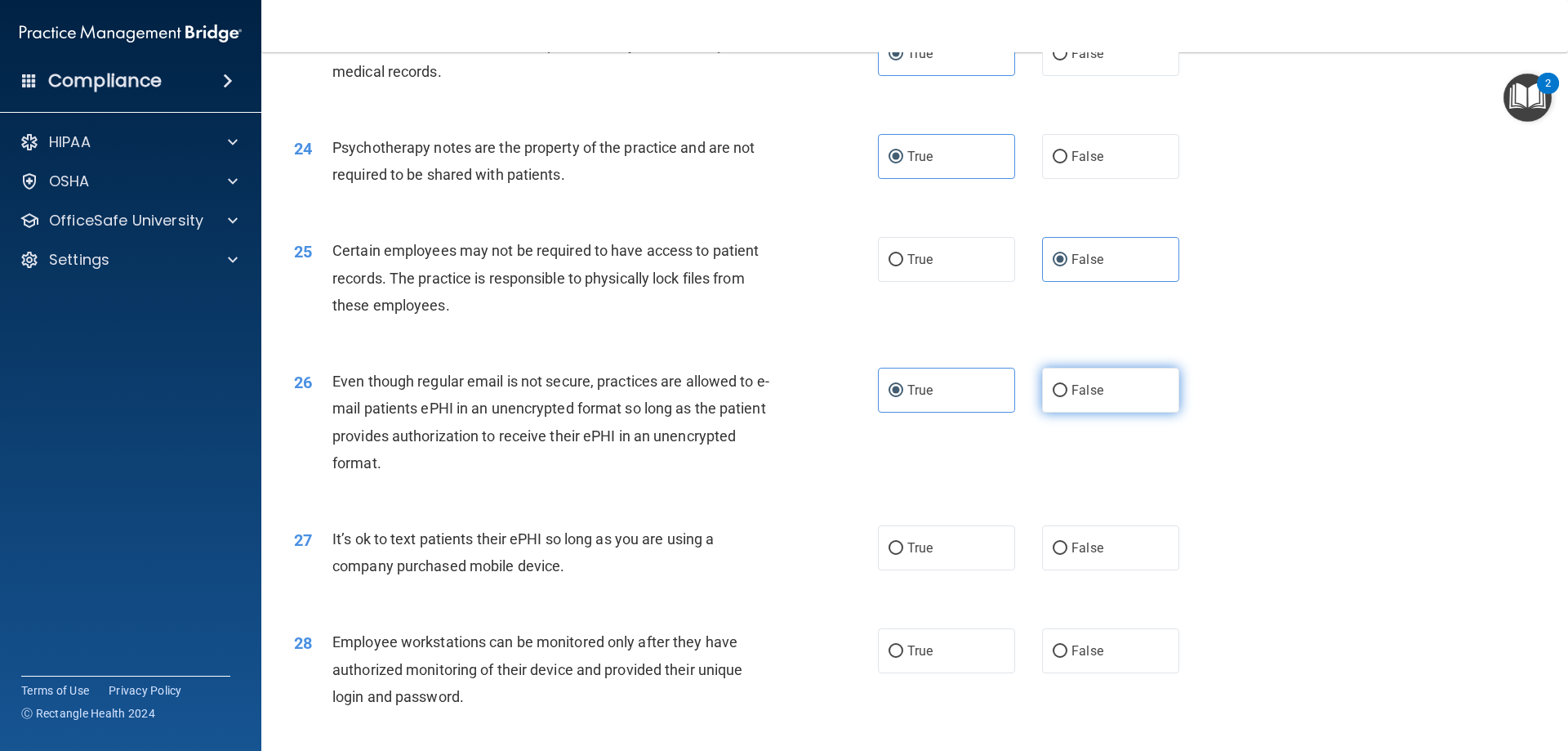
radio input "true"
radio input "false"
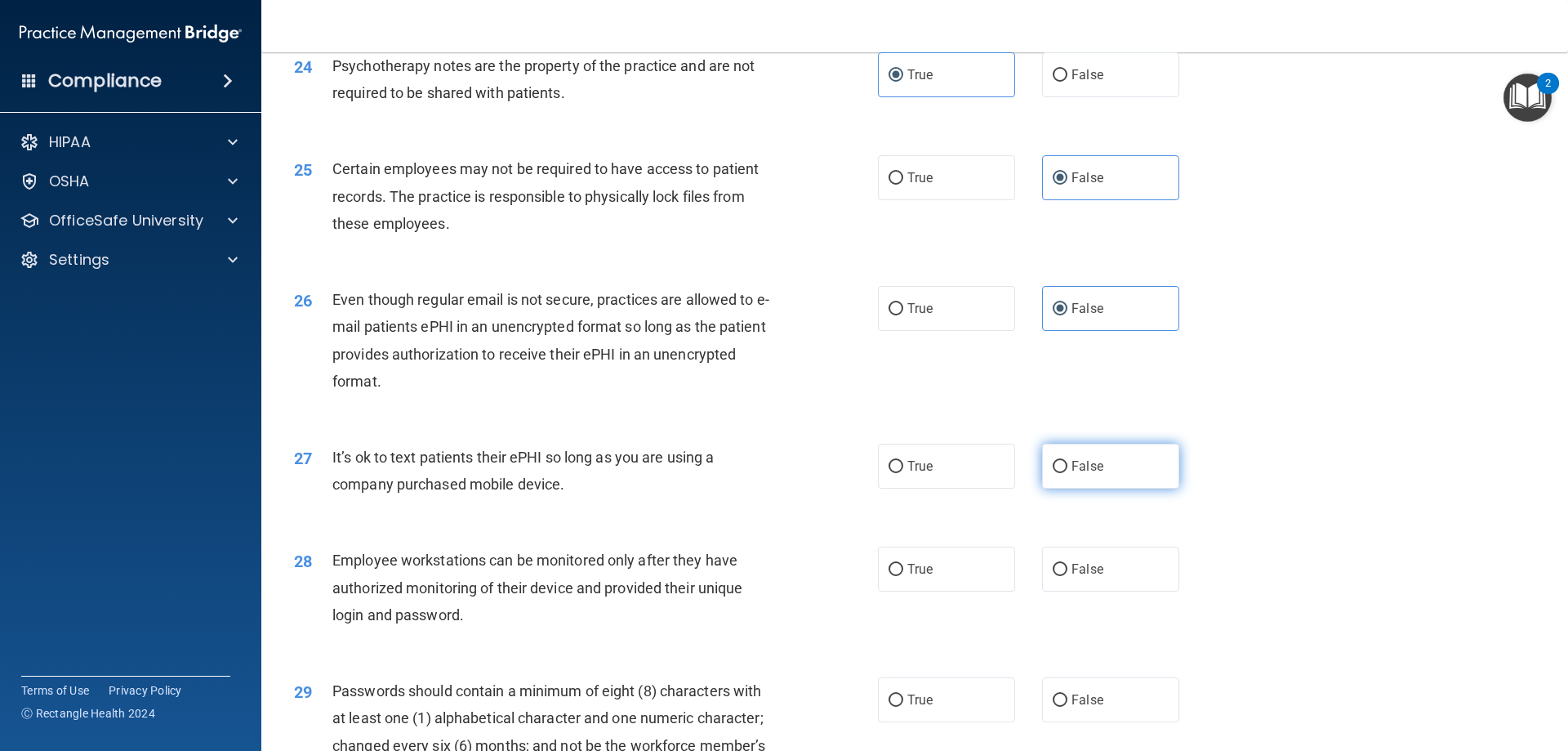
click at [1090, 478] on label "False" at bounding box center [1110, 466] width 137 height 45
click at [1068, 473] on input "False" at bounding box center [1060, 467] width 15 height 12
radio input "true"
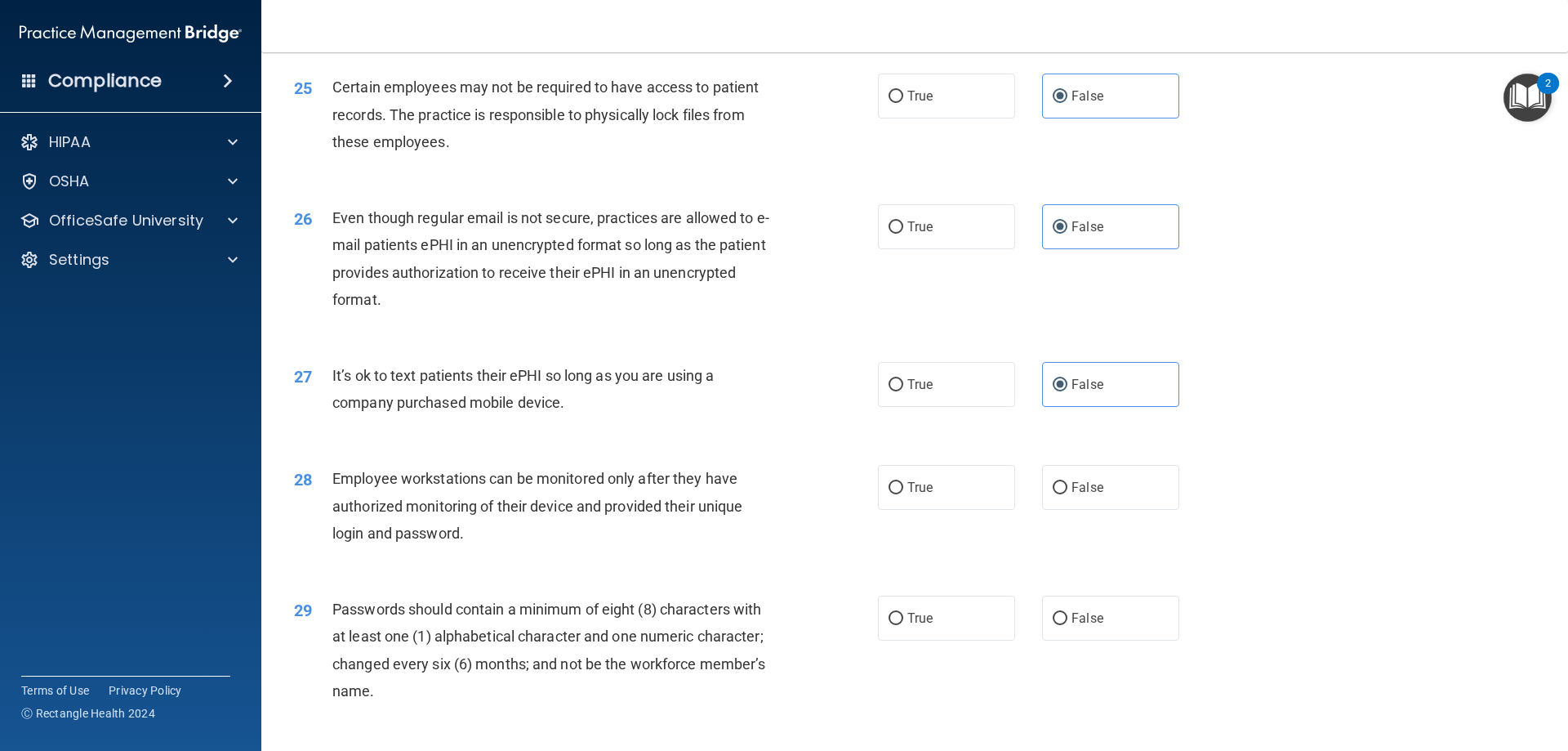
scroll to position [3186, 0]
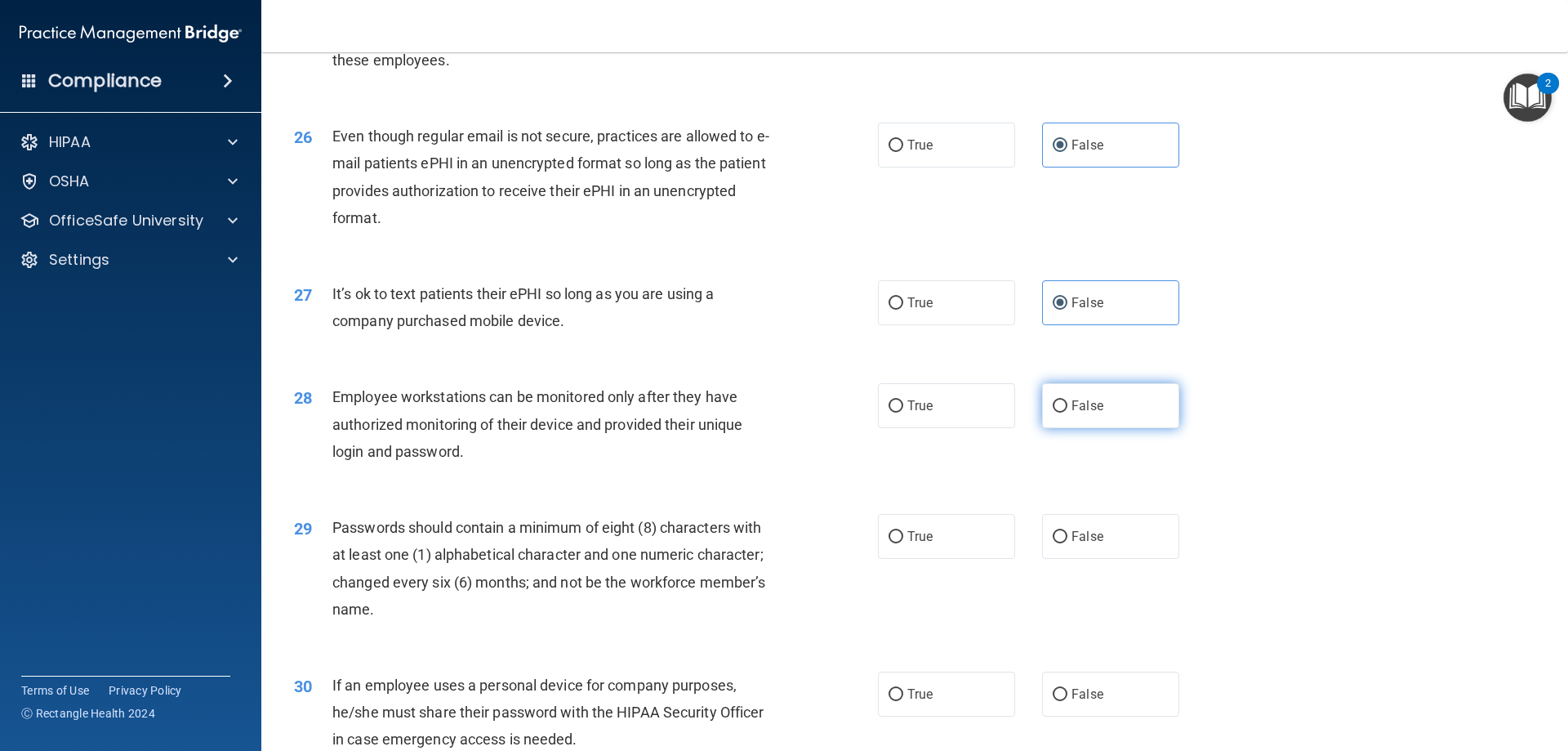
click at [1089, 428] on label "False" at bounding box center [1110, 405] width 137 height 45
click at [1068, 412] on input "False" at bounding box center [1060, 407] width 15 height 12
radio input "true"
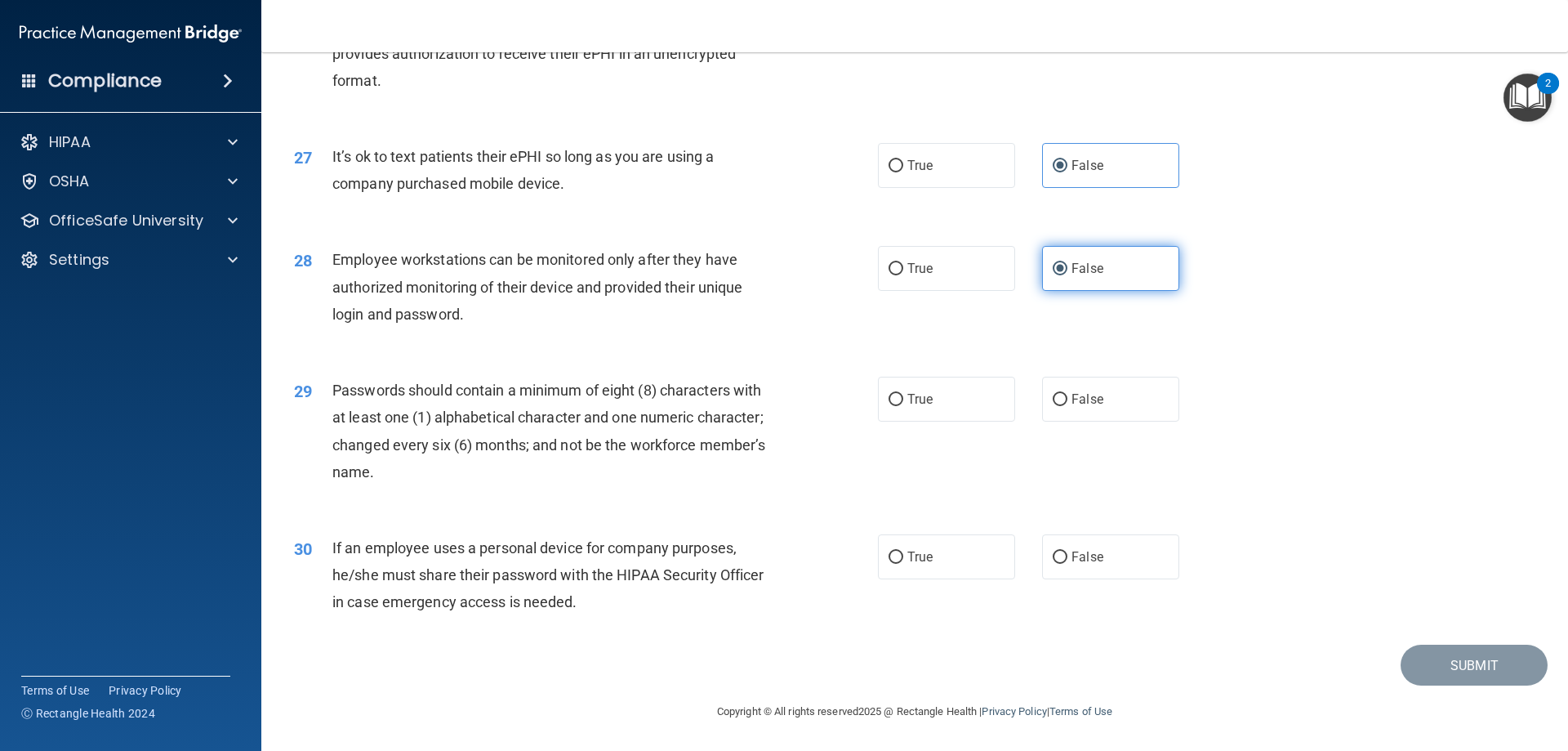
scroll to position [3349, 0]
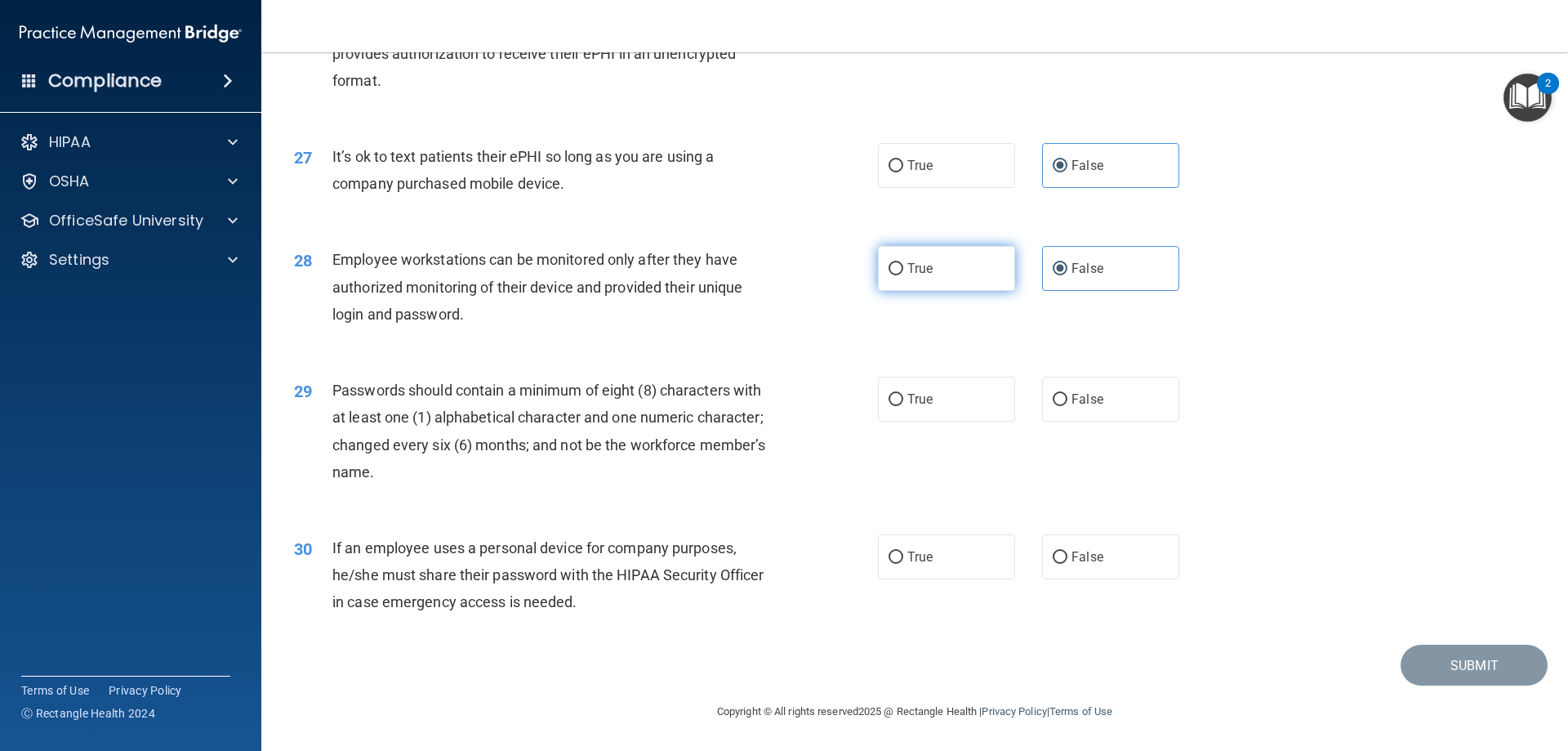
click at [947, 284] on label "True" at bounding box center [946, 268] width 137 height 45
click at [904, 275] on input "True" at bounding box center [896, 269] width 15 height 12
radio input "true"
radio input "false"
click at [894, 398] on input "True" at bounding box center [896, 400] width 15 height 12
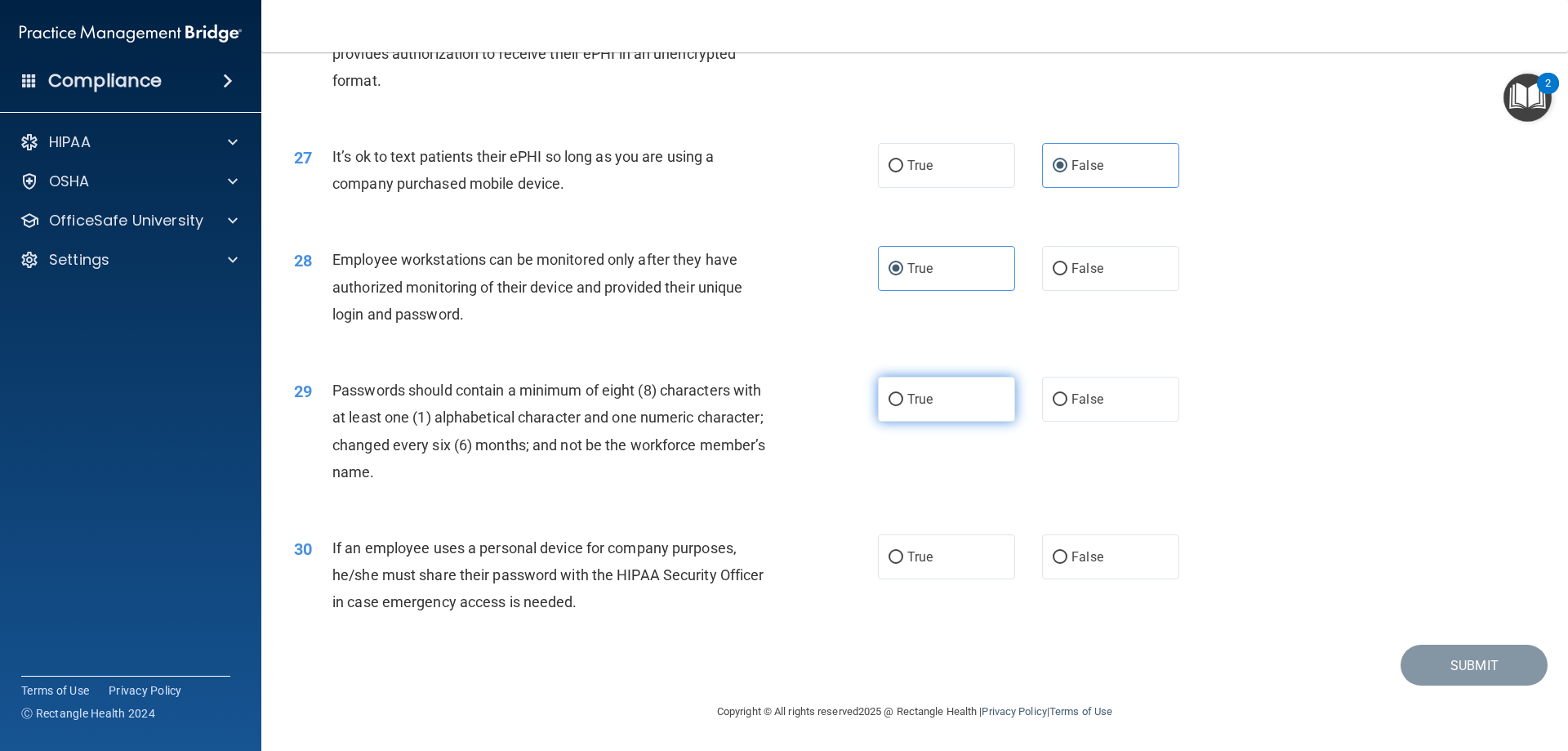
radio input "true"
click at [1030, 565] on div "True False" at bounding box center [1042, 556] width 329 height 45
click at [1132, 564] on label "False" at bounding box center [1110, 556] width 137 height 45
click at [1068, 564] on input "False" at bounding box center [1060, 558] width 15 height 12
radio input "true"
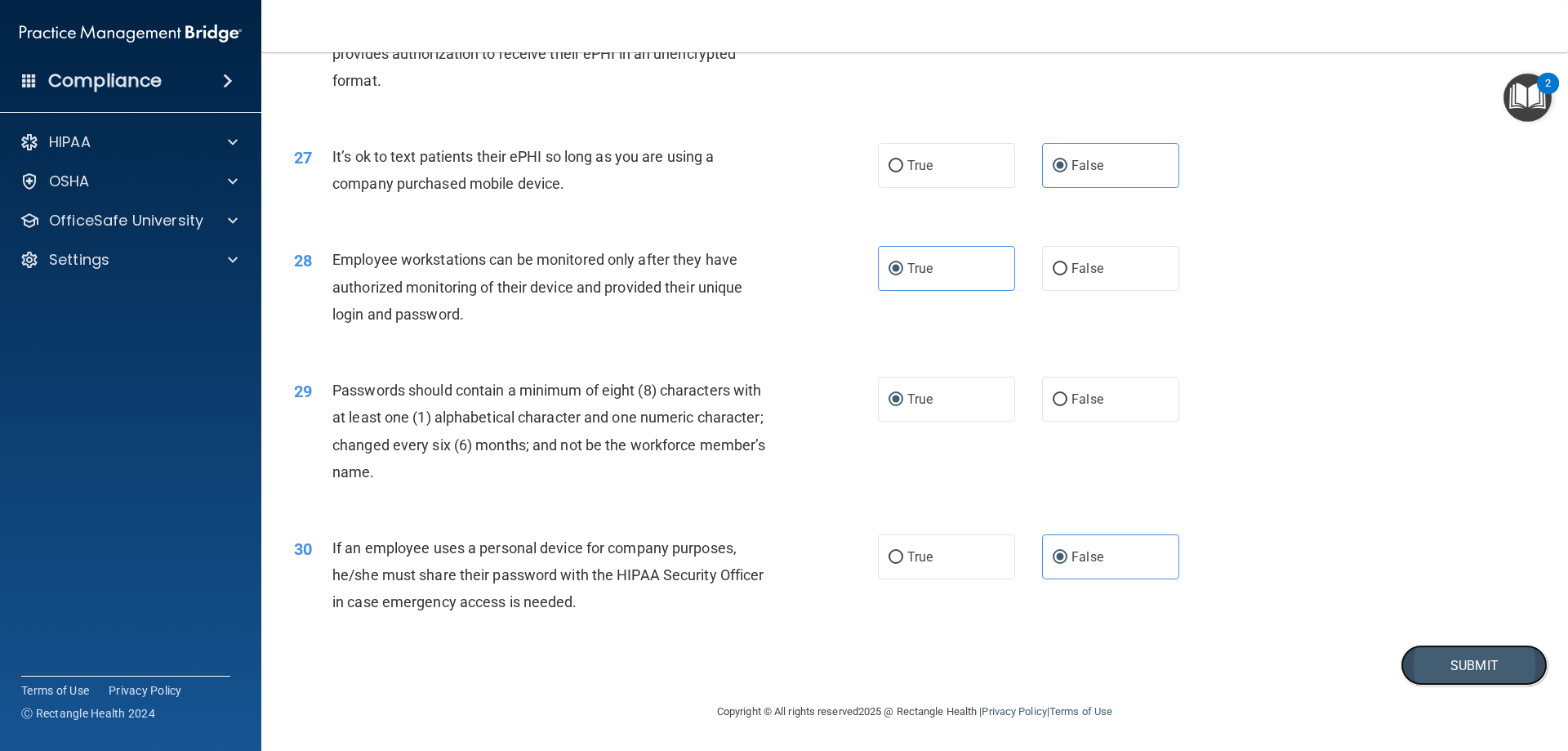
click at [1458, 652] on button "Submit" at bounding box center [1474, 665] width 147 height 41
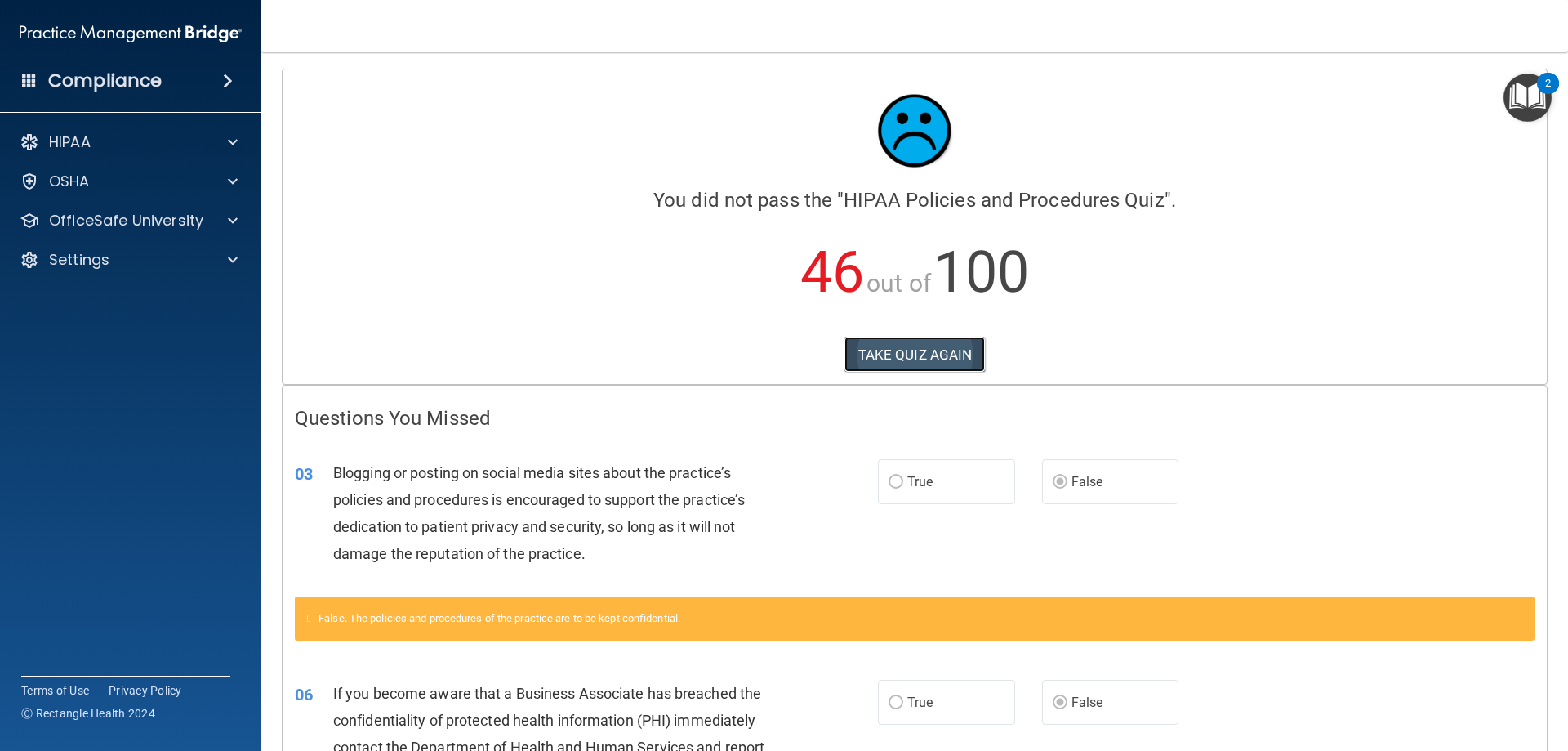
click at [896, 356] on button "TAKE QUIZ AGAIN" at bounding box center [915, 354] width 141 height 36
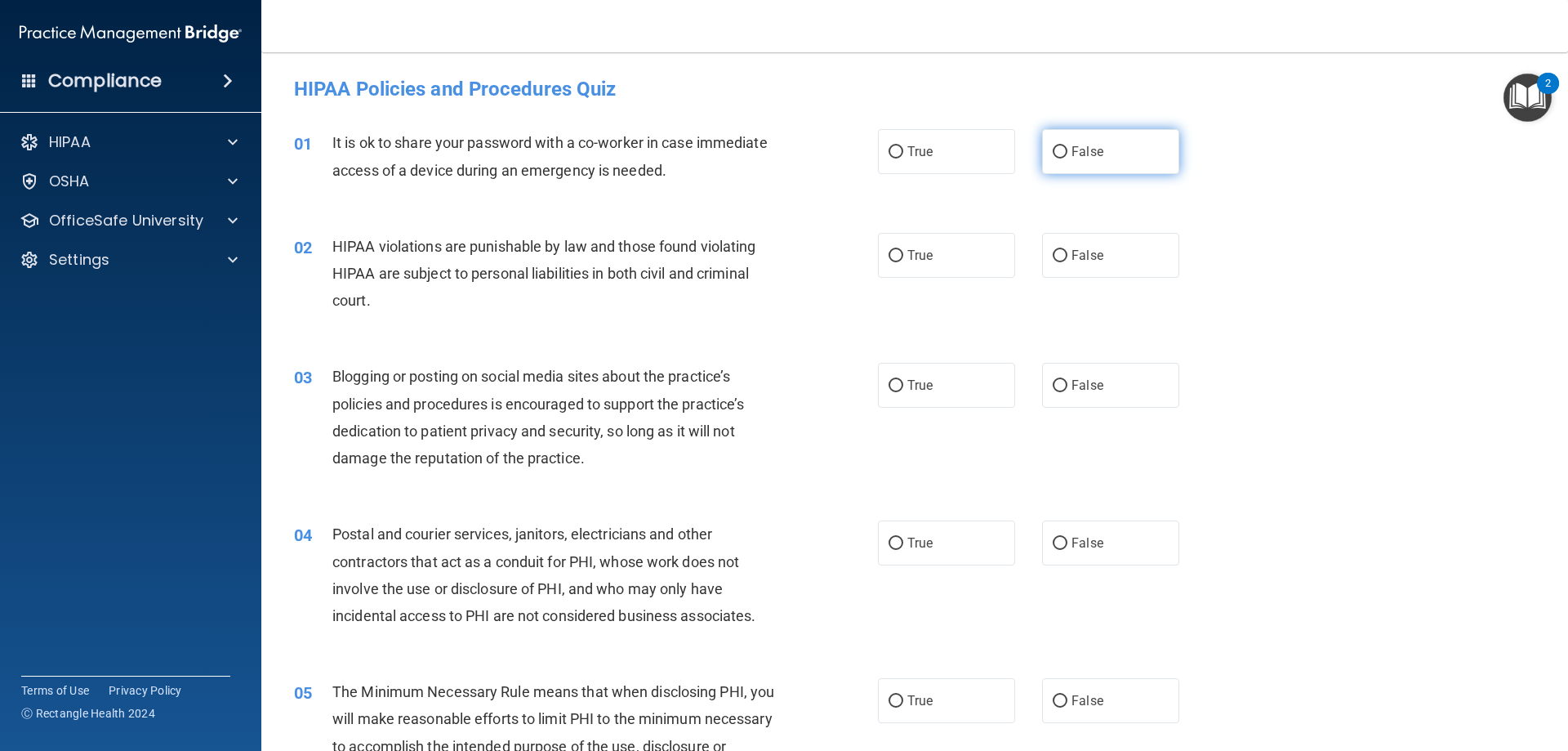
click at [1061, 149] on label "False" at bounding box center [1110, 151] width 137 height 45
click at [1061, 149] on input "False" at bounding box center [1060, 153] width 15 height 12
radio input "true"
click at [916, 252] on span "True" at bounding box center [919, 255] width 26 height 16
click at [904, 252] on input "True" at bounding box center [896, 256] width 15 height 12
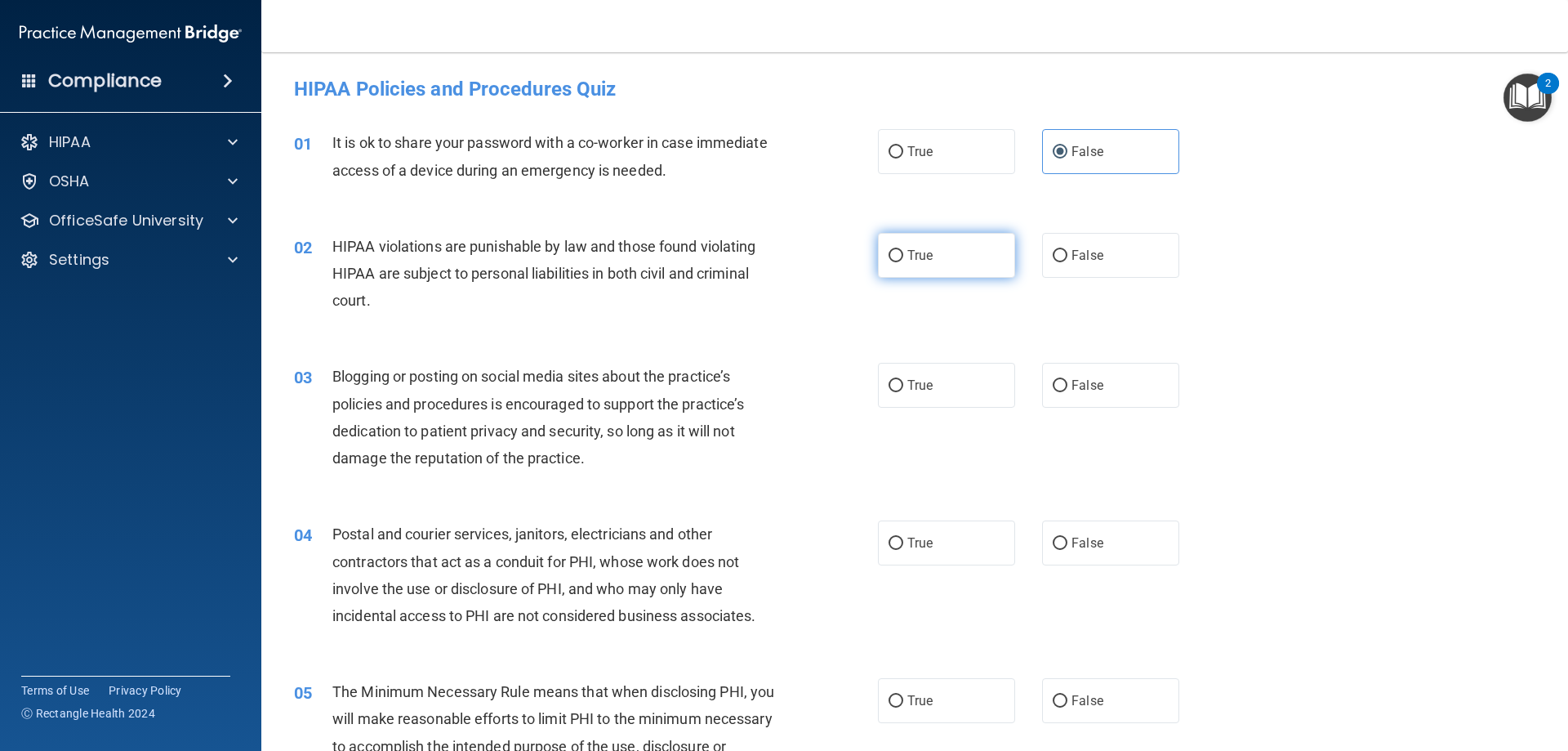
radio input "true"
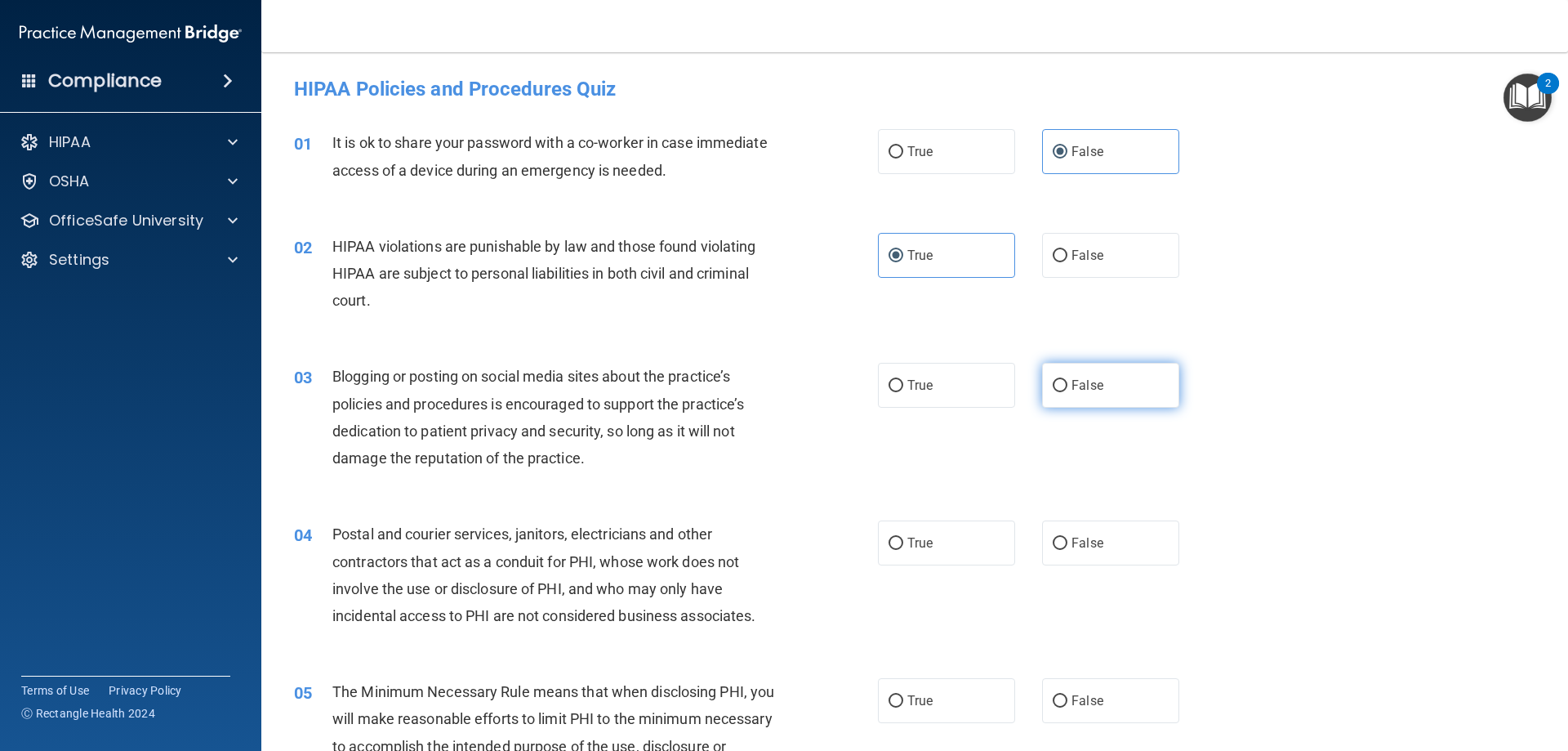
click at [1053, 387] on input "False" at bounding box center [1060, 386] width 15 height 12
radio input "true"
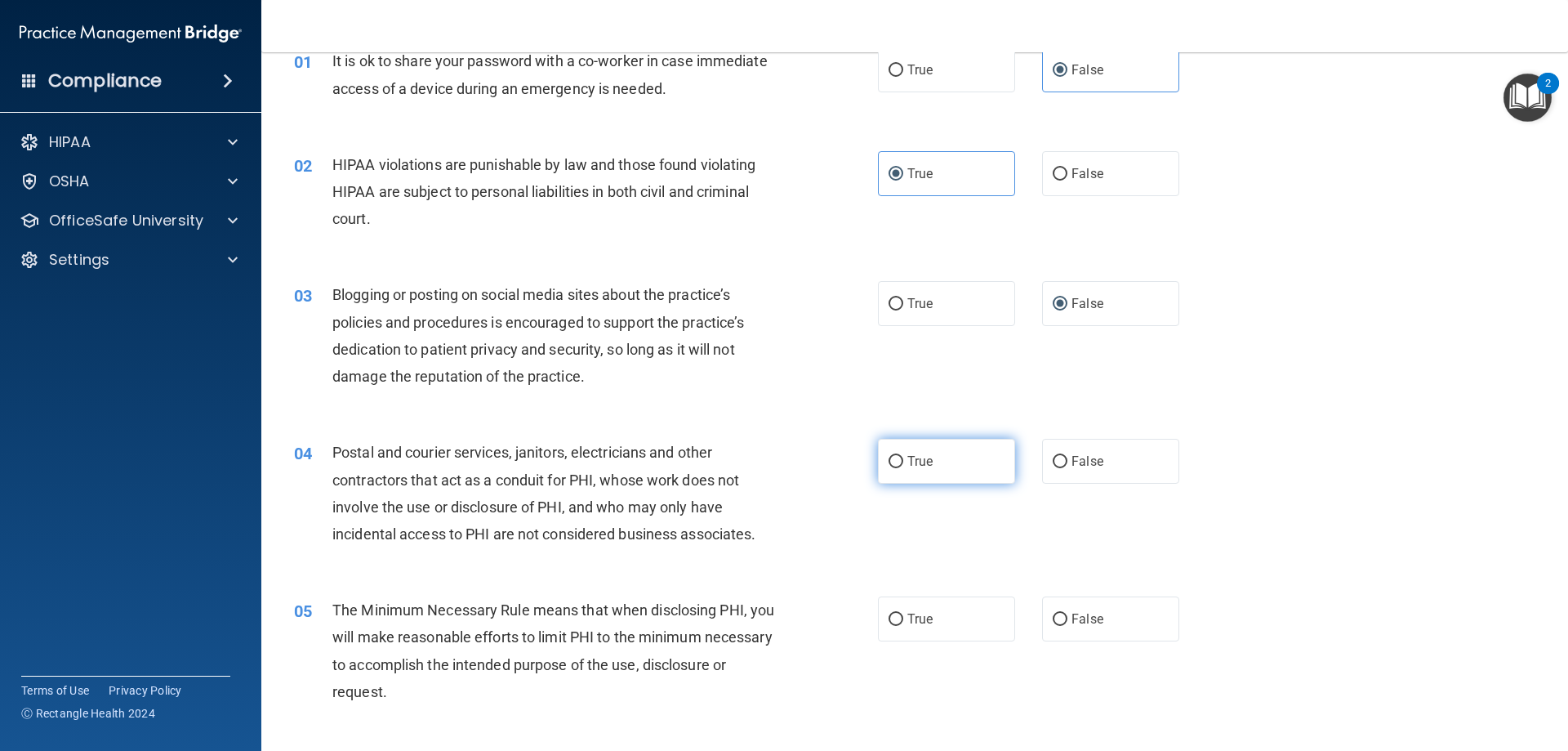
click at [957, 476] on label "True" at bounding box center [946, 461] width 137 height 45
click at [904, 468] on input "True" at bounding box center [896, 462] width 15 height 12
radio input "true"
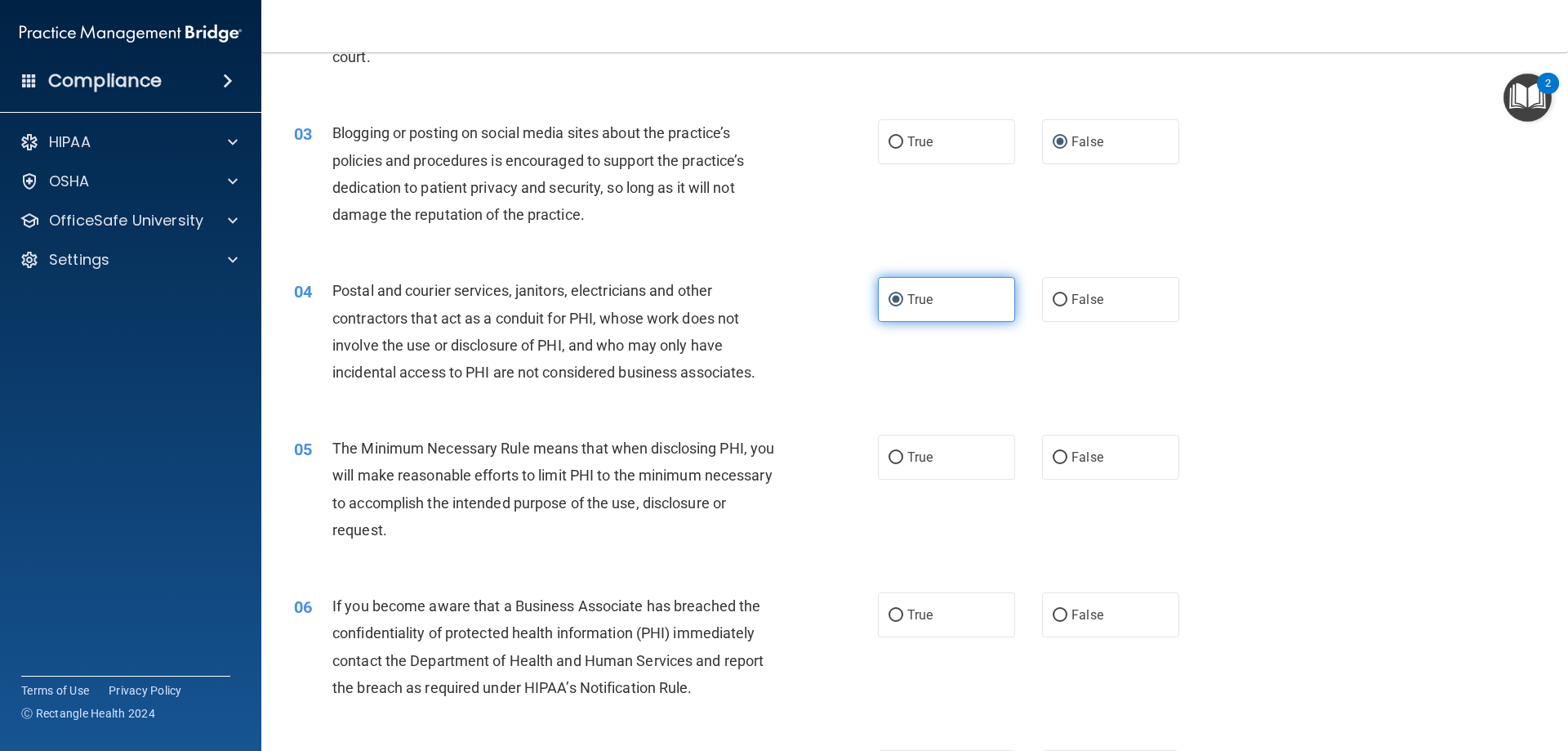
scroll to position [245, 0]
click at [957, 476] on label "True" at bounding box center [946, 455] width 137 height 45
click at [904, 462] on input "True" at bounding box center [896, 456] width 15 height 12
radio input "true"
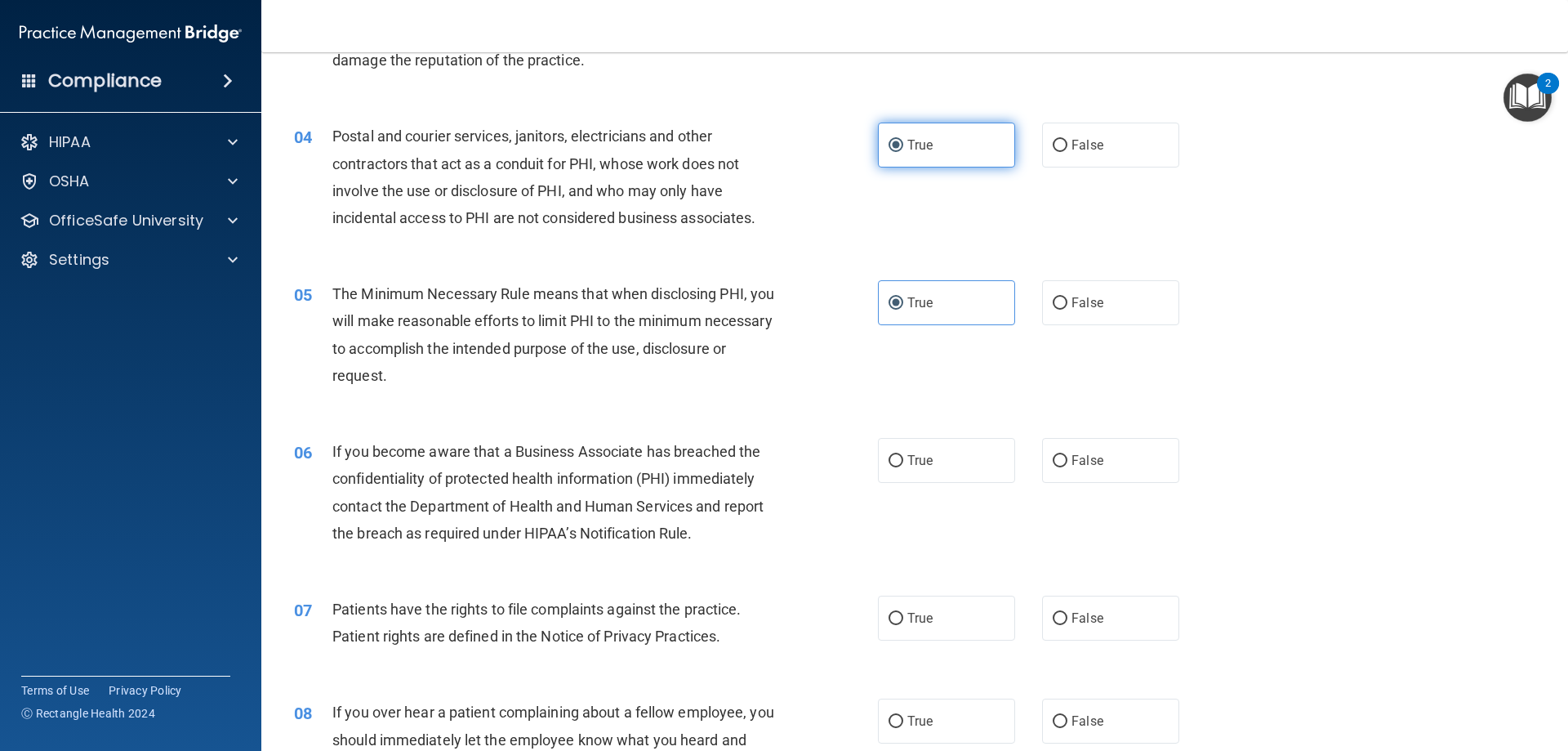
scroll to position [409, 0]
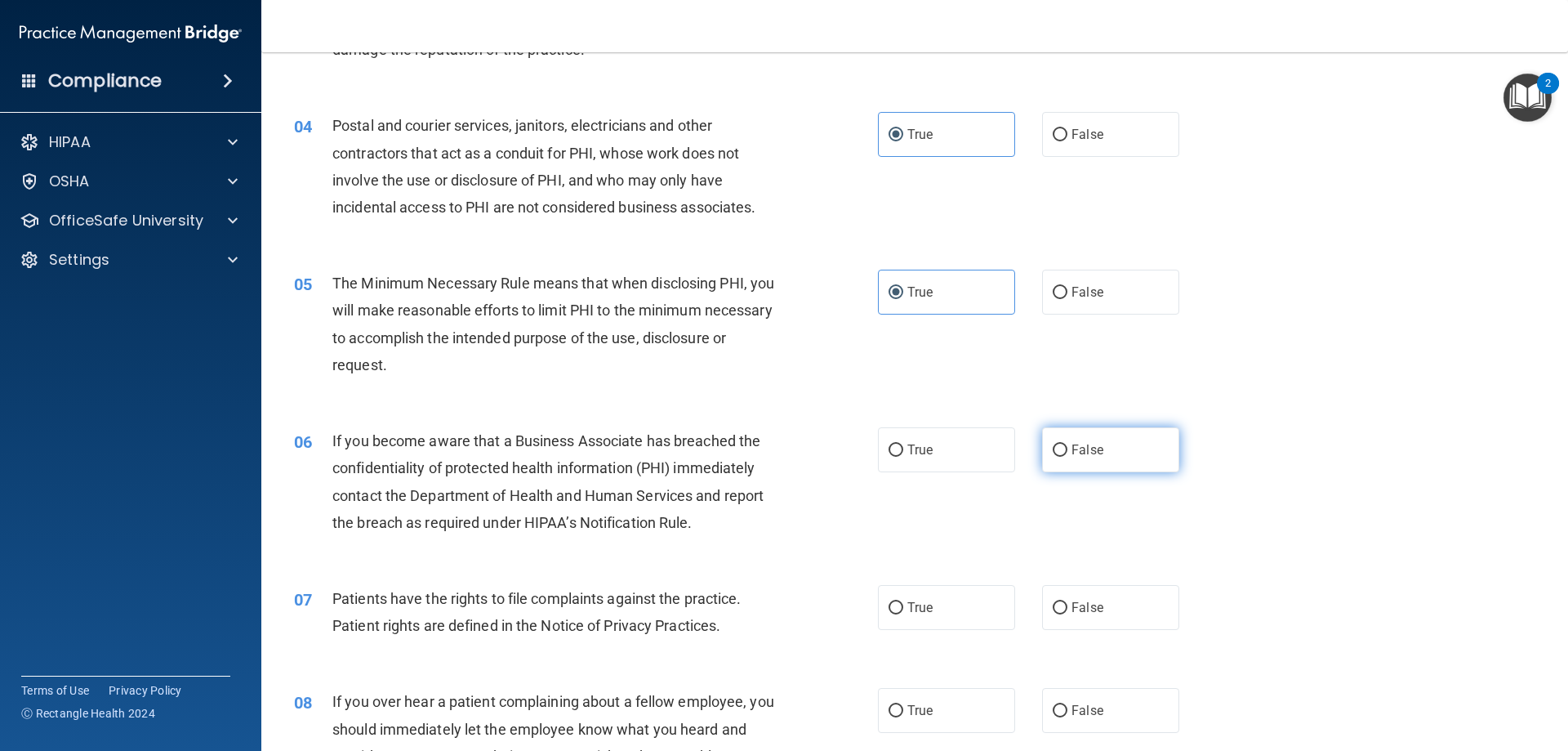
click at [1098, 452] on label "False" at bounding box center [1110, 449] width 137 height 45
click at [1068, 452] on input "False" at bounding box center [1060, 450] width 15 height 12
radio input "true"
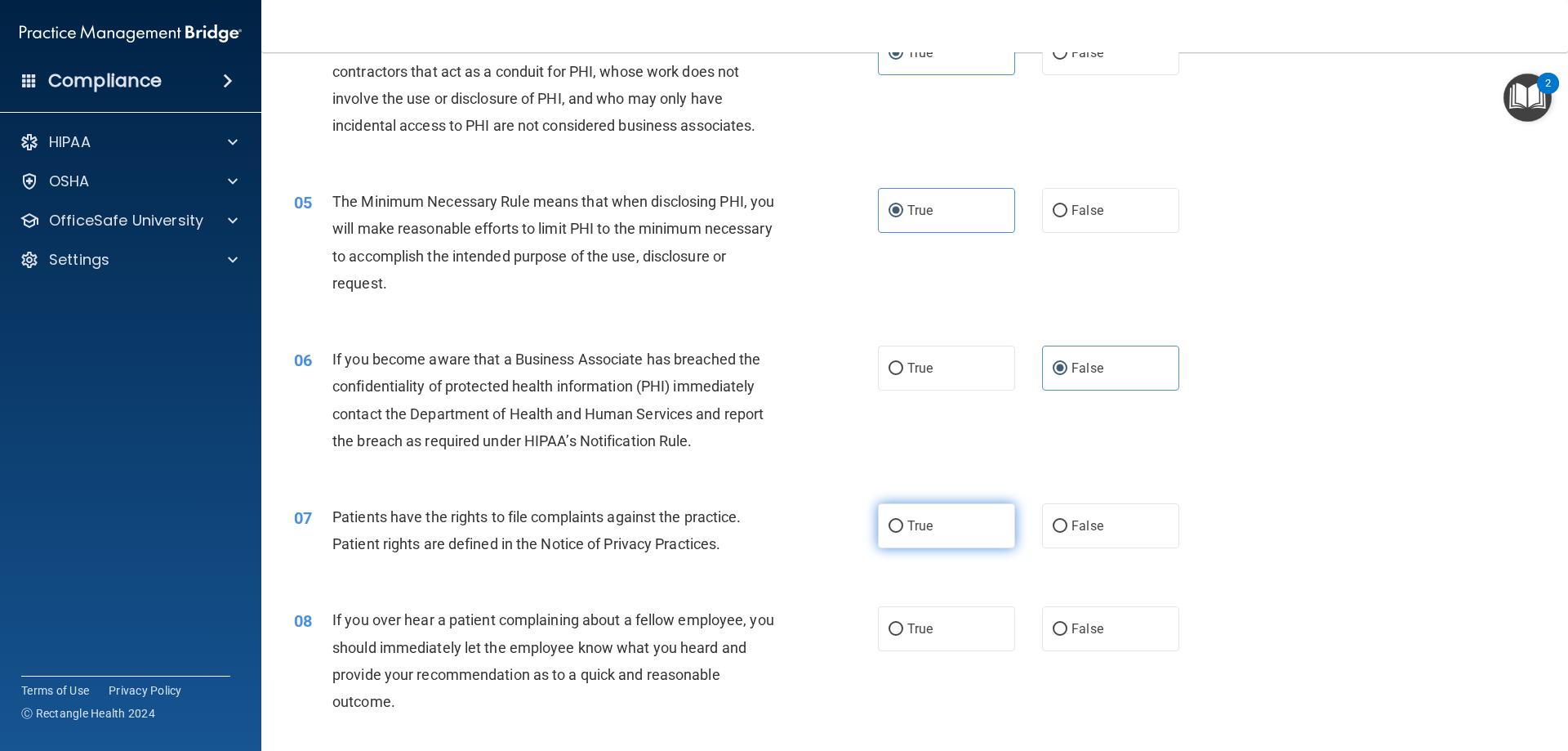
click at [992, 543] on label "True" at bounding box center [946, 525] width 137 height 45
click at [904, 532] on input "True" at bounding box center [896, 527] width 15 height 12
radio input "true"
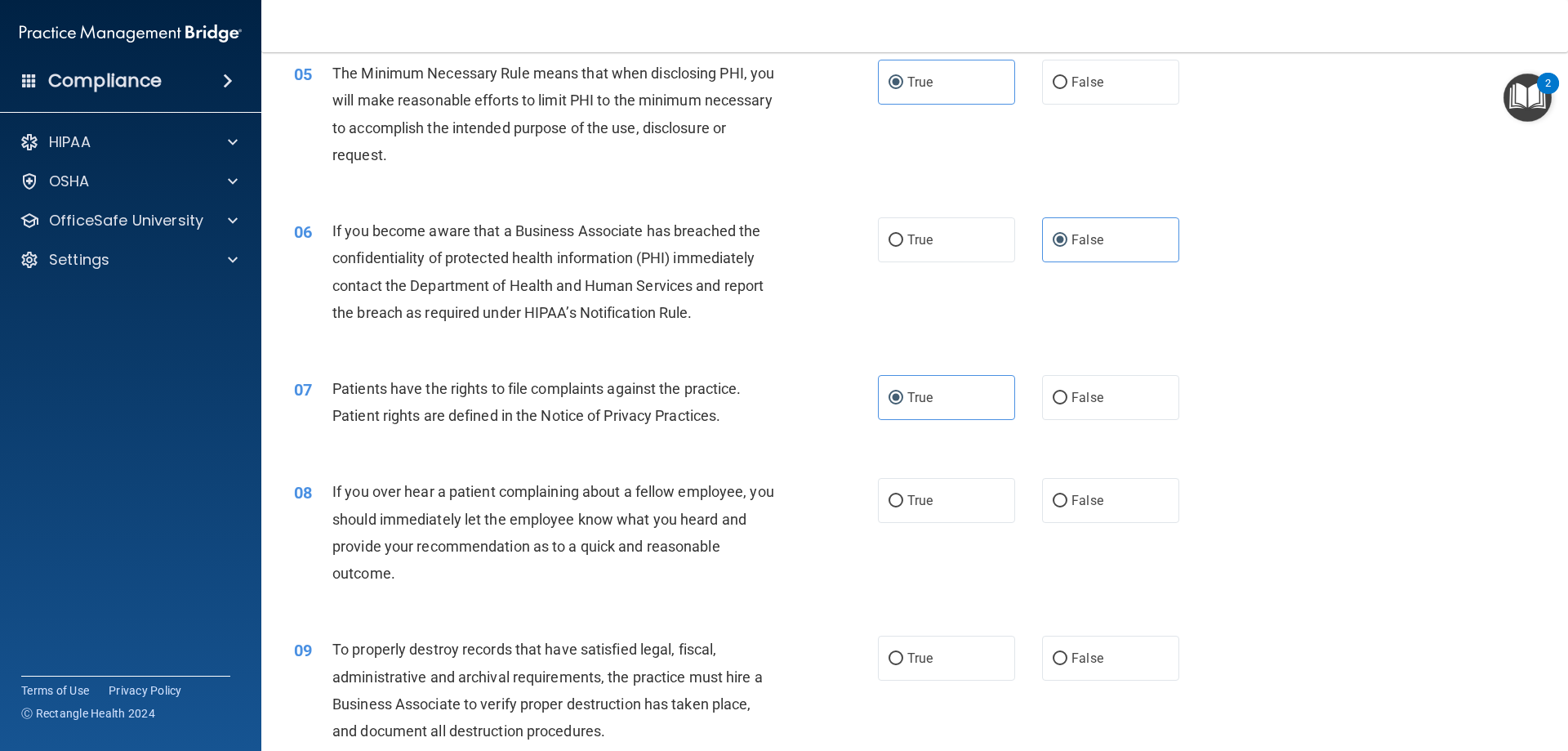
scroll to position [653, 0]
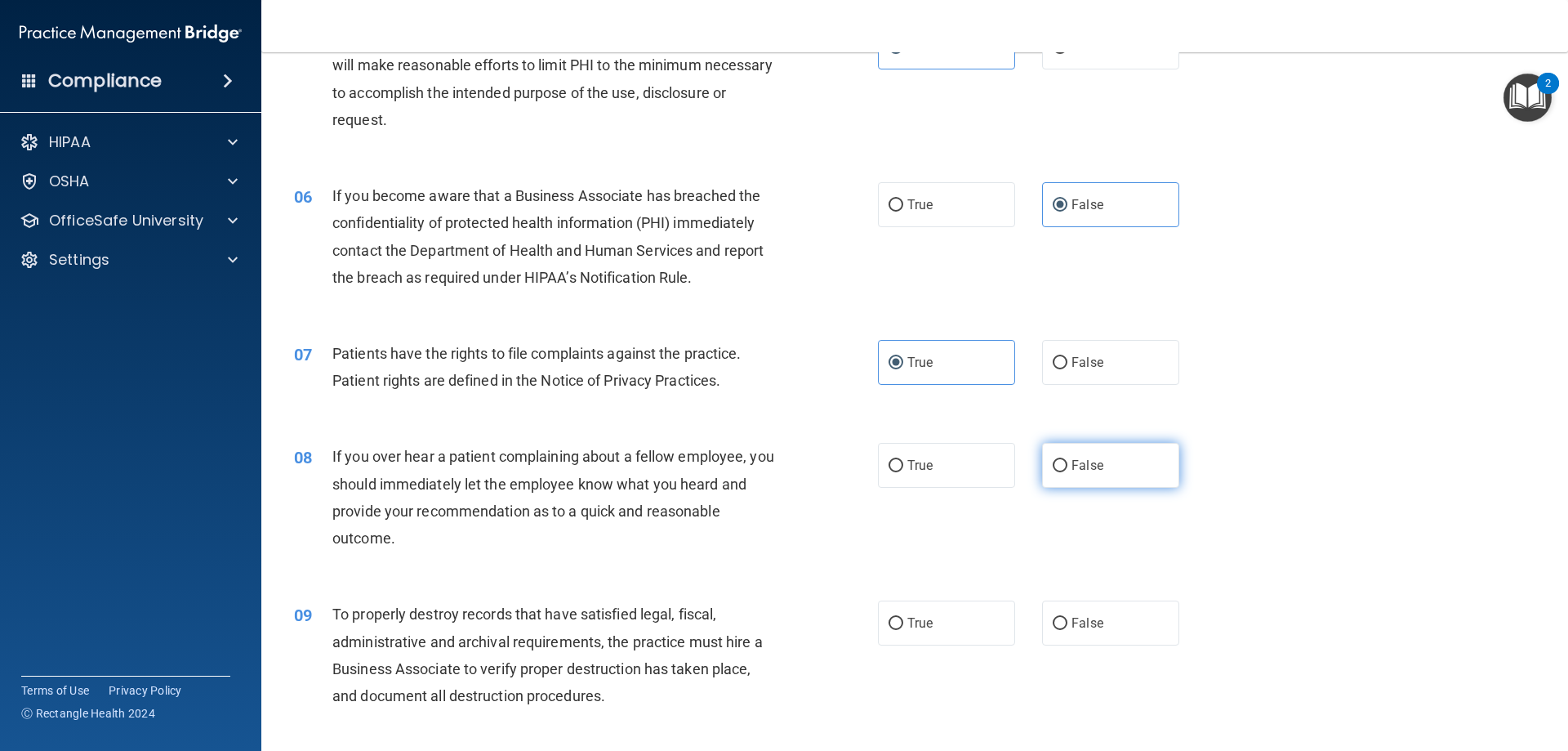
click at [1074, 454] on label "False" at bounding box center [1110, 465] width 137 height 45
click at [1068, 460] on input "False" at bounding box center [1060, 466] width 15 height 12
radio input "true"
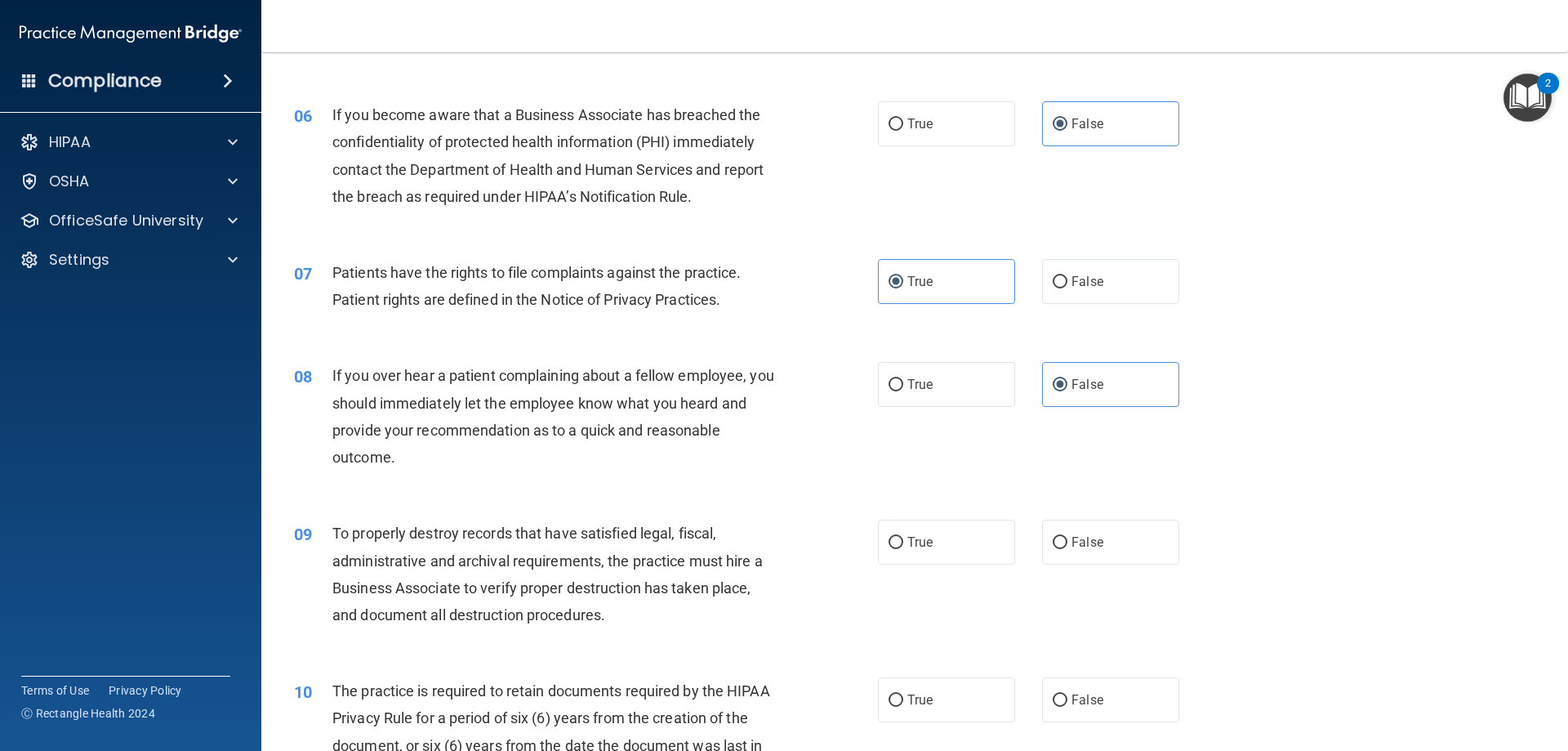
scroll to position [735, 0]
click at [1047, 553] on label "False" at bounding box center [1110, 541] width 137 height 45
click at [1053, 548] on input "False" at bounding box center [1060, 542] width 15 height 12
radio input "true"
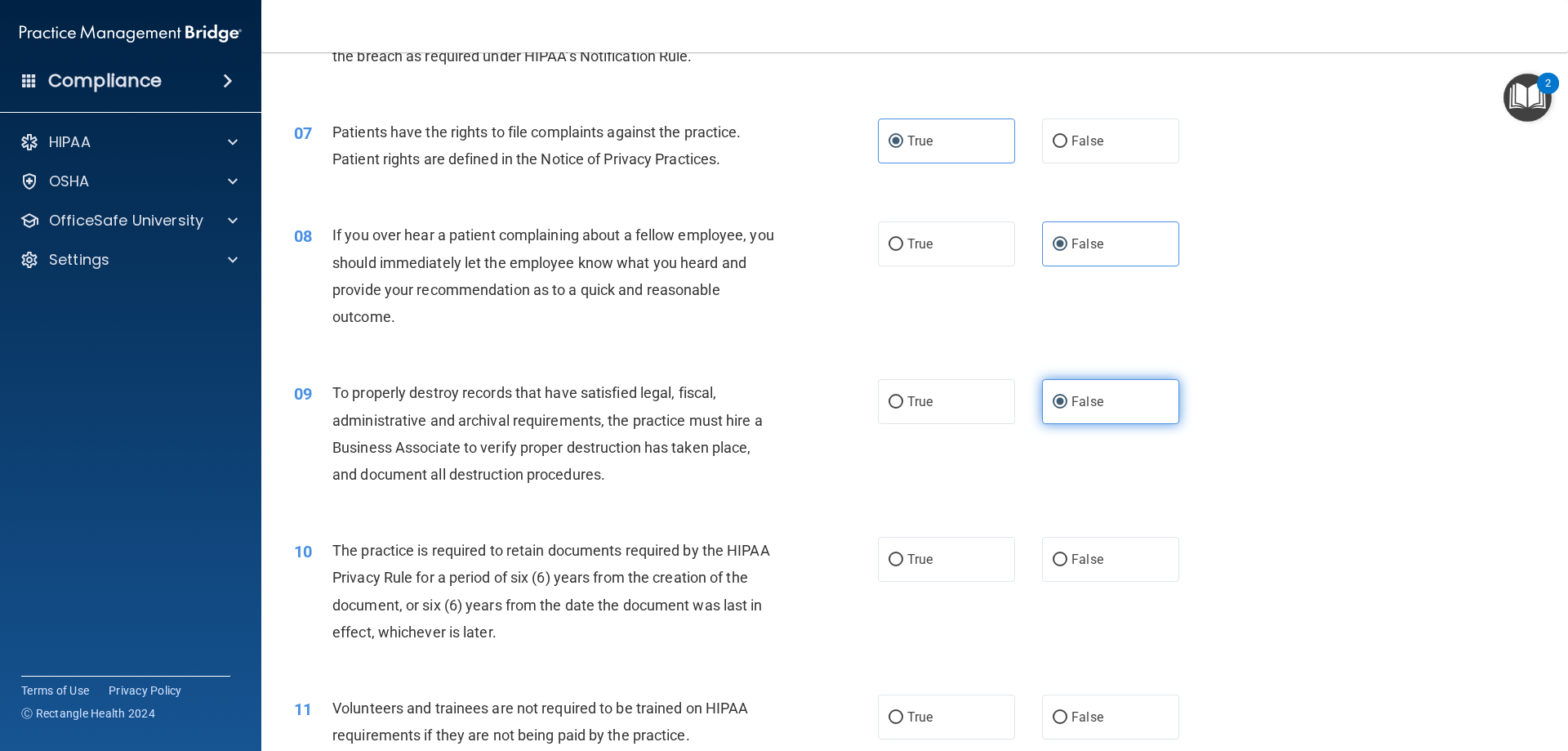
scroll to position [898, 0]
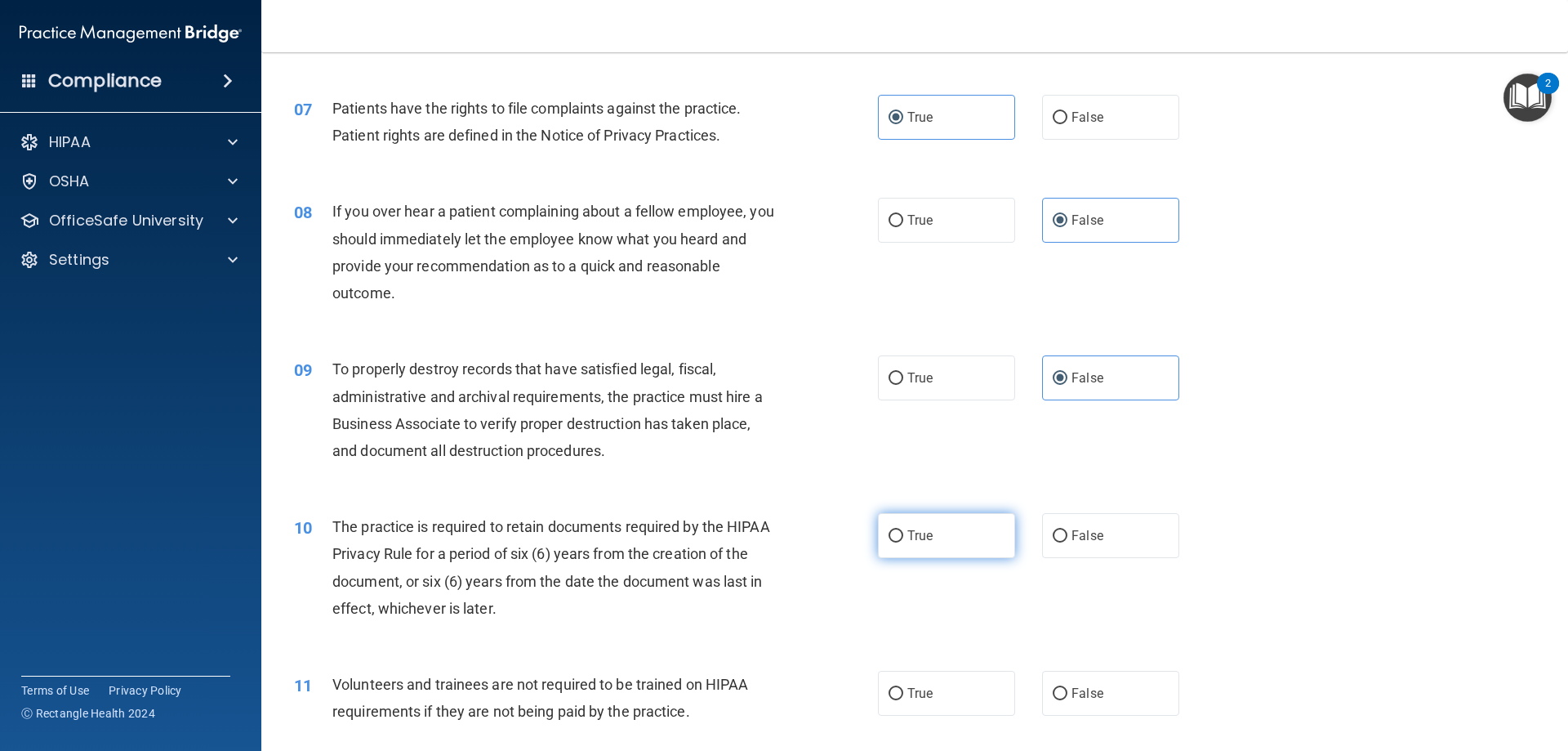
click at [942, 541] on label "True" at bounding box center [946, 535] width 137 height 45
click at [904, 541] on input "True" at bounding box center [896, 537] width 15 height 12
radio input "true"
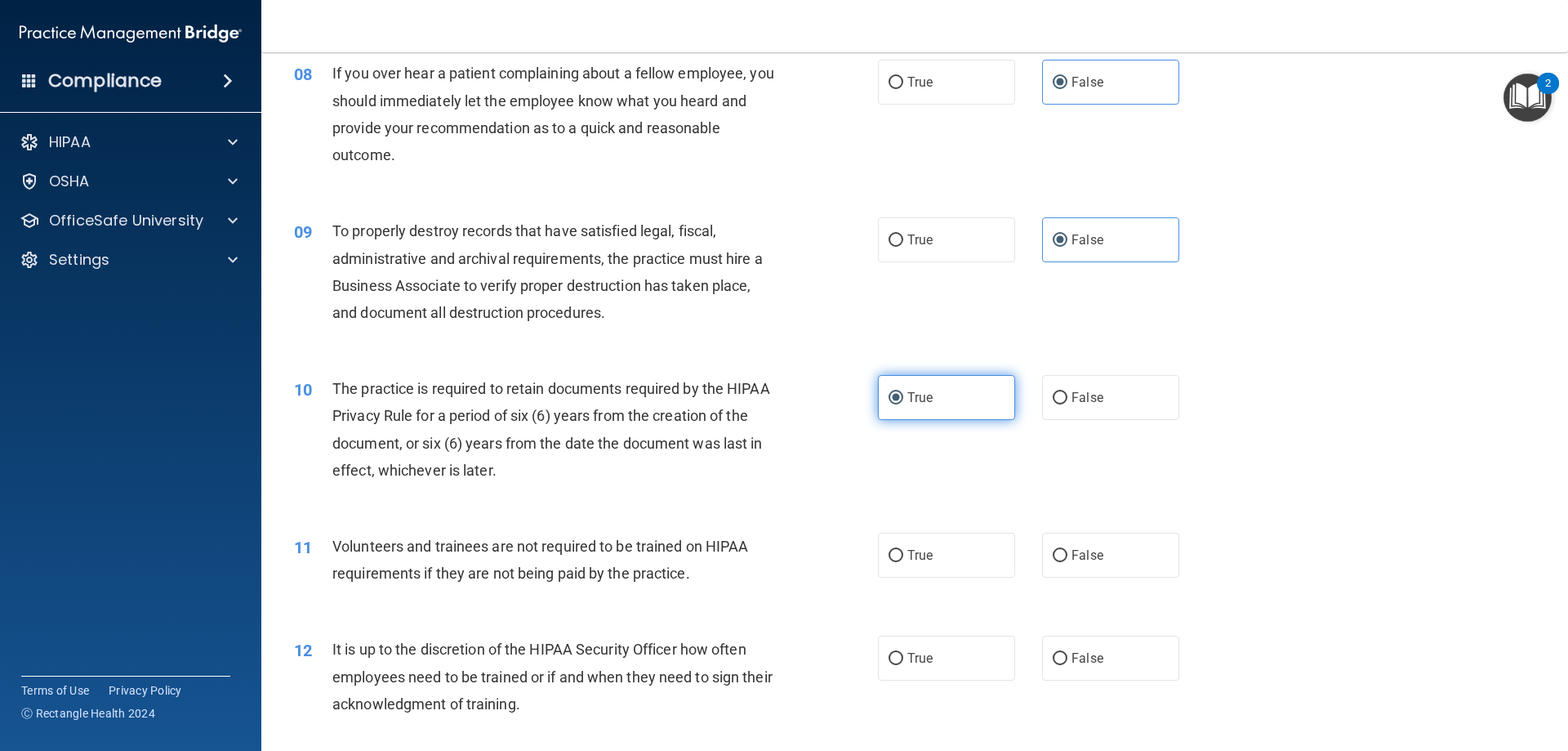
scroll to position [1062, 0]
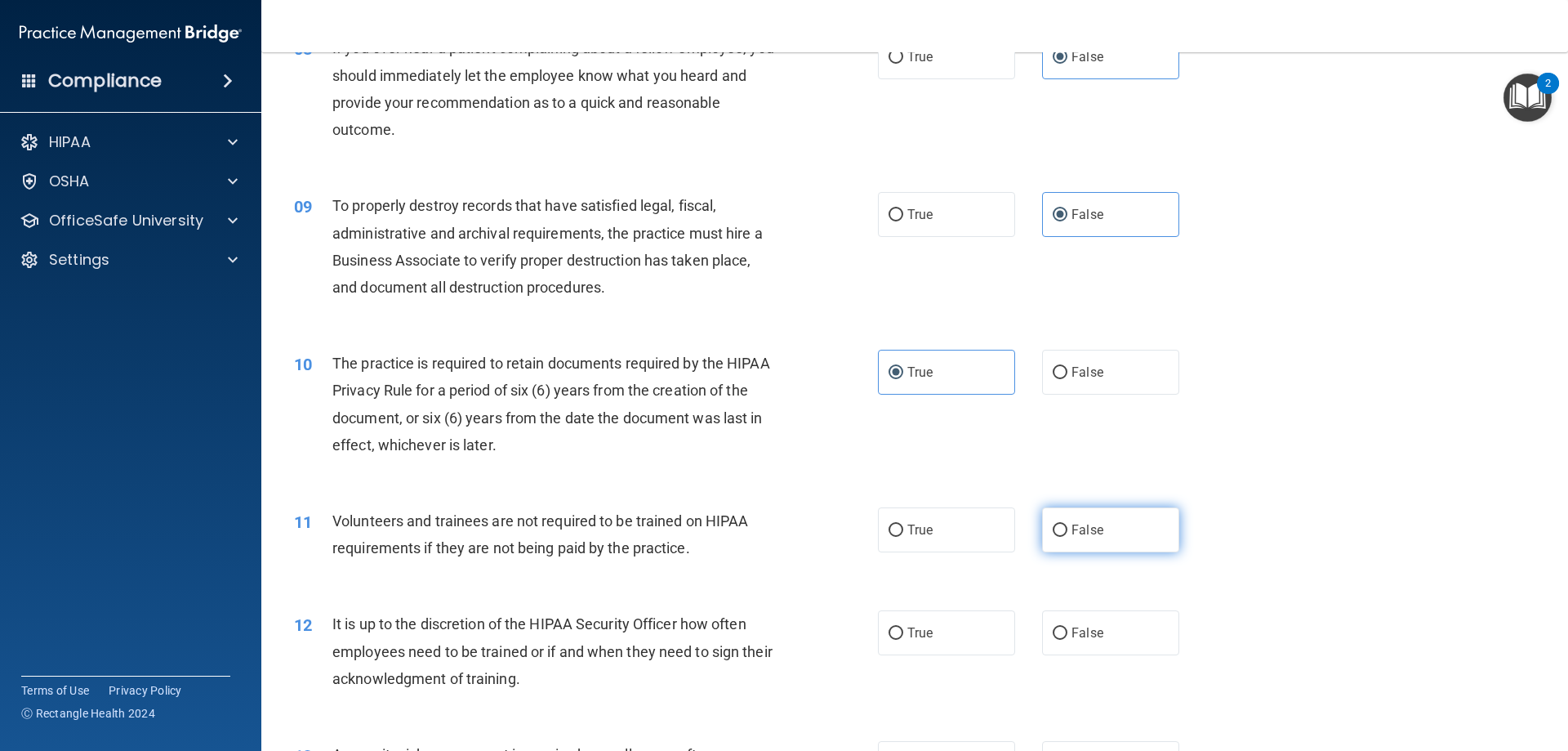
click at [1054, 535] on input "False" at bounding box center [1060, 530] width 15 height 12
radio input "true"
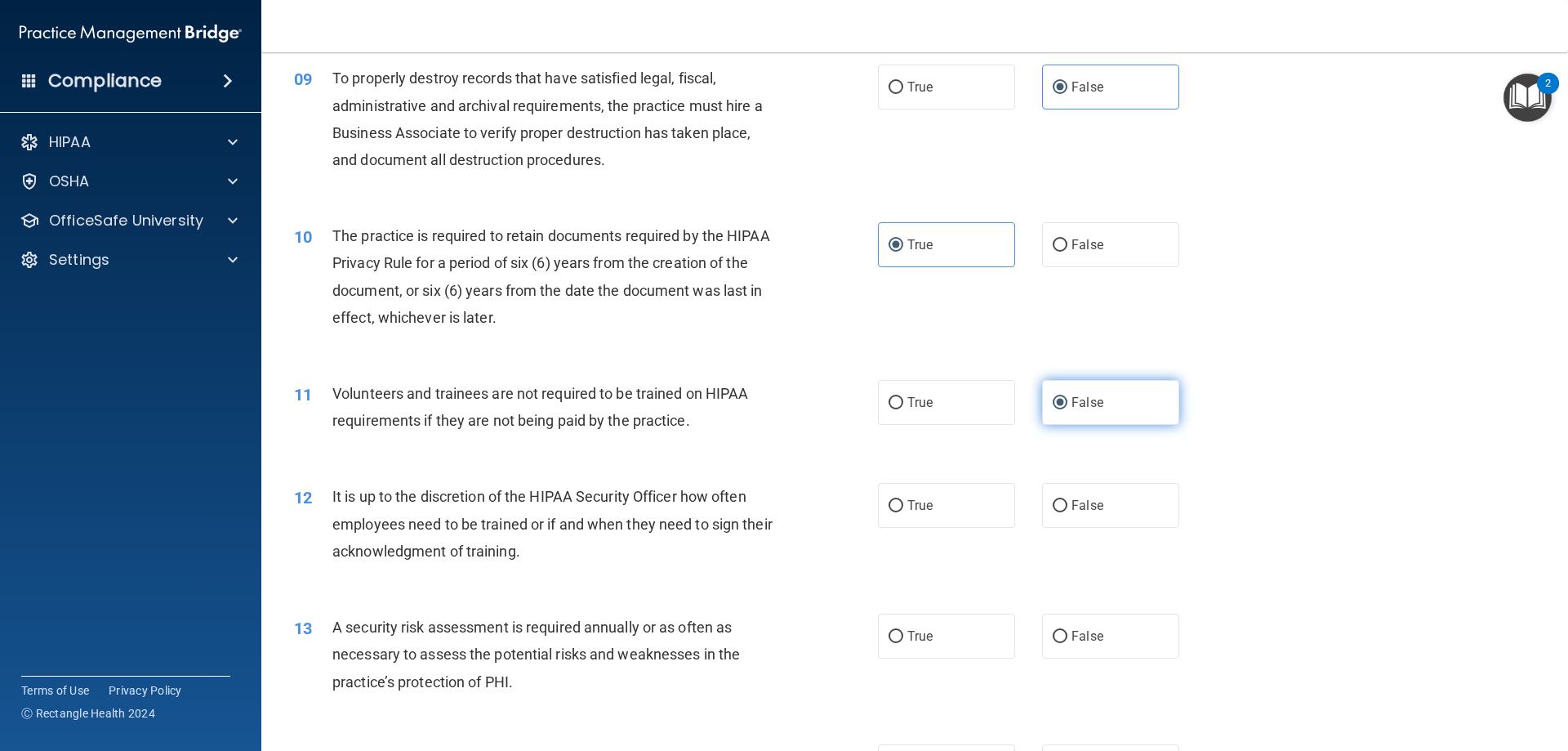
scroll to position [1225, 0]
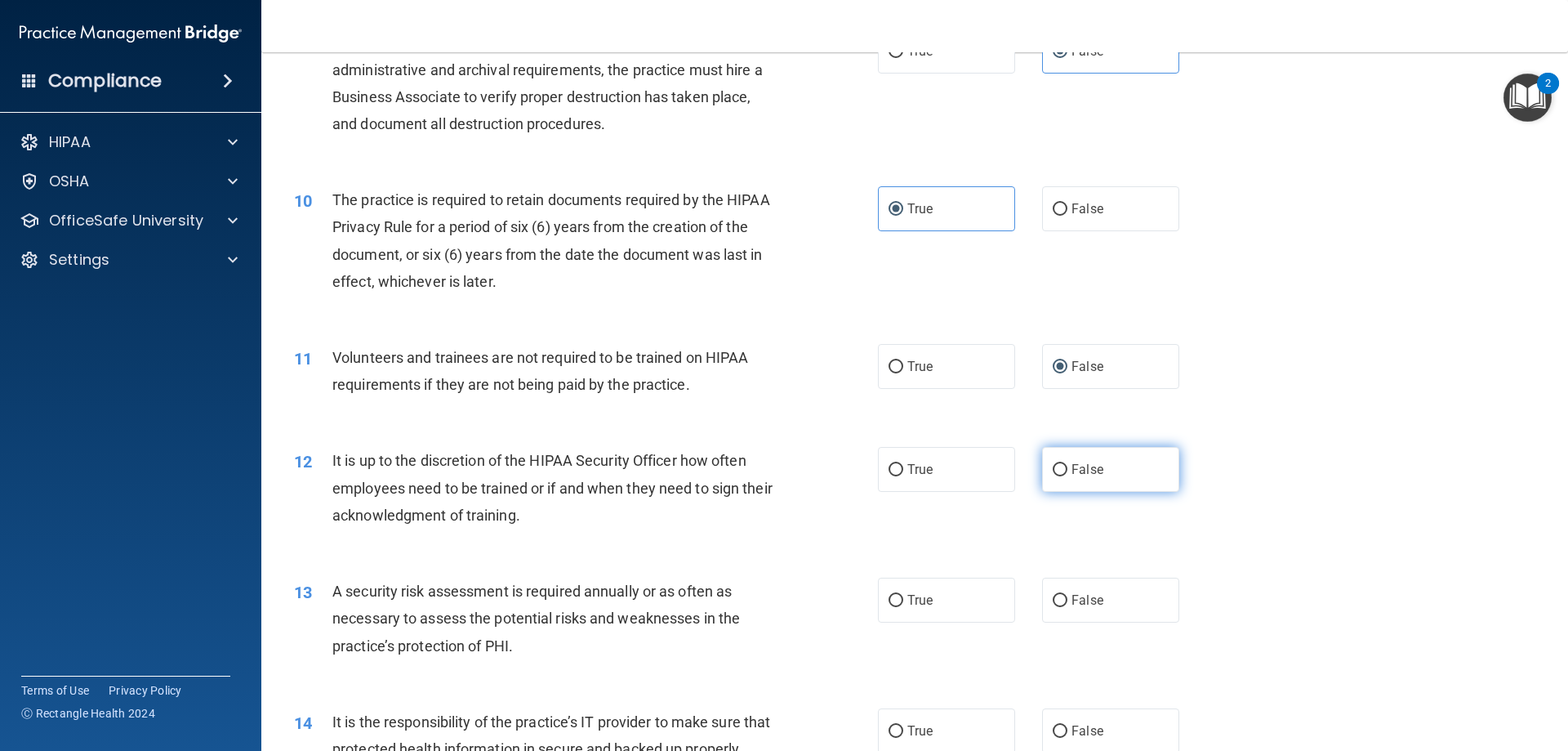
click at [1062, 476] on label "False" at bounding box center [1110, 469] width 137 height 45
click at [1062, 476] on input "False" at bounding box center [1060, 470] width 15 height 12
radio input "true"
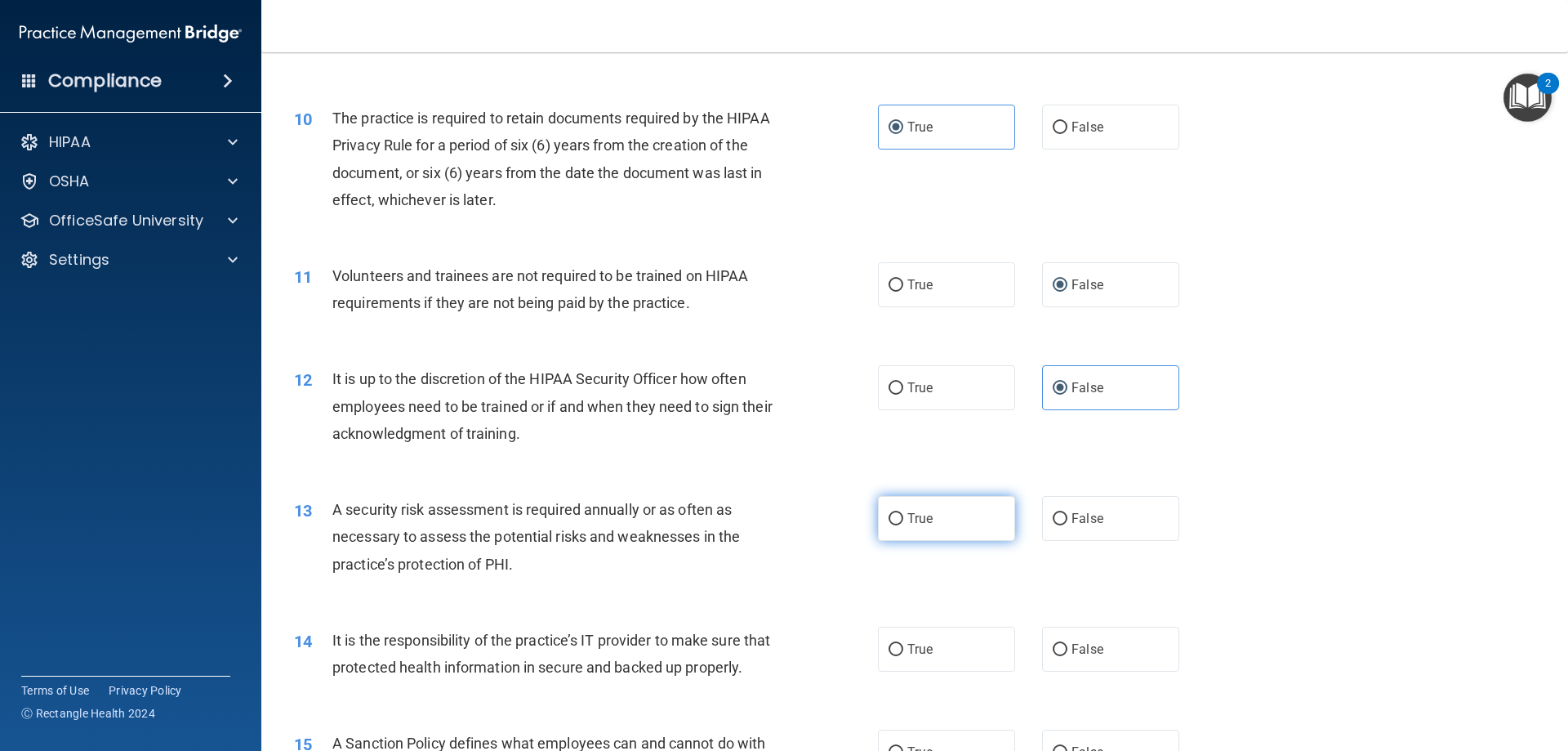
click at [956, 526] on label "True" at bounding box center [946, 518] width 137 height 45
click at [904, 525] on input "True" at bounding box center [896, 519] width 15 height 12
radio input "true"
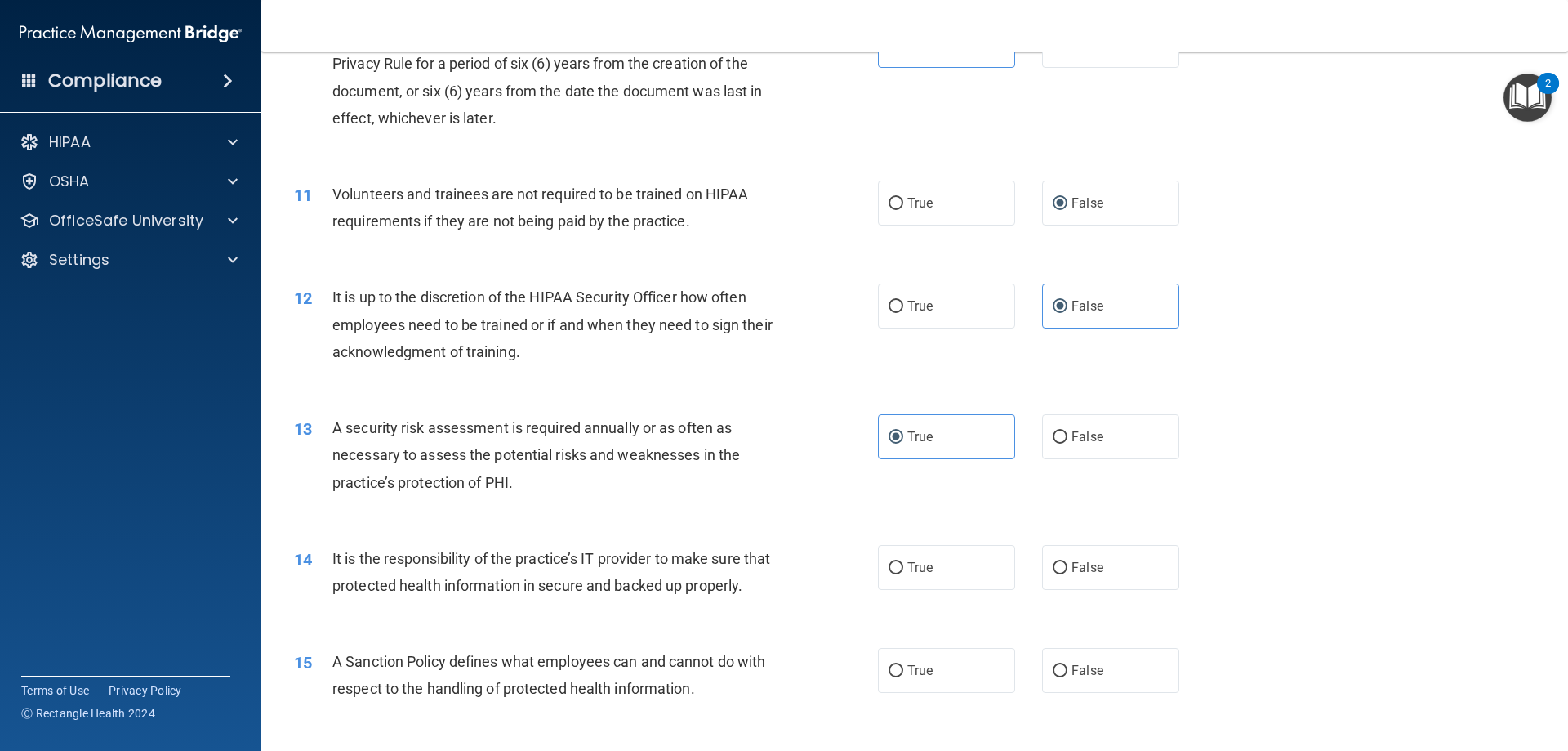
scroll to position [1470, 0]
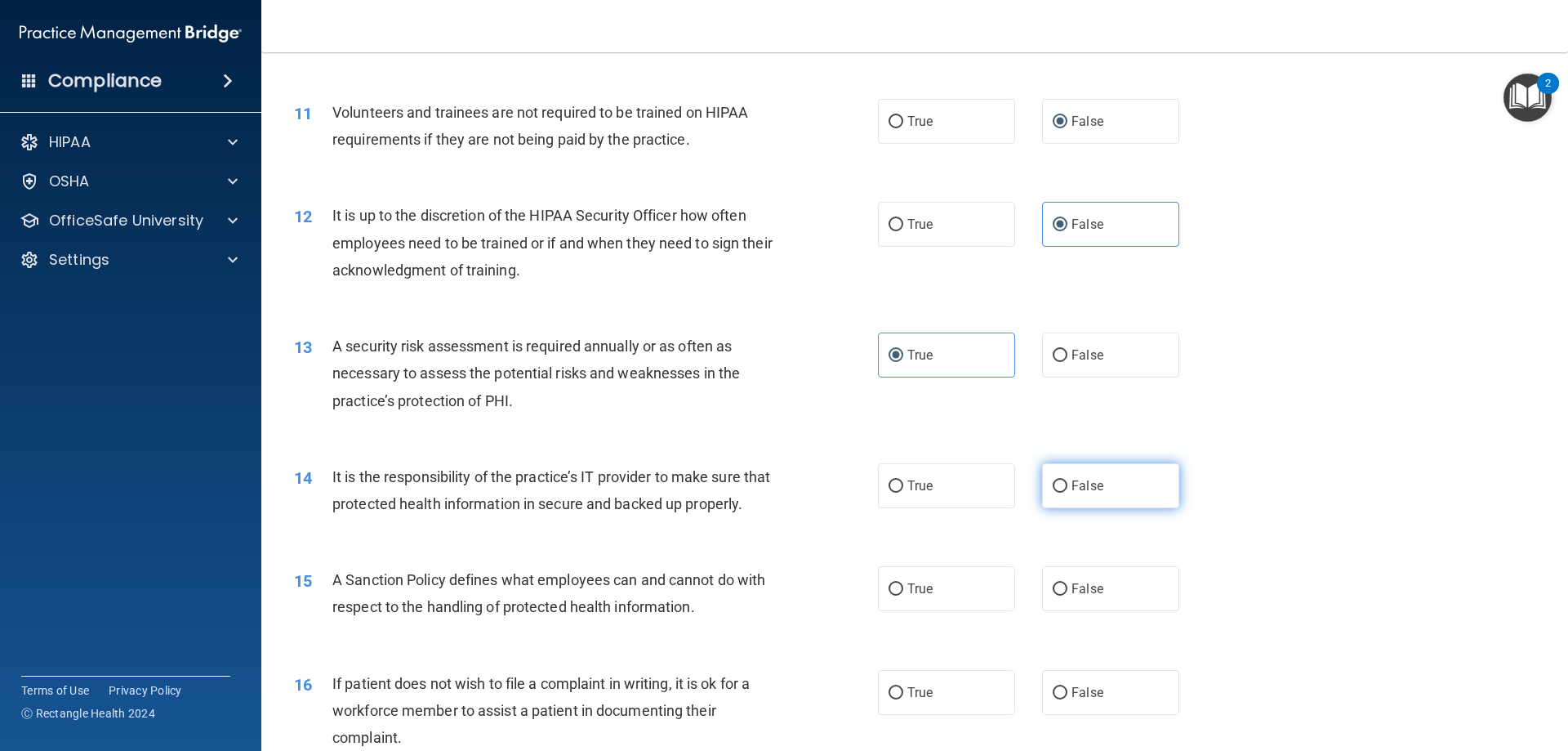
click at [1109, 507] on label "False" at bounding box center [1110, 485] width 137 height 45
click at [1068, 492] on input "False" at bounding box center [1060, 486] width 15 height 12
radio input "true"
click at [1071, 597] on span "False" at bounding box center [1087, 589] width 32 height 16
click at [1064, 596] on input "False" at bounding box center [1060, 590] width 15 height 12
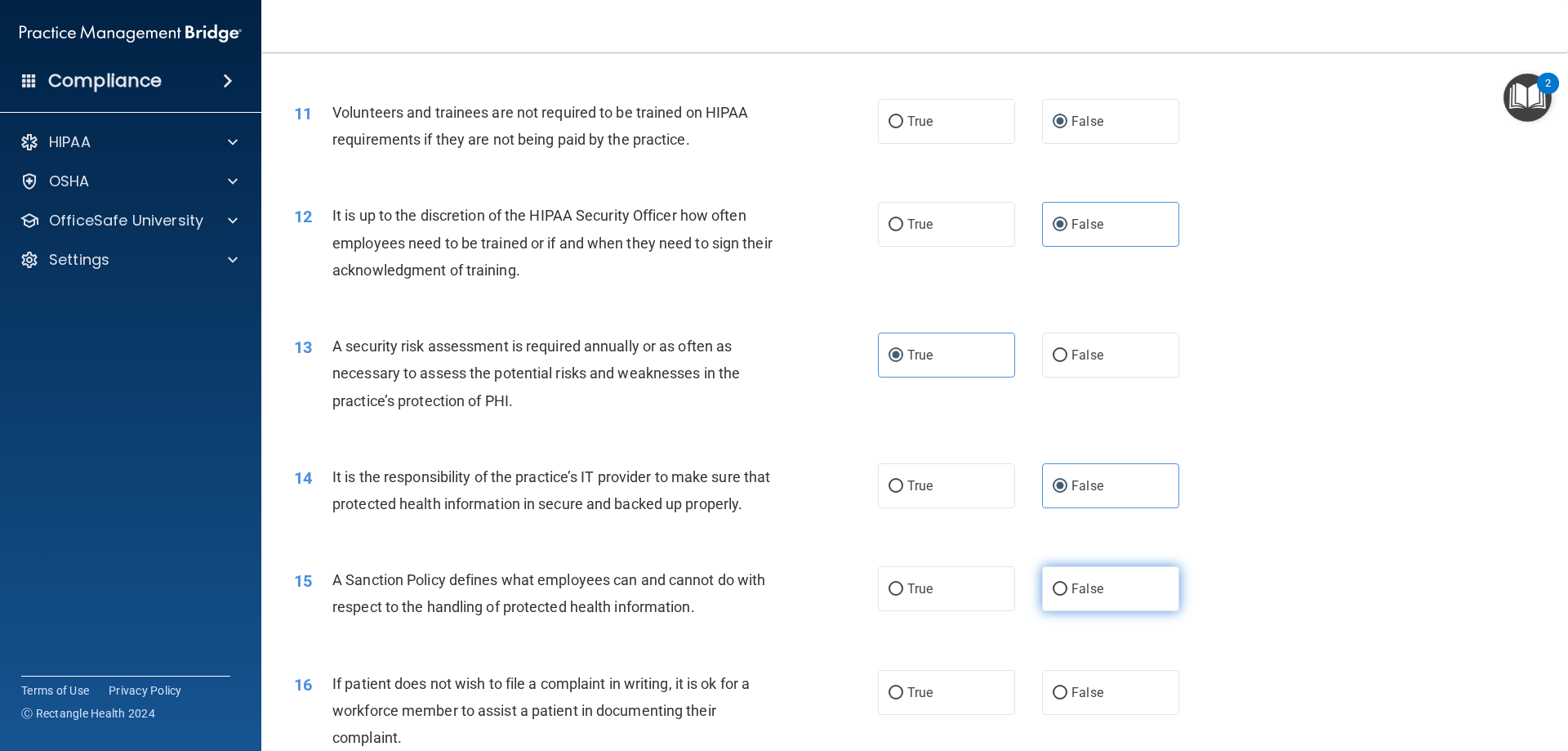
radio input "true"
click at [1107, 715] on label "False" at bounding box center [1110, 692] width 137 height 45
click at [1068, 699] on input "False" at bounding box center [1060, 693] width 15 height 12
radio input "true"
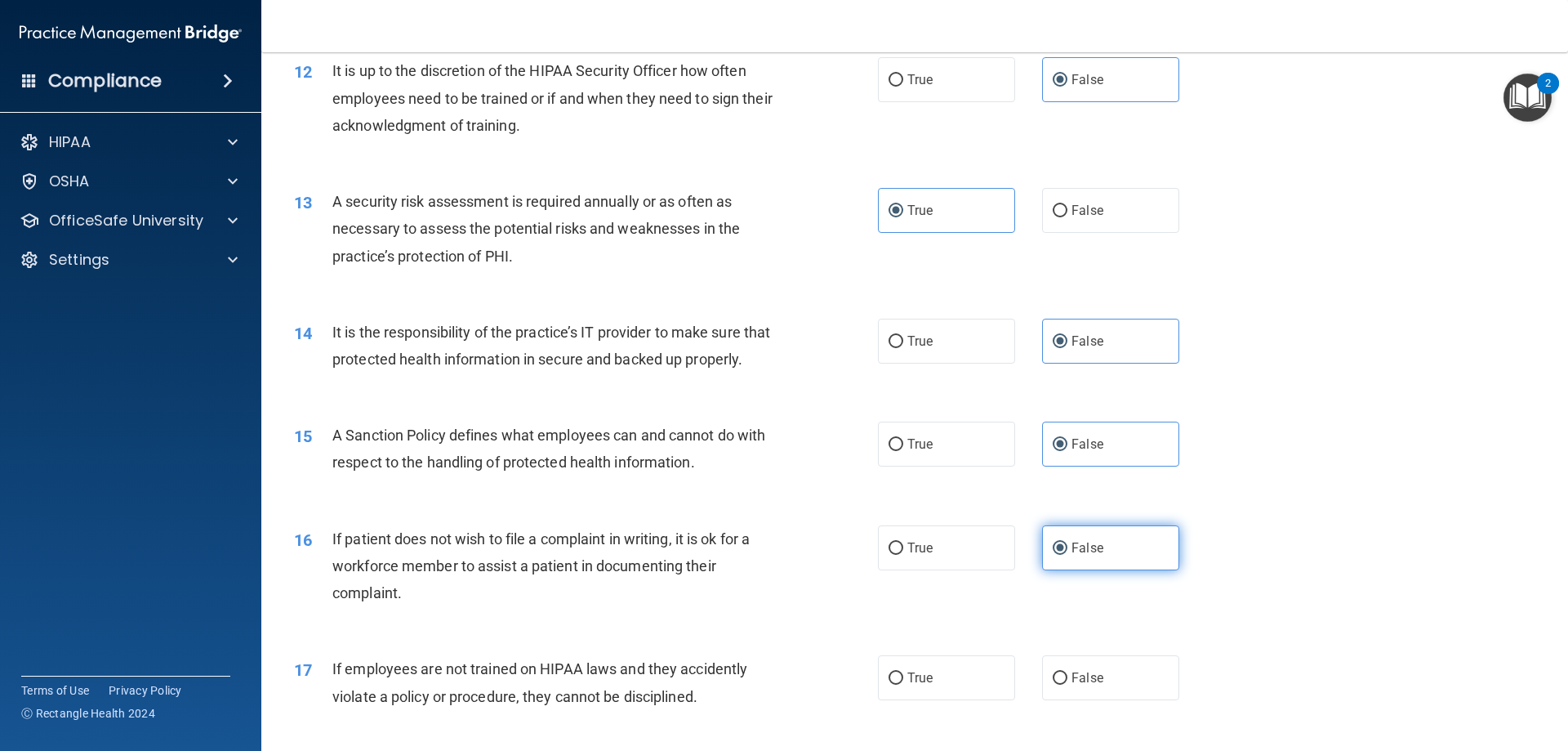
scroll to position [1633, 0]
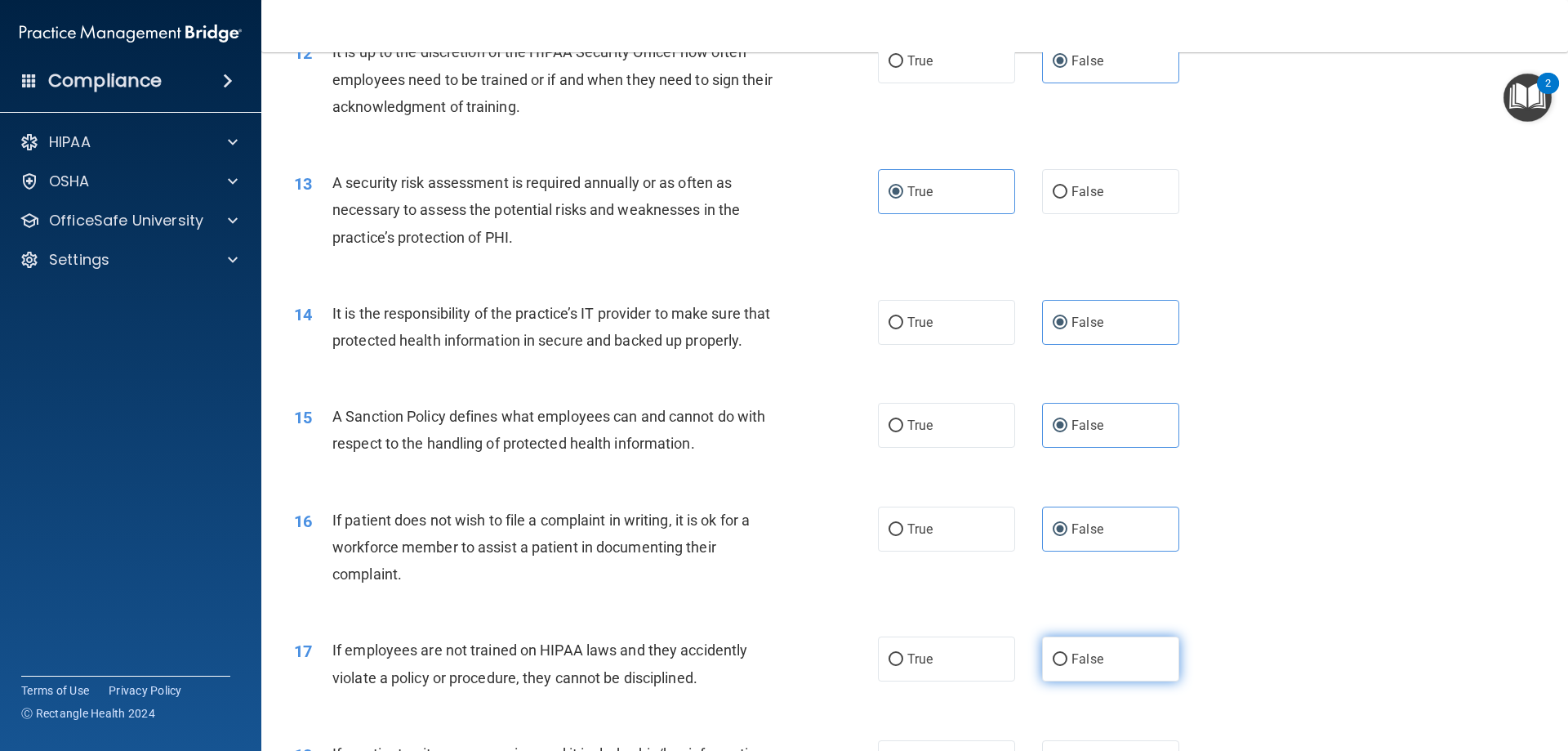
click at [1102, 681] on label "False" at bounding box center [1110, 658] width 137 height 45
click at [1068, 665] on input "False" at bounding box center [1060, 659] width 15 height 12
radio input "true"
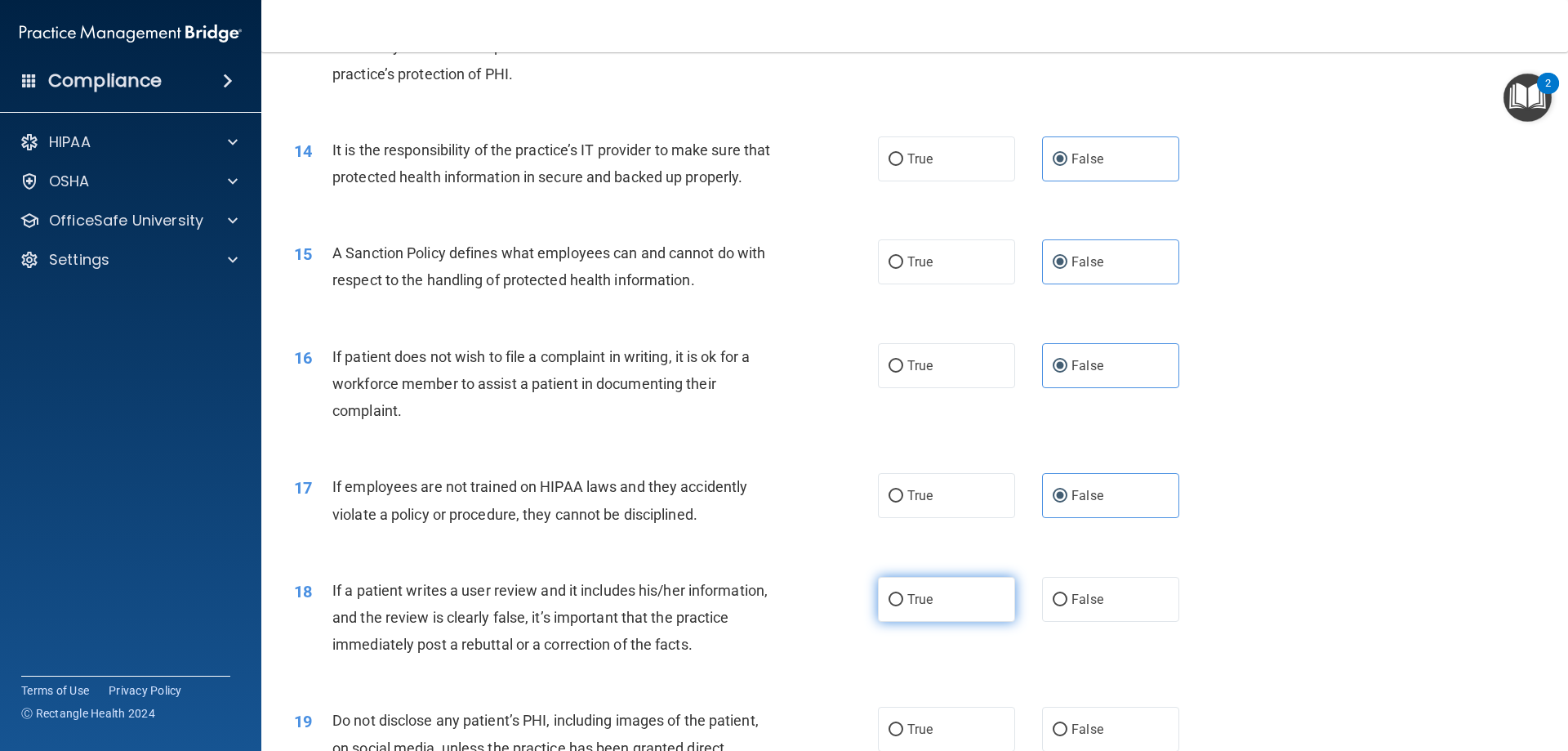
click at [942, 621] on label "True" at bounding box center [946, 598] width 137 height 45
click at [904, 606] on input "True" at bounding box center [896, 600] width 15 height 12
radio input "true"
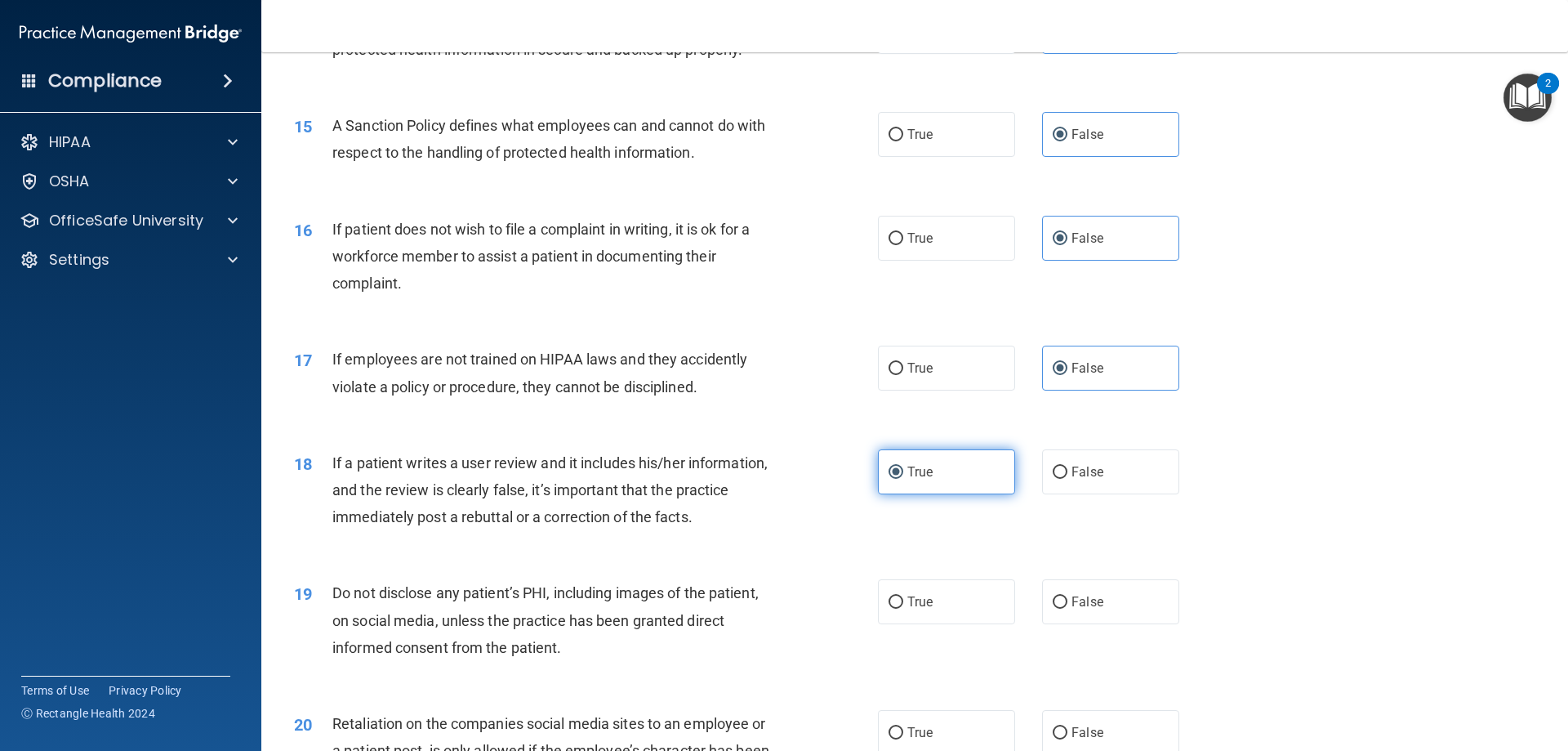
scroll to position [1960, 0]
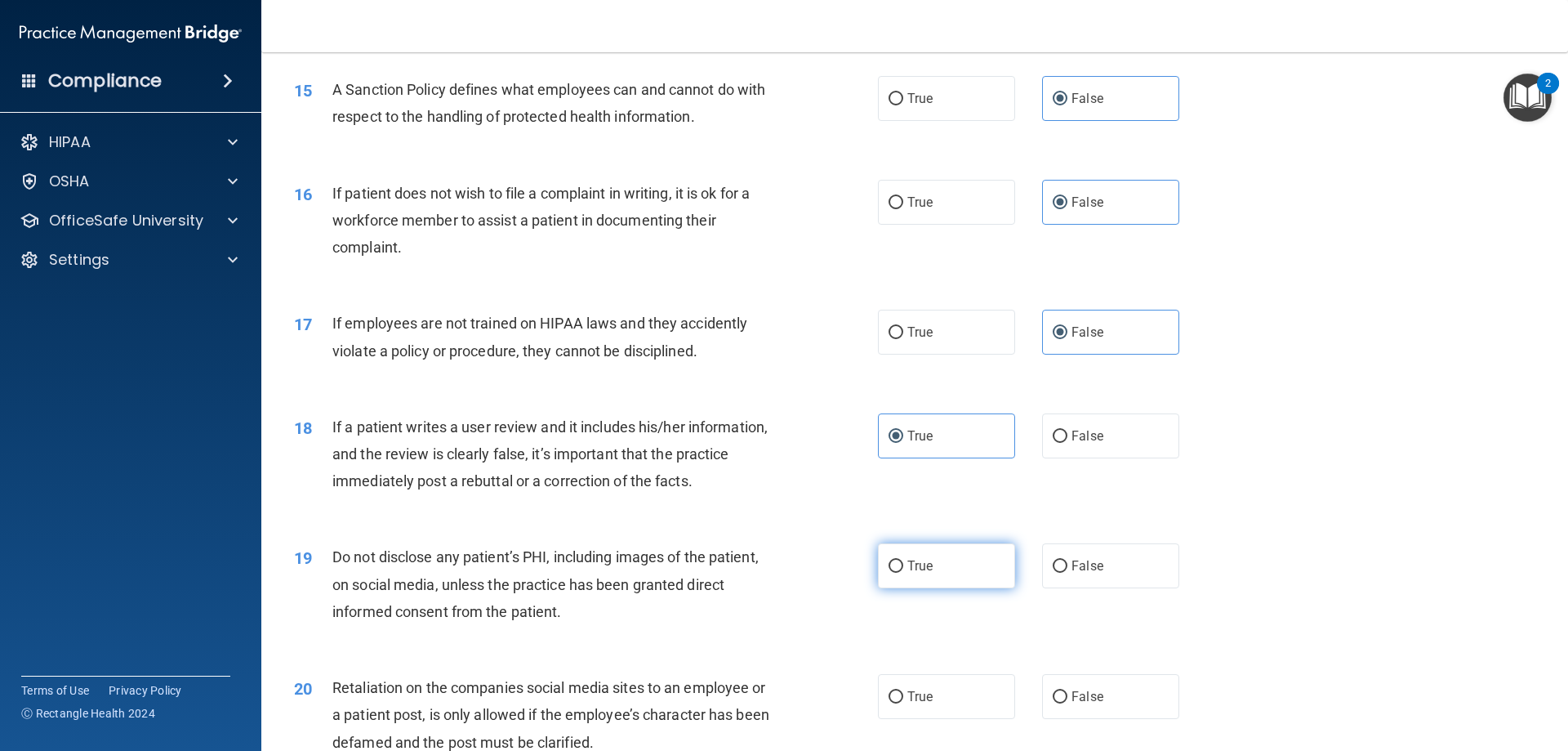
click at [955, 588] on label "True" at bounding box center [946, 565] width 137 height 45
click at [904, 573] on input "True" at bounding box center [896, 567] width 15 height 12
radio input "true"
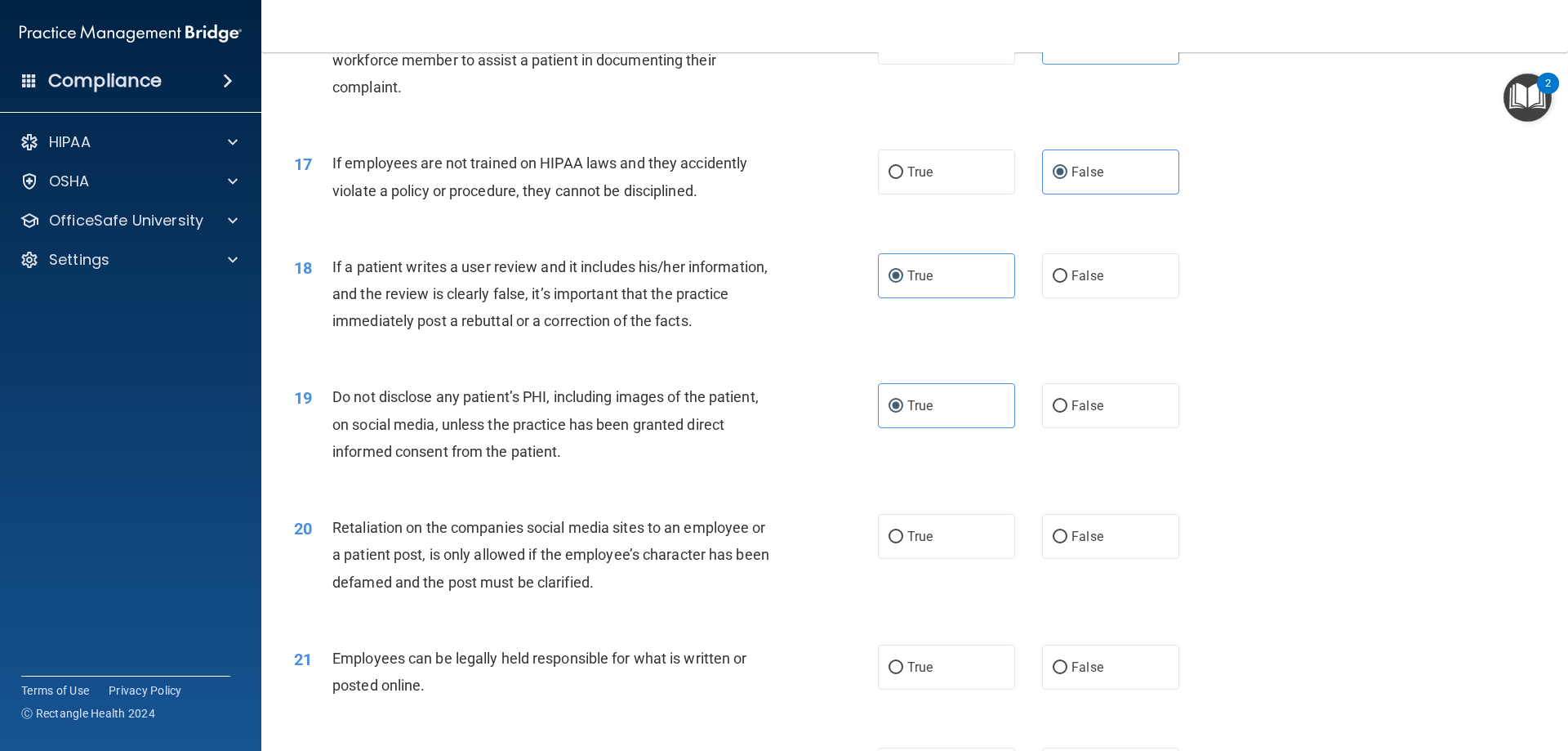
scroll to position [2123, 0]
click at [1078, 541] on span "False" at bounding box center [1087, 533] width 32 height 16
click at [1068, 540] on input "False" at bounding box center [1060, 534] width 15 height 12
radio input "true"
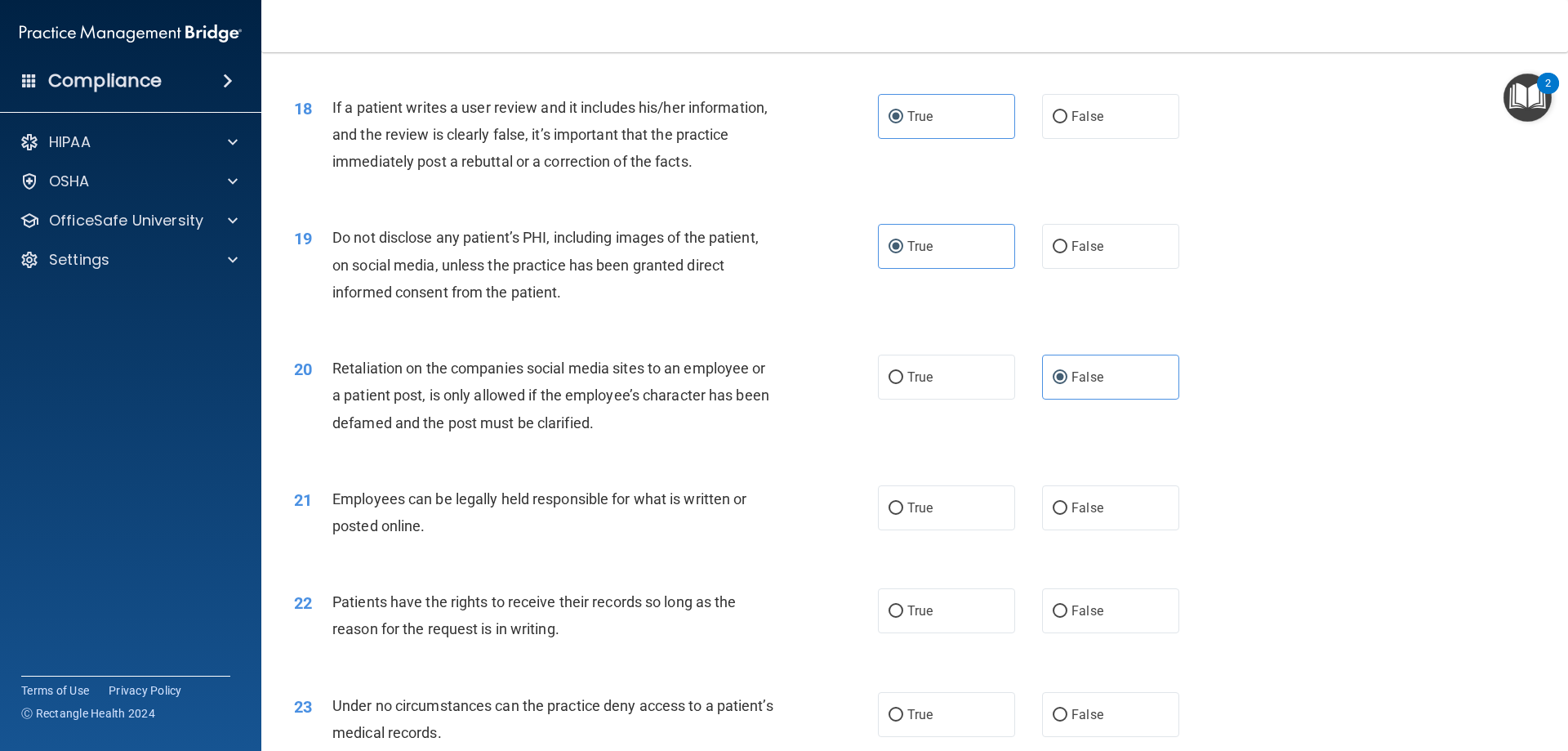
scroll to position [2287, 0]
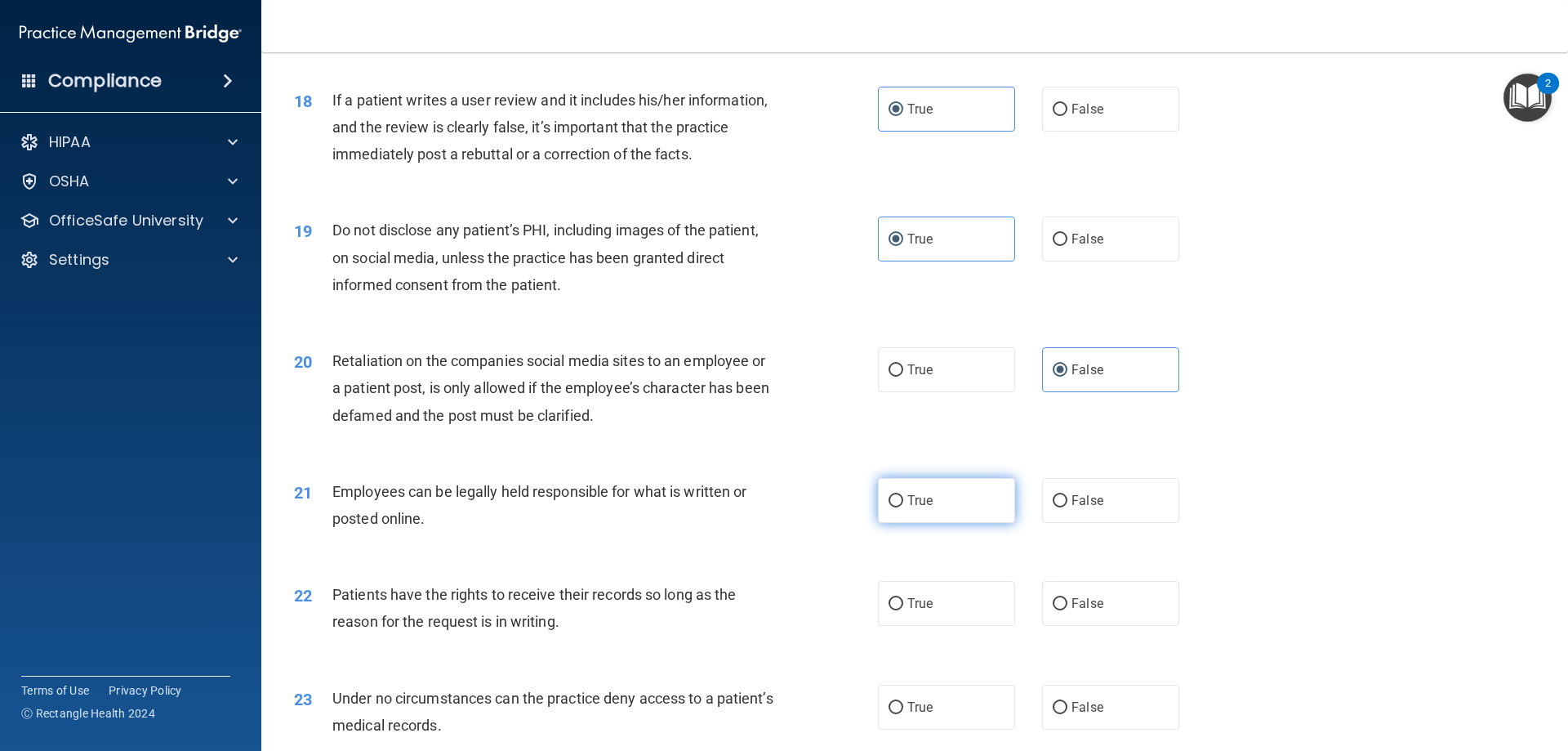
click at [949, 522] on label "True" at bounding box center [946, 499] width 137 height 45
click at [904, 507] on input "True" at bounding box center [896, 501] width 15 height 12
radio input "true"
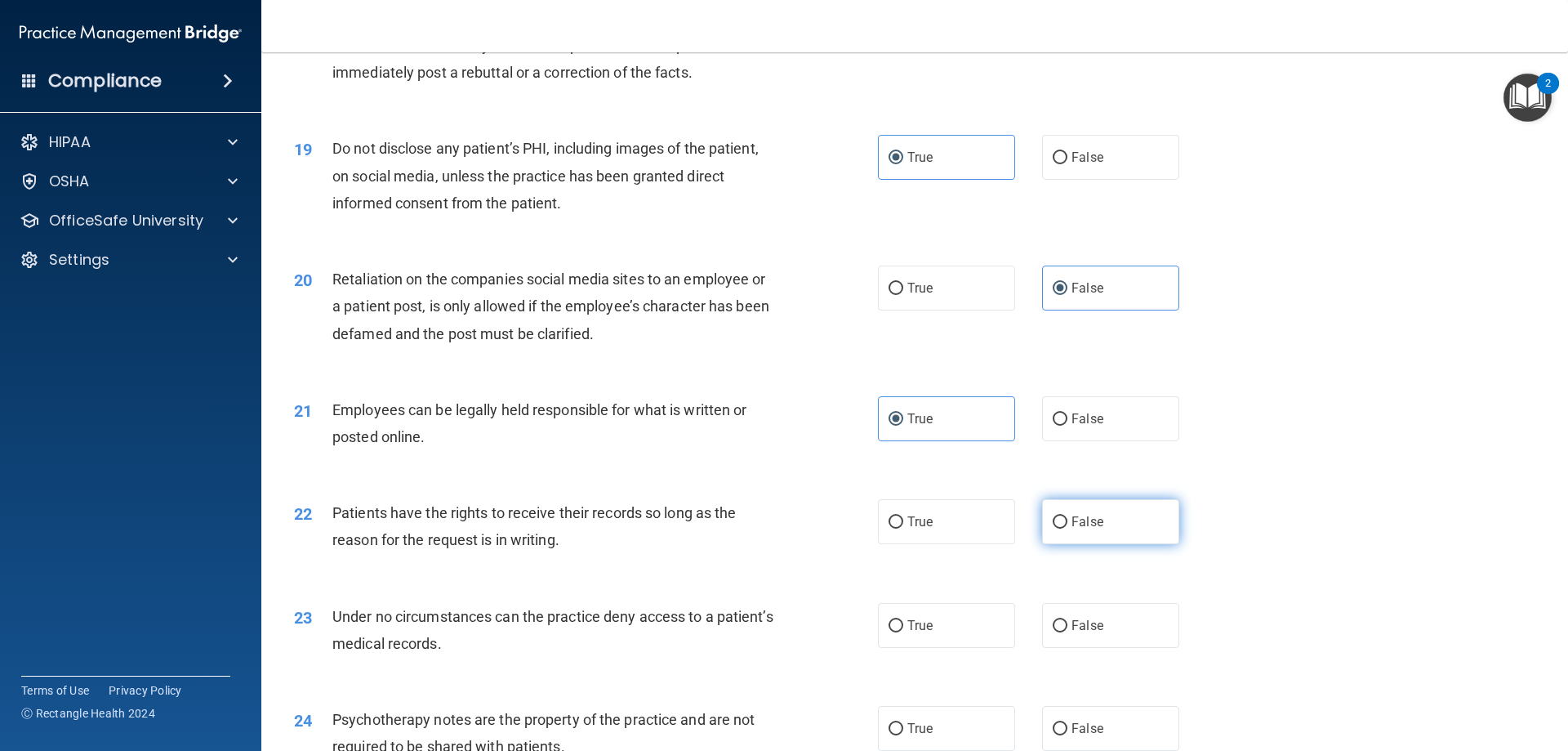
click at [1097, 539] on label "False" at bounding box center [1110, 521] width 137 height 45
click at [1068, 529] on input "False" at bounding box center [1060, 522] width 15 height 12
radio input "true"
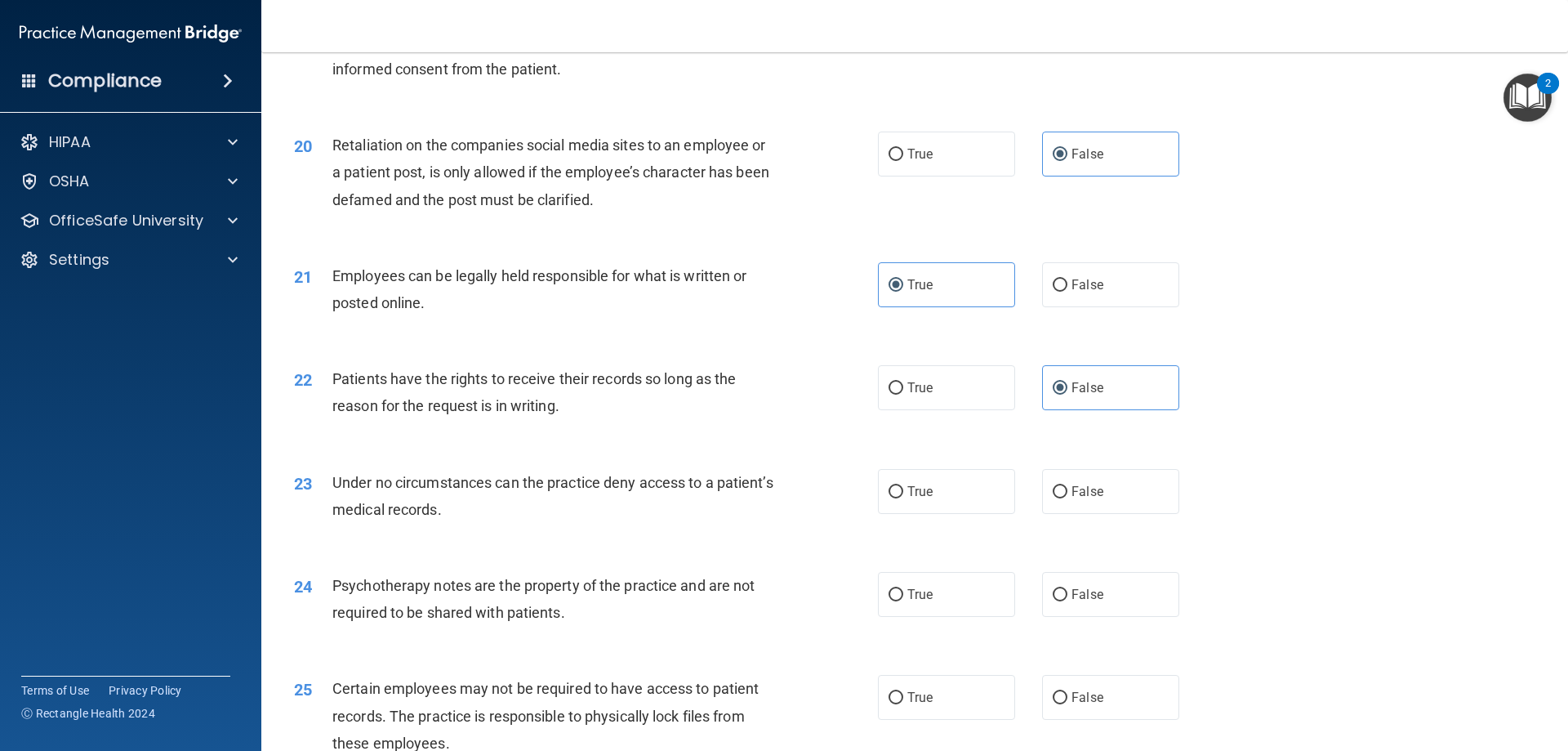
scroll to position [2532, 0]
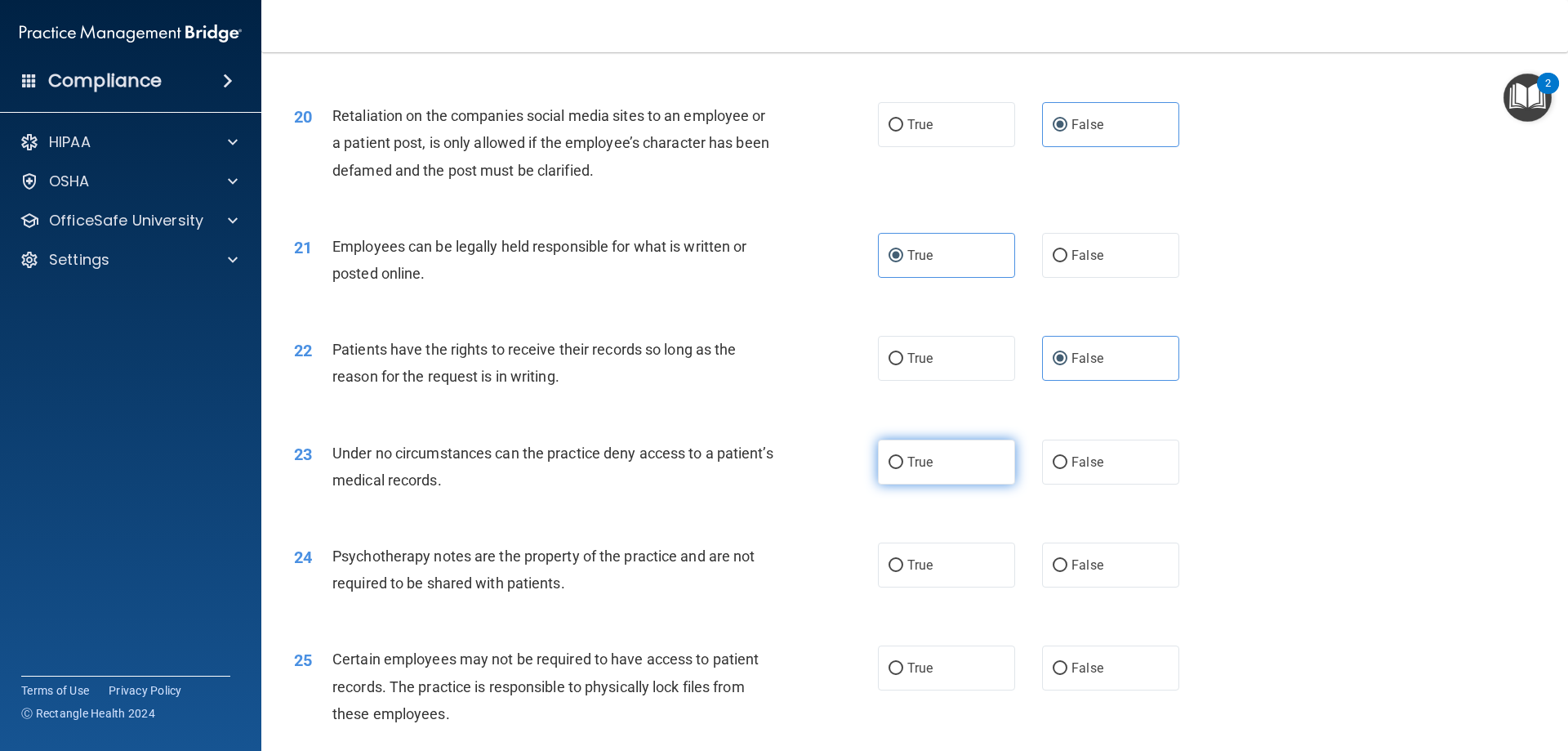
click at [962, 484] on label "True" at bounding box center [946, 462] width 137 height 45
click at [904, 469] on input "True" at bounding box center [896, 462] width 15 height 12
radio input "true"
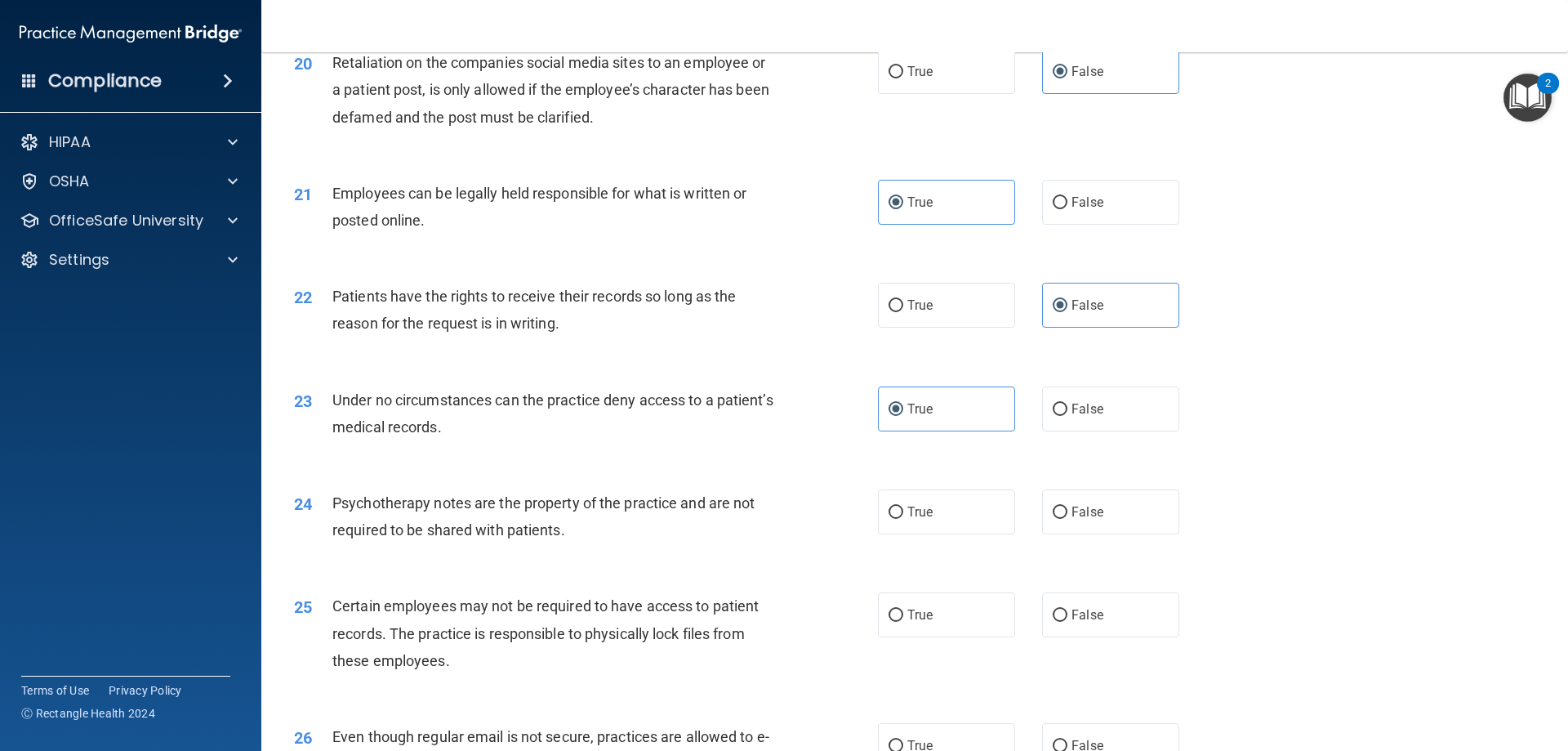
scroll to position [2614, 0]
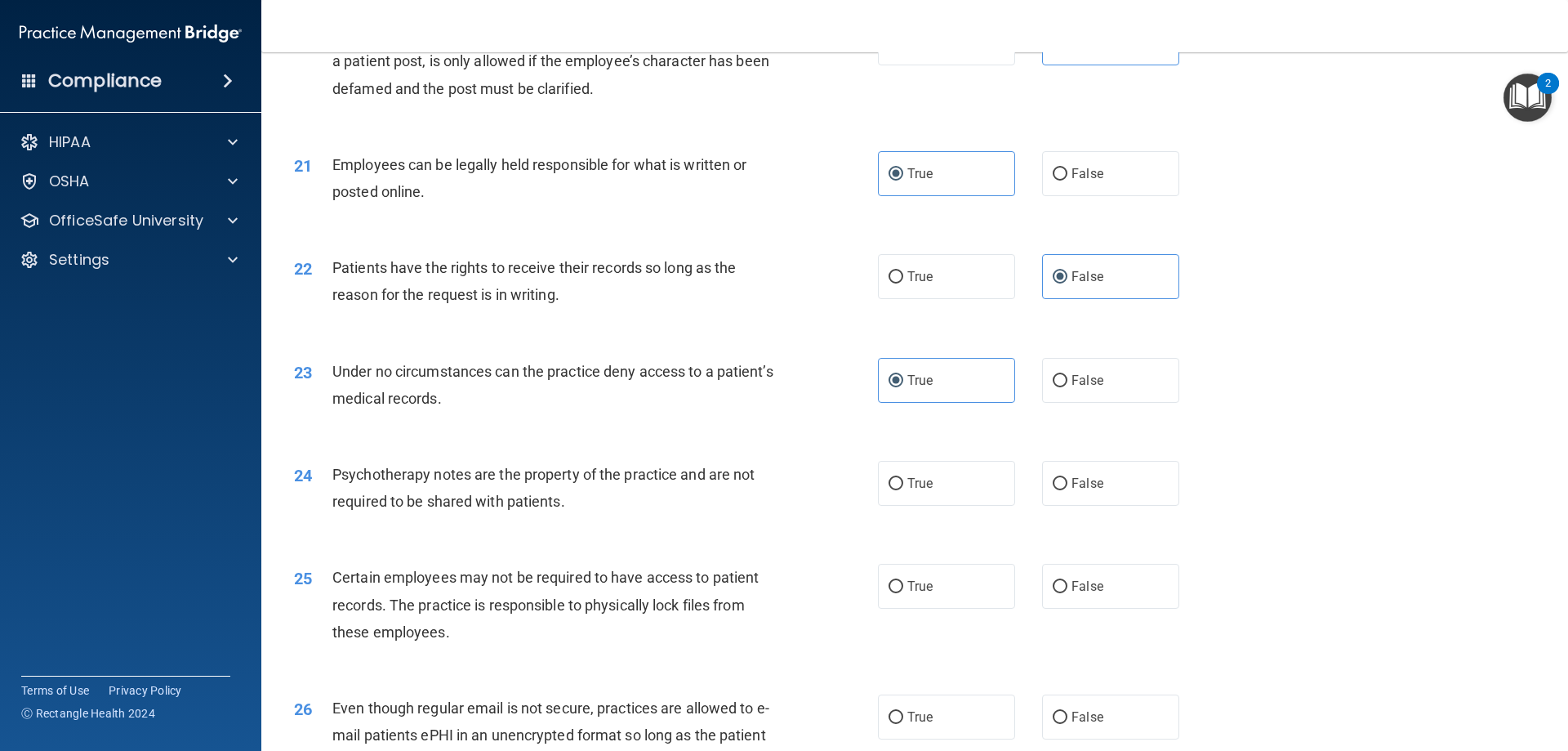
click at [962, 537] on div "24 Psychotherapy notes are the property of the practice and are not required to…" at bounding box center [914, 492] width 1266 height 103
click at [964, 506] on label "True" at bounding box center [946, 483] width 137 height 45
click at [904, 490] on input "True" at bounding box center [896, 484] width 15 height 12
radio input "true"
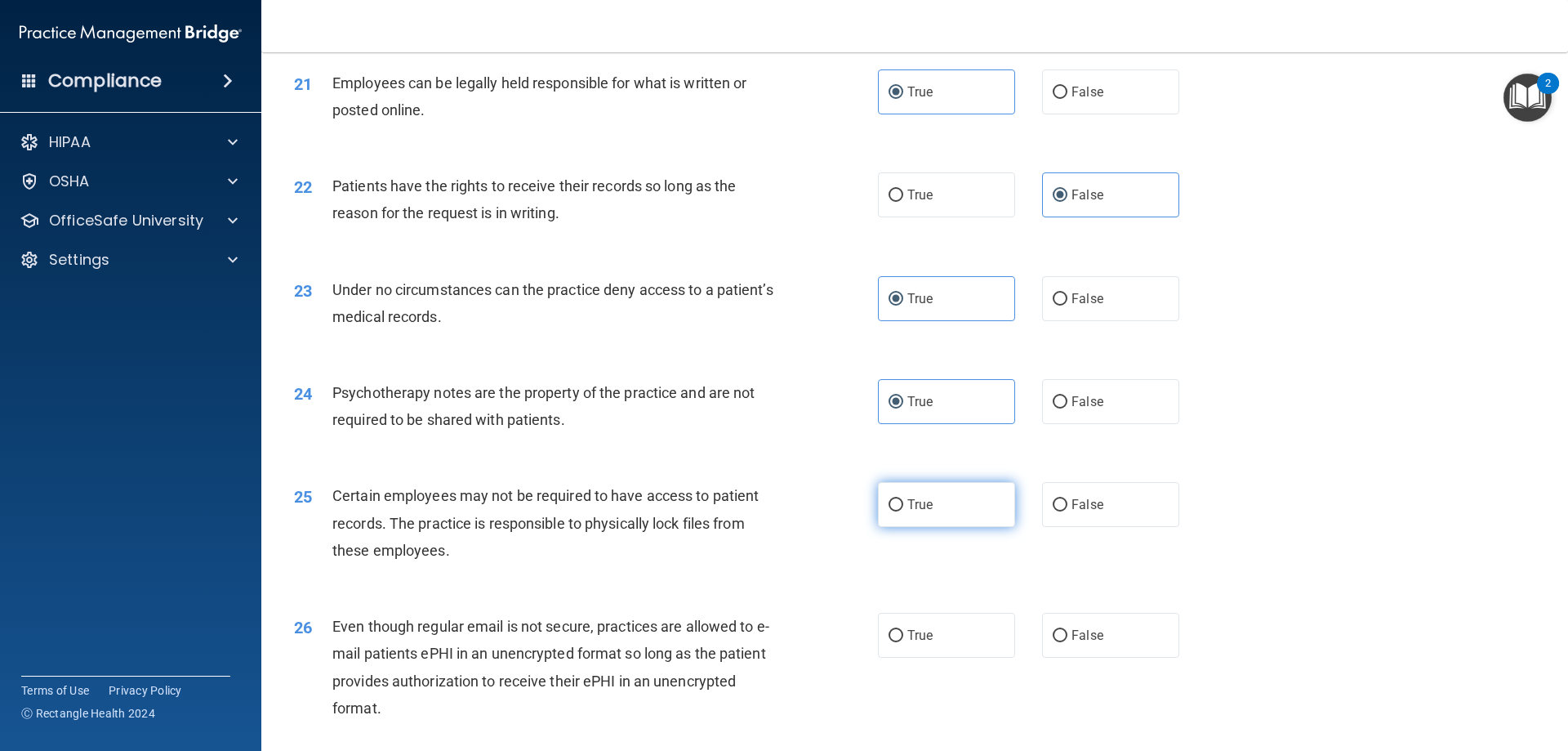
click at [967, 527] on label "True" at bounding box center [946, 504] width 137 height 45
click at [904, 511] on input "True" at bounding box center [896, 505] width 15 height 12
radio input "true"
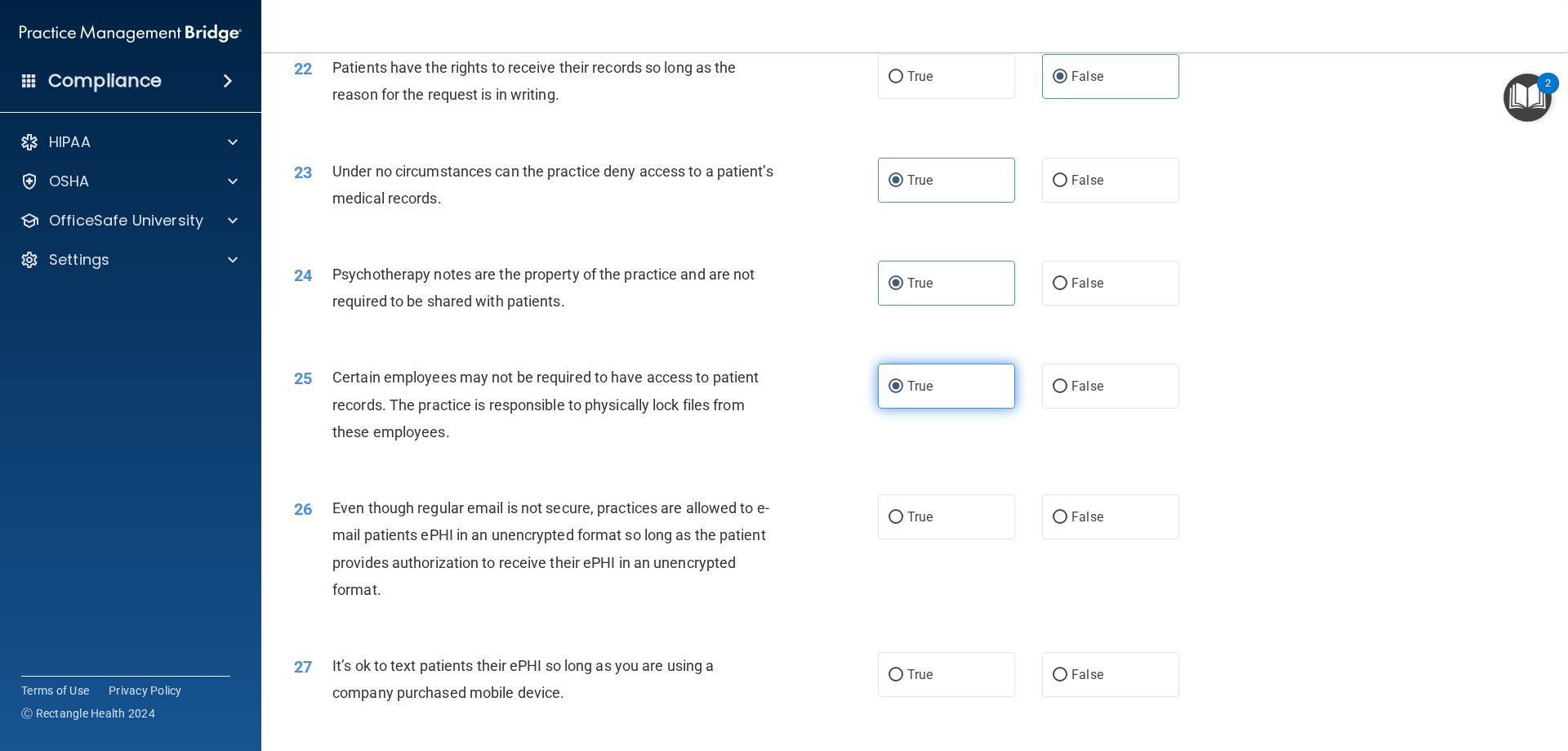
scroll to position [2858, 0]
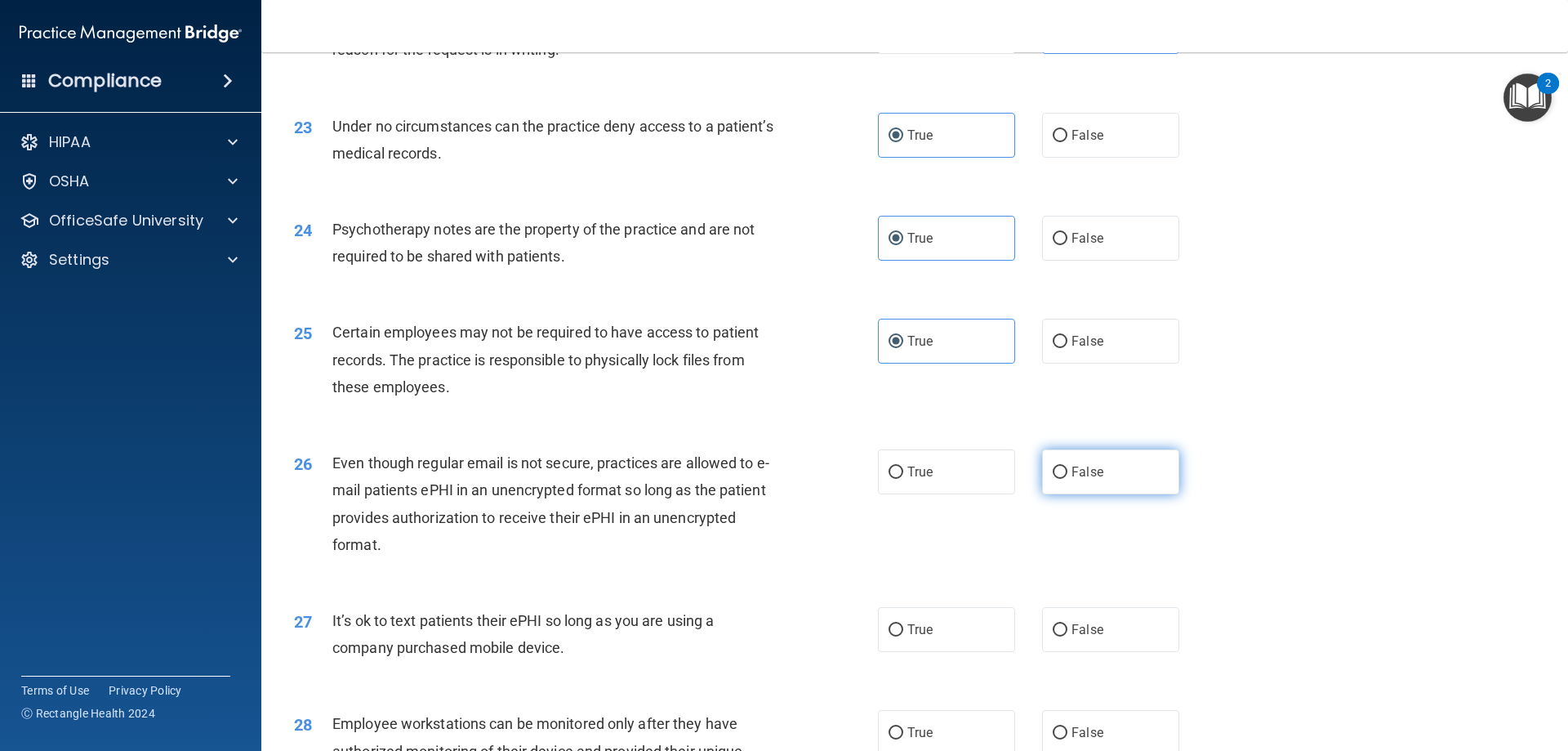
click at [1102, 494] on label "False" at bounding box center [1110, 471] width 137 height 45
click at [1068, 478] on input "False" at bounding box center [1060, 472] width 15 height 12
radio input "true"
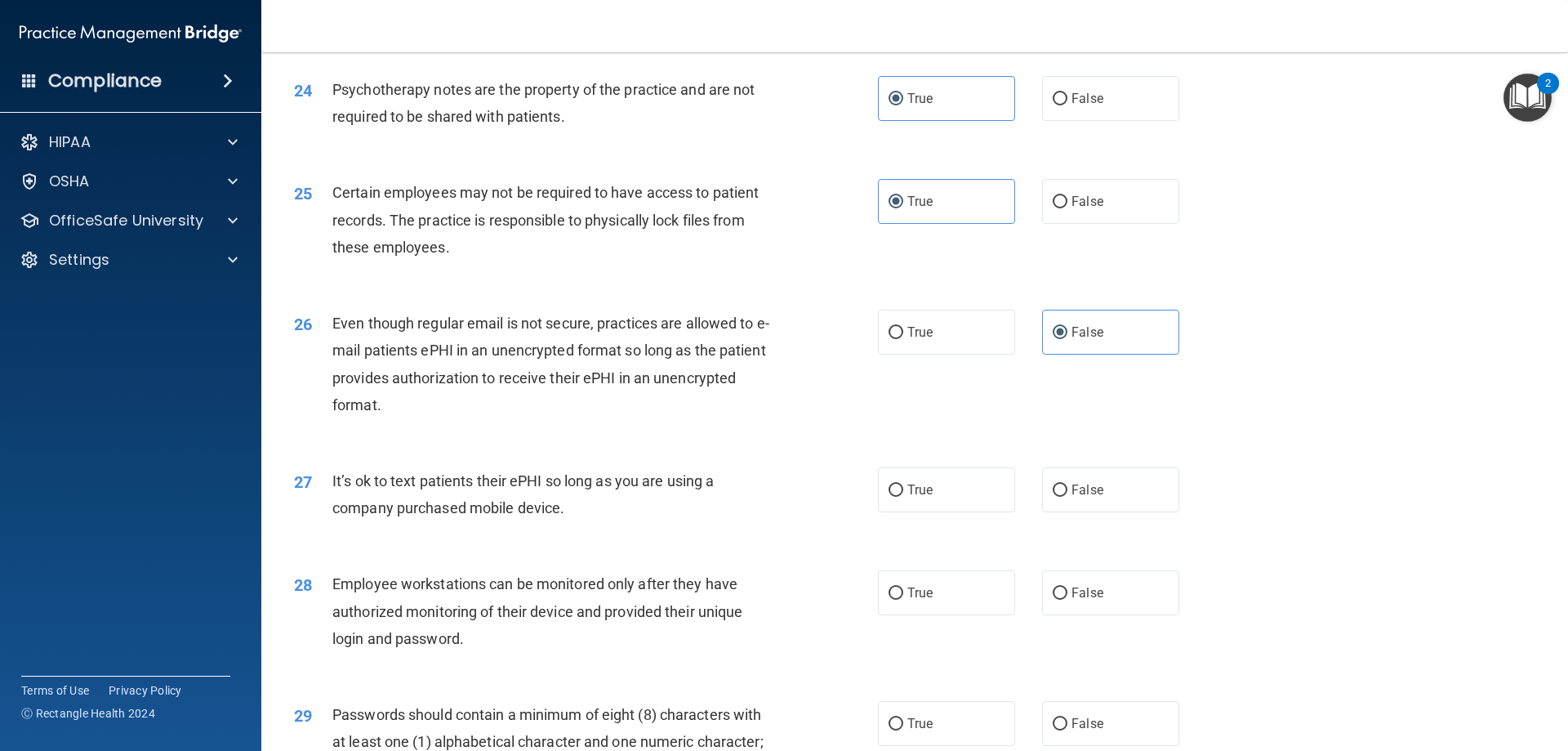
scroll to position [3022, 0]
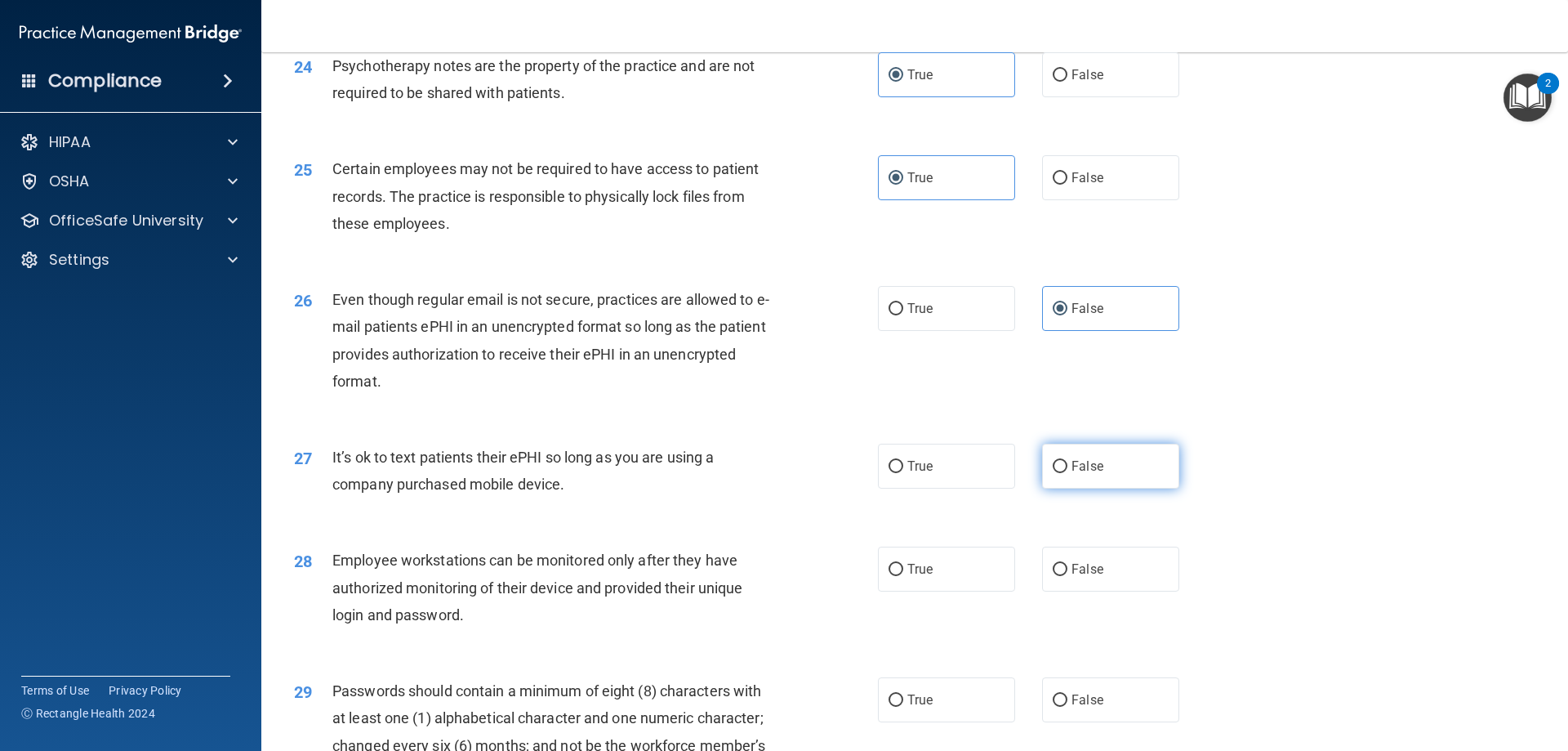
click at [1094, 488] on label "False" at bounding box center [1110, 466] width 137 height 45
click at [1068, 473] on input "False" at bounding box center [1060, 467] width 15 height 12
radio input "true"
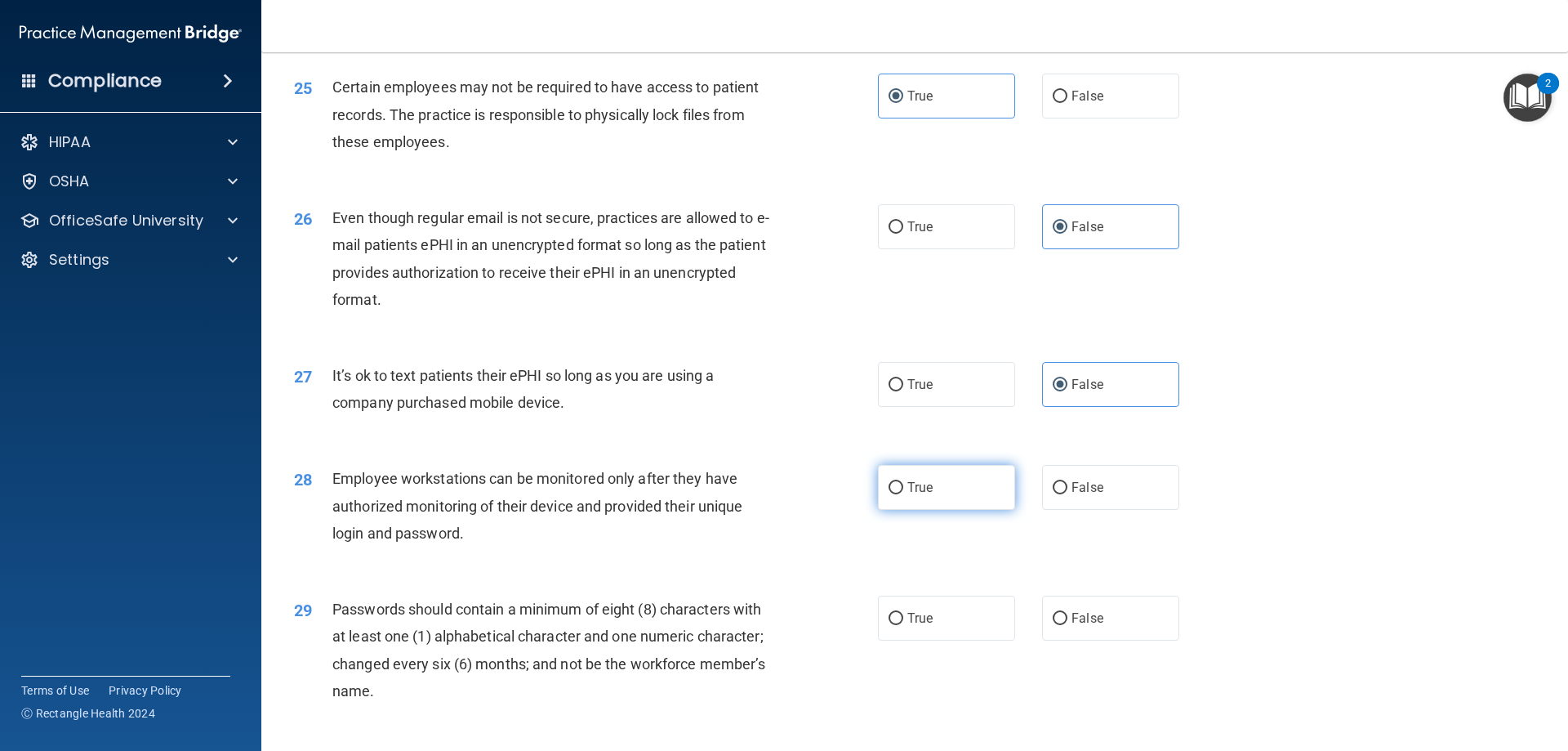
click at [931, 510] on label "True" at bounding box center [946, 487] width 137 height 45
click at [904, 494] on input "True" at bounding box center [896, 488] width 15 height 12
radio input "true"
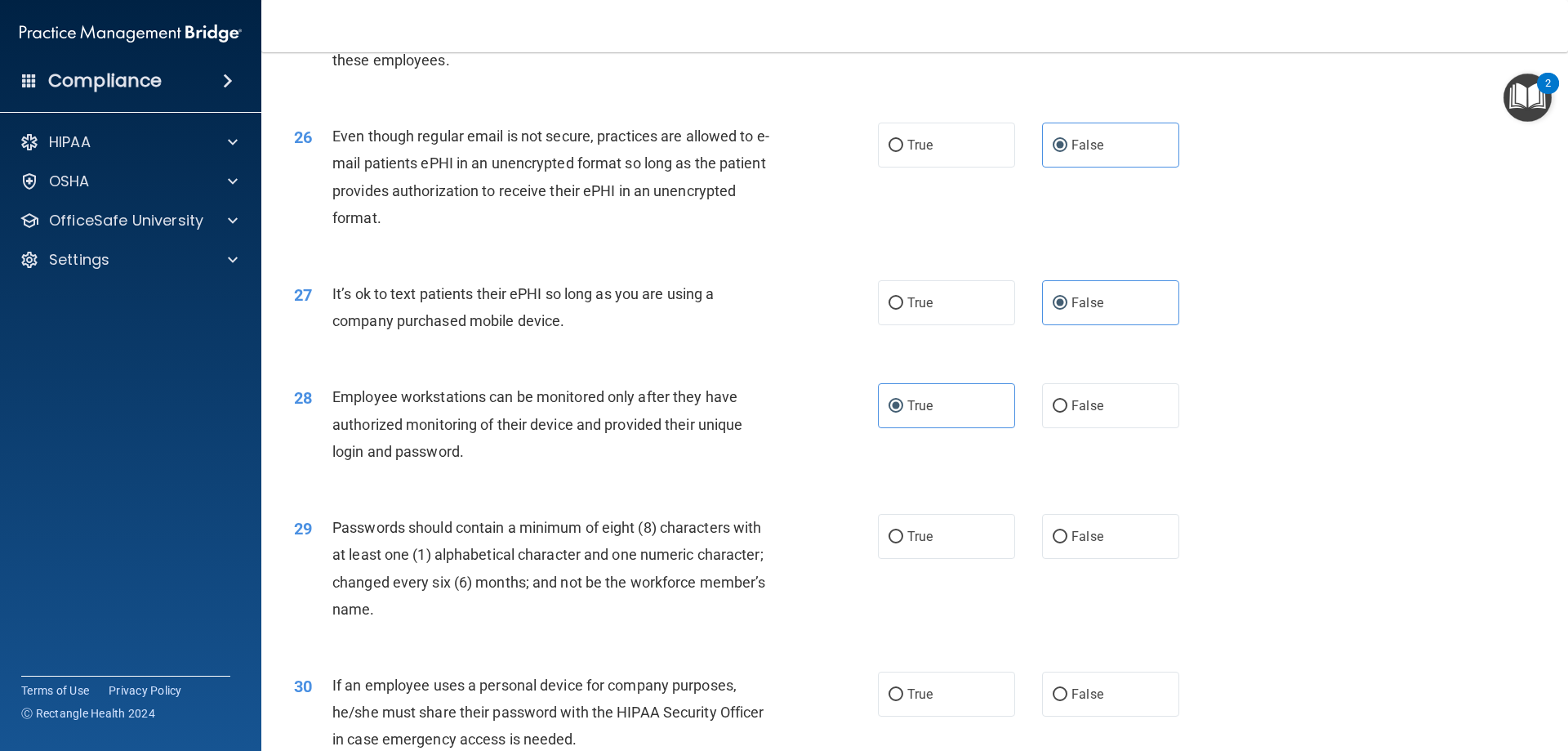
click at [978, 559] on label "True" at bounding box center [946, 536] width 137 height 45
click at [904, 543] on input "True" at bounding box center [896, 537] width 15 height 12
radio input "true"
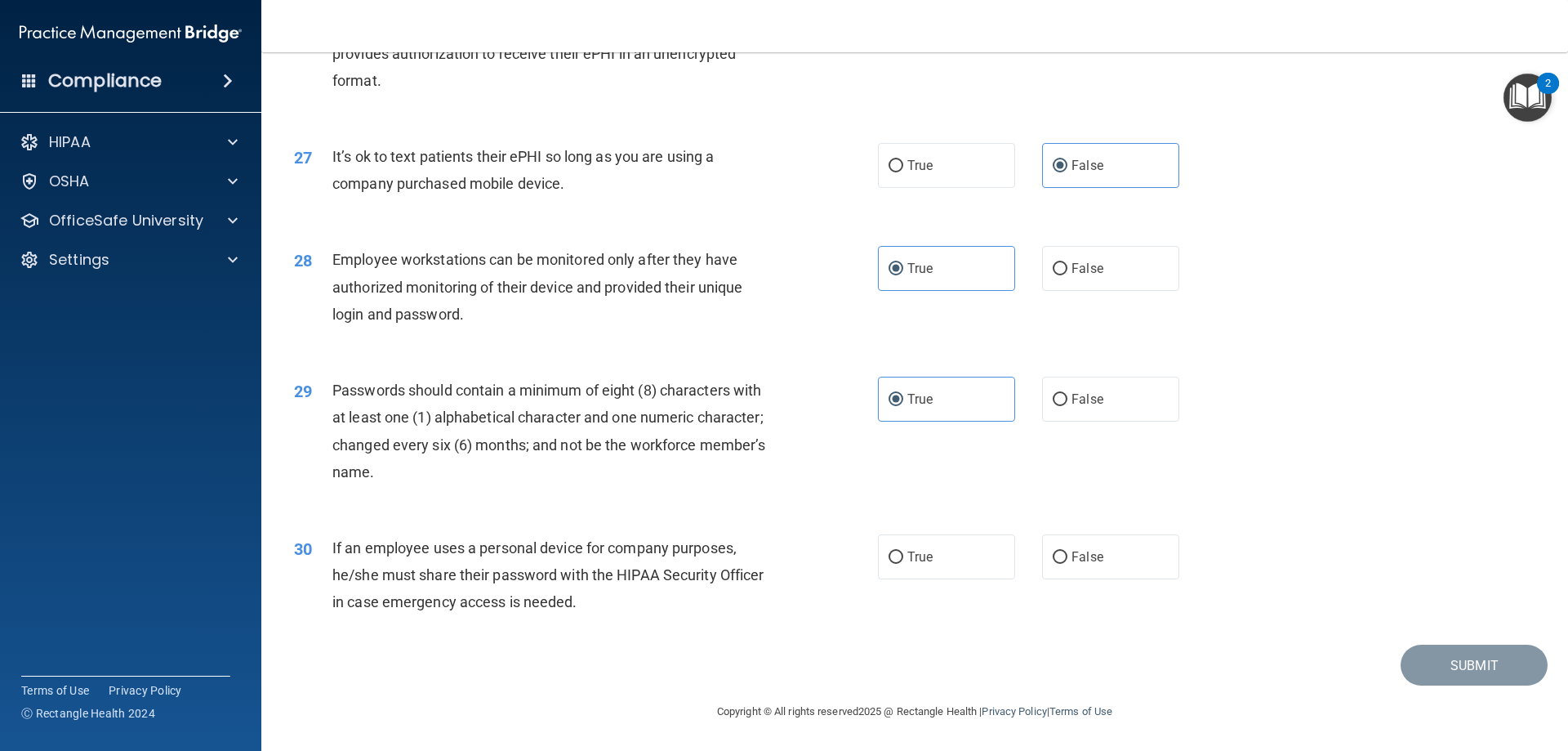
scroll to position [3349, 0]
click at [1084, 560] on span "False" at bounding box center [1087, 557] width 32 height 16
click at [1068, 560] on input "False" at bounding box center [1060, 558] width 15 height 12
radio input "true"
click at [1473, 666] on button "Submit" at bounding box center [1474, 665] width 147 height 41
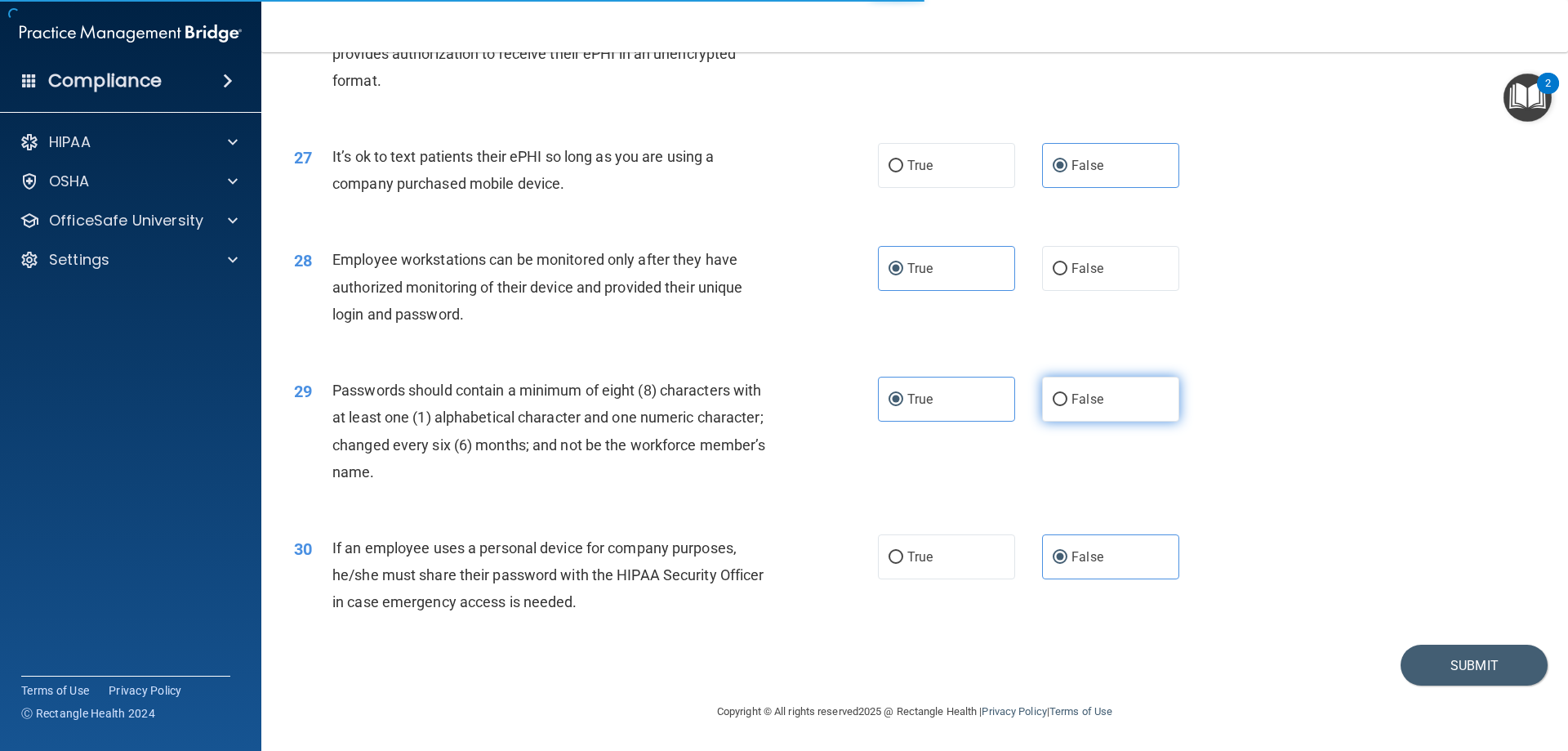
click at [1071, 403] on span "False" at bounding box center [1087, 399] width 32 height 16
click at [1066, 403] on input "False" at bounding box center [1060, 400] width 15 height 12
radio input "true"
click at [889, 406] on input "True" at bounding box center [896, 400] width 15 height 12
radio input "true"
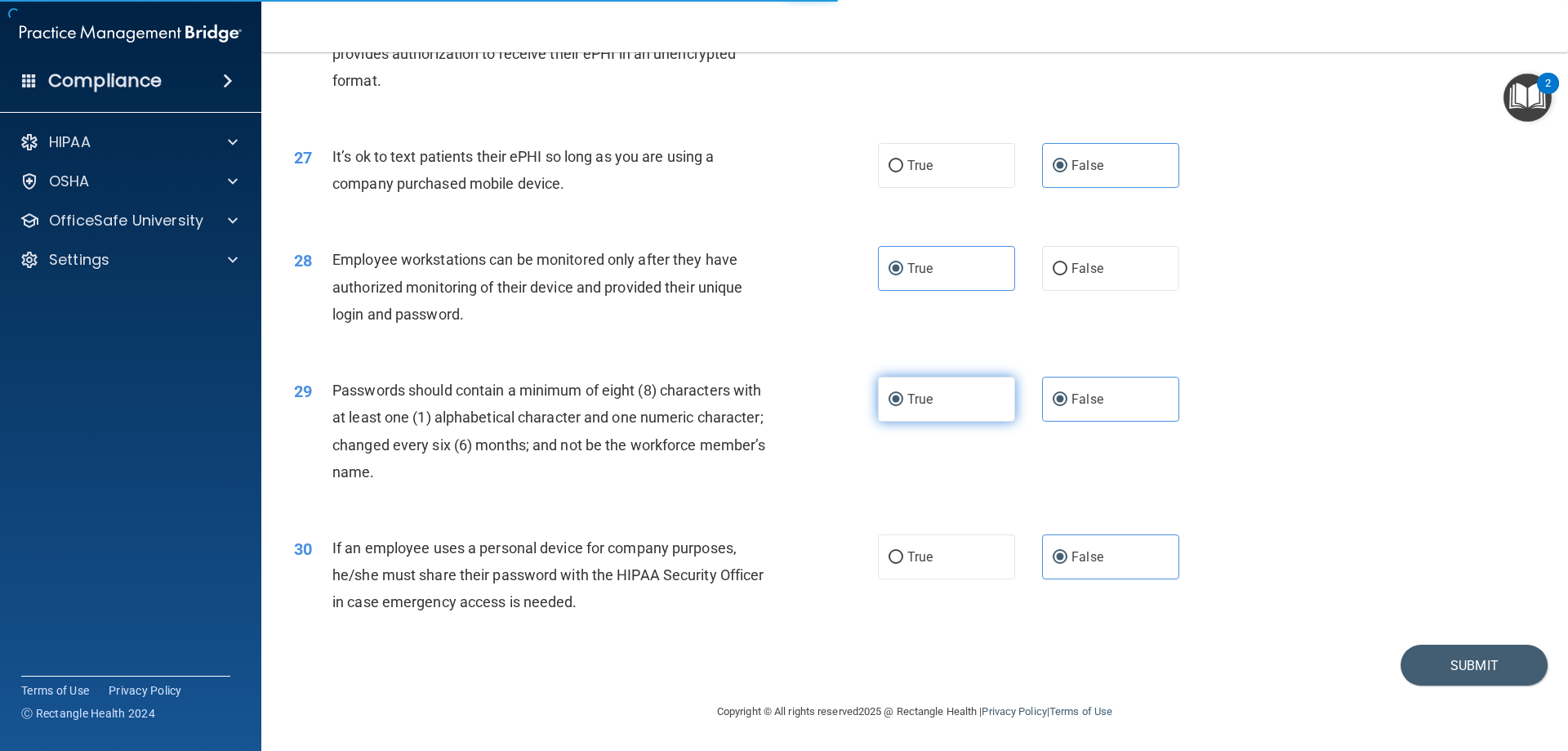
radio input "false"
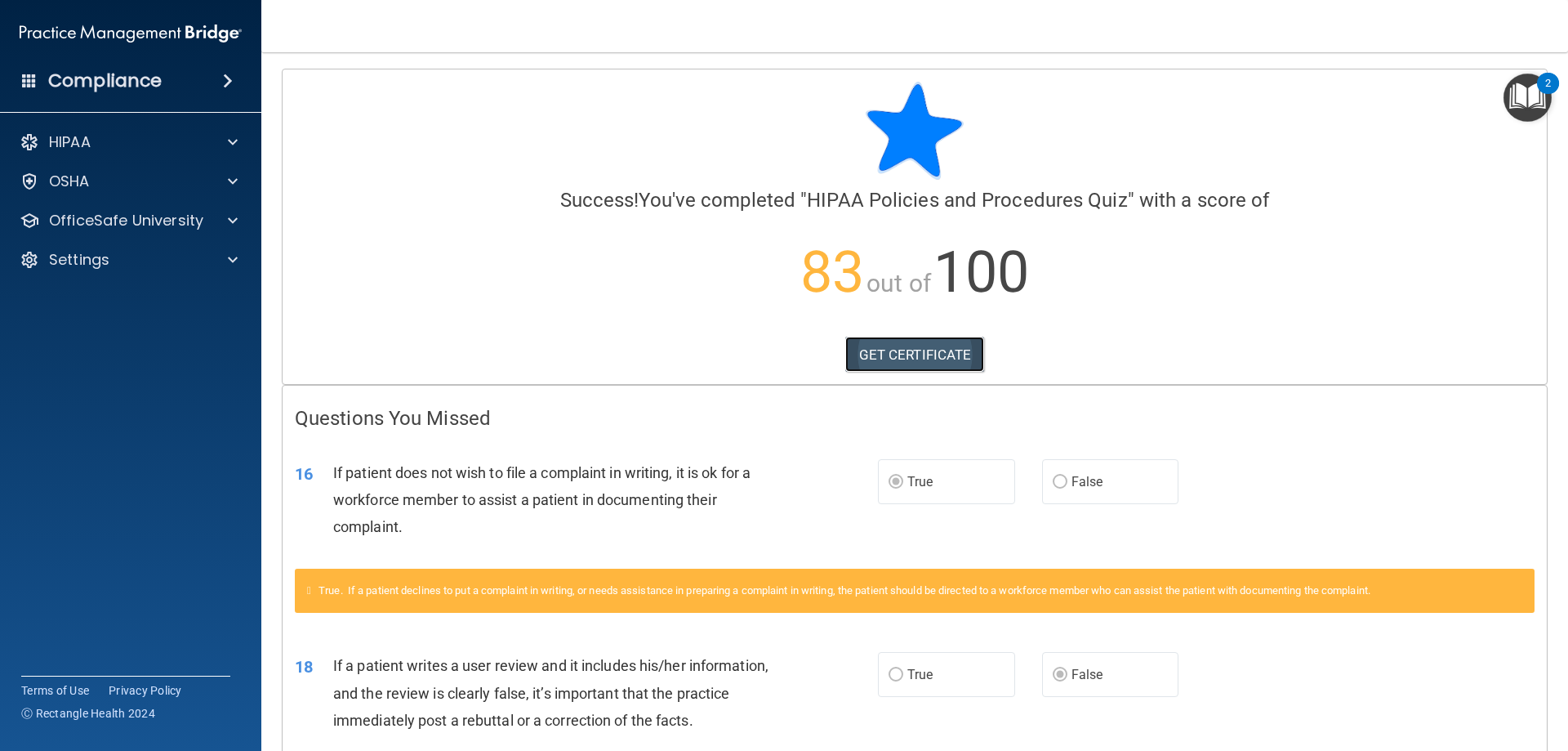
click at [916, 354] on link "GET CERTIFICATE" at bounding box center [915, 354] width 139 height 36
click at [214, 146] on div at bounding box center [230, 142] width 41 height 19
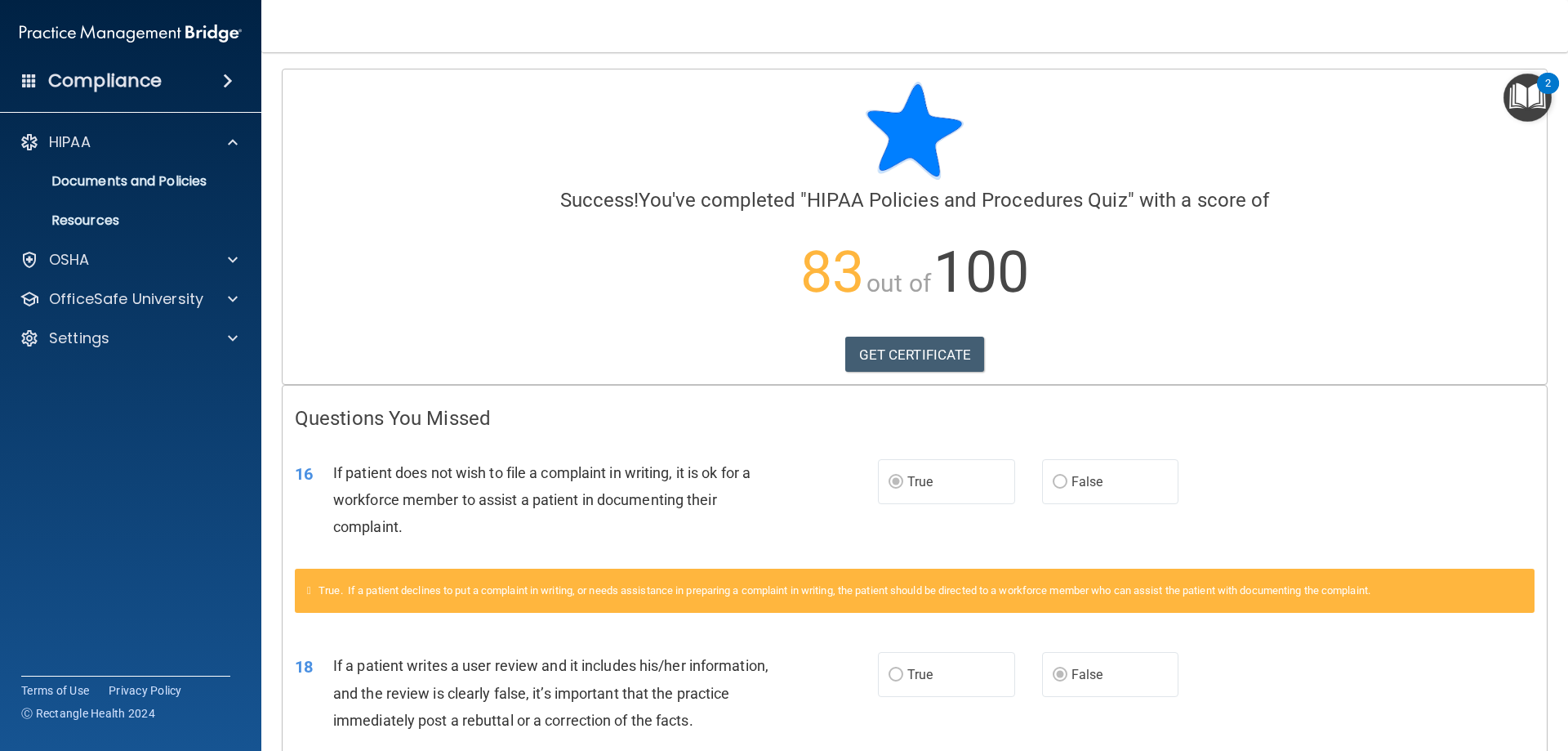
click at [1532, 99] on img "Open Resource Center, 2 new notifications" at bounding box center [1527, 97] width 49 height 49
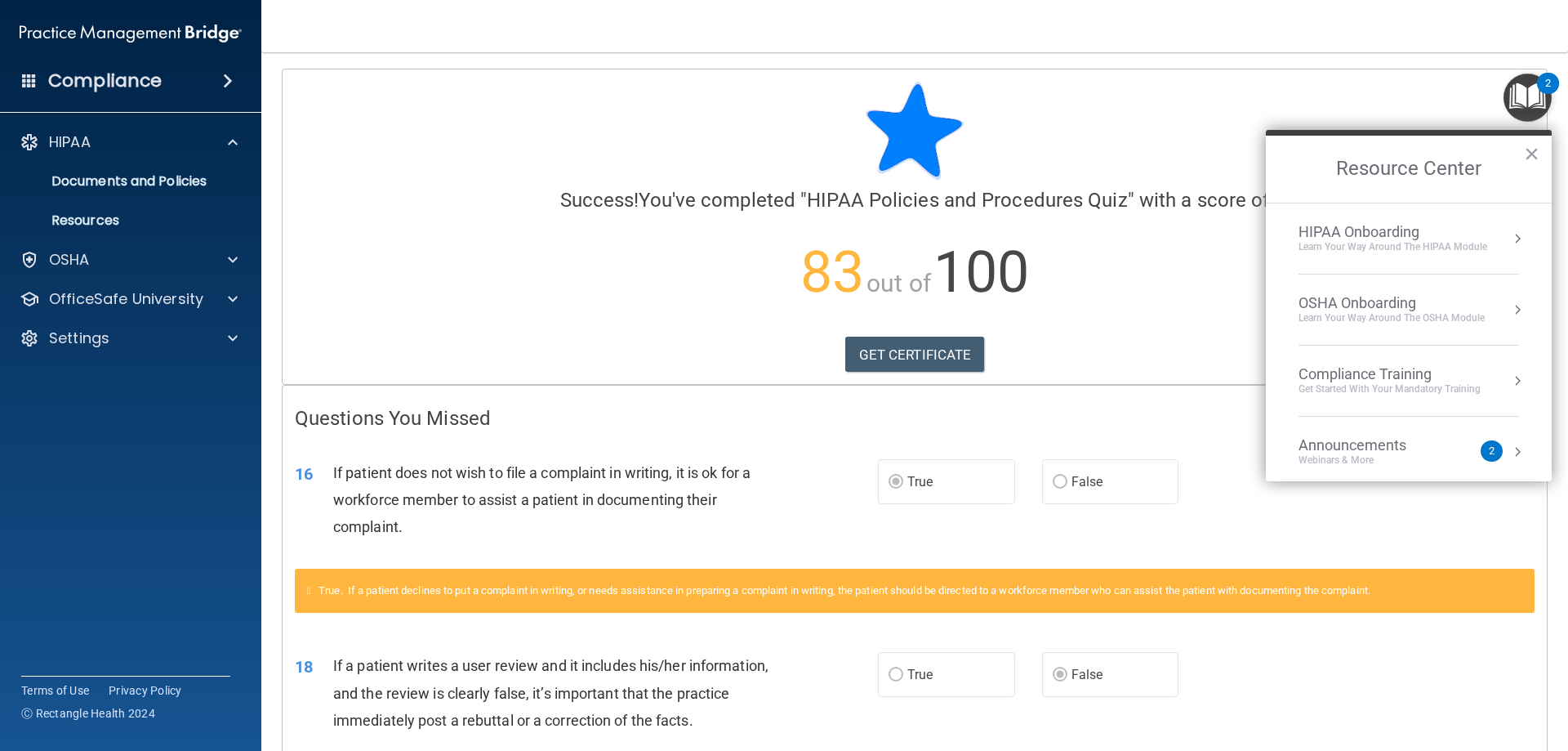
click at [1466, 241] on div "Learn Your Way around the HIPAA module" at bounding box center [1393, 247] width 189 height 14
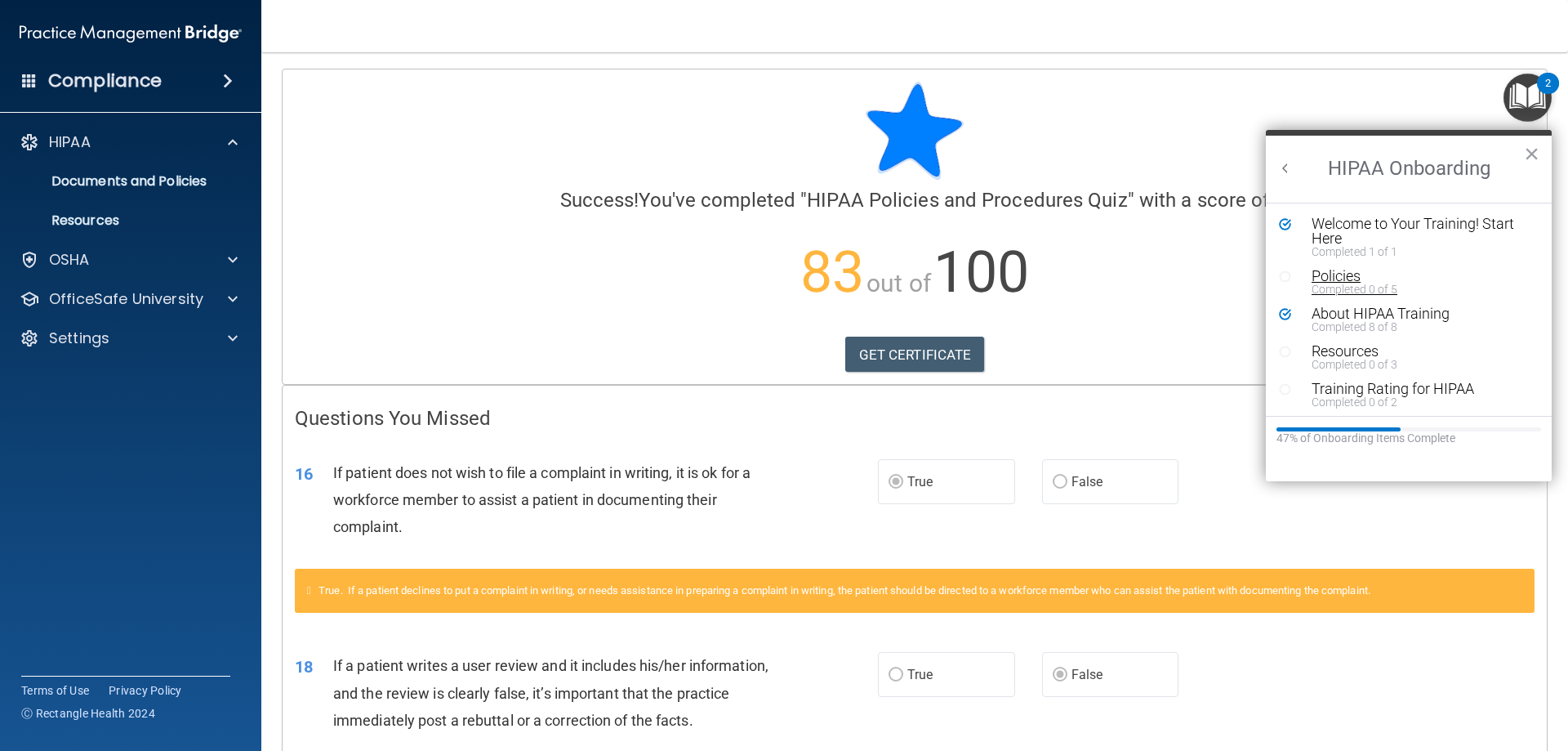
click at [1316, 284] on div "Completed 0 of 5" at bounding box center [1414, 289] width 206 height 11
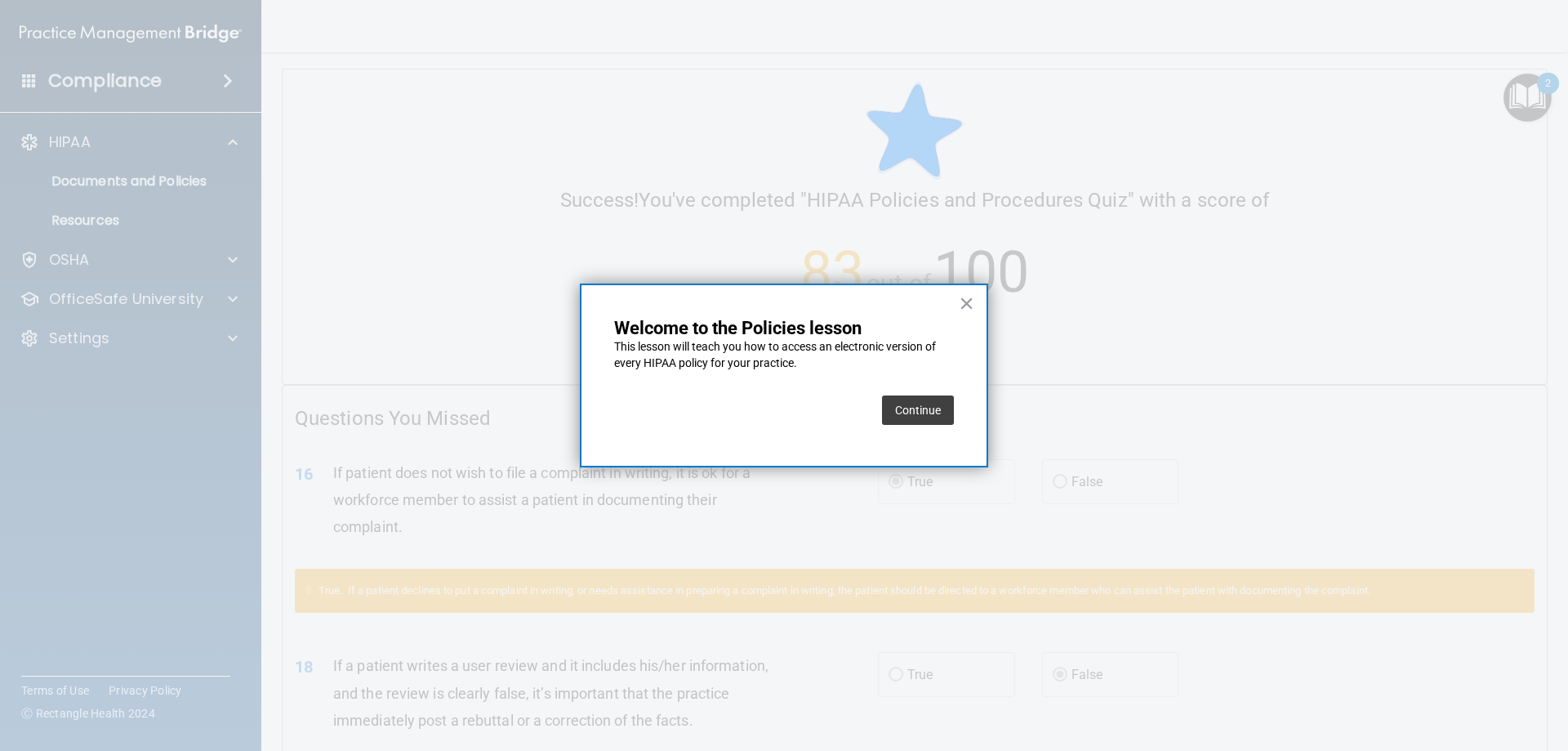
click at [934, 424] on button "Continue" at bounding box center [918, 409] width 71 height 29
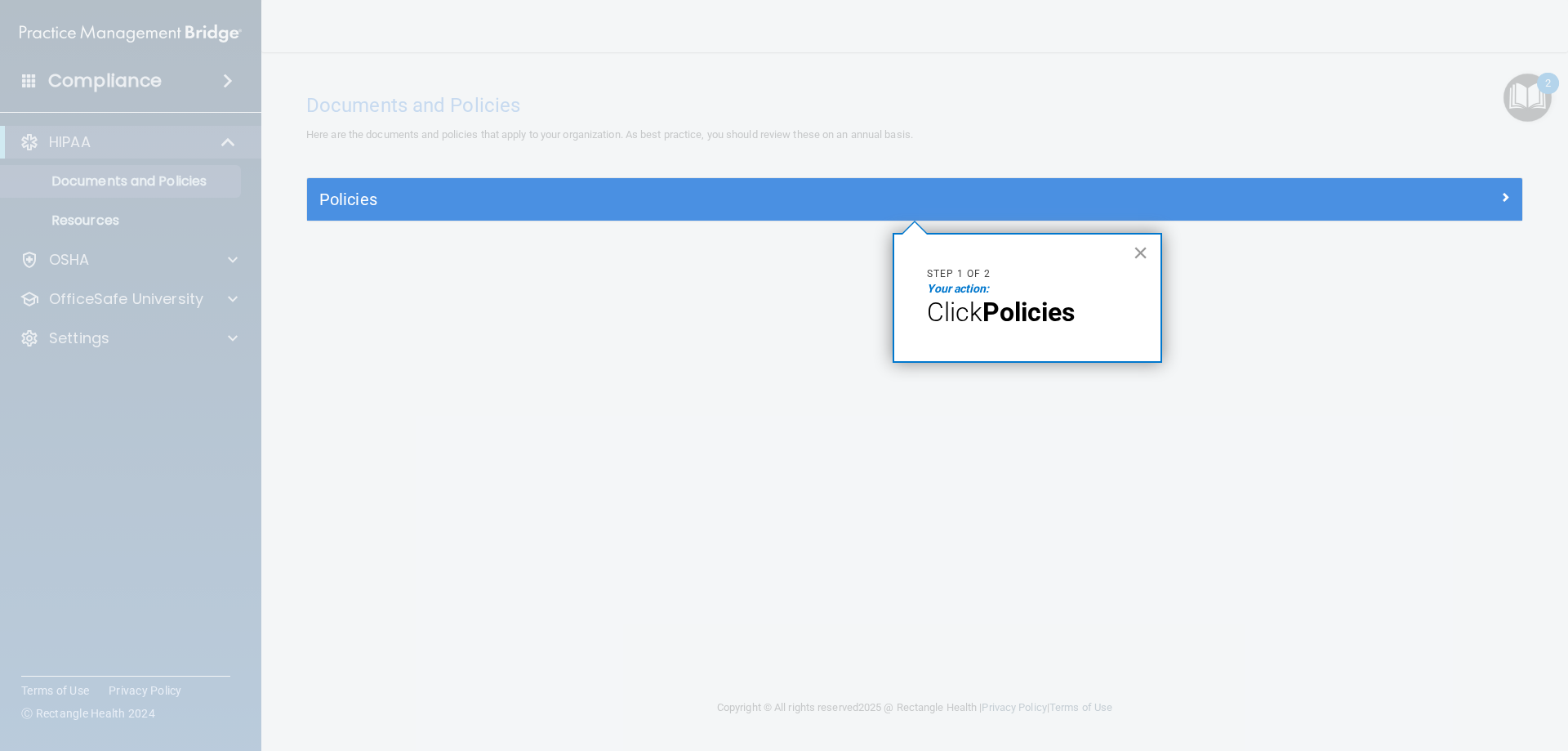
click at [1140, 252] on button "×" at bounding box center [1141, 252] width 16 height 26
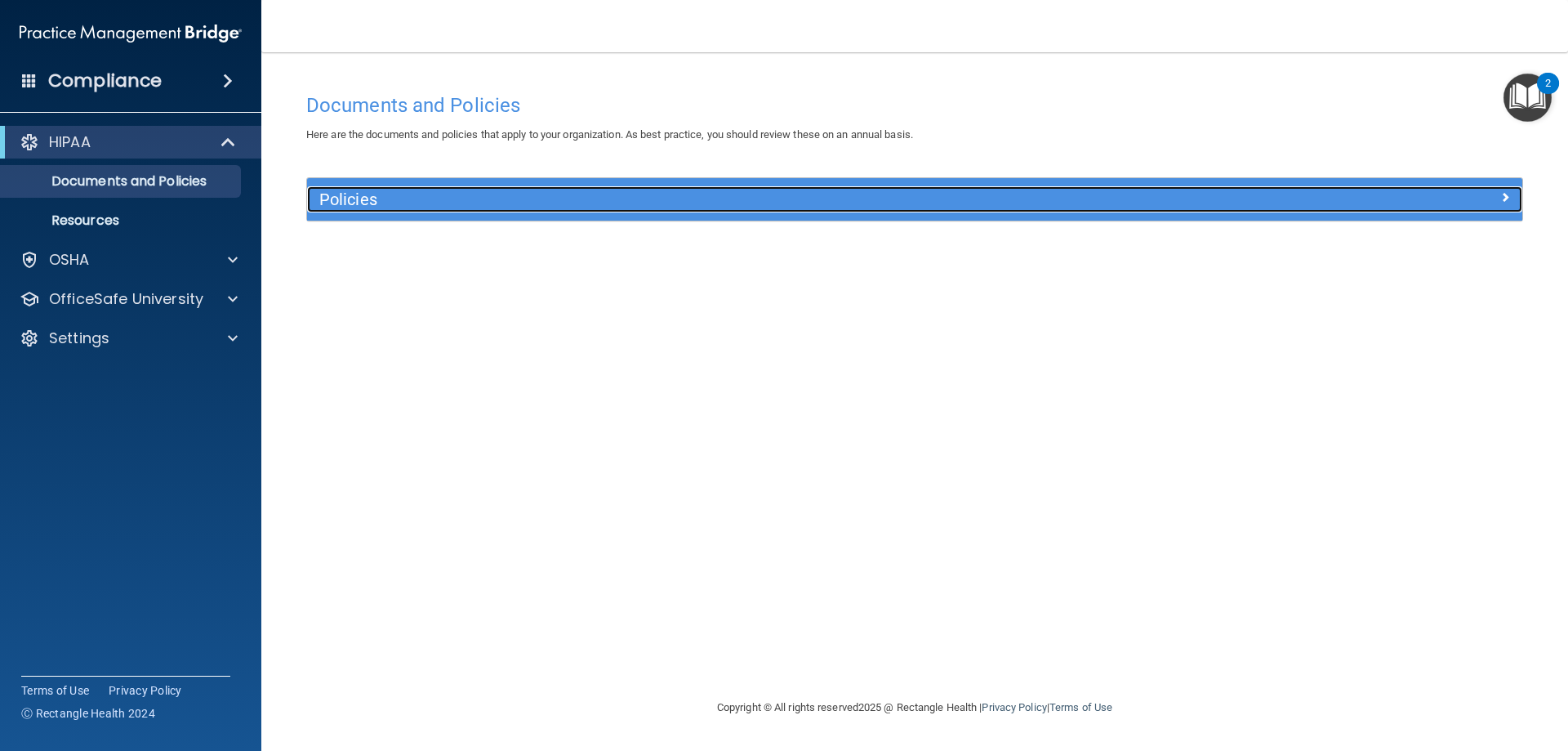
click at [1500, 199] on span at bounding box center [1504, 197] width 10 height 19
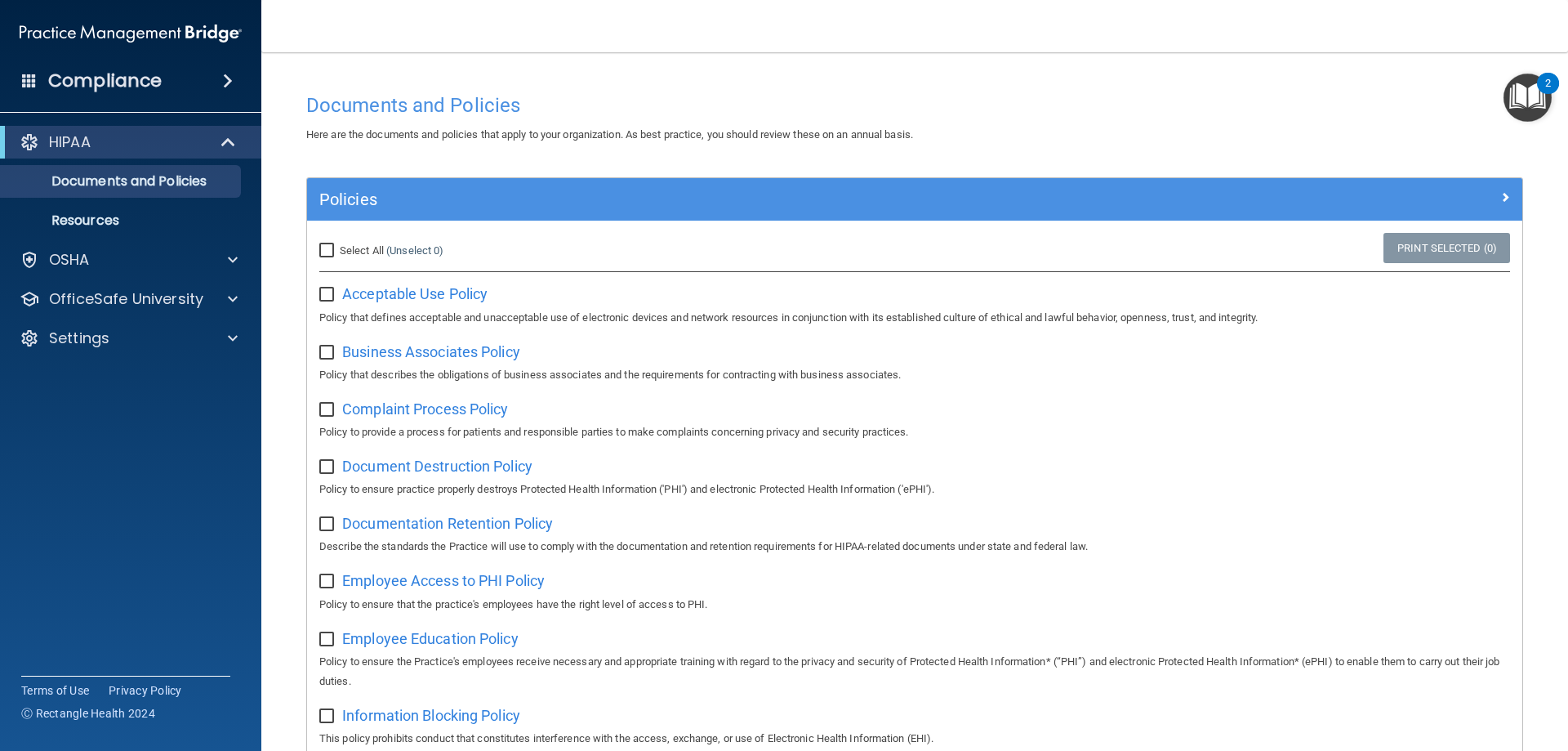
click at [326, 255] on input "Select All (Unselect 0) Unselect All" at bounding box center [328, 251] width 19 height 13
checkbox input "true"
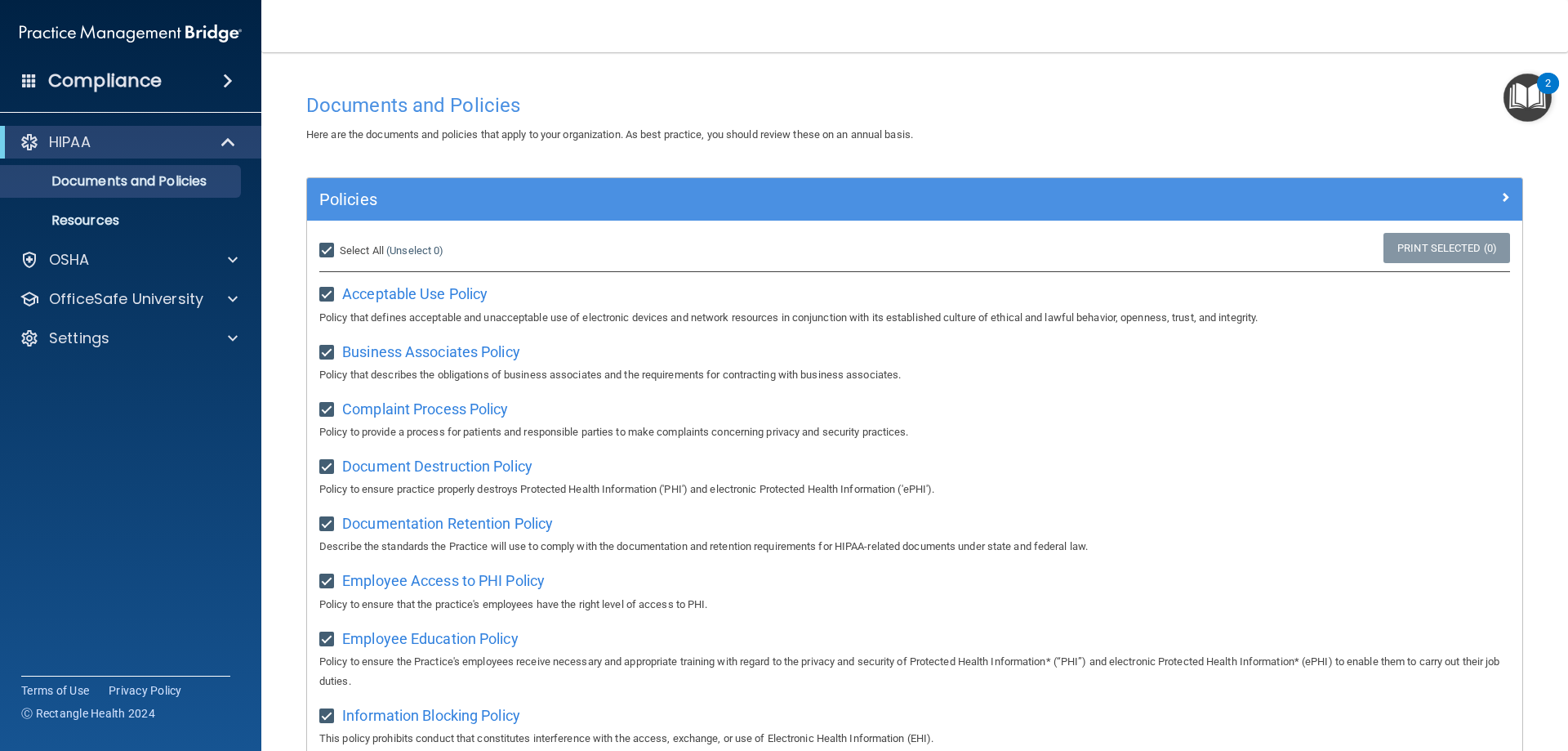
checkbox input "true"
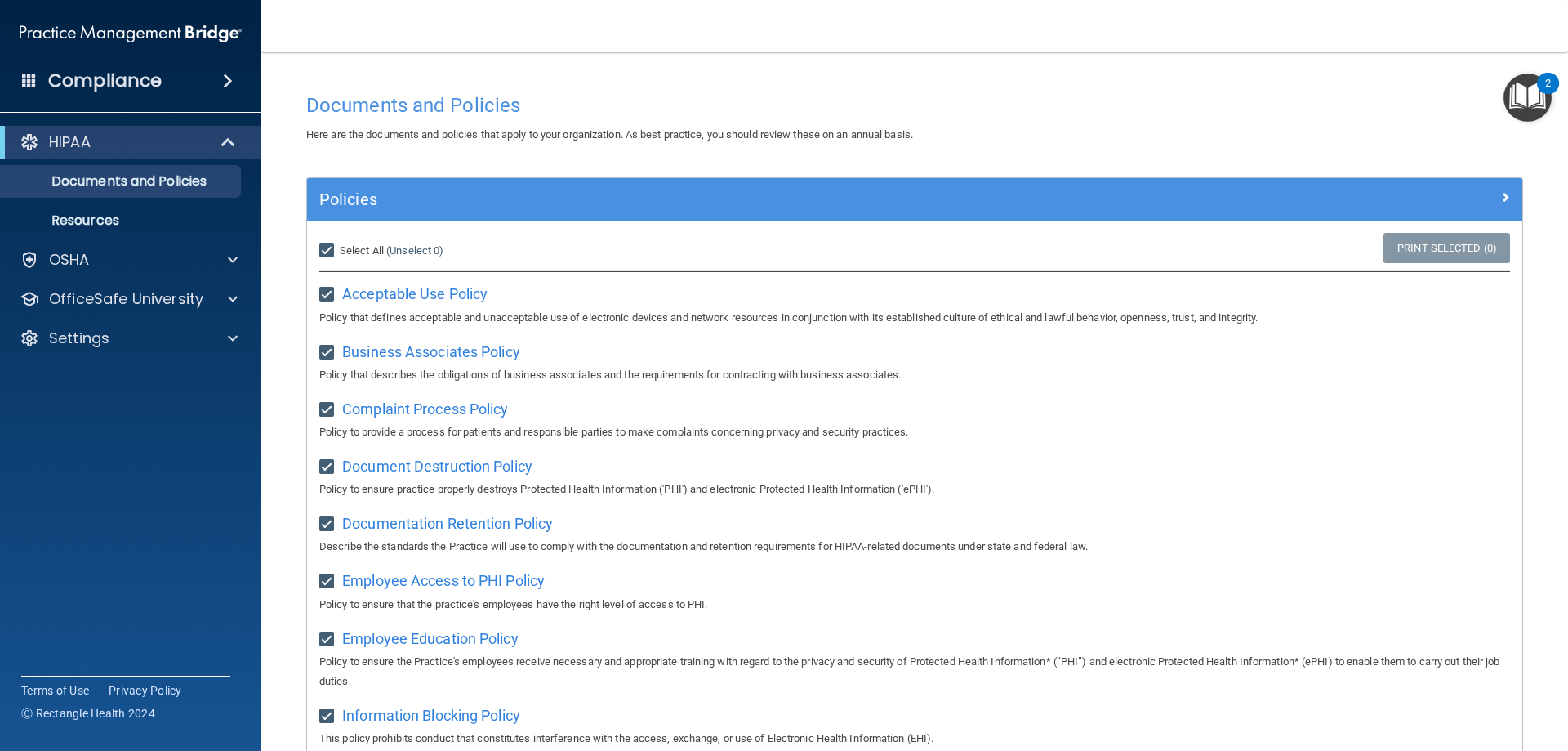
checkbox input "true"
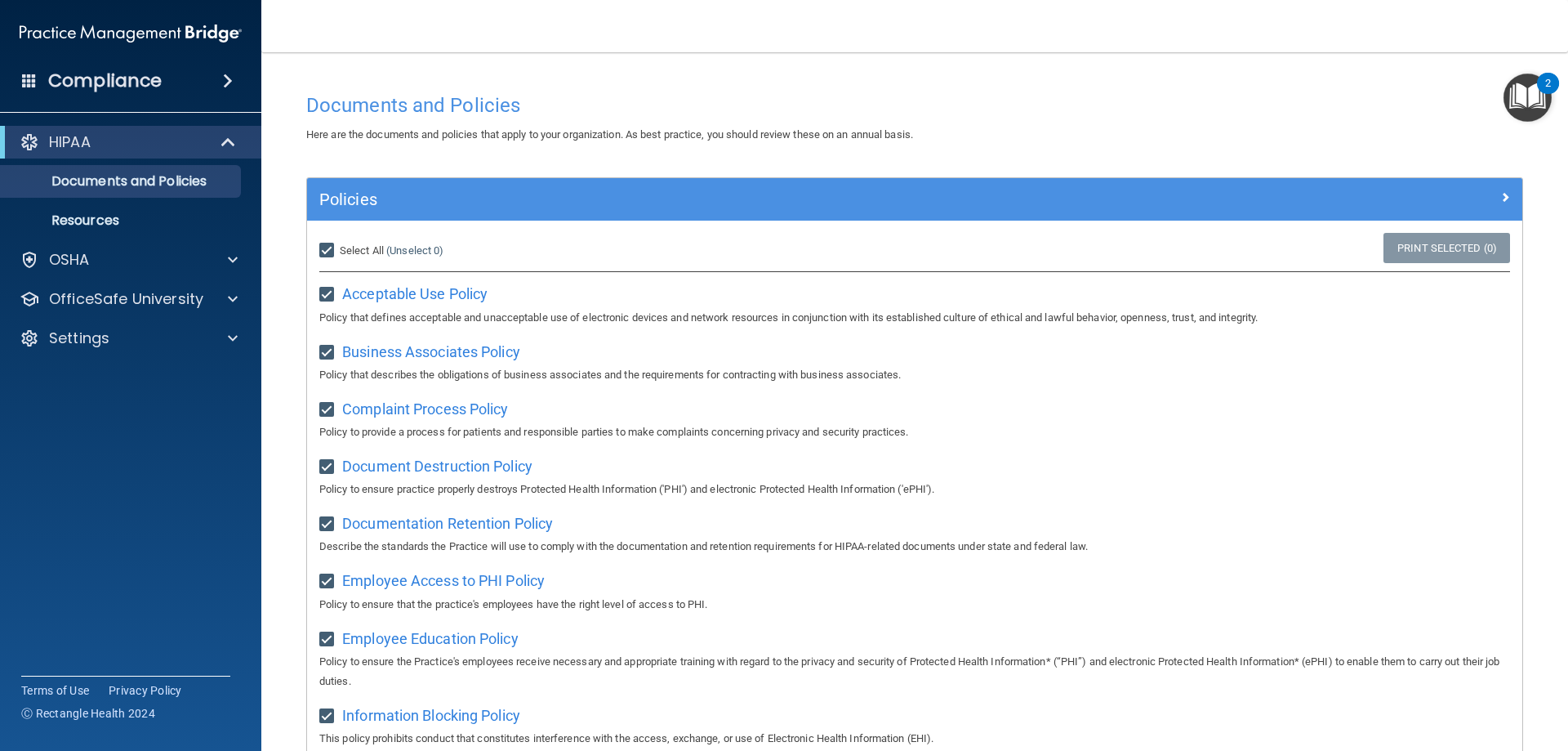
checkbox input "true"
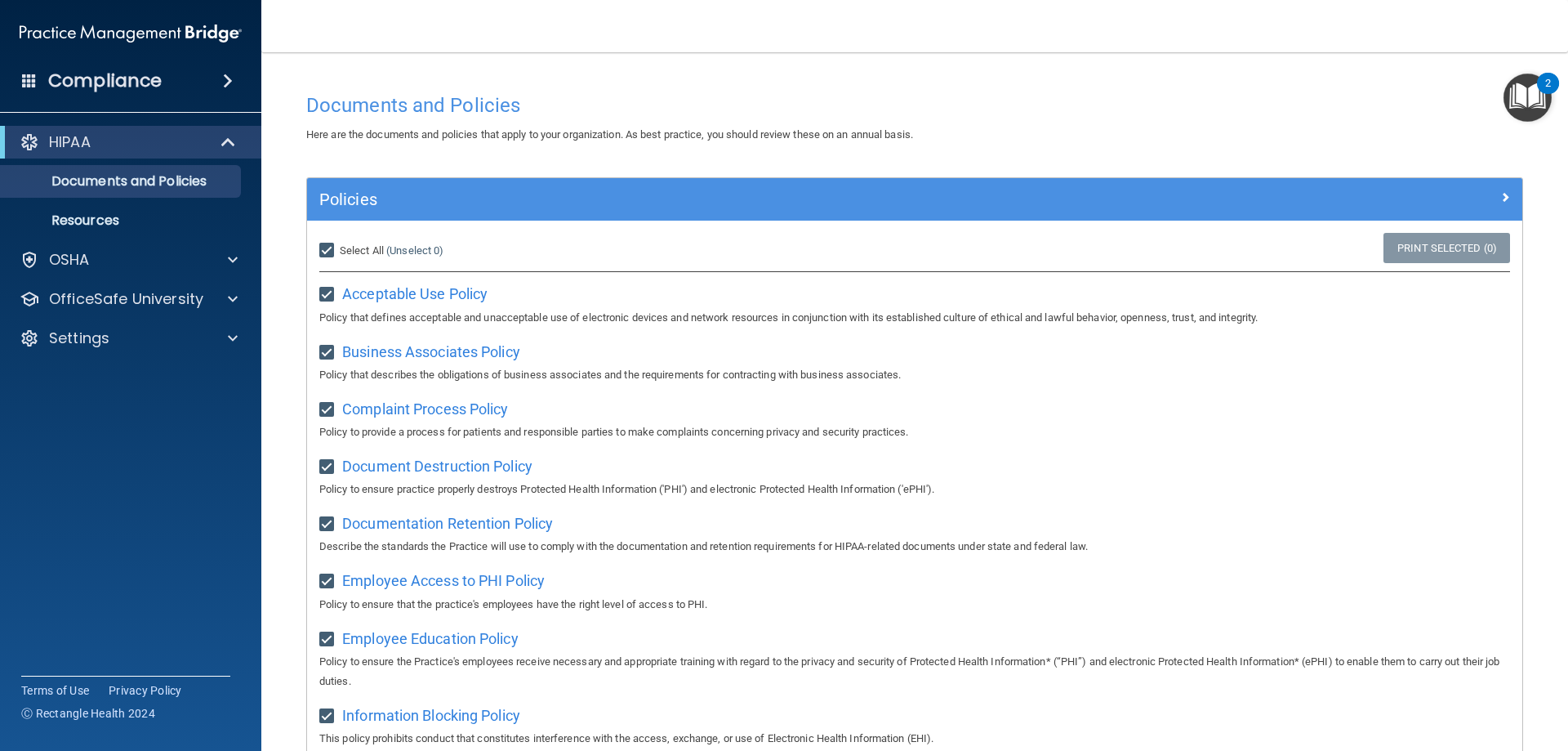
checkbox input "true"
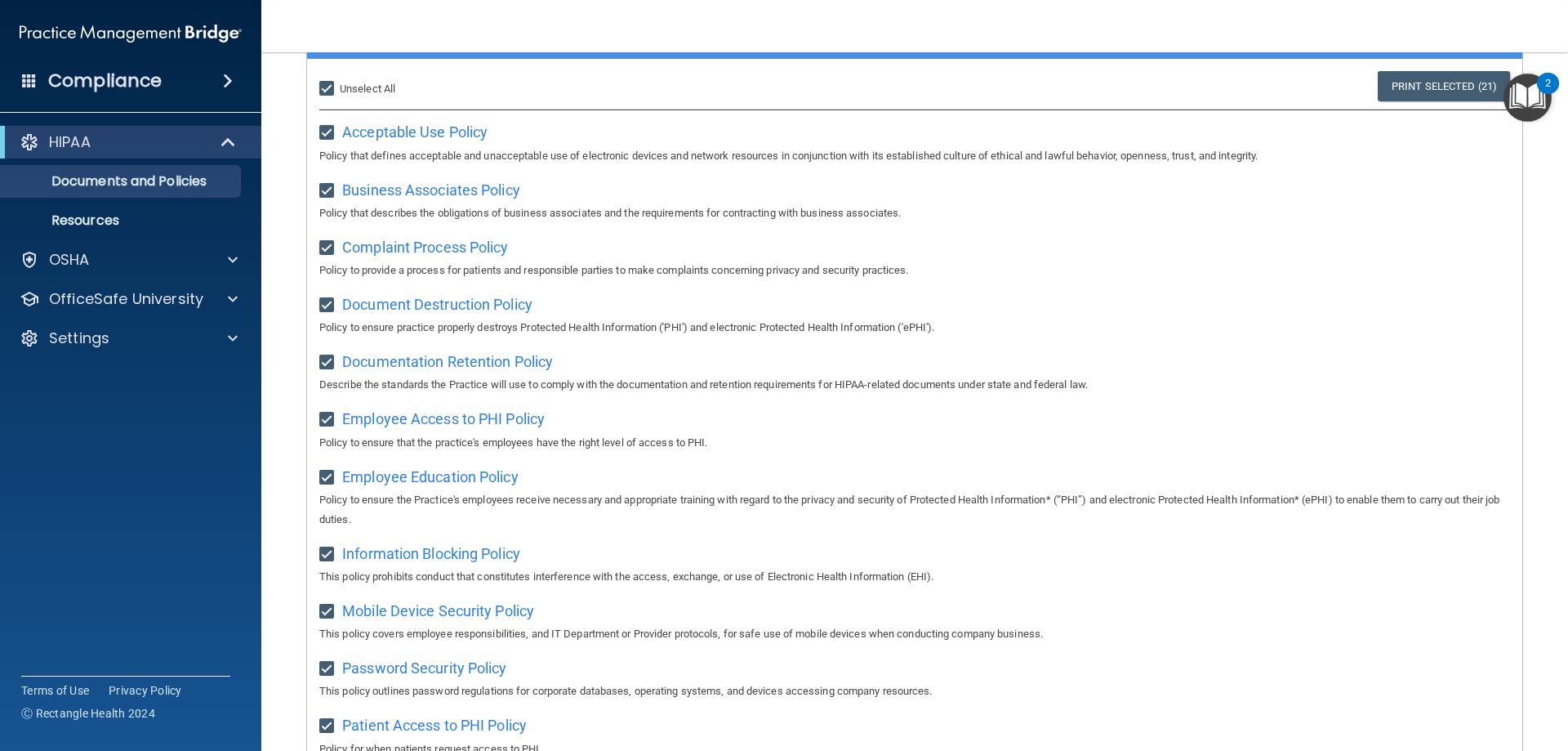
scroll to position [163, 0]
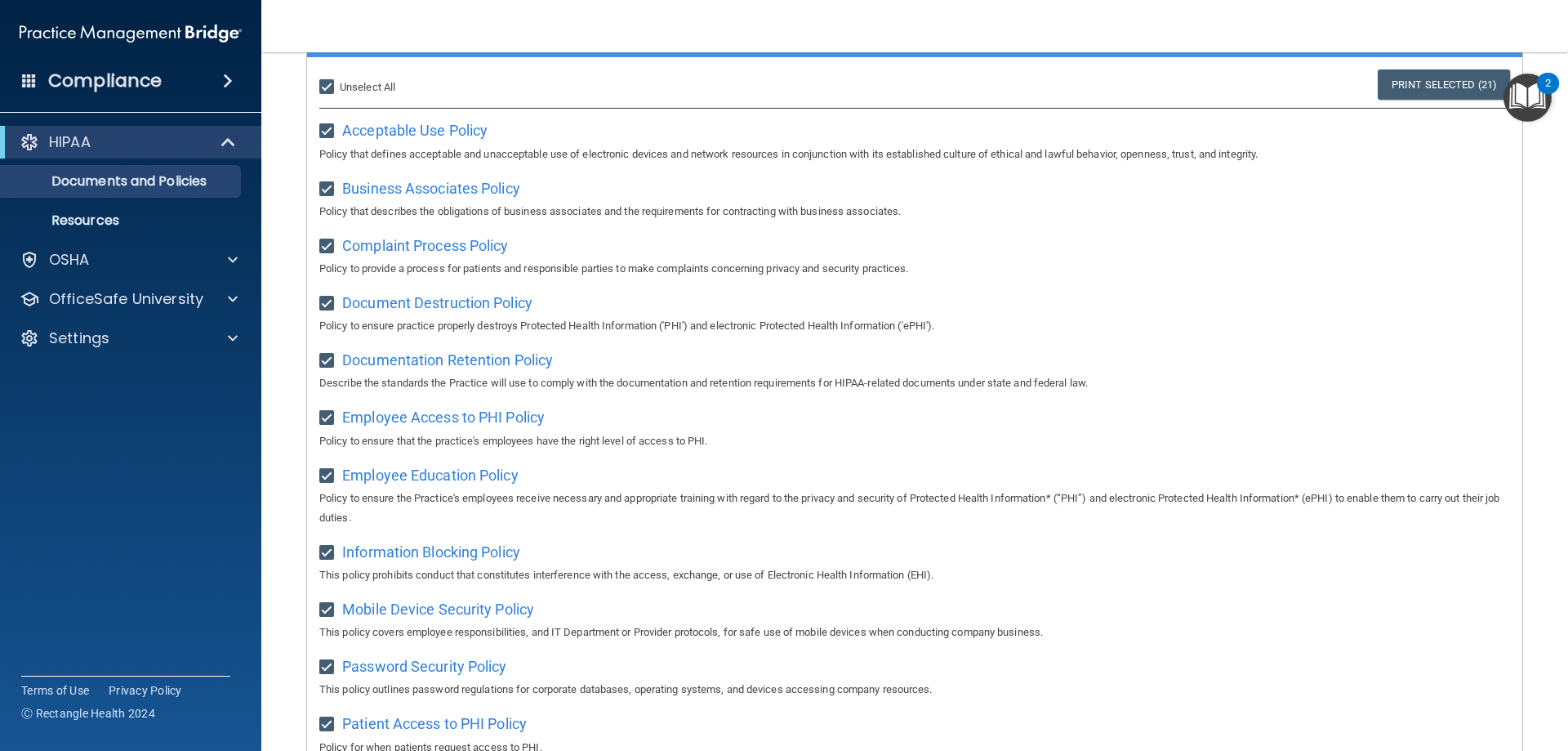
click at [319, 86] on input "Select All (Unselect 21) Unselect All" at bounding box center [328, 87] width 19 height 13
checkbox input "false"
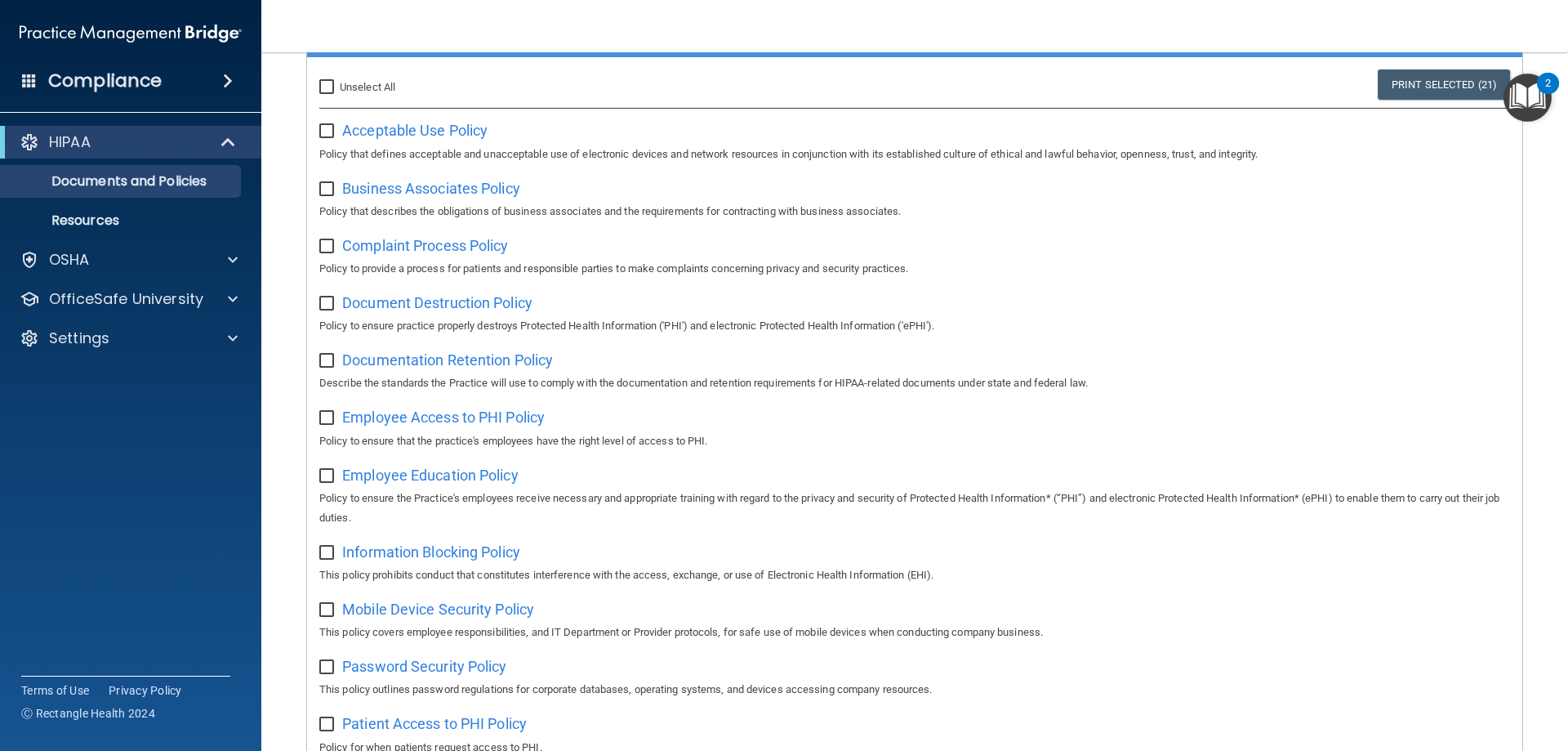
checkbox input "false"
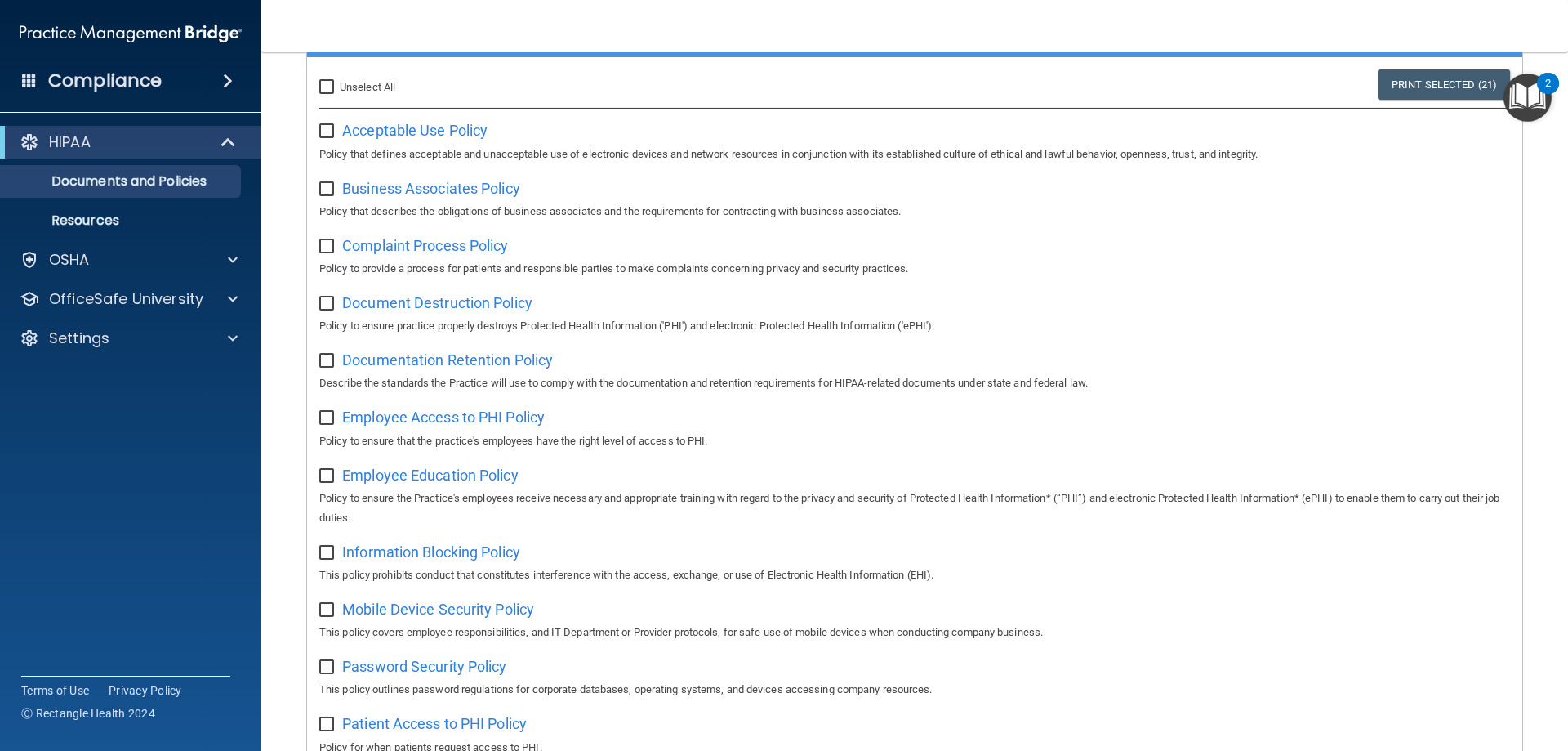
checkbox input "false"
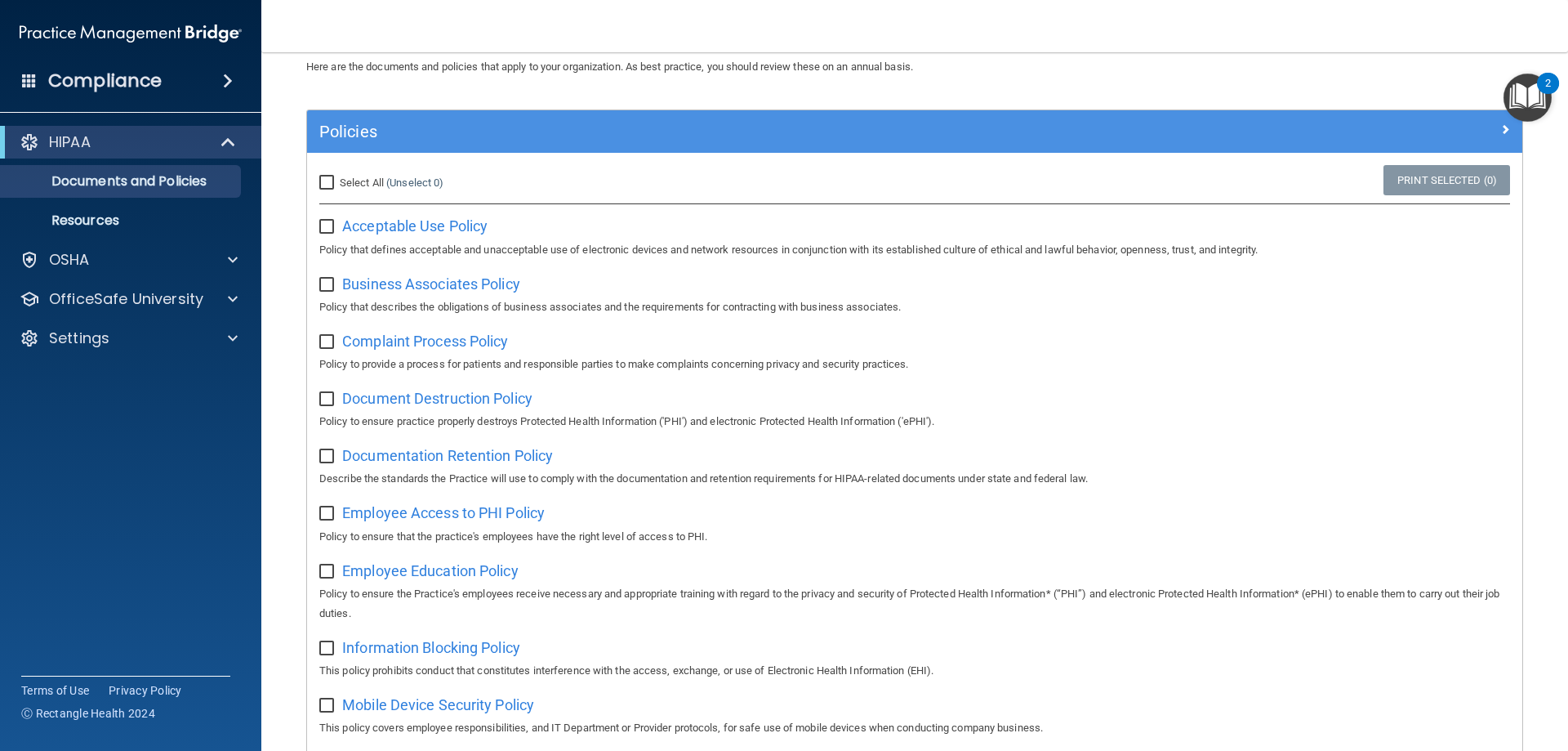
scroll to position [0, 0]
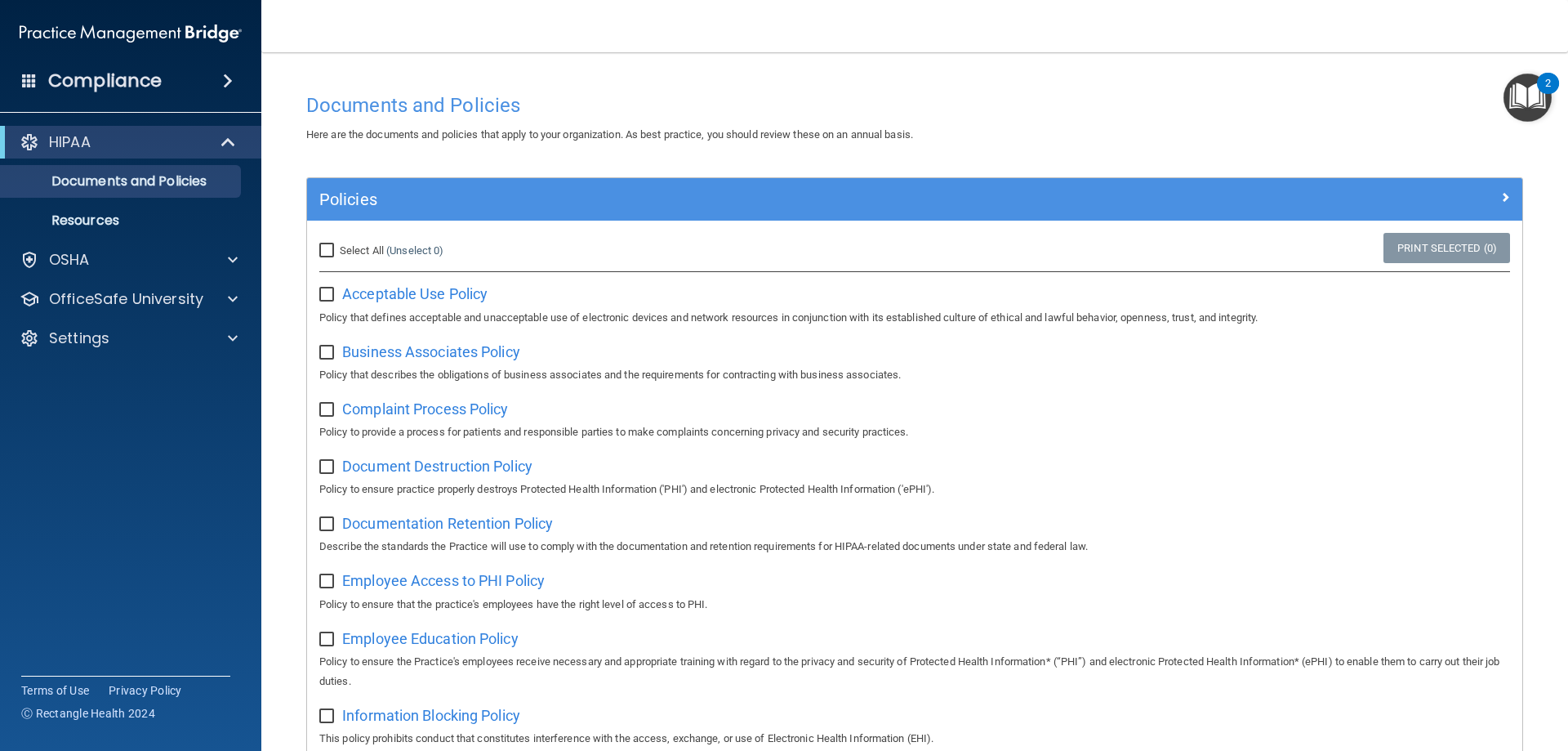
click at [1515, 104] on img "Open Resource Center, 2 new notifications" at bounding box center [1527, 97] width 49 height 49
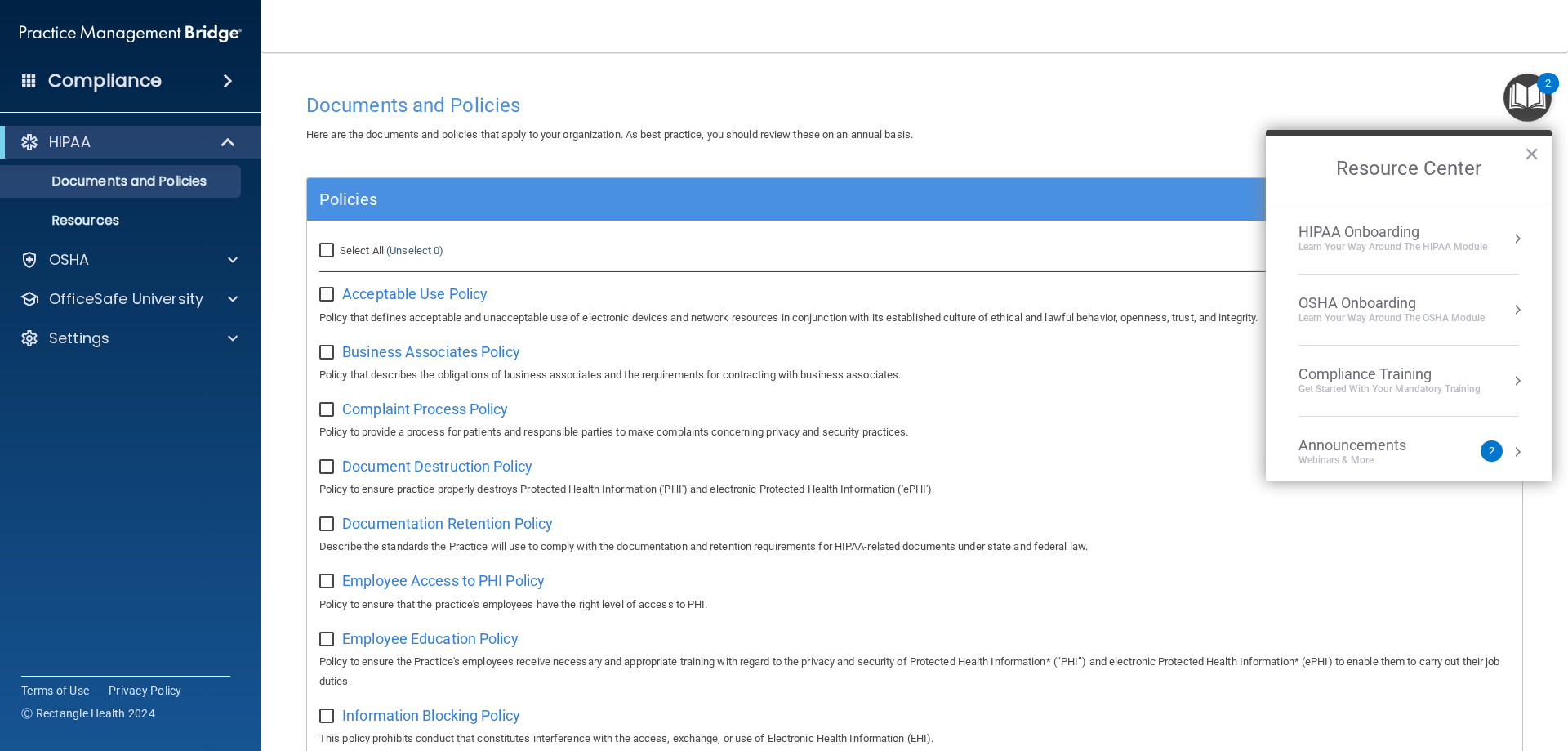
click at [1509, 240] on button "Resource Center" at bounding box center [1517, 238] width 17 height 17
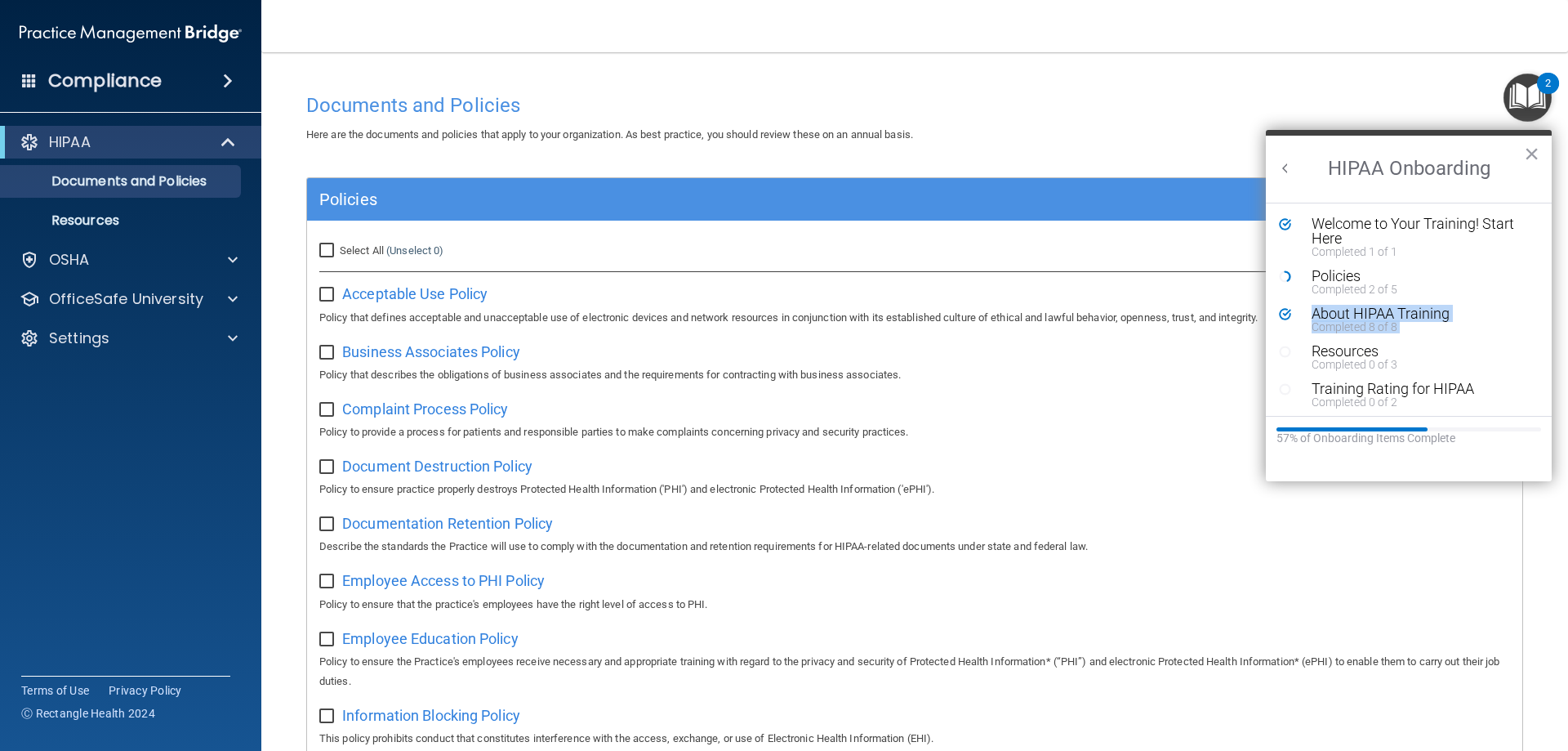
drag, startPoint x: 1529, startPoint y: 315, endPoint x: 1538, endPoint y: 367, distance: 52.8
click at [1538, 367] on ol "Welcome to Your Training! Start Here Completed 1 of 1 Policies Completed 2 of 5…" at bounding box center [1409, 310] width 286 height 214
click at [1432, 223] on div "Welcome to Your Training! Start Here" at bounding box center [1414, 228] width 206 height 29
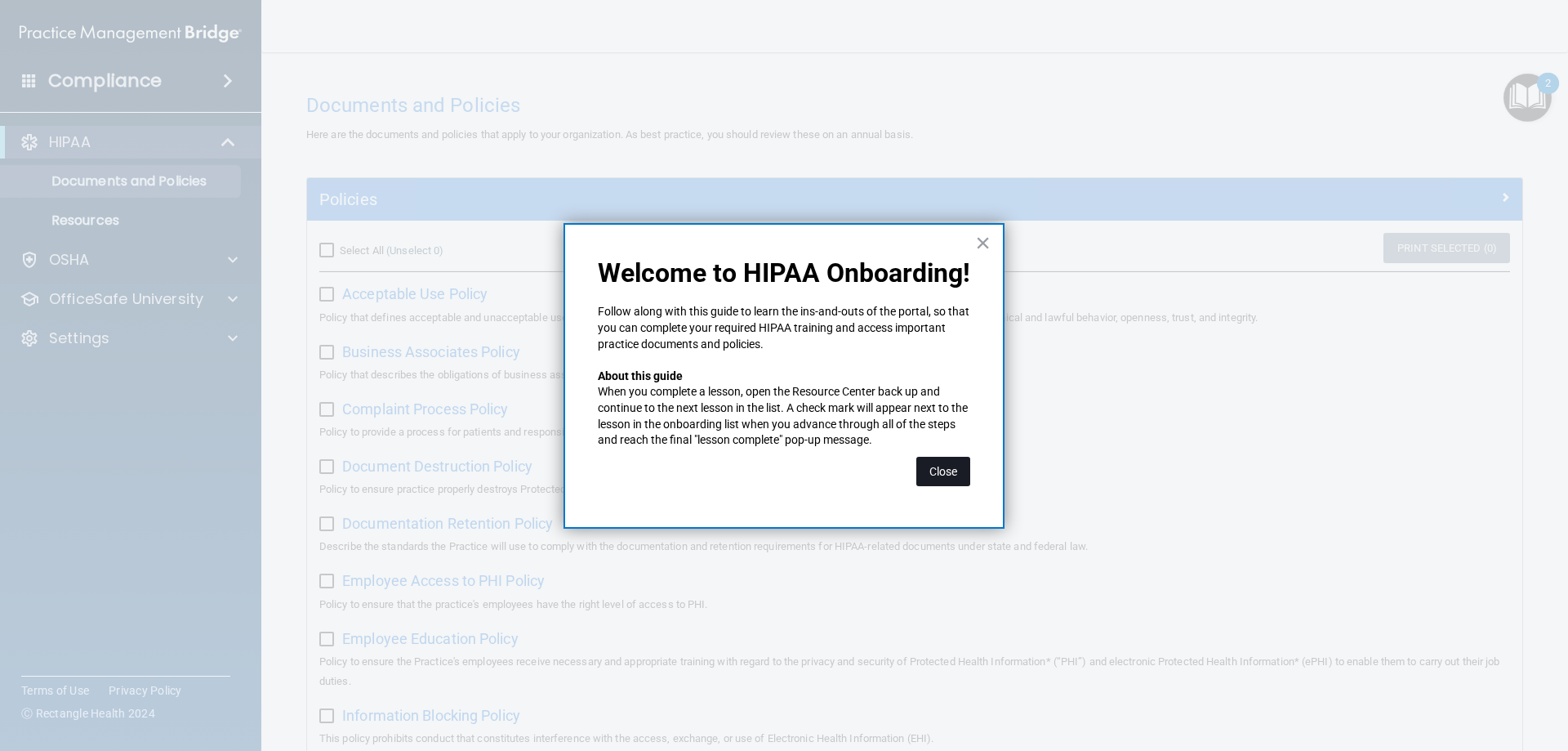
click at [964, 466] on button "Close" at bounding box center [942, 470] width 54 height 29
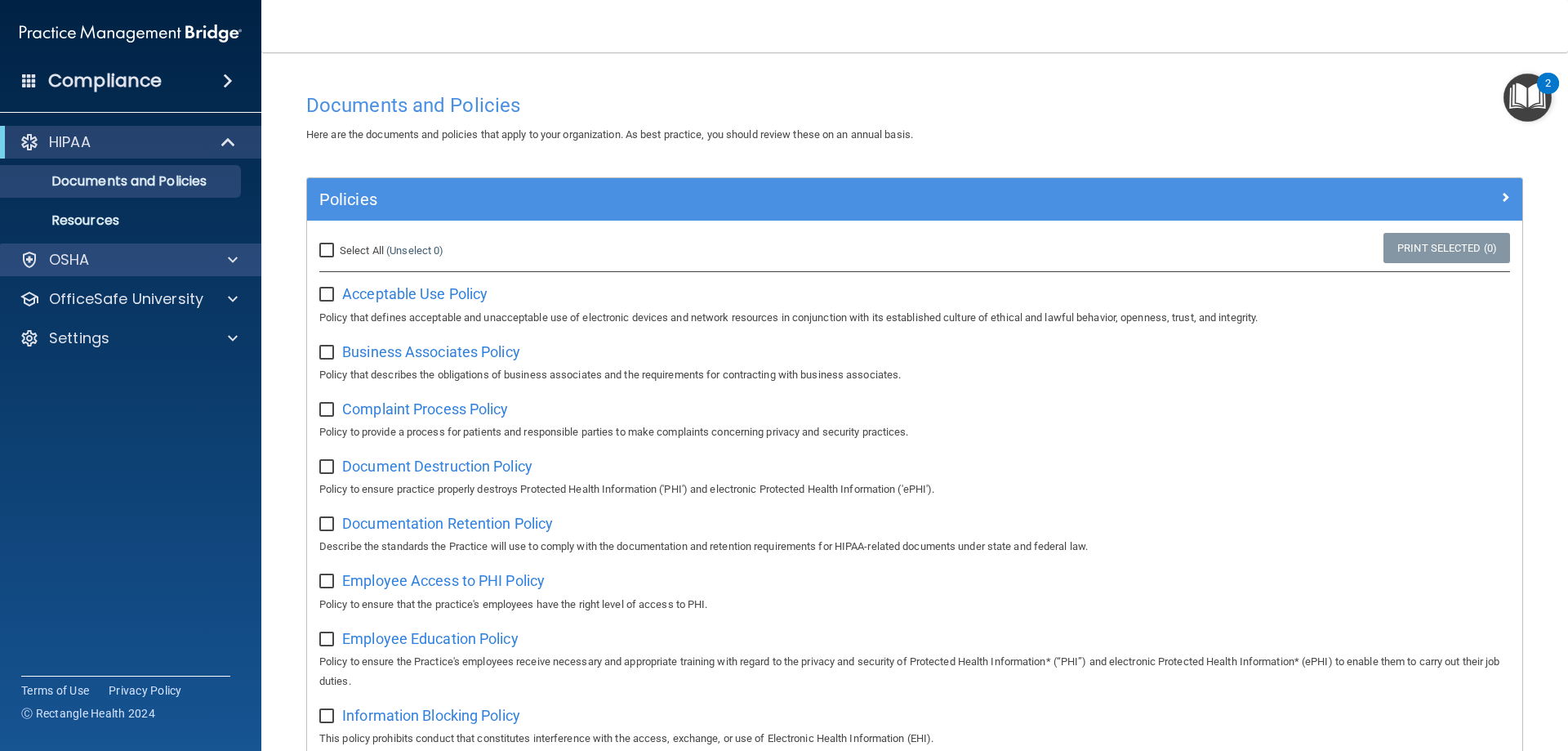
click at [174, 269] on div "OSHA" at bounding box center [131, 259] width 262 height 33
click at [241, 261] on div at bounding box center [230, 259] width 41 height 19
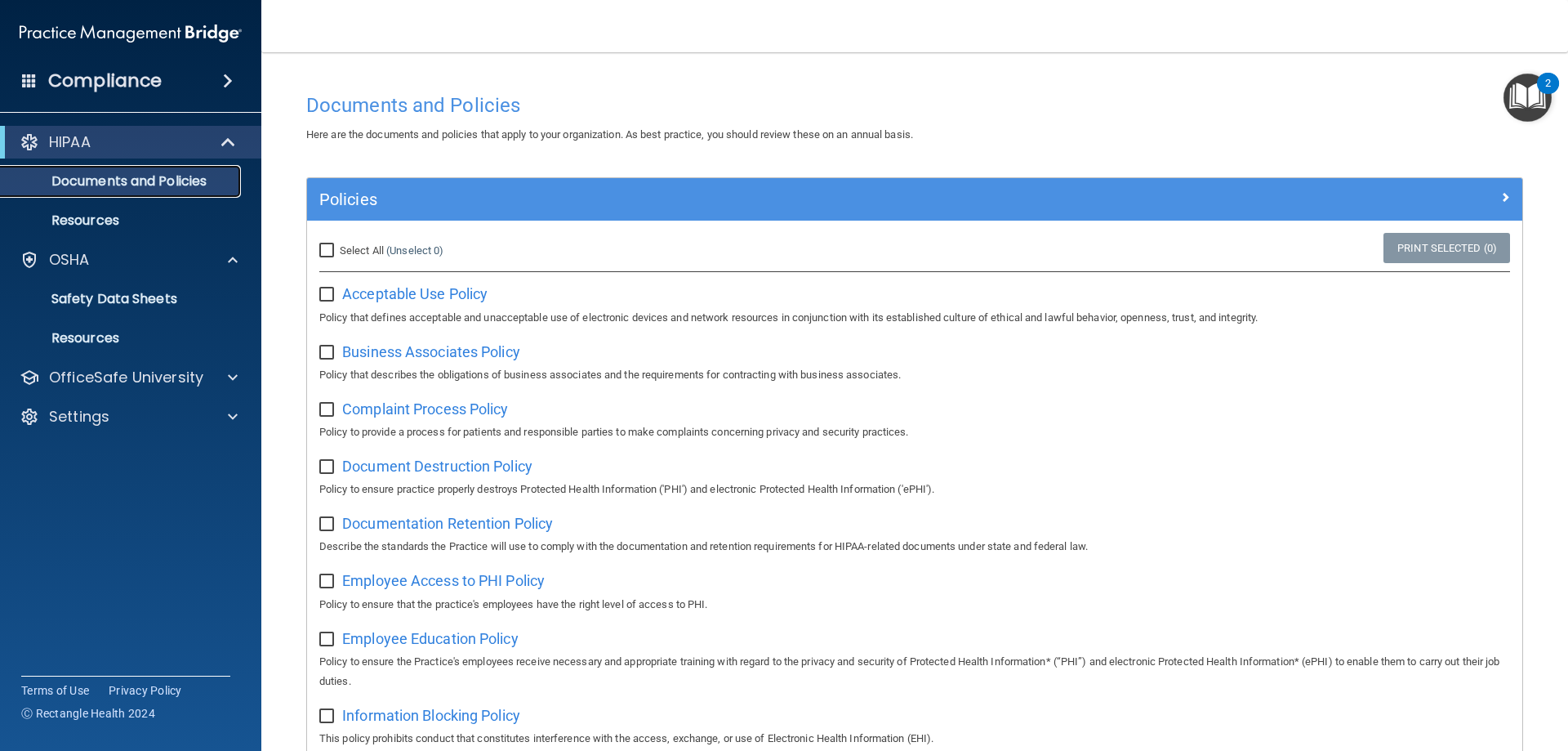
click at [116, 176] on p "Documents and Policies" at bounding box center [122, 181] width 223 height 17
click at [84, 146] on p "HIPAA" at bounding box center [70, 142] width 41 height 19
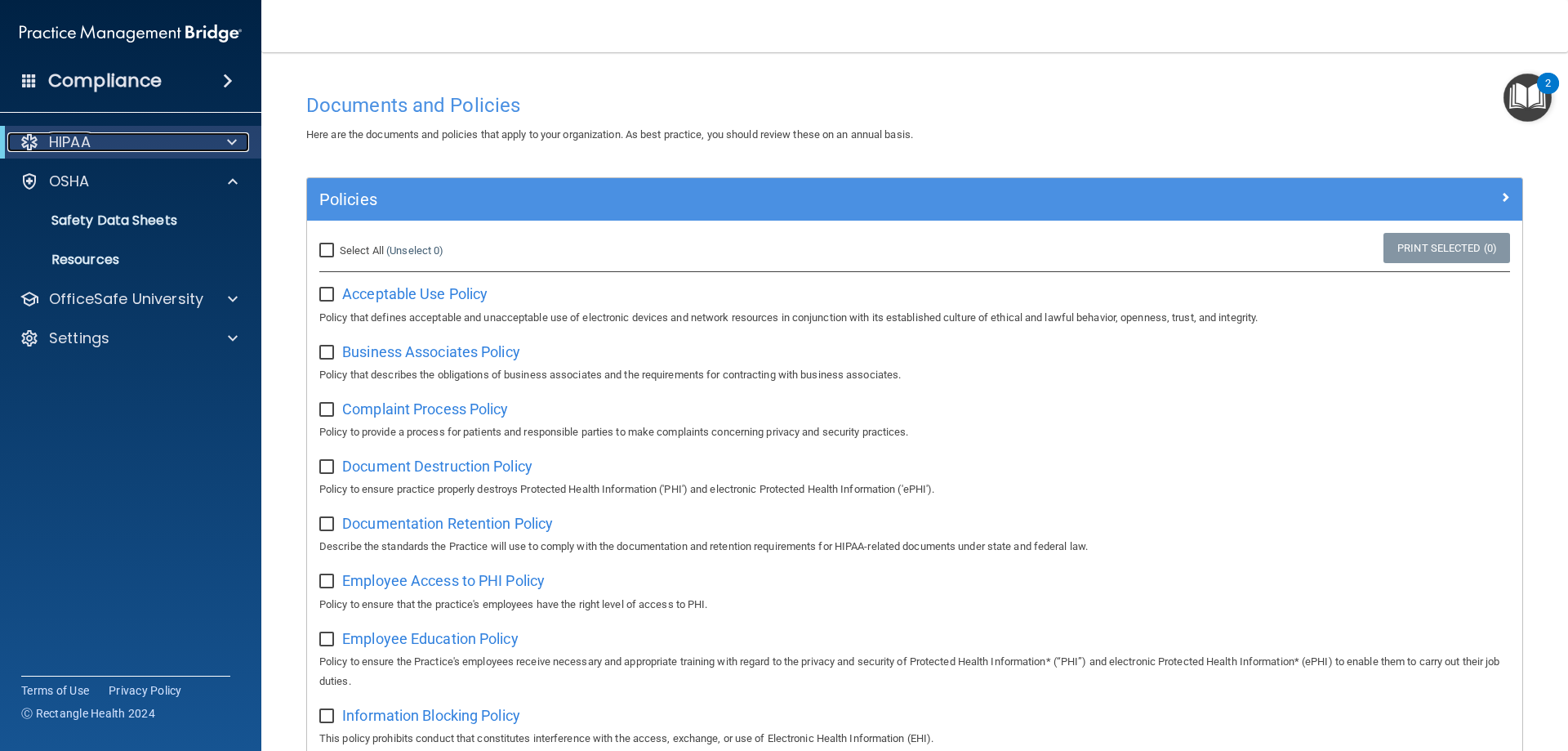
click at [37, 138] on div at bounding box center [29, 142] width 19 height 19
click at [223, 73] on span at bounding box center [228, 81] width 10 height 19
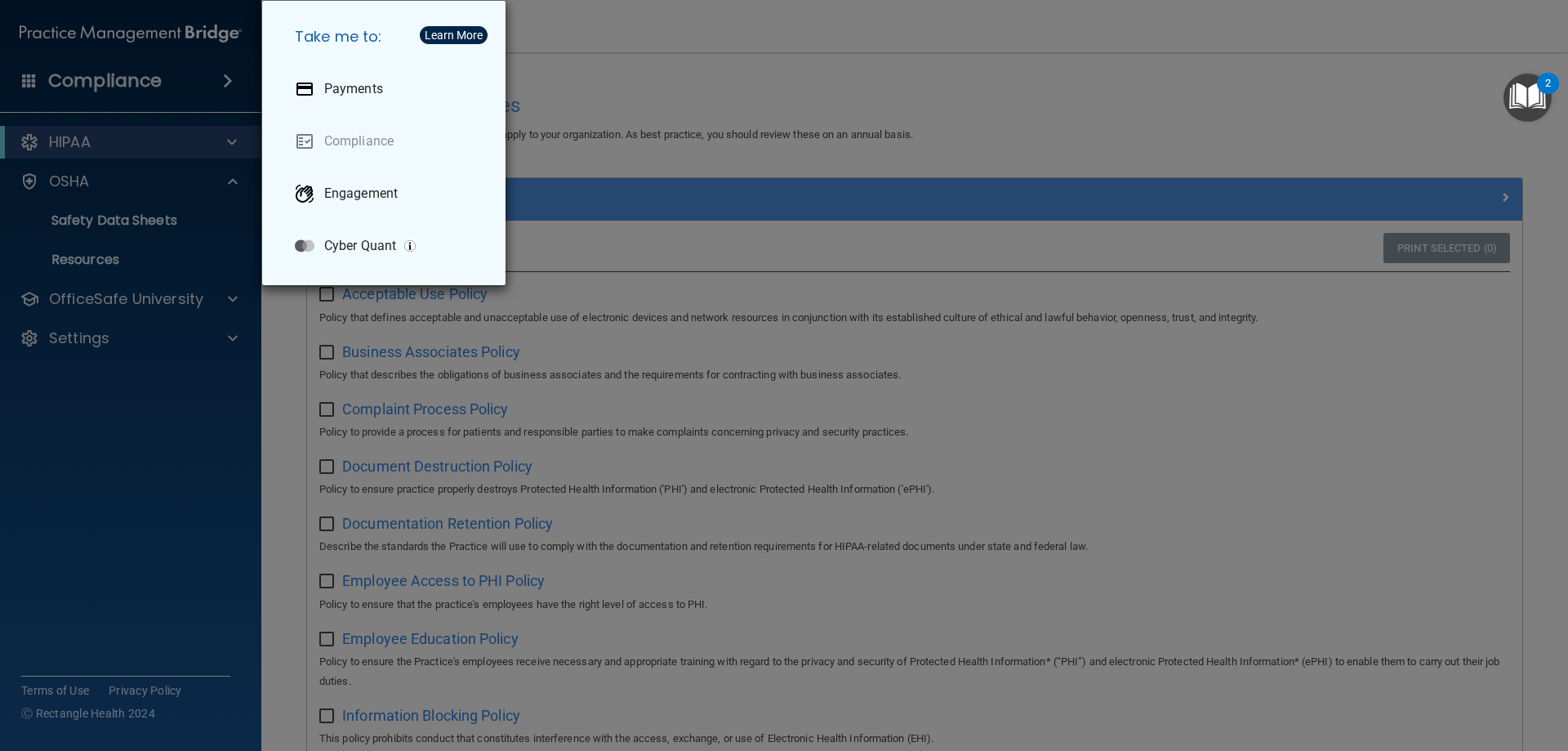
click at [222, 73] on div "Take me to: Payments Compliance Engagement Cyber Quant" at bounding box center [784, 375] width 1568 height 751
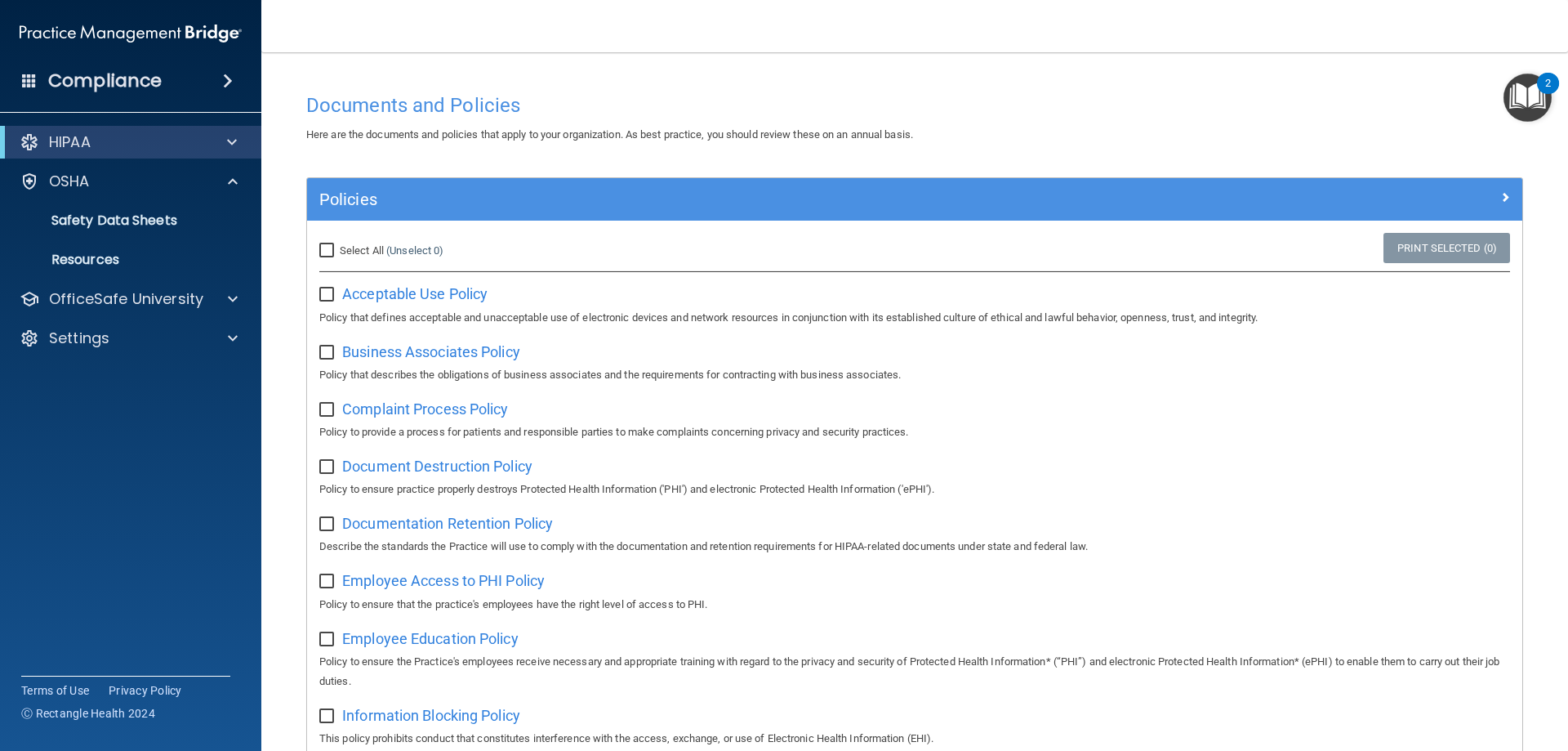
click at [36, 79] on span at bounding box center [29, 79] width 15 height 15
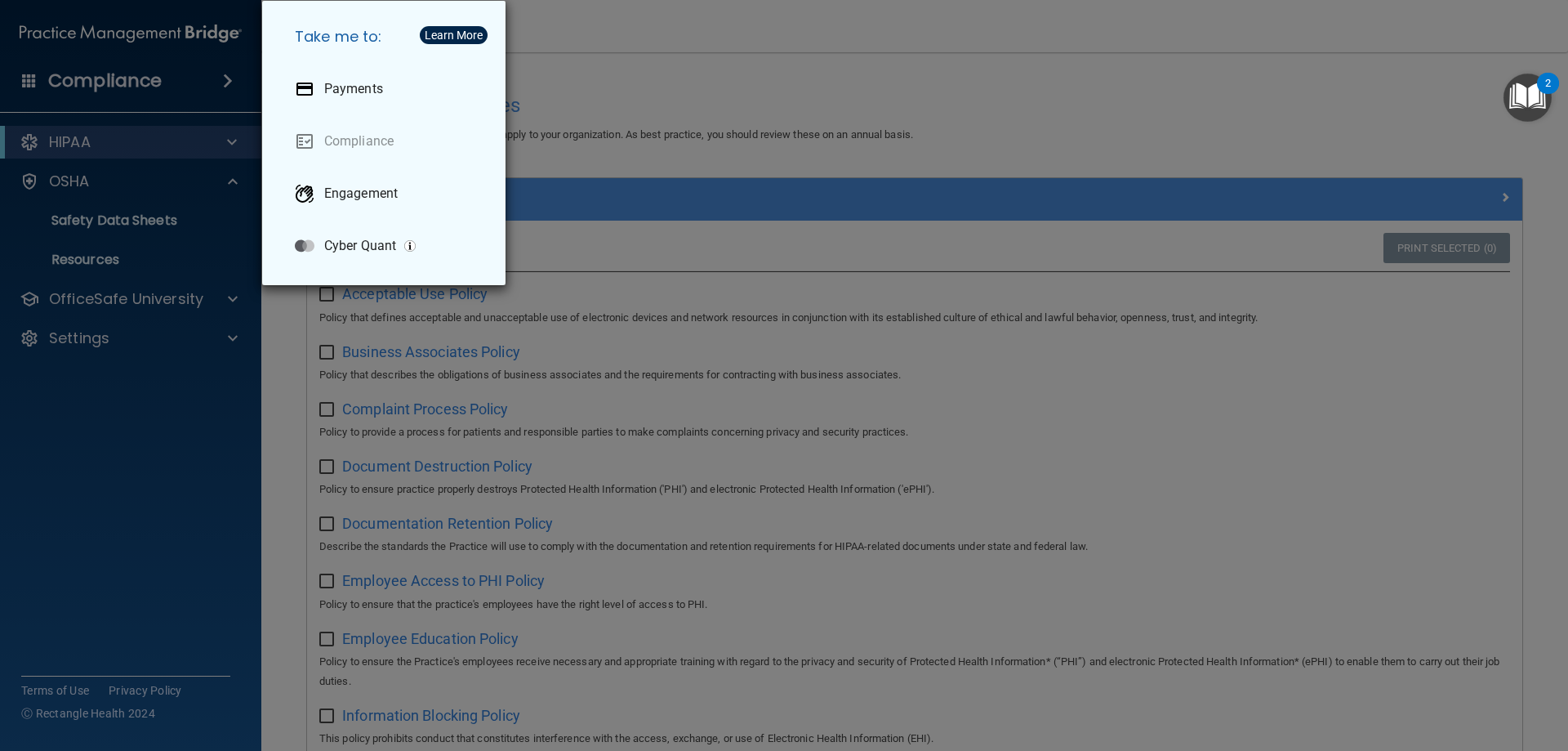
click at [36, 79] on div "Take me to: Payments Compliance Engagement Cyber Quant" at bounding box center [784, 375] width 1568 height 751
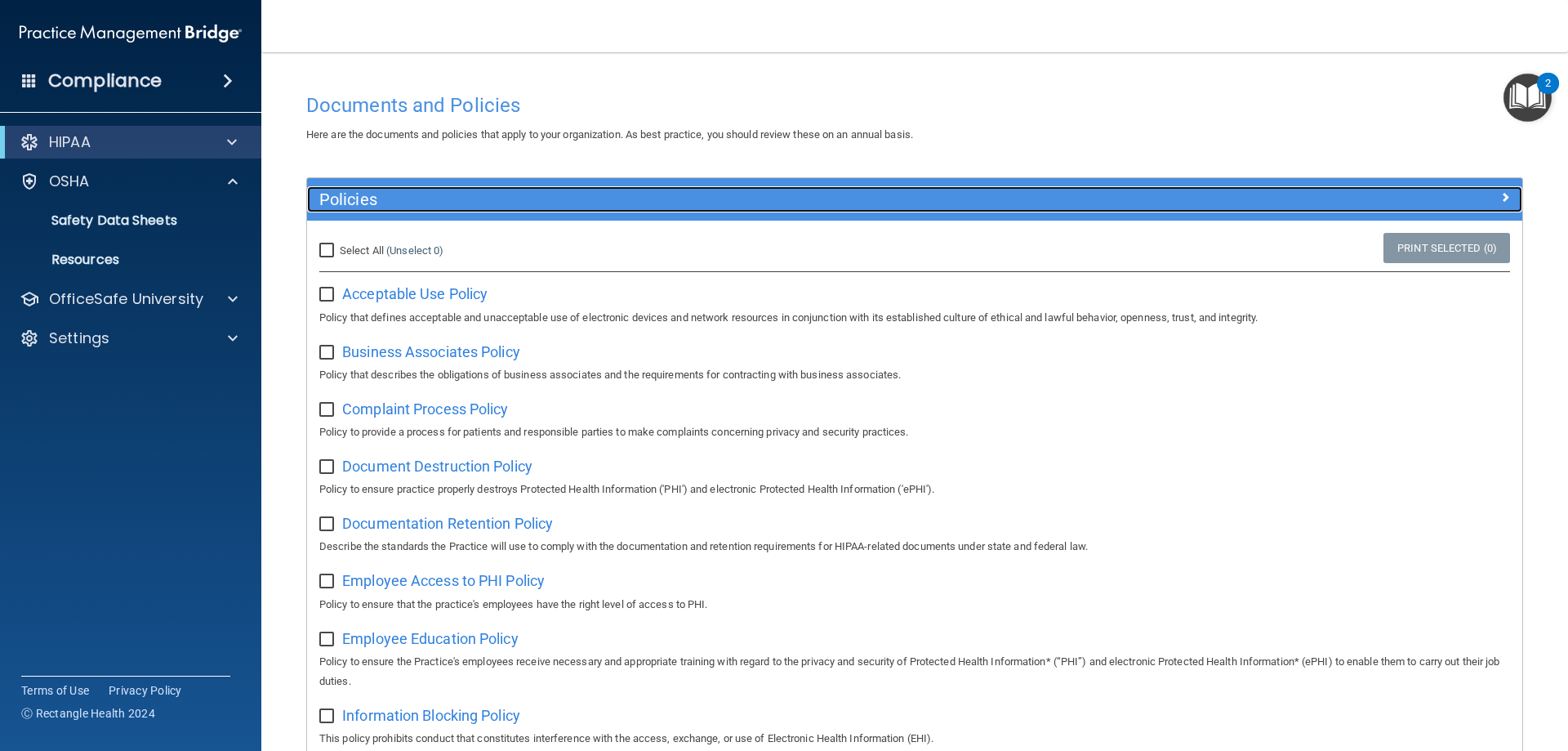
click at [1484, 192] on div at bounding box center [1370, 196] width 304 height 19
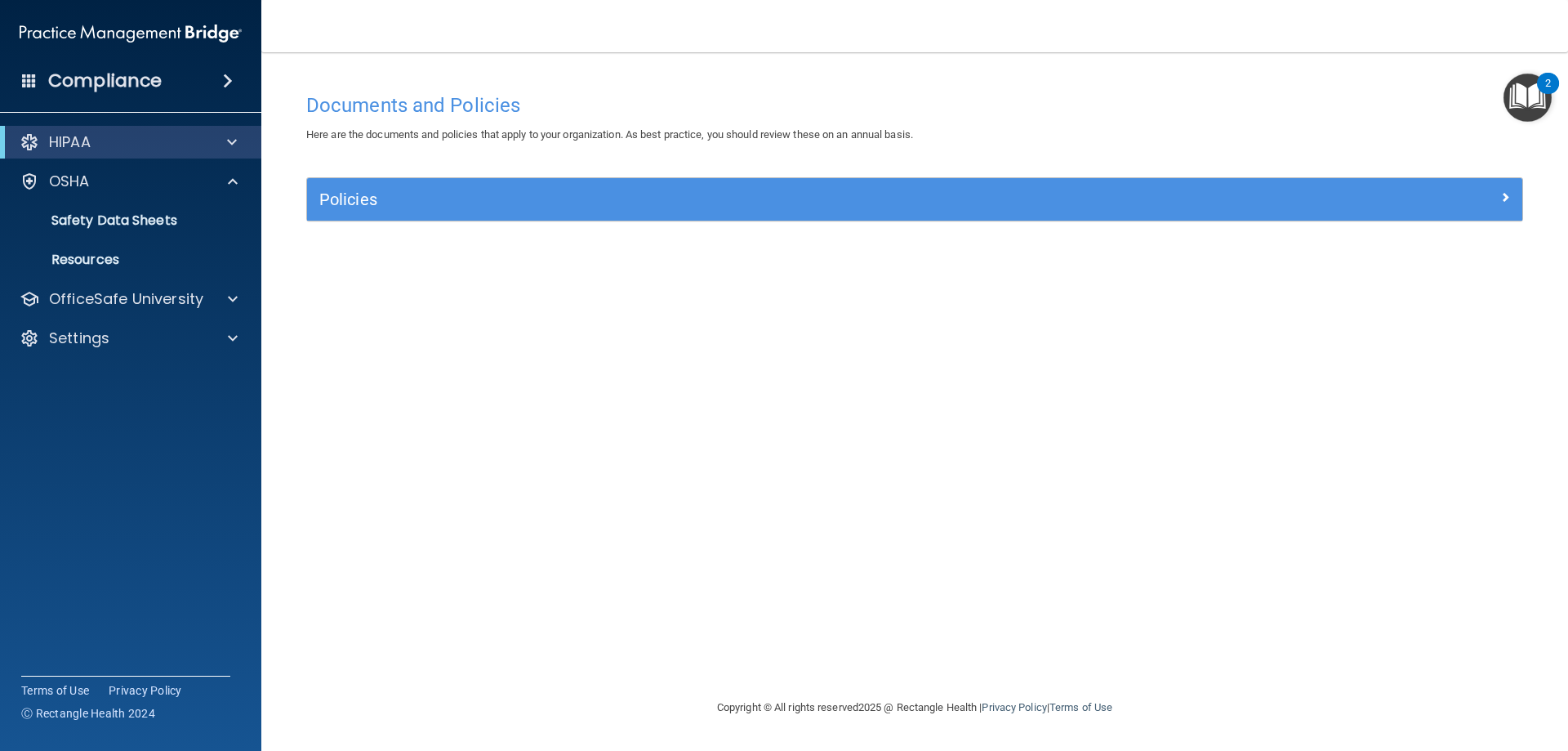
click at [1519, 80] on img "Open Resource Center, 2 new notifications" at bounding box center [1527, 97] width 49 height 49
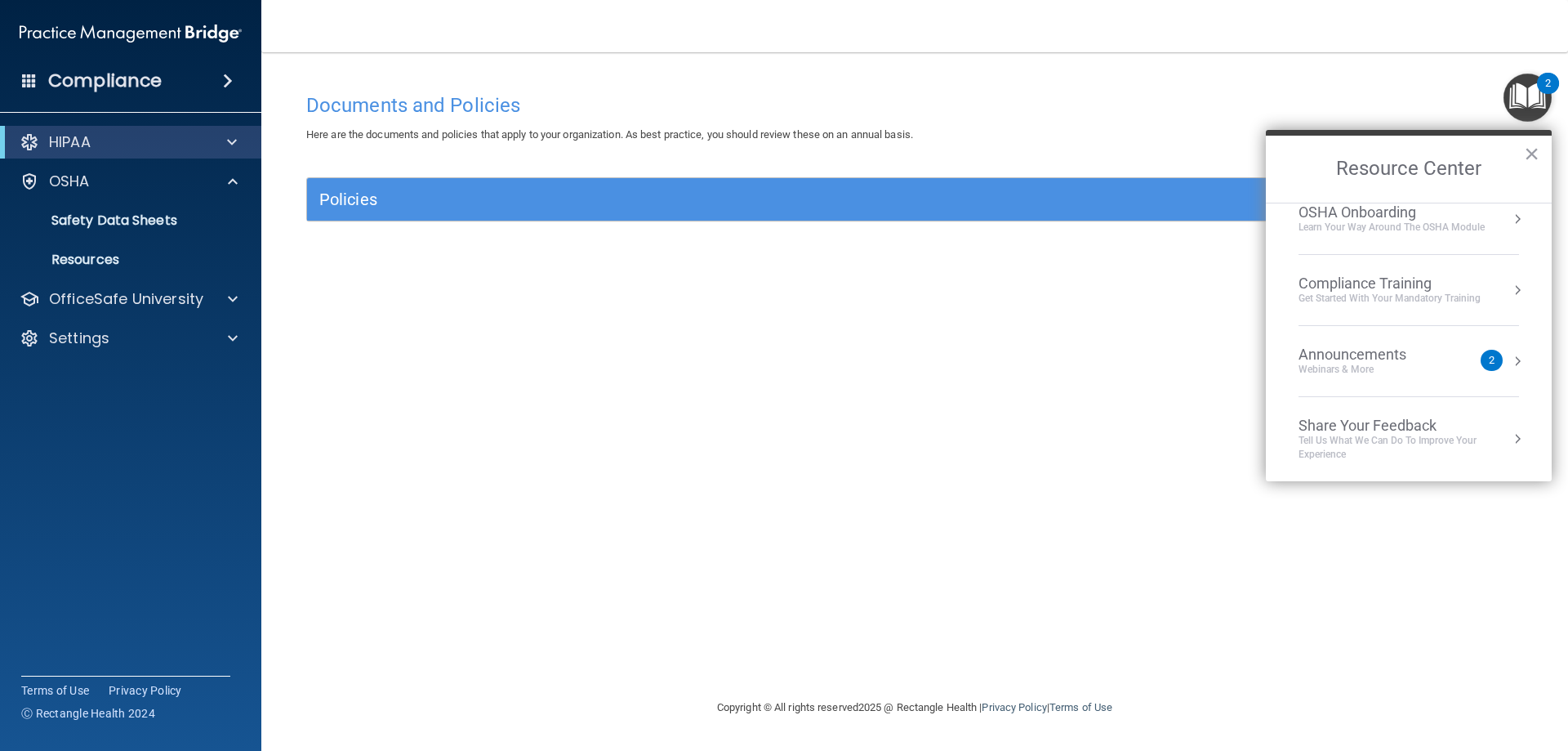
scroll to position [92, 0]
click at [1393, 300] on div "Get Started with your mandatory training" at bounding box center [1390, 297] width 182 height 14
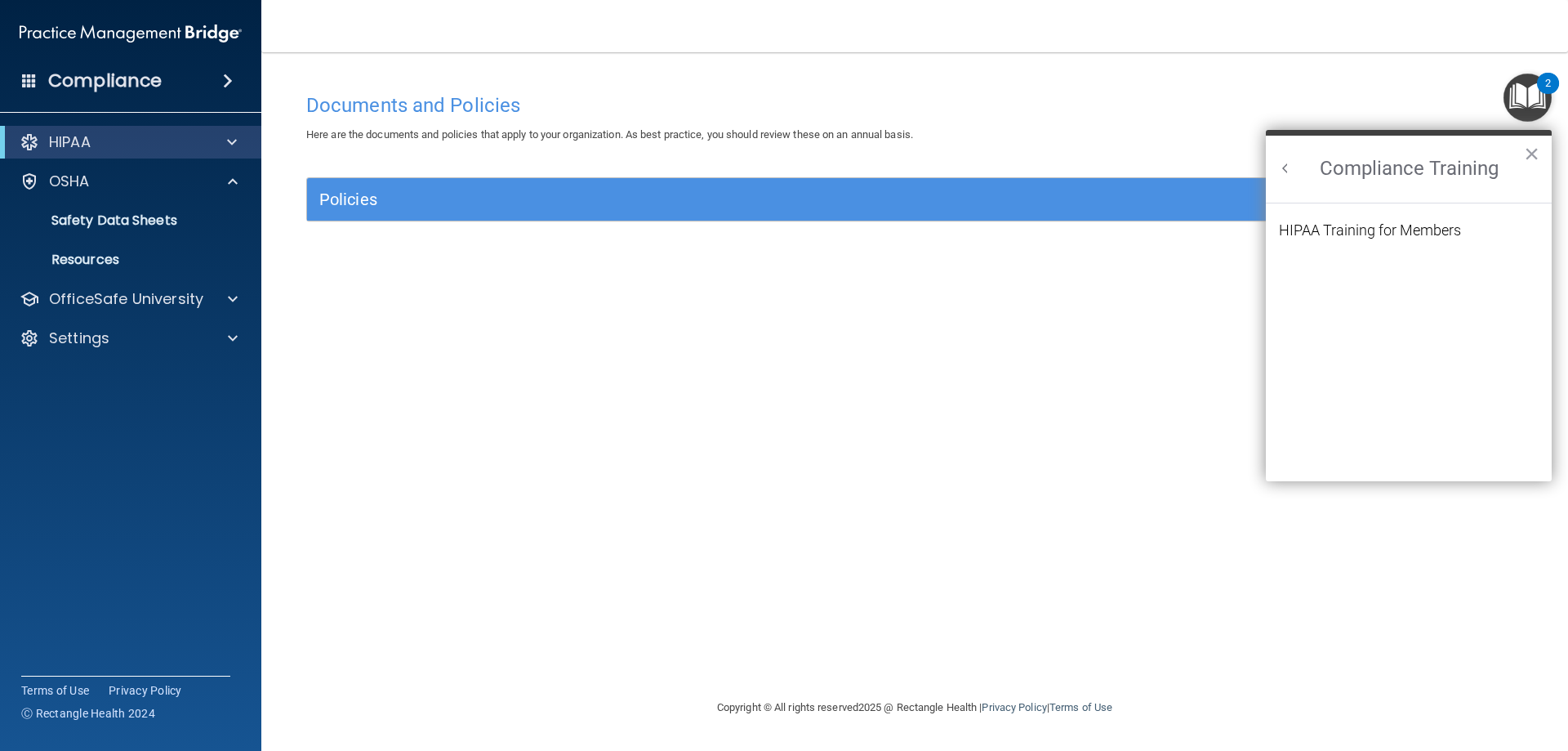
scroll to position [71, 0]
click at [1377, 232] on div "HIPAA Training for Members" at bounding box center [1369, 230] width 182 height 15
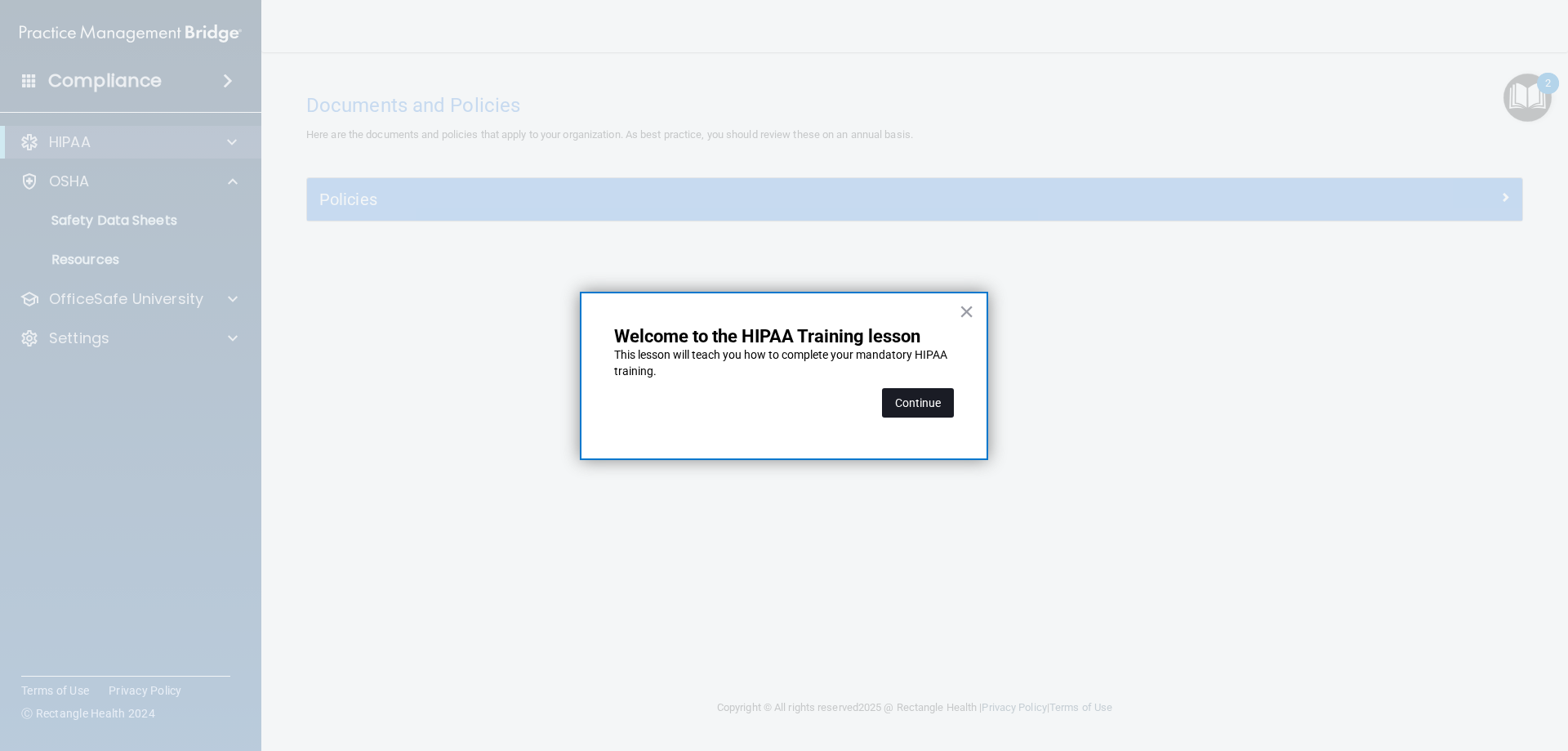
click at [912, 401] on button "Continue" at bounding box center [918, 402] width 71 height 29
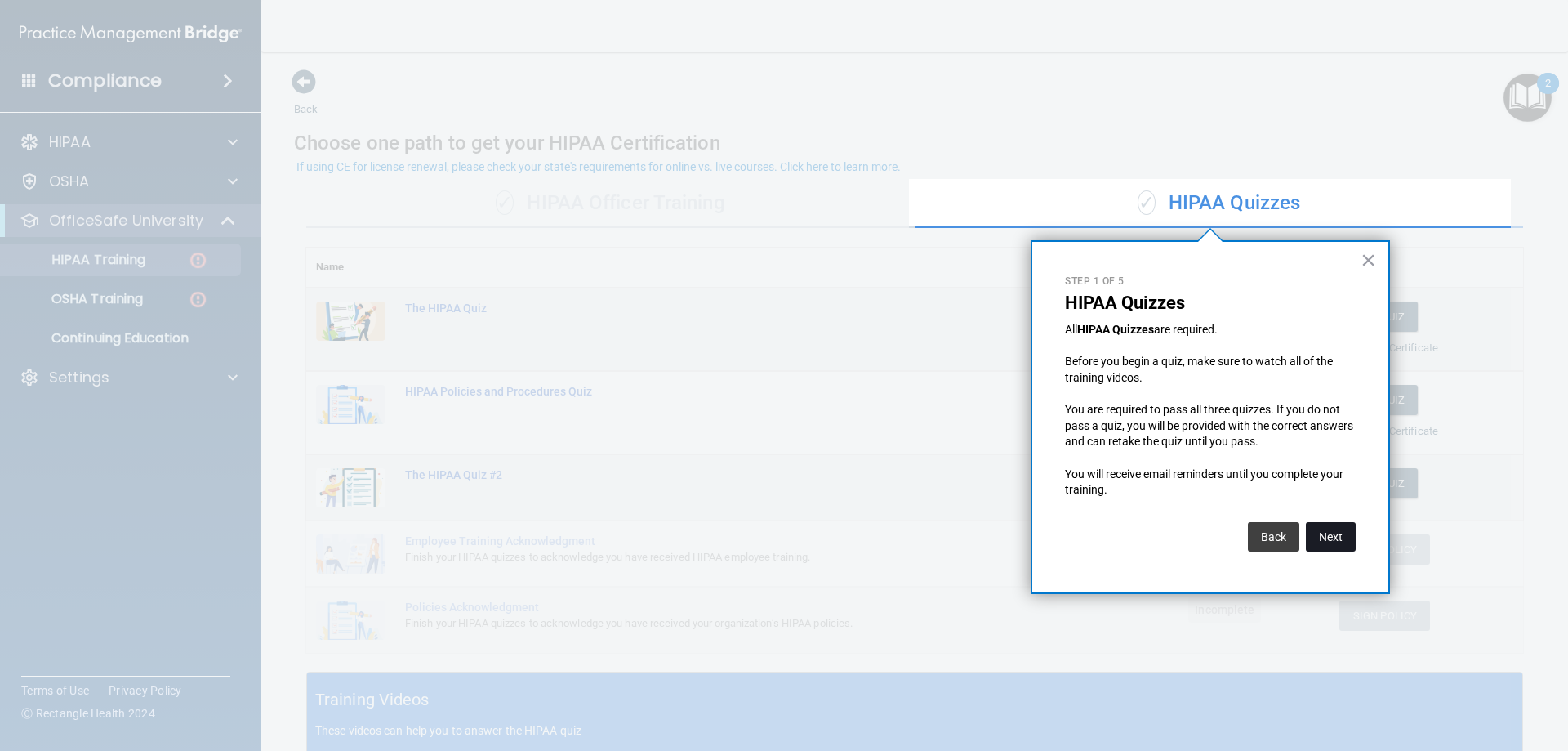
click at [1327, 536] on button "Next" at bounding box center [1331, 536] width 49 height 29
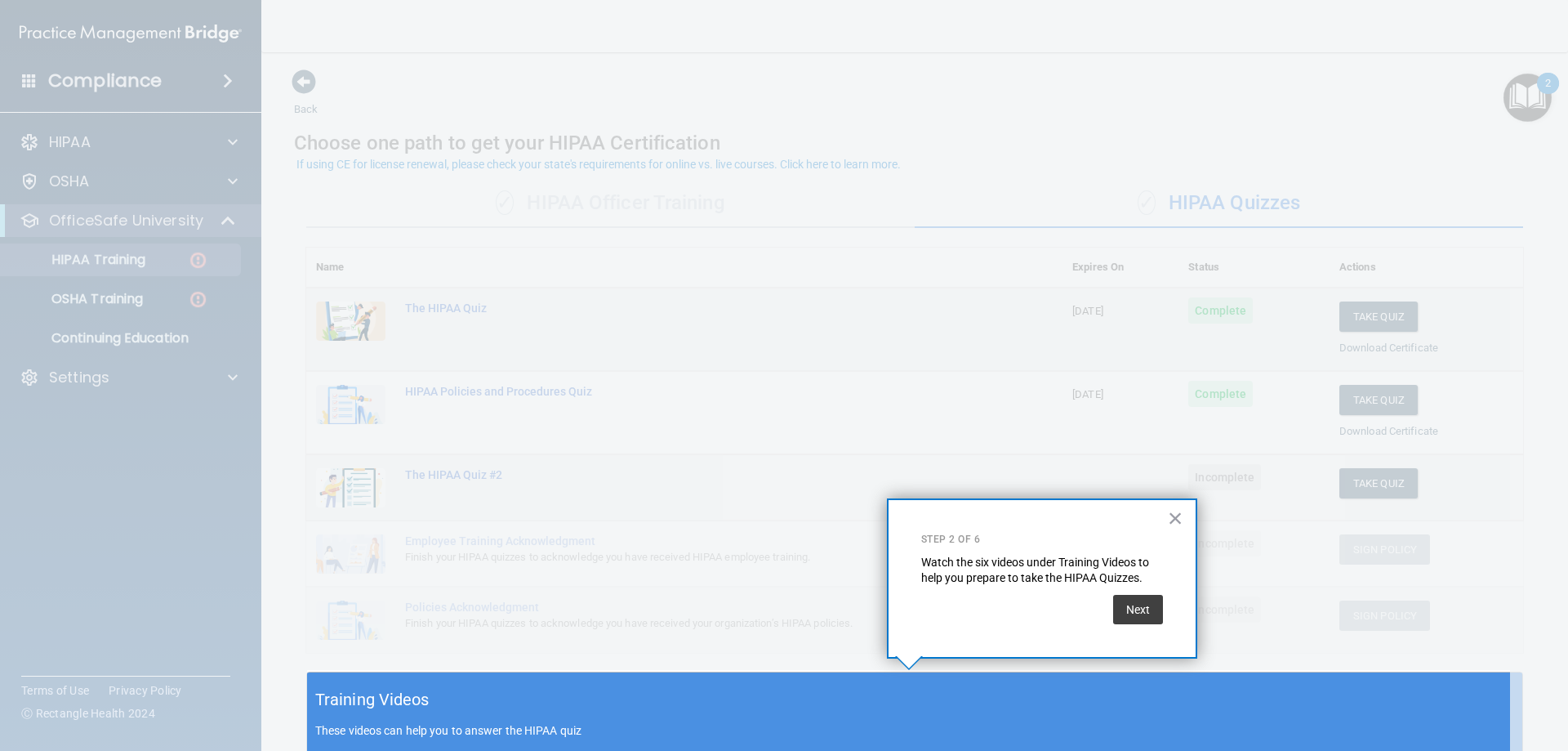
scroll to position [3, 0]
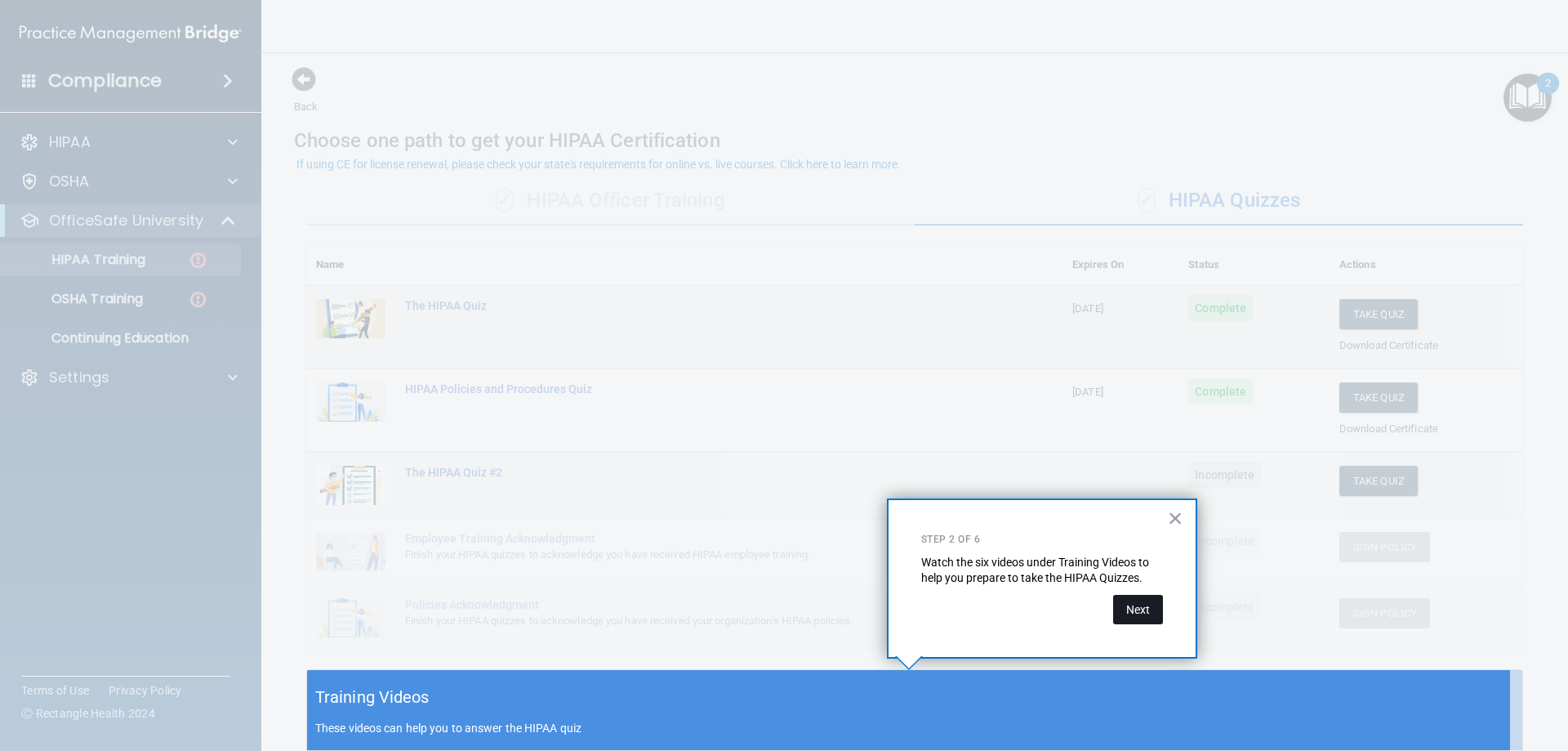
click at [1122, 610] on button "Next" at bounding box center [1137, 609] width 49 height 29
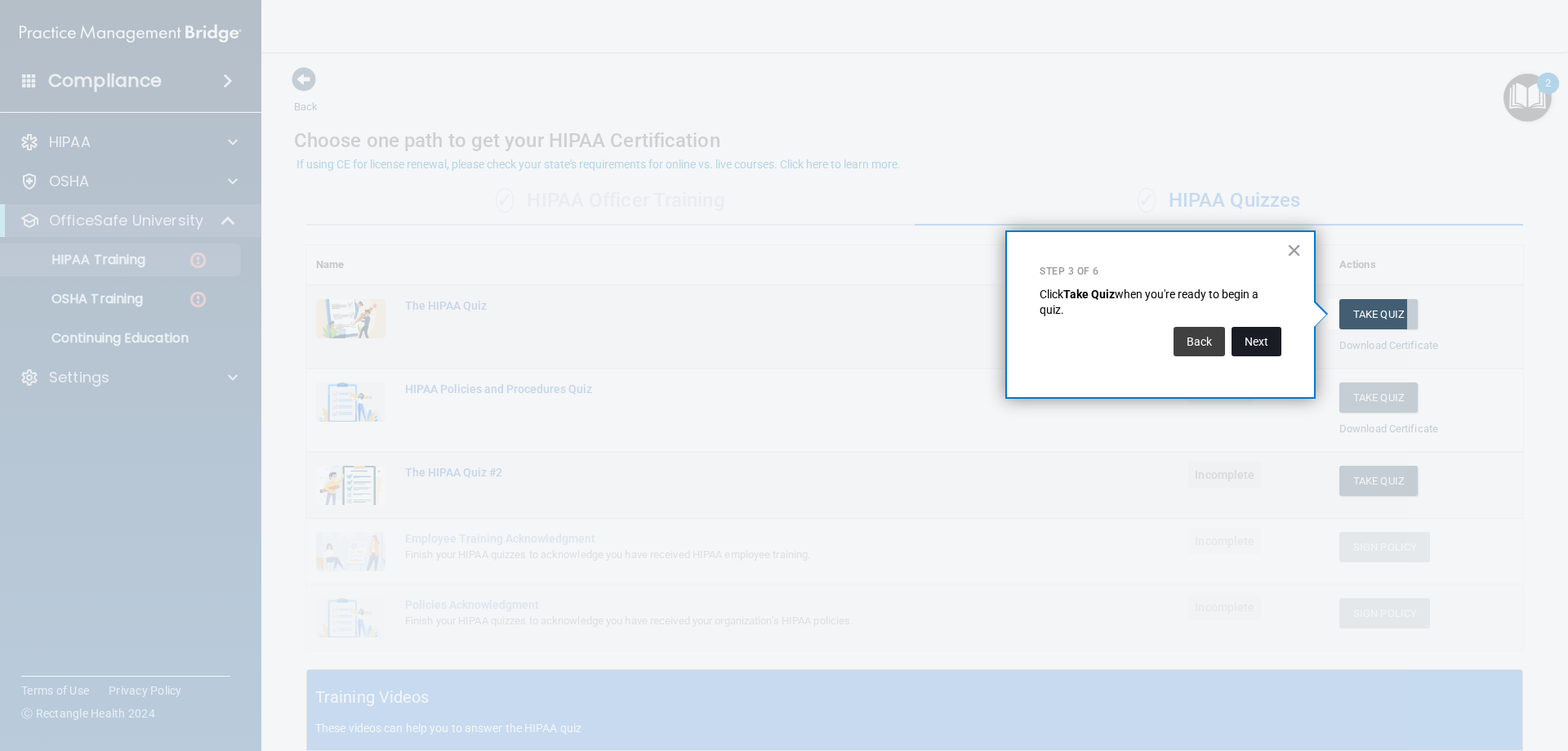
click at [1249, 346] on button "Next" at bounding box center [1257, 341] width 49 height 29
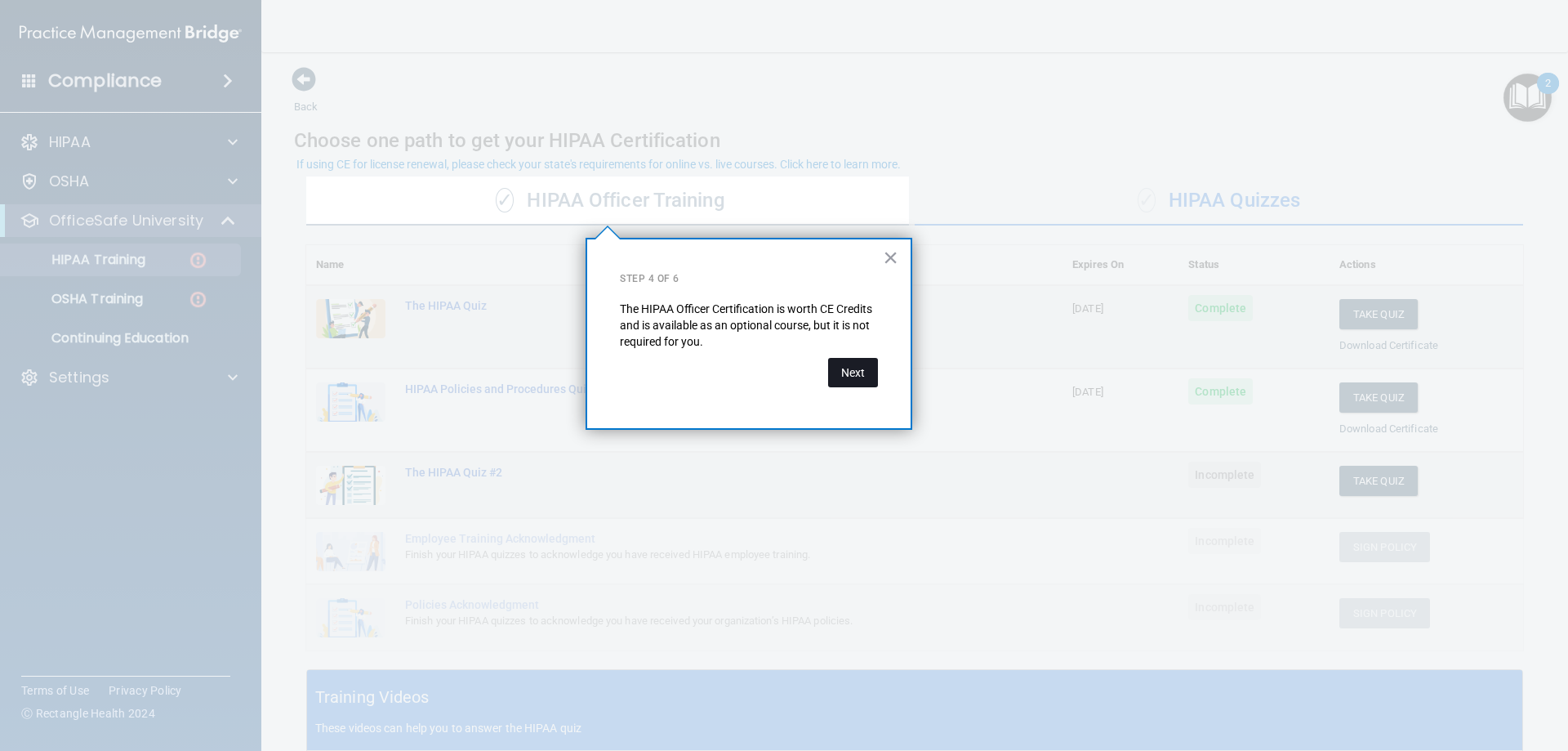
click at [861, 379] on button "Next" at bounding box center [852, 372] width 49 height 29
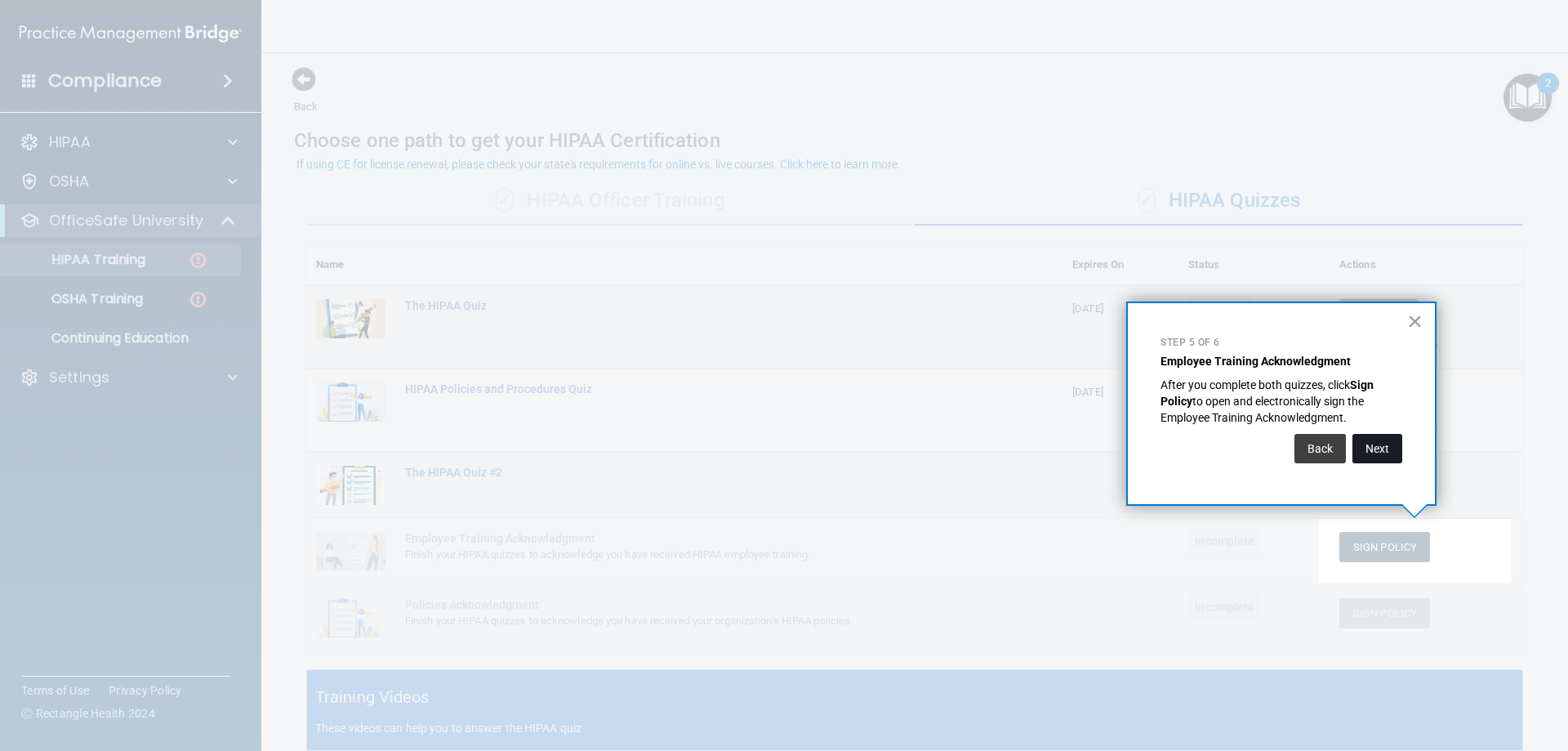
click at [1387, 451] on button "Next" at bounding box center [1377, 447] width 49 height 29
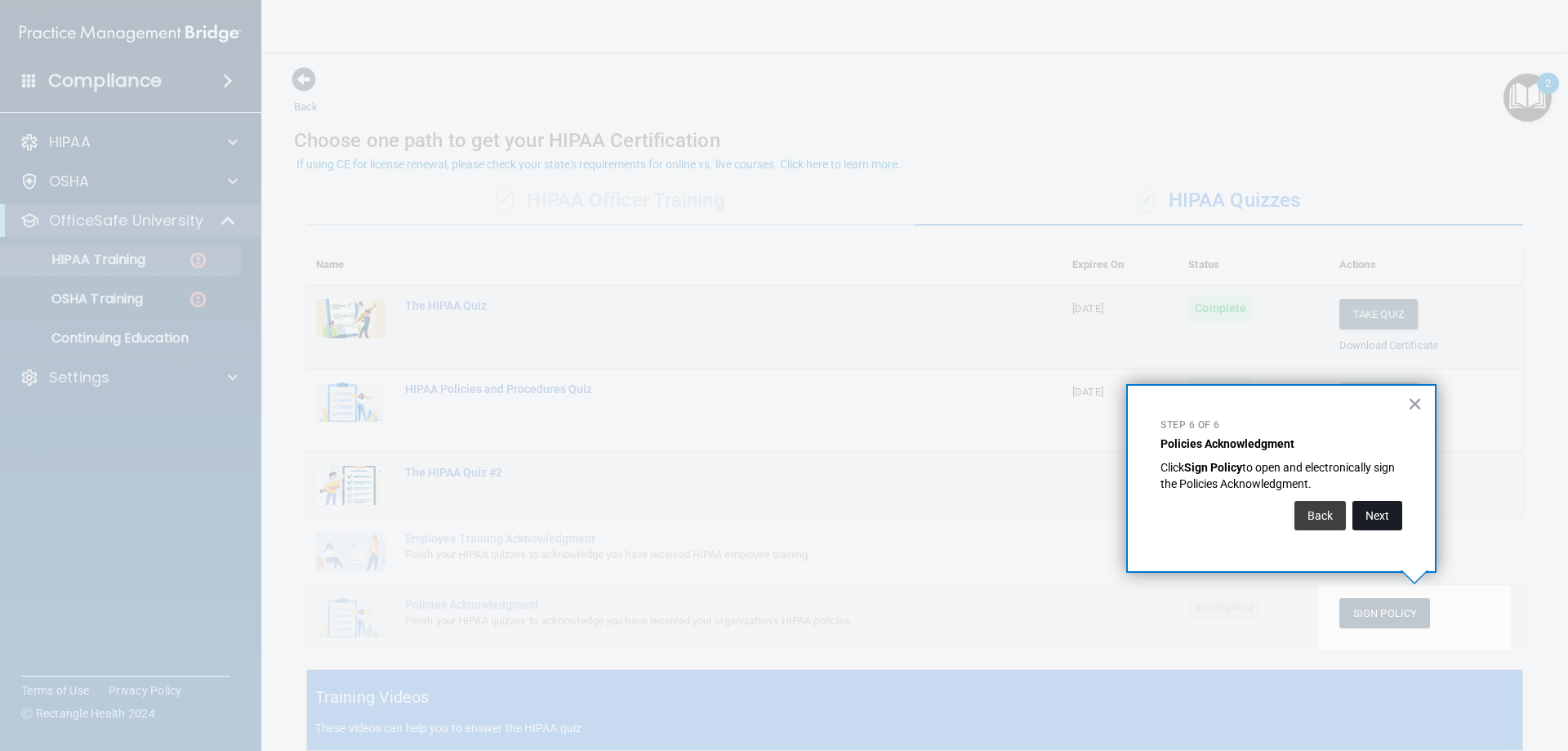
click at [1390, 521] on button "Next" at bounding box center [1377, 514] width 49 height 29
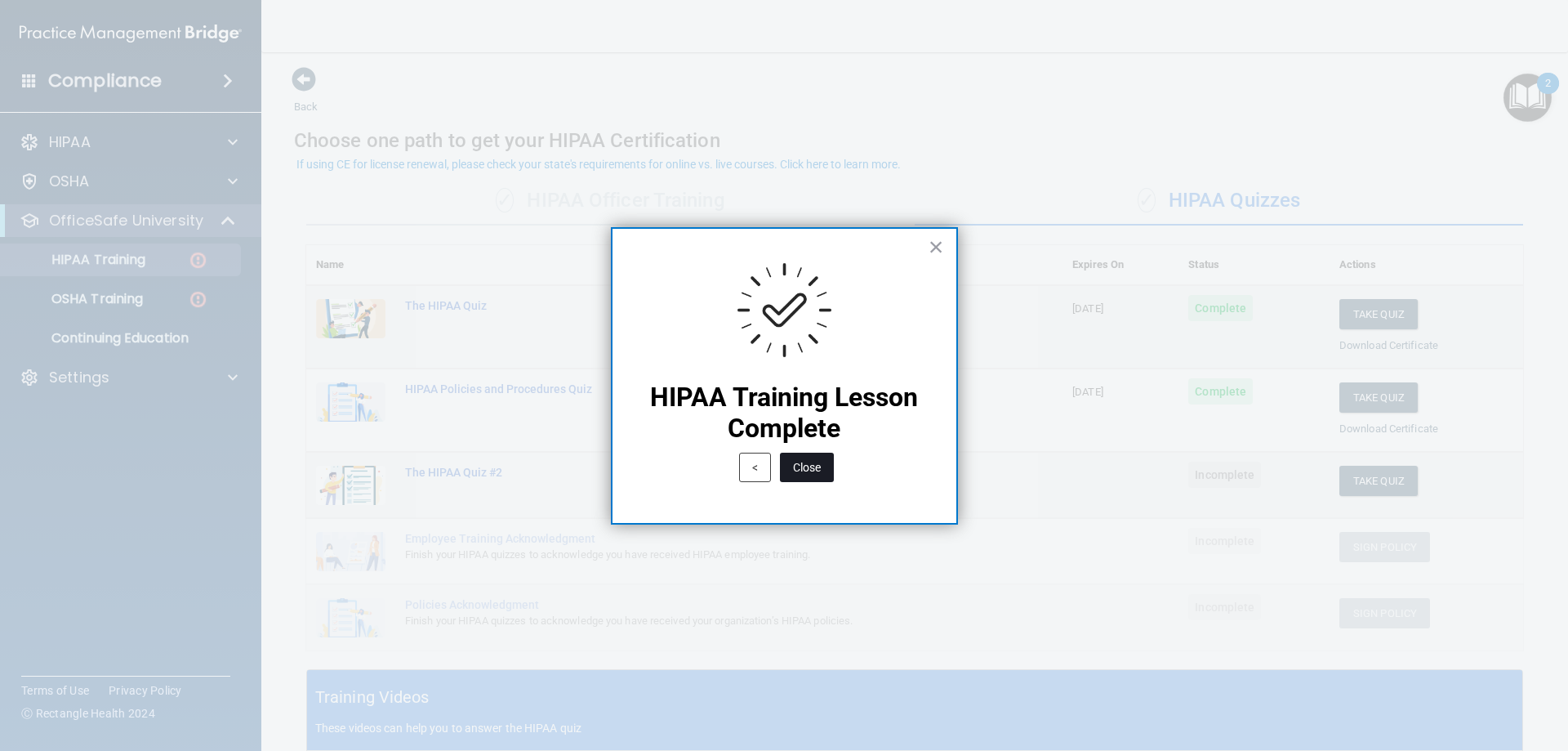
click at [814, 463] on button "Close" at bounding box center [807, 467] width 54 height 29
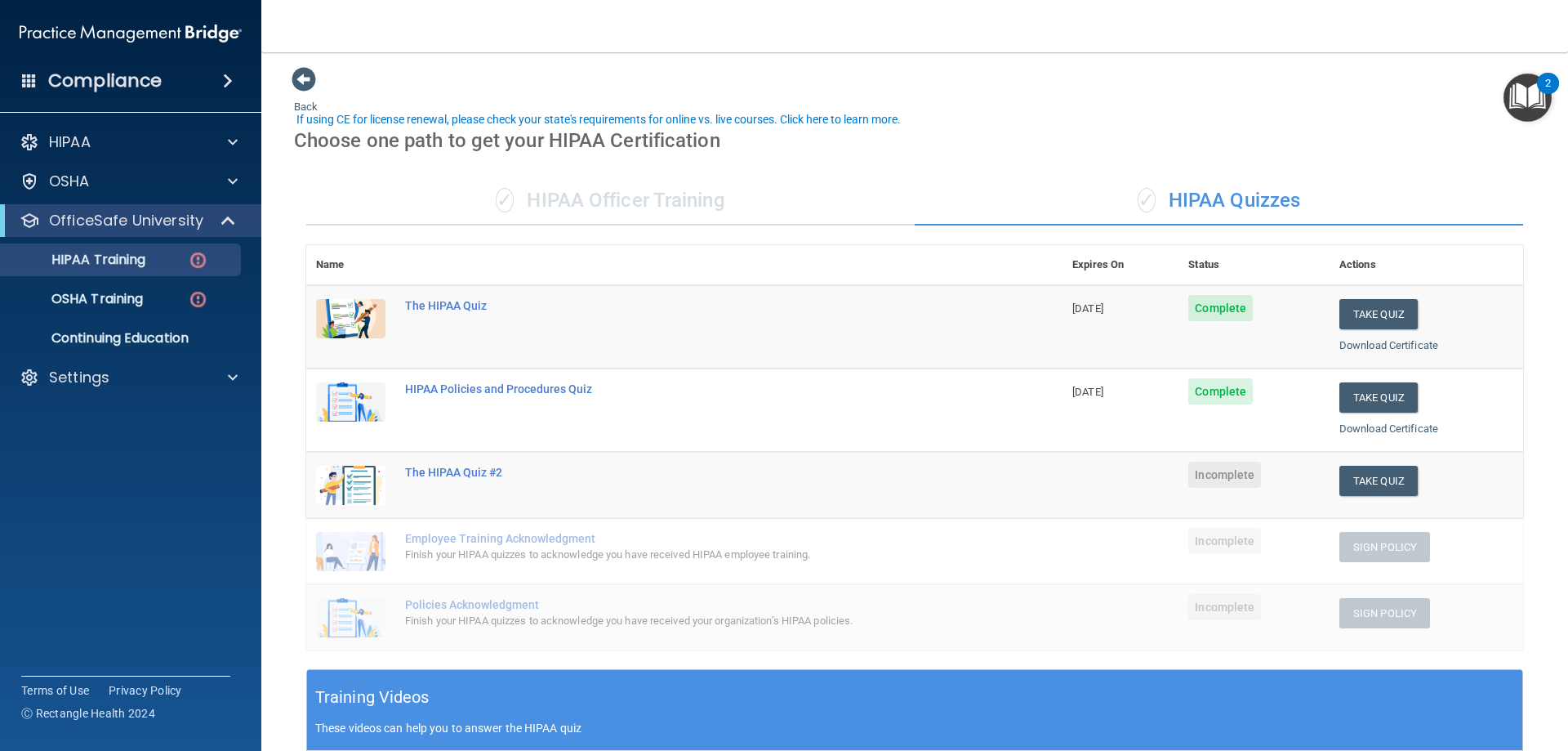
scroll to position [84, 0]
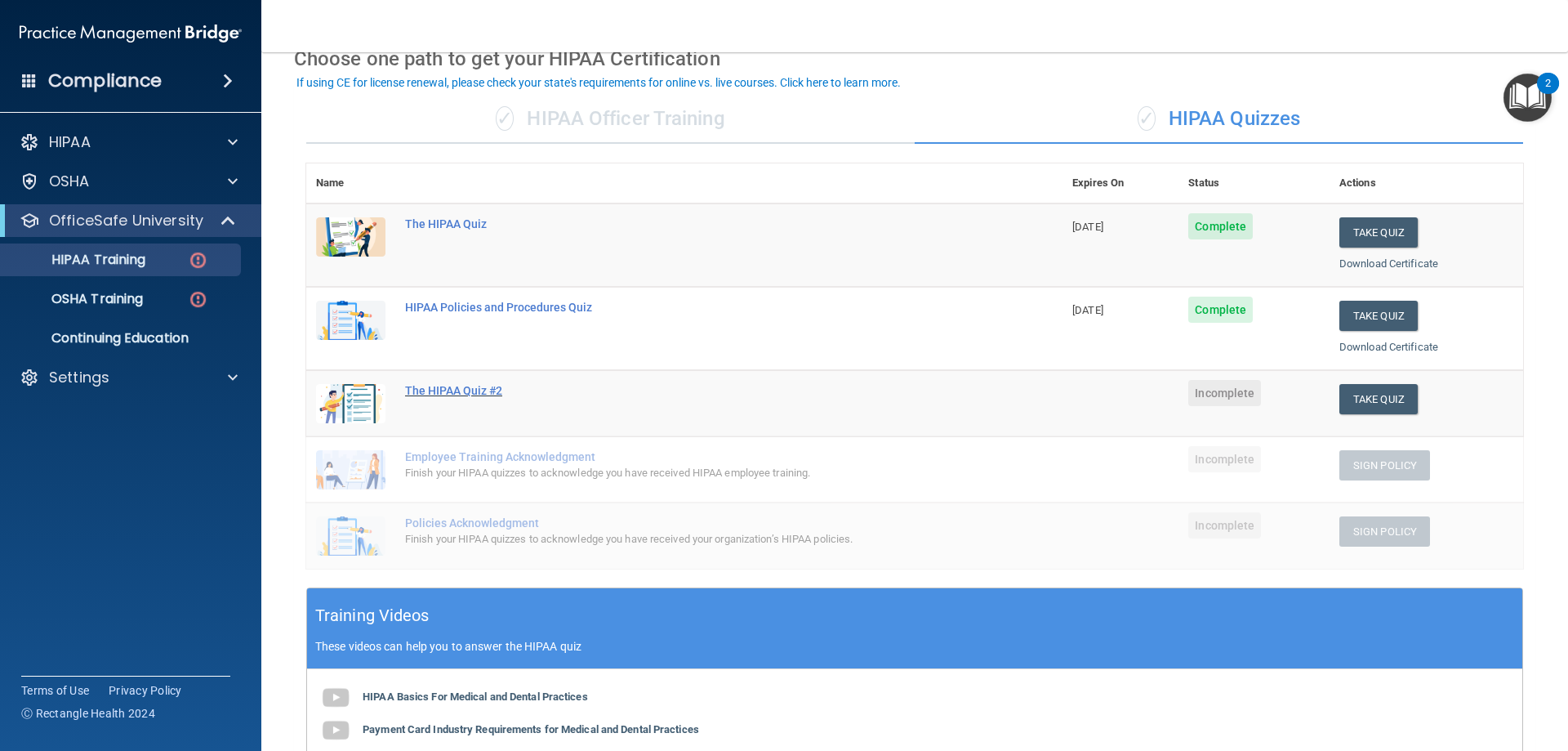
click at [499, 389] on div "The HIPAA Quiz #2" at bounding box center [693, 390] width 575 height 13
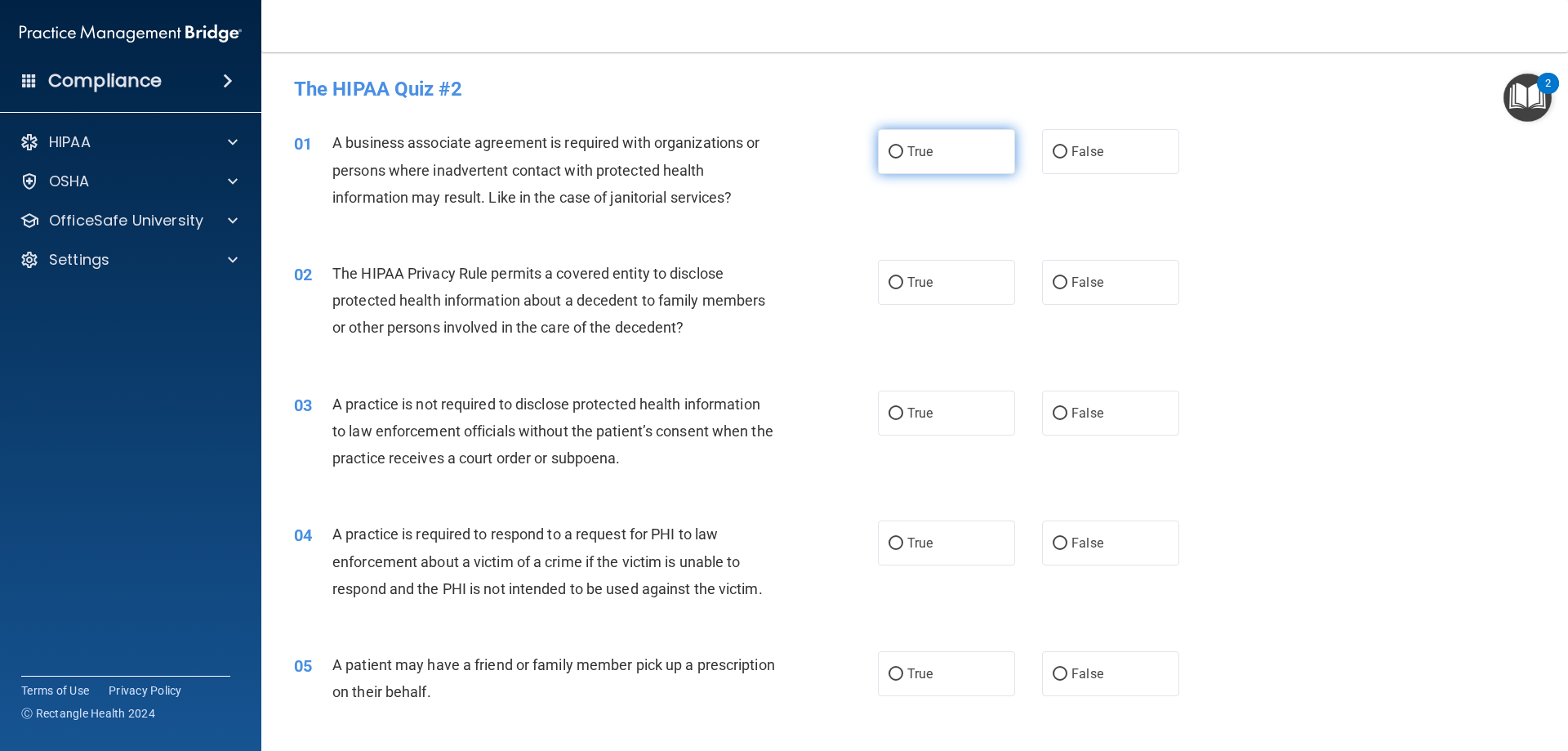
click at [958, 161] on label "True" at bounding box center [946, 151] width 137 height 45
click at [904, 159] on input "True" at bounding box center [896, 153] width 15 height 12
click at [949, 280] on label "True" at bounding box center [946, 282] width 137 height 45
click at [904, 280] on input "True" at bounding box center [896, 283] width 15 height 12
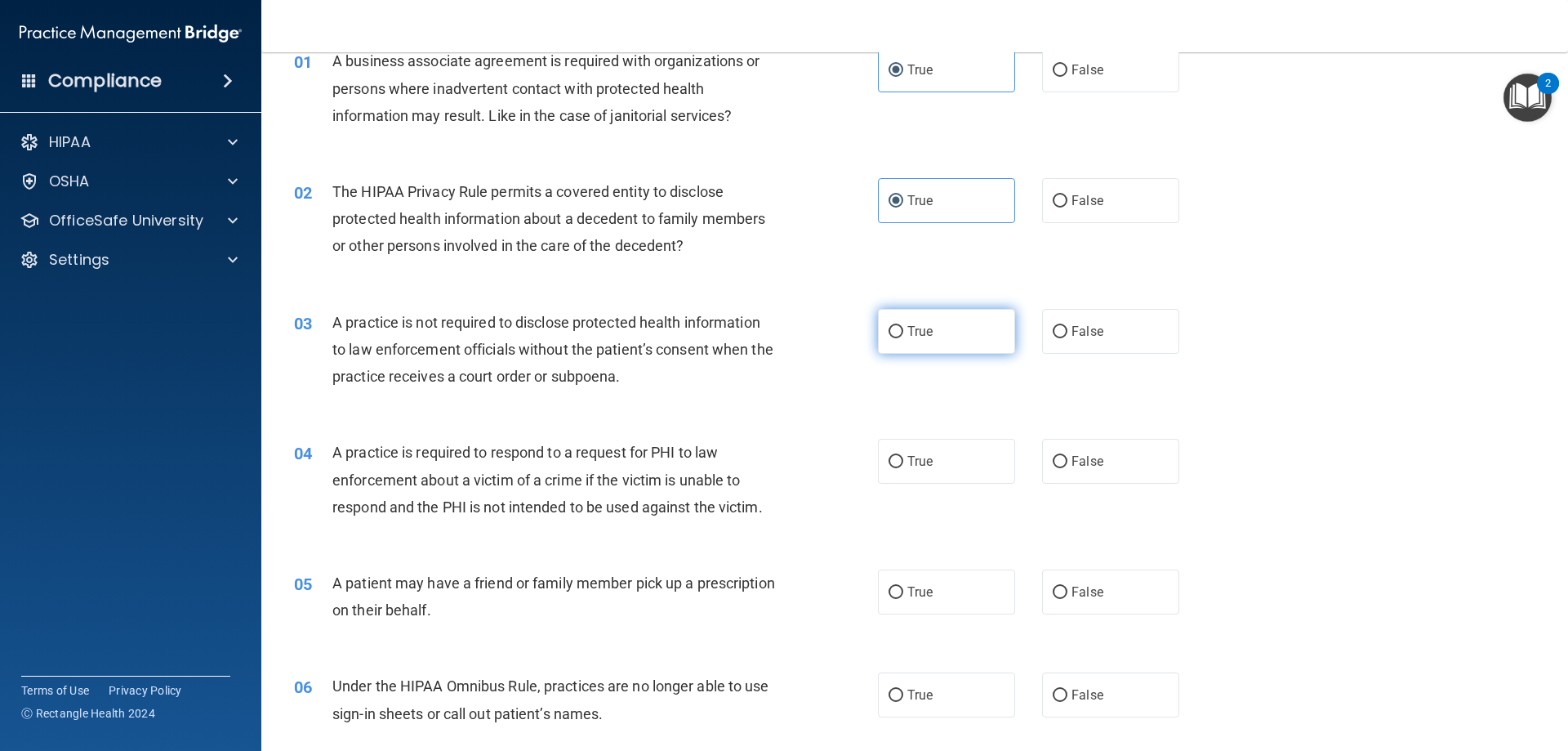
click at [937, 322] on label "True" at bounding box center [946, 331] width 137 height 45
click at [904, 326] on input "True" at bounding box center [896, 332] width 15 height 12
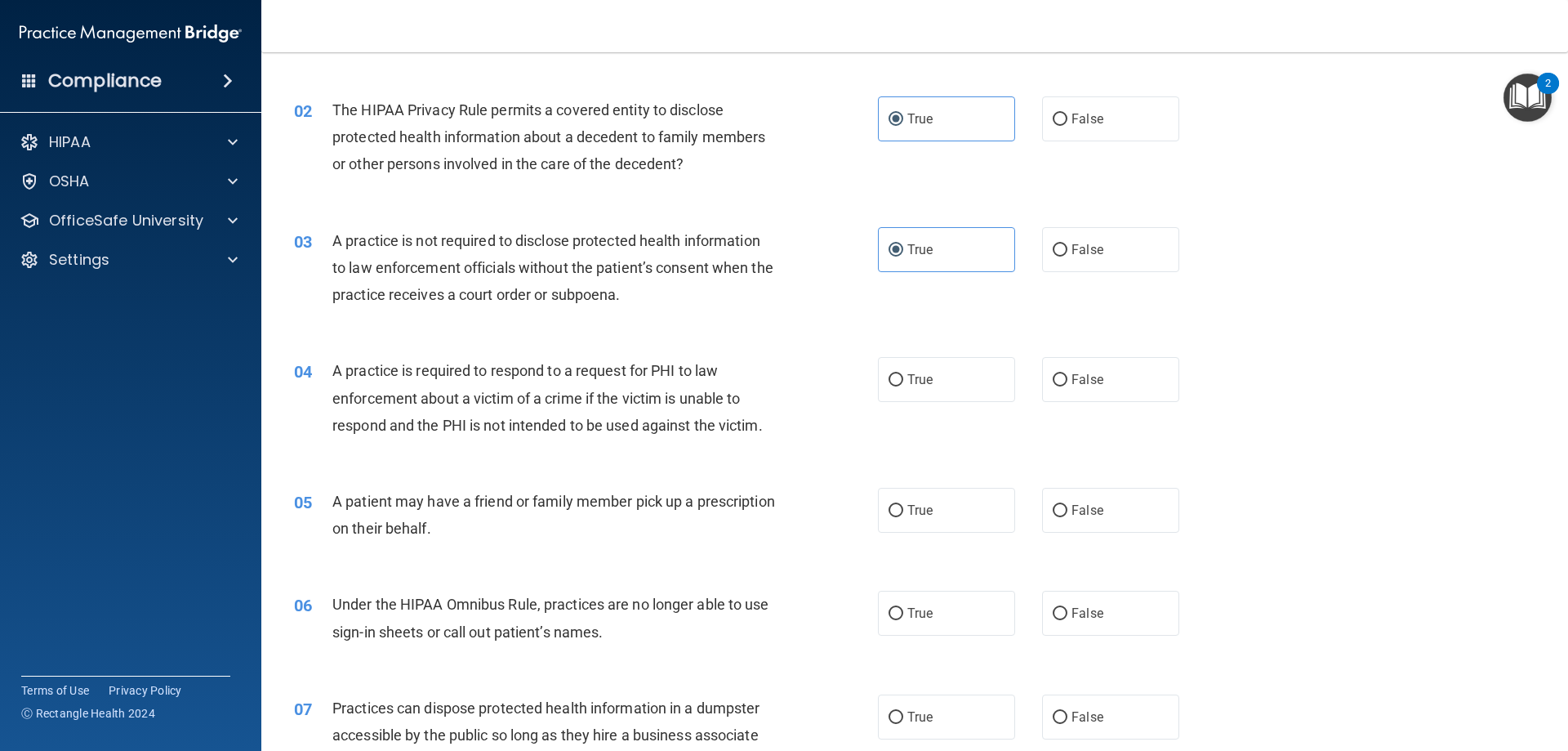
click at [940, 394] on label "True" at bounding box center [946, 379] width 137 height 45
click at [904, 387] on input "True" at bounding box center [896, 380] width 15 height 12
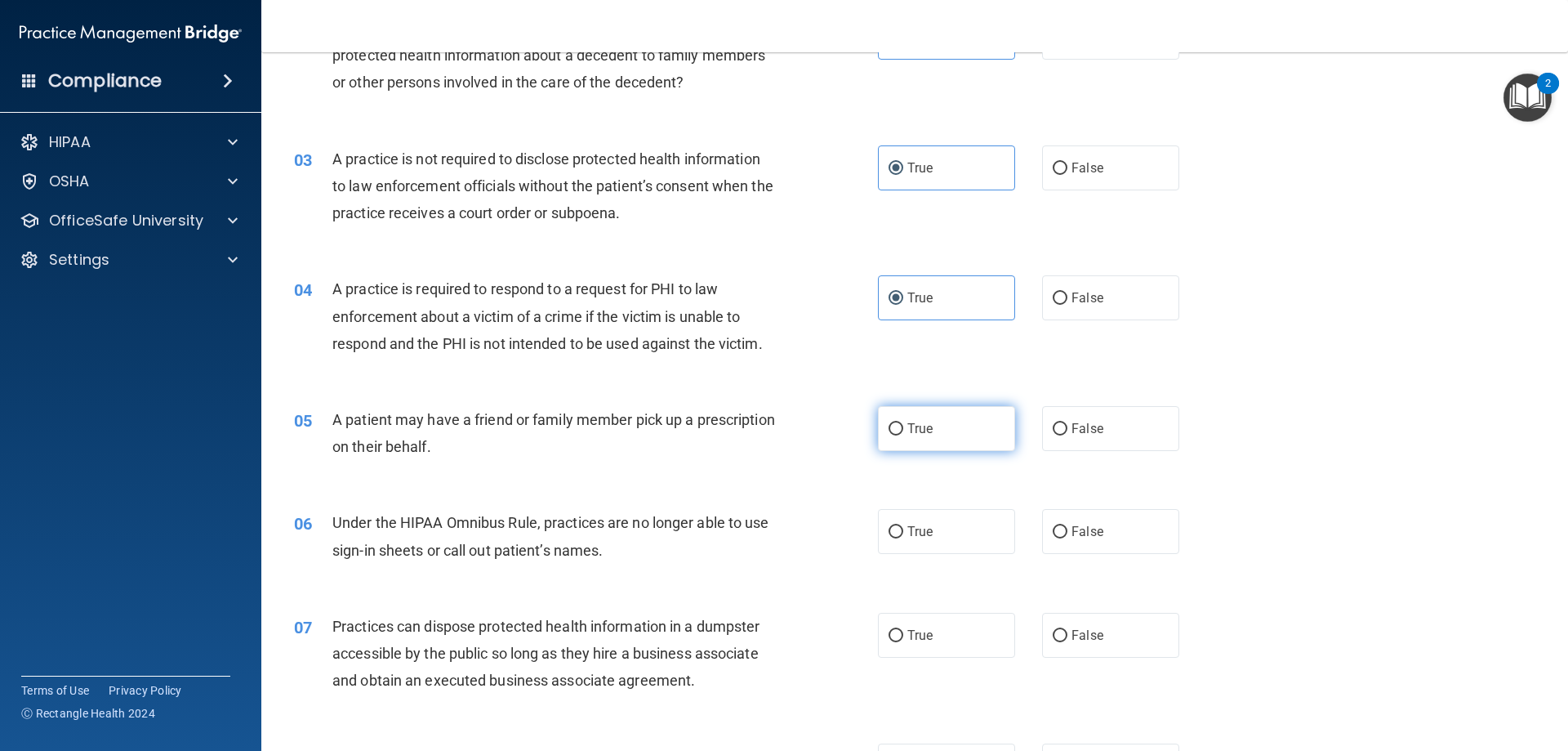
click at [951, 425] on label "True" at bounding box center [946, 428] width 137 height 45
click at [904, 425] on input "True" at bounding box center [896, 429] width 15 height 12
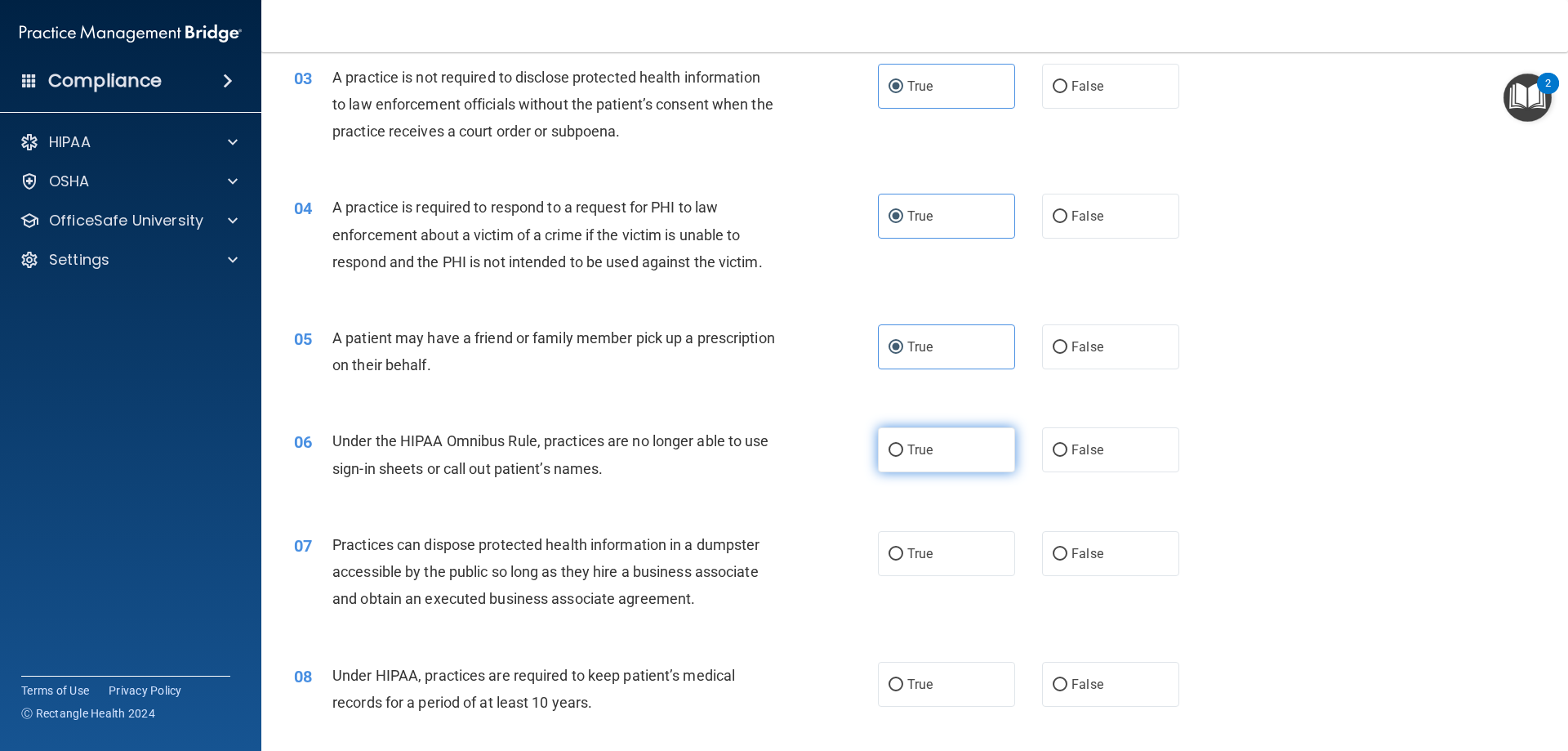
click at [954, 444] on label "True" at bounding box center [946, 449] width 137 height 45
click at [904, 444] on input "True" at bounding box center [896, 450] width 15 height 12
click at [1097, 441] on label "False" at bounding box center [1110, 449] width 137 height 45
click at [1068, 444] on input "False" at bounding box center [1060, 450] width 15 height 12
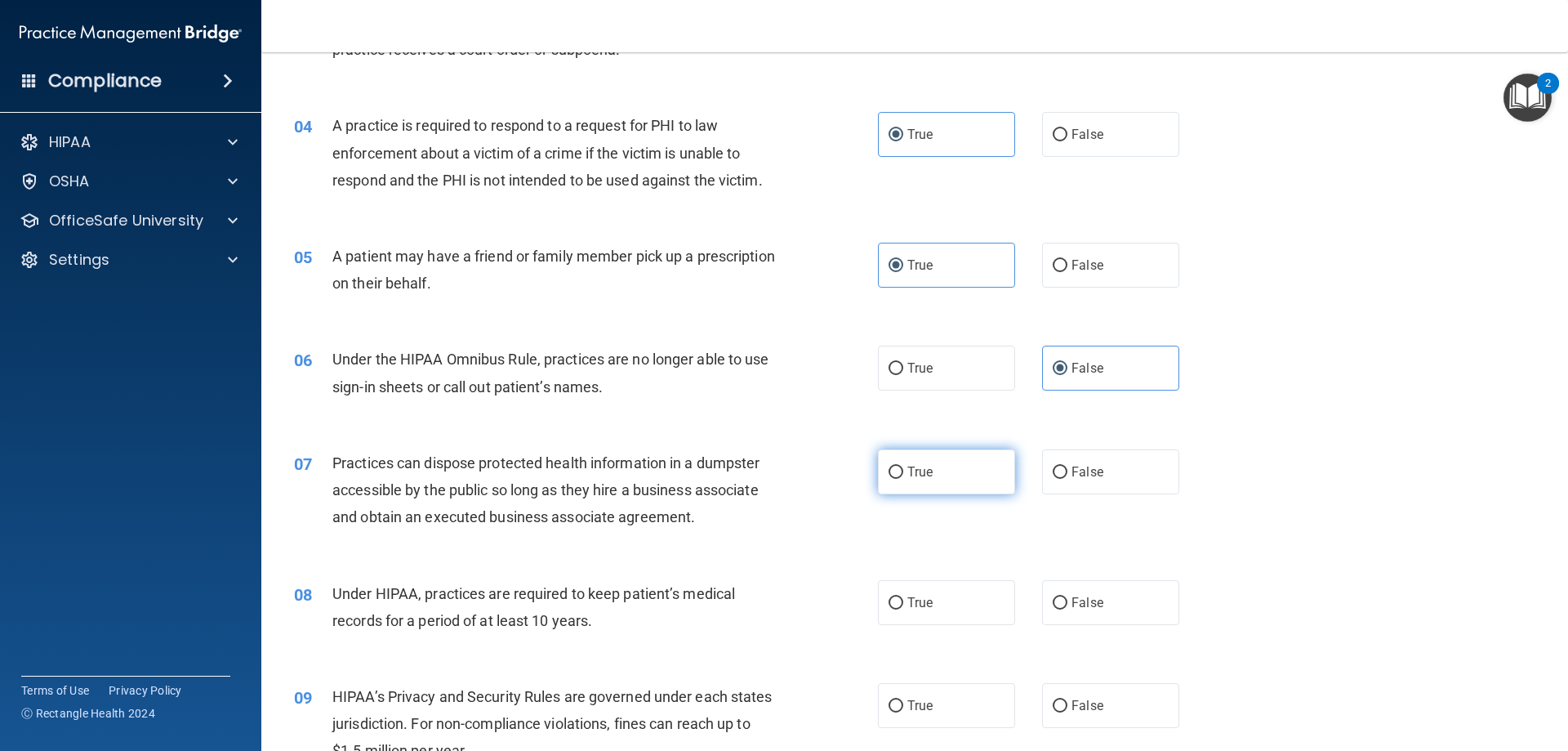
click at [971, 485] on label "True" at bounding box center [946, 471] width 137 height 45
click at [904, 478] on input "True" at bounding box center [896, 472] width 15 height 12
click at [1071, 476] on span "False" at bounding box center [1087, 472] width 32 height 16
click at [1064, 476] on input "False" at bounding box center [1060, 472] width 15 height 12
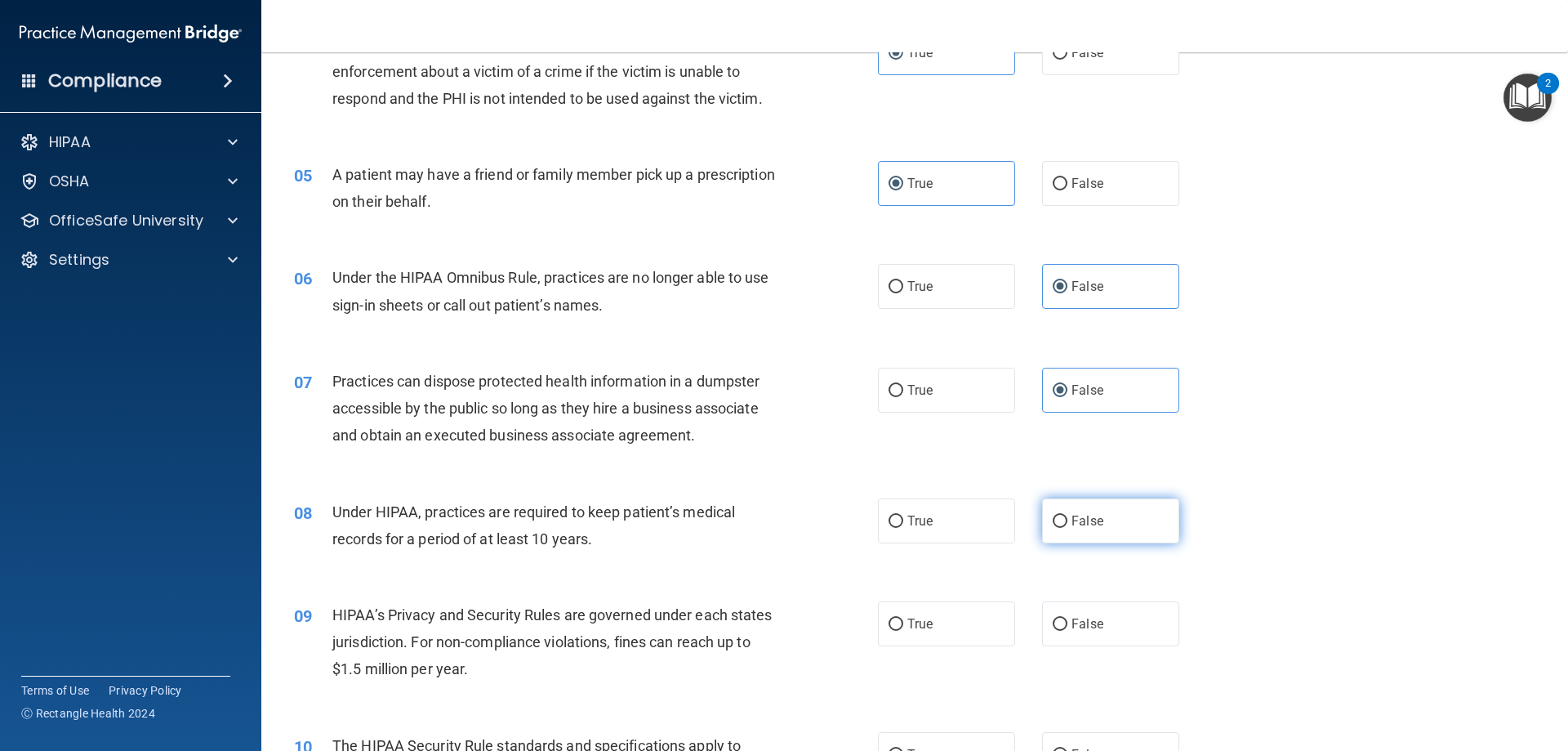
click at [1071, 522] on span "False" at bounding box center [1087, 521] width 32 height 16
click at [1068, 522] on input "False" at bounding box center [1060, 522] width 15 height 12
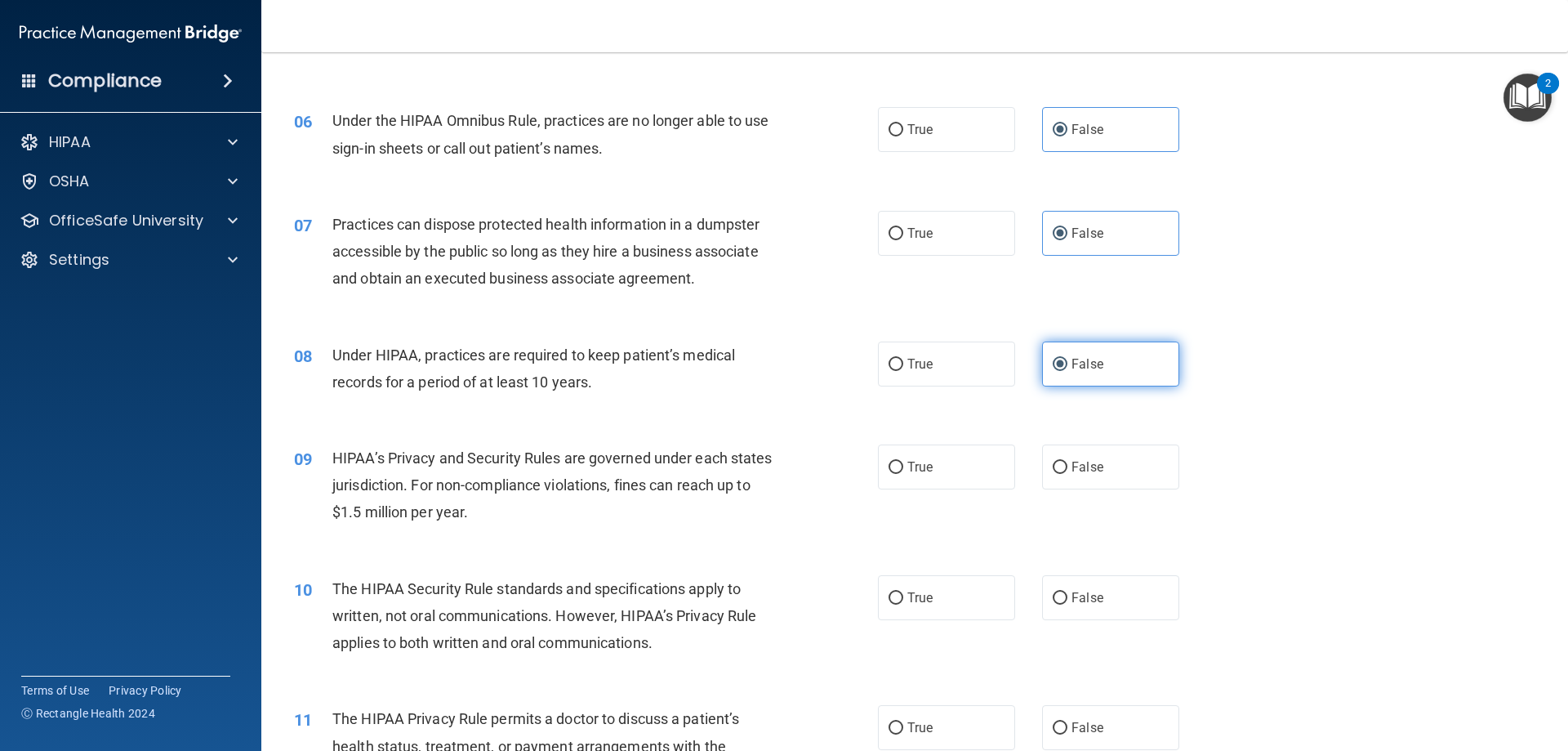
scroll to position [653, 0]
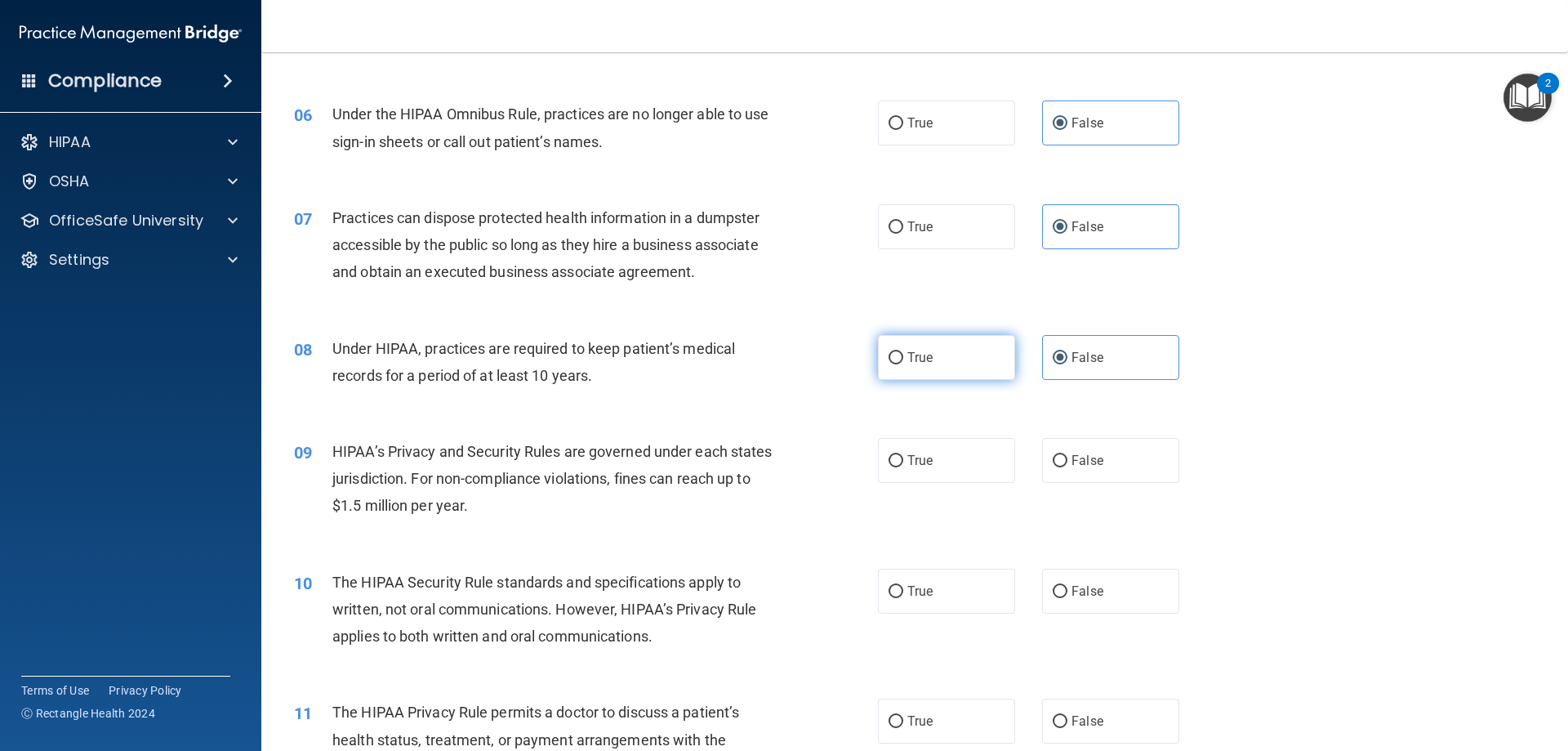
click at [958, 350] on label "True" at bounding box center [946, 357] width 137 height 45
click at [904, 352] on input "True" at bounding box center [896, 358] width 15 height 12
click at [972, 473] on label "True" at bounding box center [946, 460] width 137 height 45
click at [904, 467] on input "True" at bounding box center [896, 462] width 15 height 12
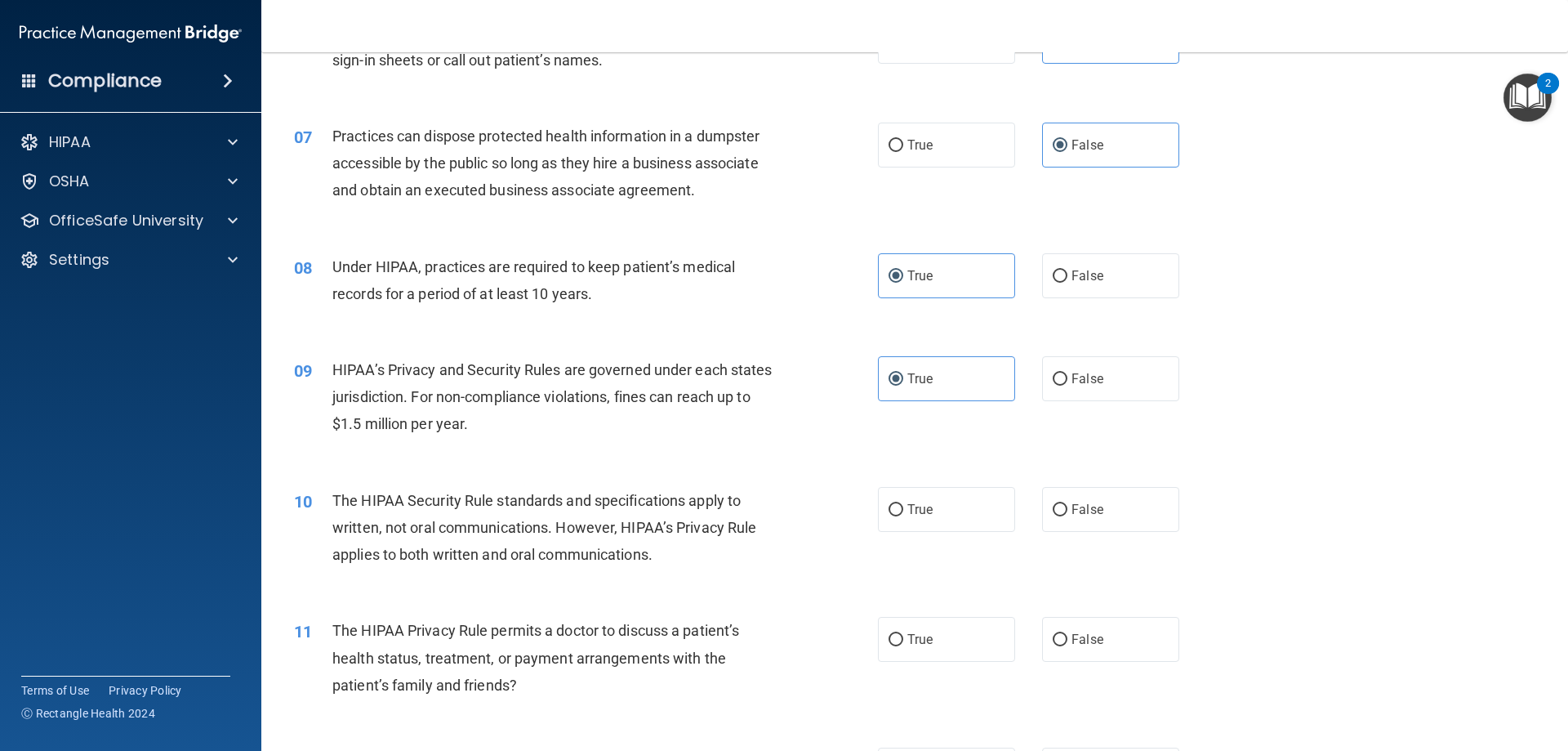
click at [972, 531] on label "True" at bounding box center [946, 509] width 137 height 45
click at [904, 516] on input "True" at bounding box center [896, 510] width 15 height 12
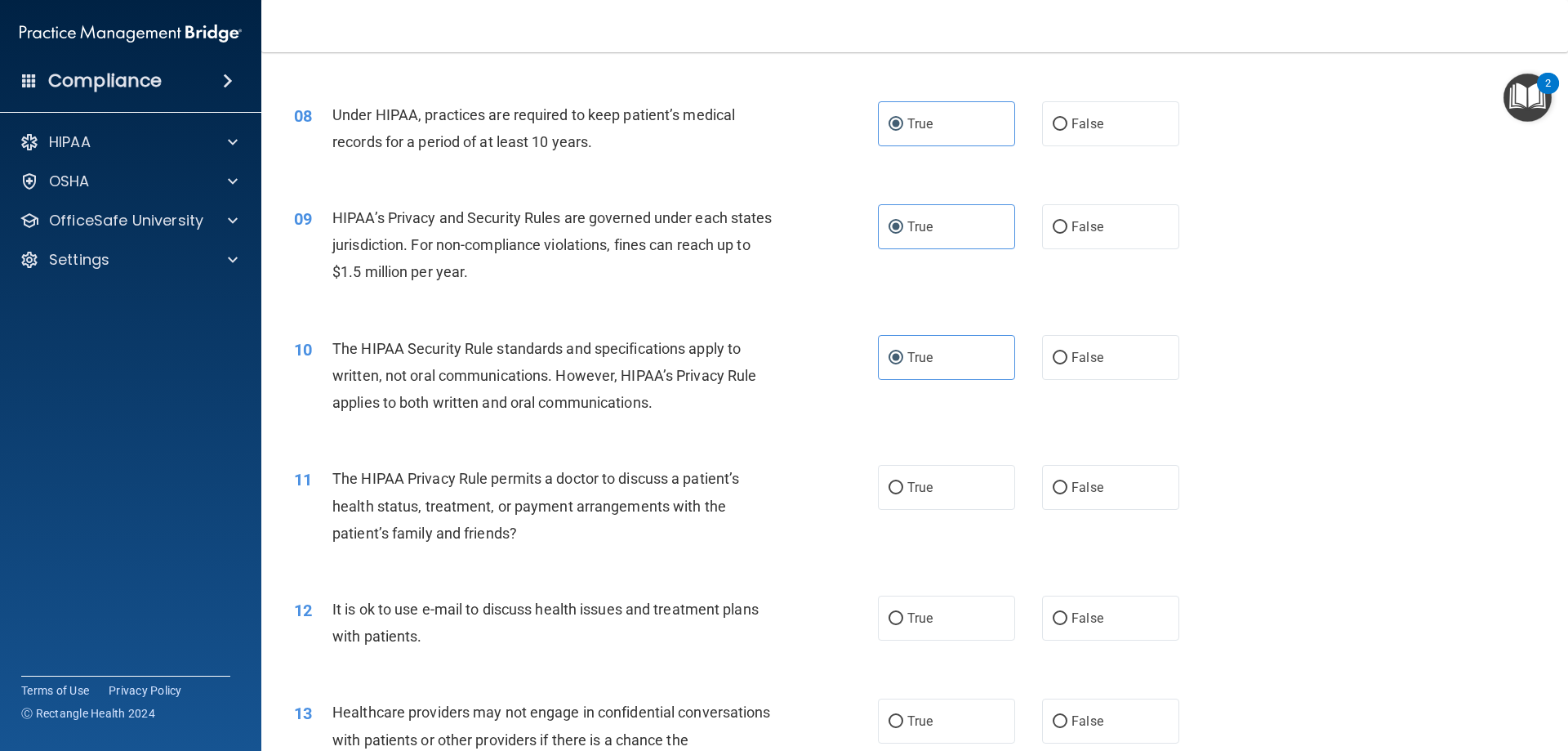
scroll to position [898, 0]
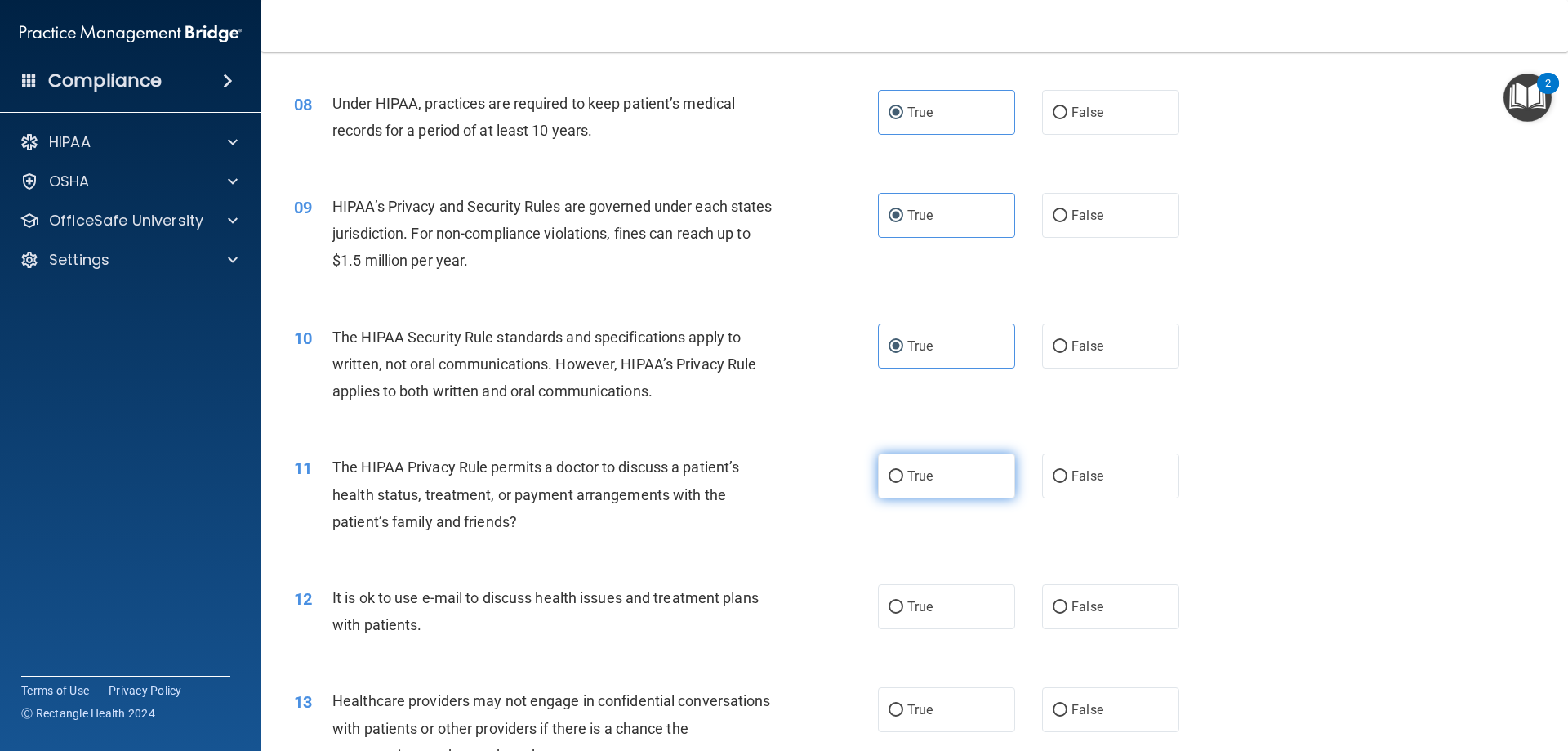
click at [951, 476] on label "True" at bounding box center [946, 476] width 137 height 45
click at [904, 476] on input "True" at bounding box center [896, 477] width 15 height 12
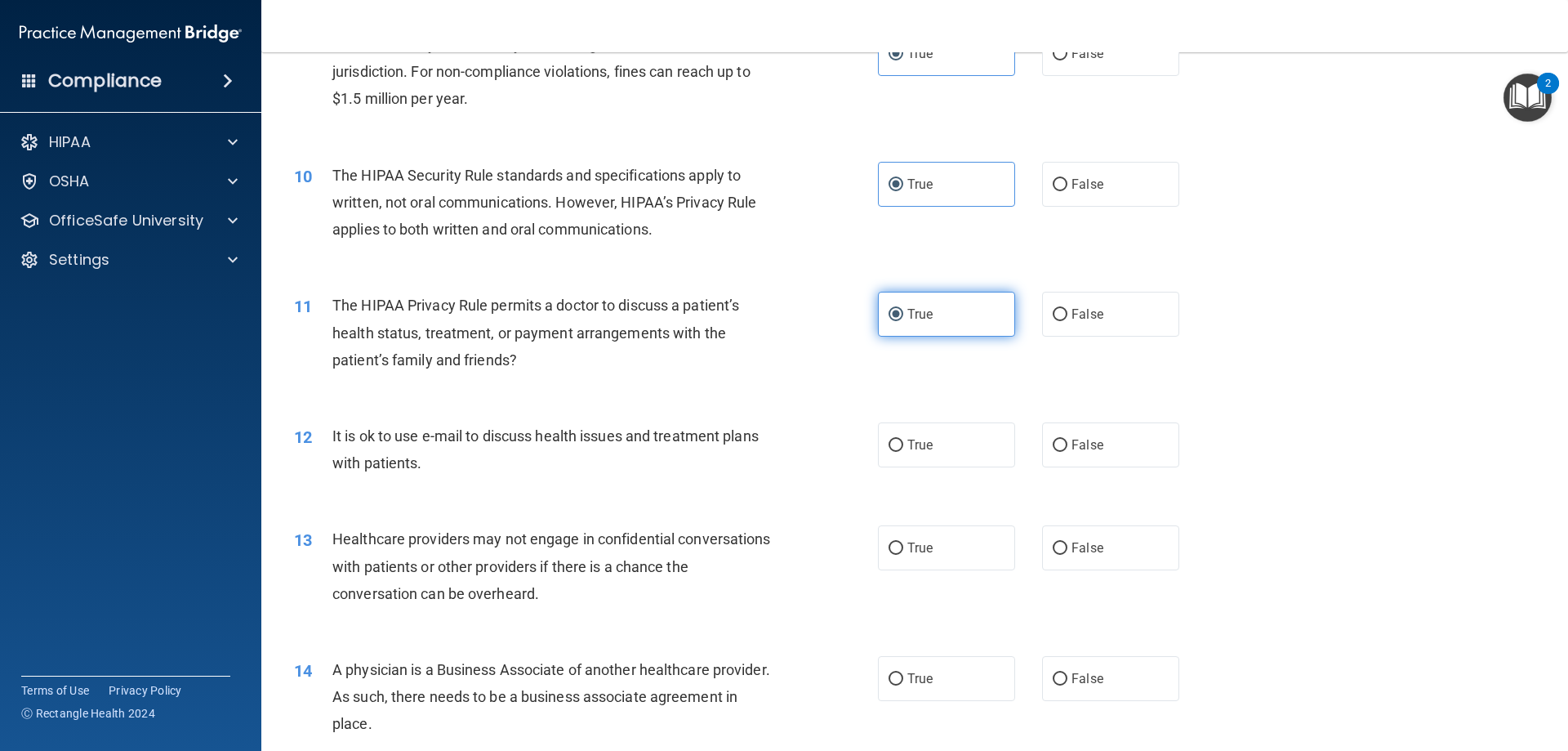
scroll to position [1062, 0]
click at [1067, 431] on label "False" at bounding box center [1110, 443] width 137 height 45
click at [1067, 438] on input "False" at bounding box center [1060, 444] width 15 height 12
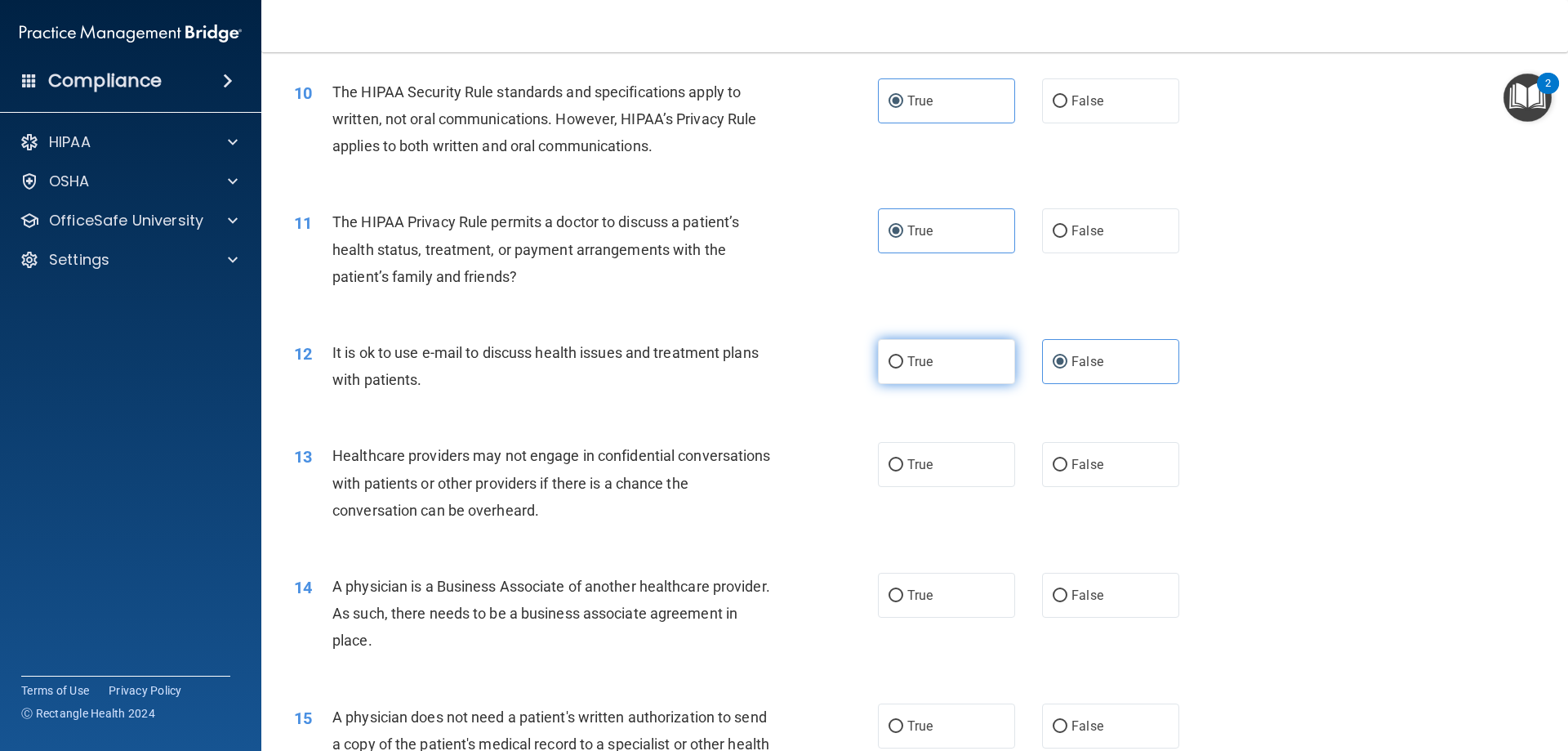
click at [964, 363] on label "True" at bounding box center [946, 361] width 137 height 45
click at [904, 363] on input "True" at bounding box center [896, 363] width 15 height 12
click at [1042, 357] on label "False" at bounding box center [1110, 361] width 137 height 45
click at [1053, 357] on input "False" at bounding box center [1060, 363] width 15 height 12
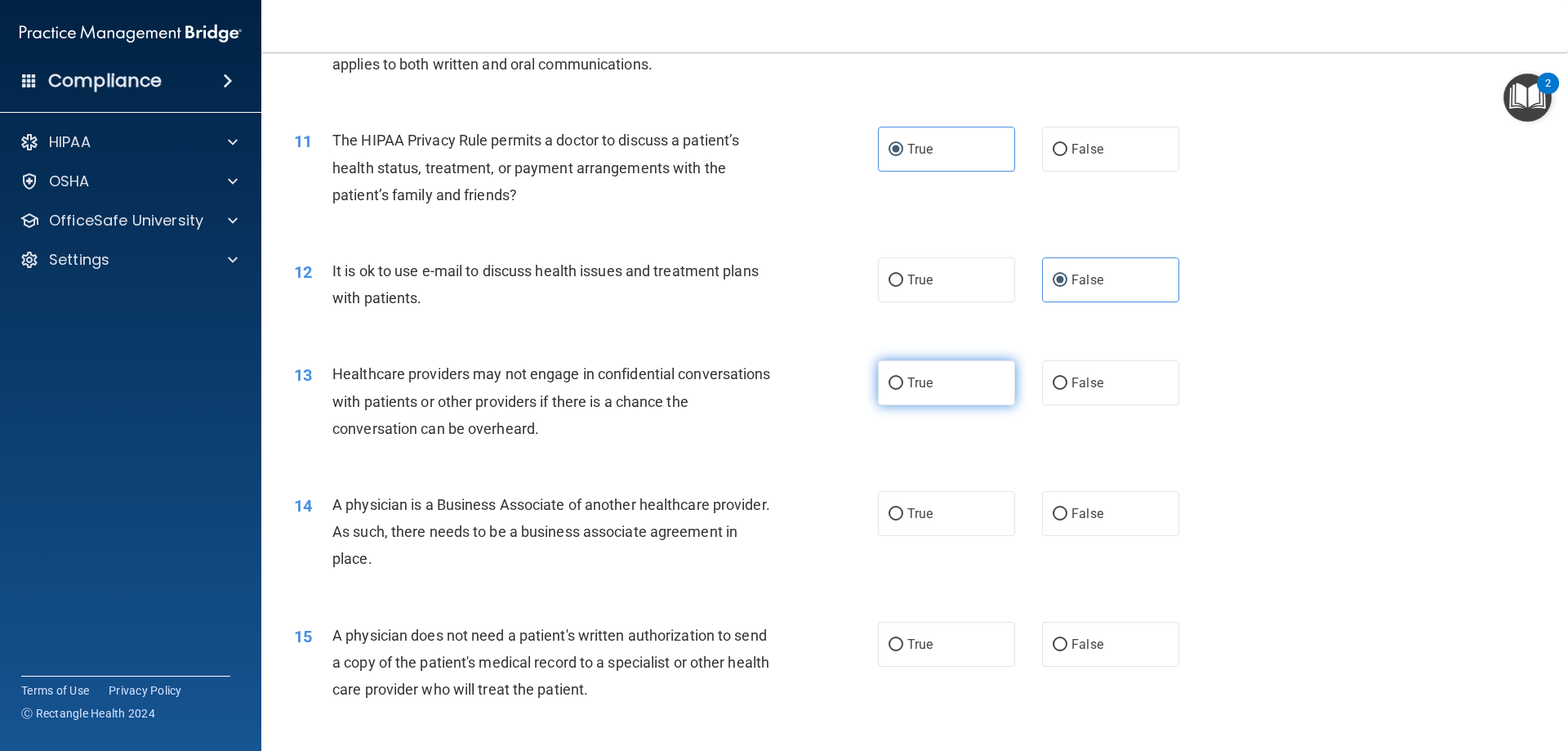
click at [881, 402] on label "True" at bounding box center [946, 382] width 137 height 45
click at [889, 389] on input "True" at bounding box center [896, 384] width 15 height 12
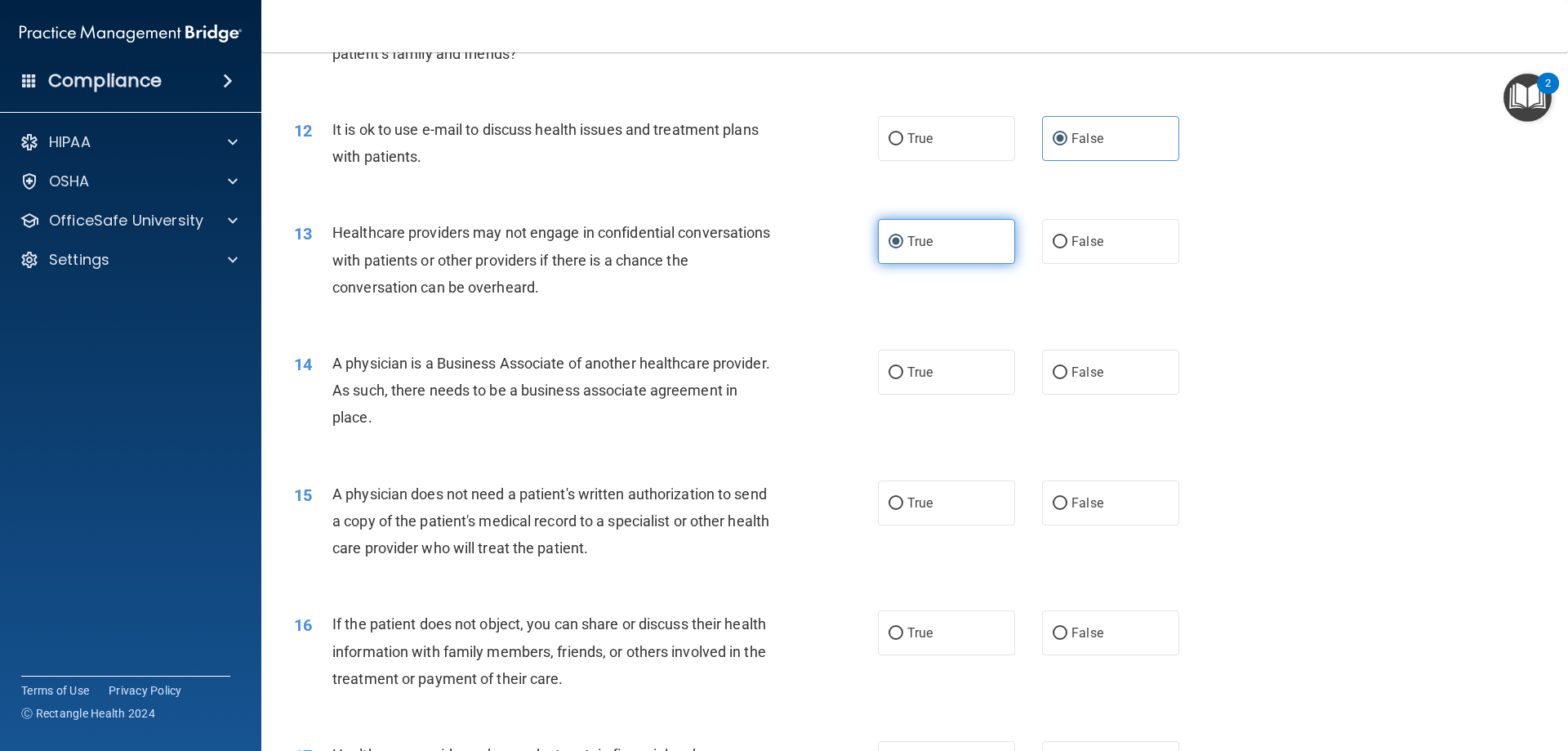
scroll to position [1388, 0]
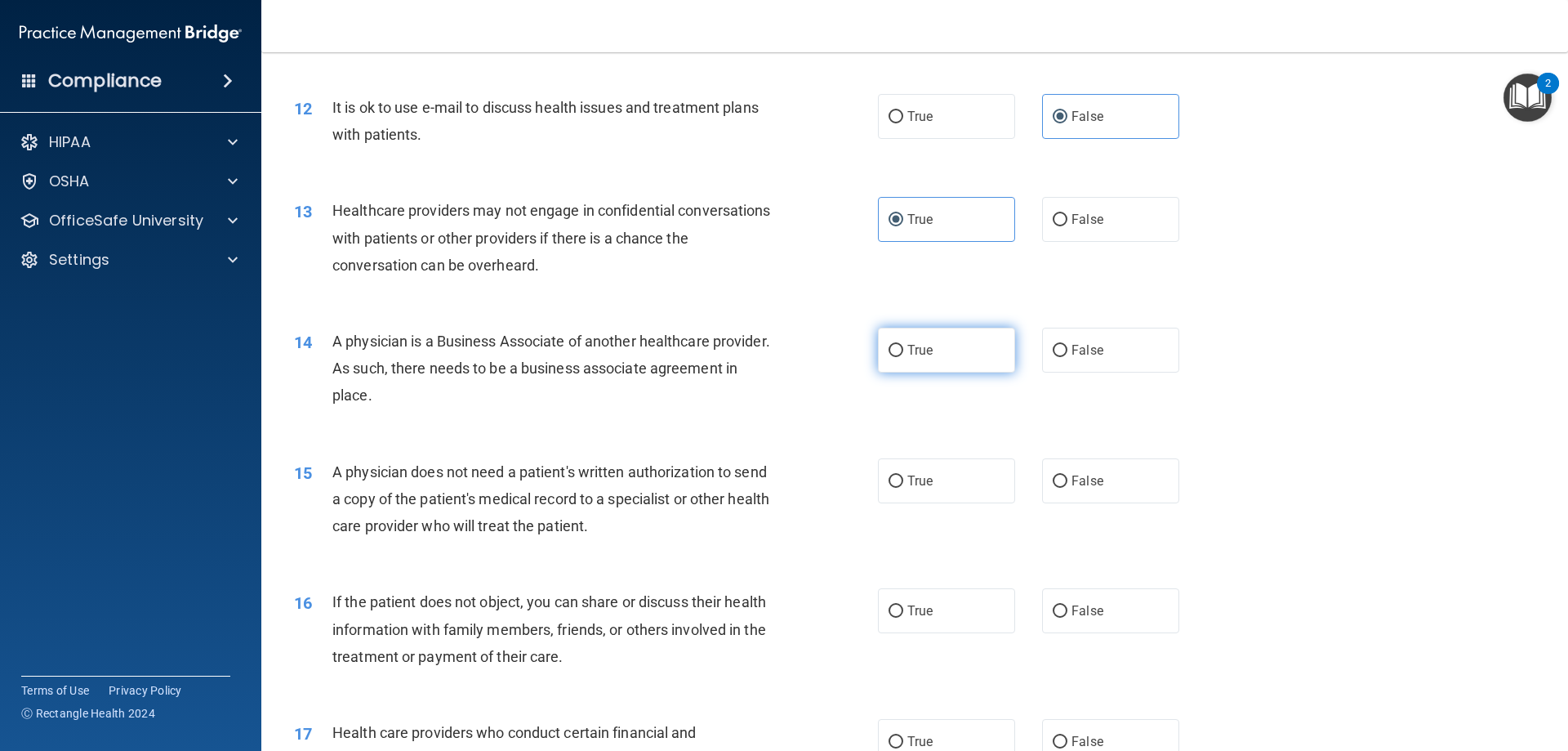
click at [949, 340] on label "True" at bounding box center [946, 349] width 137 height 45
click at [904, 345] on input "True" at bounding box center [896, 351] width 15 height 12
click at [1062, 477] on label "False" at bounding box center [1110, 480] width 137 height 45
click at [1062, 477] on input "False" at bounding box center [1060, 482] width 15 height 12
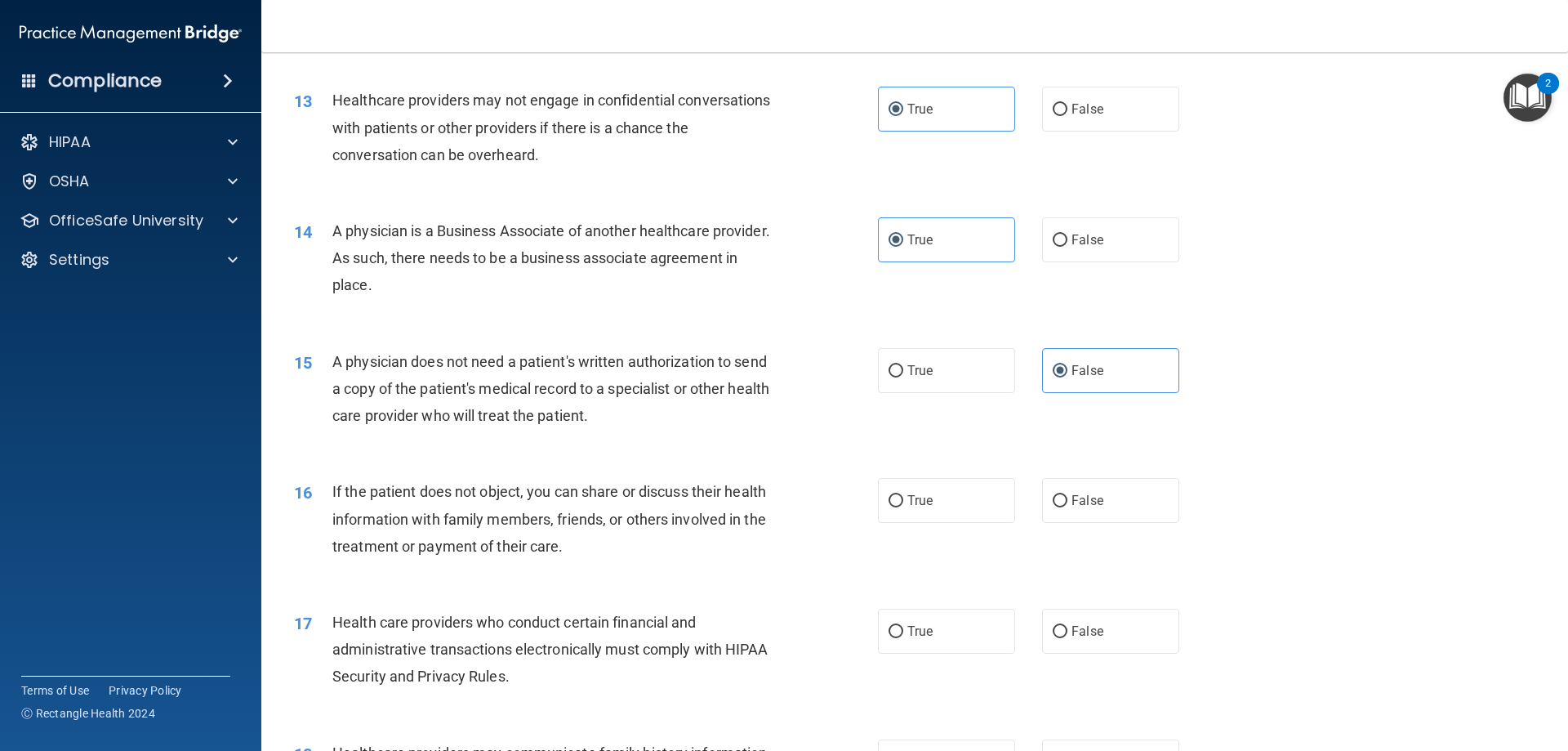
scroll to position [1552, 0]
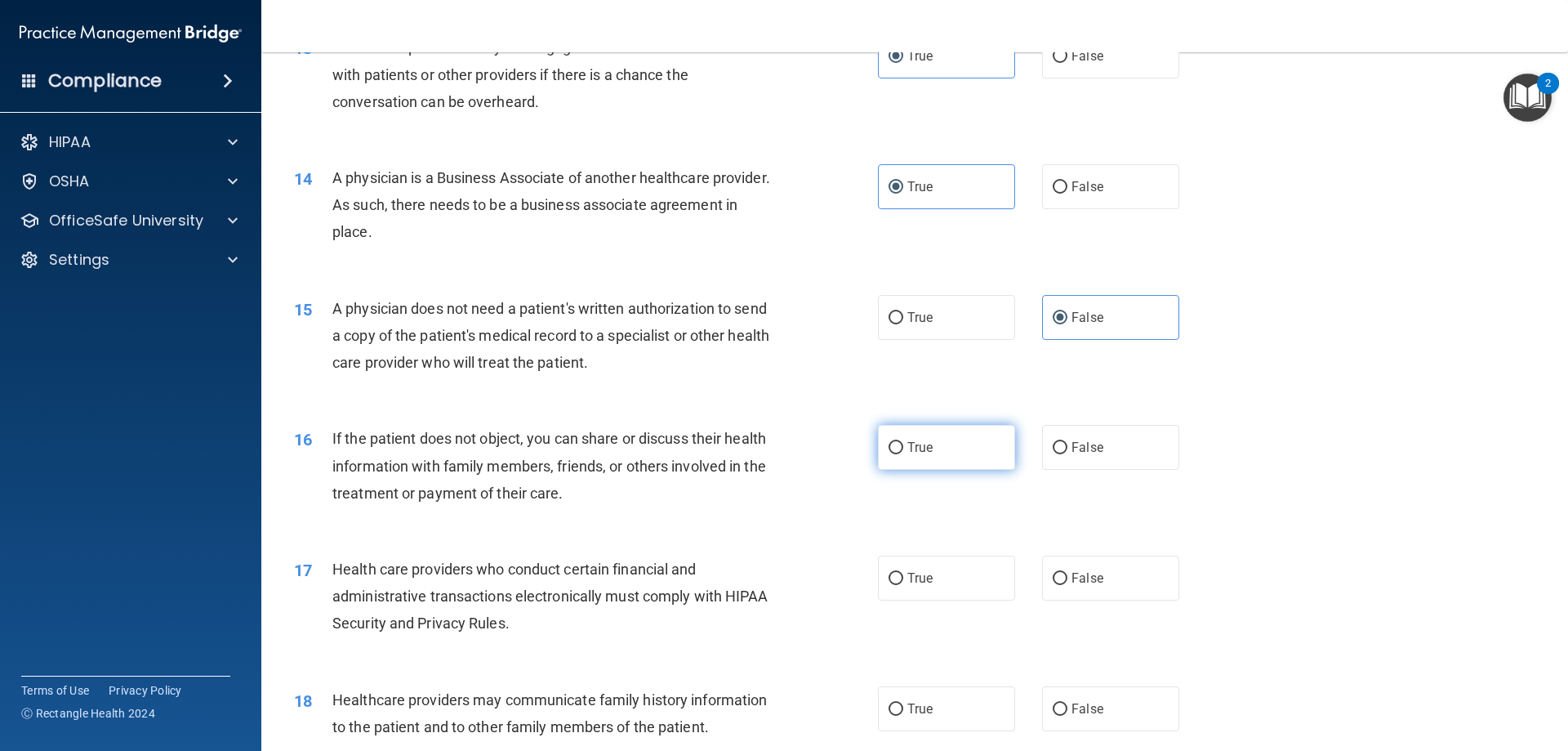
click at [977, 467] on label "True" at bounding box center [946, 447] width 137 height 45
click at [904, 454] on input "True" at bounding box center [896, 448] width 15 height 12
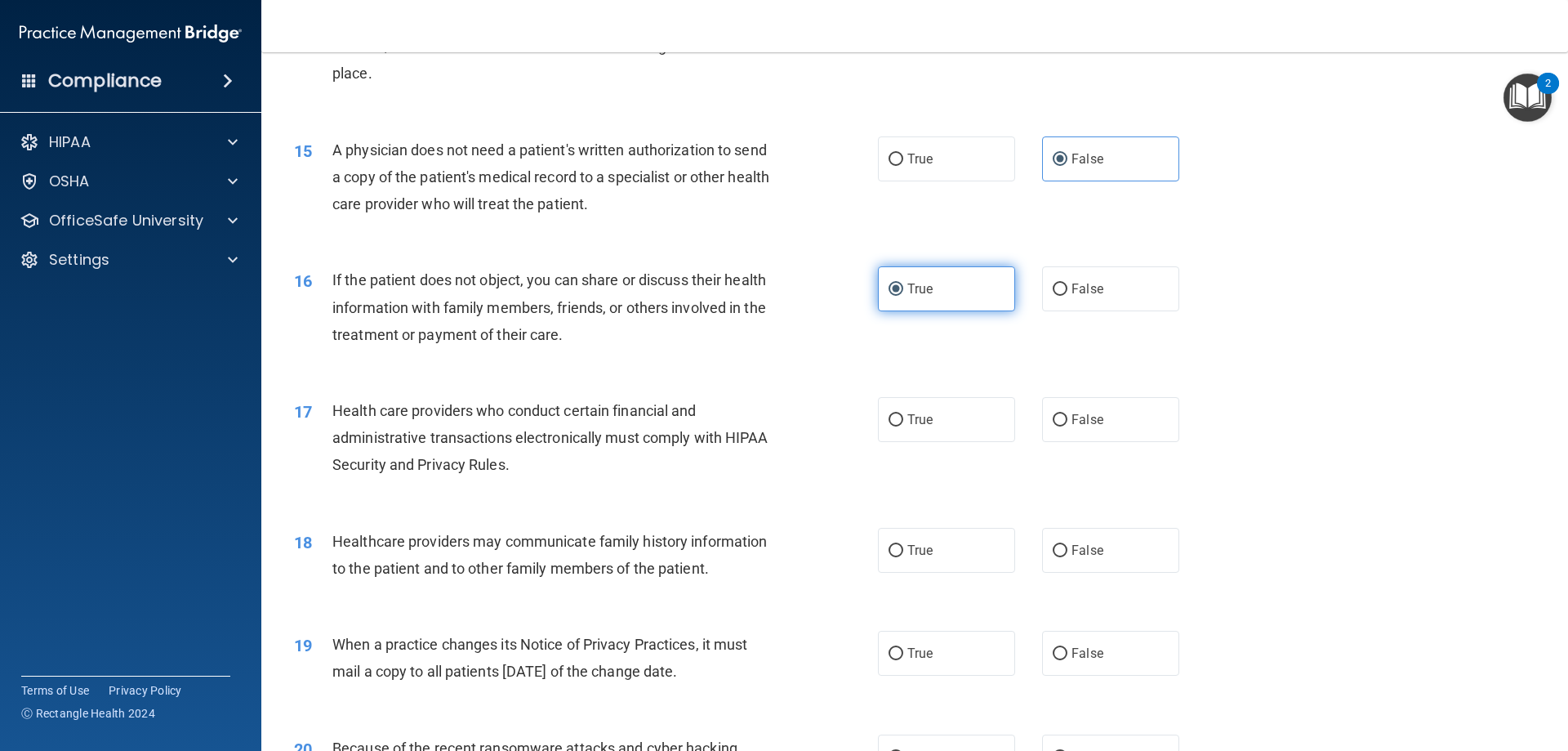
scroll to position [1716, 0]
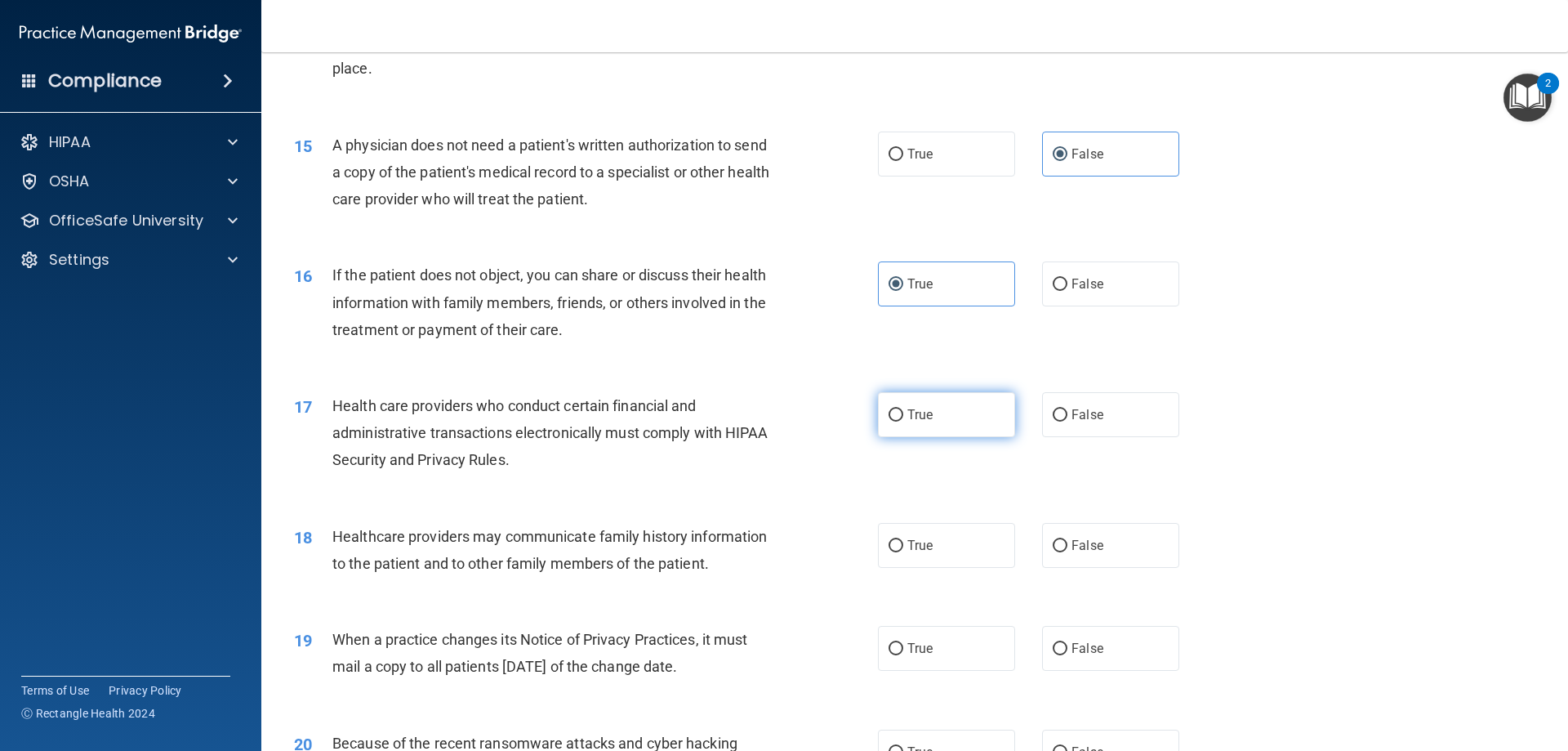
click at [971, 429] on label "True" at bounding box center [946, 414] width 137 height 45
click at [904, 422] on input "True" at bounding box center [896, 416] width 15 height 12
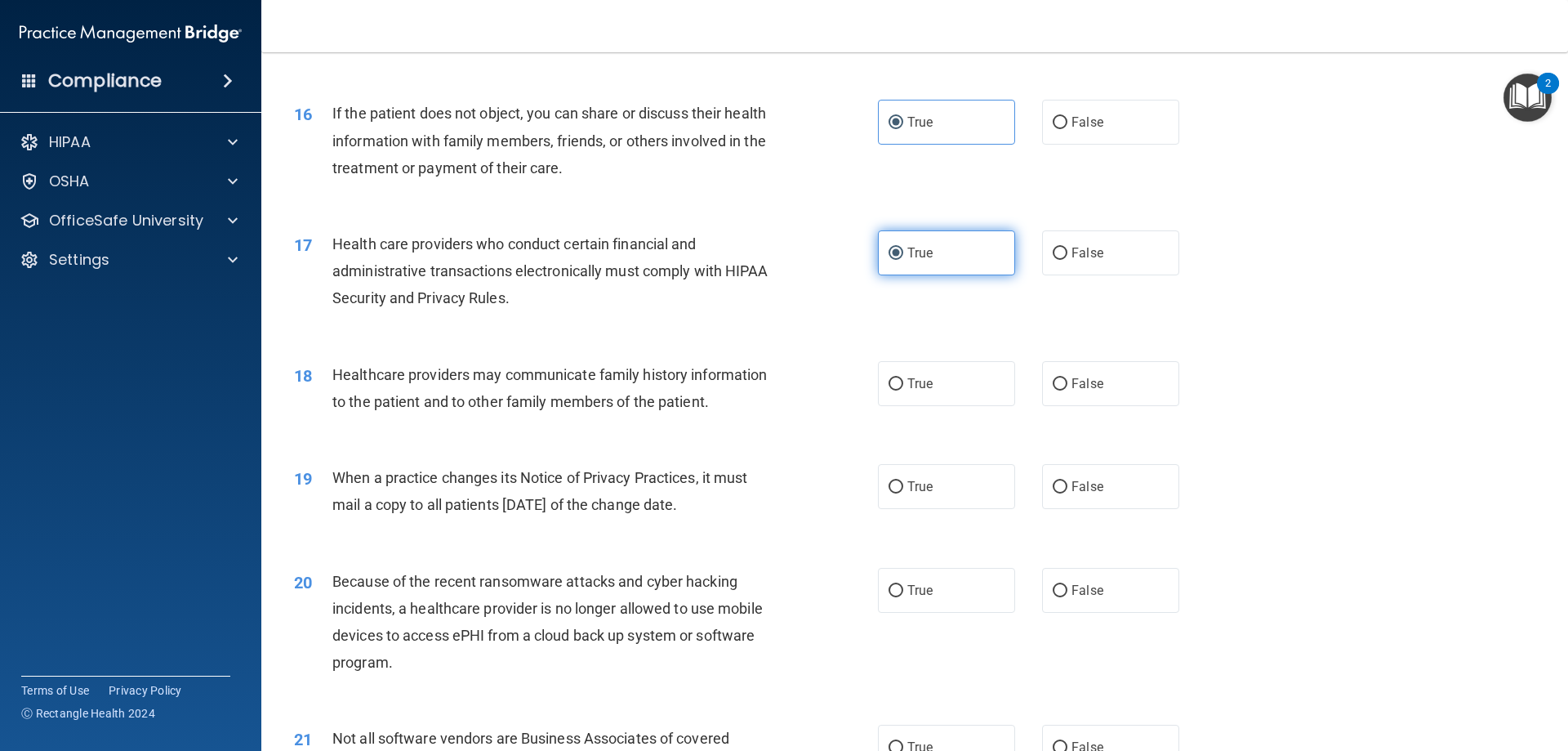
scroll to position [1879, 0]
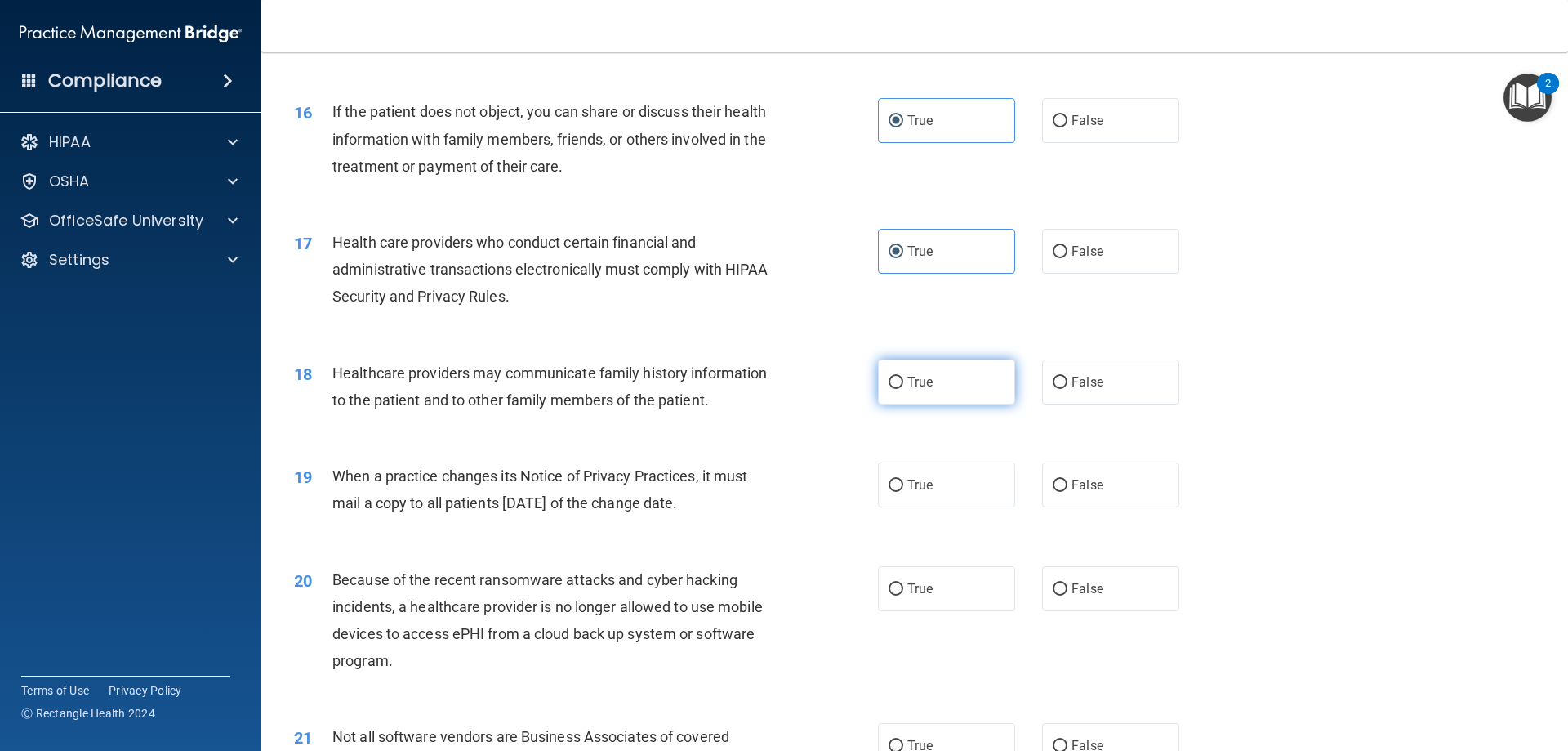
click at [942, 389] on label "True" at bounding box center [946, 381] width 137 height 45
click at [904, 389] on input "True" at bounding box center [896, 383] width 15 height 12
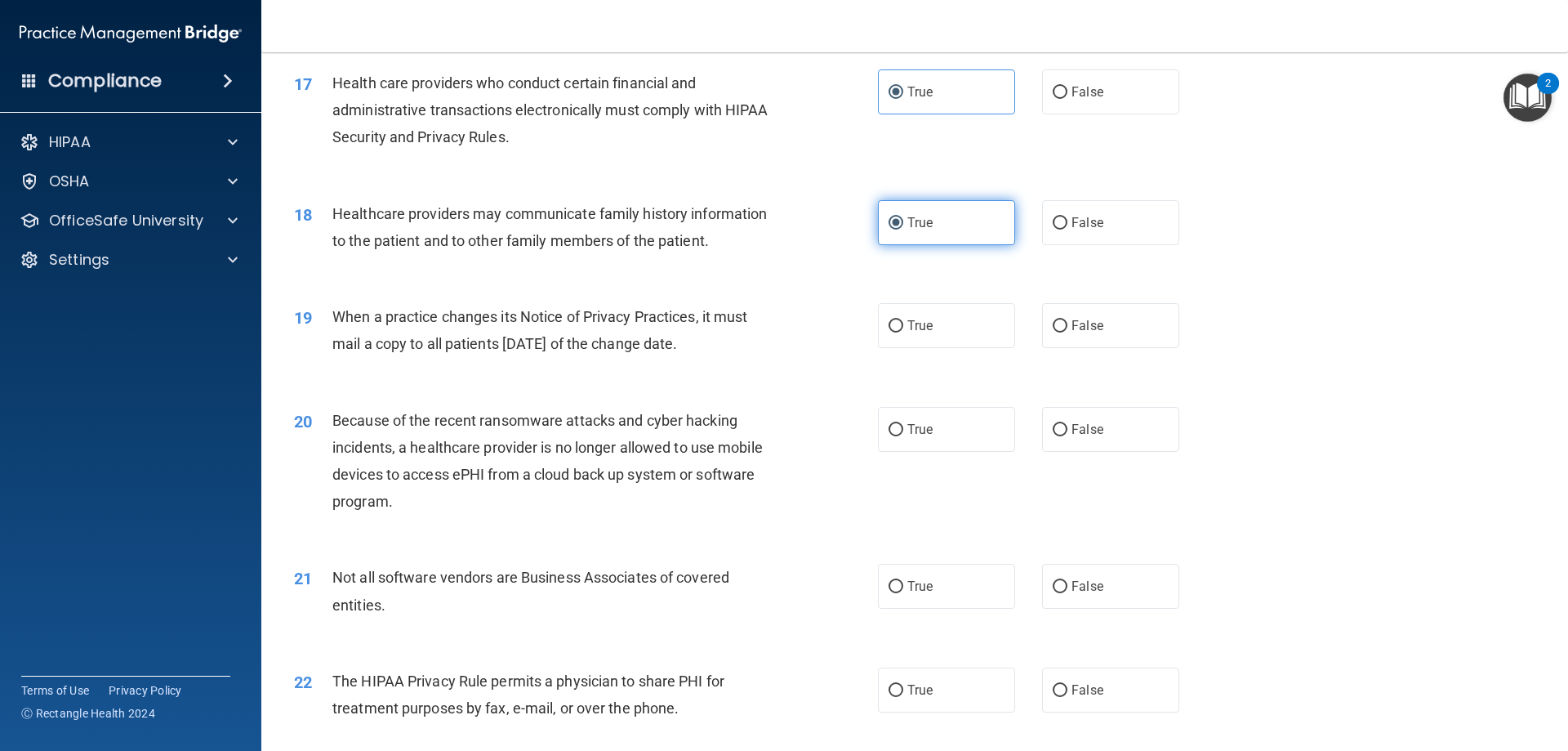
scroll to position [2042, 0]
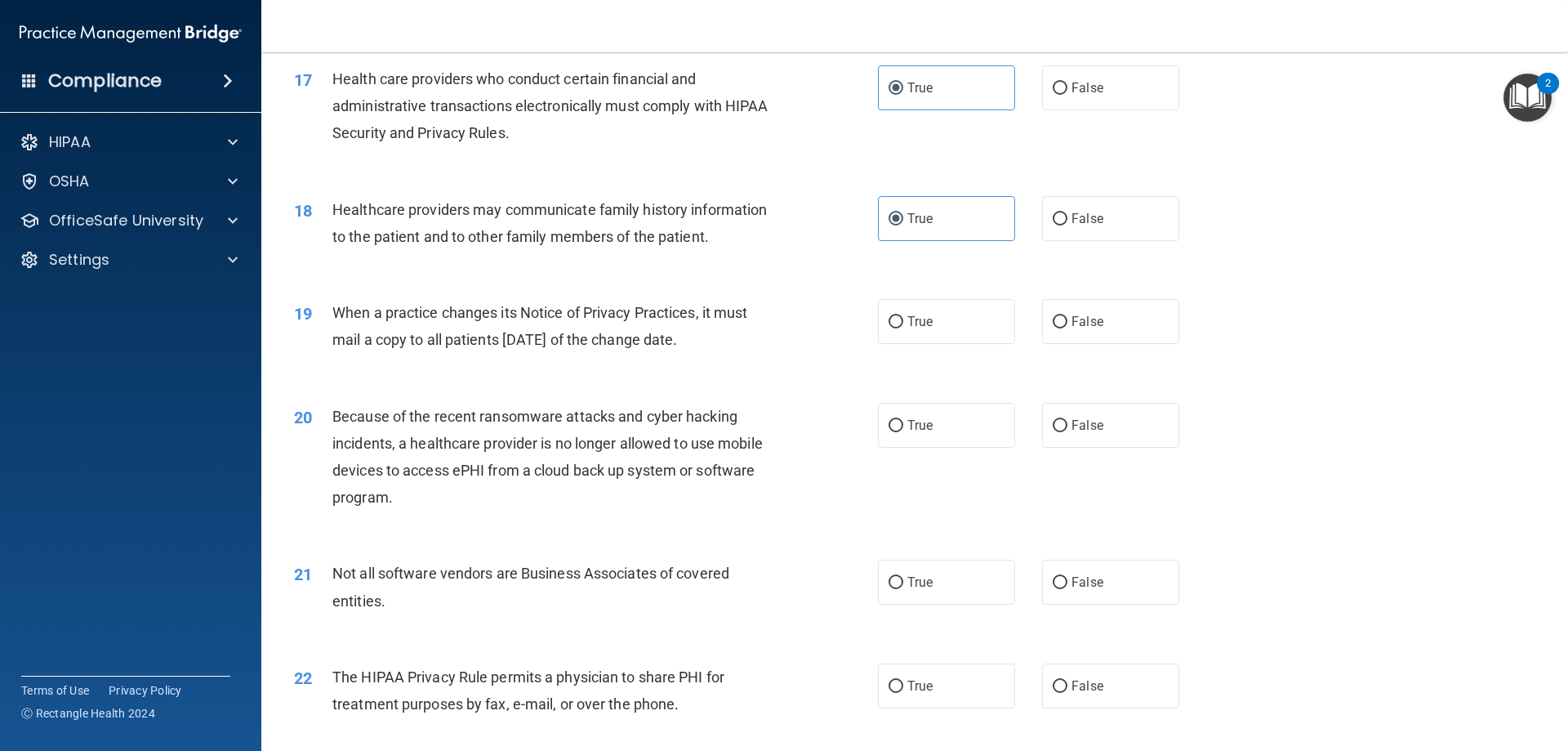
click at [942, 354] on div "19 When a practice changes its Notice of Privacy Practices, it must mail a copy…" at bounding box center [914, 330] width 1266 height 103
click at [939, 341] on label "True" at bounding box center [946, 321] width 137 height 45
click at [904, 328] on input "True" at bounding box center [896, 322] width 15 height 12
click at [948, 442] on label "True" at bounding box center [946, 424] width 137 height 45
click at [904, 432] on input "True" at bounding box center [896, 426] width 15 height 12
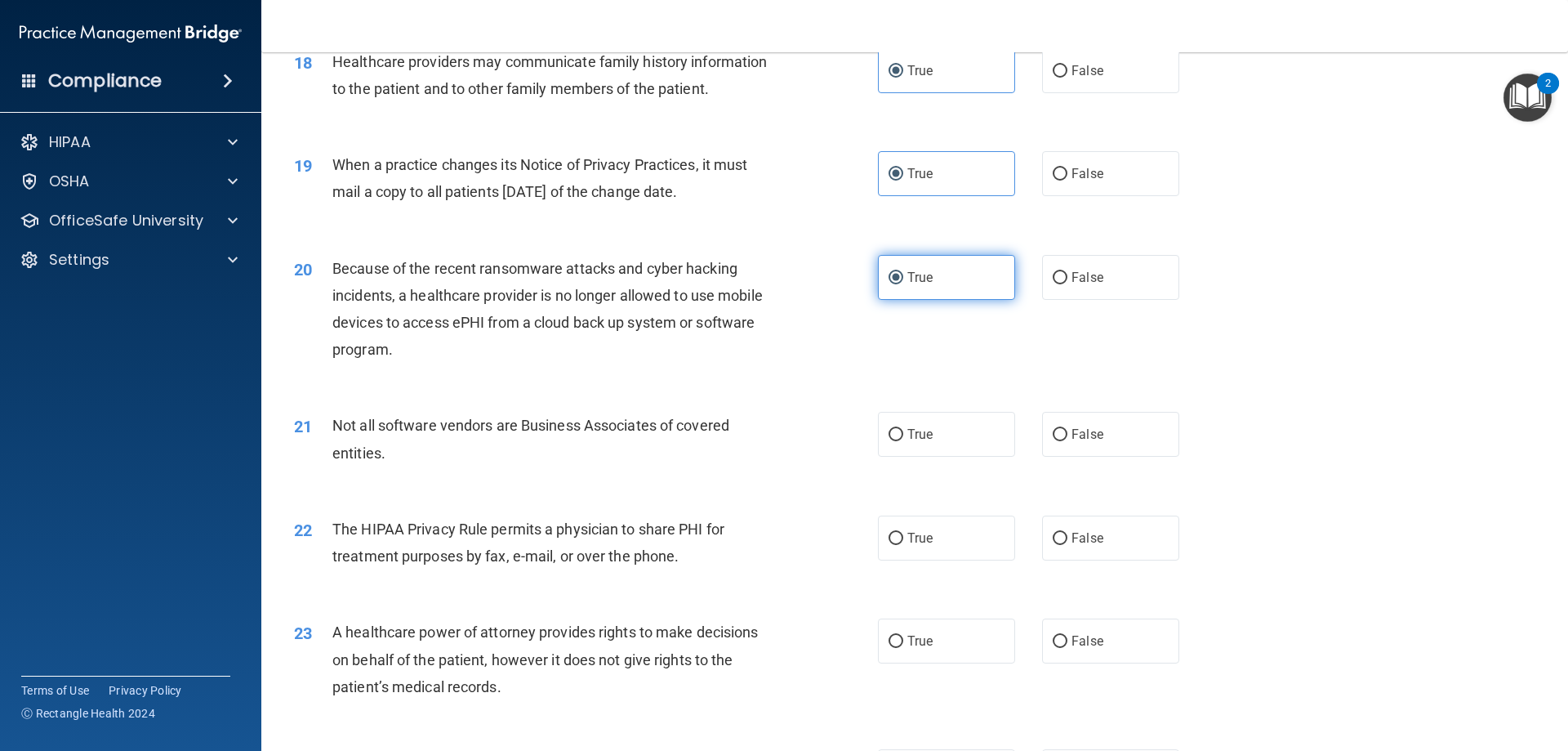
scroll to position [2205, 0]
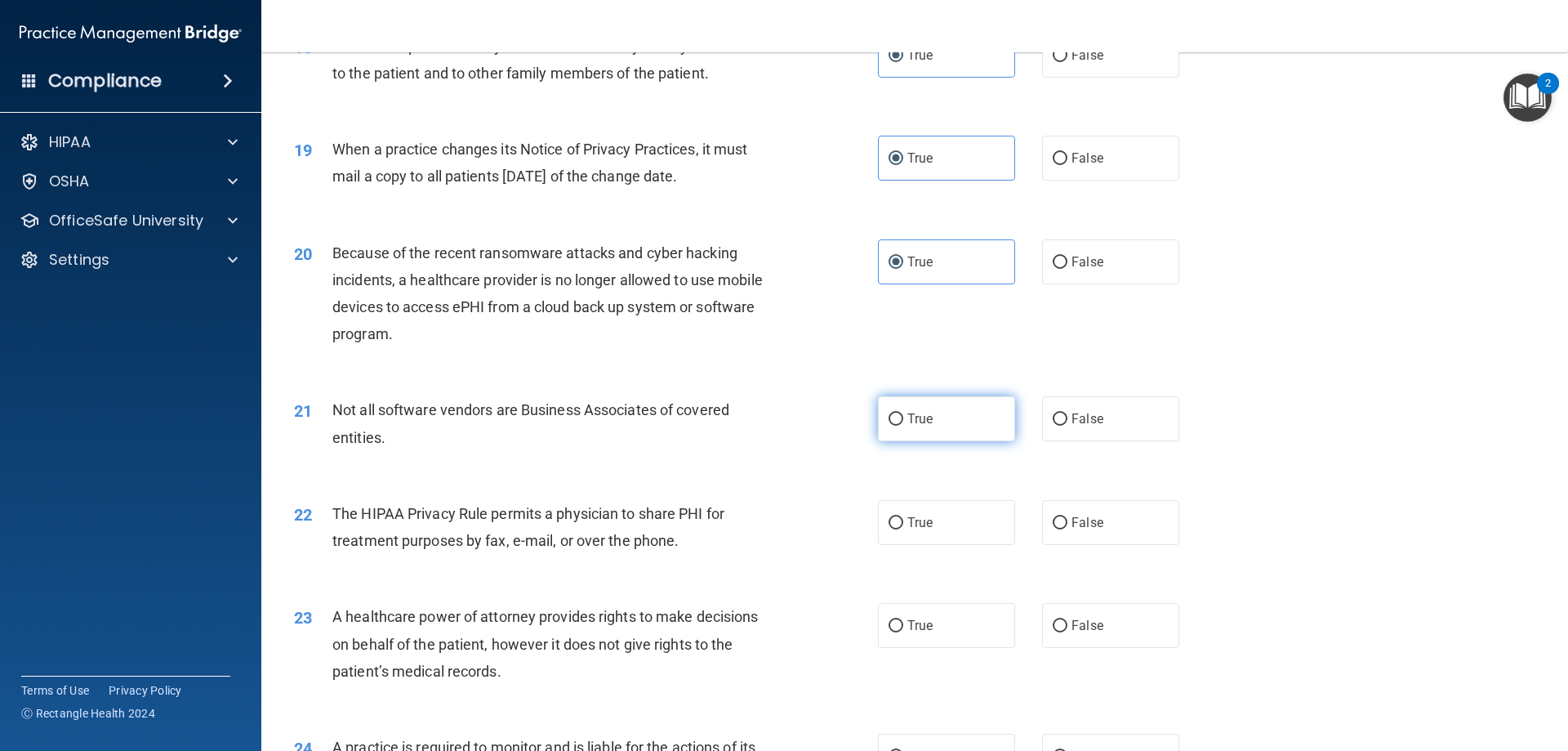
click at [967, 422] on label "True" at bounding box center [946, 418] width 137 height 45
click at [904, 422] on input "True" at bounding box center [896, 419] width 15 height 12
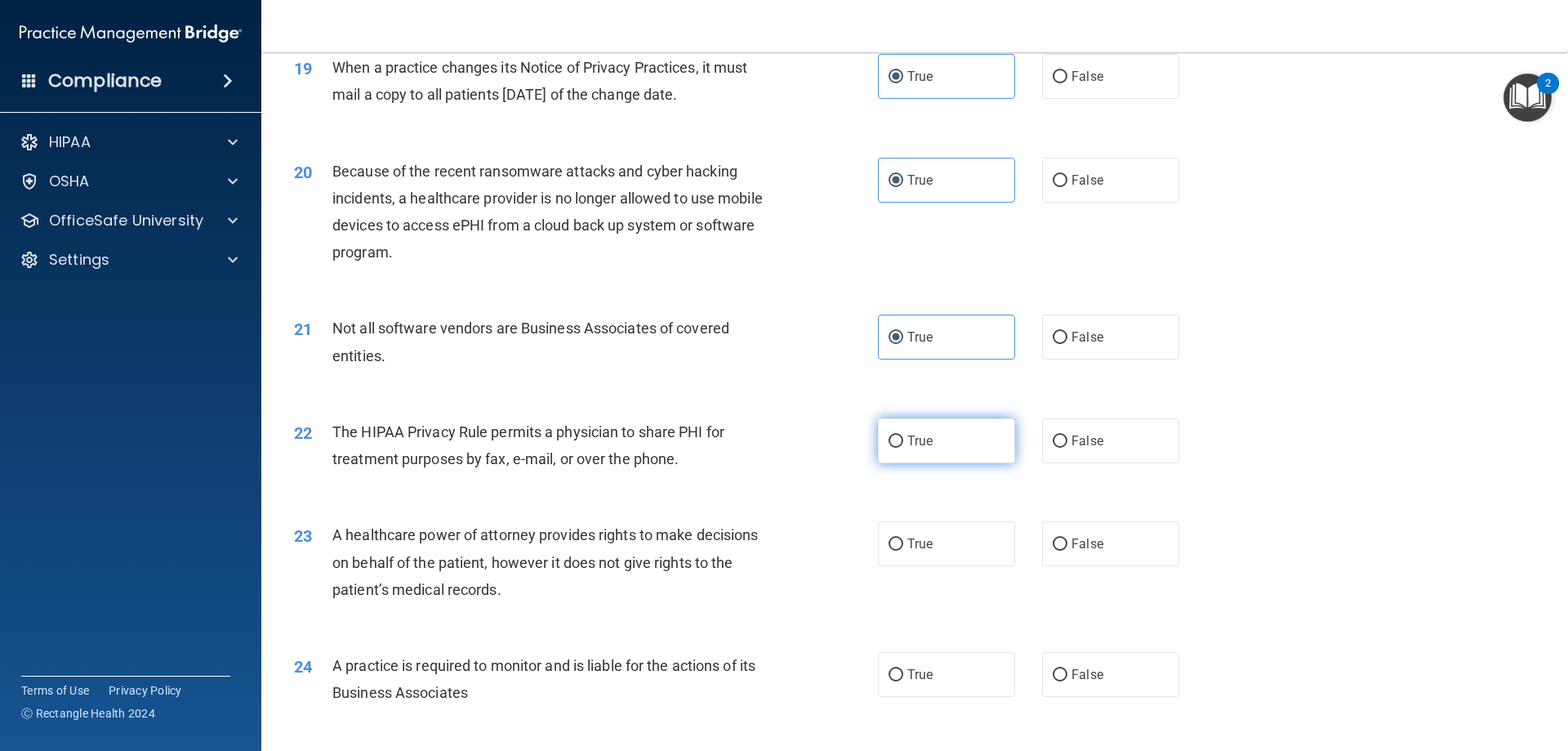
click at [981, 445] on label "True" at bounding box center [946, 440] width 137 height 45
click at [904, 445] on input "True" at bounding box center [896, 441] width 15 height 12
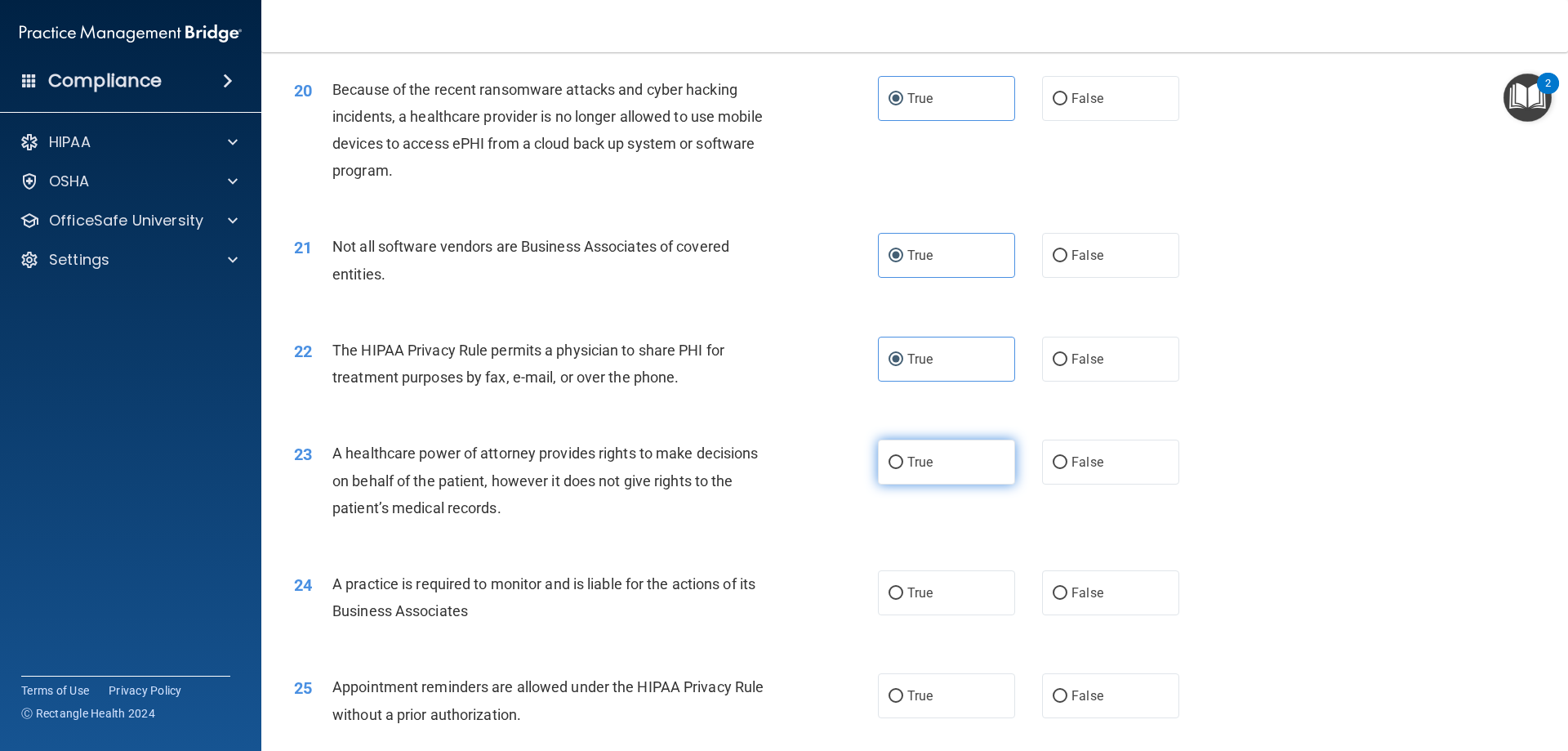
click at [938, 473] on label "True" at bounding box center [946, 462] width 137 height 45
click at [904, 469] on input "True" at bounding box center [896, 462] width 15 height 12
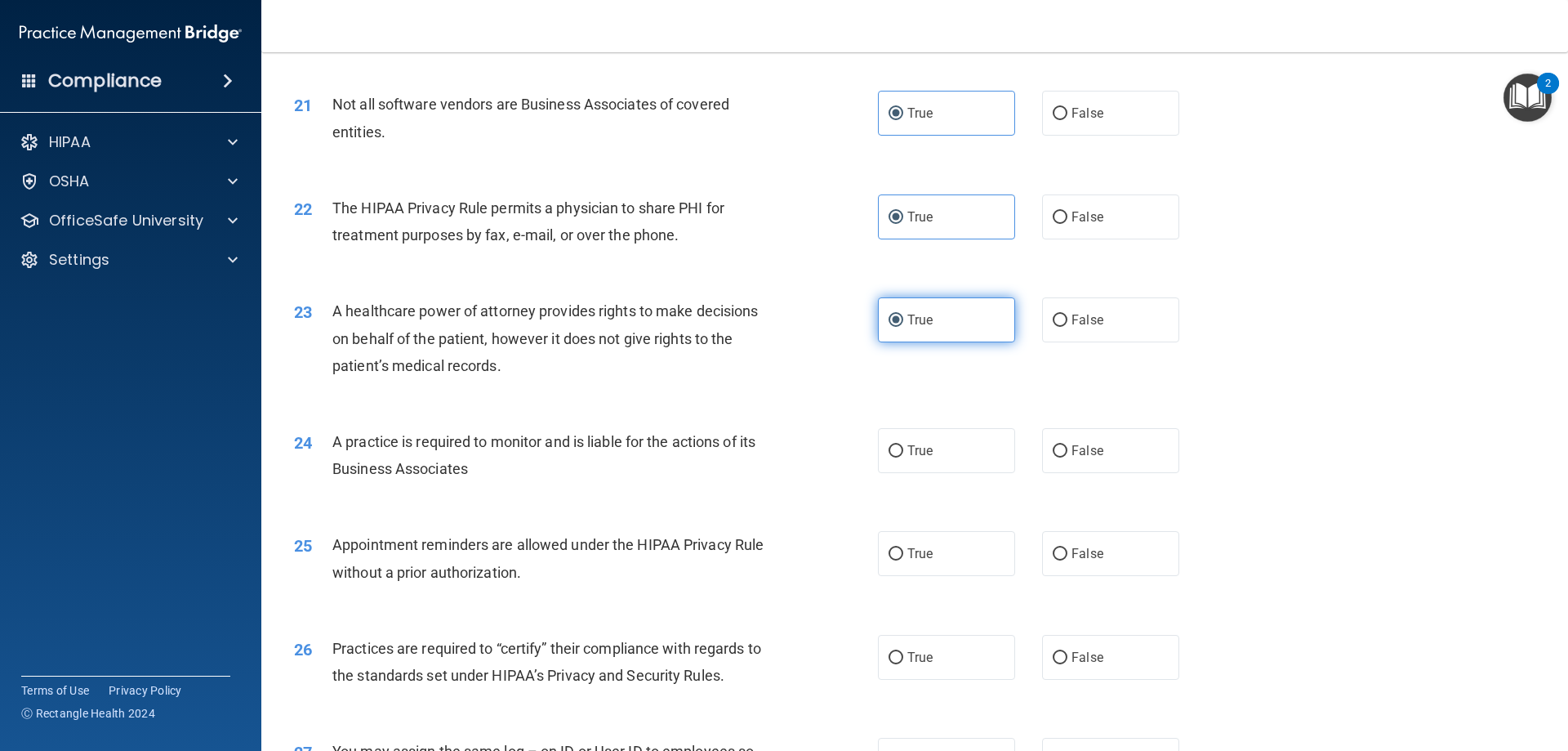
scroll to position [2614, 0]
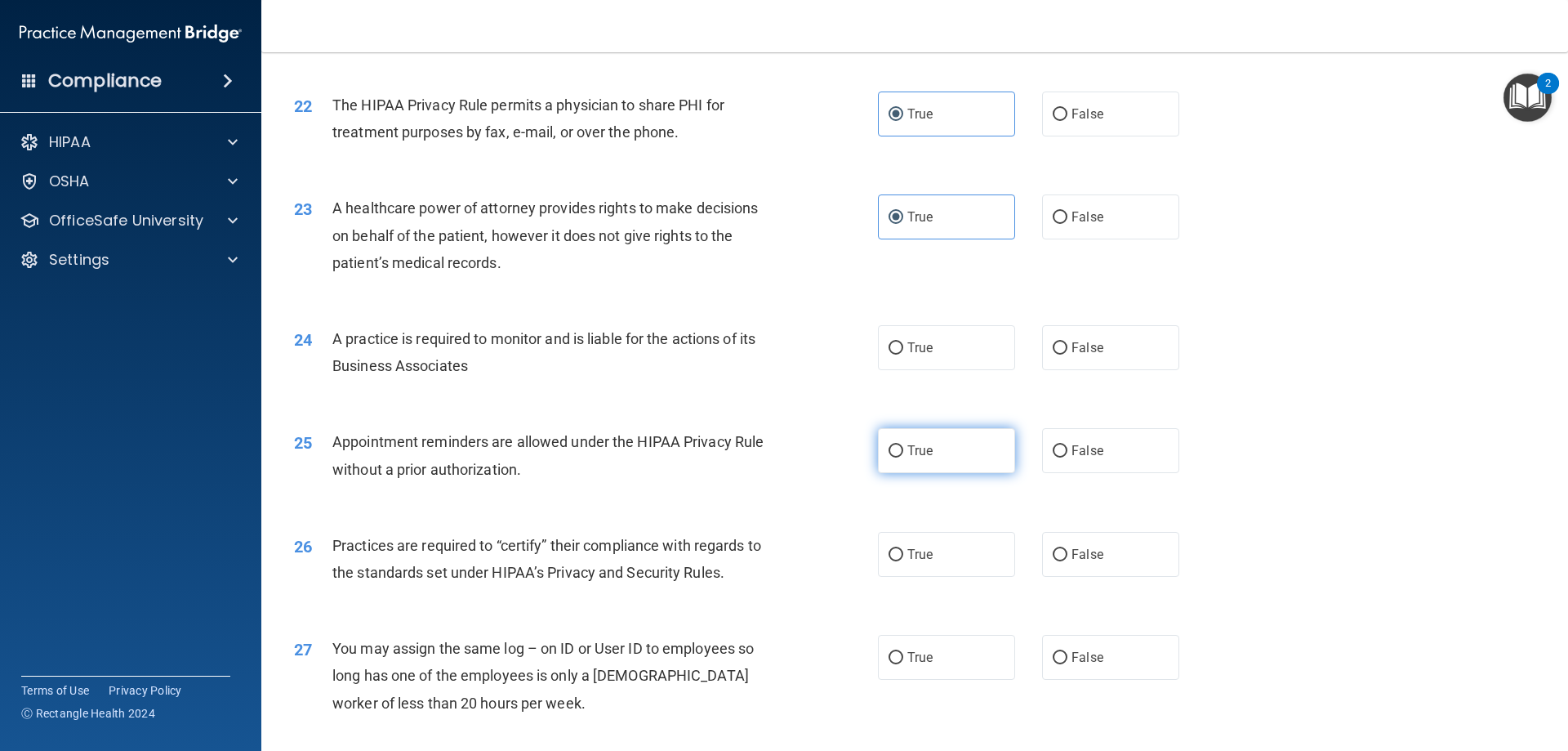
click at [949, 464] on label "True" at bounding box center [946, 450] width 137 height 45
click at [904, 457] on input "True" at bounding box center [896, 451] width 15 height 12
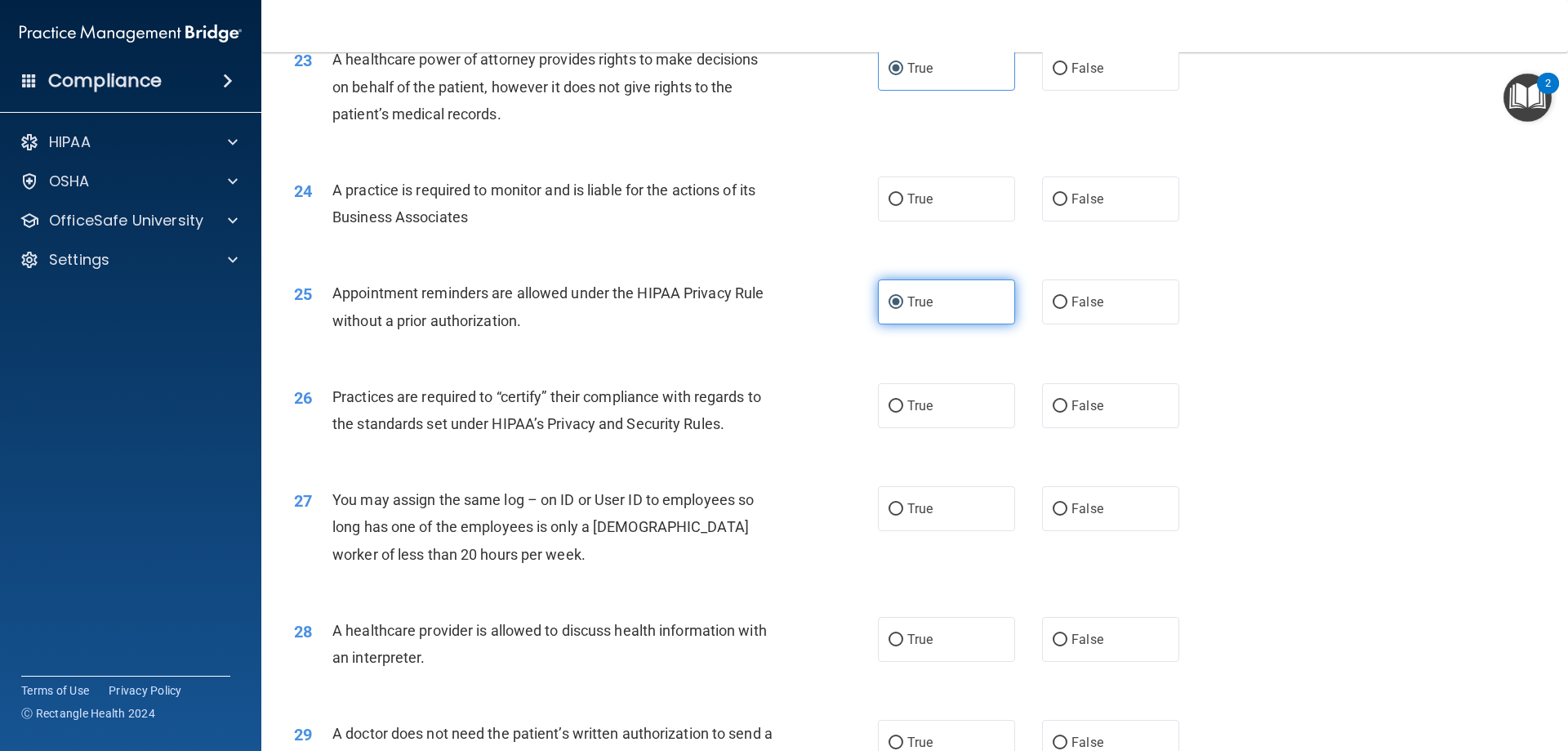
scroll to position [2777, 0]
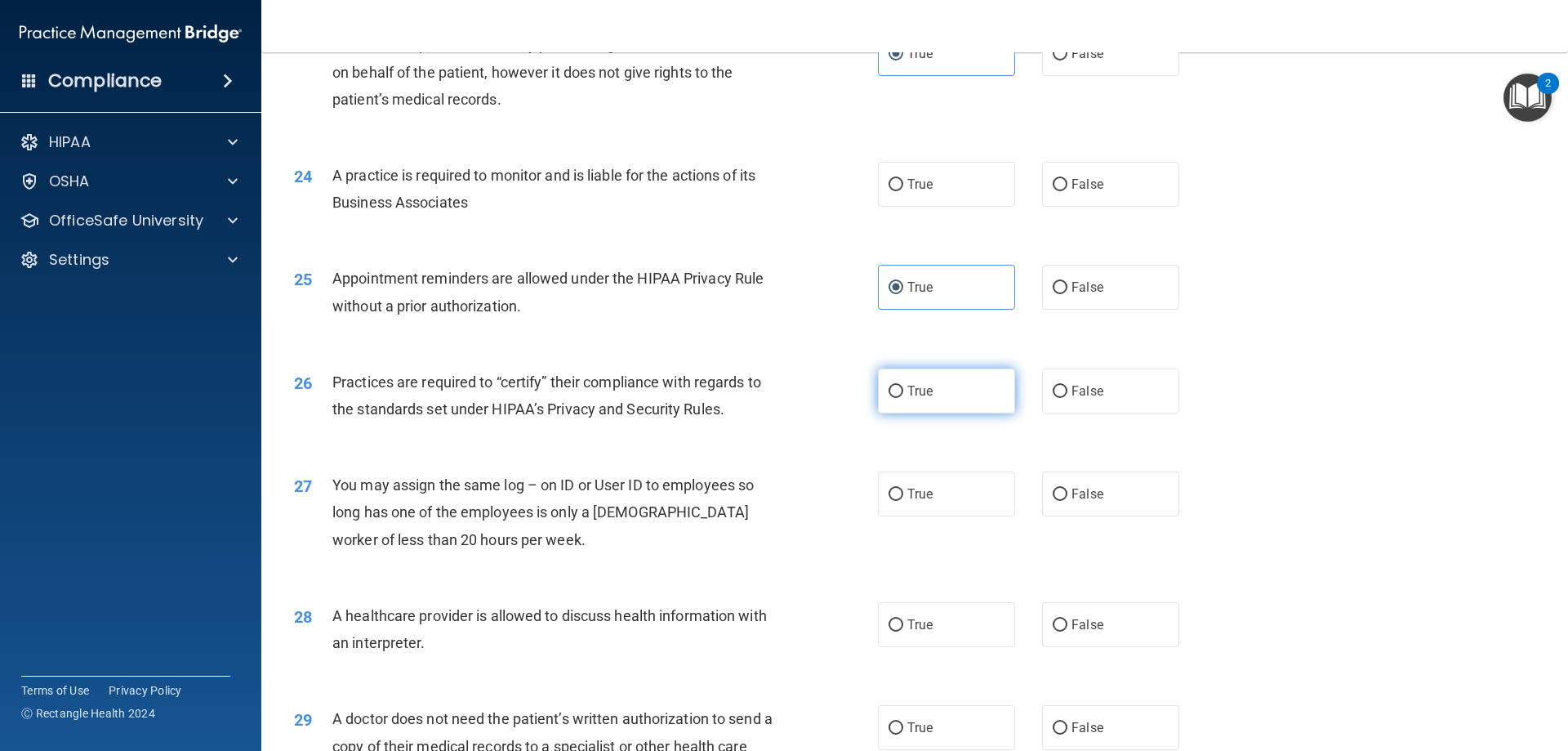
click at [942, 400] on label "True" at bounding box center [946, 390] width 137 height 45
click at [904, 398] on input "True" at bounding box center [896, 392] width 15 height 12
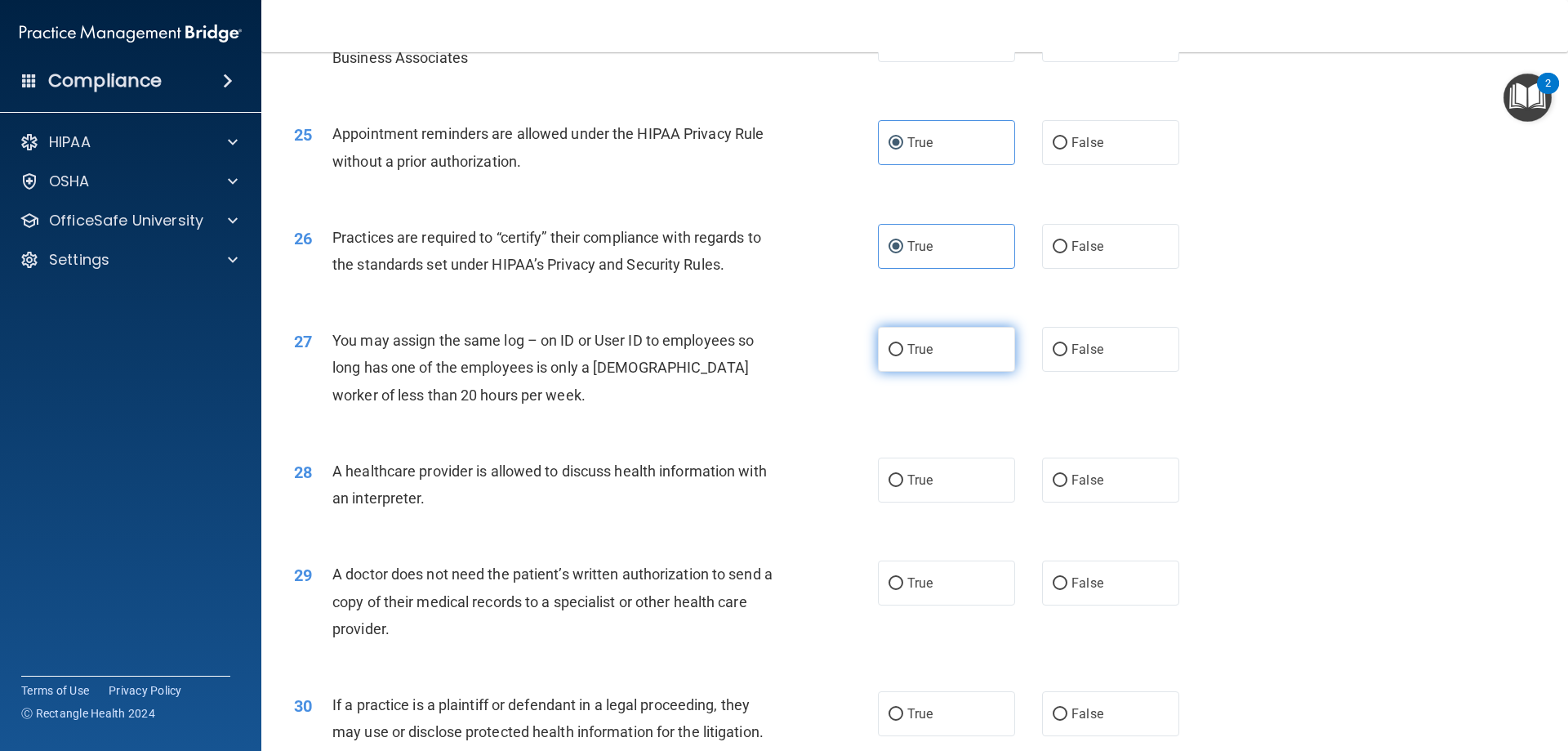
scroll to position [2940, 0]
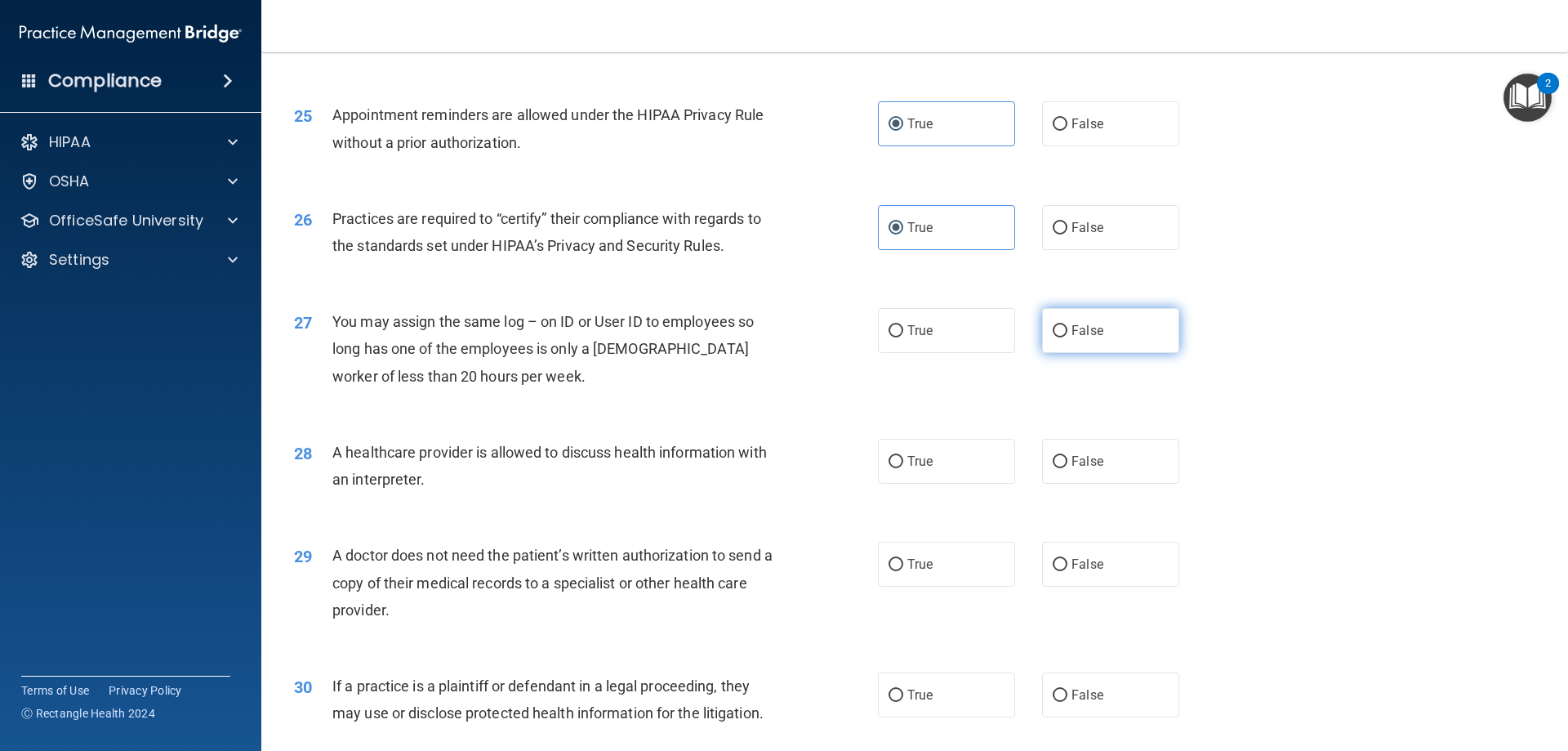
click at [1062, 346] on label "False" at bounding box center [1110, 330] width 137 height 45
click at [1062, 337] on input "False" at bounding box center [1060, 331] width 15 height 12
click at [961, 472] on label "True" at bounding box center [946, 461] width 137 height 45
click at [904, 468] on input "True" at bounding box center [896, 462] width 15 height 12
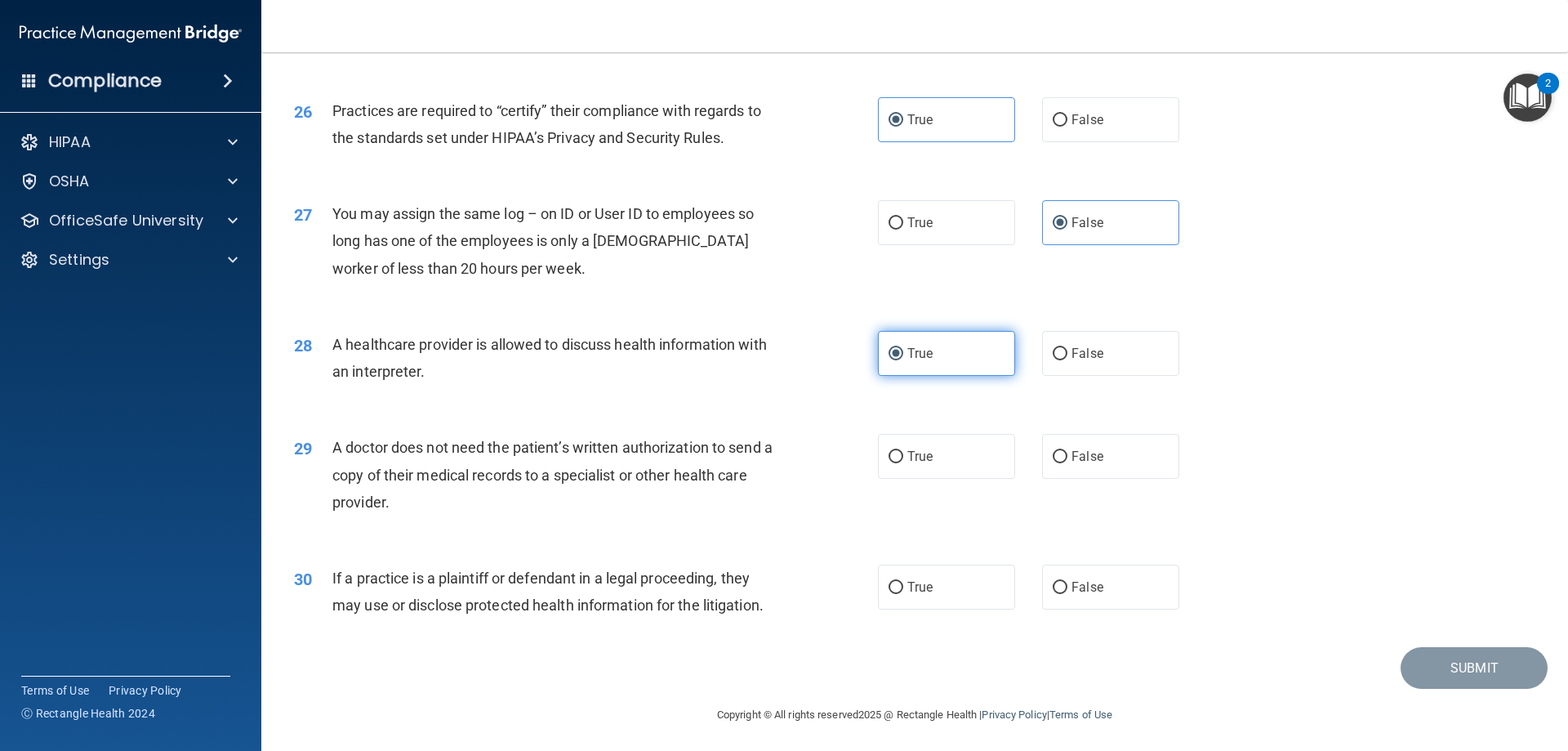
scroll to position [3052, 0]
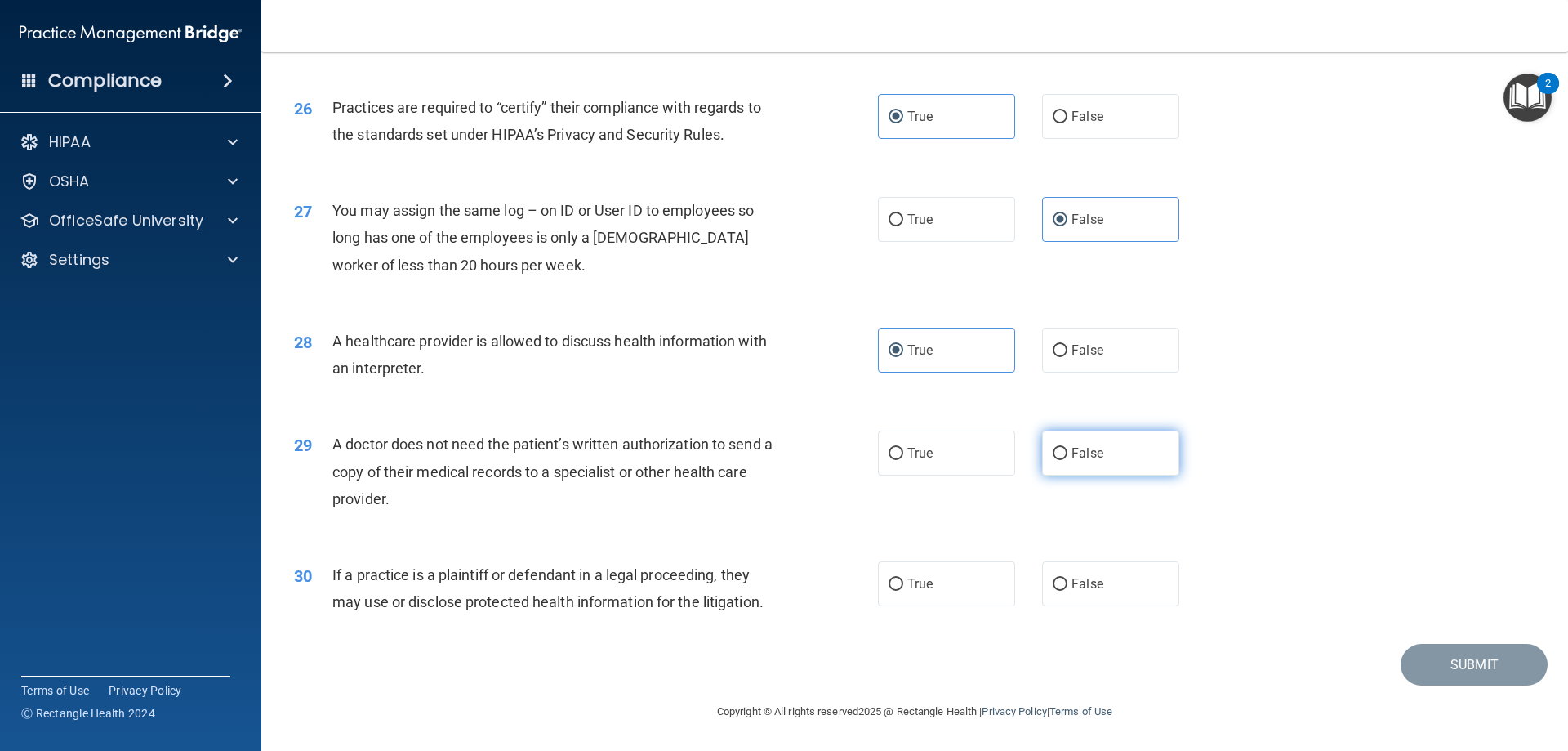
click at [1131, 462] on label "False" at bounding box center [1110, 453] width 137 height 45
click at [1068, 460] on input "False" at bounding box center [1060, 454] width 15 height 12
click at [912, 573] on label "True" at bounding box center [946, 583] width 137 height 45
click at [904, 578] on input "True" at bounding box center [896, 584] width 15 height 12
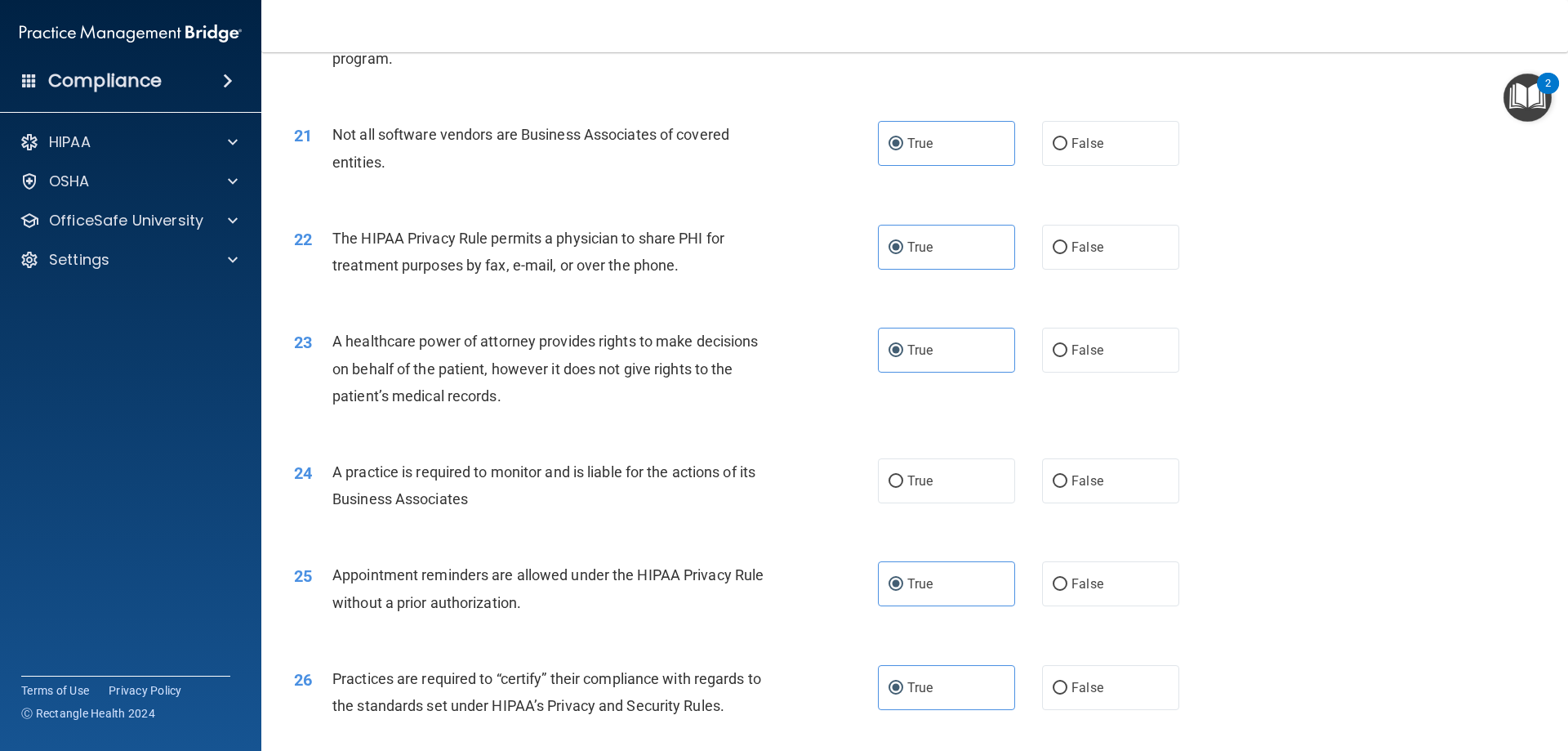
scroll to position [2480, 0]
click at [949, 491] on label "True" at bounding box center [946, 481] width 137 height 45
click at [904, 488] on input "True" at bounding box center [896, 483] width 15 height 12
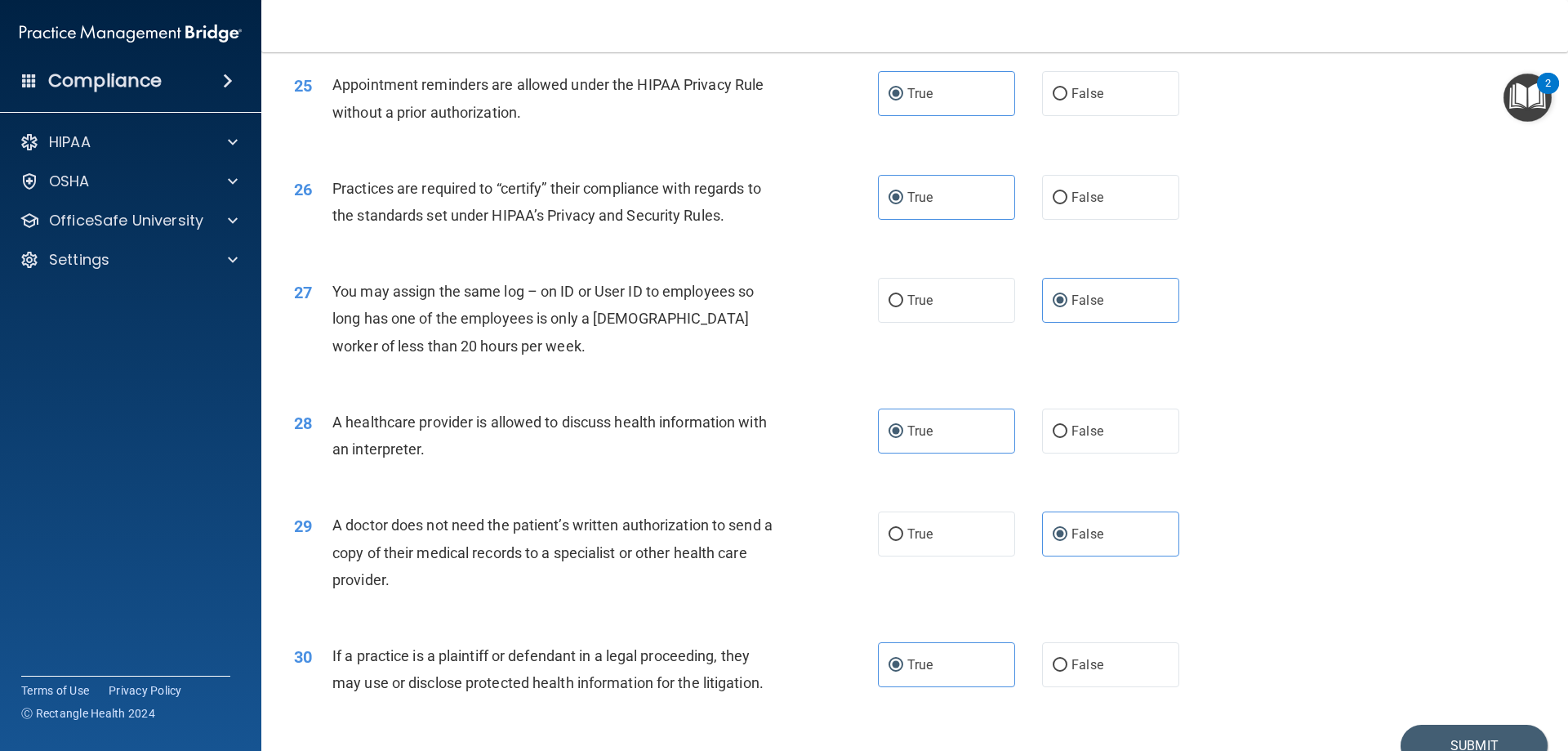
scroll to position [3052, 0]
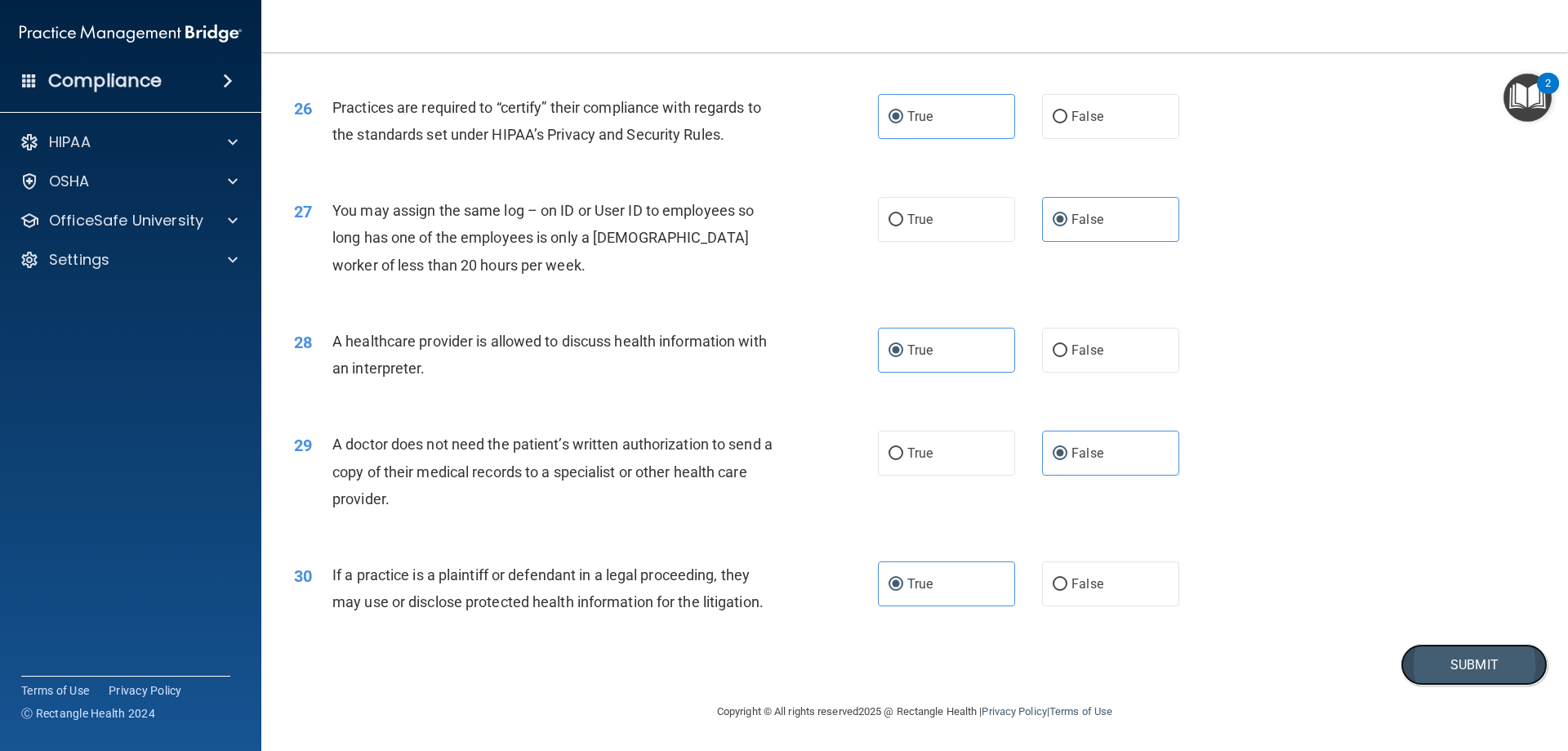
click at [1437, 673] on button "Submit" at bounding box center [1474, 664] width 147 height 41
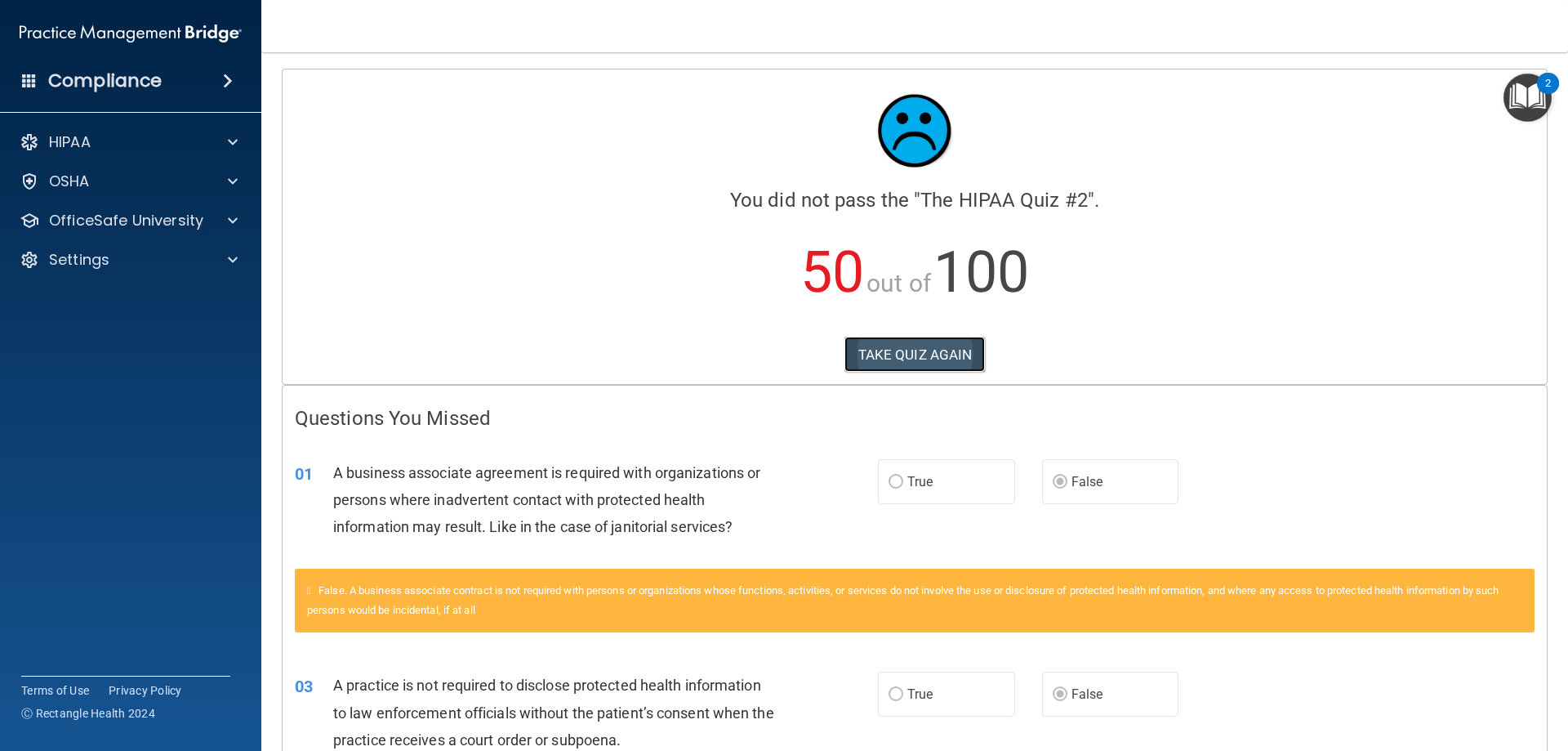
click at [939, 357] on button "TAKE QUIZ AGAIN" at bounding box center [915, 354] width 141 height 36
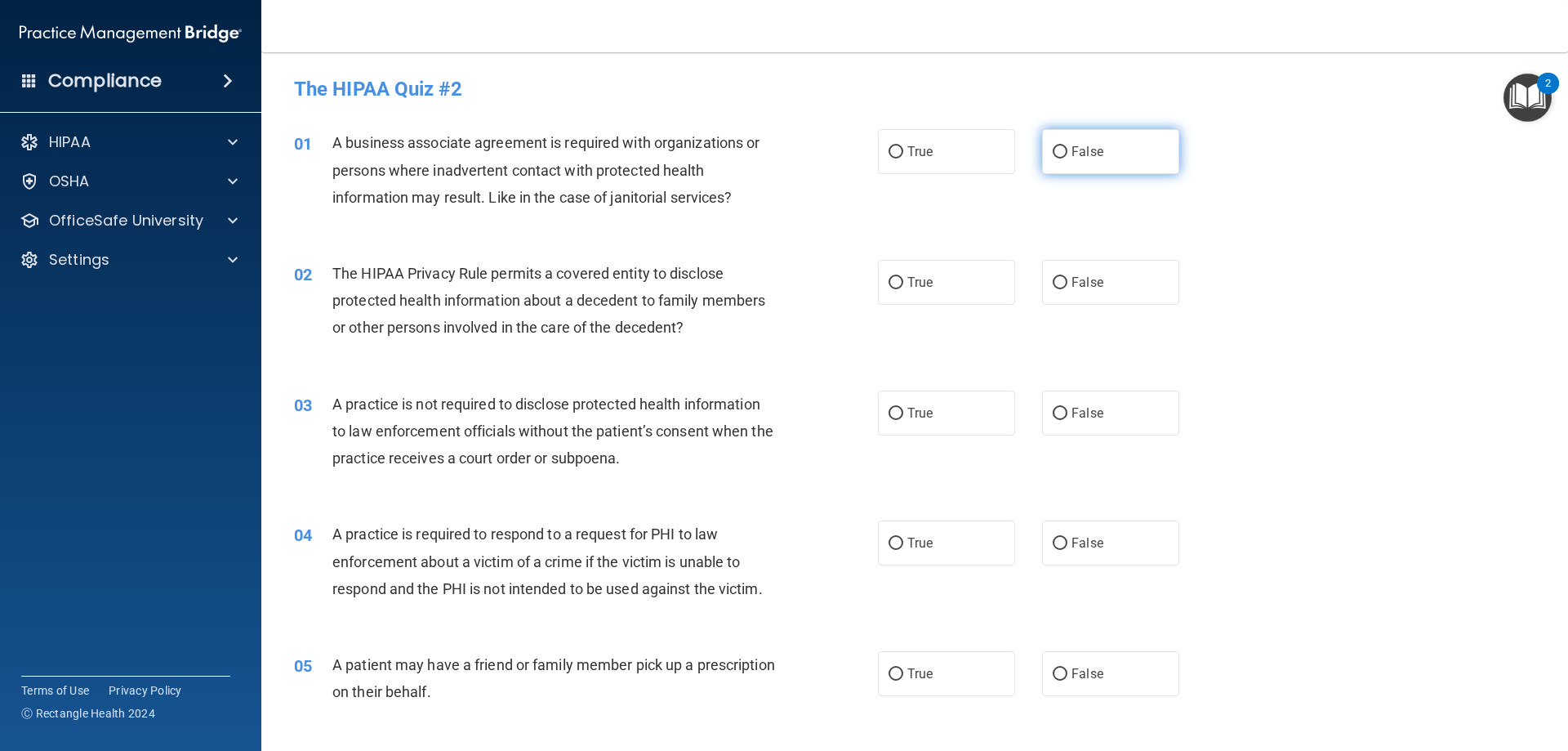
click at [1078, 153] on span "False" at bounding box center [1087, 152] width 32 height 16
click at [1068, 153] on input "False" at bounding box center [1060, 153] width 15 height 12
click at [927, 281] on span "True" at bounding box center [919, 282] width 26 height 16
click at [904, 281] on input "True" at bounding box center [896, 283] width 15 height 12
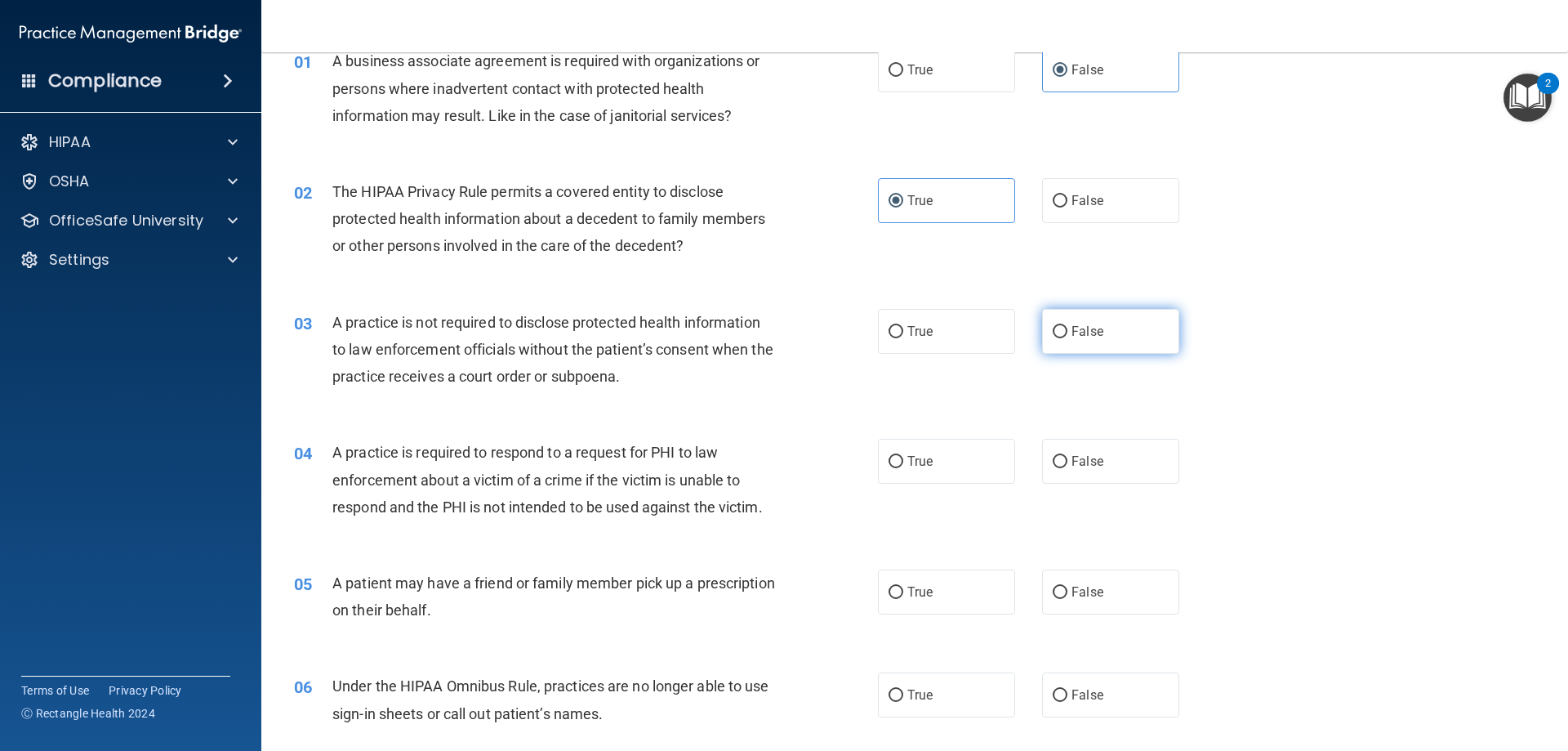
click at [1109, 326] on label "False" at bounding box center [1110, 331] width 137 height 45
click at [1068, 326] on input "False" at bounding box center [1060, 332] width 15 height 12
click at [916, 464] on span "True" at bounding box center [919, 462] width 26 height 16
click at [904, 464] on input "True" at bounding box center [896, 462] width 15 height 12
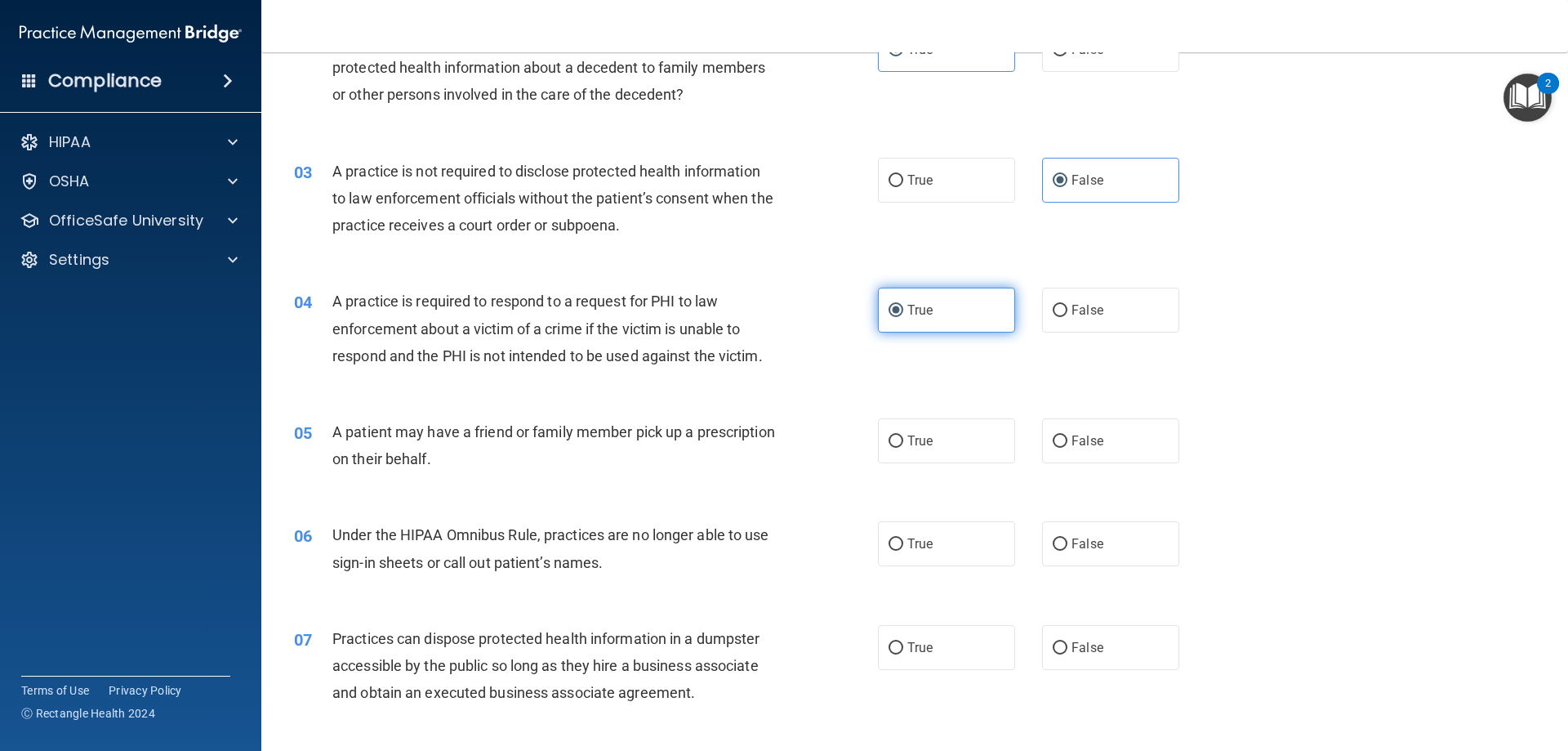
scroll to position [245, 0]
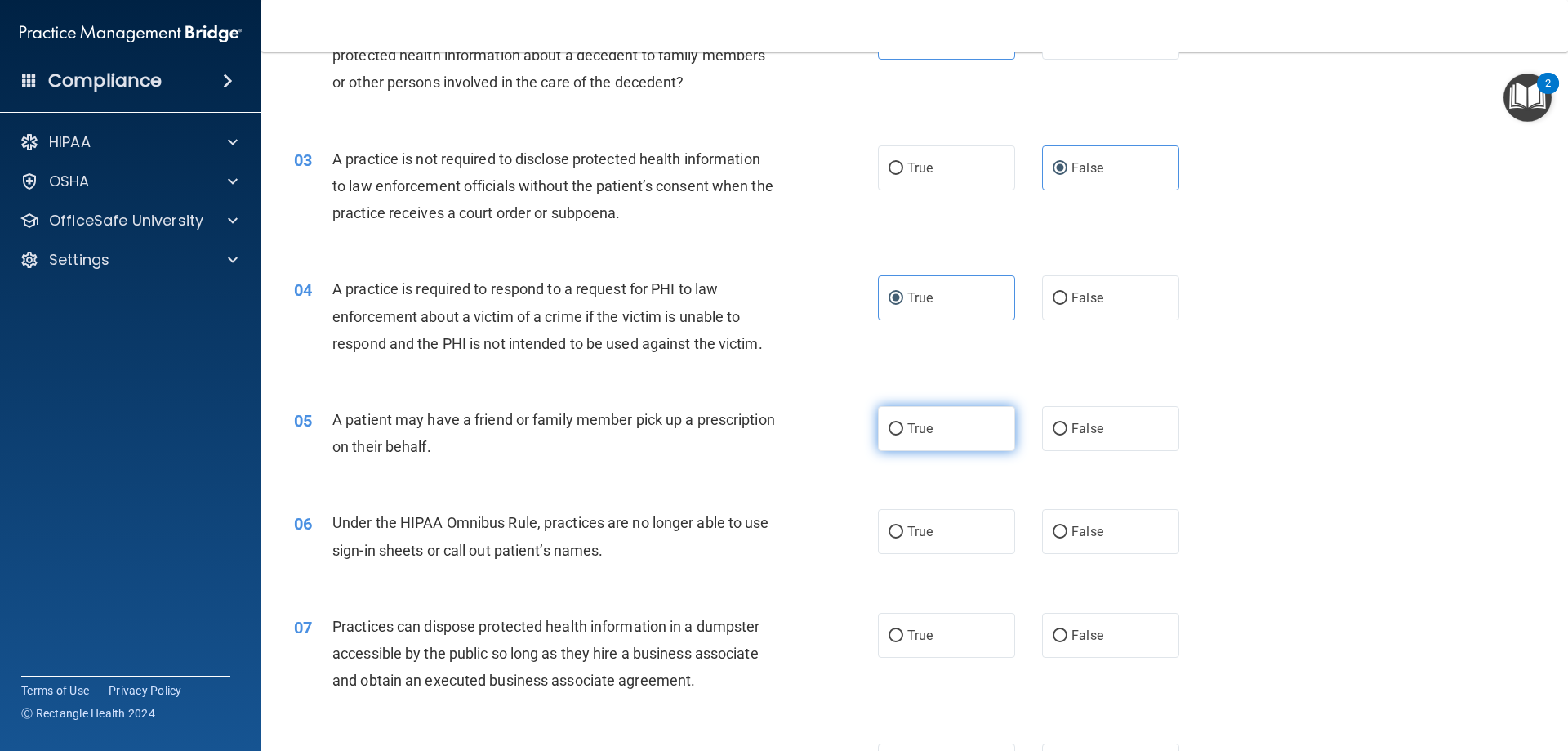
click at [911, 436] on label "True" at bounding box center [946, 428] width 137 height 45
click at [904, 435] on input "True" at bounding box center [896, 429] width 15 height 12
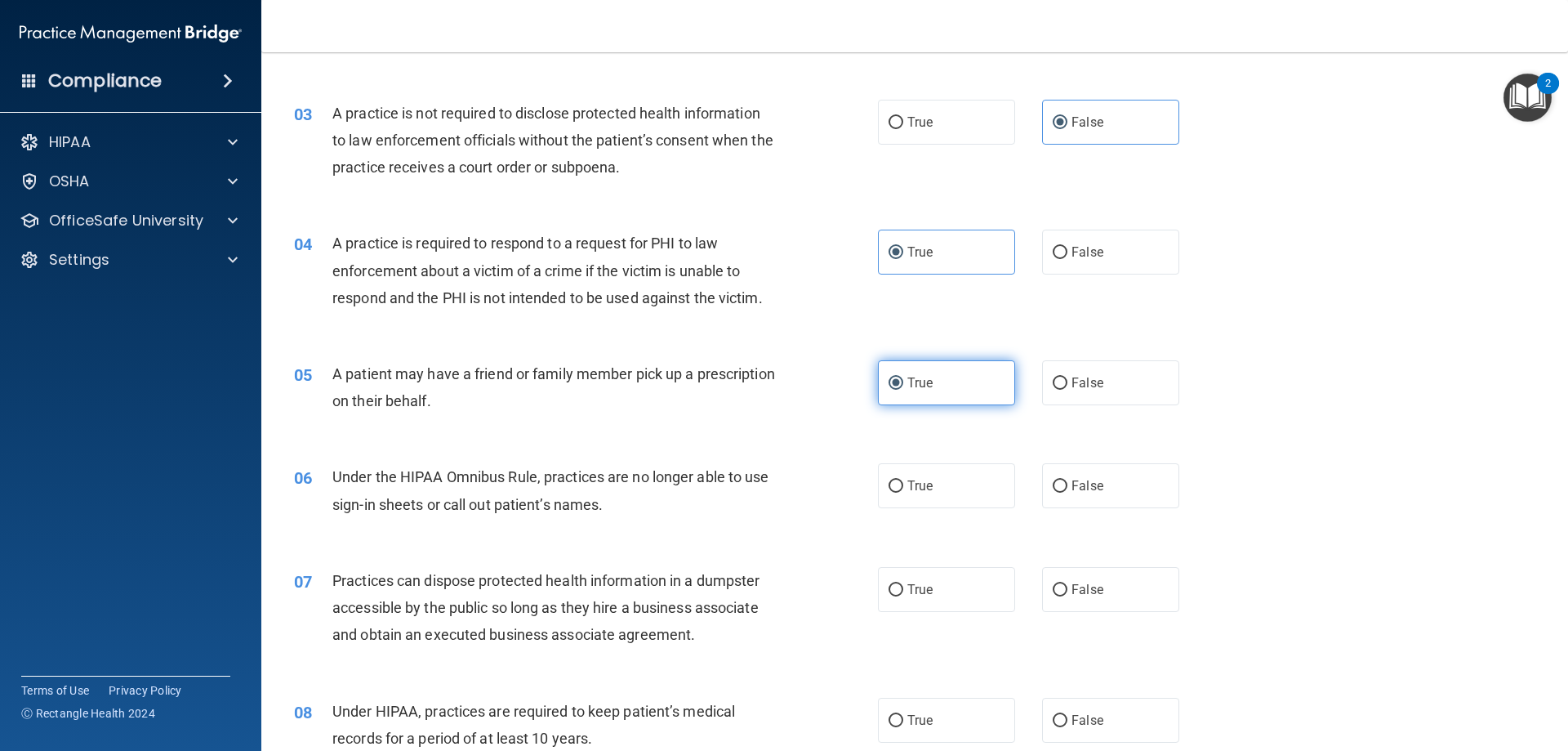
scroll to position [327, 0]
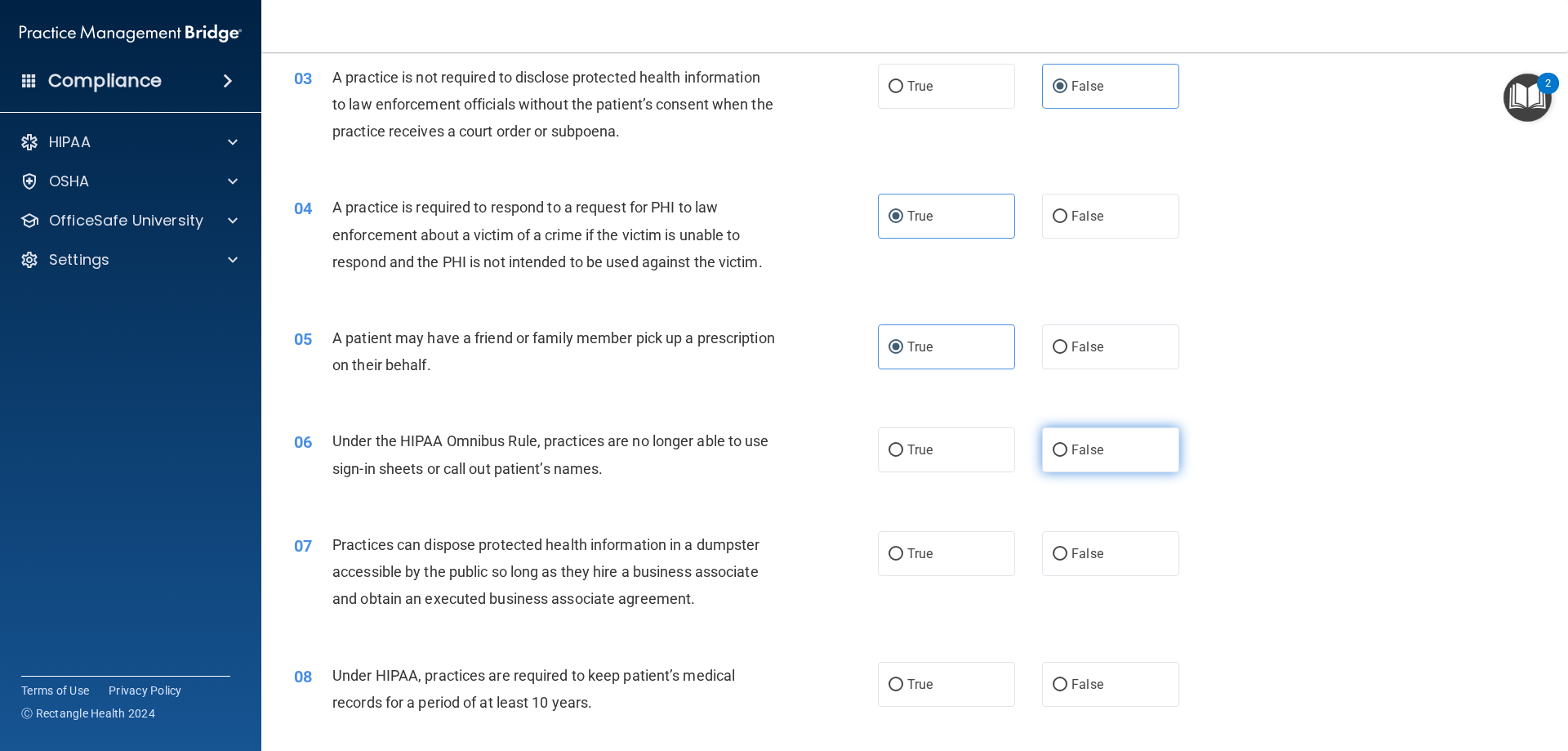
click at [1054, 458] on label "False" at bounding box center [1110, 449] width 137 height 45
click at [1054, 456] on input "False" at bounding box center [1060, 450] width 15 height 12
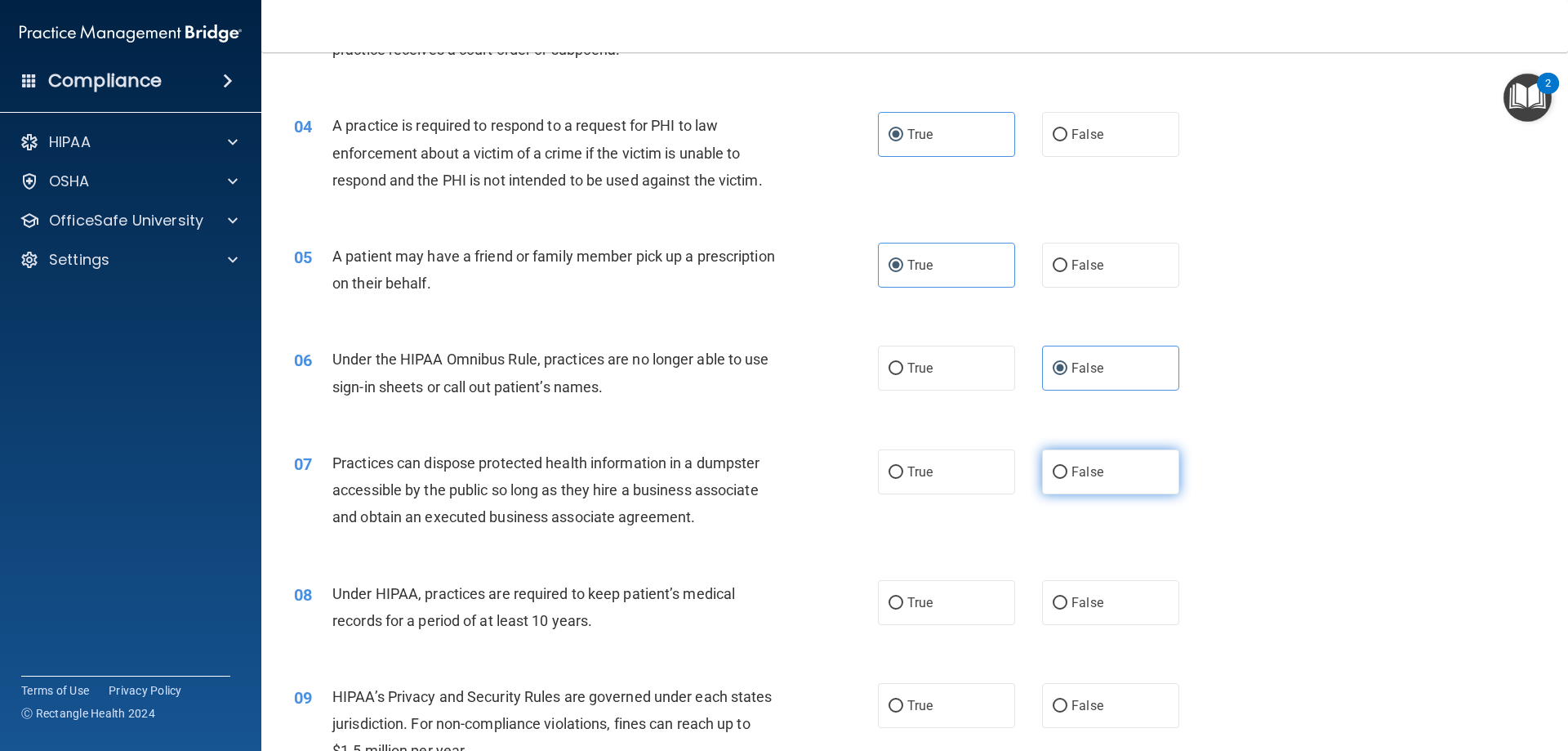
click at [1042, 478] on label "False" at bounding box center [1110, 471] width 137 height 45
click at [1053, 478] on input "False" at bounding box center [1060, 472] width 15 height 12
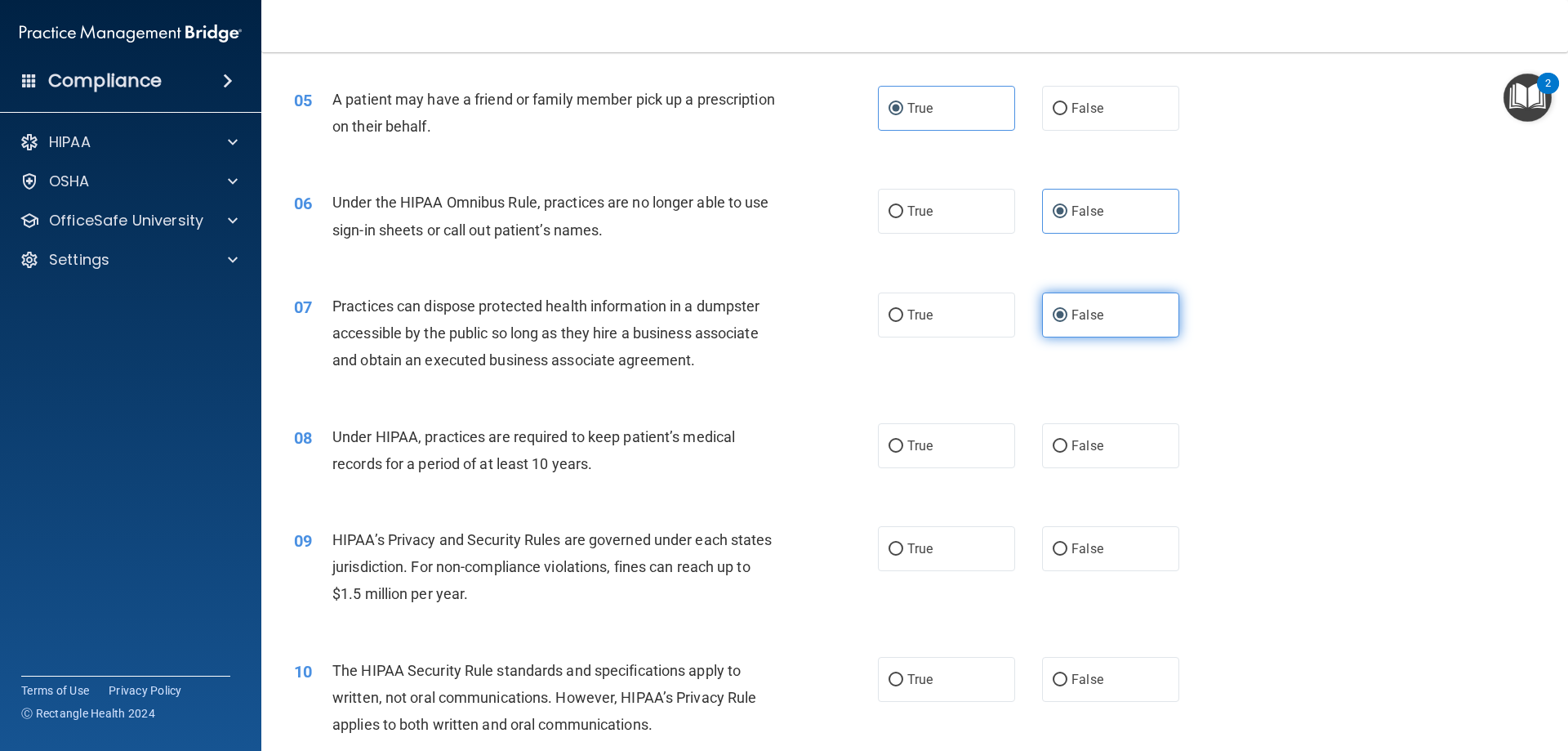
scroll to position [572, 0]
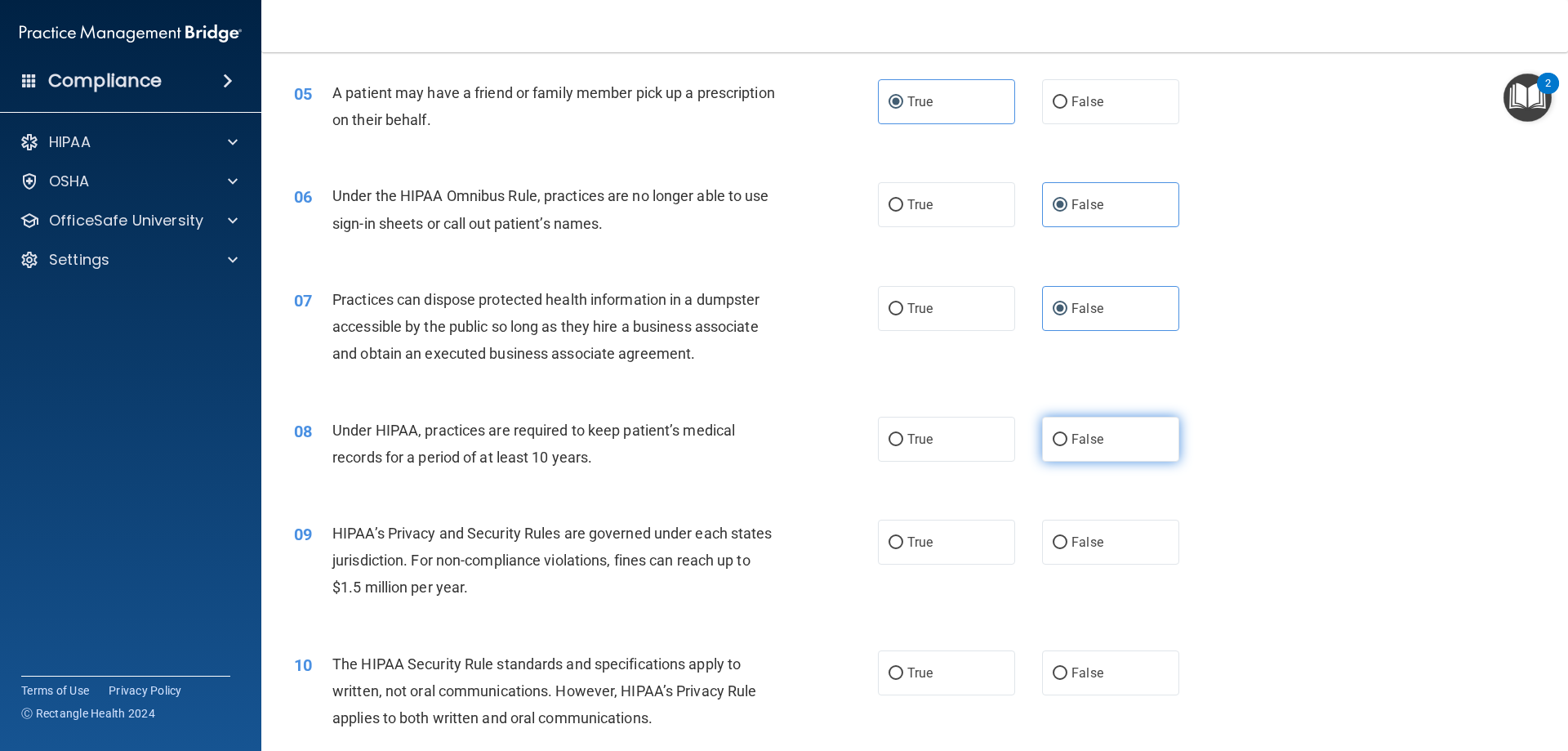
click at [1042, 433] on label "False" at bounding box center [1110, 439] width 137 height 45
click at [1053, 433] on input "False" at bounding box center [1060, 439] width 15 height 12
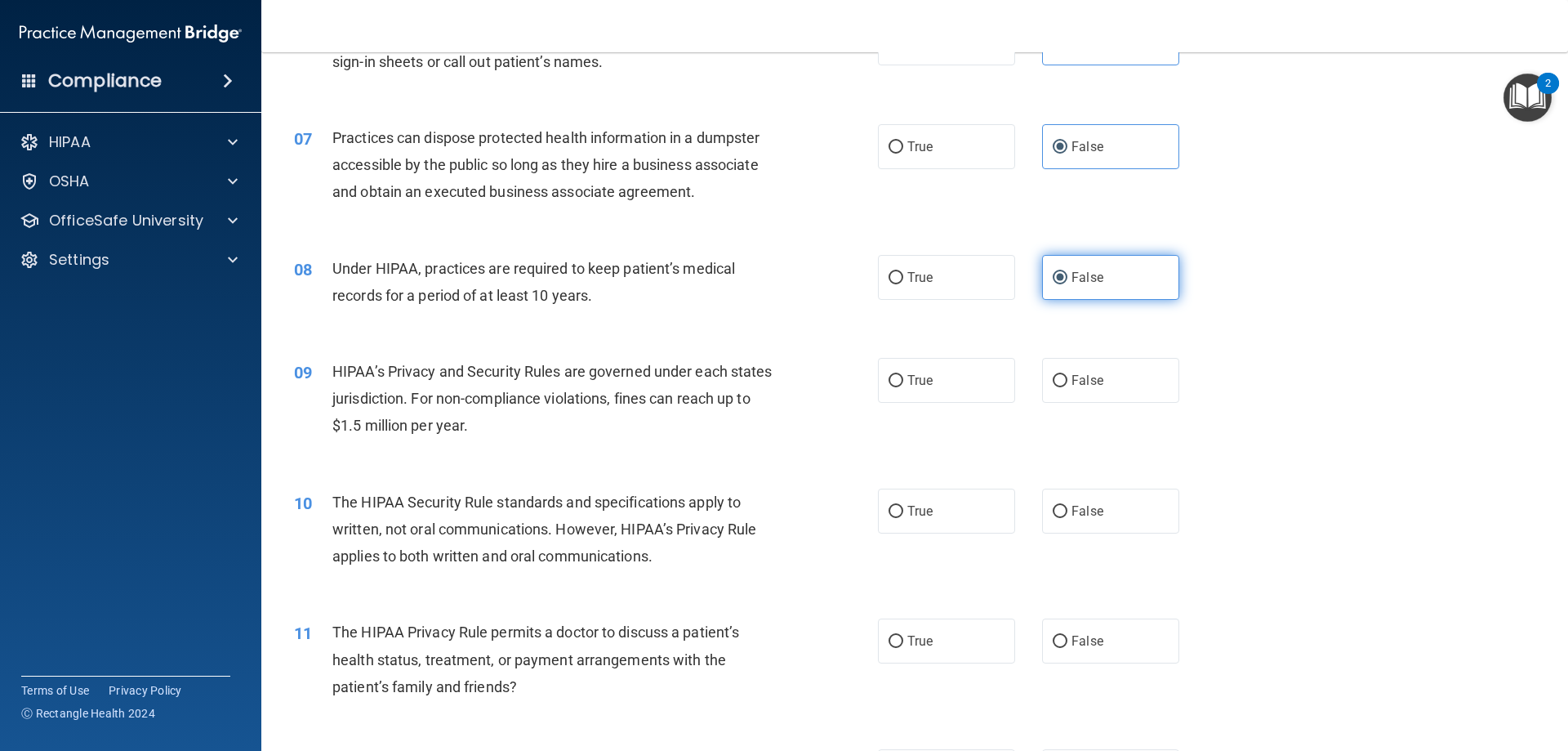
scroll to position [735, 0]
click at [1075, 383] on span "False" at bounding box center [1087, 379] width 32 height 16
click at [1068, 383] on input "False" at bounding box center [1060, 379] width 15 height 12
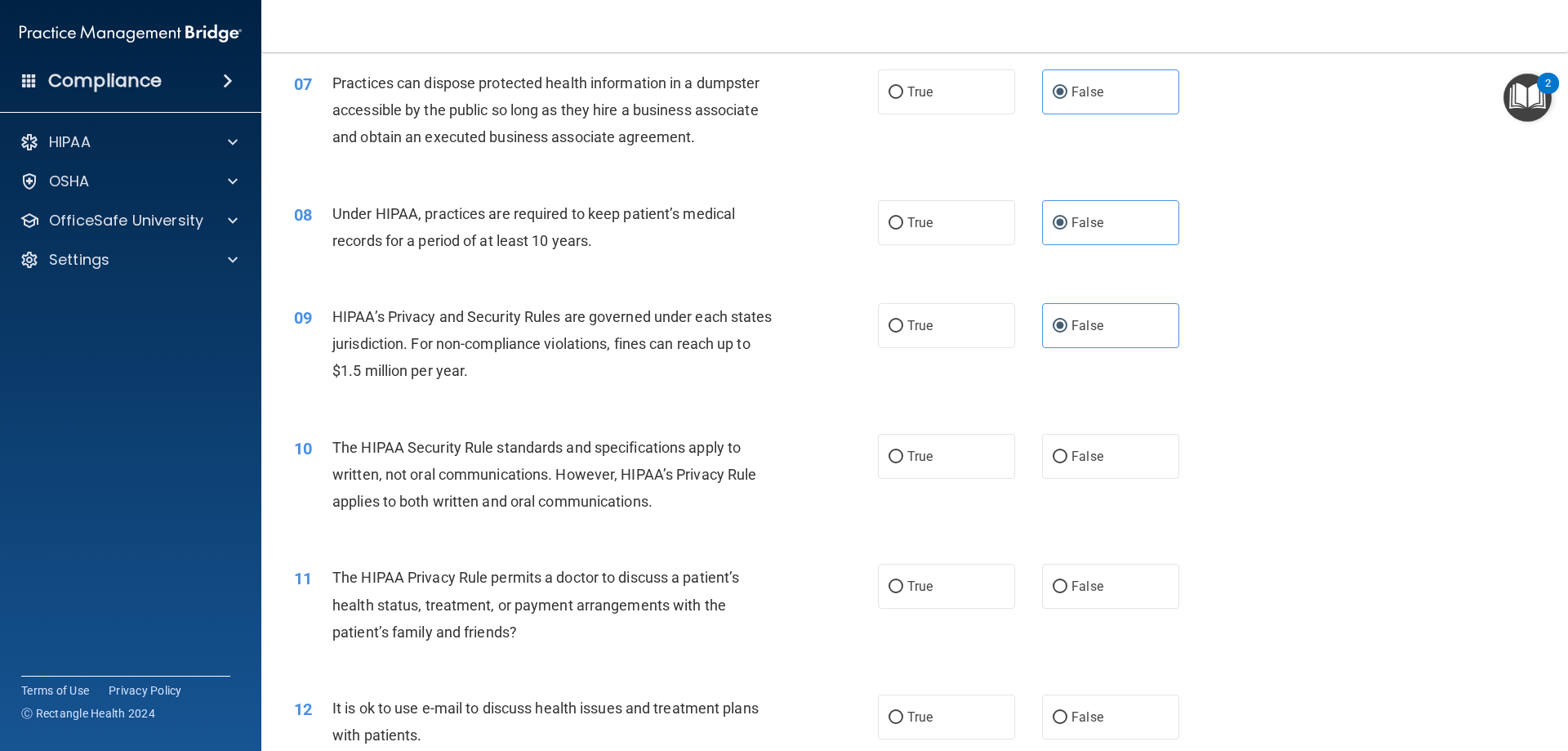
scroll to position [817, 0]
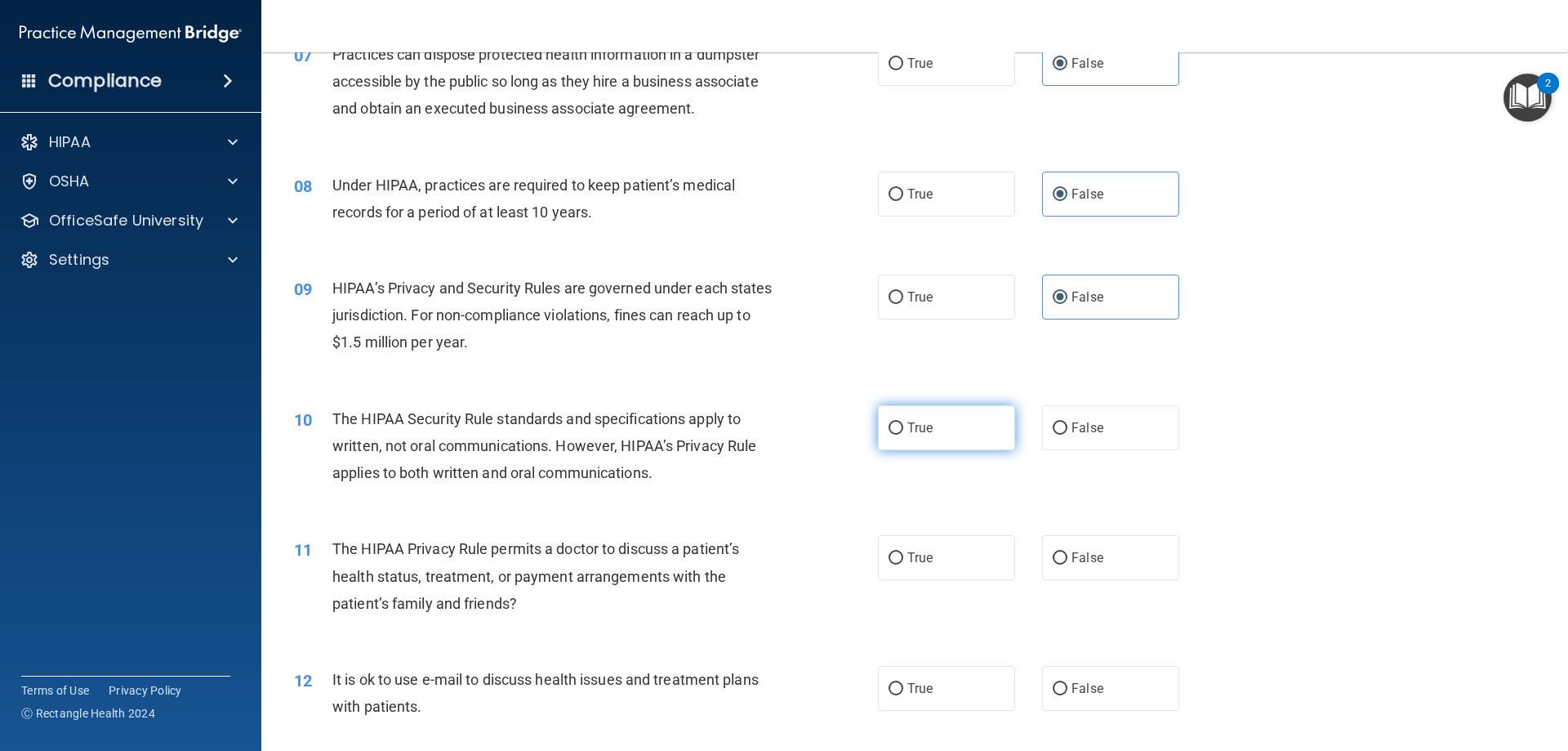
click at [949, 422] on label "True" at bounding box center [946, 427] width 137 height 45
click at [904, 422] on input "True" at bounding box center [896, 428] width 15 height 12
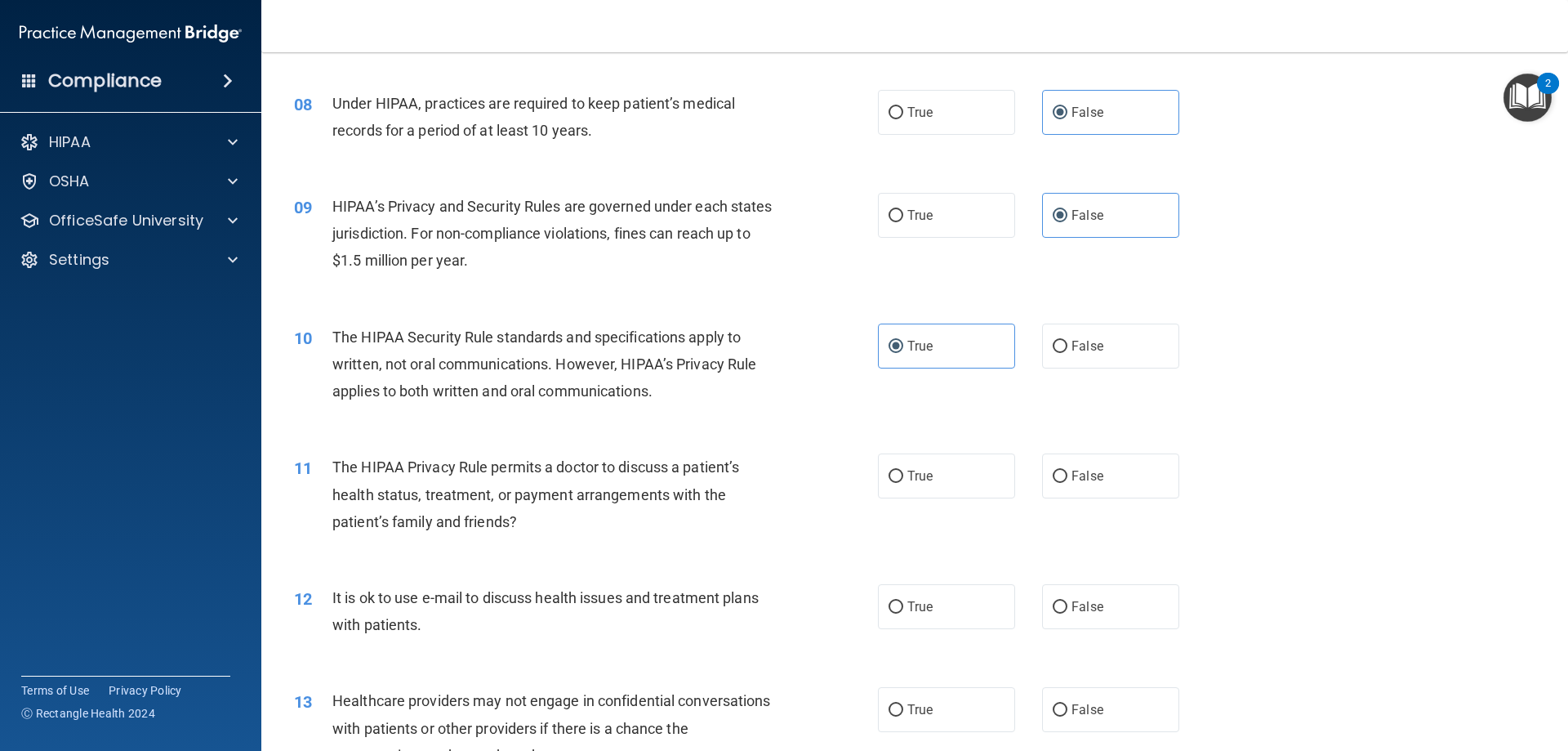
click at [945, 484] on label "True" at bounding box center [946, 476] width 137 height 45
click at [904, 483] on input "True" at bounding box center [896, 477] width 15 height 12
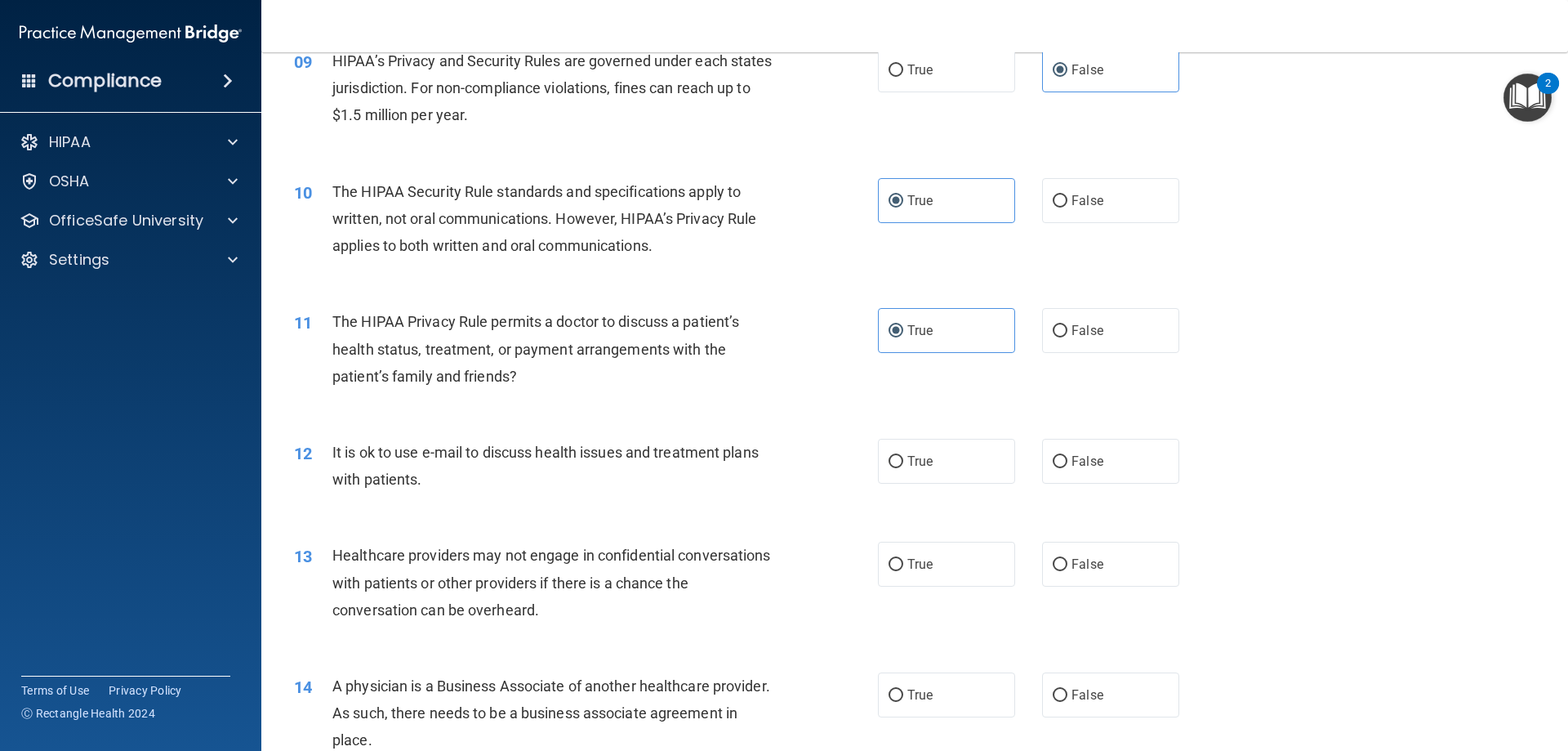
scroll to position [1062, 0]
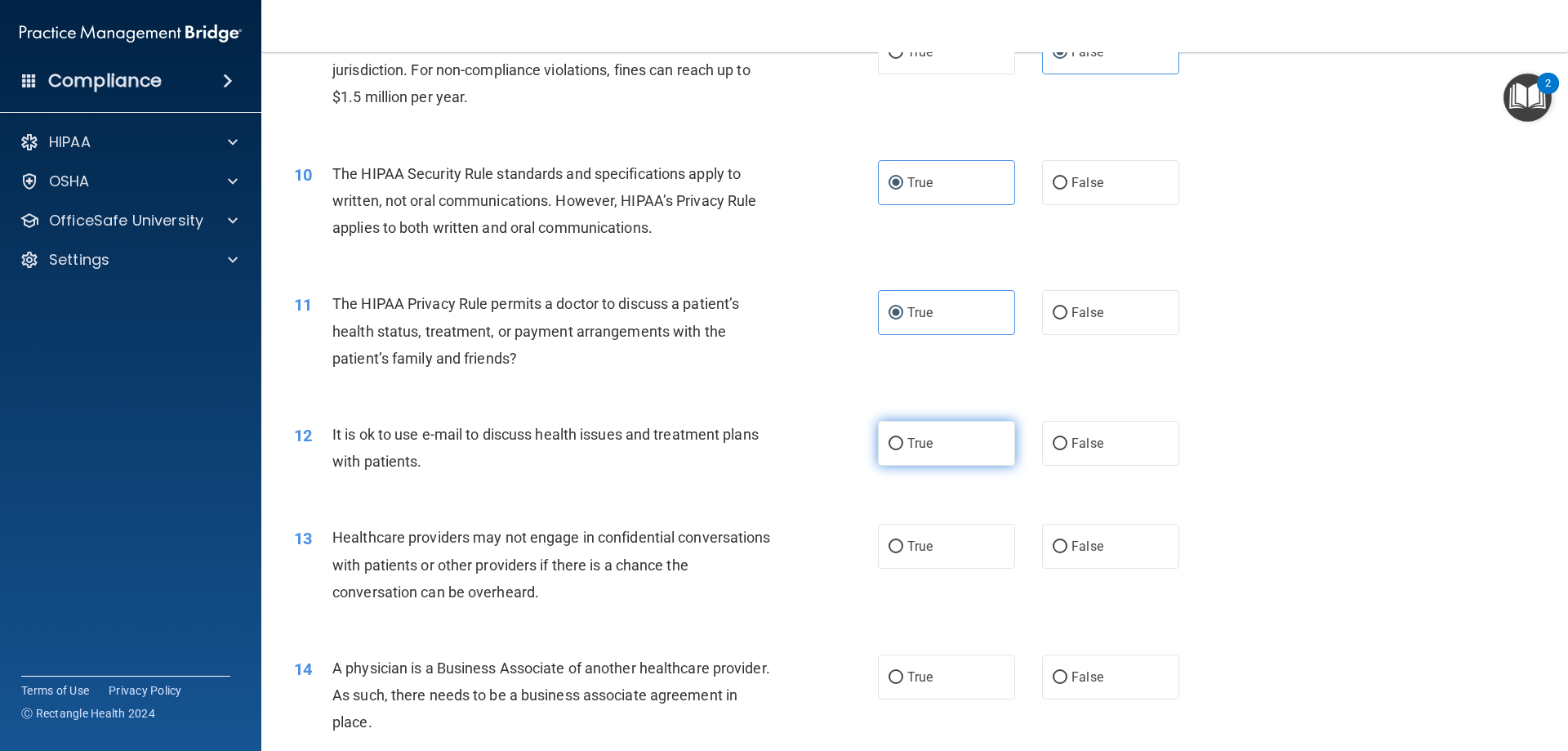
click at [1003, 449] on label "True" at bounding box center [946, 443] width 137 height 45
click at [904, 449] on input "True" at bounding box center [896, 444] width 15 height 12
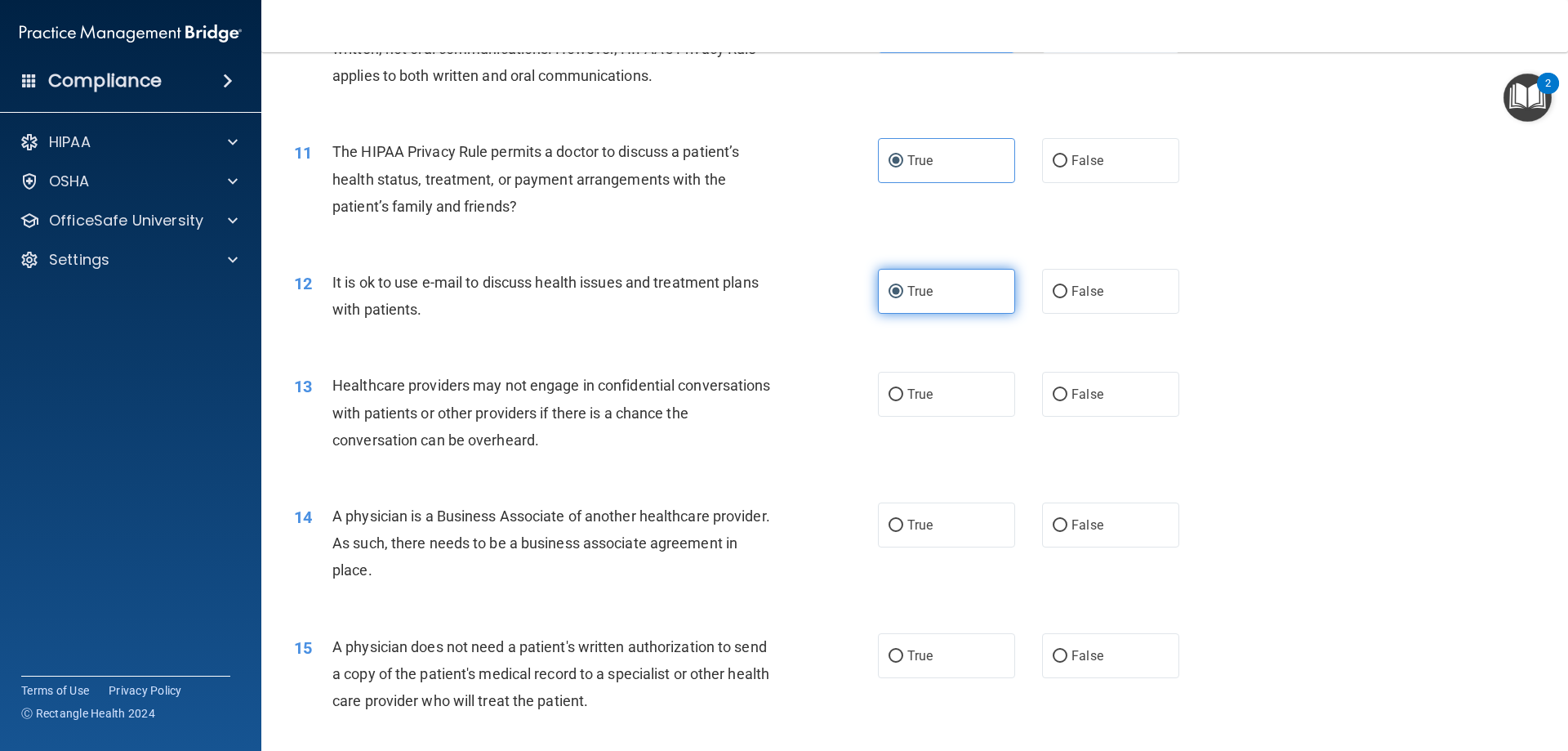
scroll to position [1225, 0]
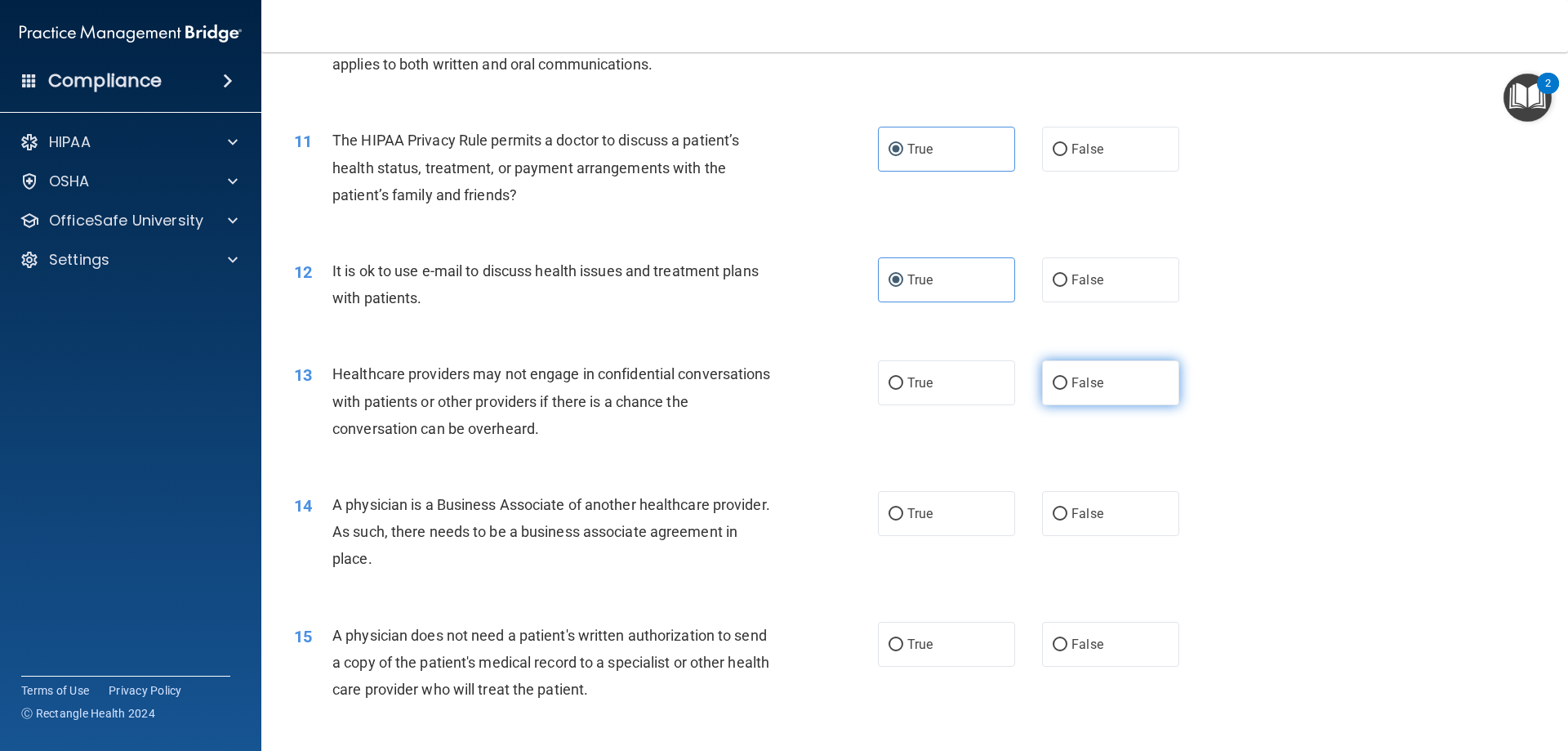
click at [1112, 391] on label "False" at bounding box center [1110, 382] width 137 height 45
click at [1068, 389] on input "False" at bounding box center [1060, 384] width 15 height 12
click at [1104, 504] on label "False" at bounding box center [1110, 513] width 137 height 45
click at [1068, 508] on input "False" at bounding box center [1060, 514] width 15 height 12
click at [1092, 672] on div "15 A physician does not need a patient's written authorization to send a copy o…" at bounding box center [914, 666] width 1266 height 131
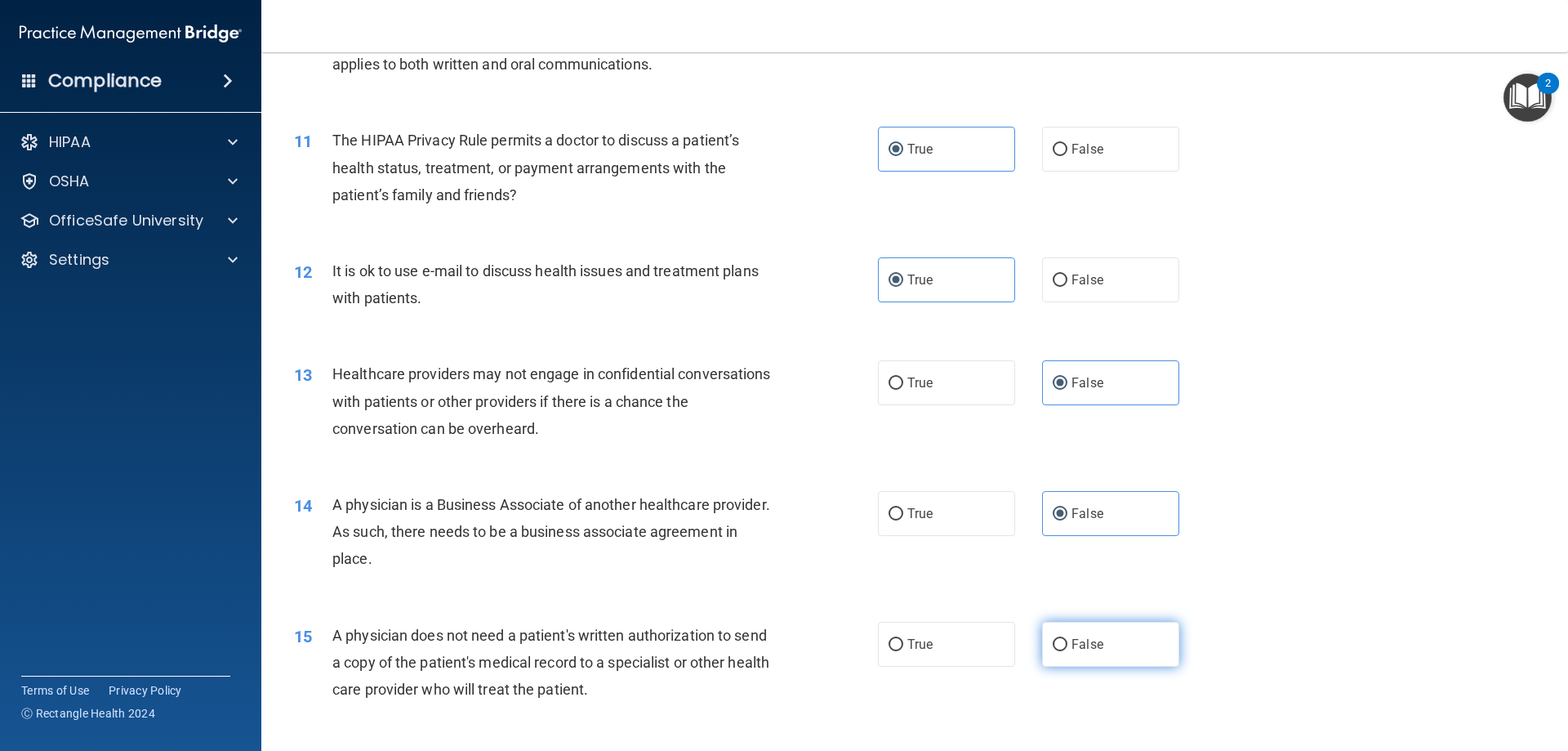
click at [1097, 640] on label "False" at bounding box center [1110, 643] width 137 height 45
click at [1068, 640] on input "False" at bounding box center [1060, 645] width 15 height 12
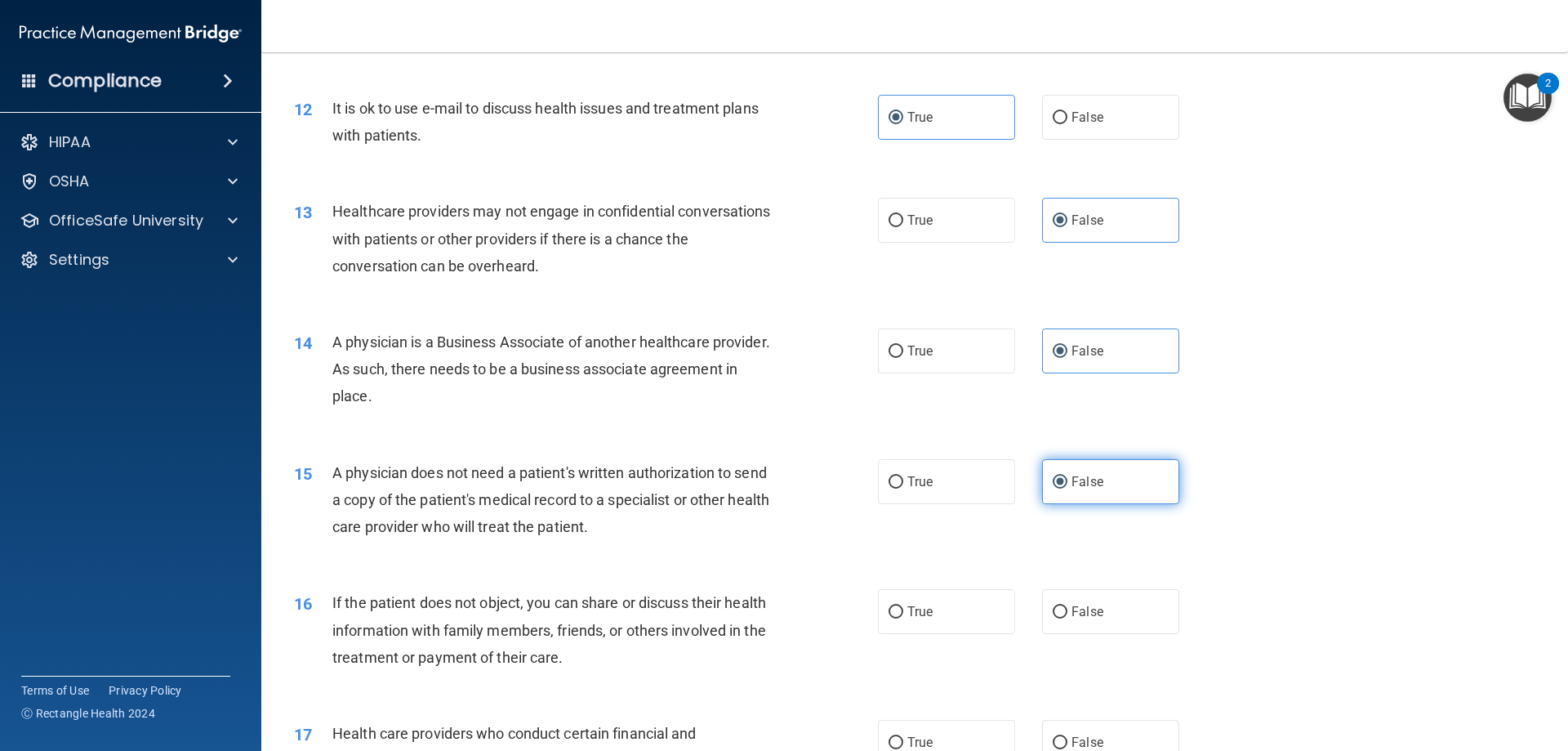
scroll to position [1388, 0]
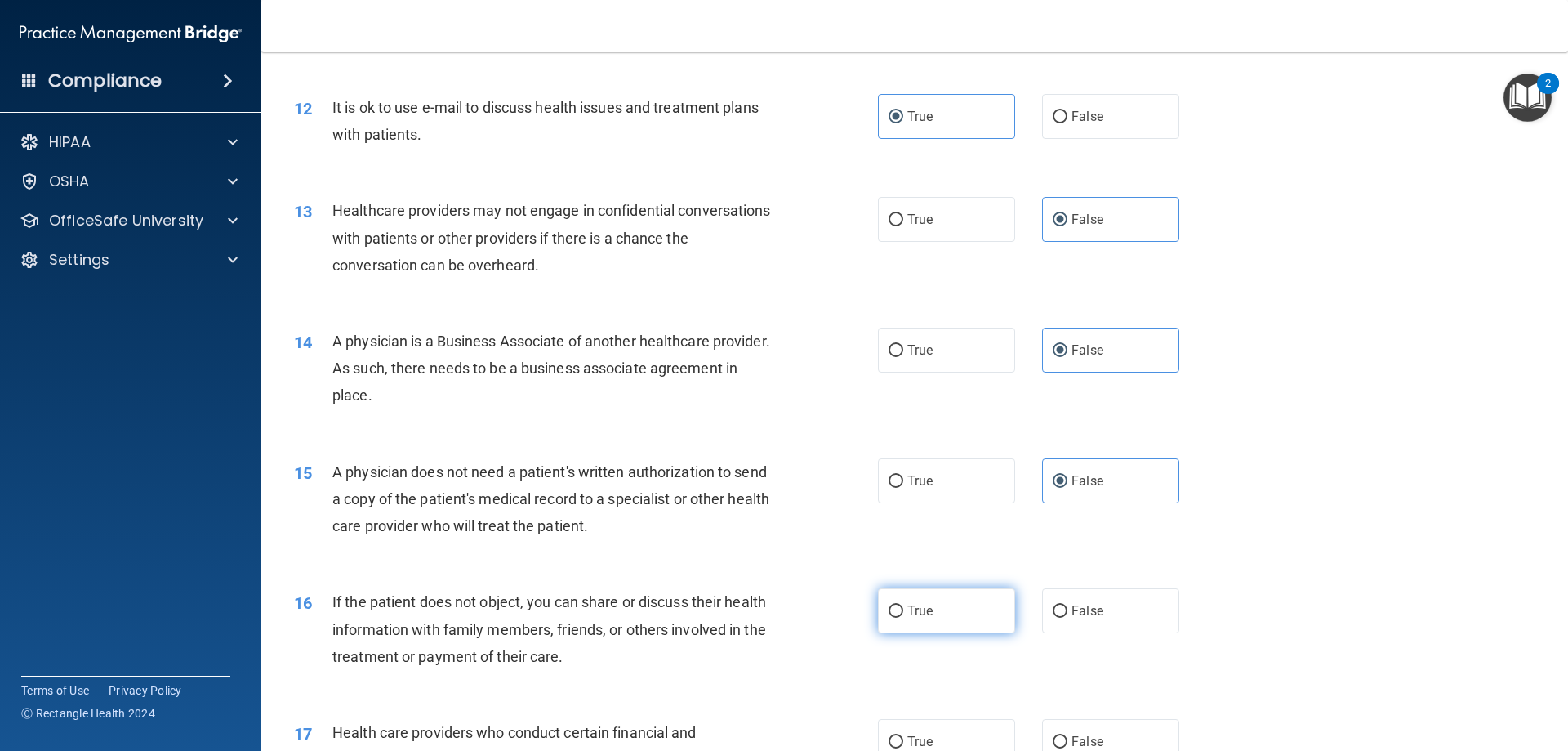
click at [989, 627] on label "True" at bounding box center [946, 610] width 137 height 45
click at [904, 618] on input "True" at bounding box center [896, 612] width 15 height 12
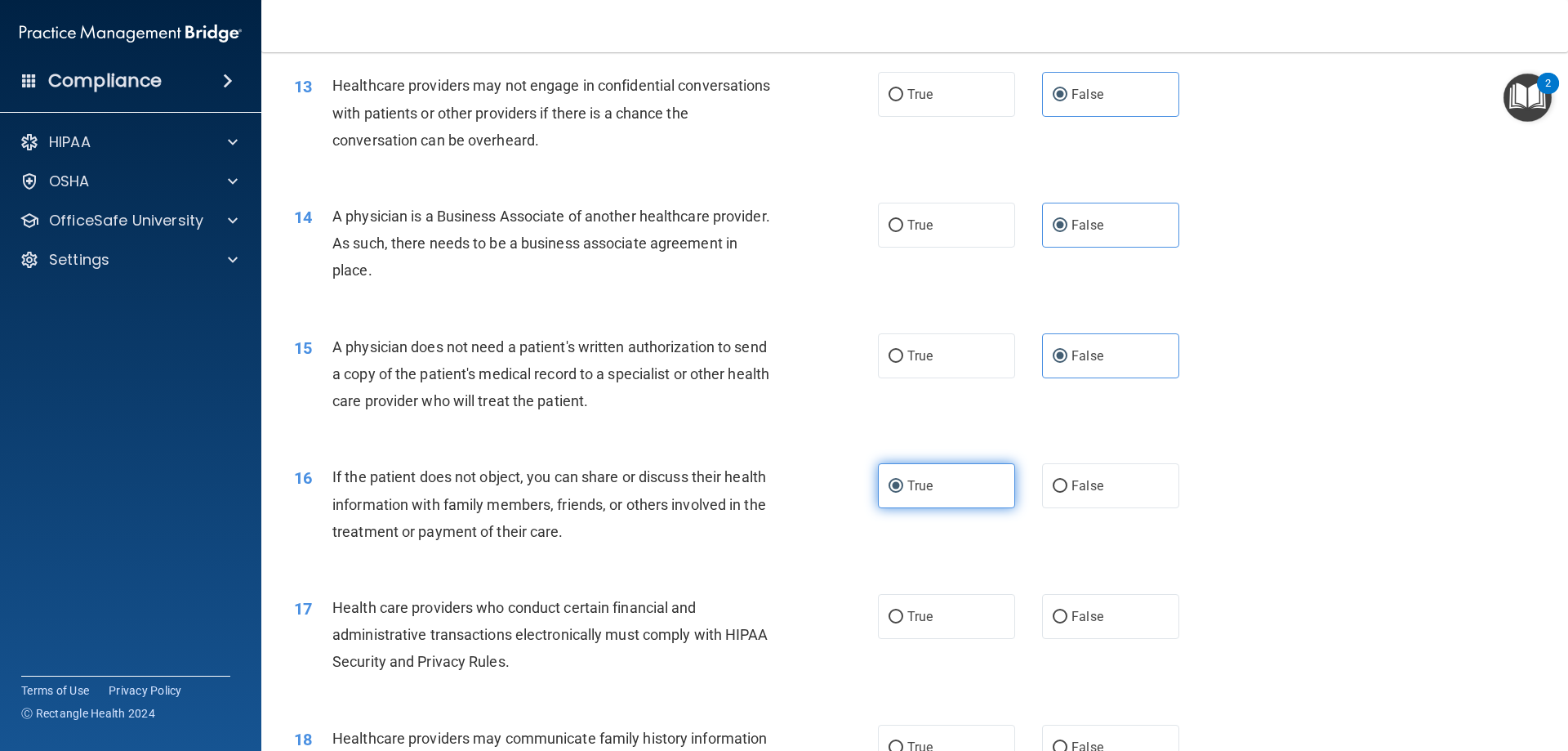
scroll to position [1552, 0]
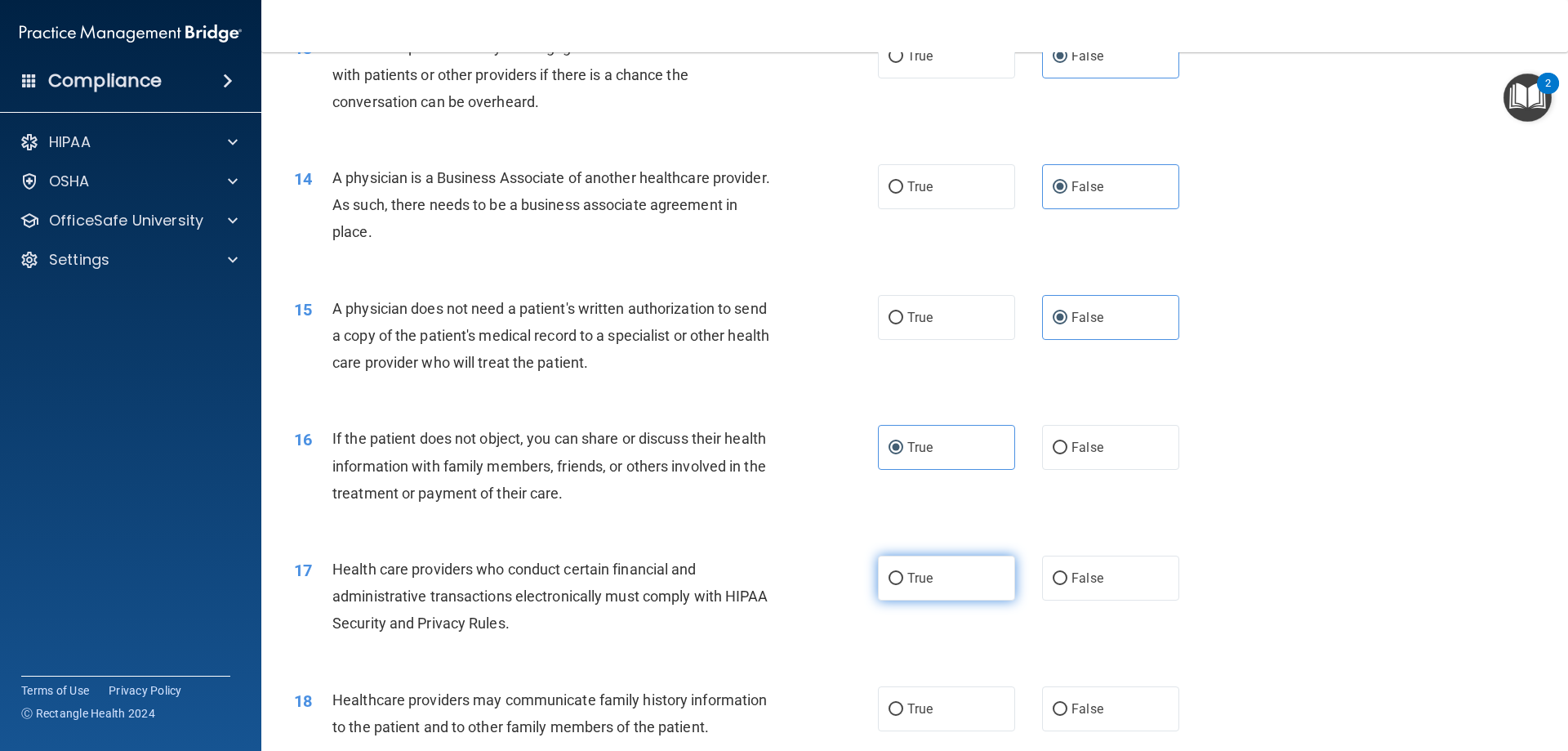
click at [979, 595] on label "True" at bounding box center [946, 577] width 137 height 45
click at [904, 585] on input "True" at bounding box center [896, 579] width 15 height 12
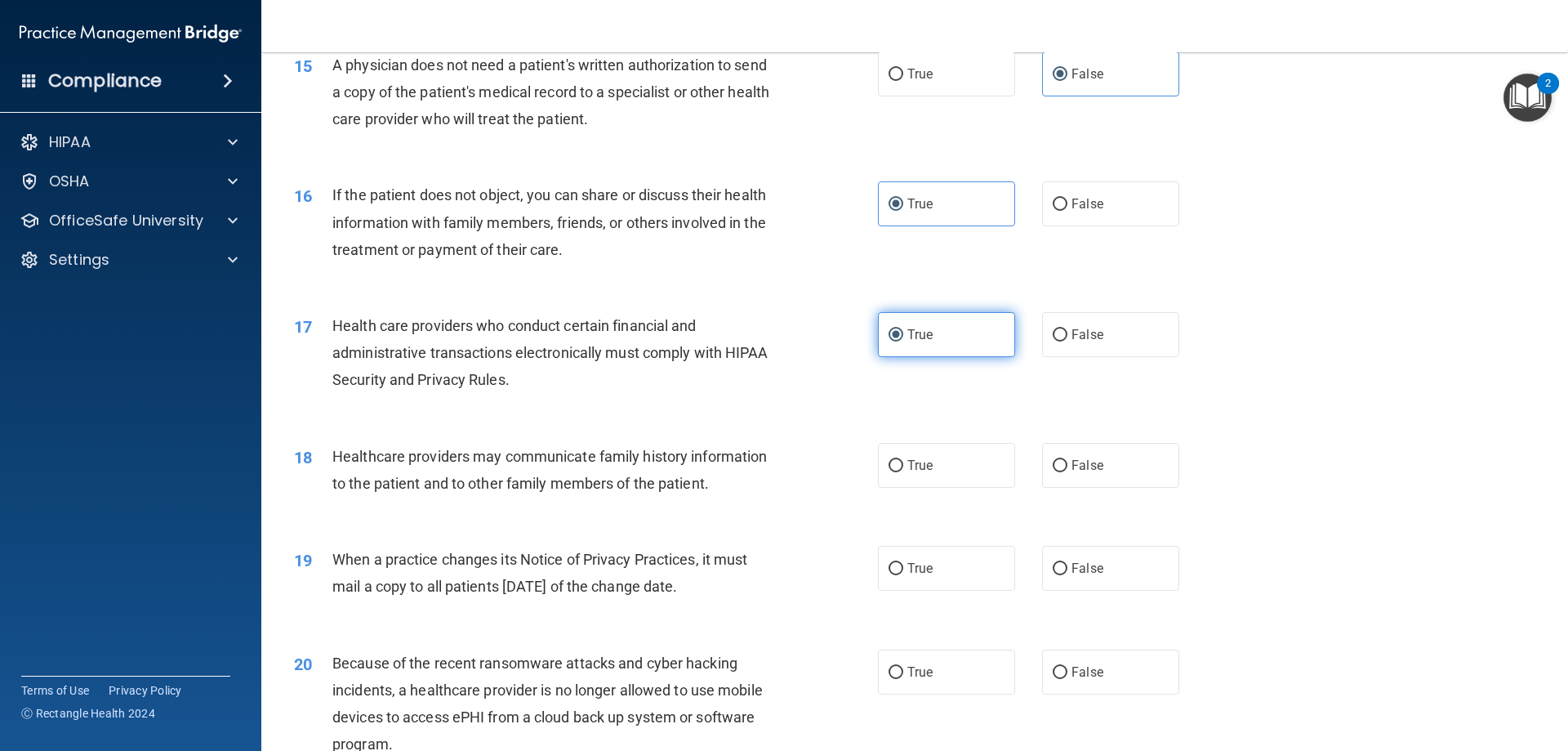
scroll to position [1797, 0]
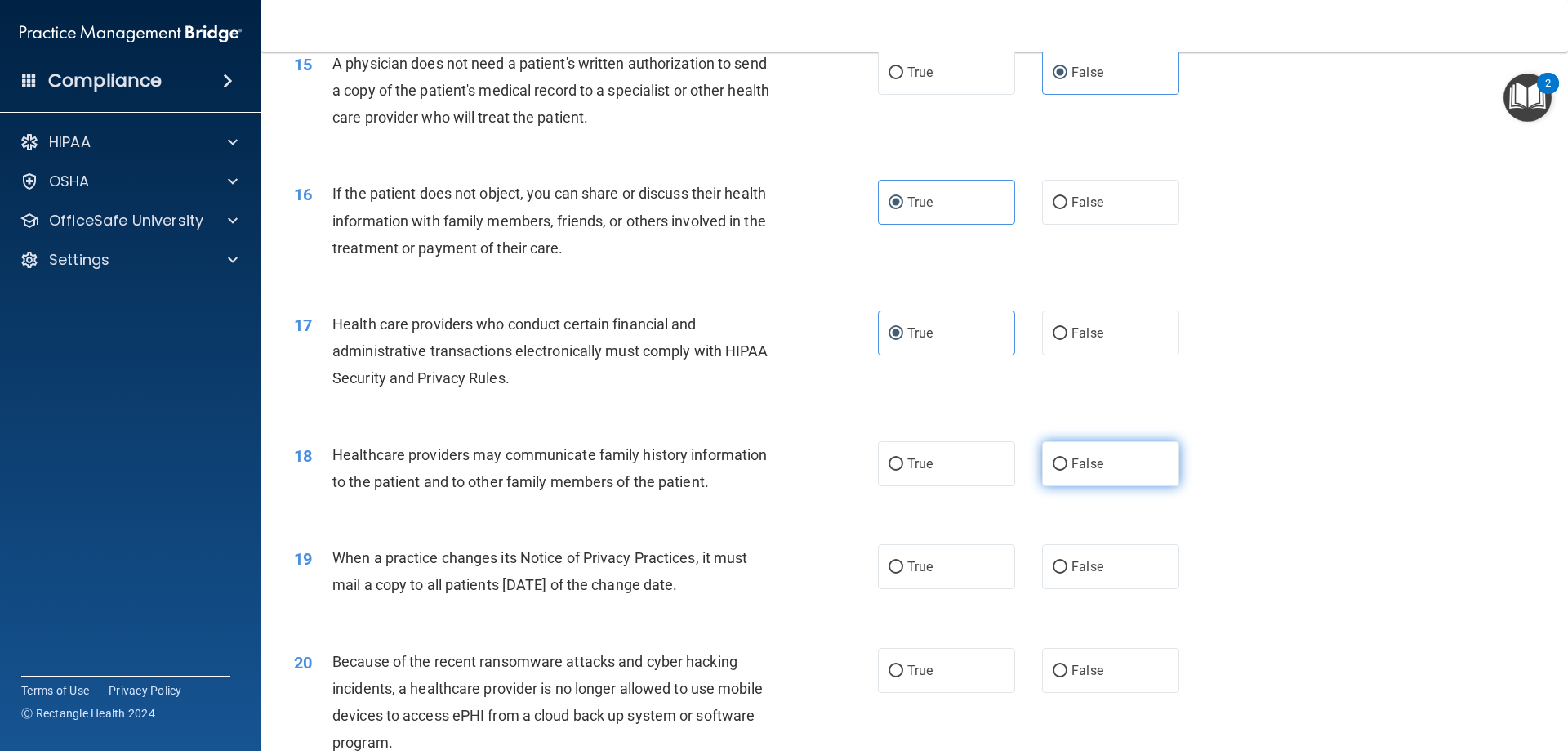
click at [1098, 462] on label "False" at bounding box center [1110, 463] width 137 height 45
click at [1068, 462] on input "False" at bounding box center [1060, 464] width 15 height 12
click at [1113, 570] on label "False" at bounding box center [1110, 566] width 137 height 45
click at [1068, 570] on input "False" at bounding box center [1060, 567] width 15 height 12
click at [1091, 665] on span "False" at bounding box center [1087, 671] width 32 height 16
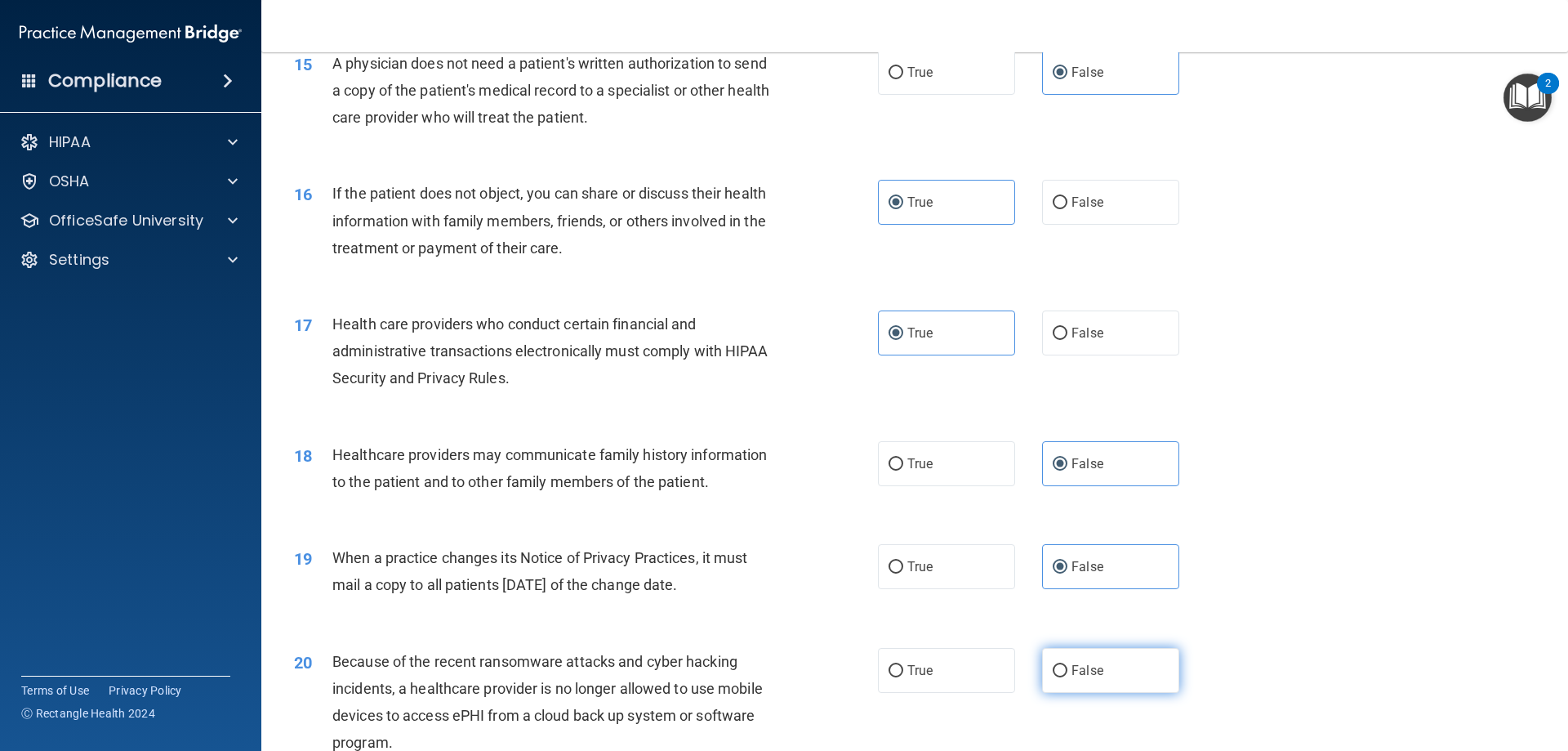
click at [1068, 665] on input "False" at bounding box center [1060, 671] width 15 height 12
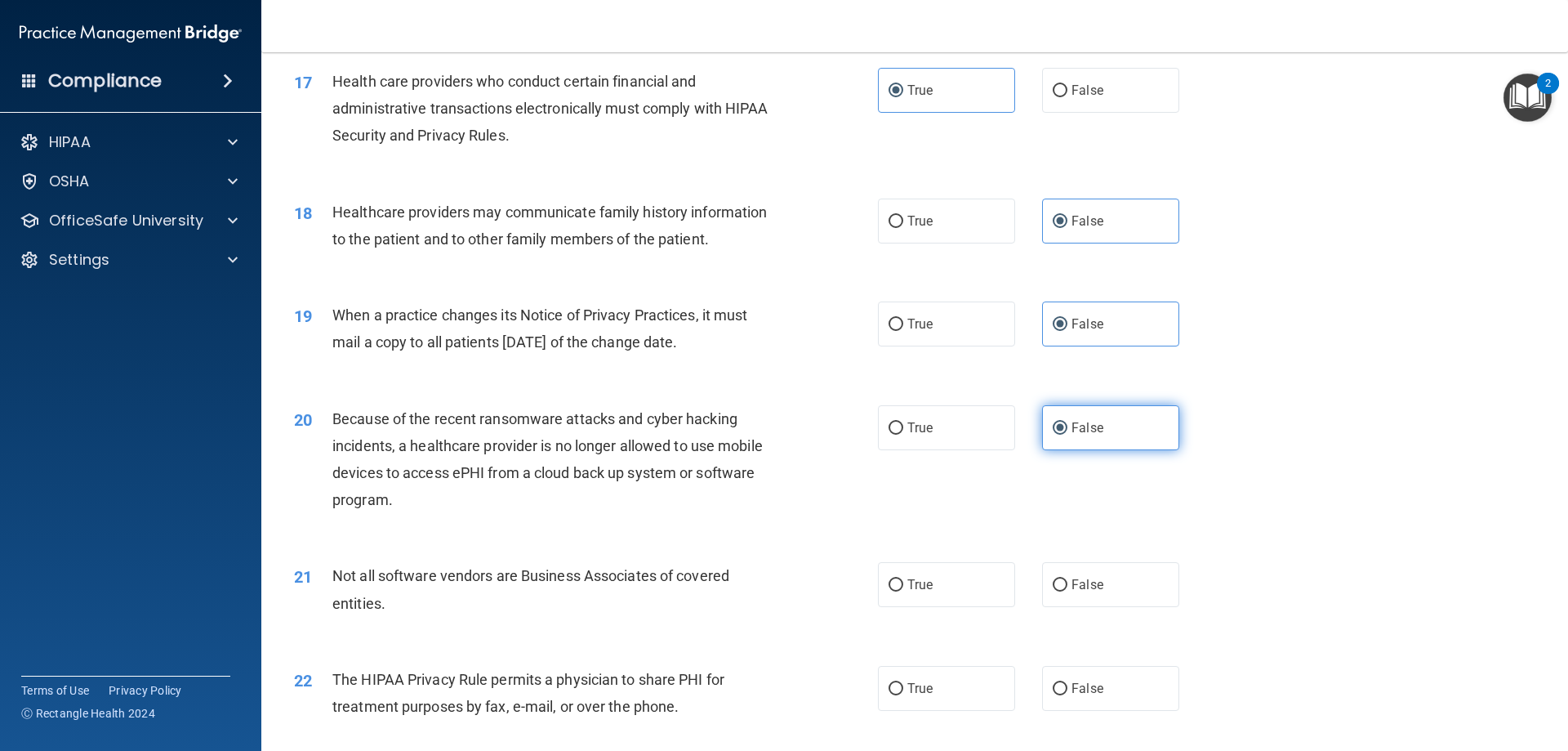
scroll to position [2042, 0]
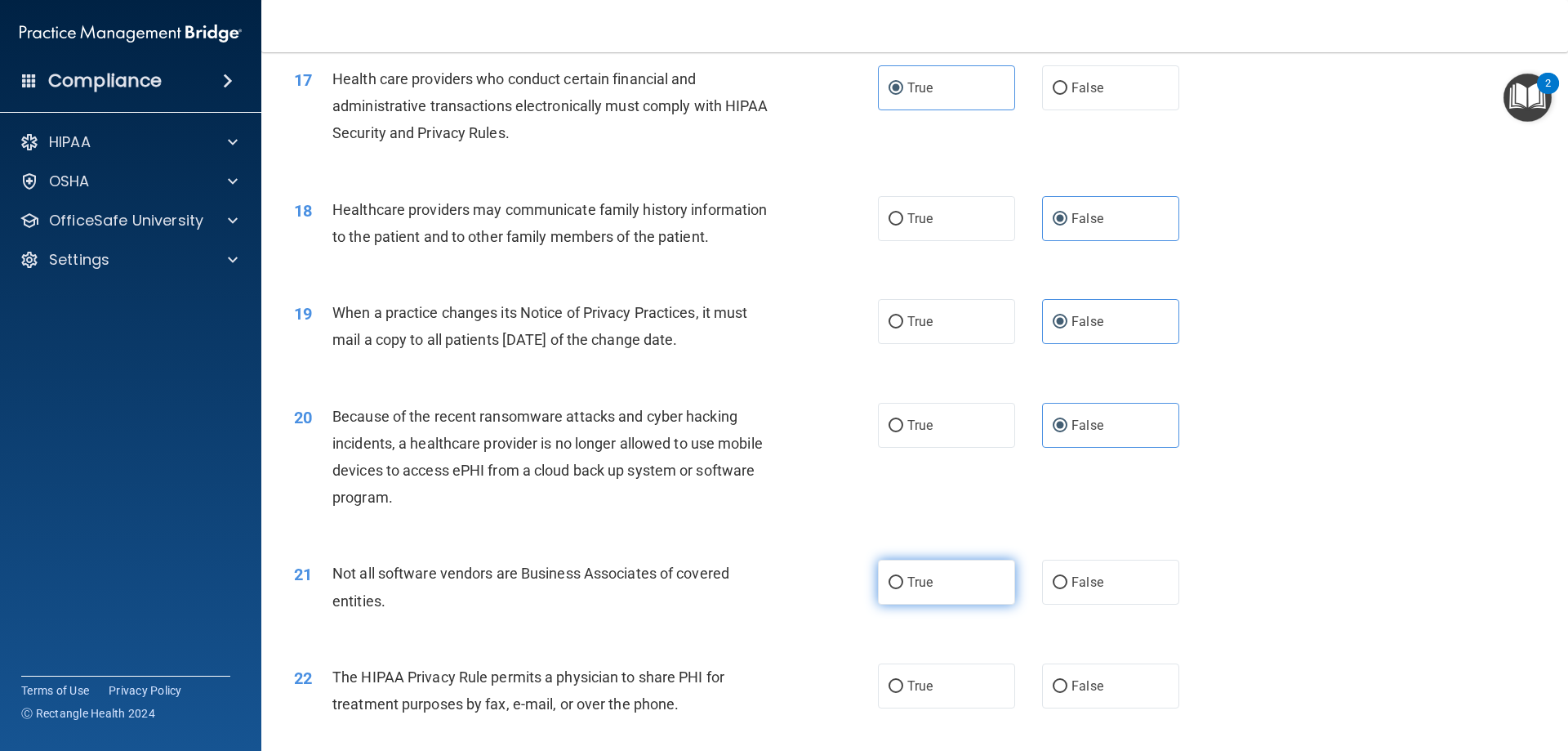
click at [964, 597] on label "True" at bounding box center [946, 582] width 137 height 45
click at [904, 589] on input "True" at bounding box center [896, 582] width 15 height 12
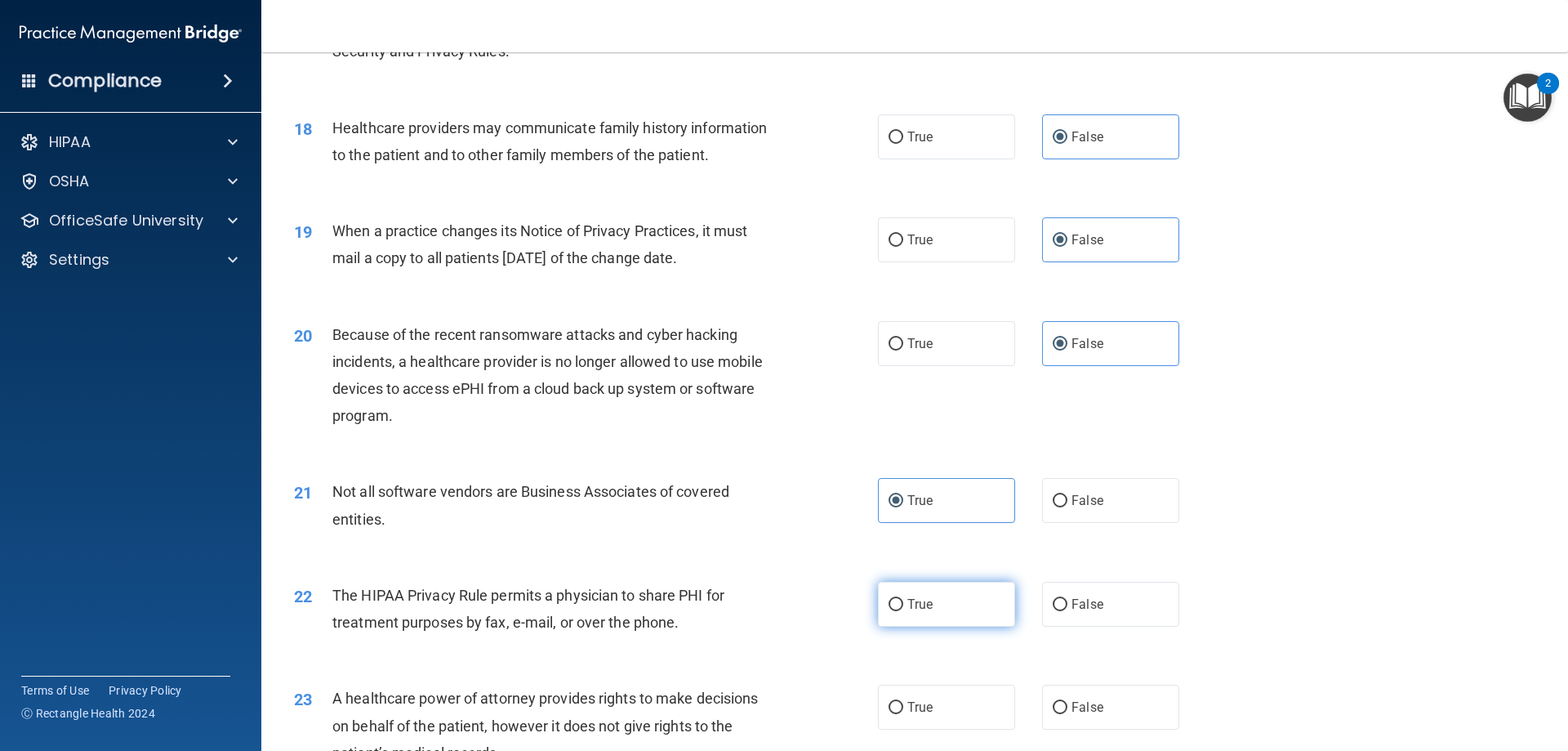
click at [921, 596] on label "True" at bounding box center [946, 604] width 137 height 45
click at [904, 598] on input "True" at bounding box center [896, 605] width 15 height 12
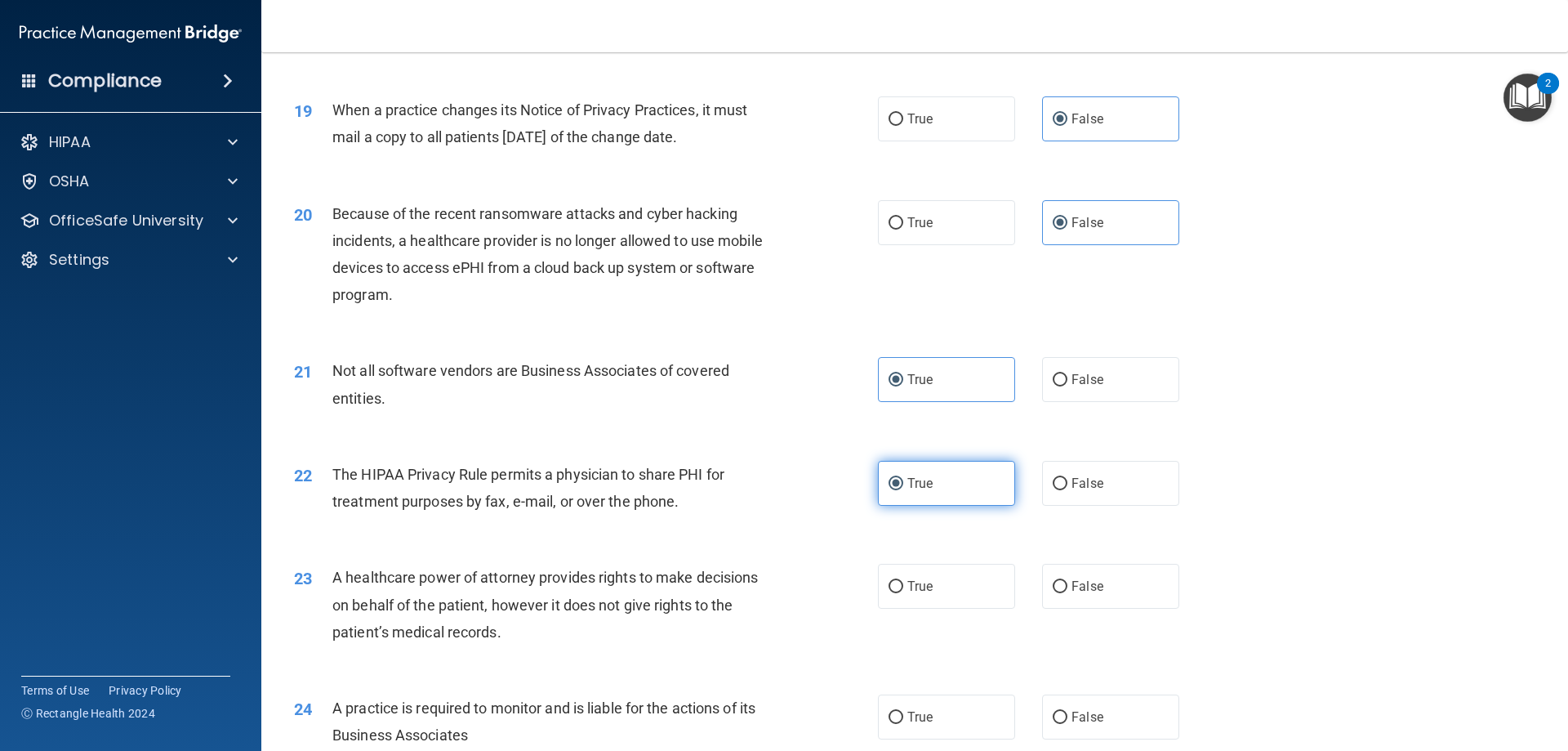
scroll to position [2287, 0]
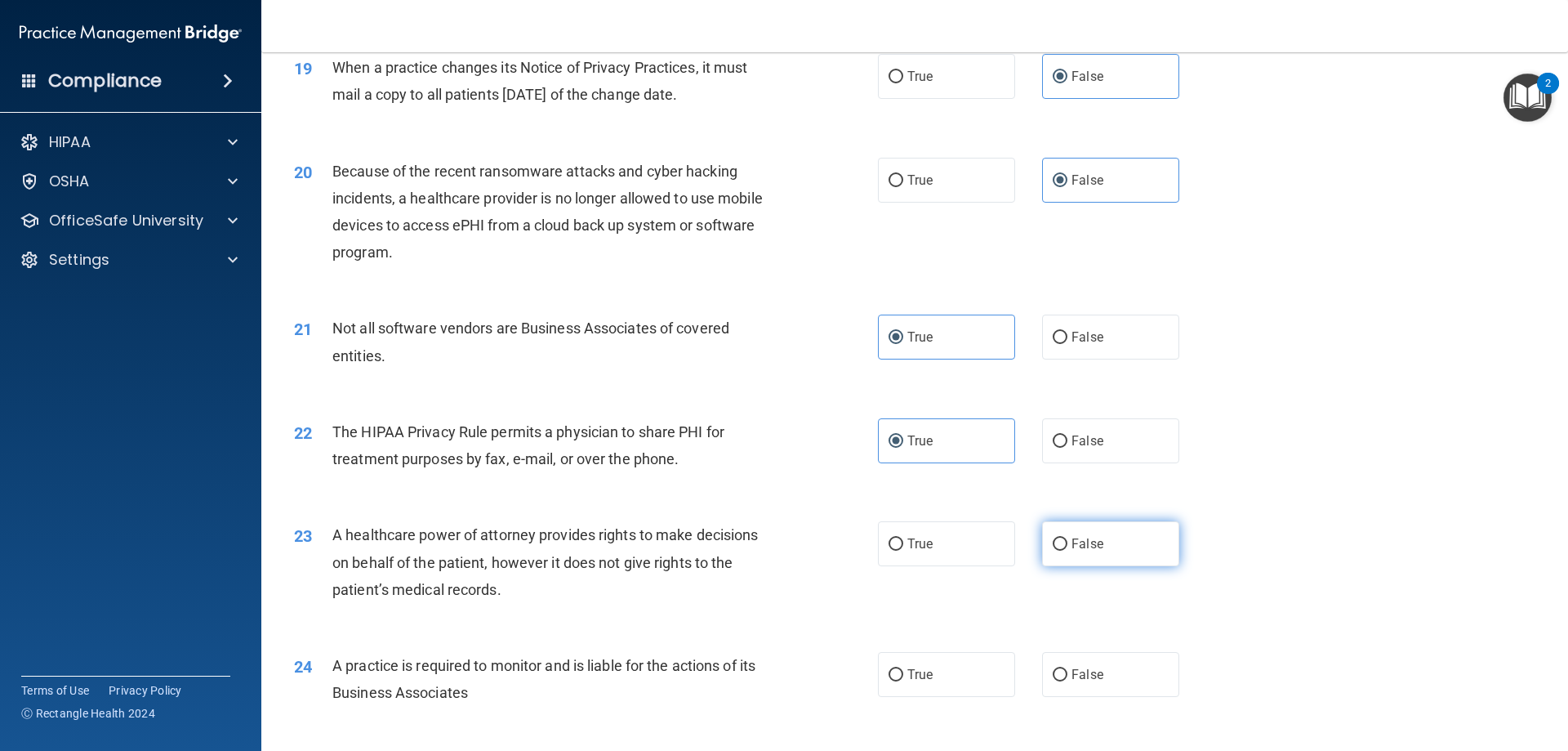
click at [1083, 551] on span "False" at bounding box center [1087, 544] width 32 height 16
click at [1068, 551] on input "False" at bounding box center [1060, 544] width 15 height 12
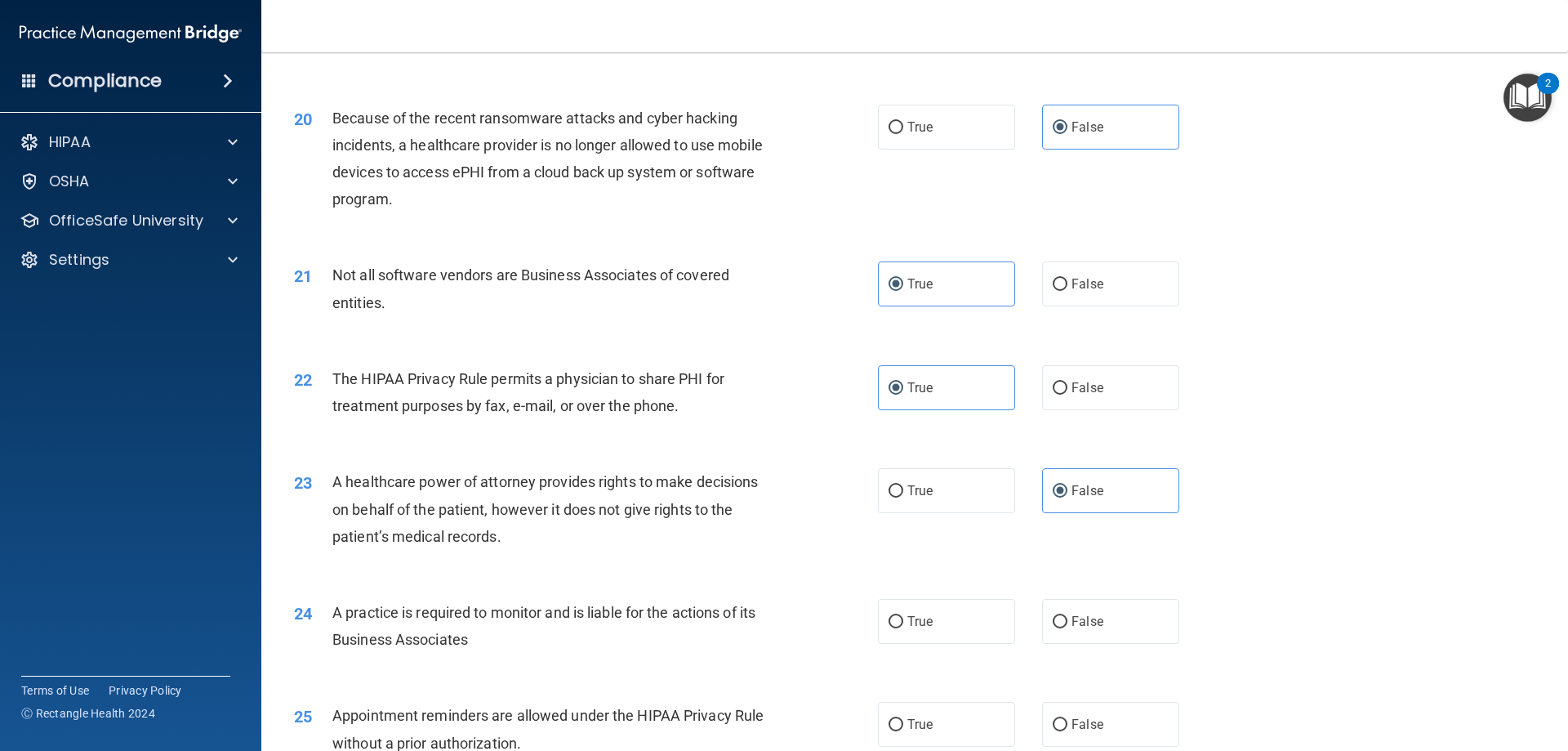
scroll to position [2369, 0]
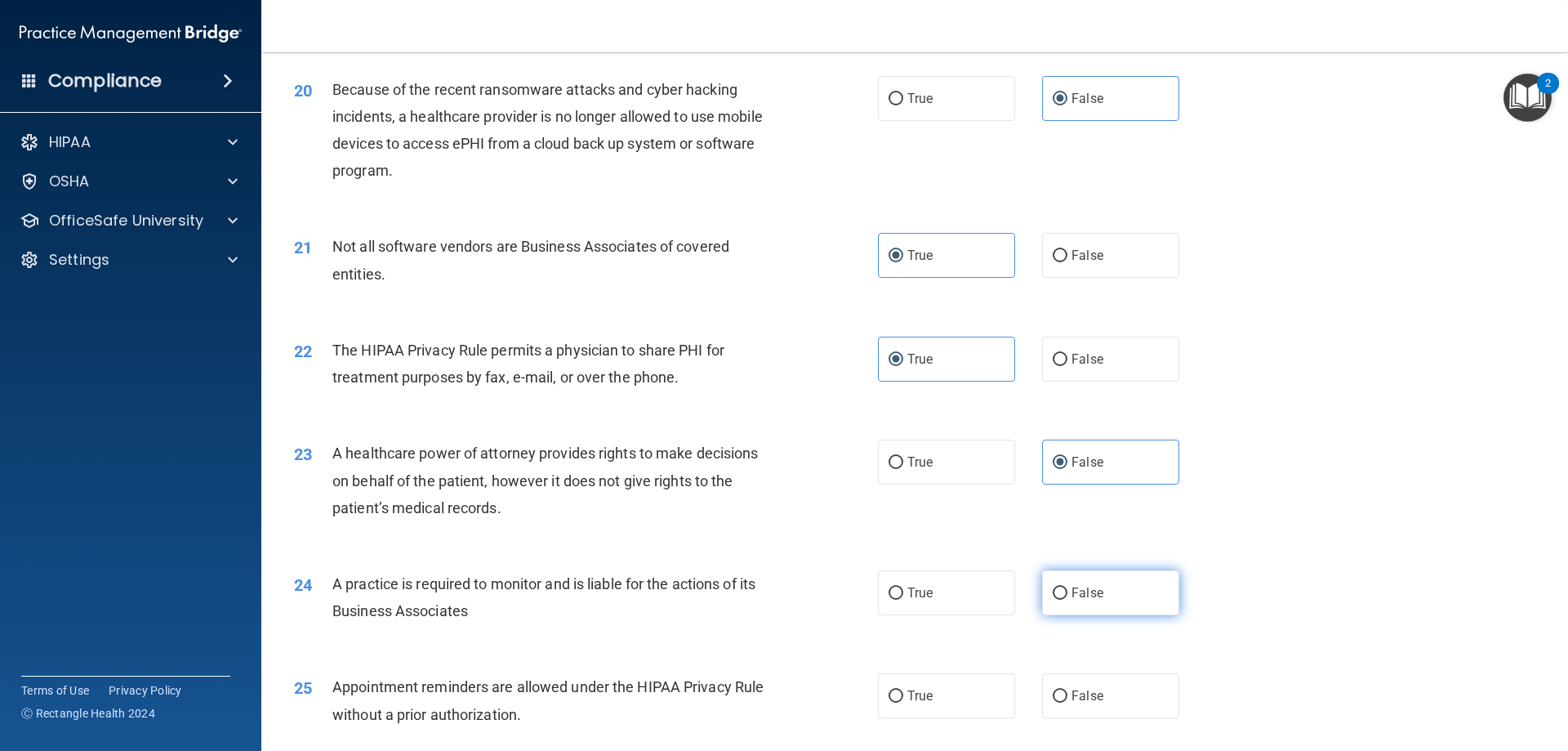
click at [1083, 590] on span "False" at bounding box center [1087, 593] width 32 height 16
click at [1068, 590] on input "False" at bounding box center [1060, 593] width 15 height 12
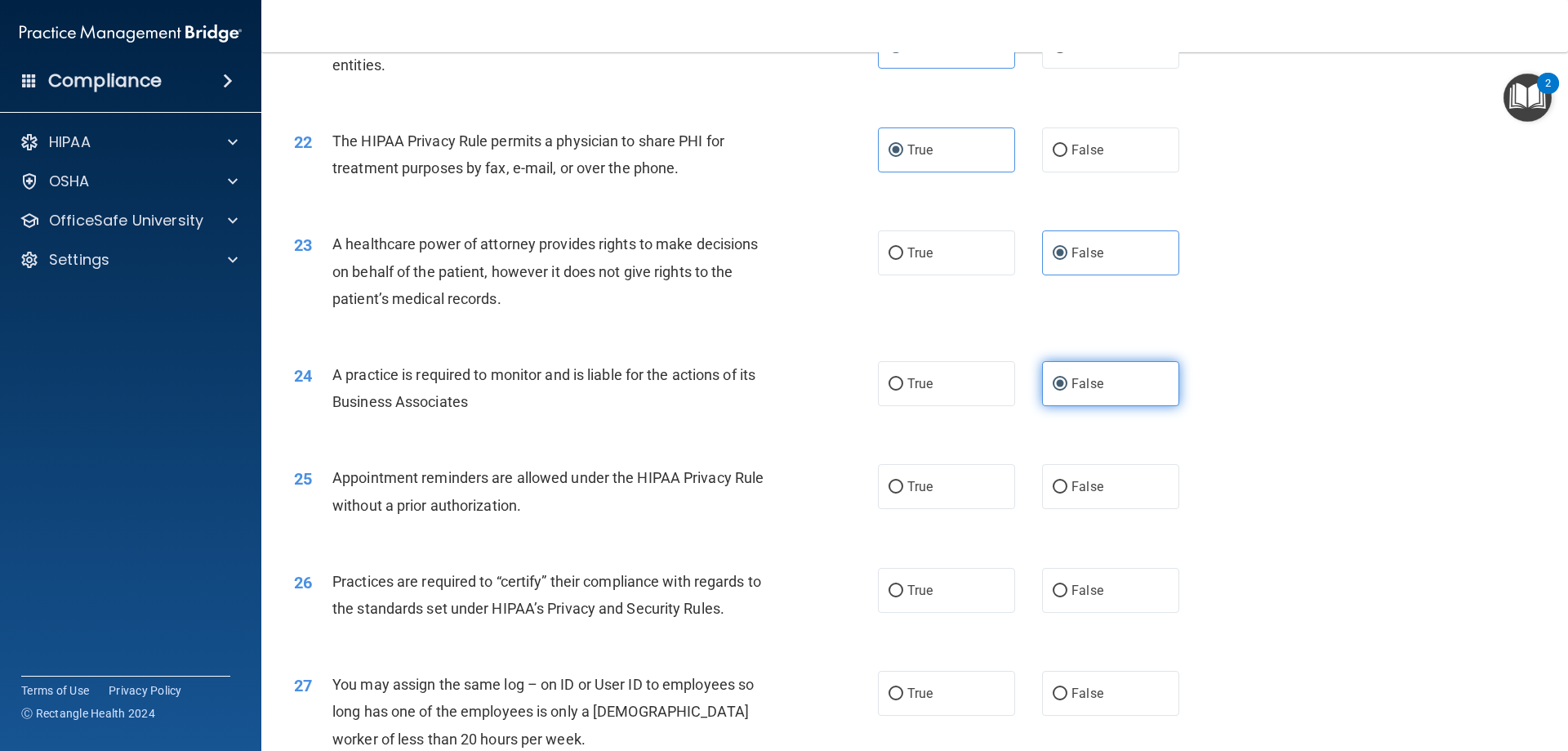
scroll to position [2614, 0]
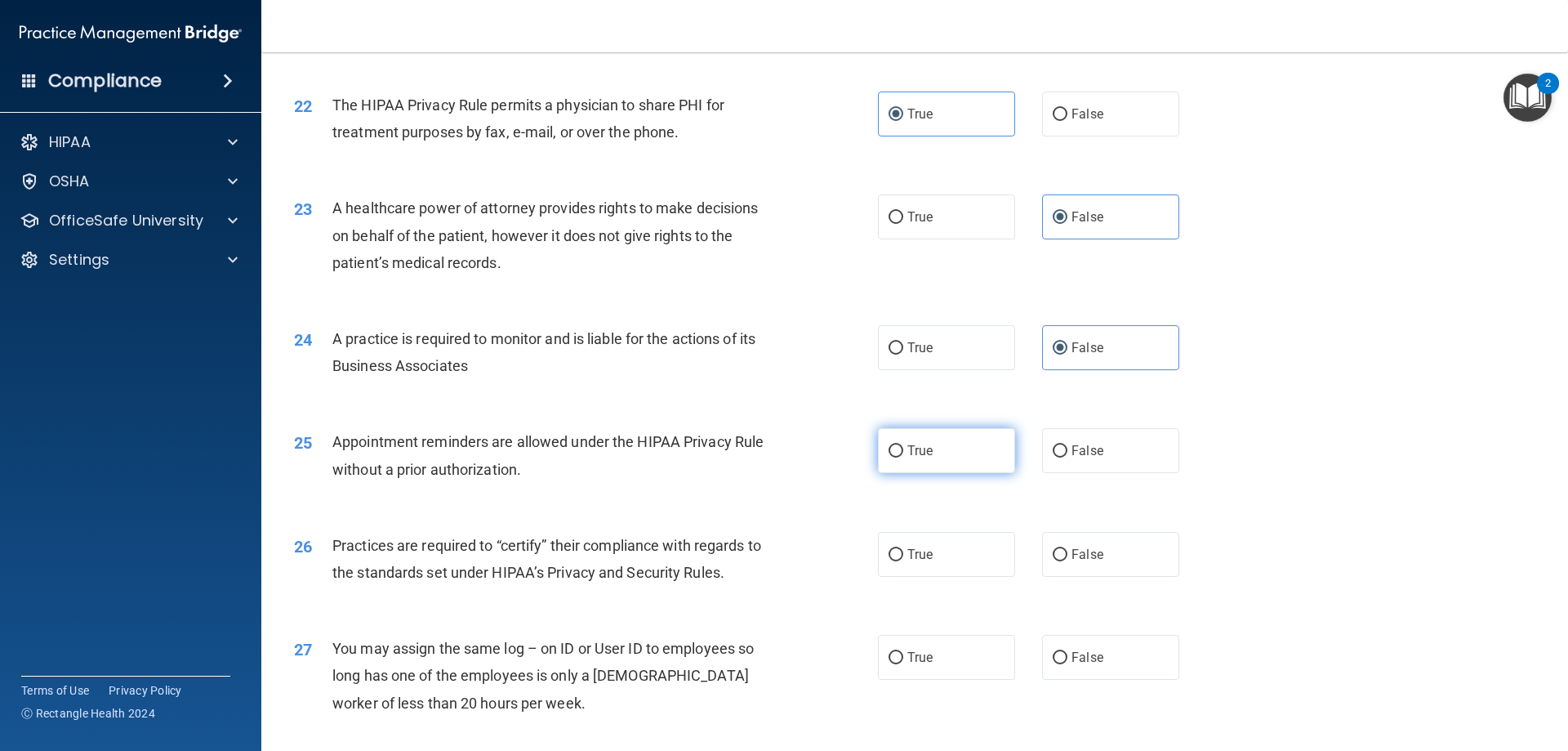
click at [919, 451] on span "True" at bounding box center [919, 451] width 26 height 16
click at [904, 451] on input "True" at bounding box center [896, 451] width 15 height 12
click at [1119, 550] on label "False" at bounding box center [1110, 554] width 137 height 45
click at [1068, 550] on input "False" at bounding box center [1060, 555] width 15 height 12
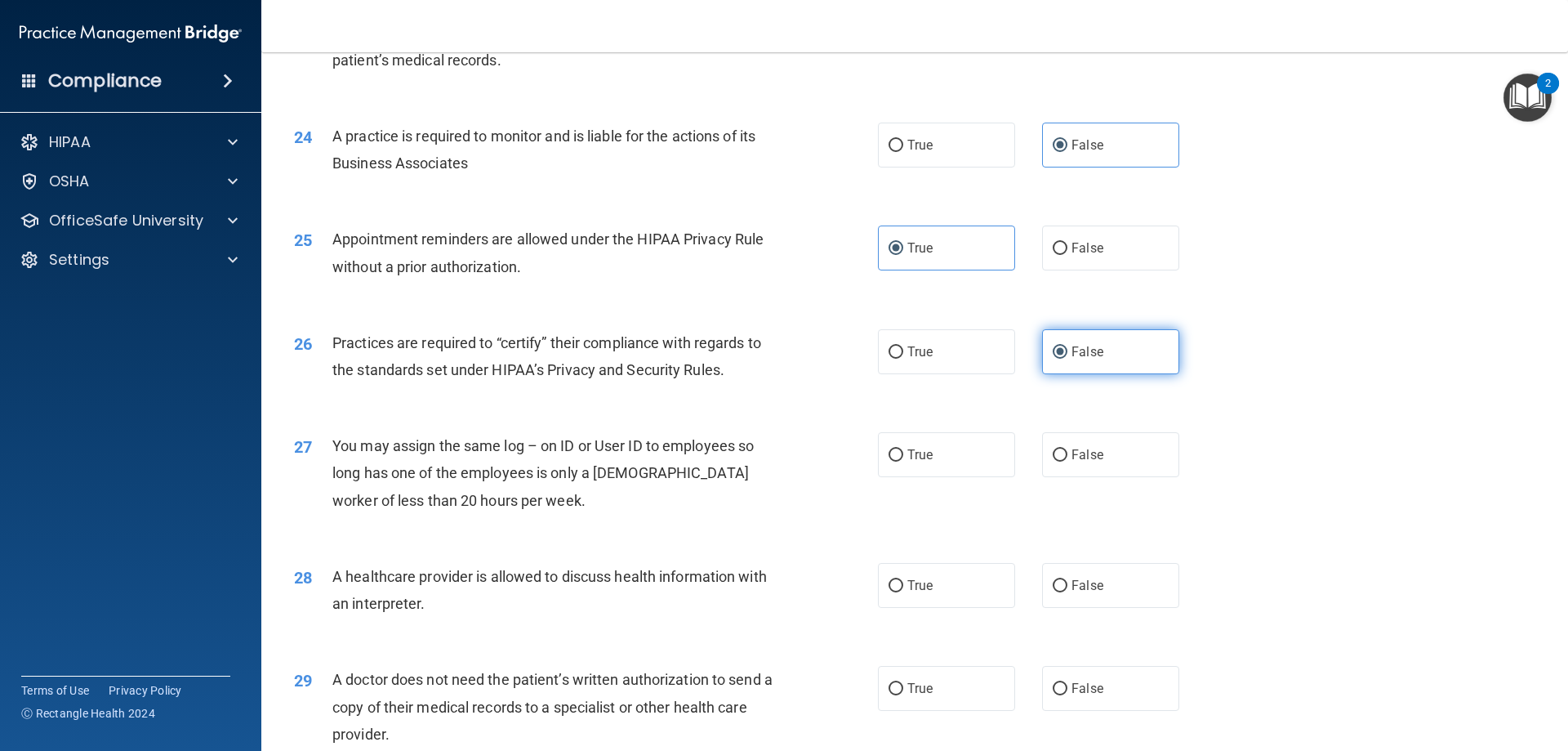
scroll to position [2858, 0]
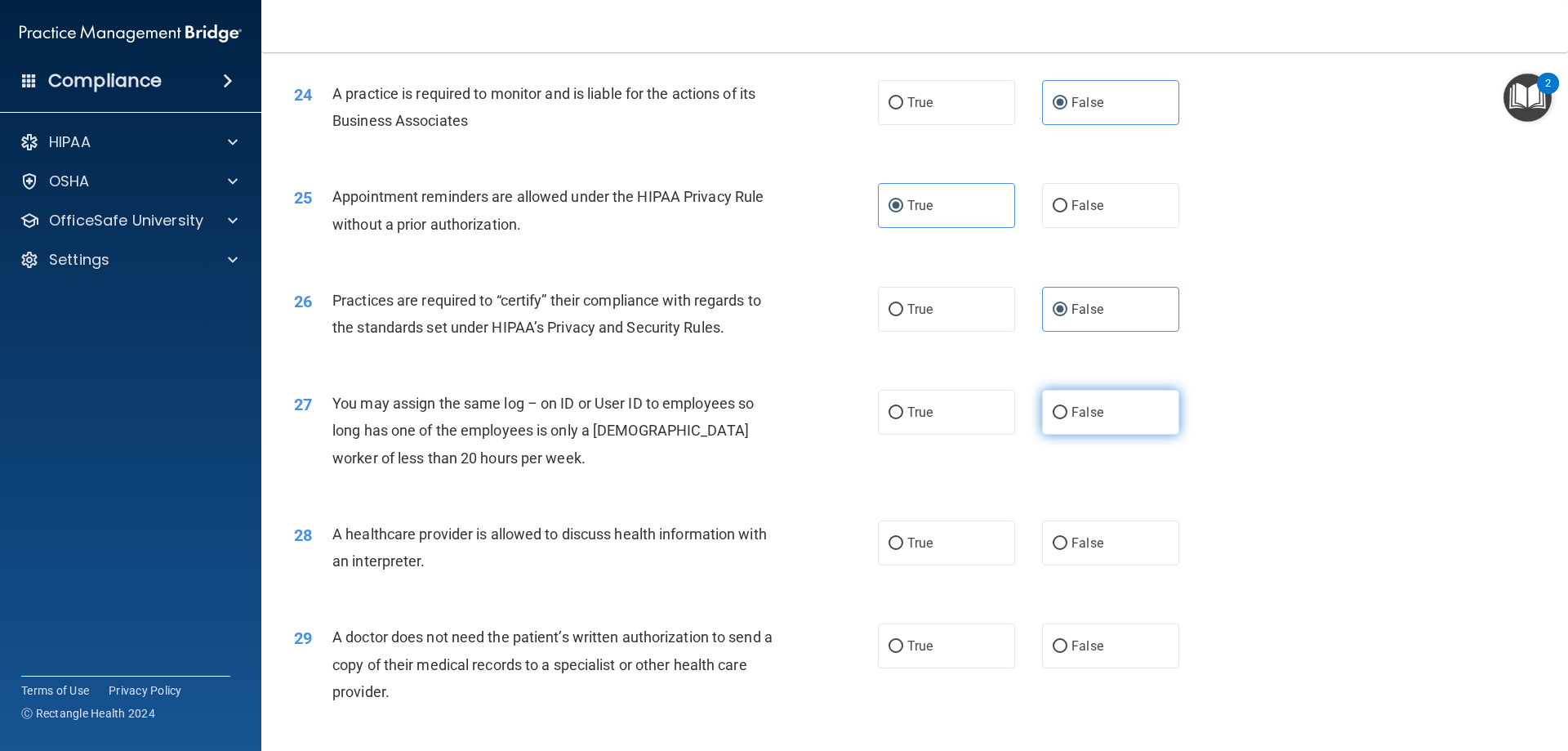
click at [1042, 429] on label "False" at bounding box center [1110, 411] width 137 height 45
click at [1053, 419] on input "False" at bounding box center [1060, 413] width 15 height 12
click at [989, 544] on label "True" at bounding box center [946, 543] width 137 height 45
click at [904, 544] on input "True" at bounding box center [896, 544] width 15 height 12
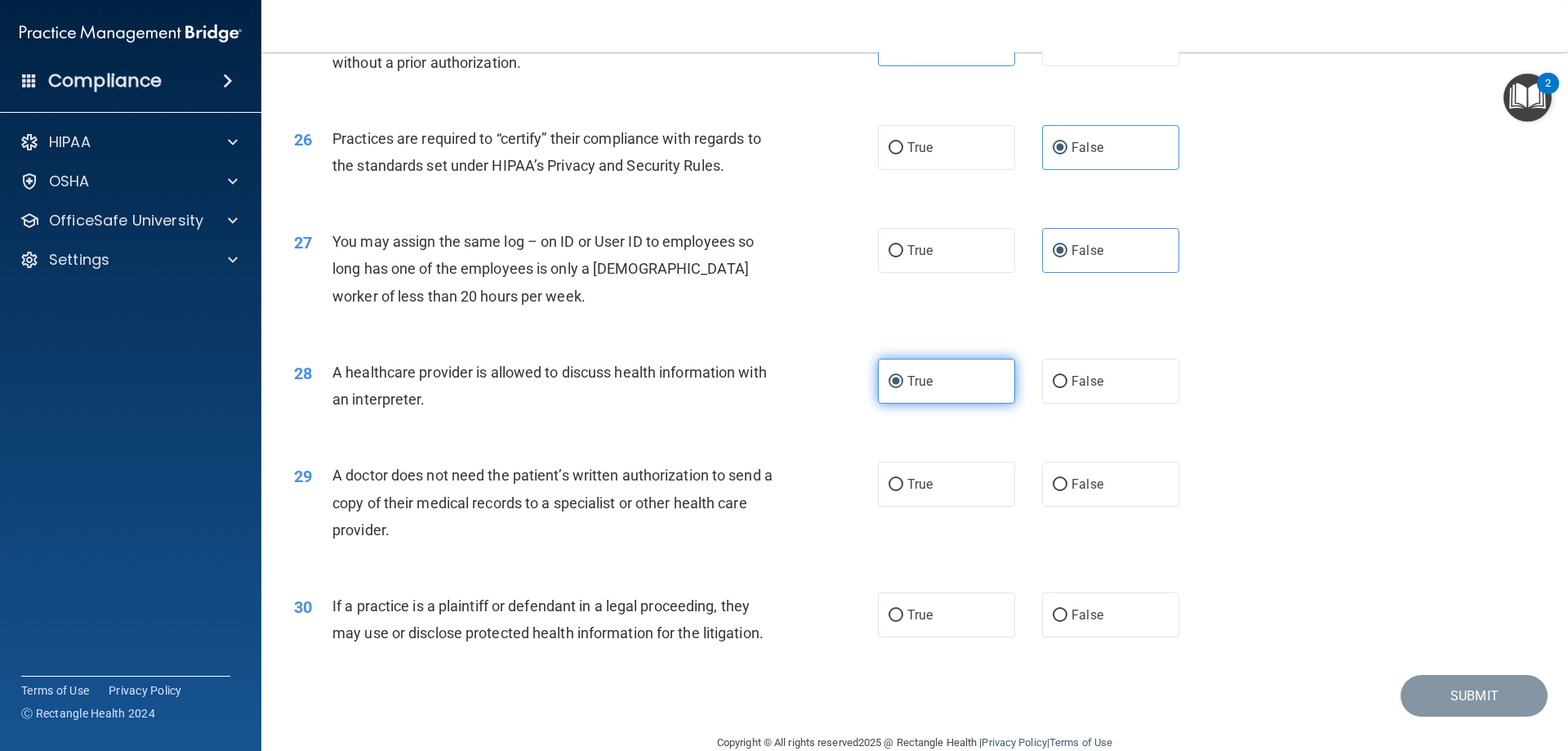
scroll to position [3022, 0]
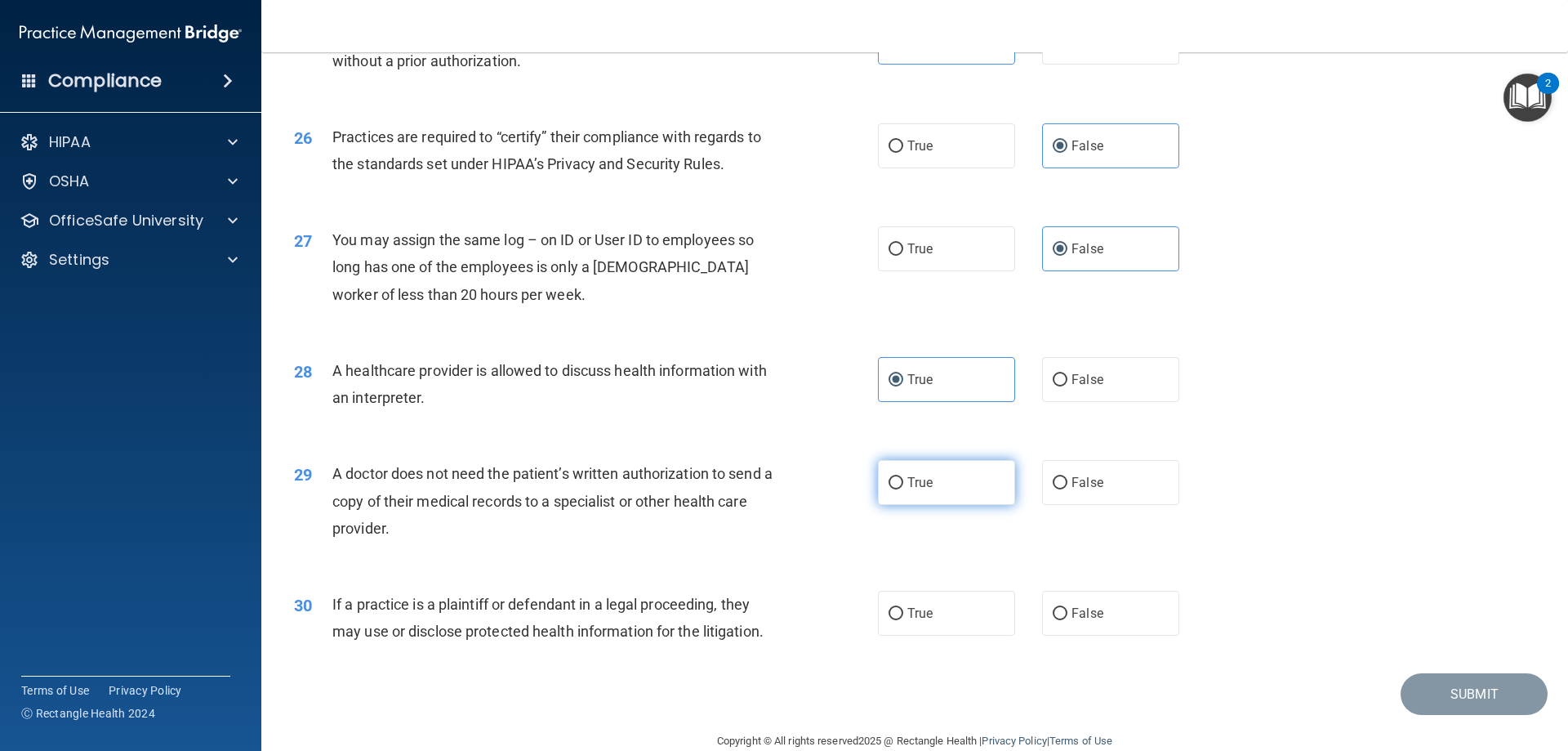
click at [967, 492] on label "True" at bounding box center [946, 482] width 137 height 45
click at [904, 489] on input "True" at bounding box center [896, 484] width 15 height 12
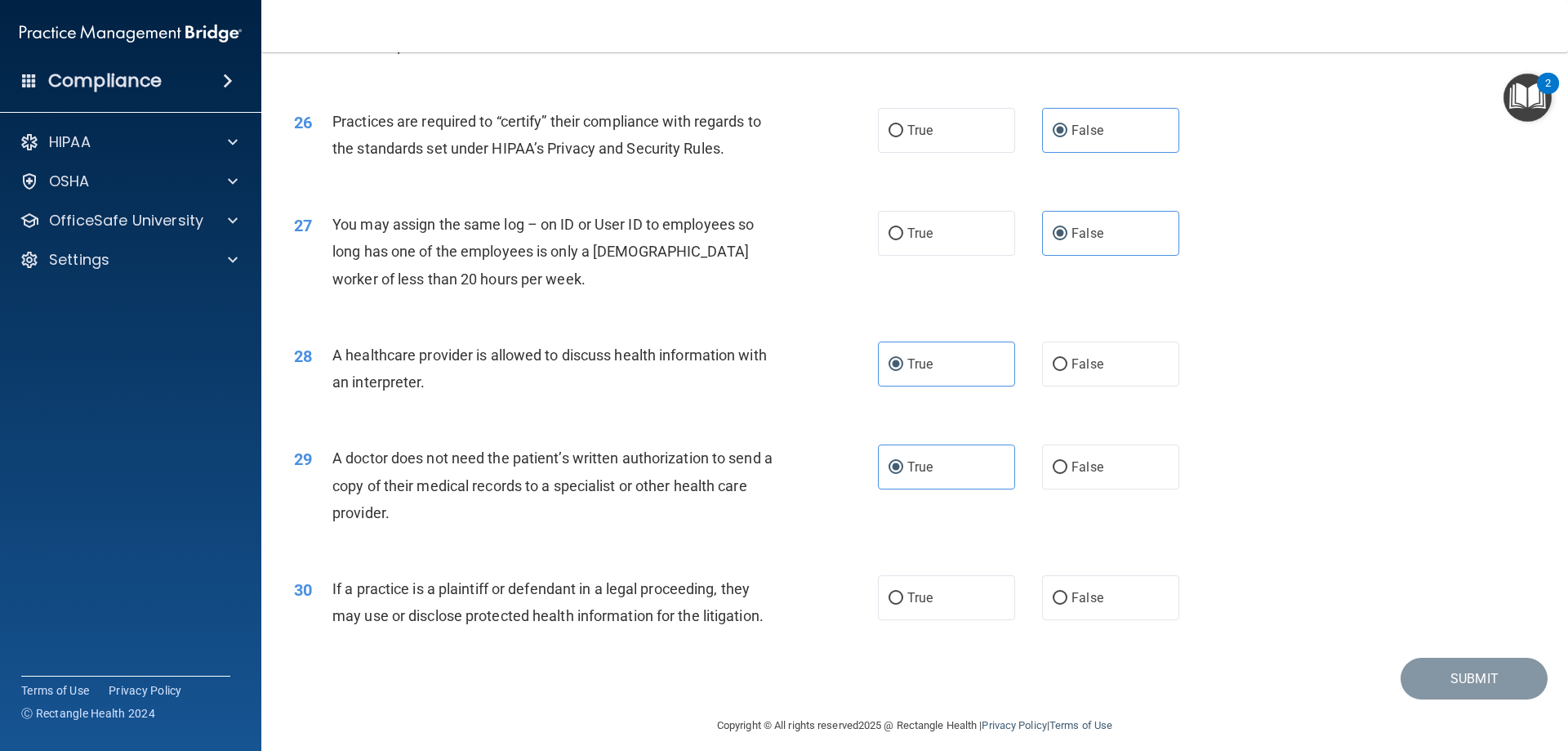
scroll to position [3052, 0]
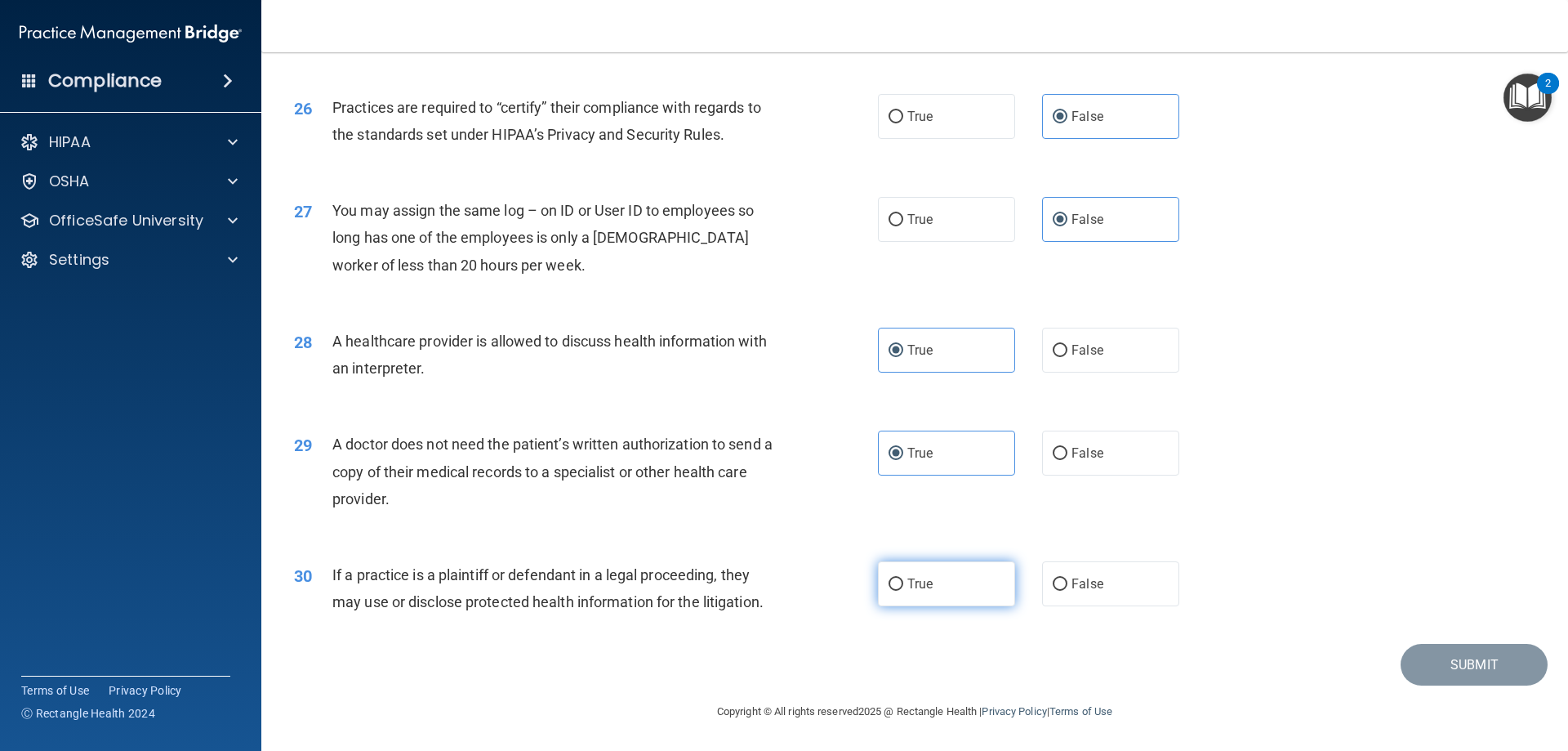
click at [968, 593] on label "True" at bounding box center [946, 583] width 137 height 45
click at [904, 590] on input "True" at bounding box center [896, 584] width 15 height 12
click at [1454, 663] on button "Submit" at bounding box center [1474, 664] width 147 height 41
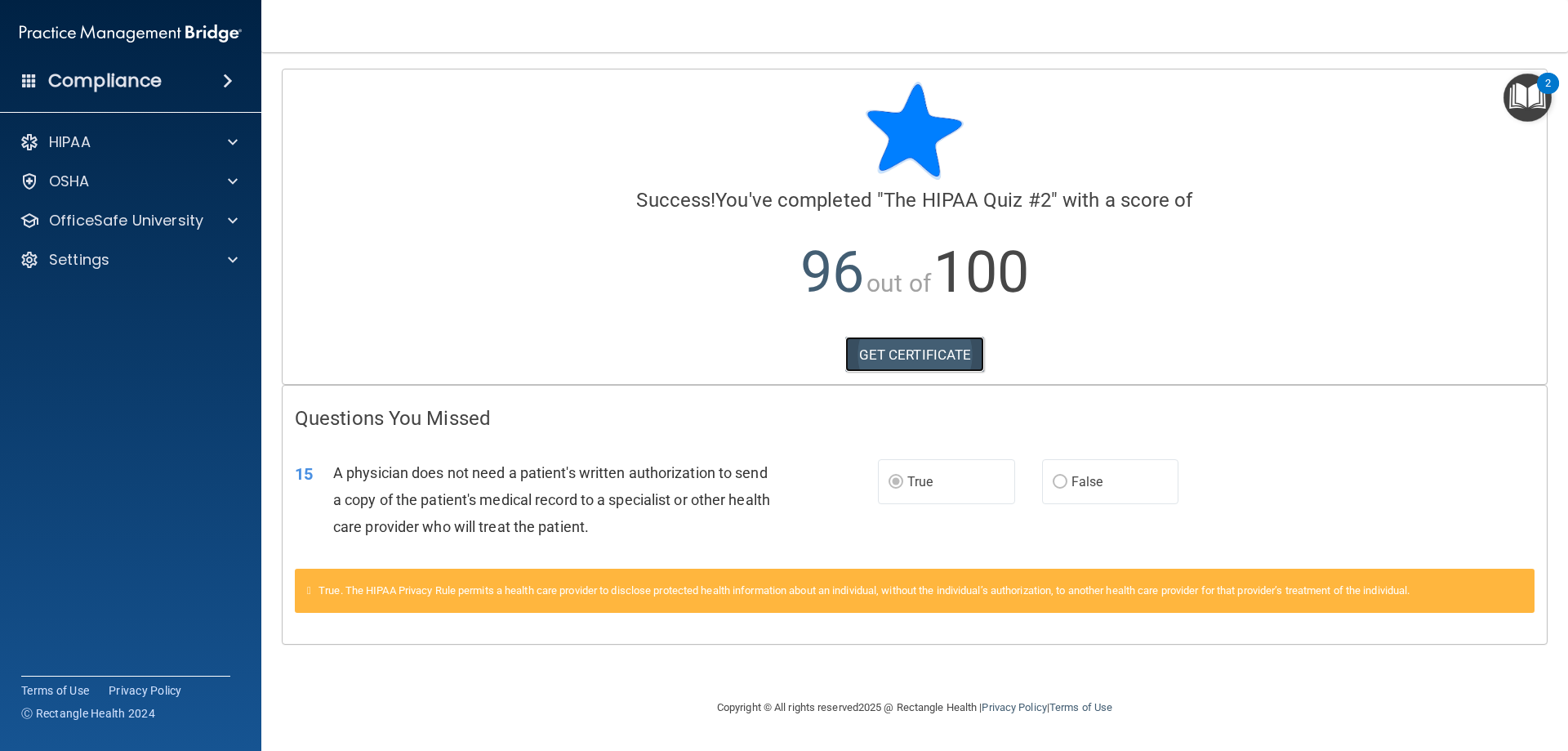
click at [894, 357] on link "GET CERTIFICATE" at bounding box center [915, 354] width 139 height 36
click at [1530, 74] on img "Open Resource Center, 2 new notifications" at bounding box center [1527, 97] width 49 height 49
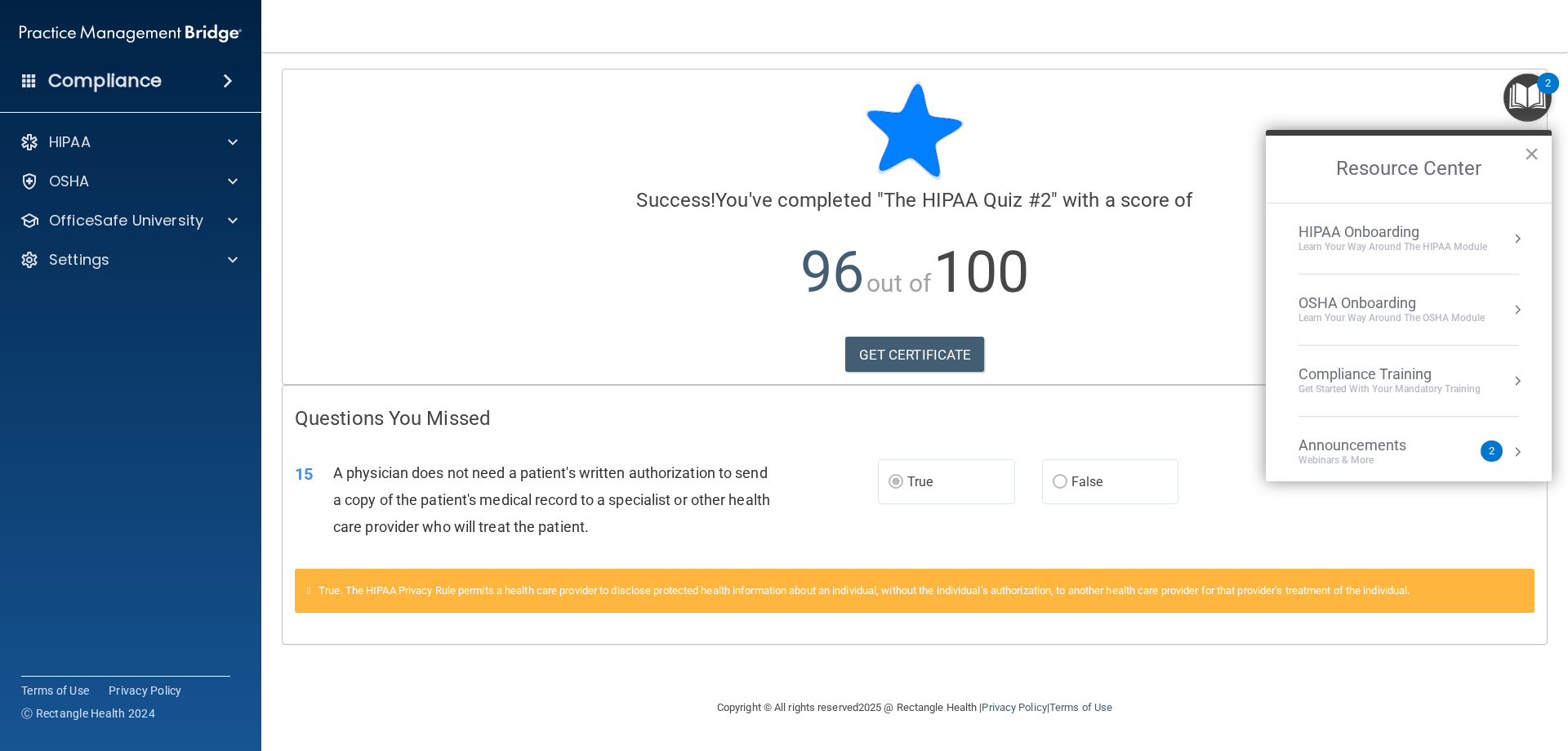
click at [1536, 141] on button "×" at bounding box center [1532, 154] width 16 height 26
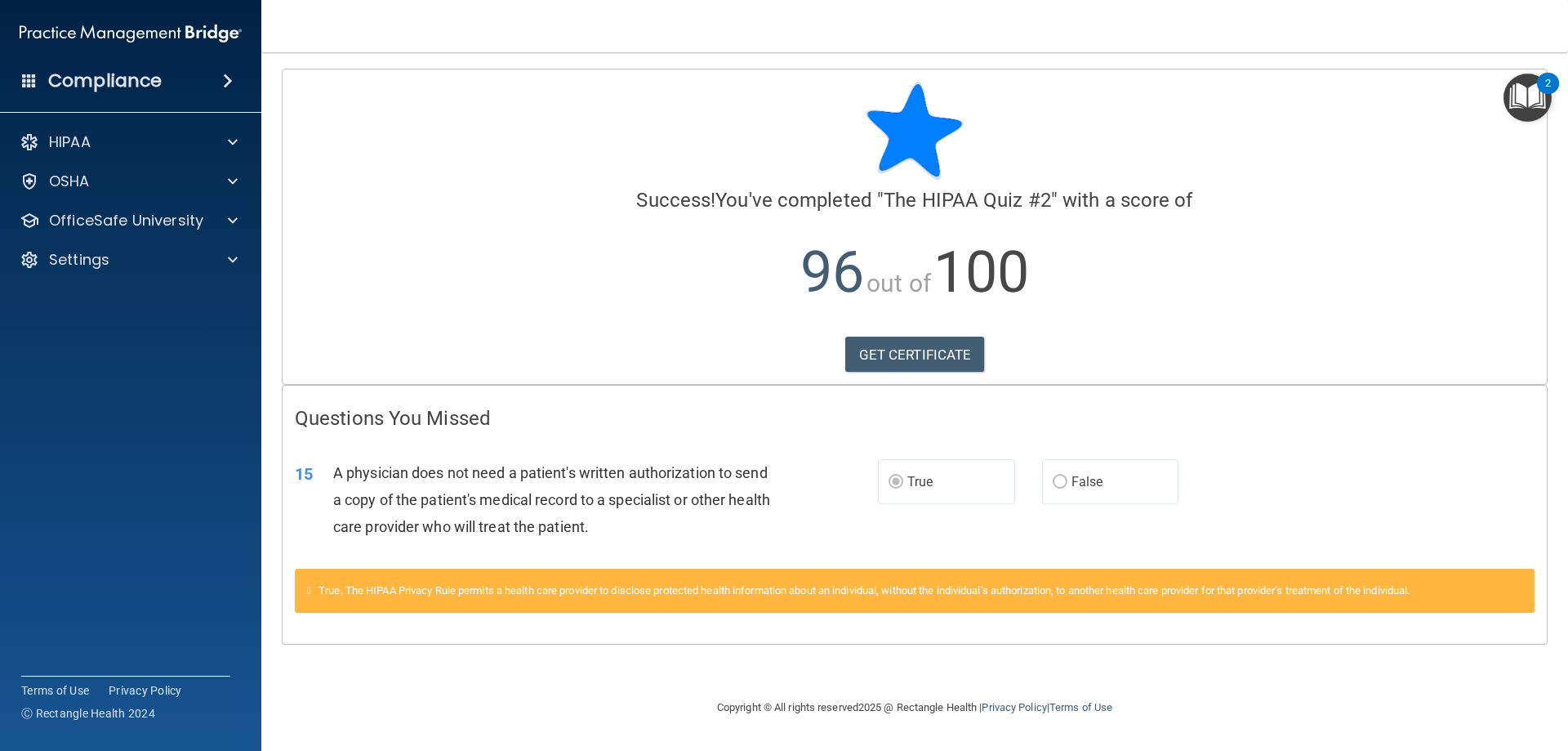
click at [1532, 107] on img "Open Resource Center, 2 new notifications" at bounding box center [1527, 97] width 49 height 49
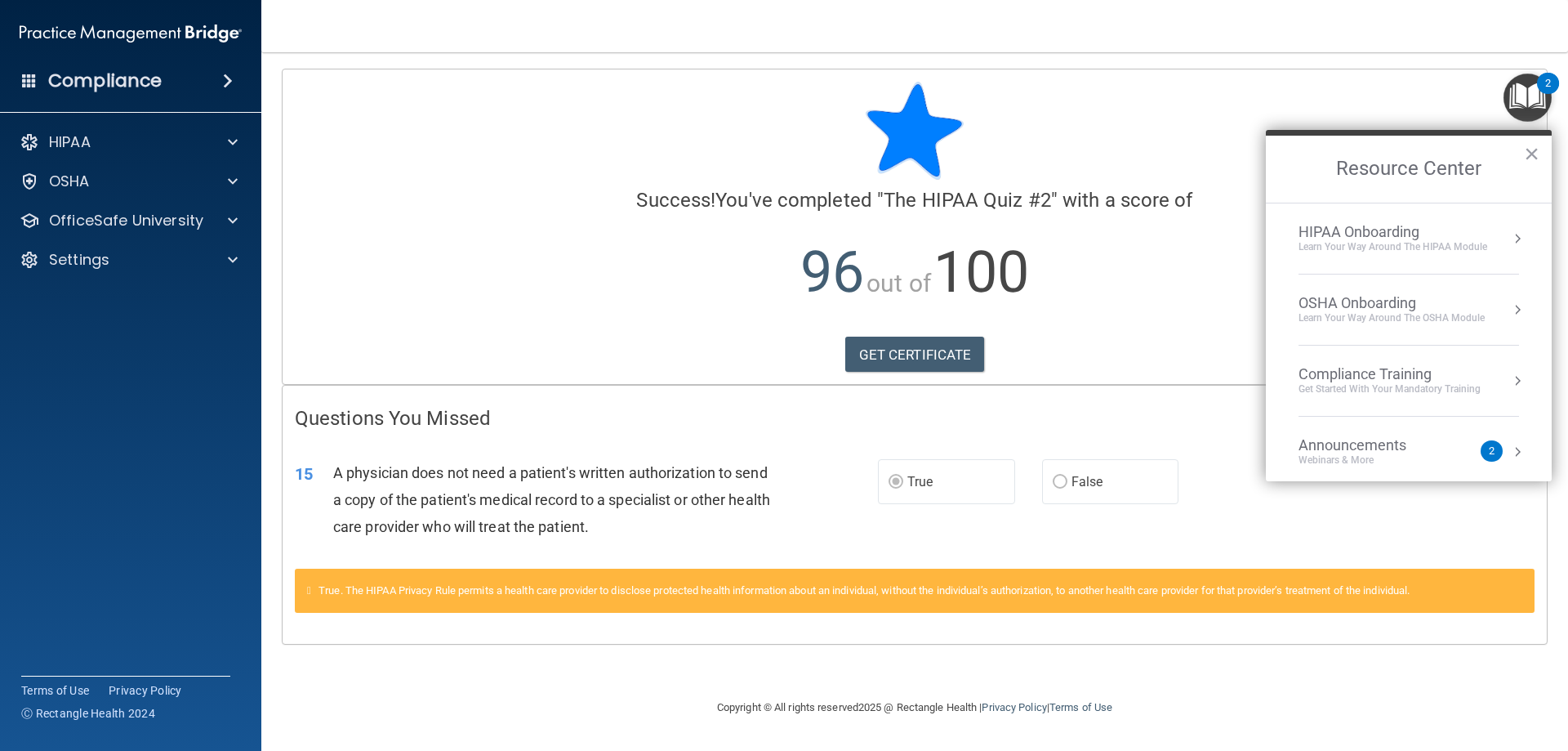
click at [1485, 256] on li "HIPAA Onboarding Learn Your Way around the HIPAA module" at bounding box center [1409, 238] width 221 height 71
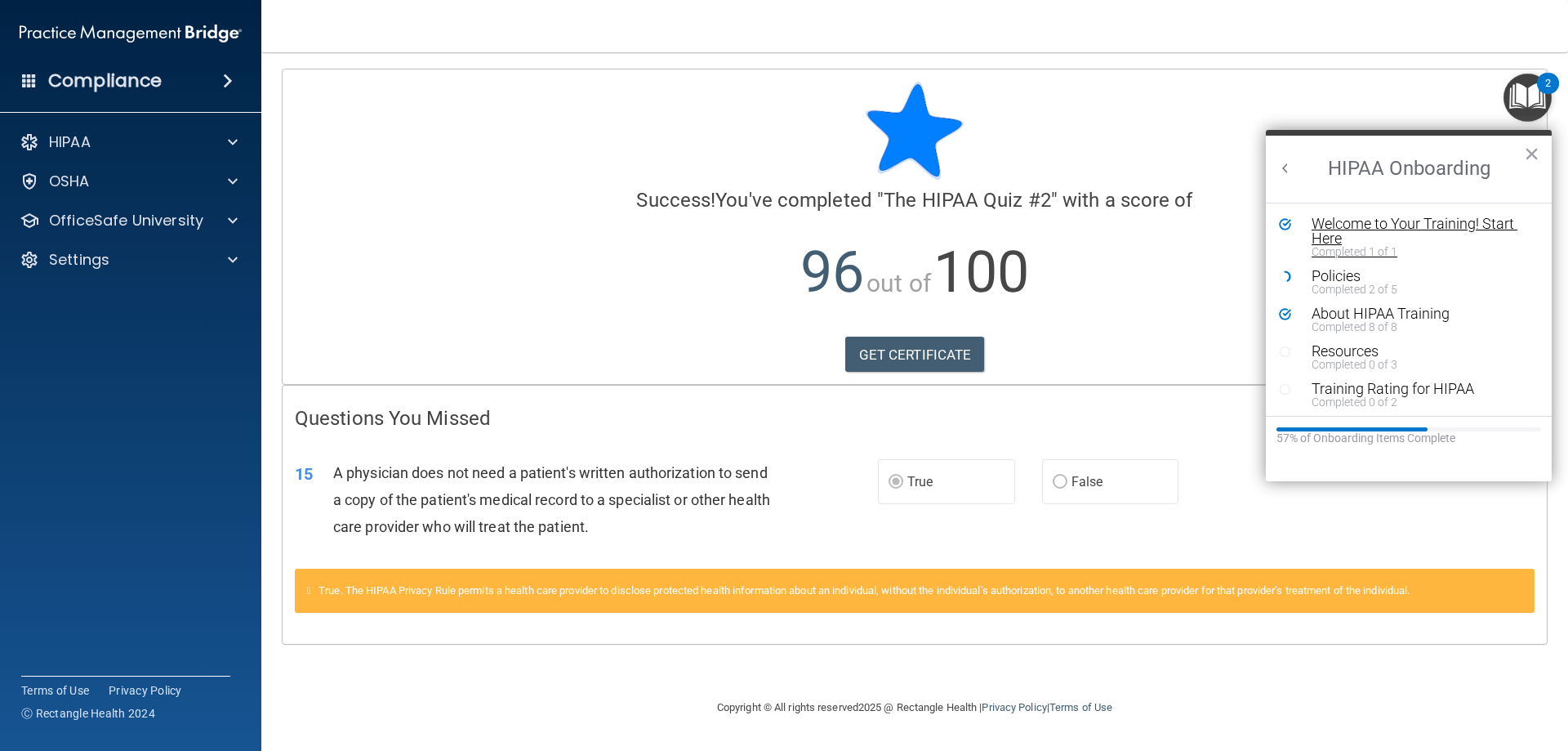
click at [1480, 221] on div "Welcome to Your Training! Start Here" at bounding box center [1414, 230] width 206 height 29
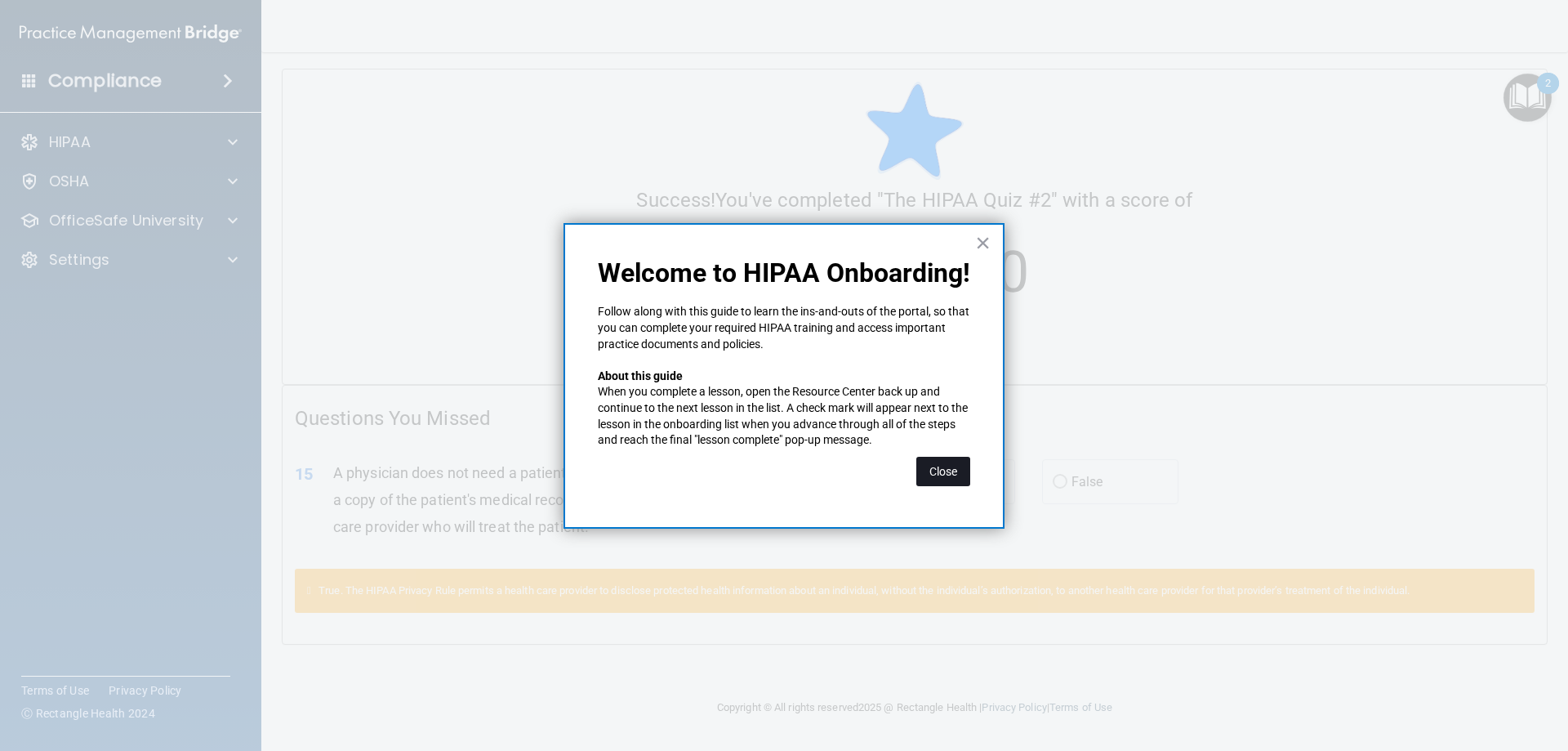
click at [955, 474] on button "Close" at bounding box center [942, 470] width 54 height 29
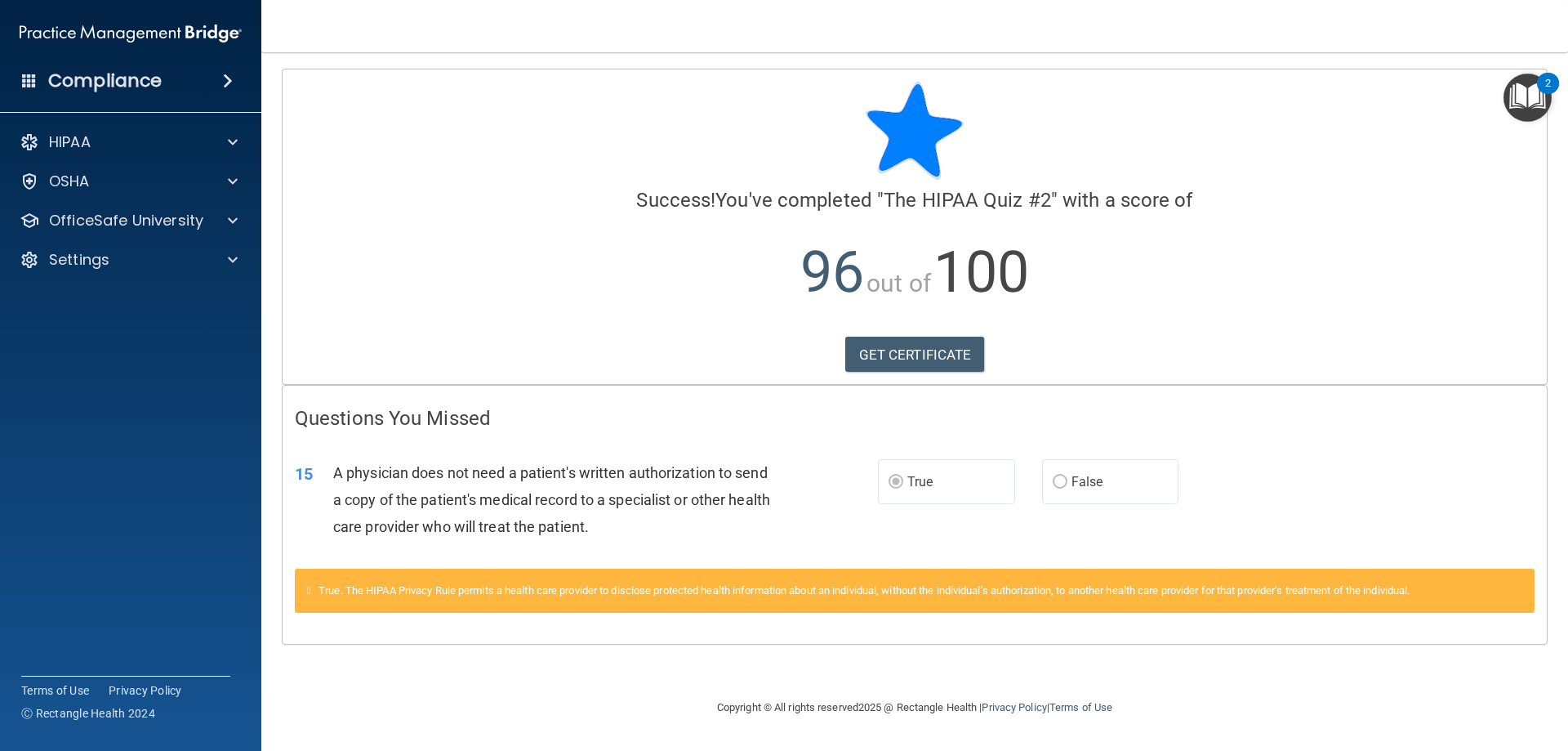
click at [1537, 116] on img "Open Resource Center, 2 new notifications" at bounding box center [1527, 97] width 49 height 49
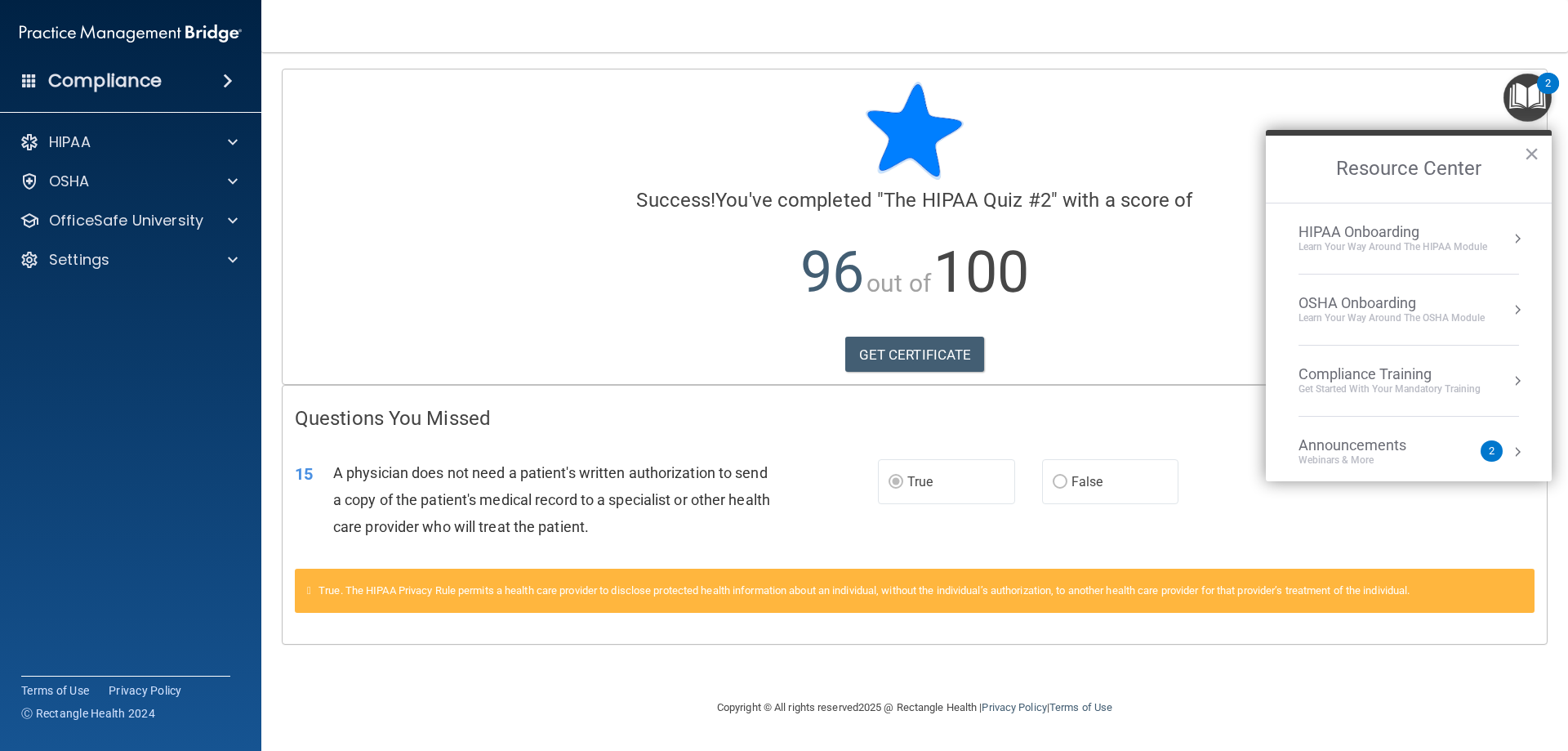
click at [1487, 237] on div "HIPAA Onboarding Learn Your Way around the HIPAA module" at bounding box center [1409, 238] width 221 height 31
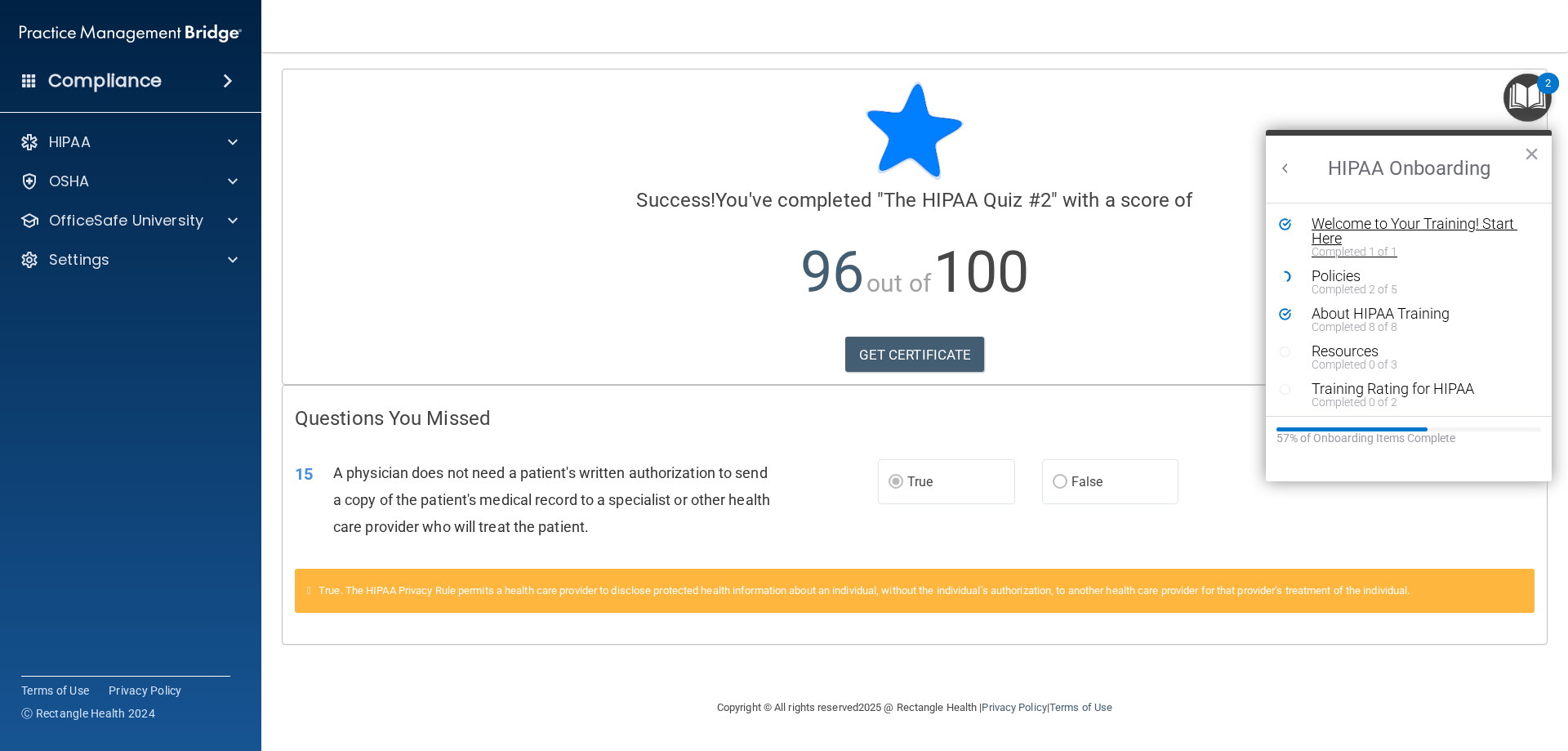
click at [1376, 229] on div "Welcome to Your Training! Start Here" at bounding box center [1414, 230] width 206 height 29
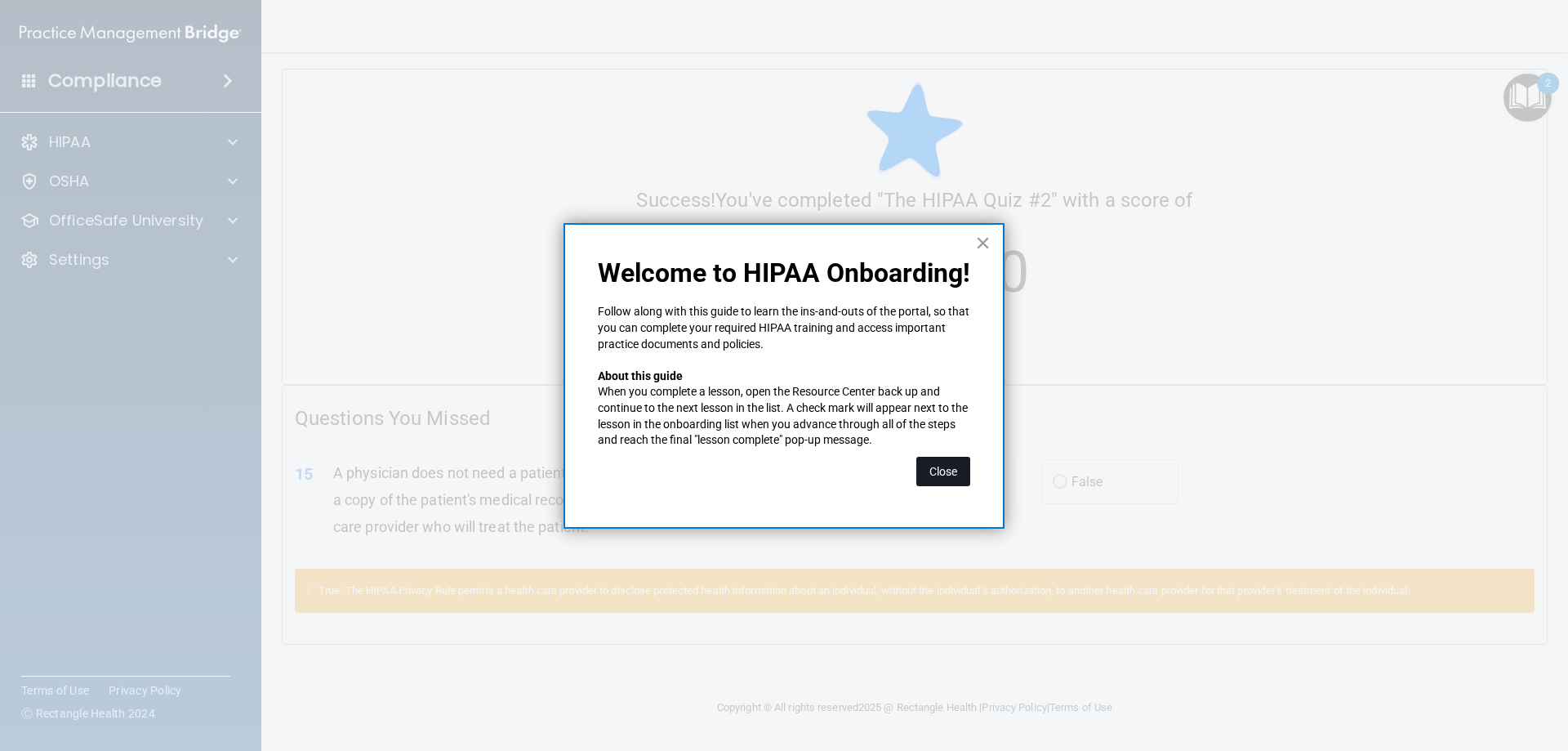
click at [962, 464] on button "Close" at bounding box center [942, 470] width 54 height 29
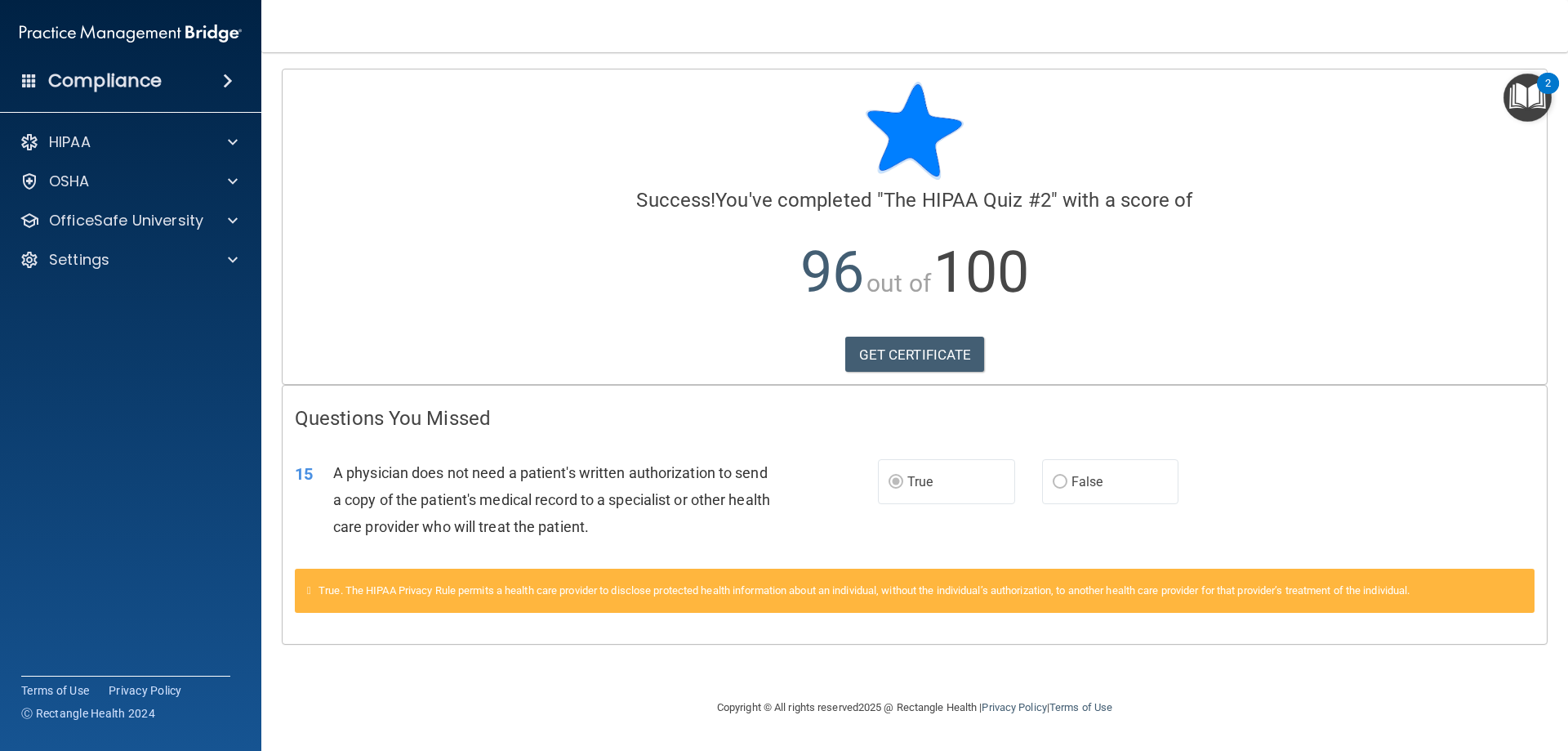
click at [1534, 91] on img "Open Resource Center, 2 new notifications" at bounding box center [1527, 97] width 49 height 49
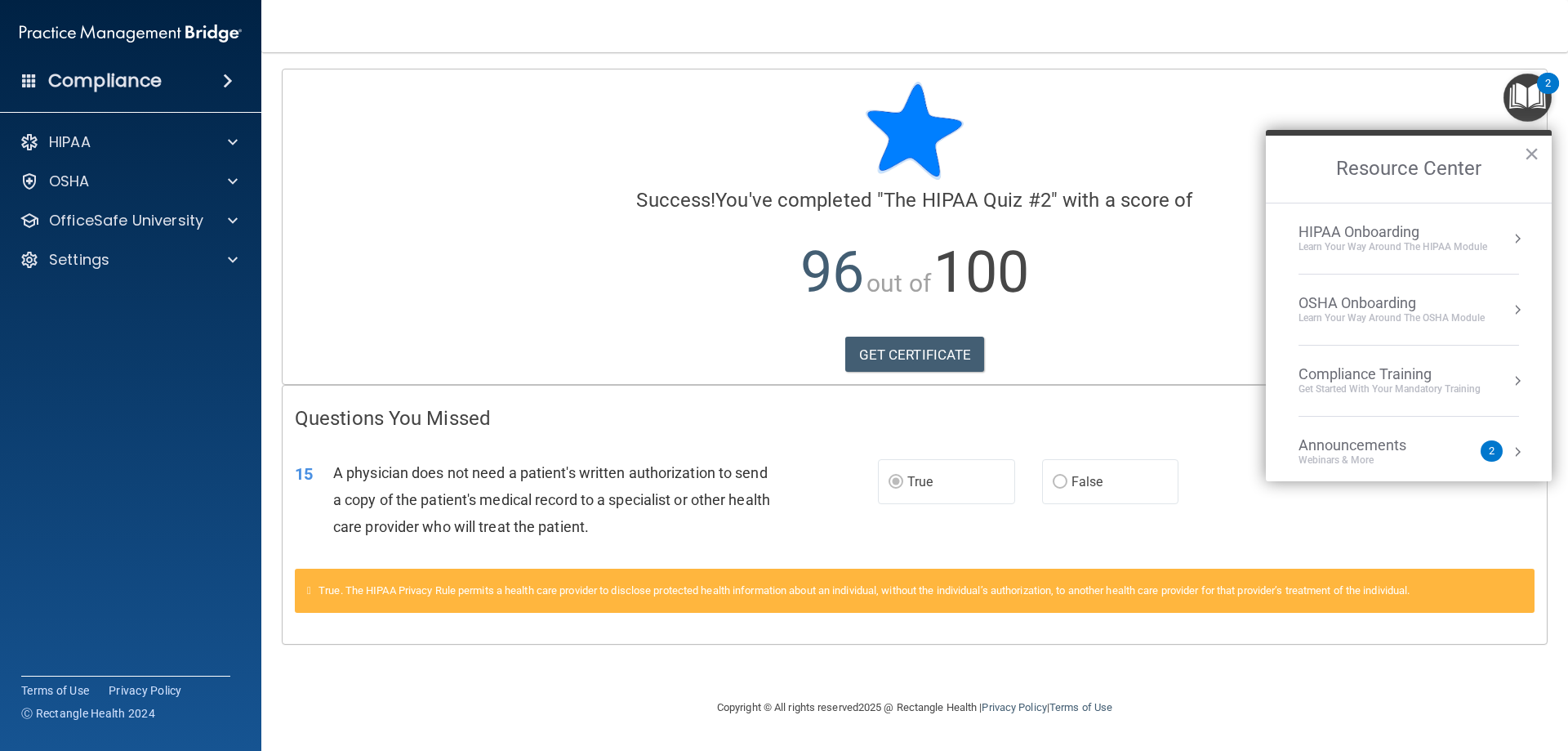
click at [1400, 294] on div "OSHA Onboarding" at bounding box center [1392, 303] width 186 height 18
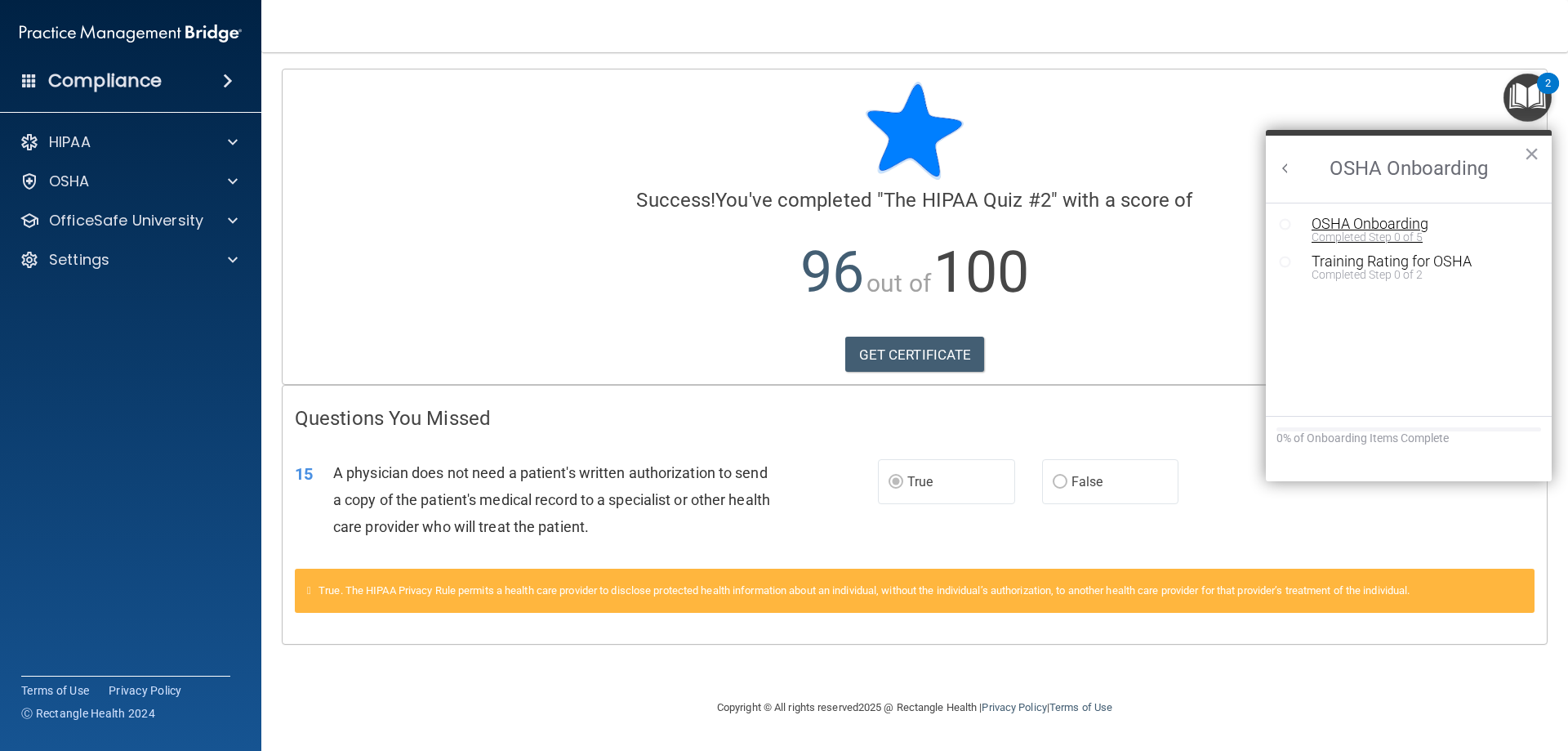
click at [1399, 222] on div "OSHA Onboarding" at bounding box center [1421, 223] width 219 height 15
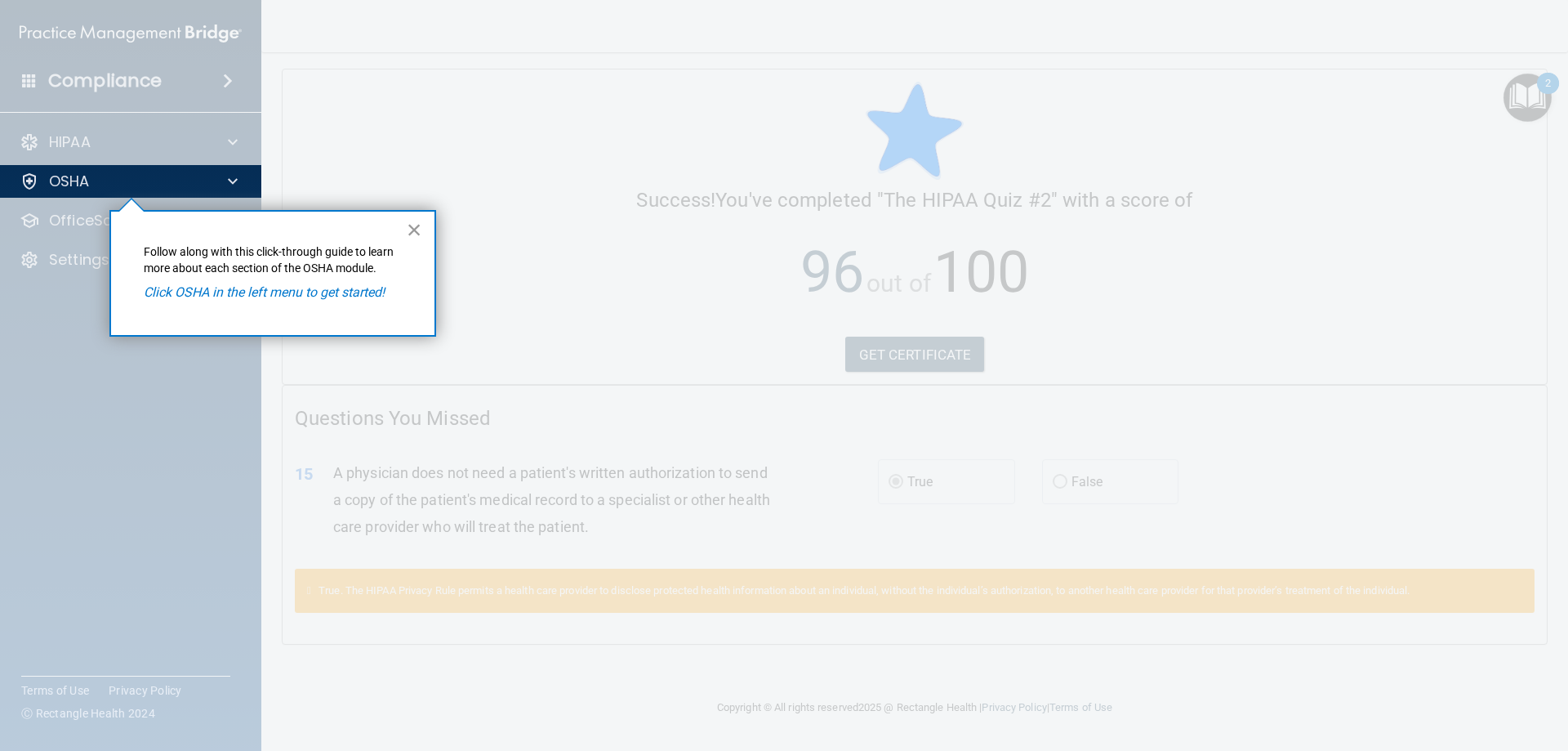
click at [410, 230] on button "×" at bounding box center [415, 229] width 16 height 26
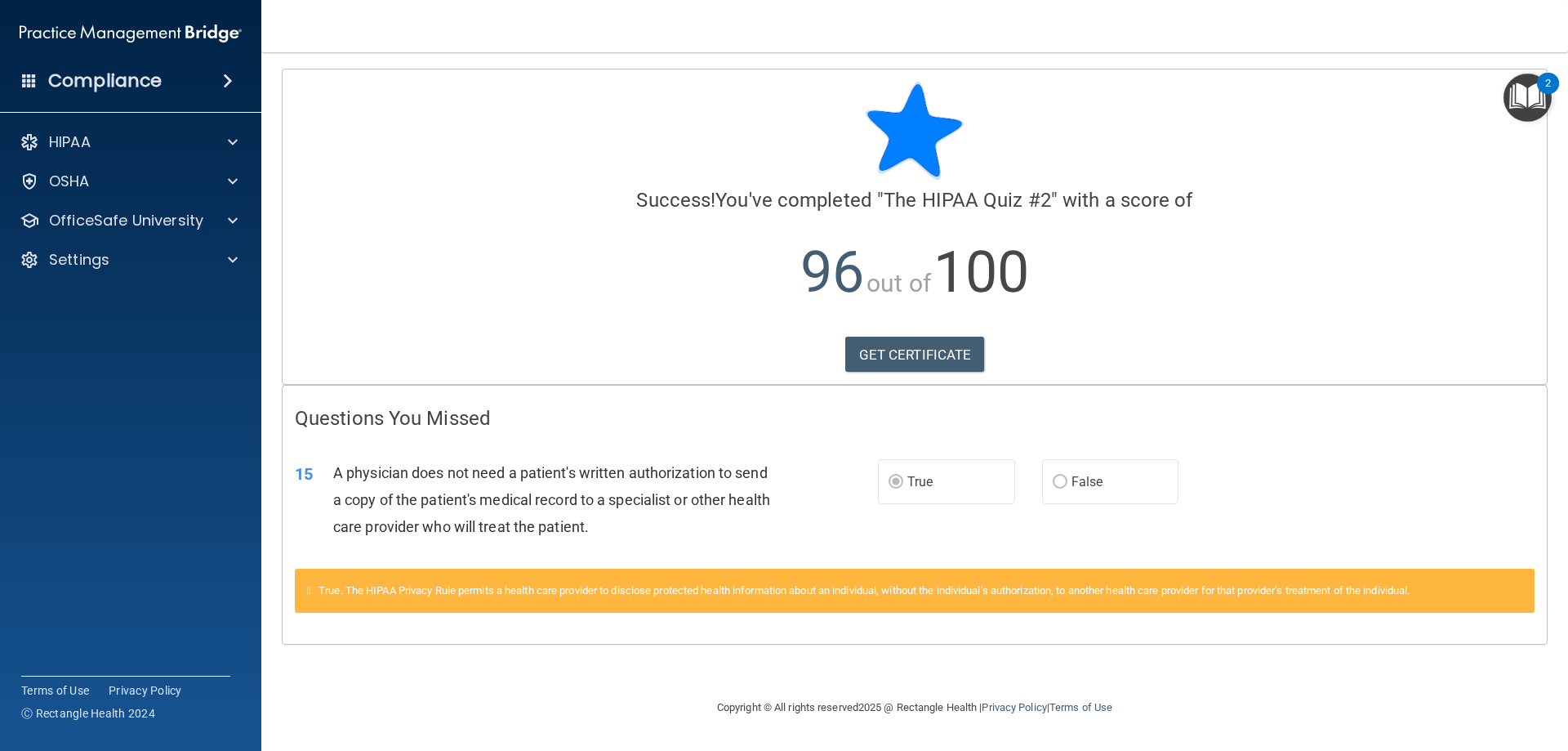
click at [1541, 99] on img "Open Resource Center, 2 new notifications" at bounding box center [1527, 97] width 49 height 49
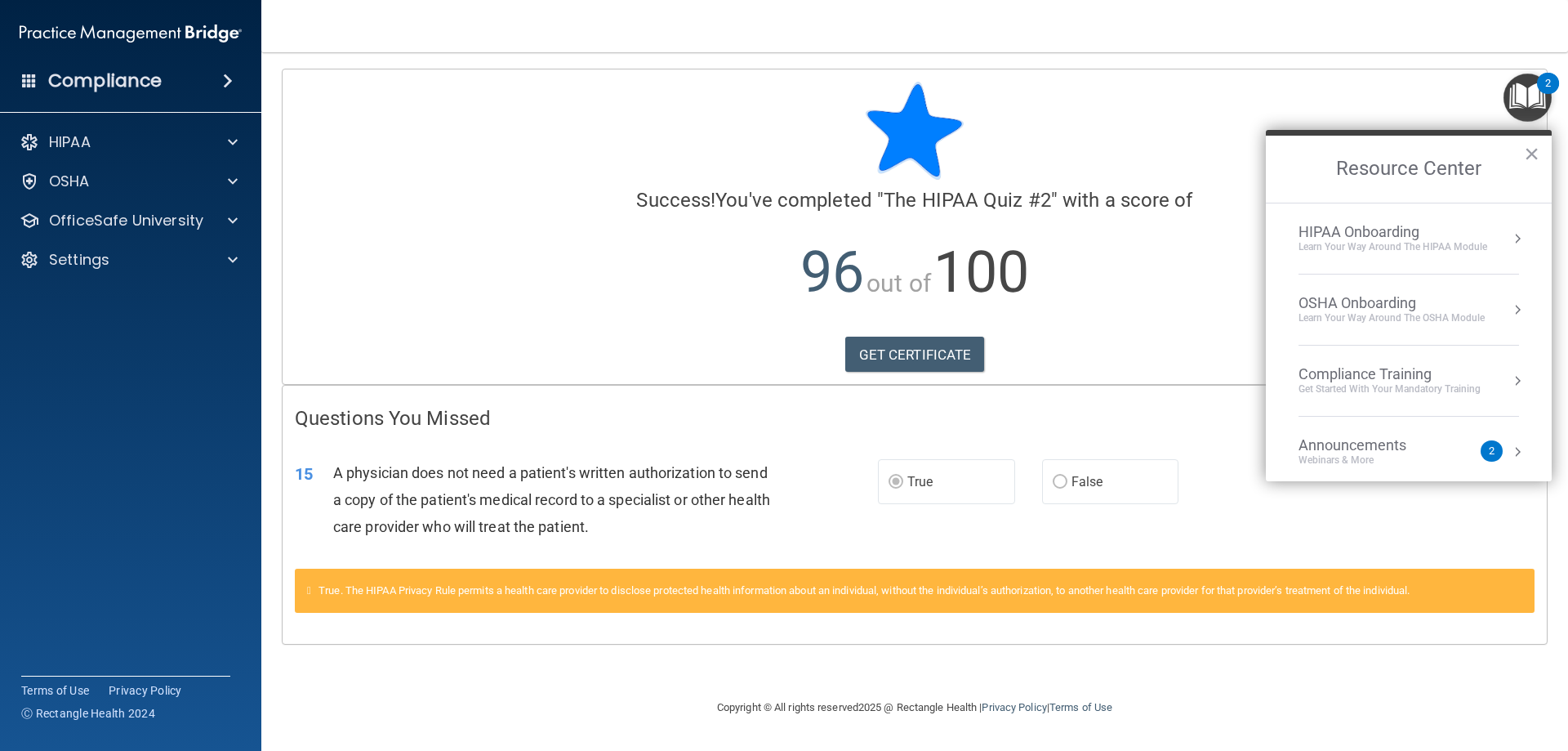
click at [1429, 357] on li "Compliance Training Get Started with your mandatory training" at bounding box center [1409, 380] width 221 height 71
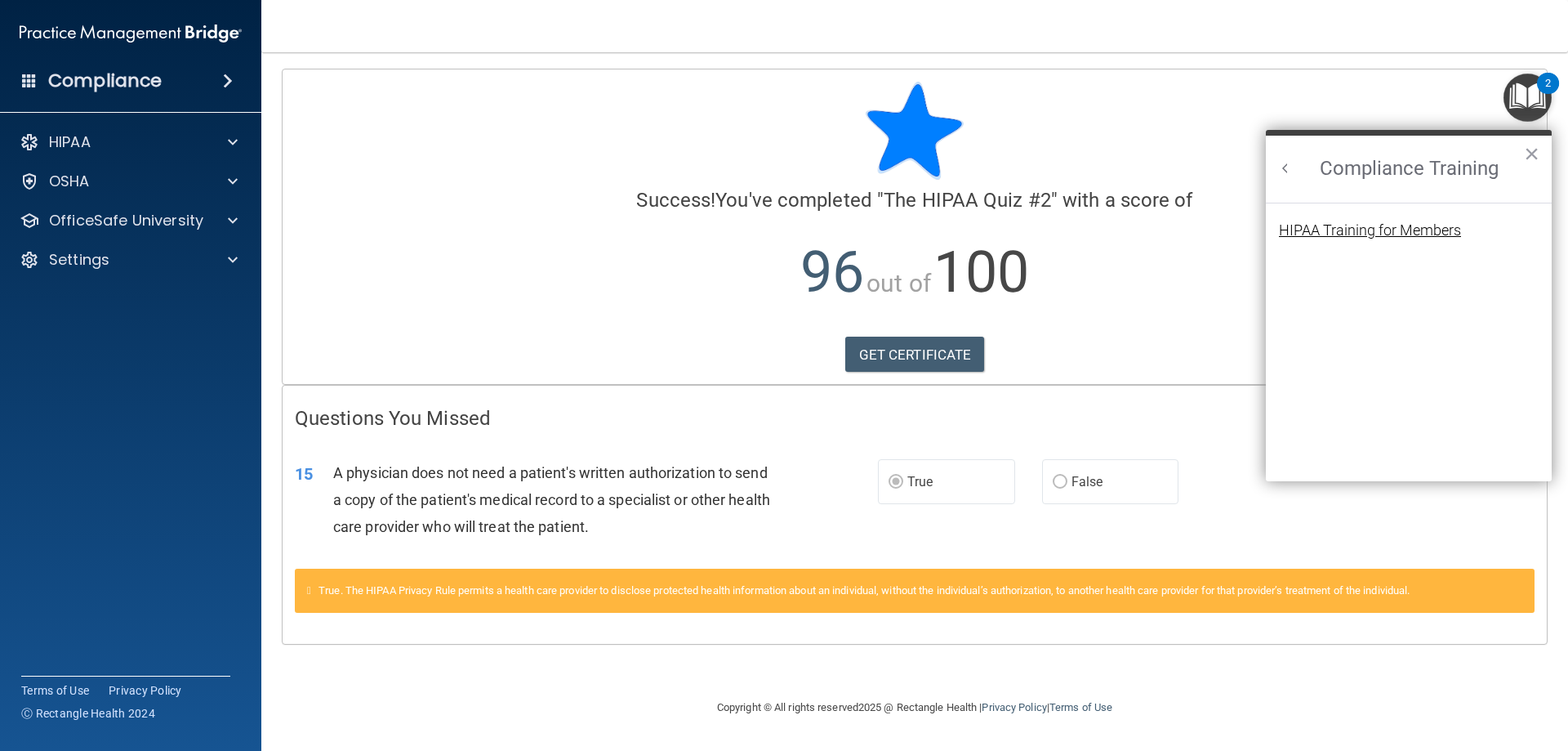
click at [1310, 229] on div "HIPAA Training for Members" at bounding box center [1369, 230] width 182 height 15
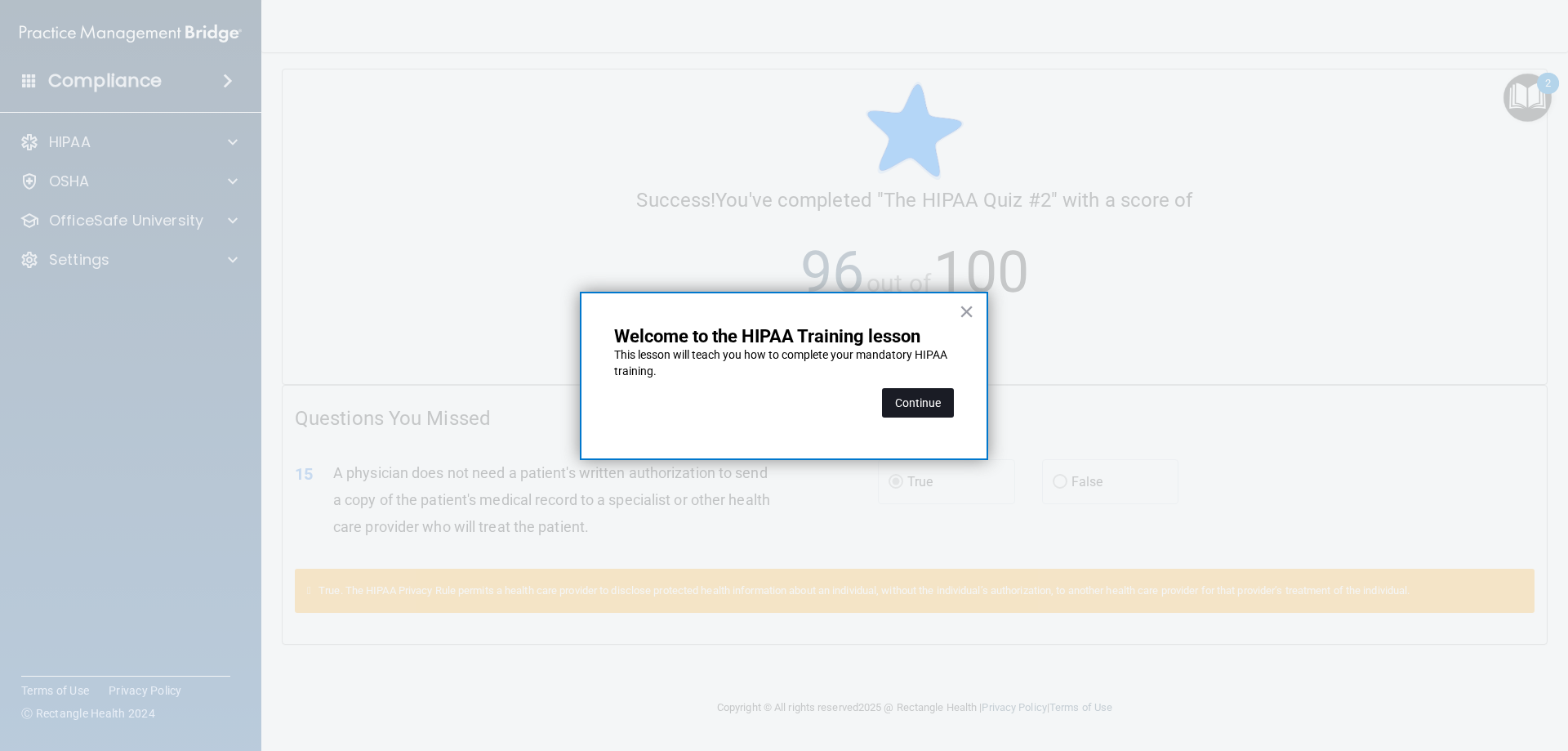
click at [940, 394] on button "Continue" at bounding box center [918, 402] width 71 height 29
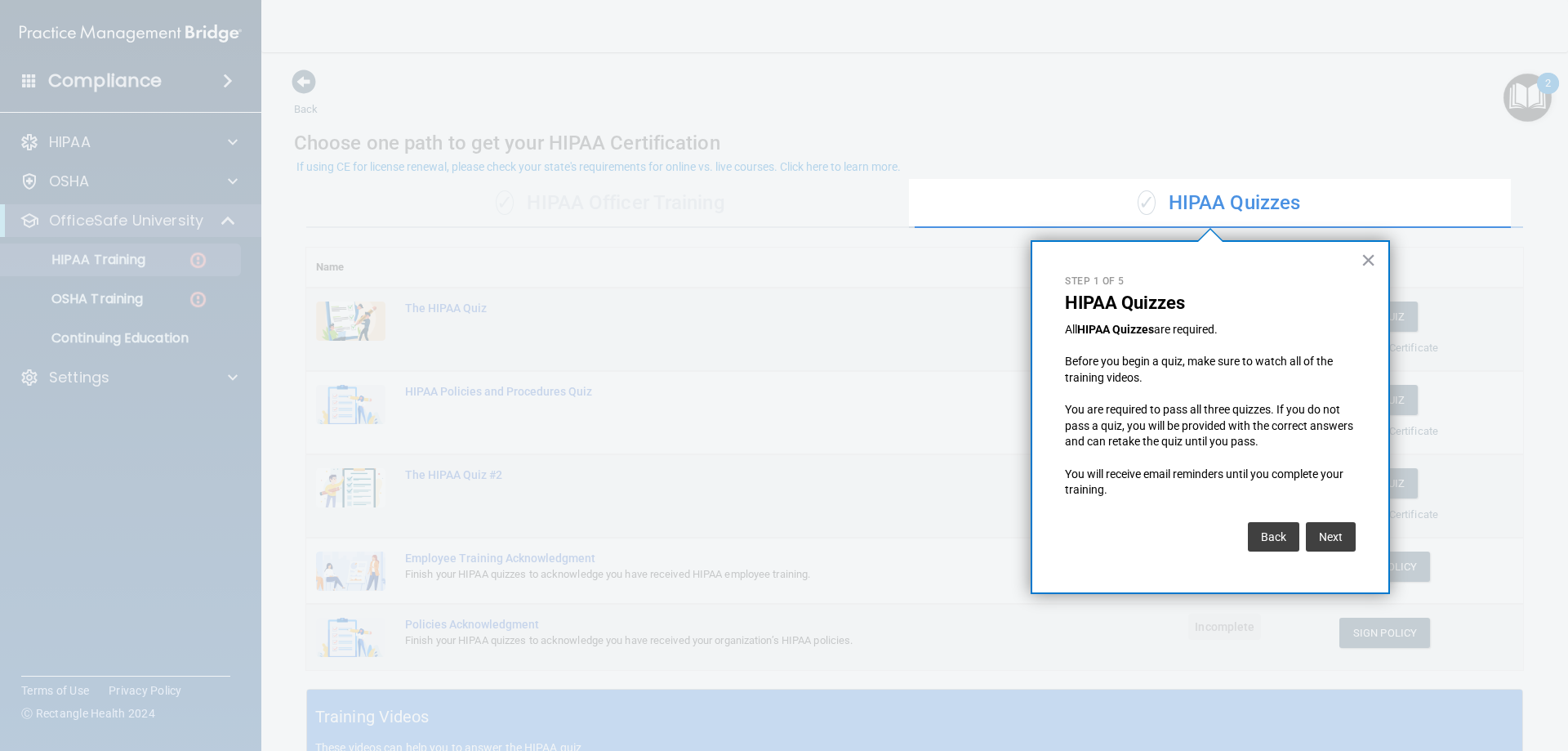
click at [1362, 259] on button "×" at bounding box center [1369, 260] width 16 height 26
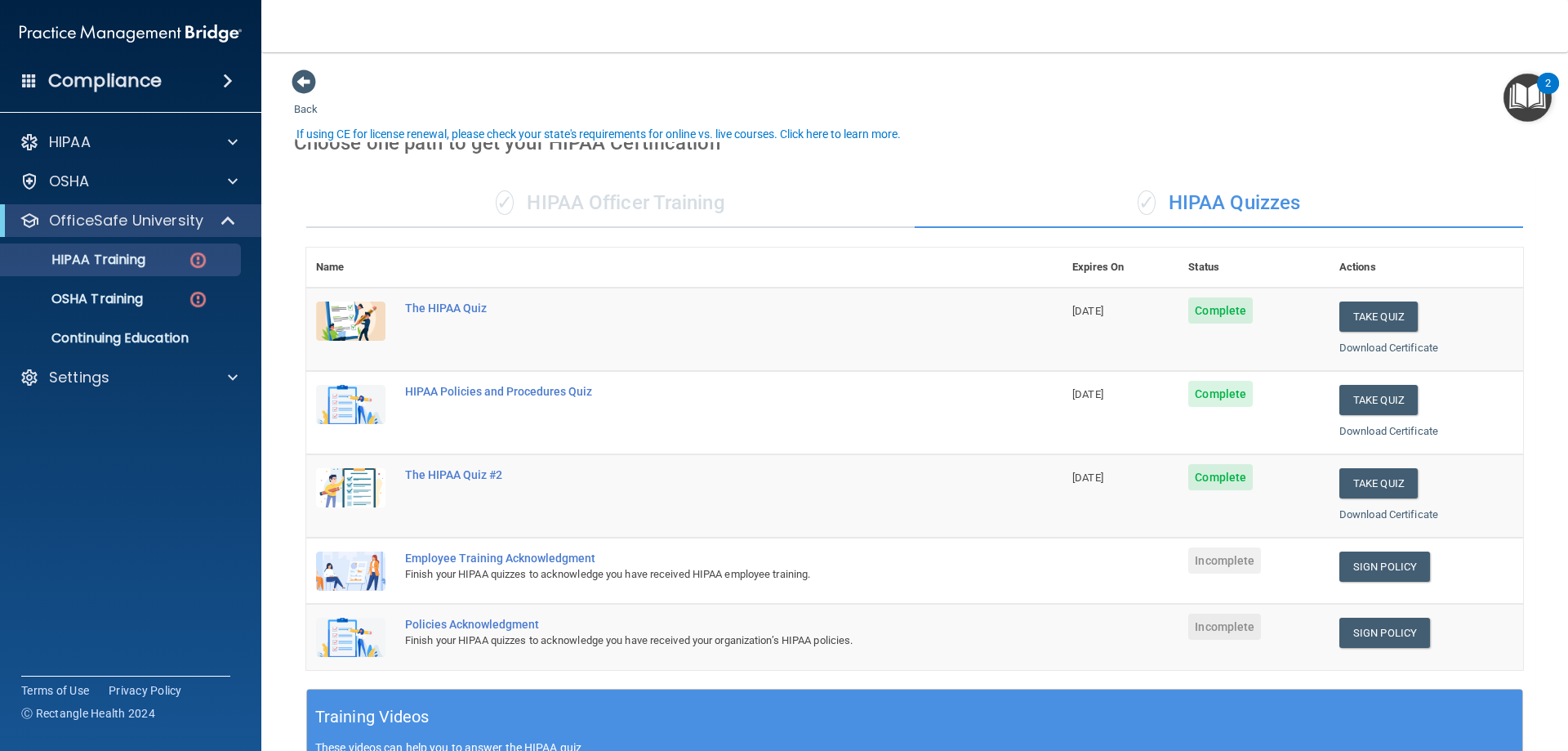
scroll to position [82, 0]
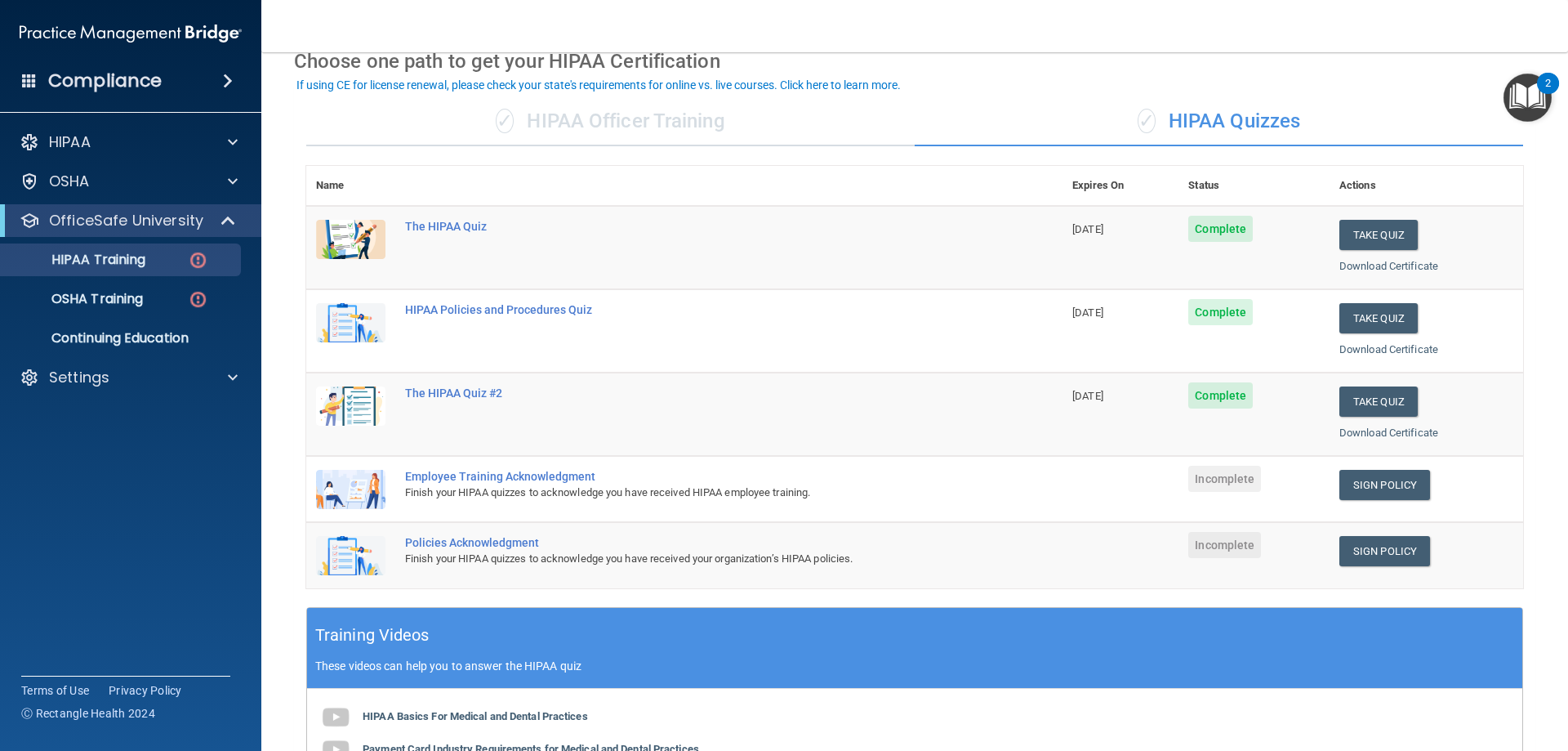
click at [539, 472] on div "Employee Training Acknowledgment" at bounding box center [693, 476] width 575 height 13
click at [1377, 490] on link "Sign Policy" at bounding box center [1384, 484] width 91 height 30
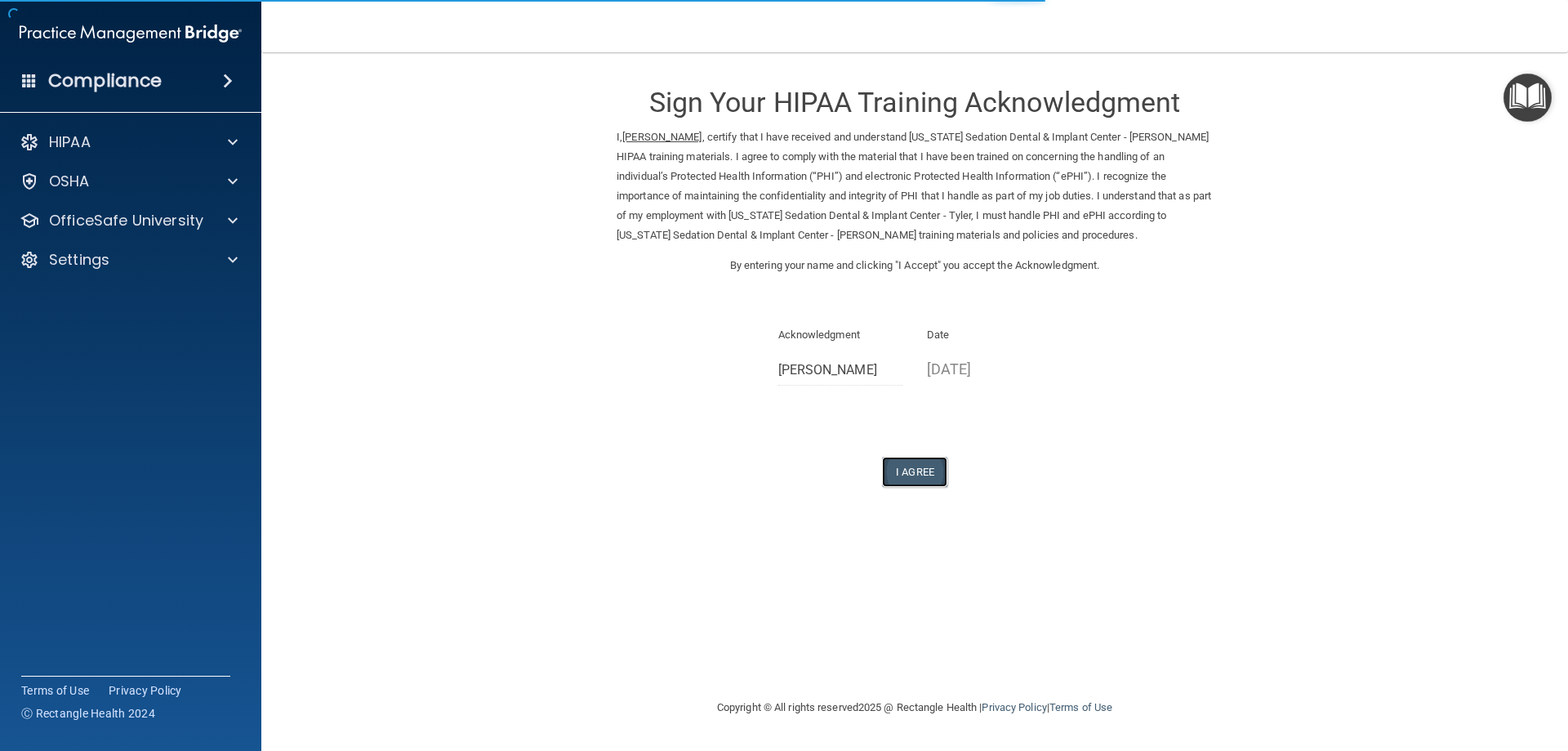
click at [912, 466] on button "I Agree" at bounding box center [915, 471] width 65 height 30
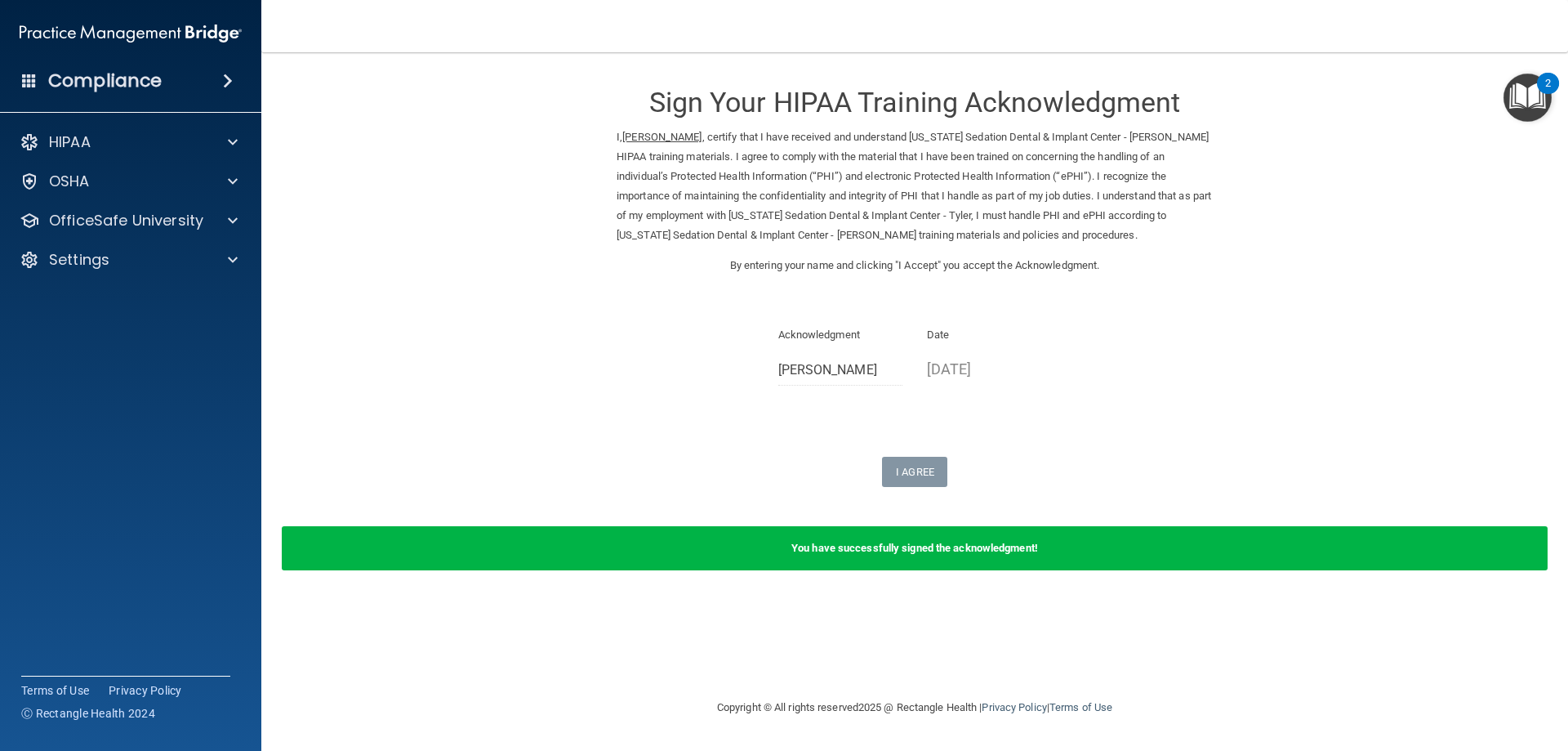
click at [1527, 91] on img "Open Resource Center, 2 new notifications" at bounding box center [1527, 97] width 49 height 49
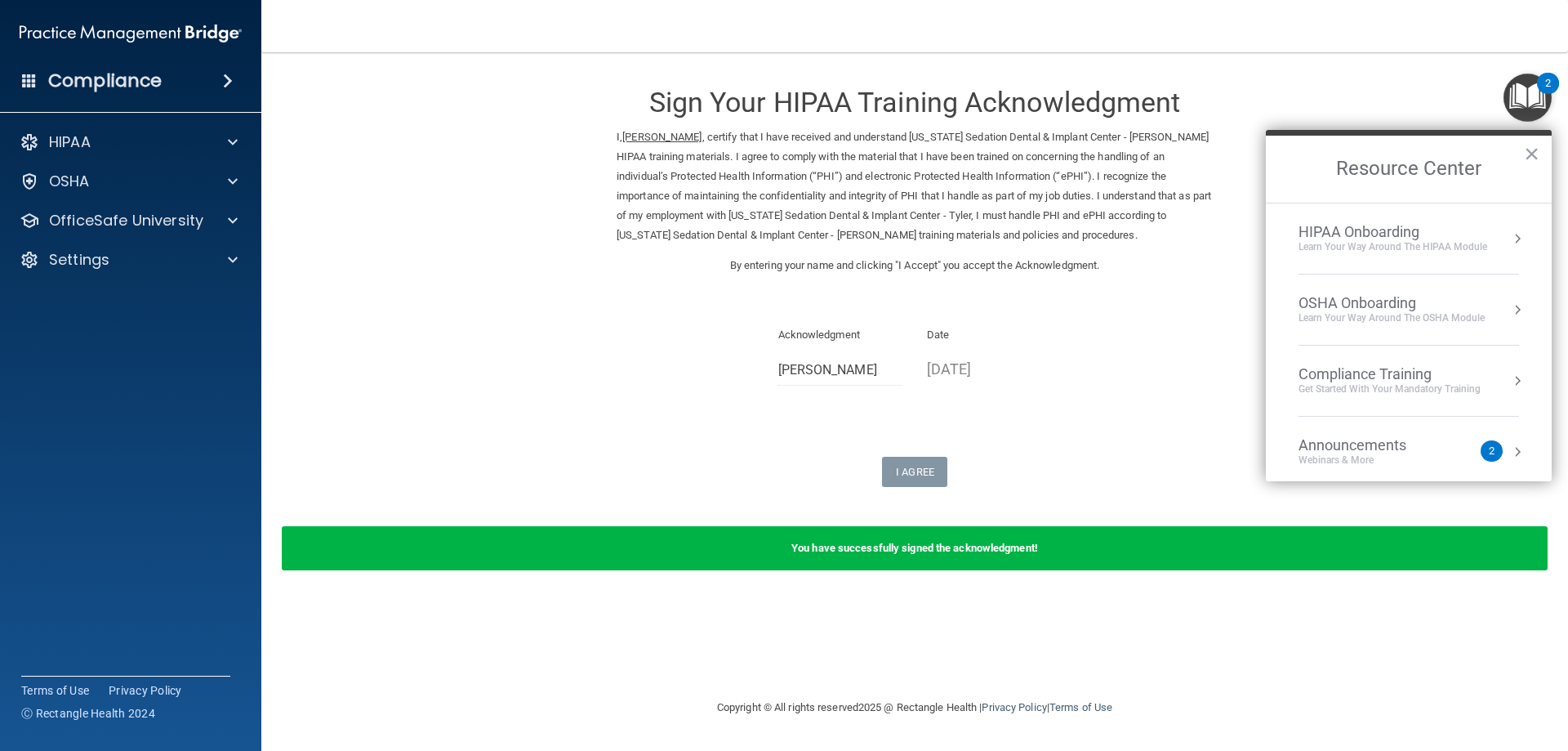
click at [1489, 246] on div "HIPAA Onboarding Learn Your Way around the HIPAA module" at bounding box center [1409, 238] width 221 height 31
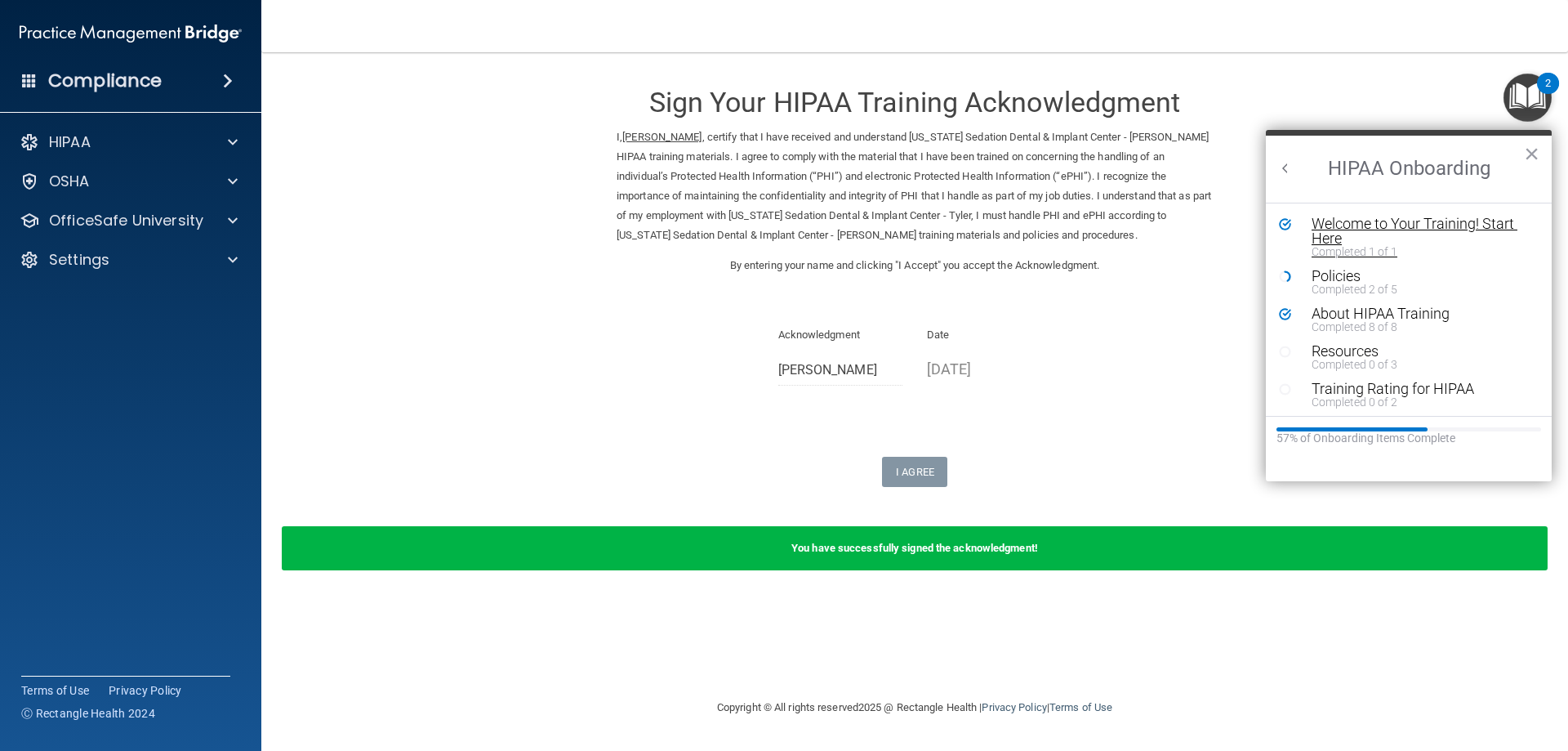
click at [1489, 227] on div "Welcome to Your Training! Start Here" at bounding box center [1414, 230] width 206 height 29
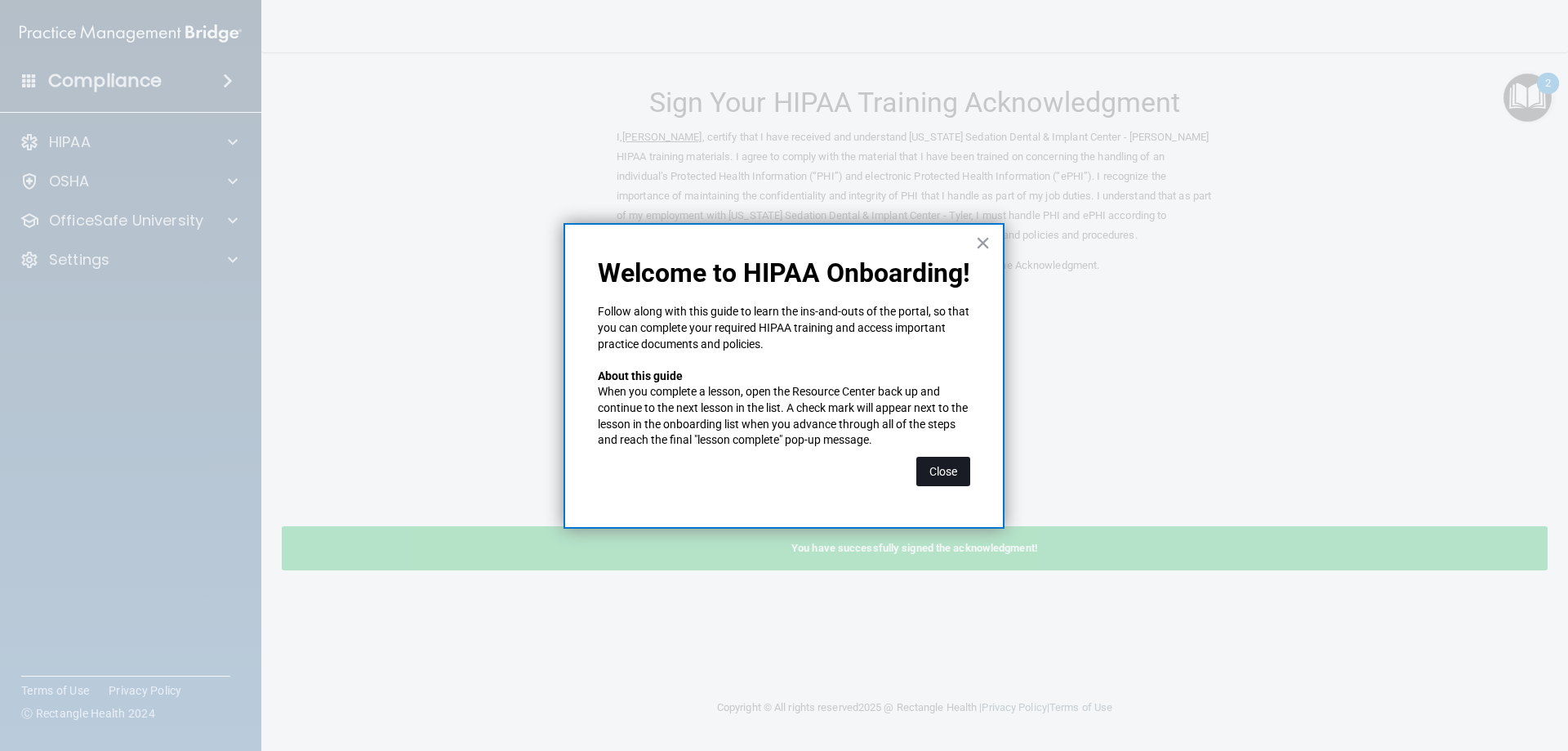
click at [933, 463] on button "Close" at bounding box center [942, 470] width 54 height 29
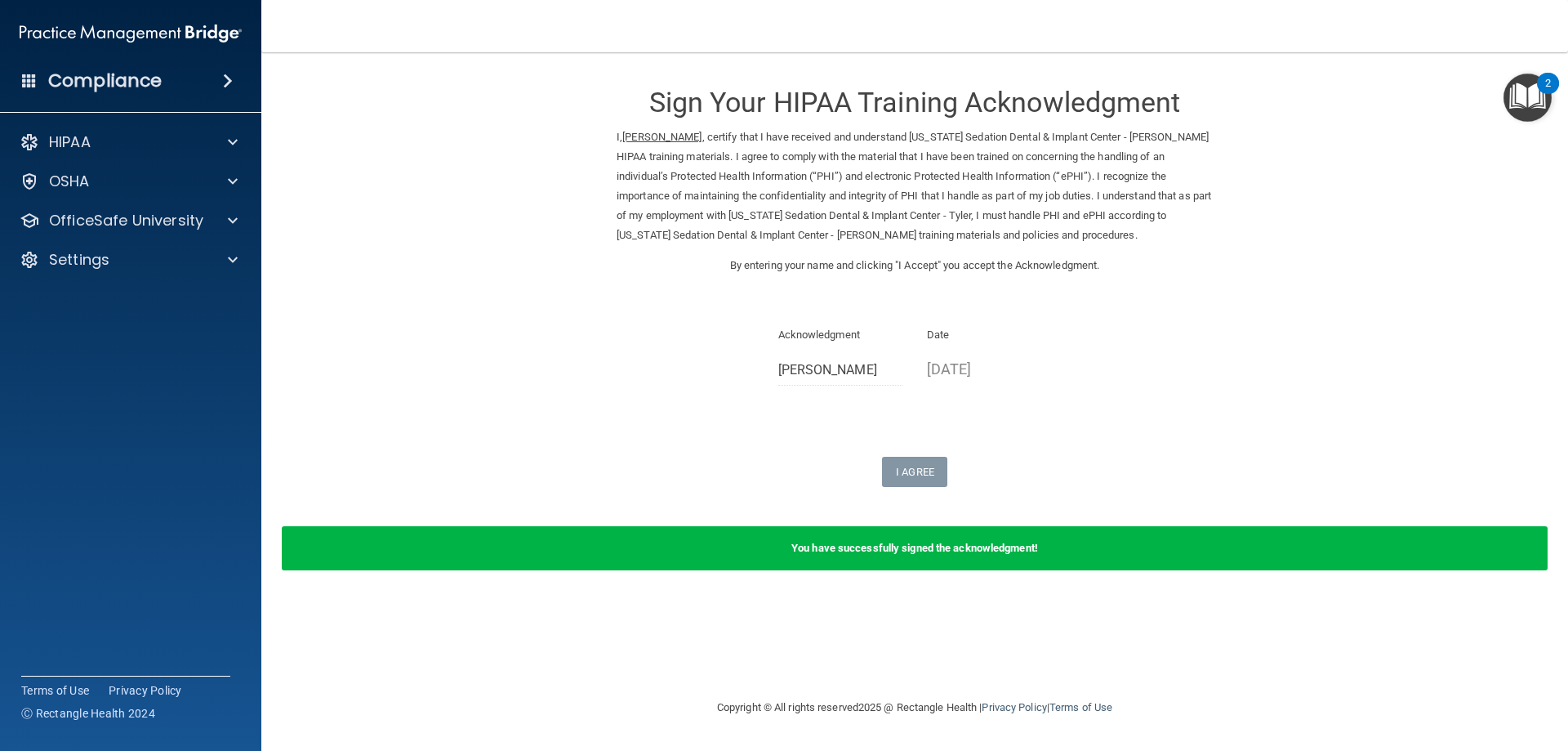
click at [1529, 99] on img "Open Resource Center, 2 new notifications" at bounding box center [1527, 97] width 49 height 49
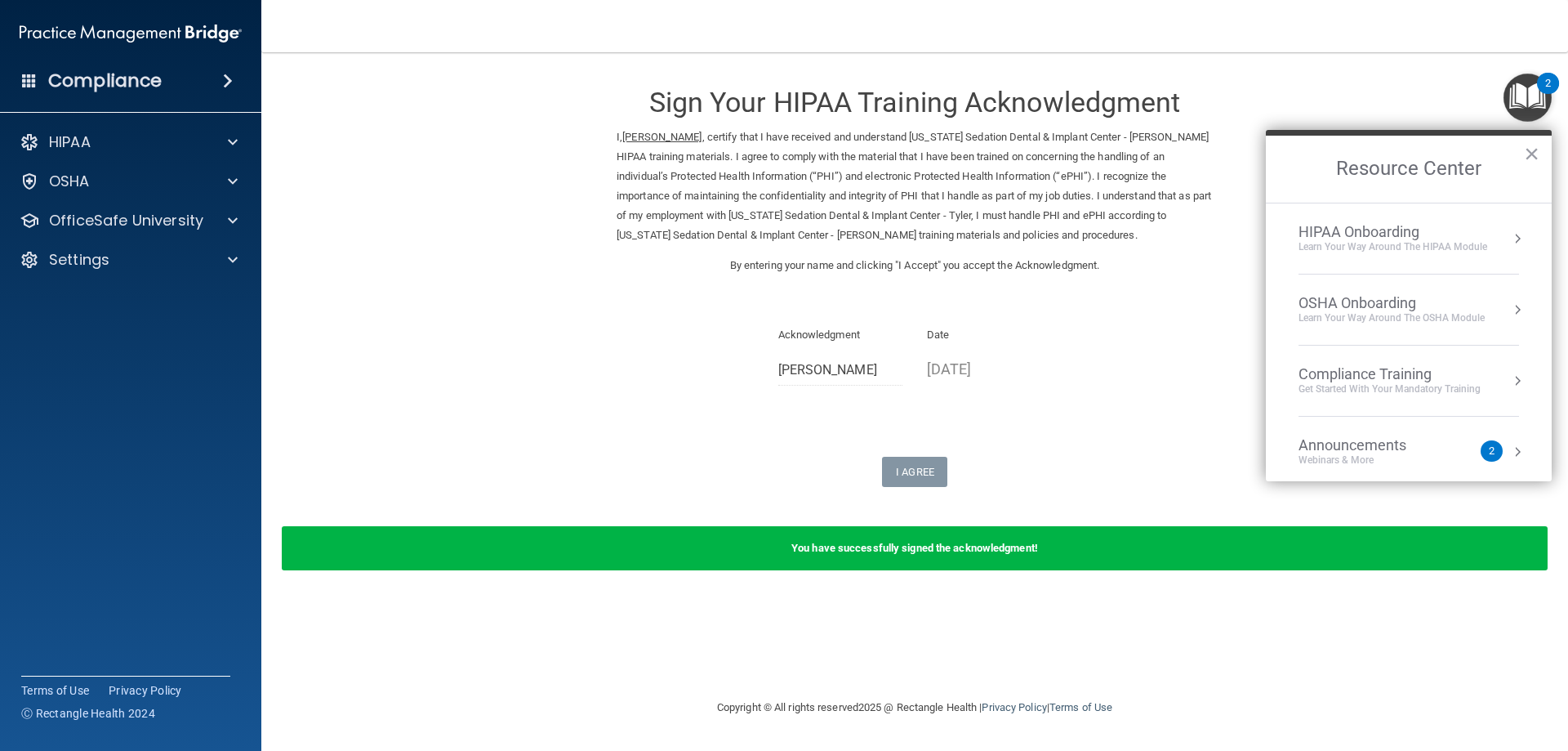
click at [1433, 302] on div "OSHA Onboarding" at bounding box center [1392, 303] width 186 height 18
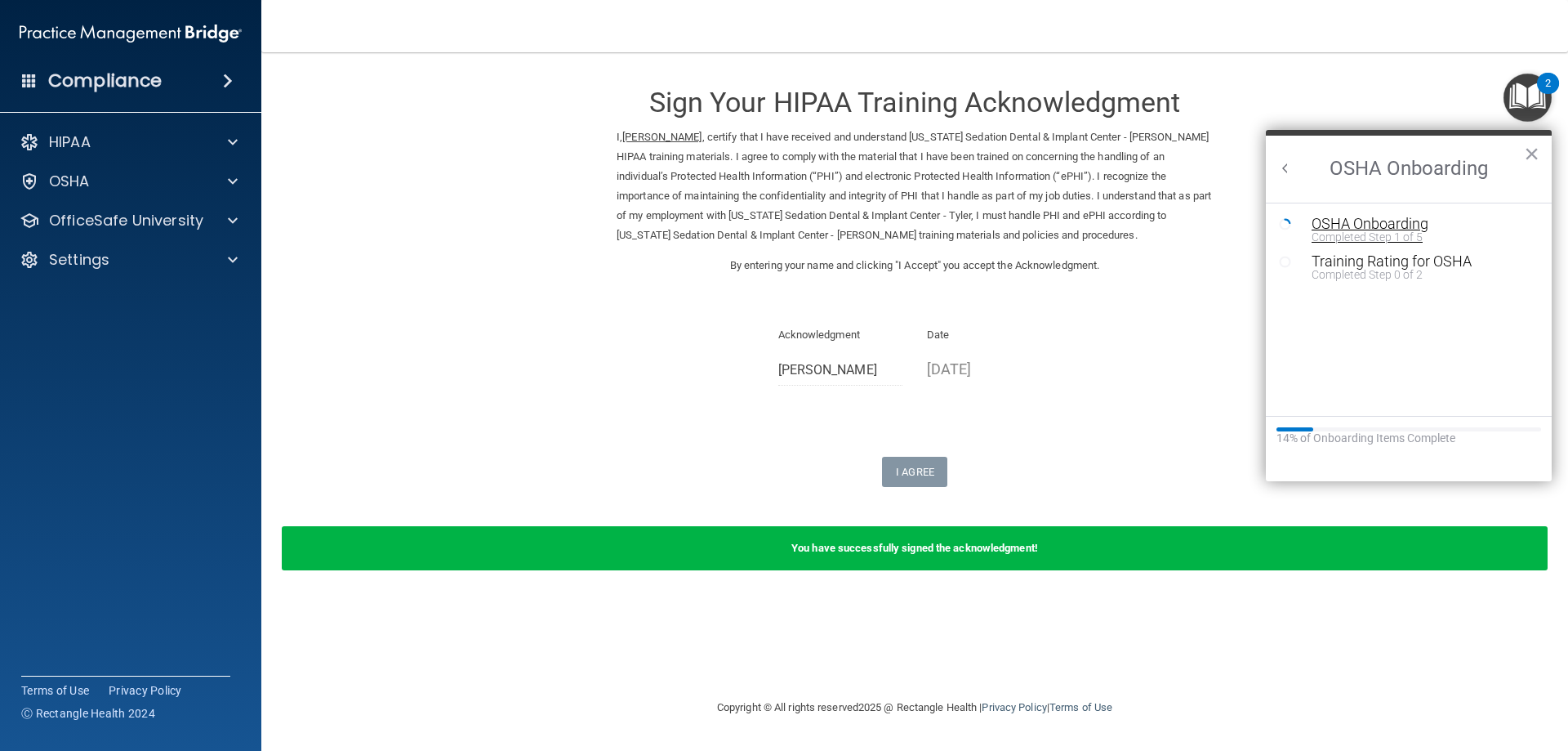
click at [1425, 231] on div "Completed Step 1 of 5" at bounding box center [1421, 237] width 219 height 11
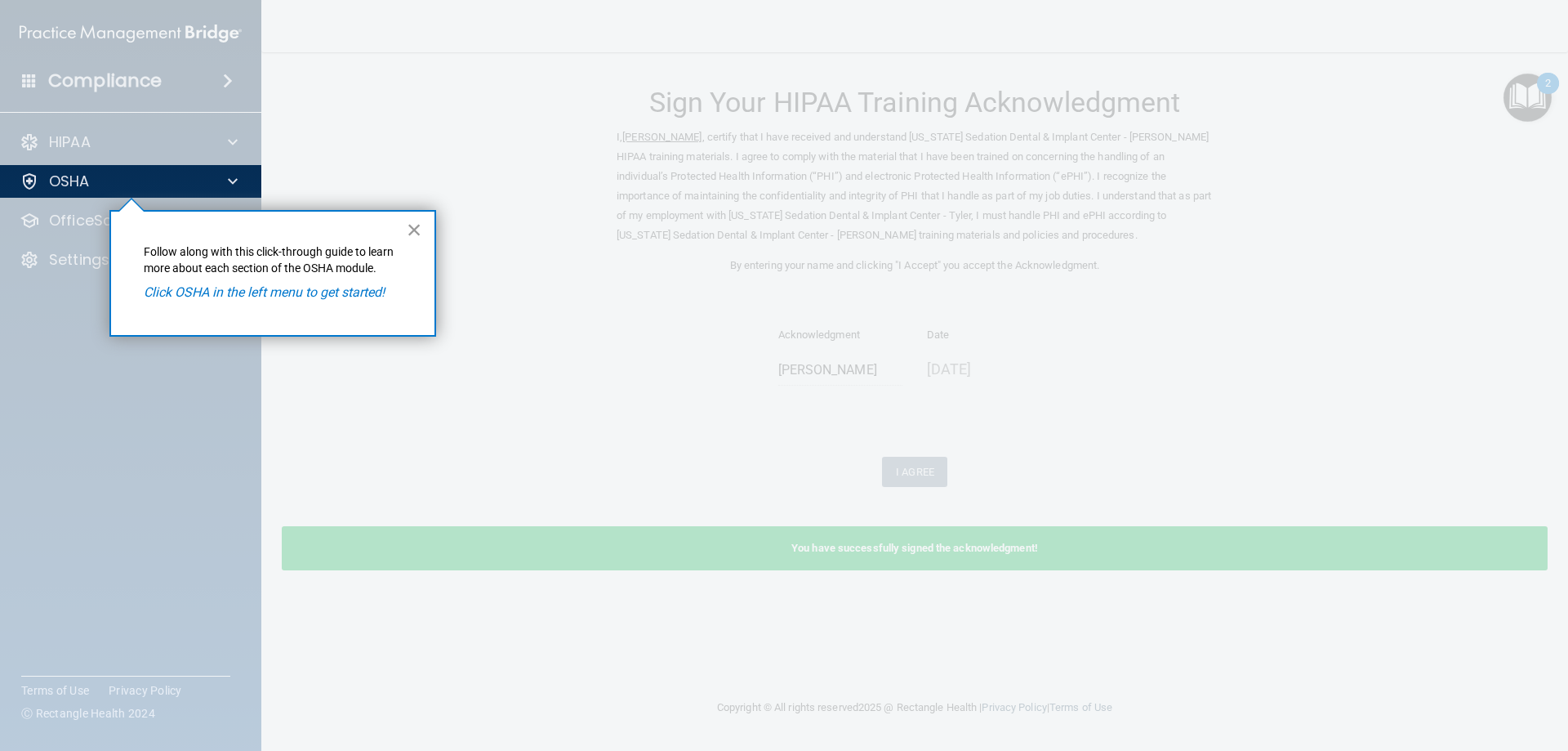
click at [407, 236] on button "×" at bounding box center [415, 229] width 16 height 26
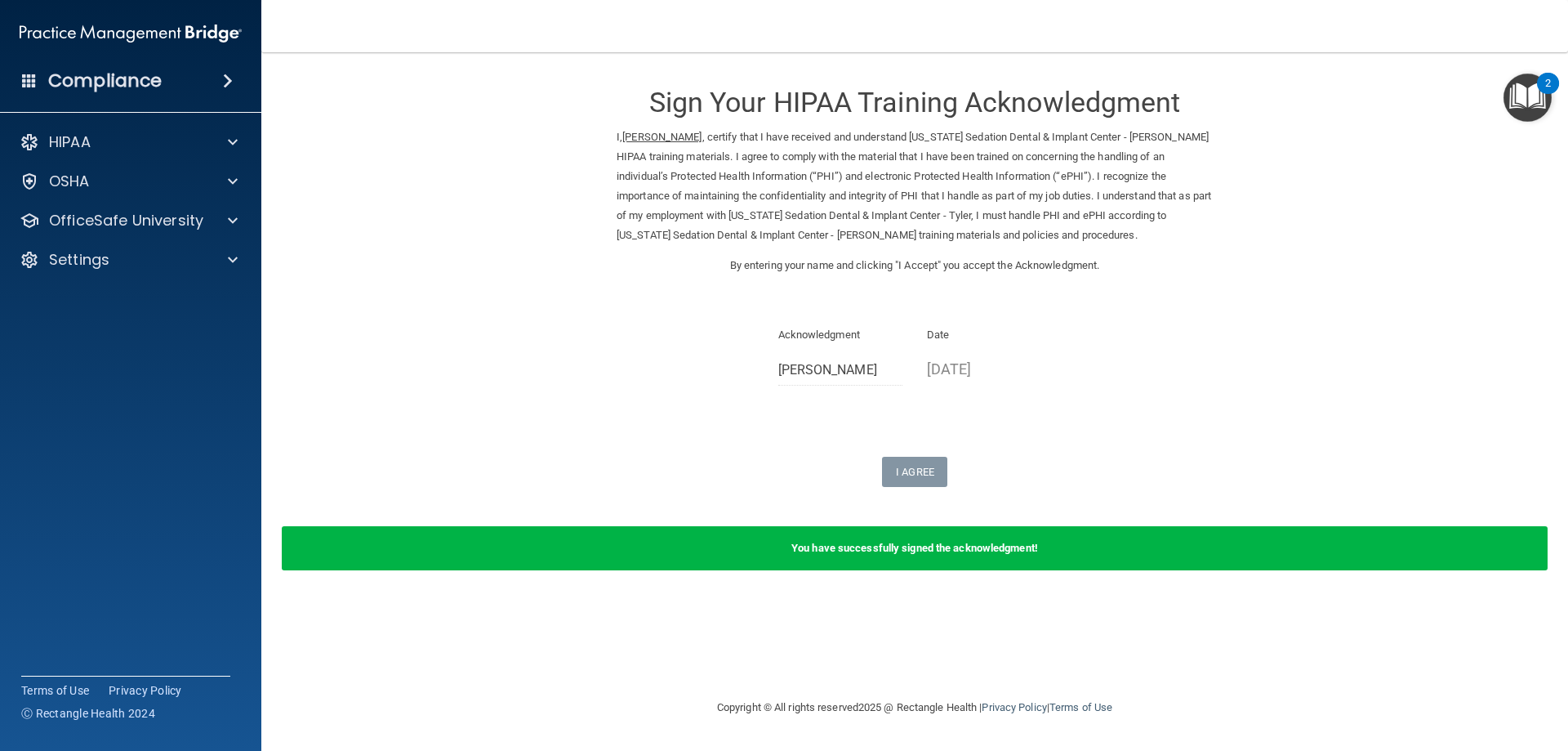
click at [1523, 94] on img "Open Resource Center, 2 new notifications" at bounding box center [1527, 97] width 49 height 49
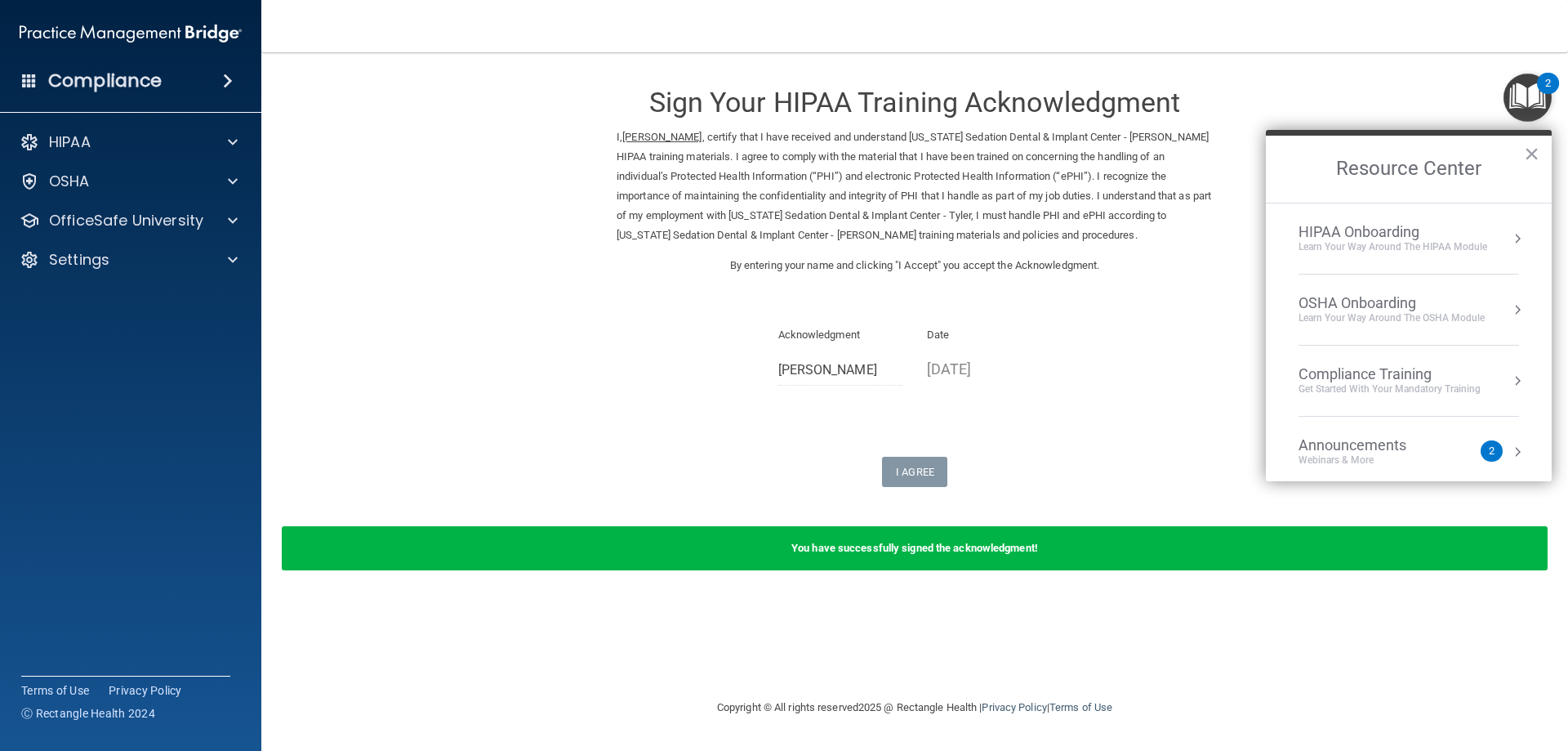
click at [1450, 298] on div "OSHA Onboarding" at bounding box center [1392, 303] width 186 height 18
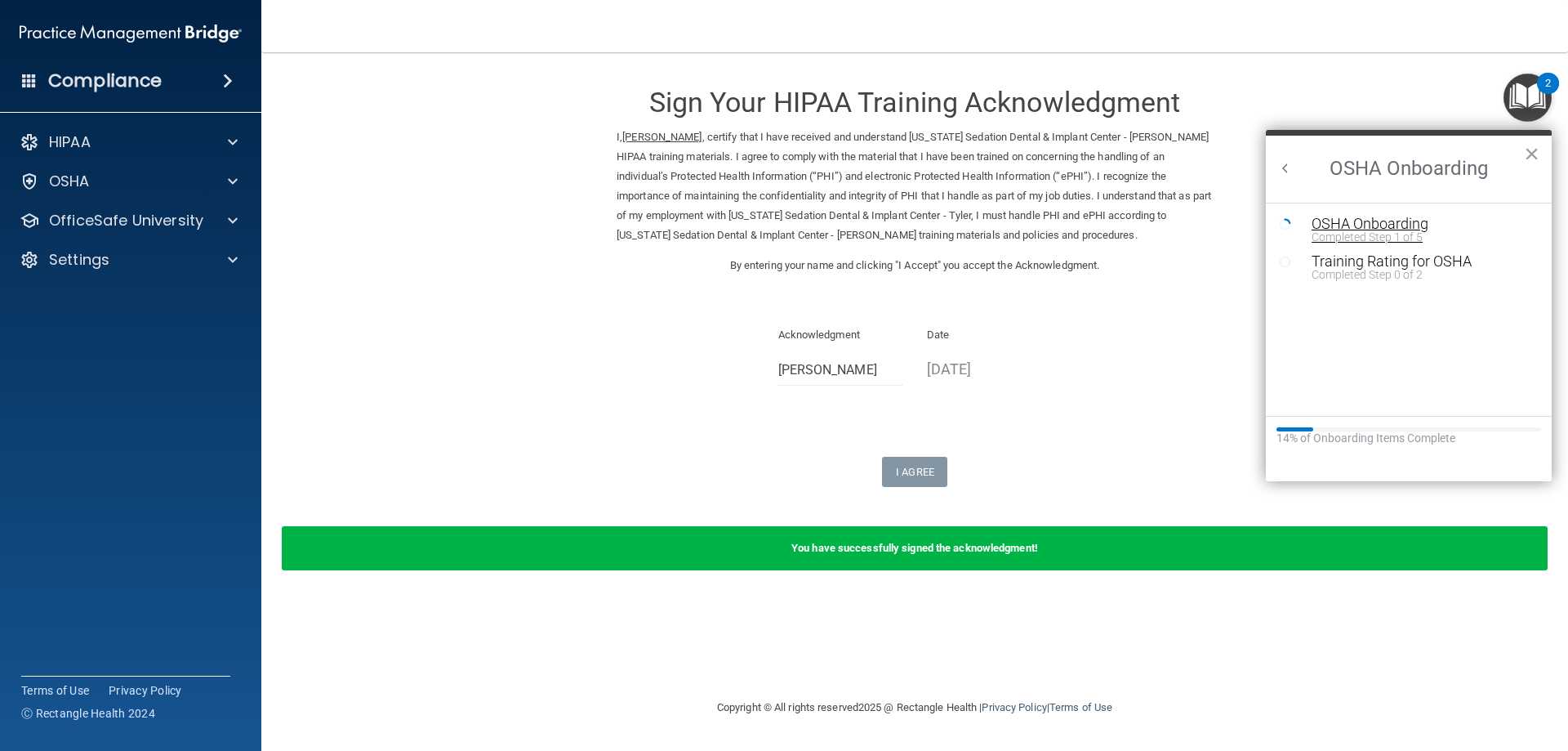
click at [1404, 235] on div "Completed Step 1 of 5" at bounding box center [1421, 237] width 219 height 11
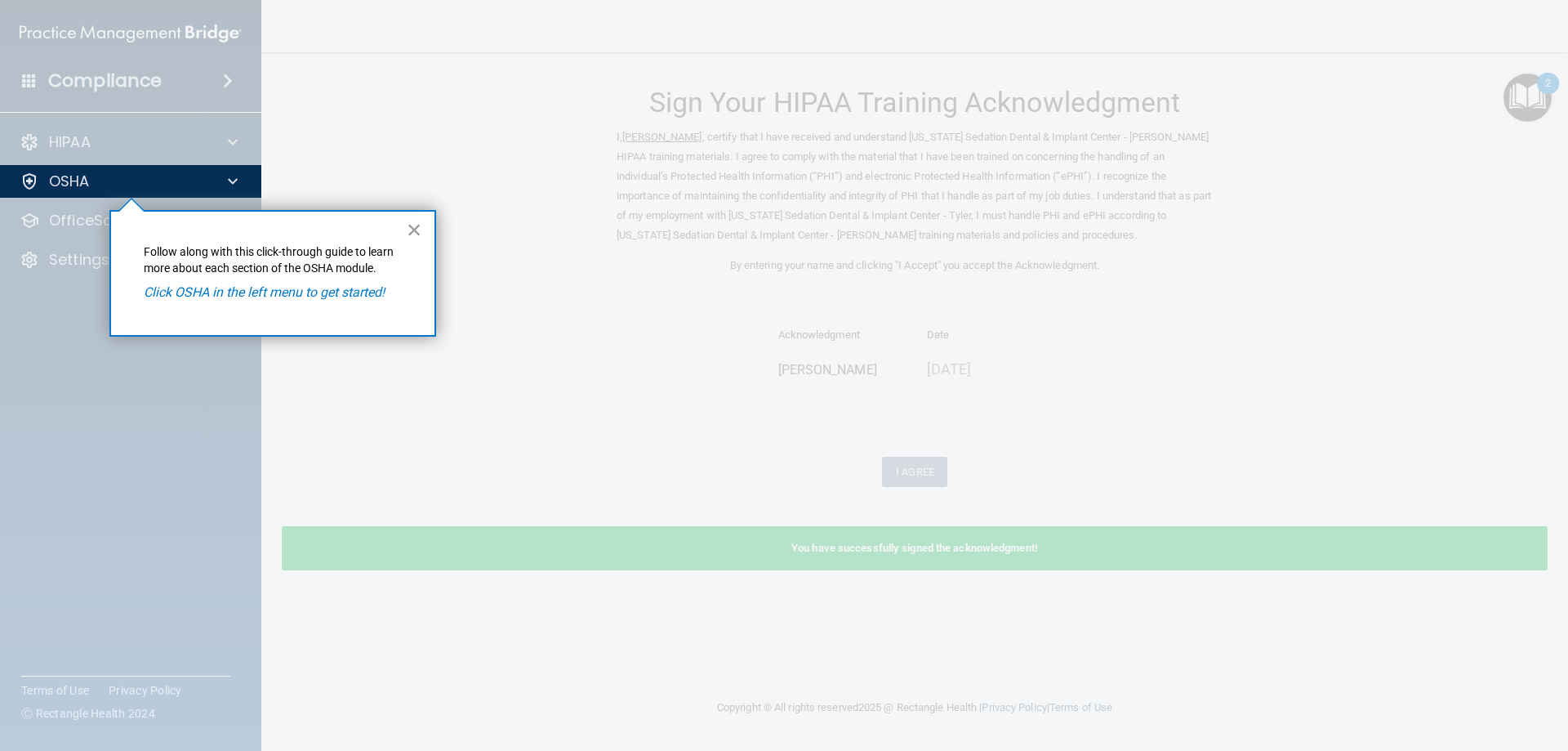
click at [416, 226] on button "×" at bounding box center [415, 229] width 16 height 26
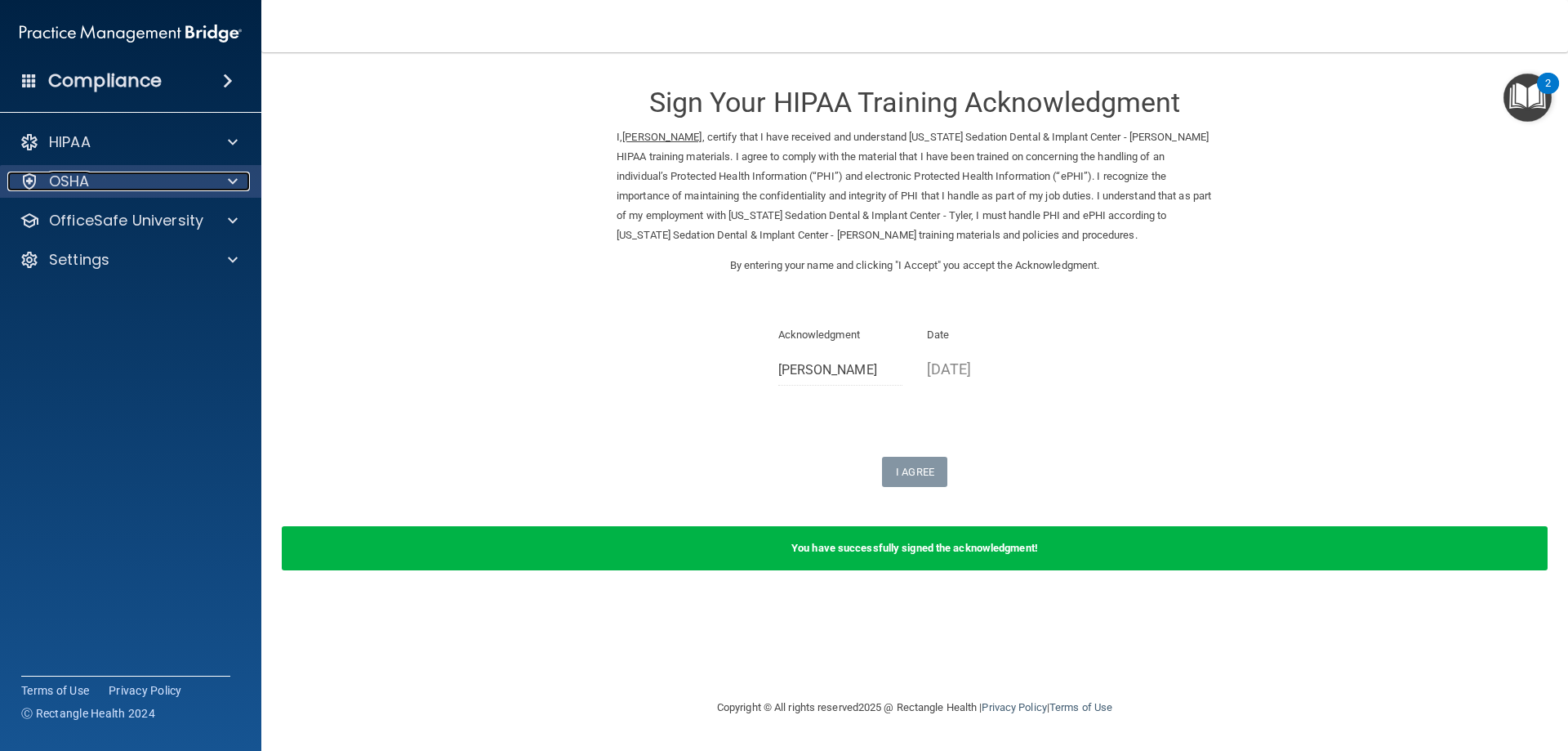
click at [191, 177] on div "OSHA" at bounding box center [109, 181] width 203 height 19
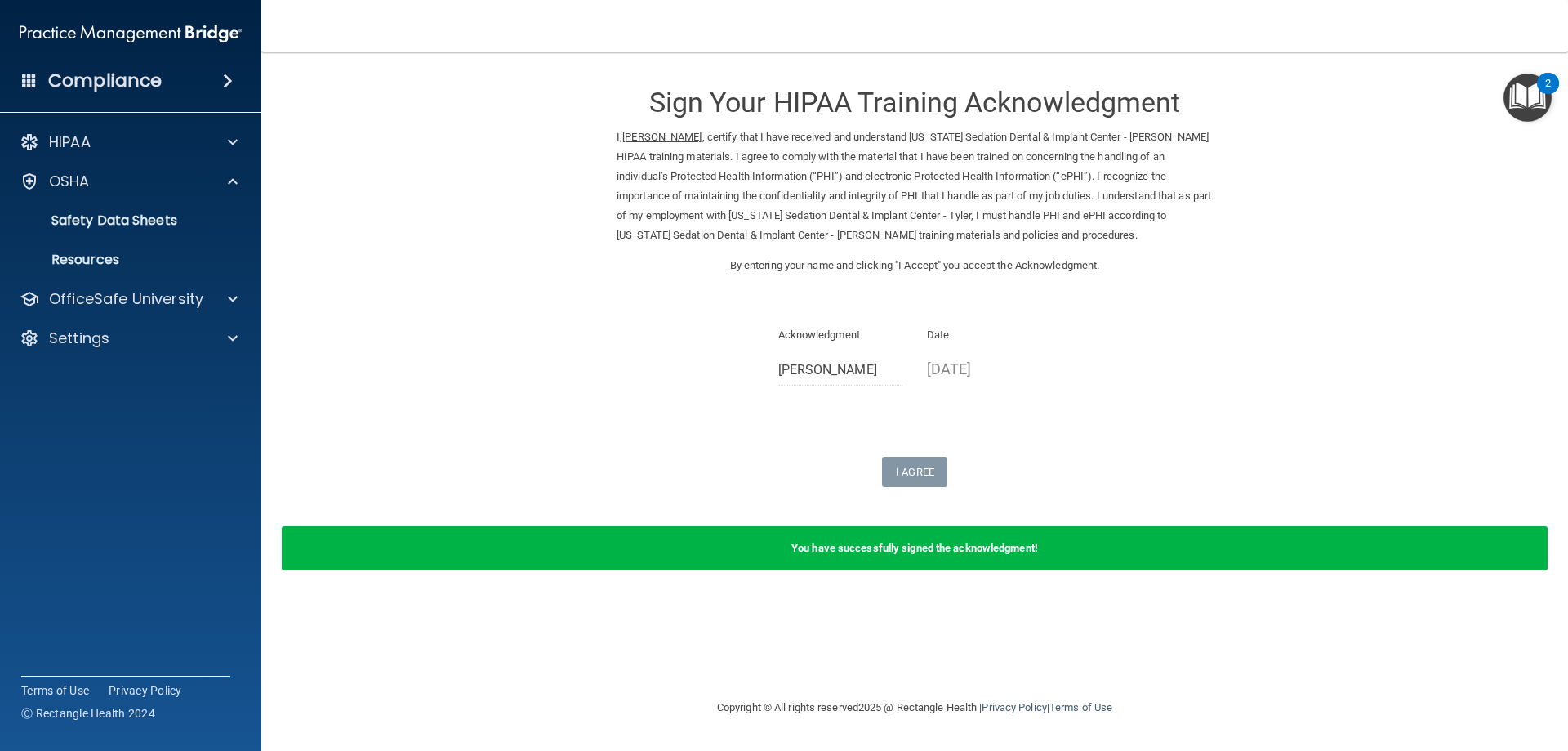
click at [1543, 100] on img "Open Resource Center, 2 new notifications" at bounding box center [1527, 97] width 49 height 49
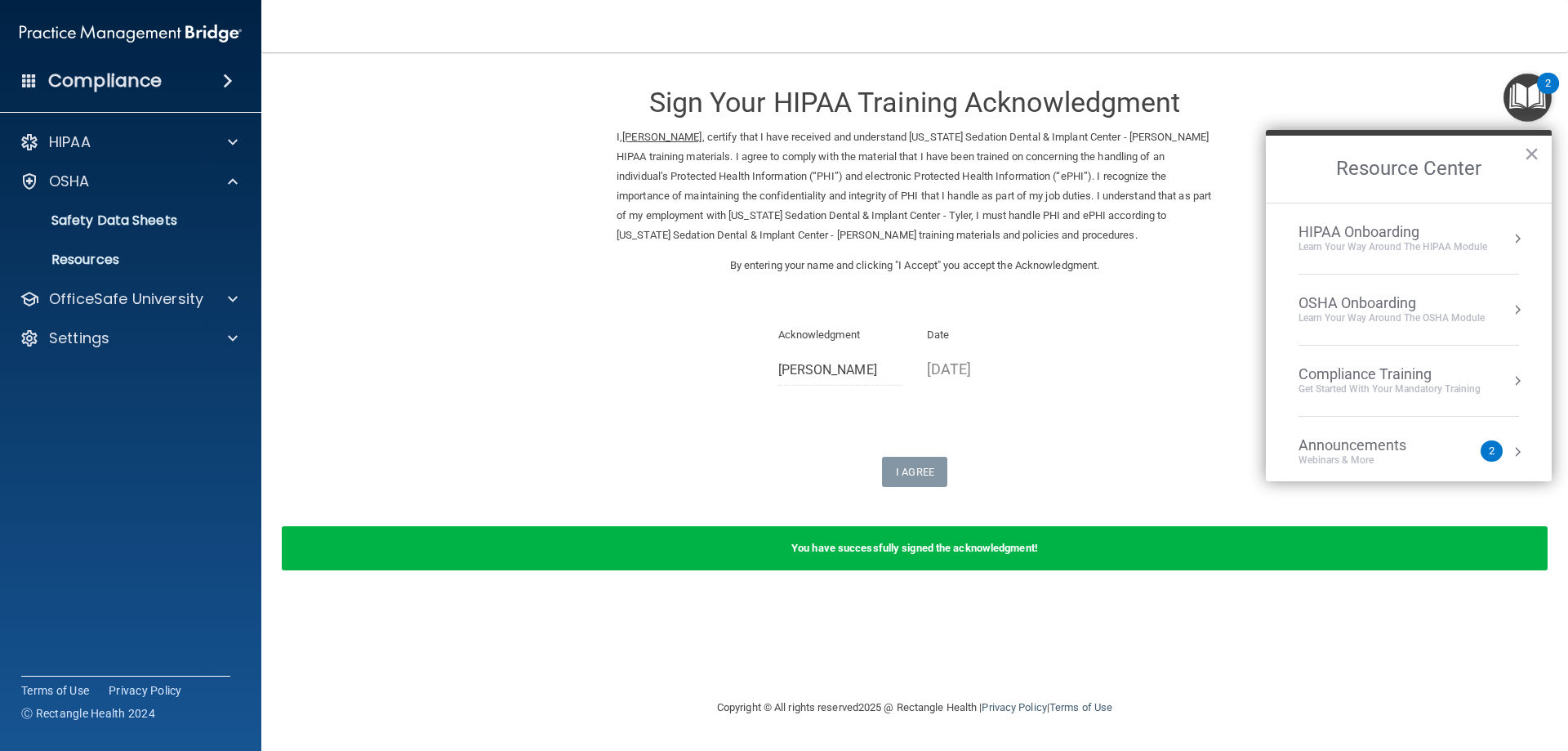
click at [1385, 389] on div "Get Started with your mandatory training" at bounding box center [1390, 389] width 182 height 14
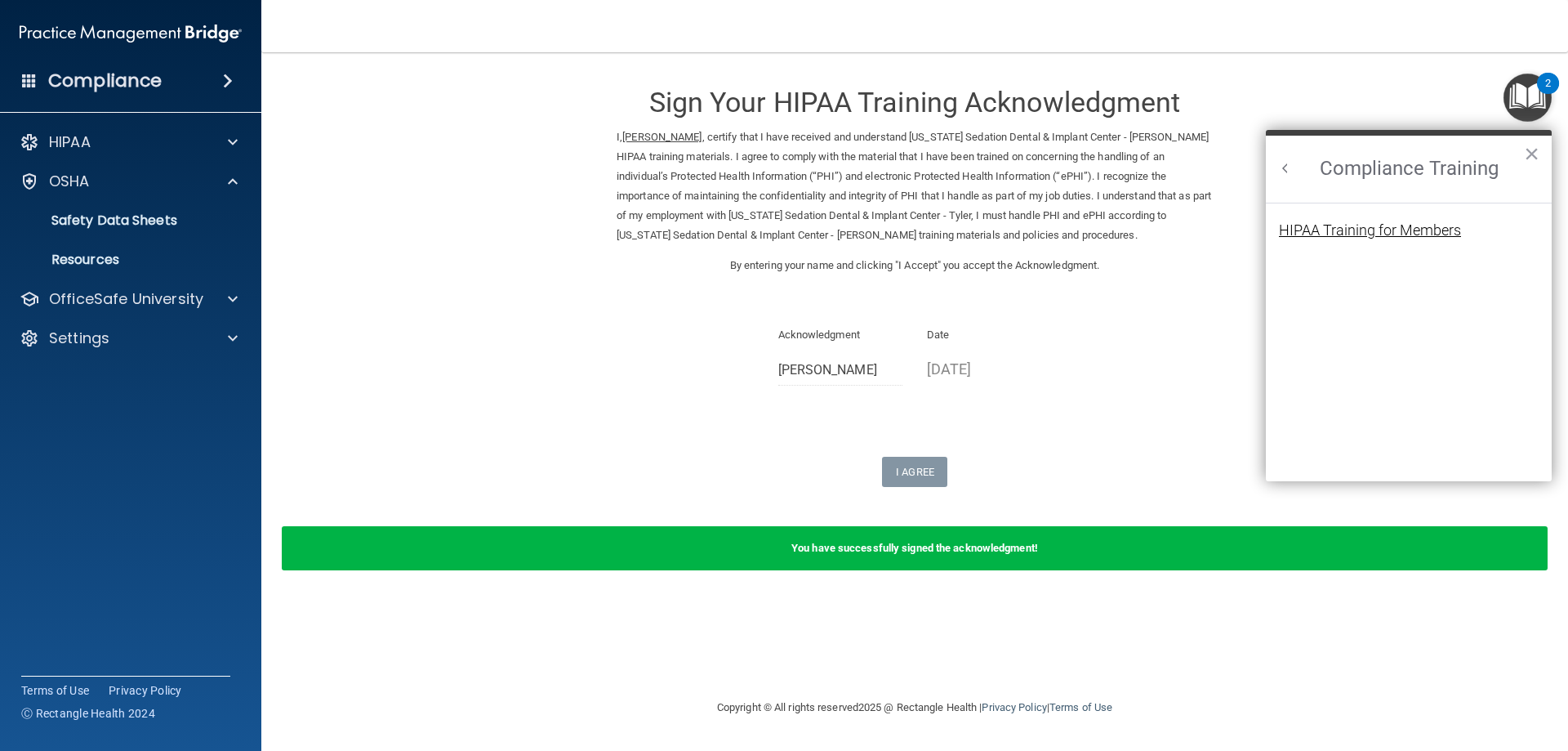
click at [1377, 236] on div "HIPAA Training for Members" at bounding box center [1369, 230] width 182 height 15
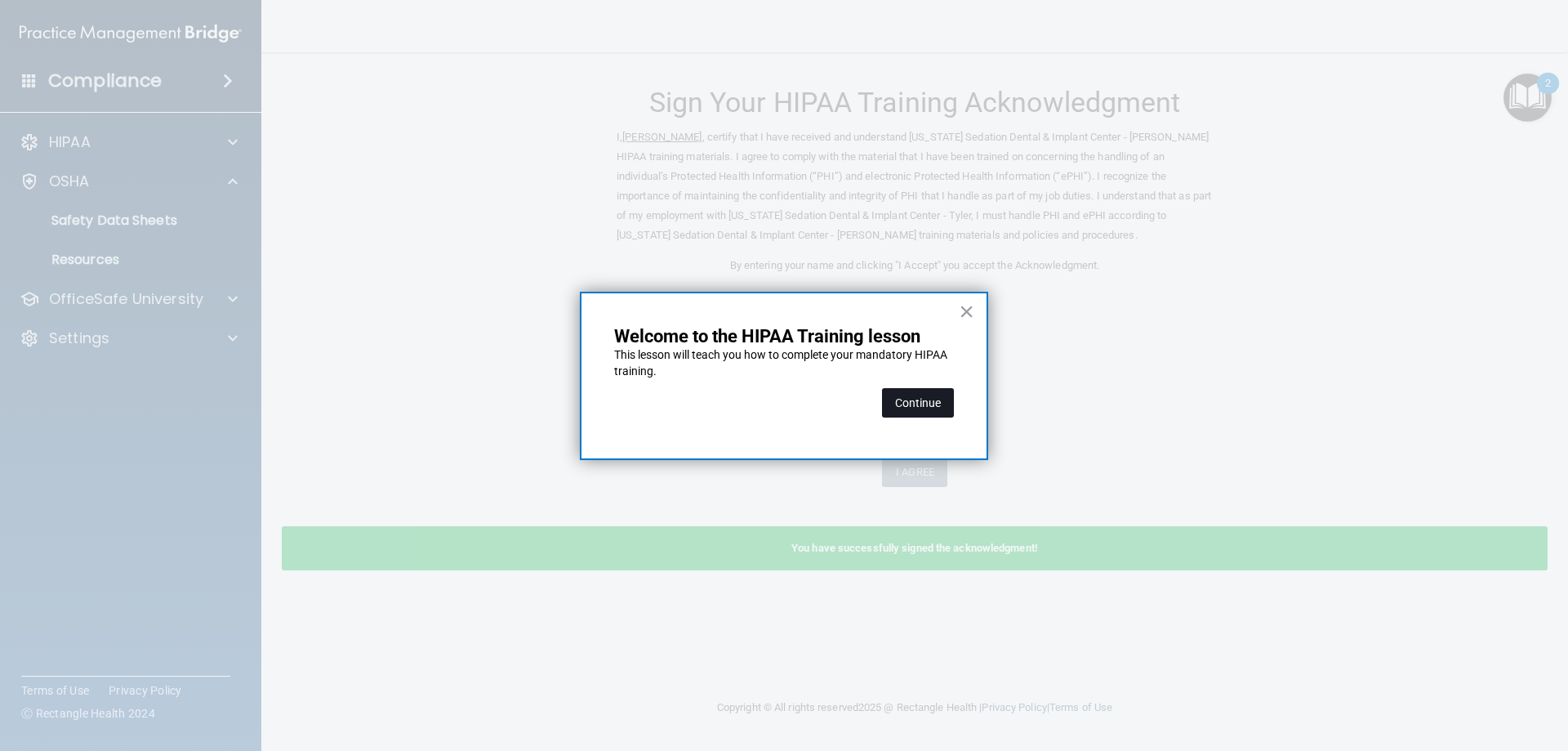
click at [927, 399] on button "Continue" at bounding box center [918, 402] width 71 height 29
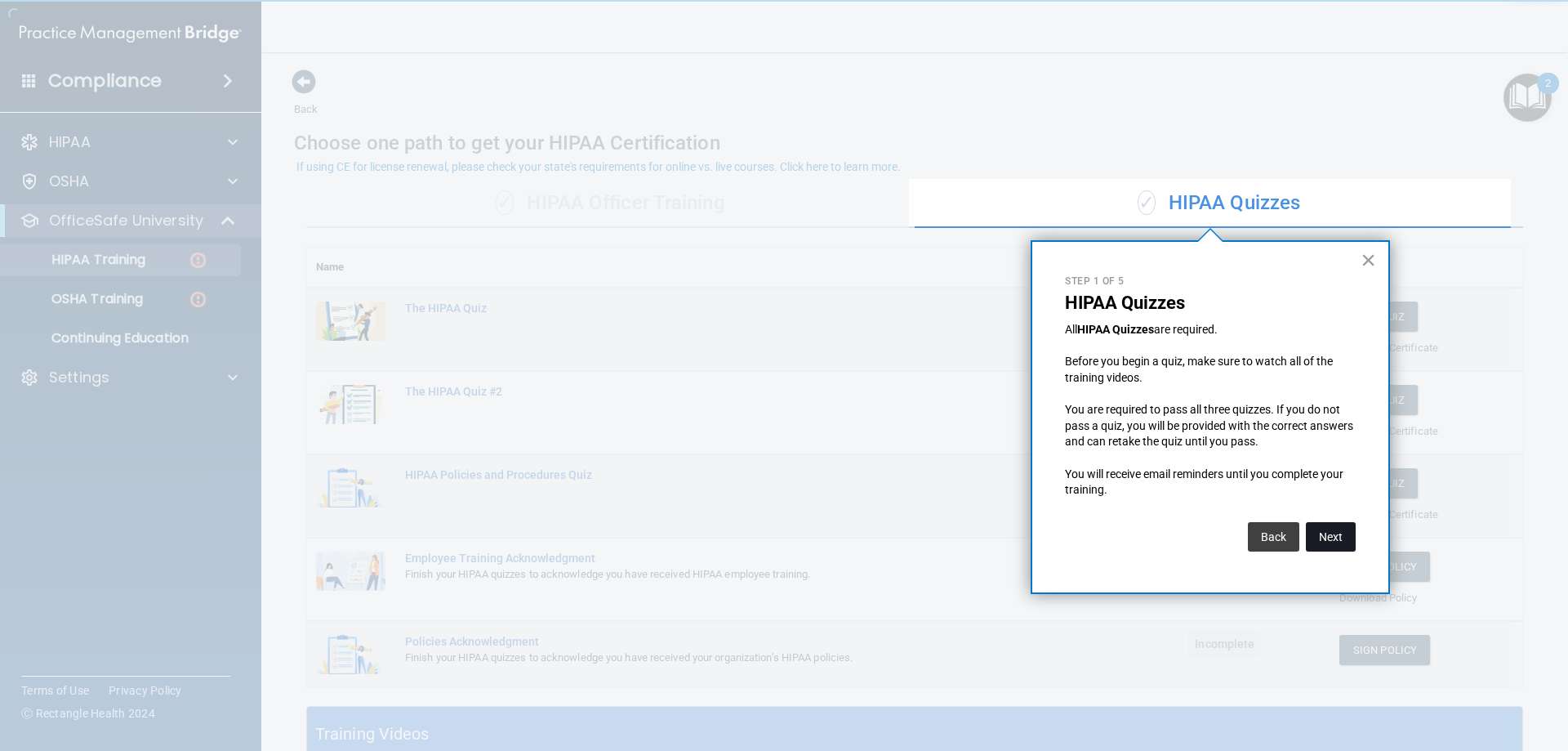
click at [1330, 543] on button "Next" at bounding box center [1331, 536] width 49 height 29
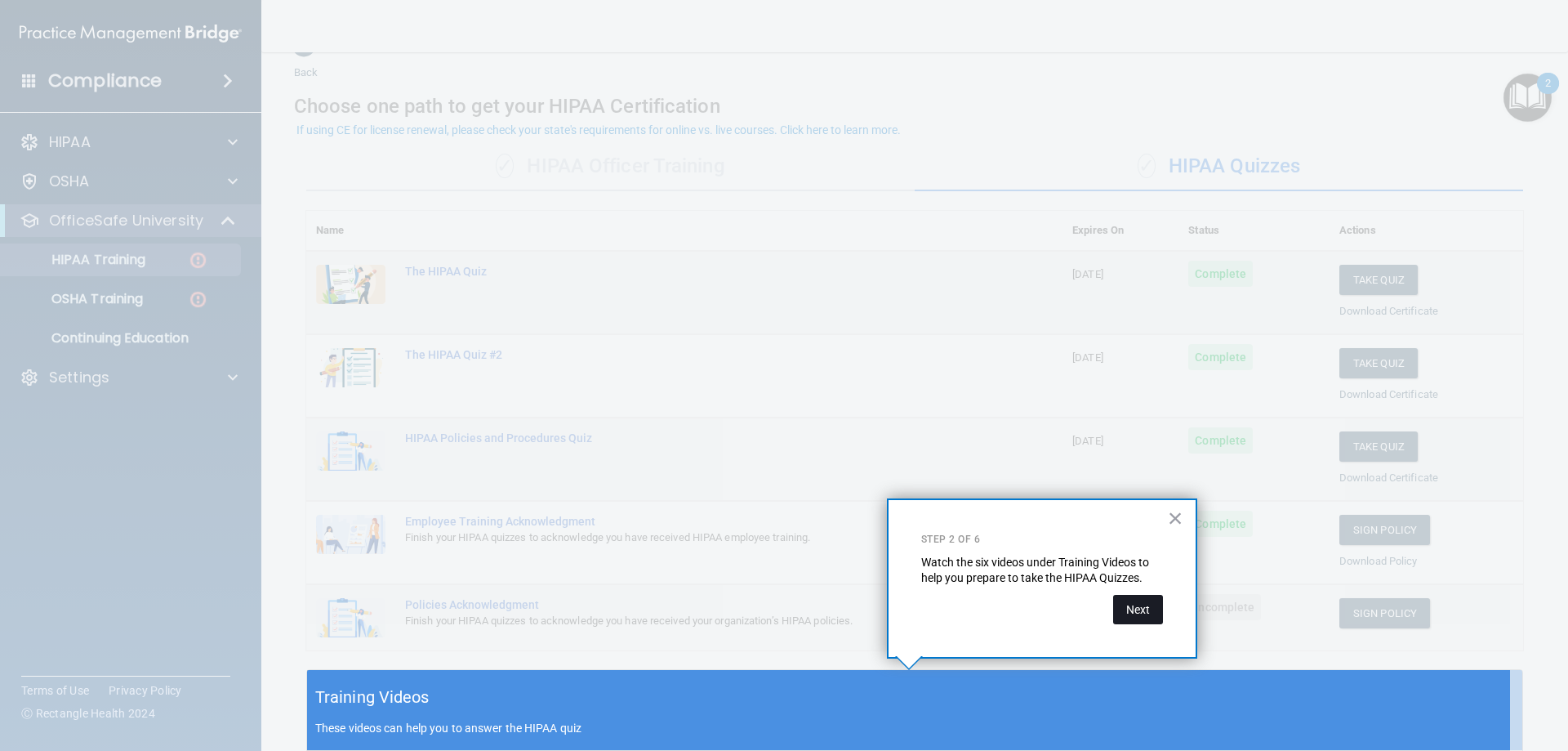
click at [1152, 616] on button "Next" at bounding box center [1137, 609] width 49 height 29
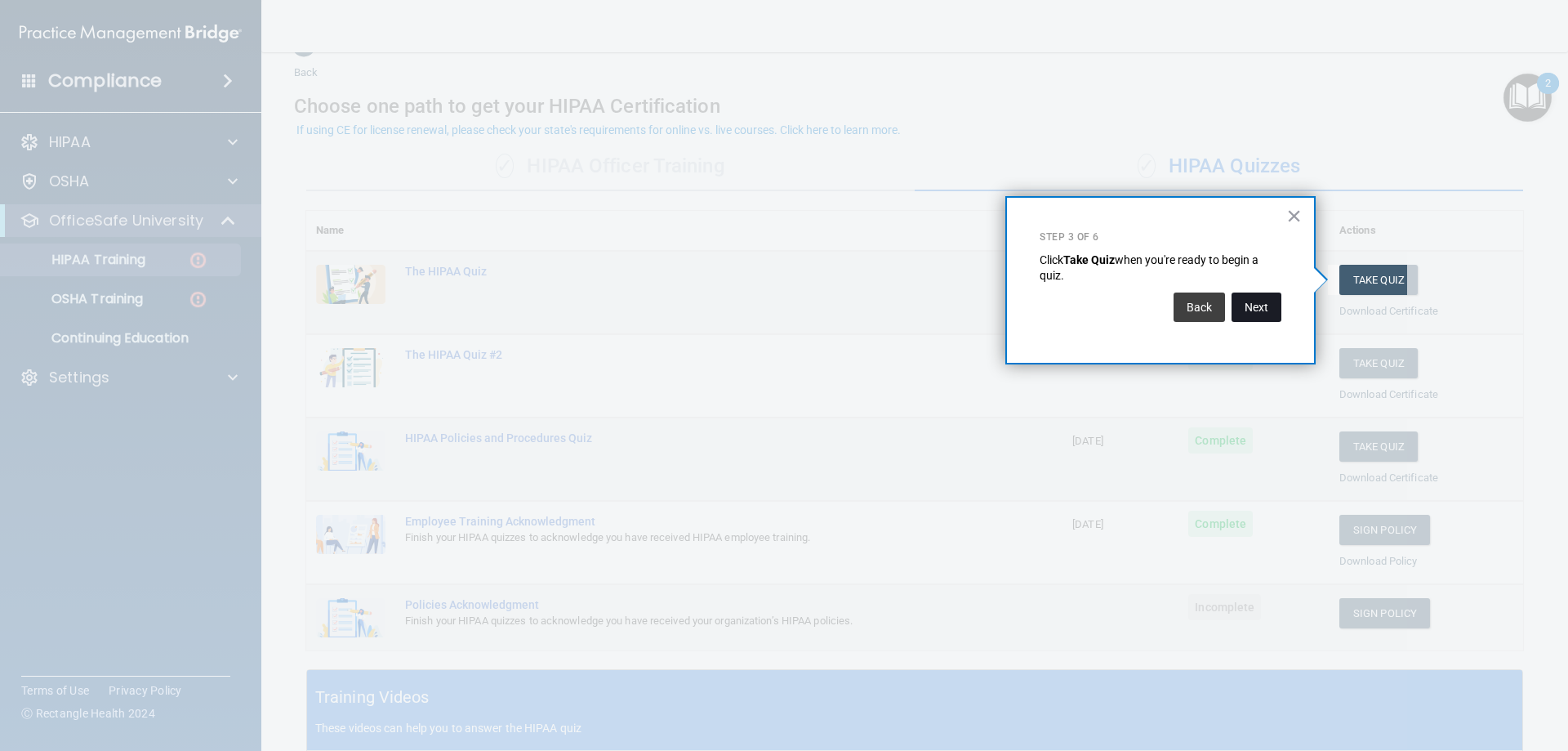
click at [1271, 305] on button "Next" at bounding box center [1257, 306] width 49 height 29
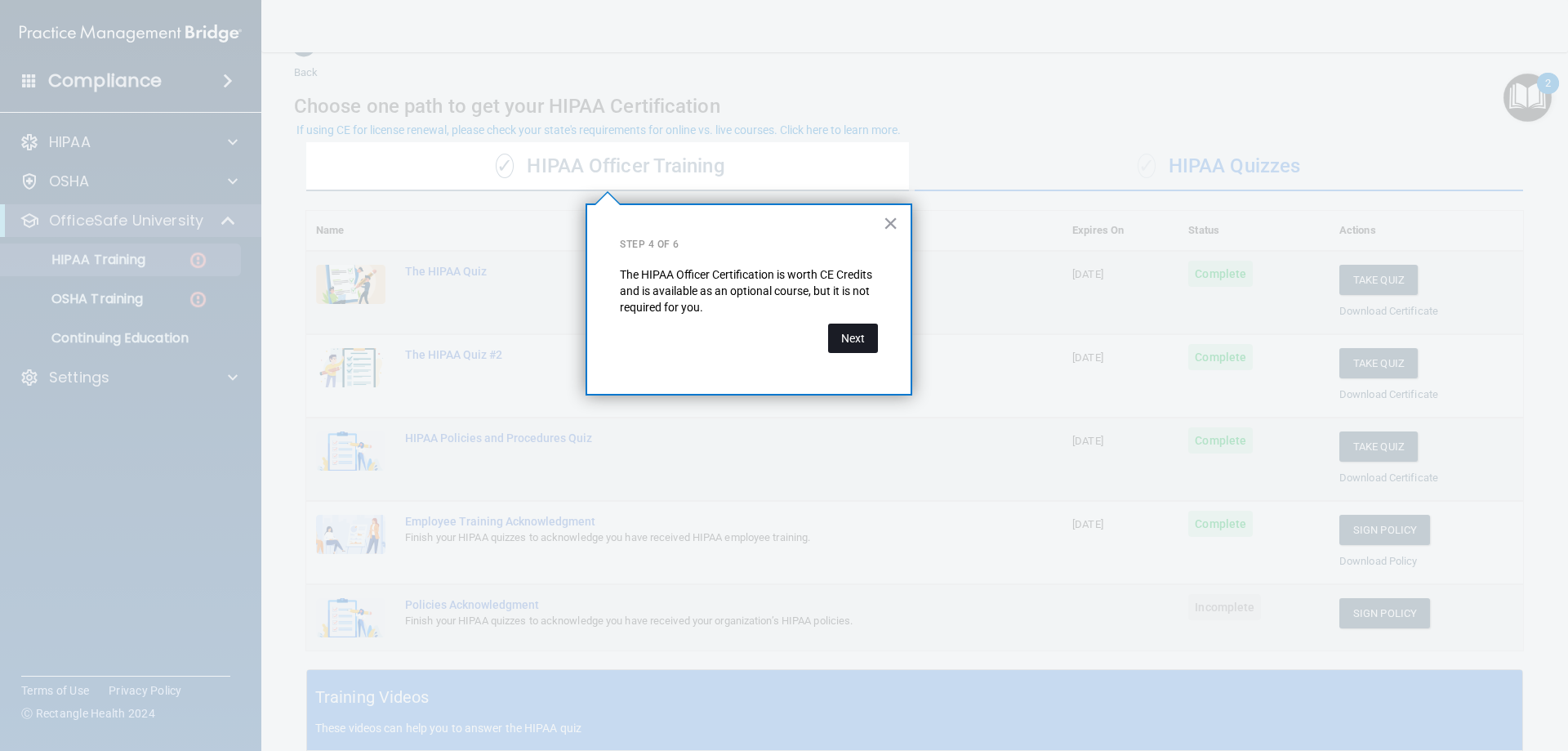
click at [854, 337] on button "Next" at bounding box center [852, 338] width 49 height 29
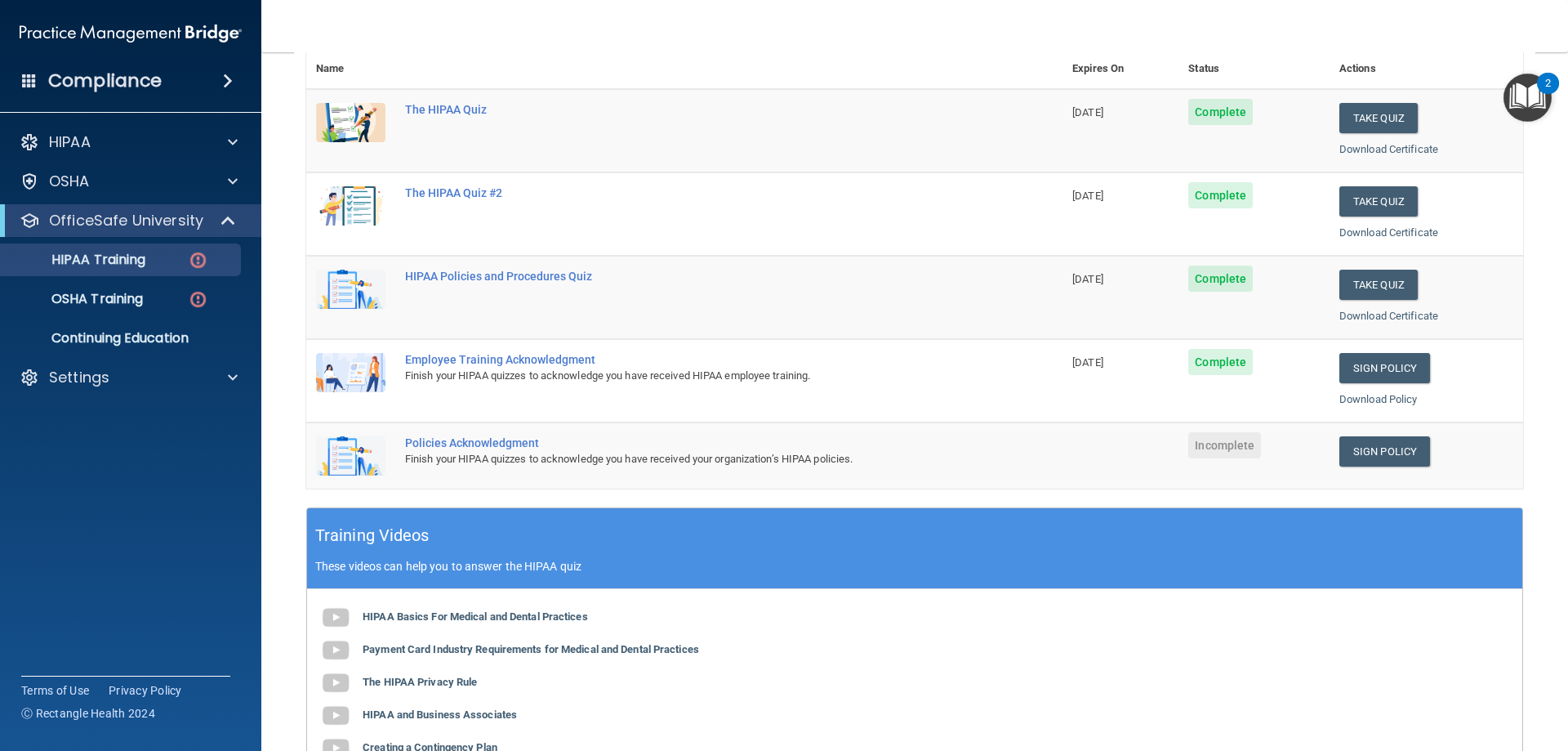
scroll to position [200, 0]
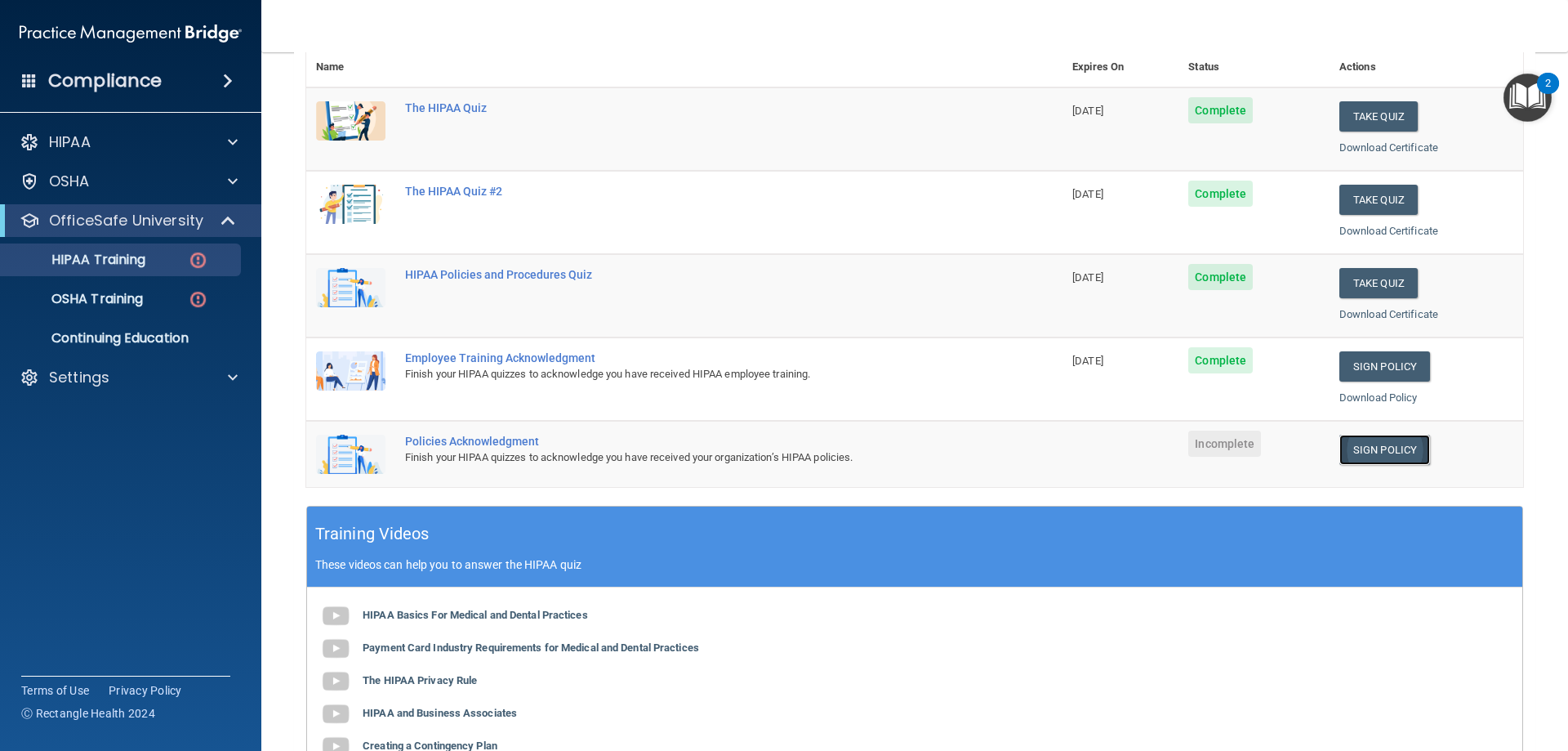
click at [1377, 446] on link "Sign Policy" at bounding box center [1384, 449] width 91 height 30
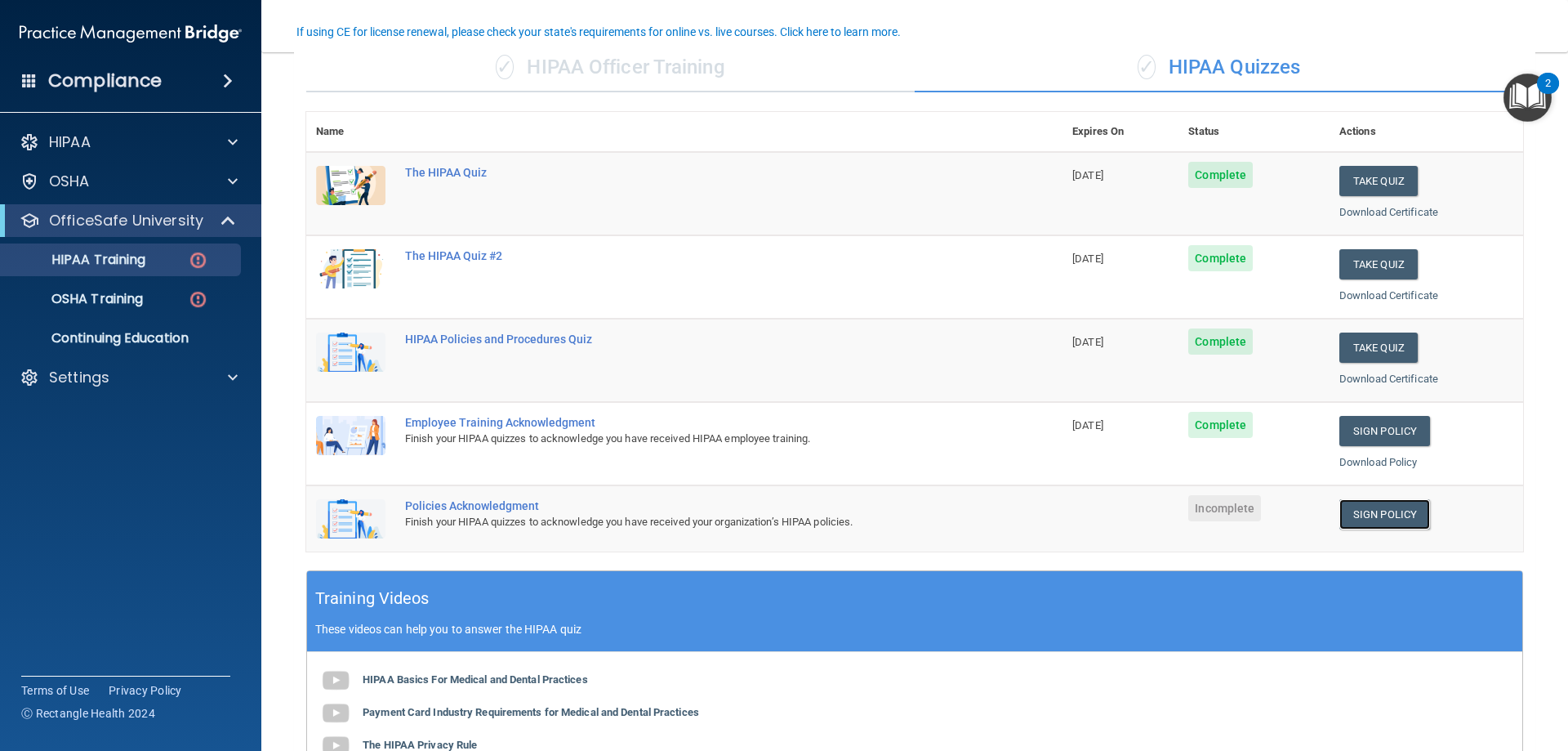
scroll to position [0, 0]
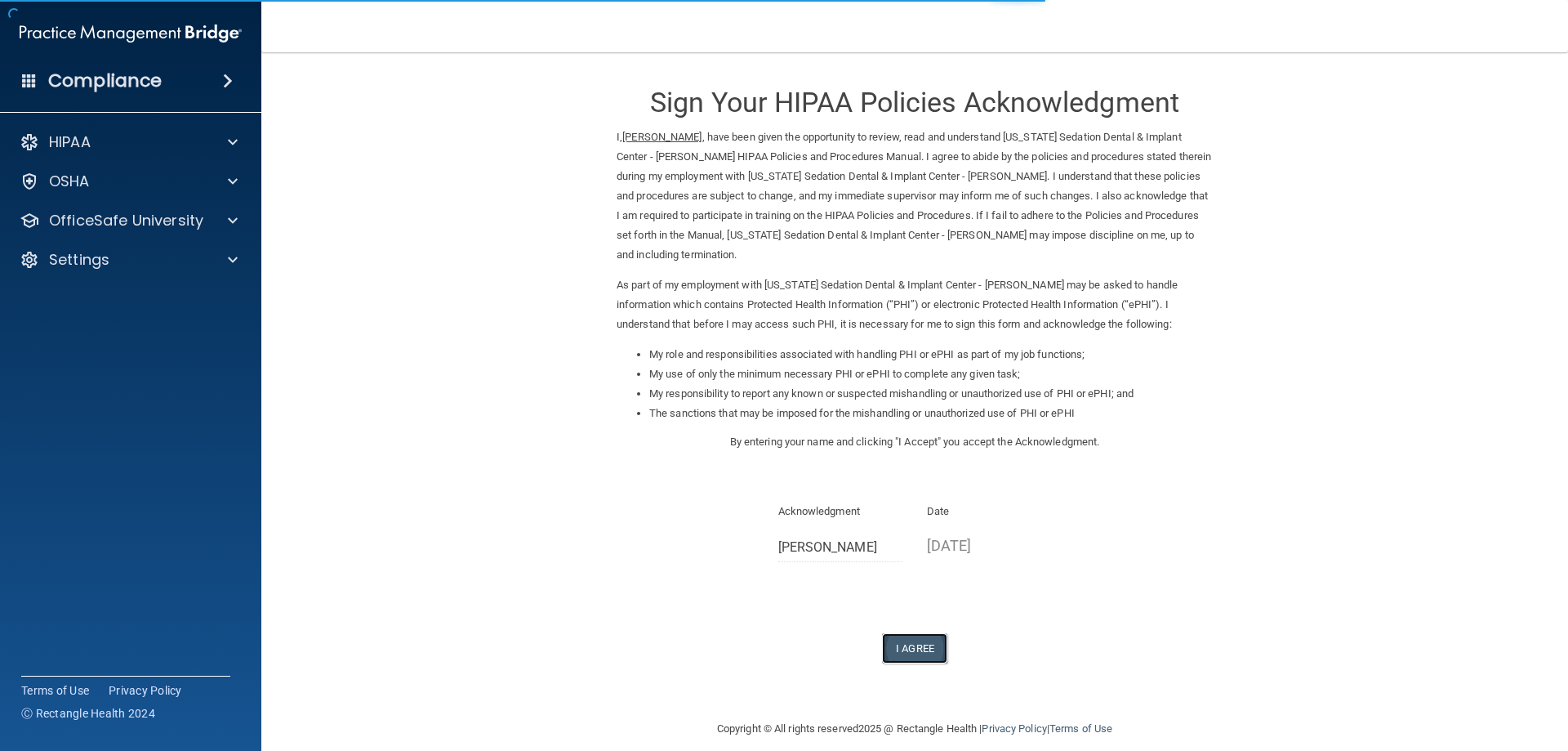
click at [929, 637] on button "I Agree" at bounding box center [915, 648] width 65 height 30
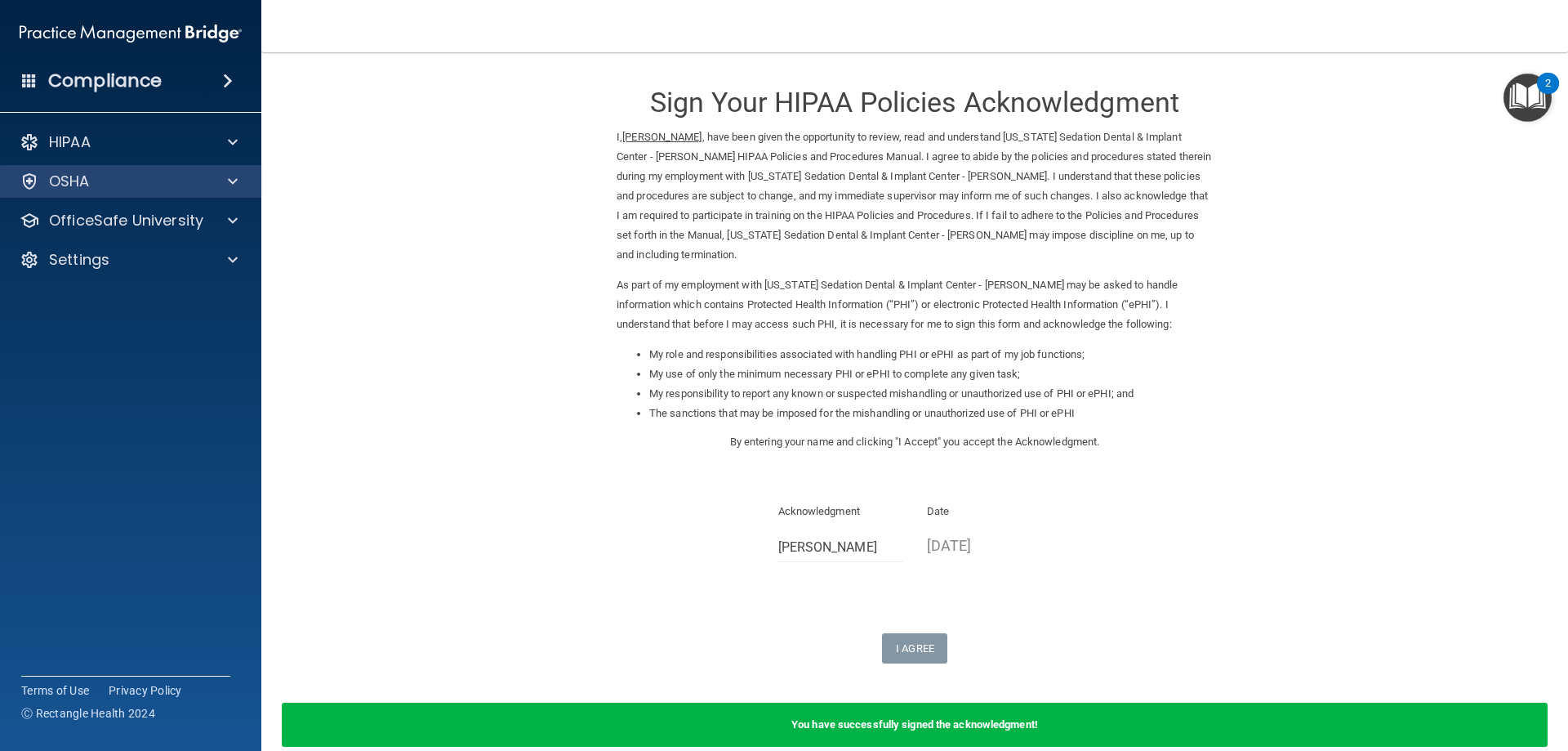
click at [214, 169] on div "OSHA" at bounding box center [131, 181] width 262 height 33
click at [235, 189] on span at bounding box center [232, 181] width 10 height 19
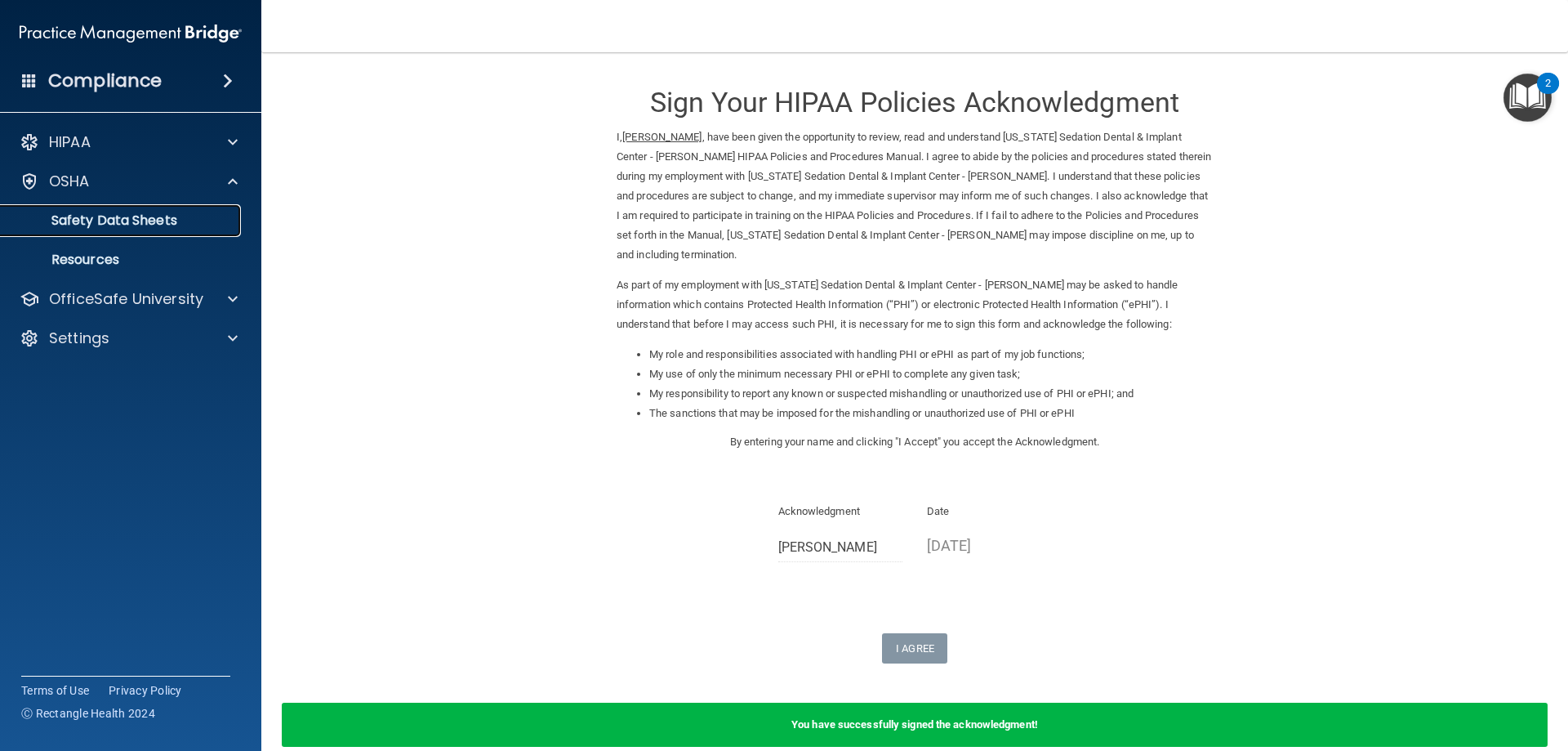
click at [229, 228] on p "Safety Data Sheets" at bounding box center [122, 221] width 223 height 17
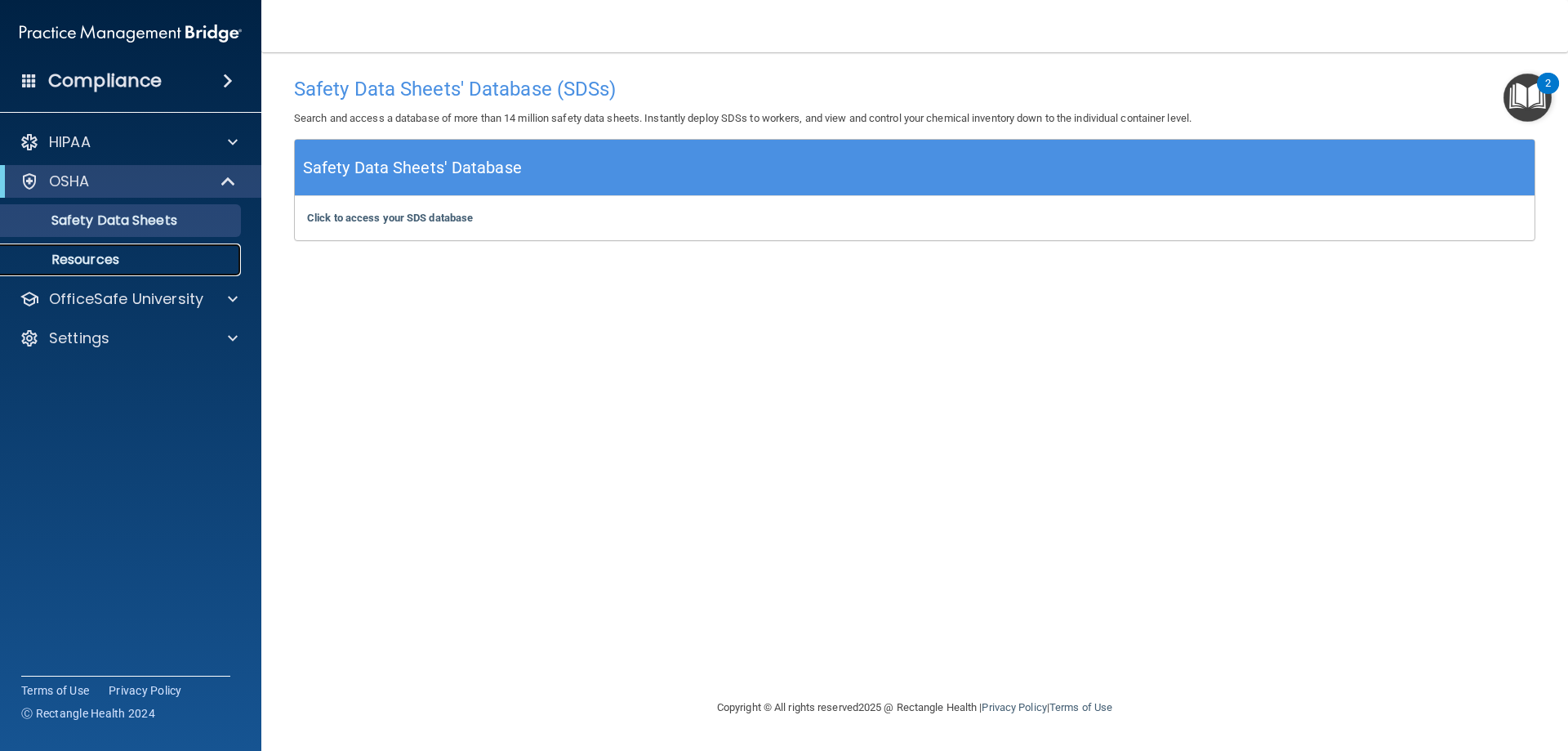
click at [103, 259] on p "Resources" at bounding box center [122, 259] width 223 height 17
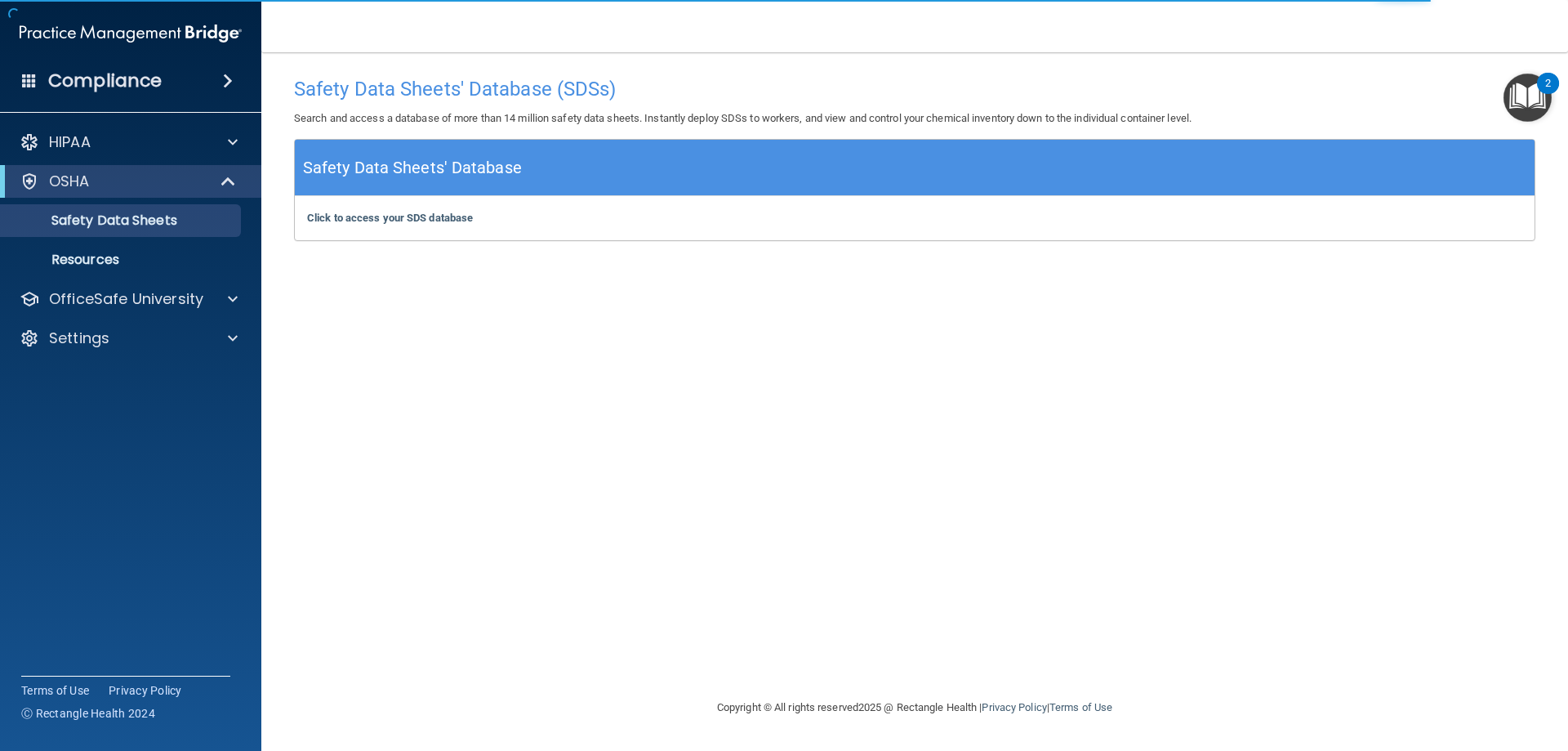
click at [1521, 90] on img "Open Resource Center, 2 new notifications" at bounding box center [1527, 97] width 49 height 49
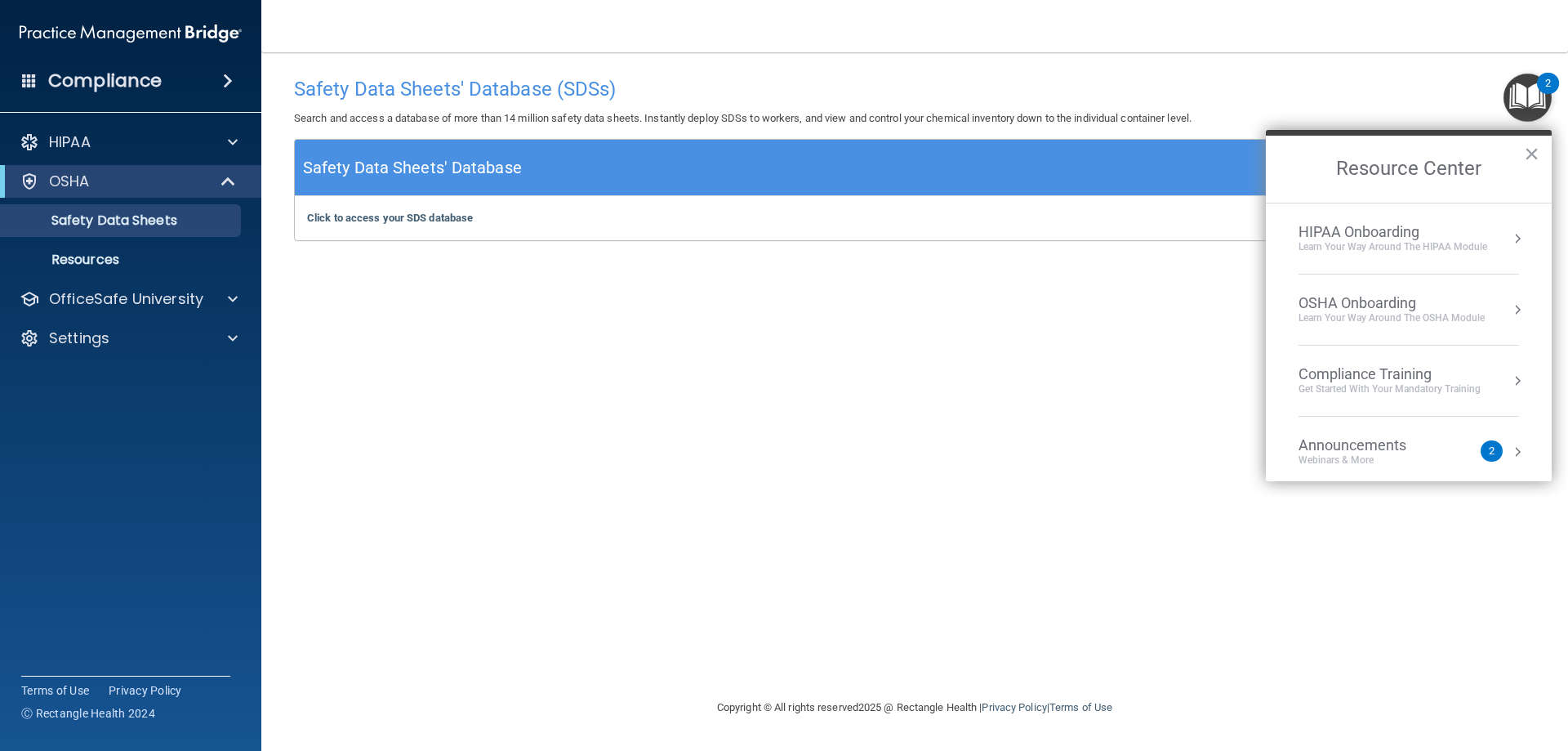
click at [1469, 309] on div "OSHA Onboarding" at bounding box center [1392, 303] width 186 height 18
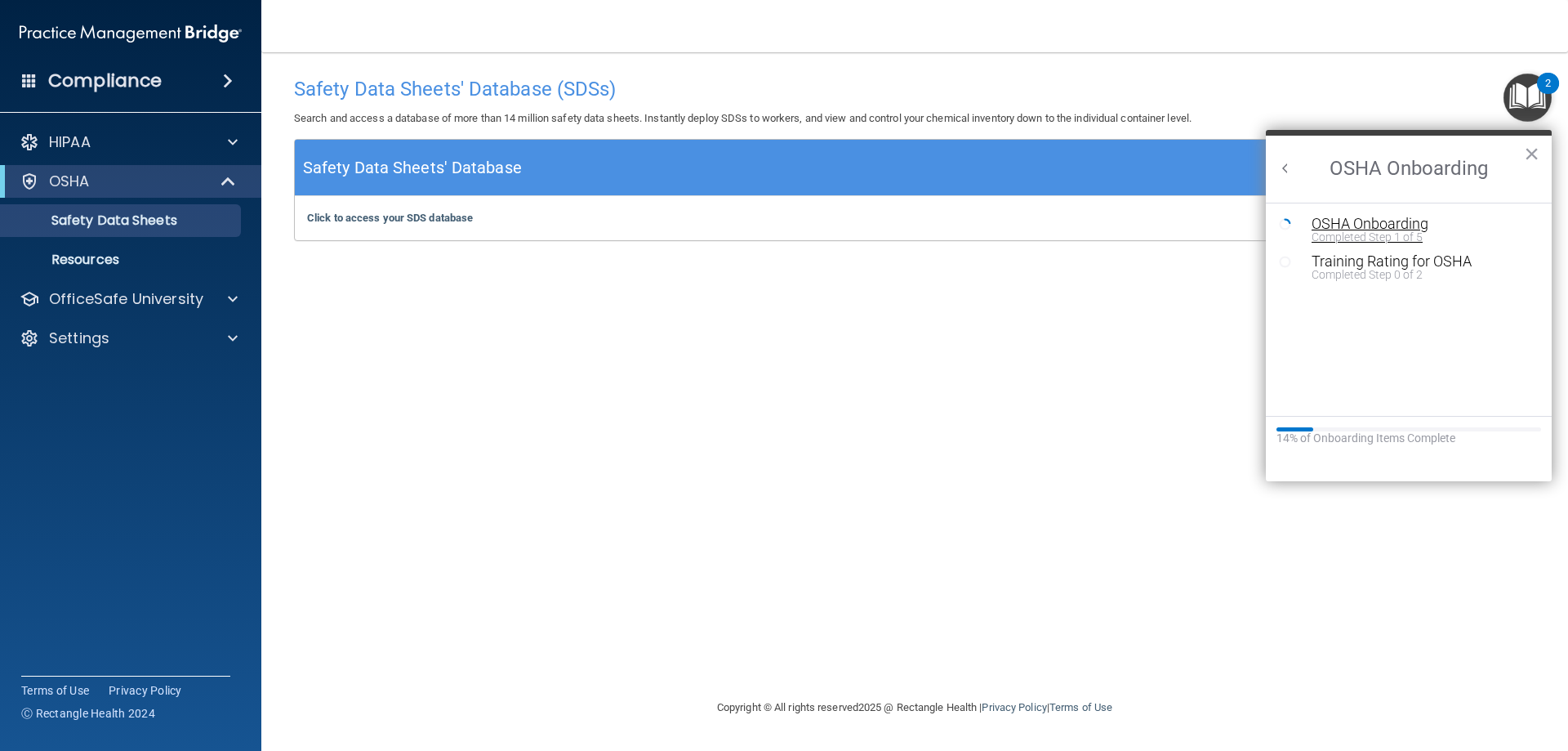
click at [1427, 225] on div "OSHA Onboarding" at bounding box center [1421, 223] width 219 height 15
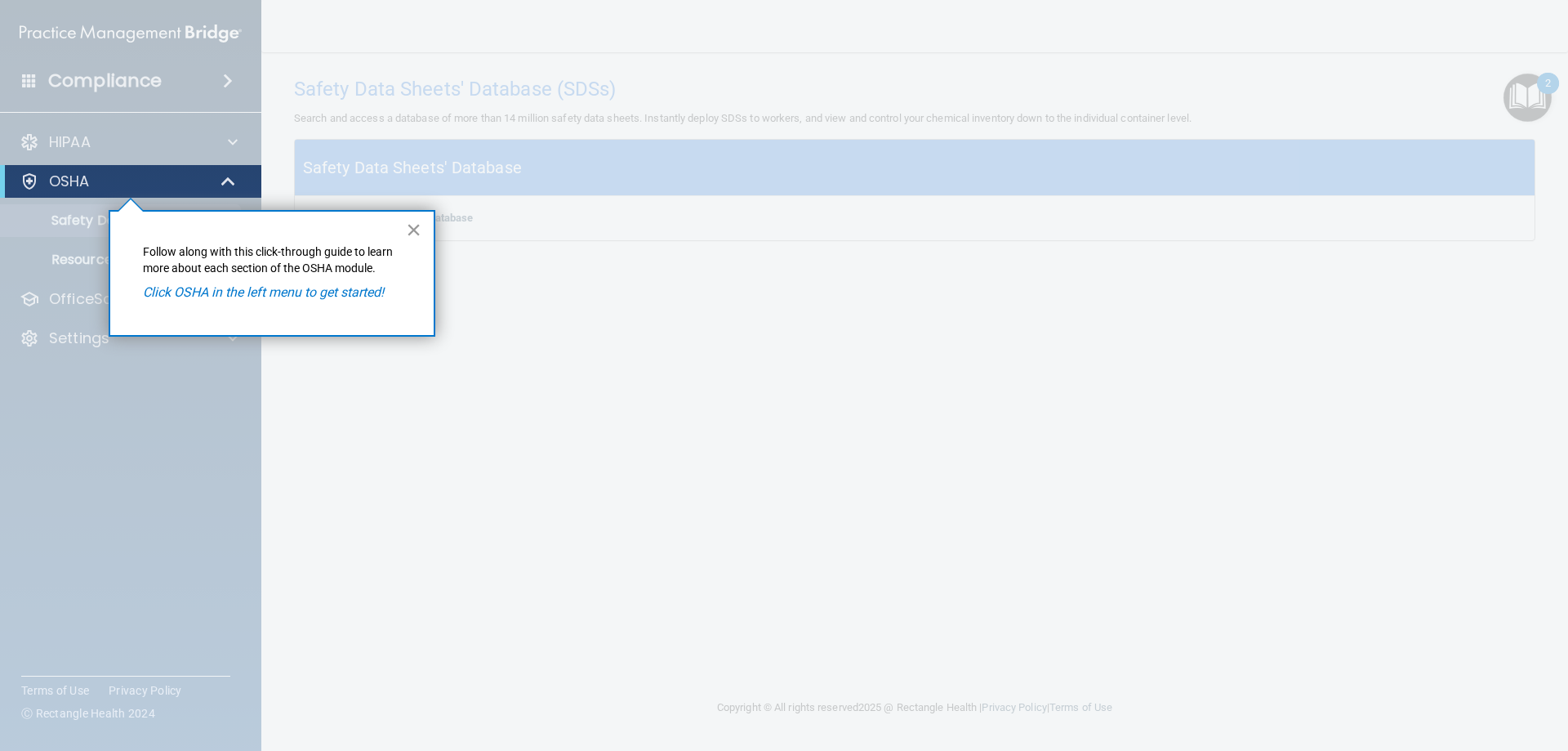
click at [409, 225] on button "×" at bounding box center [414, 229] width 16 height 26
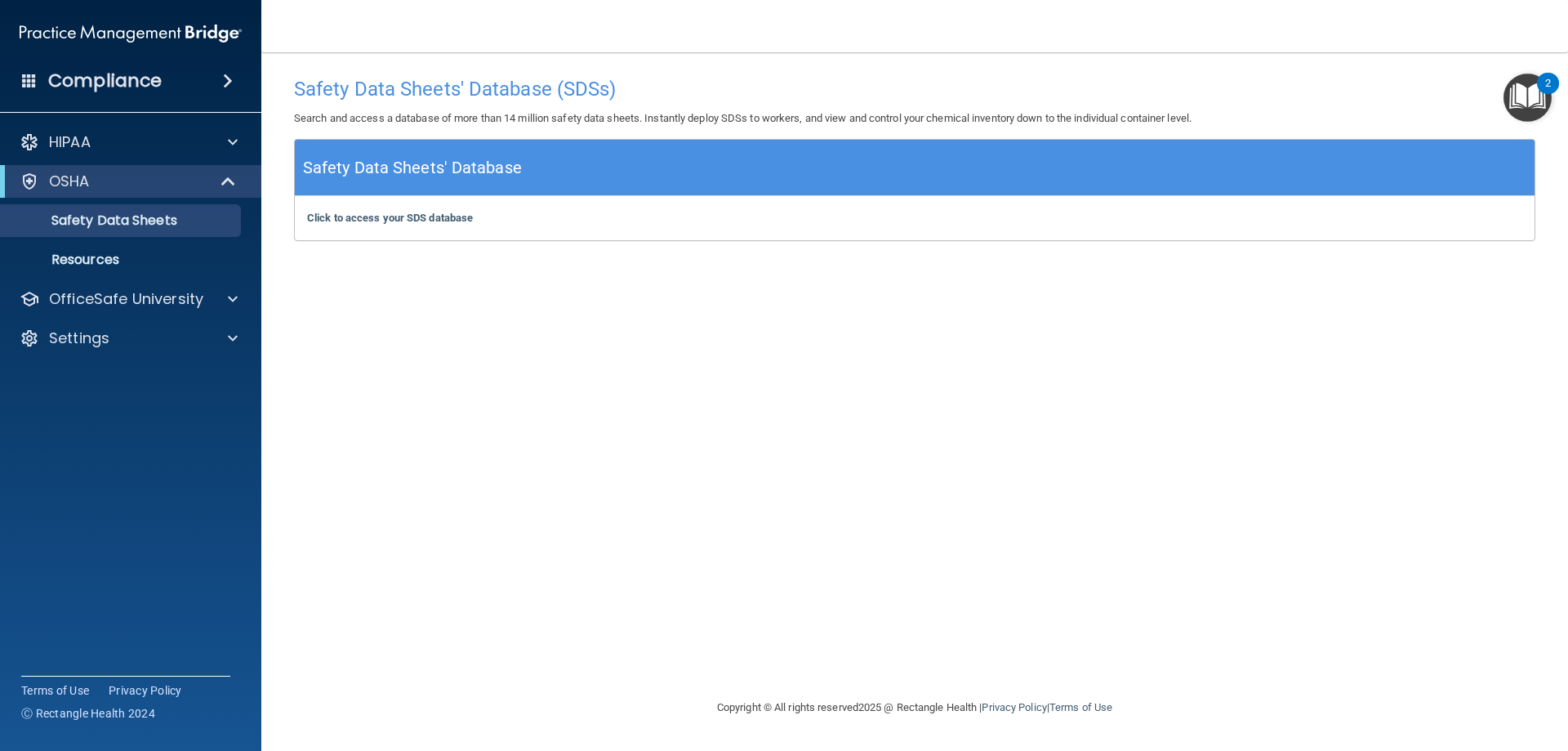
click at [1508, 104] on img "Open Resource Center, 2 new notifications" at bounding box center [1527, 97] width 49 height 49
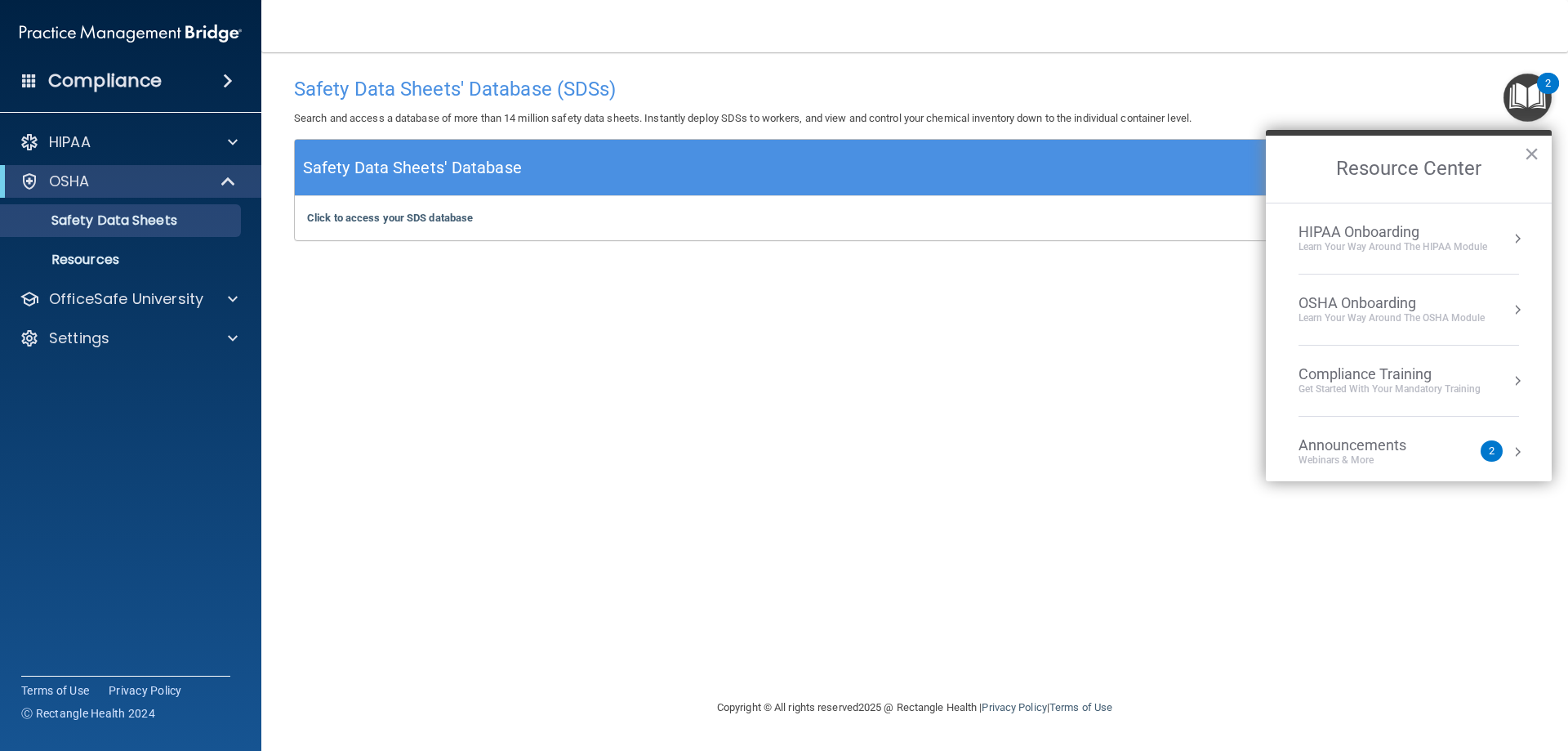
click at [1445, 379] on div "Compliance Training" at bounding box center [1390, 374] width 182 height 18
click at [1528, 145] on button "×" at bounding box center [1532, 154] width 16 height 26
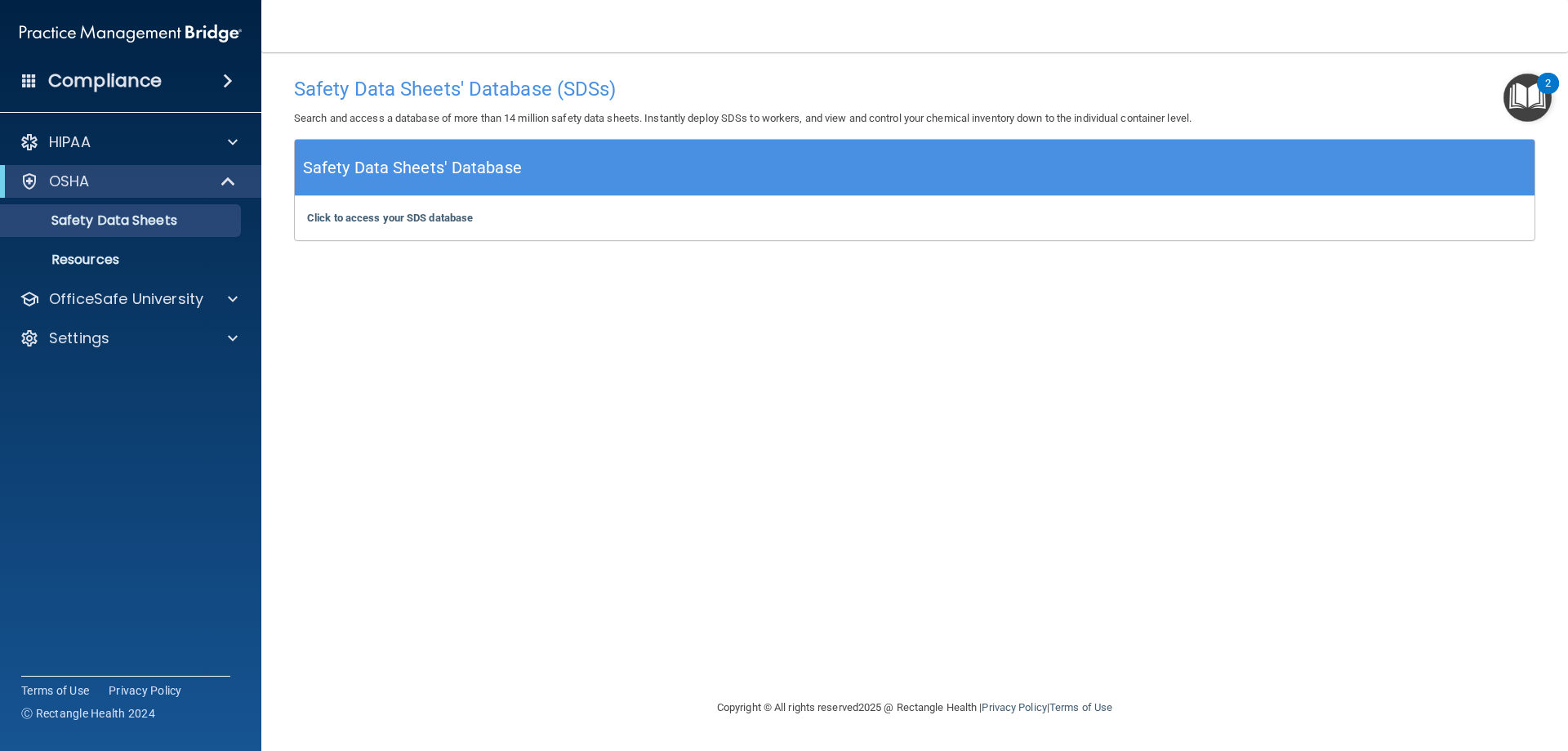
click at [1532, 103] on img "Open Resource Center, 2 new notifications" at bounding box center [1527, 97] width 49 height 49
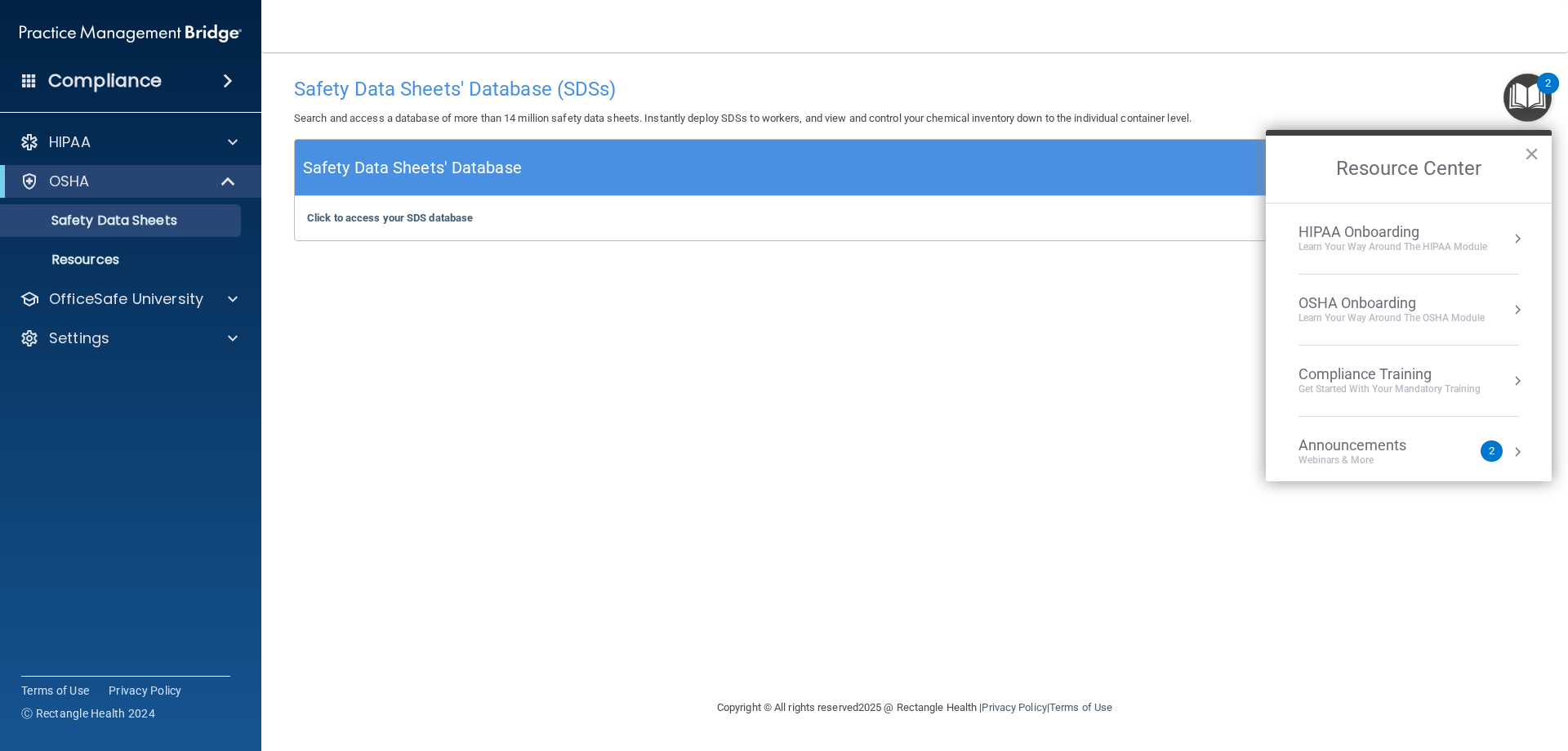
click at [1442, 305] on div "OSHA Onboarding" at bounding box center [1392, 303] width 186 height 18
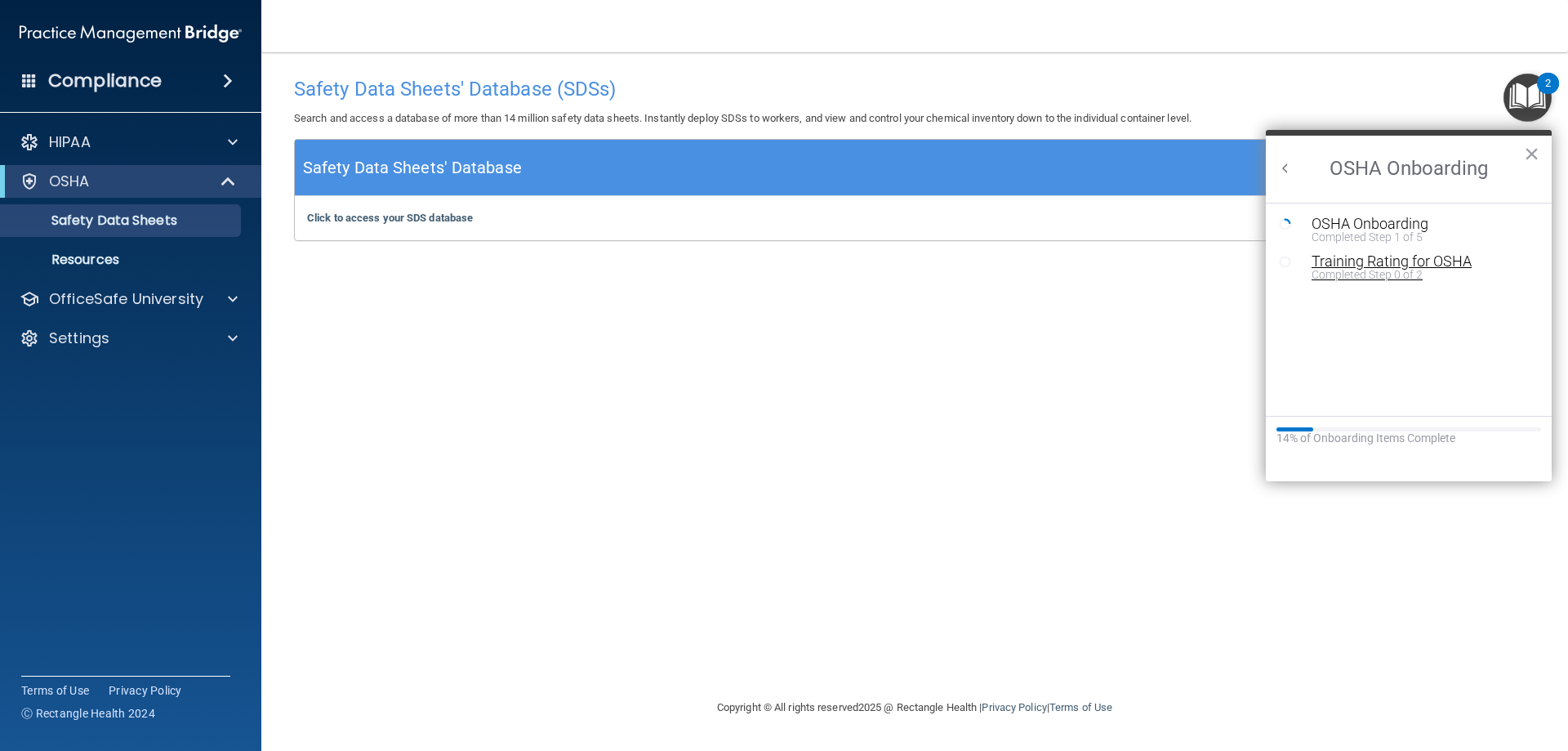
click at [1405, 264] on div "Training Rating for OSHA" at bounding box center [1421, 261] width 219 height 15
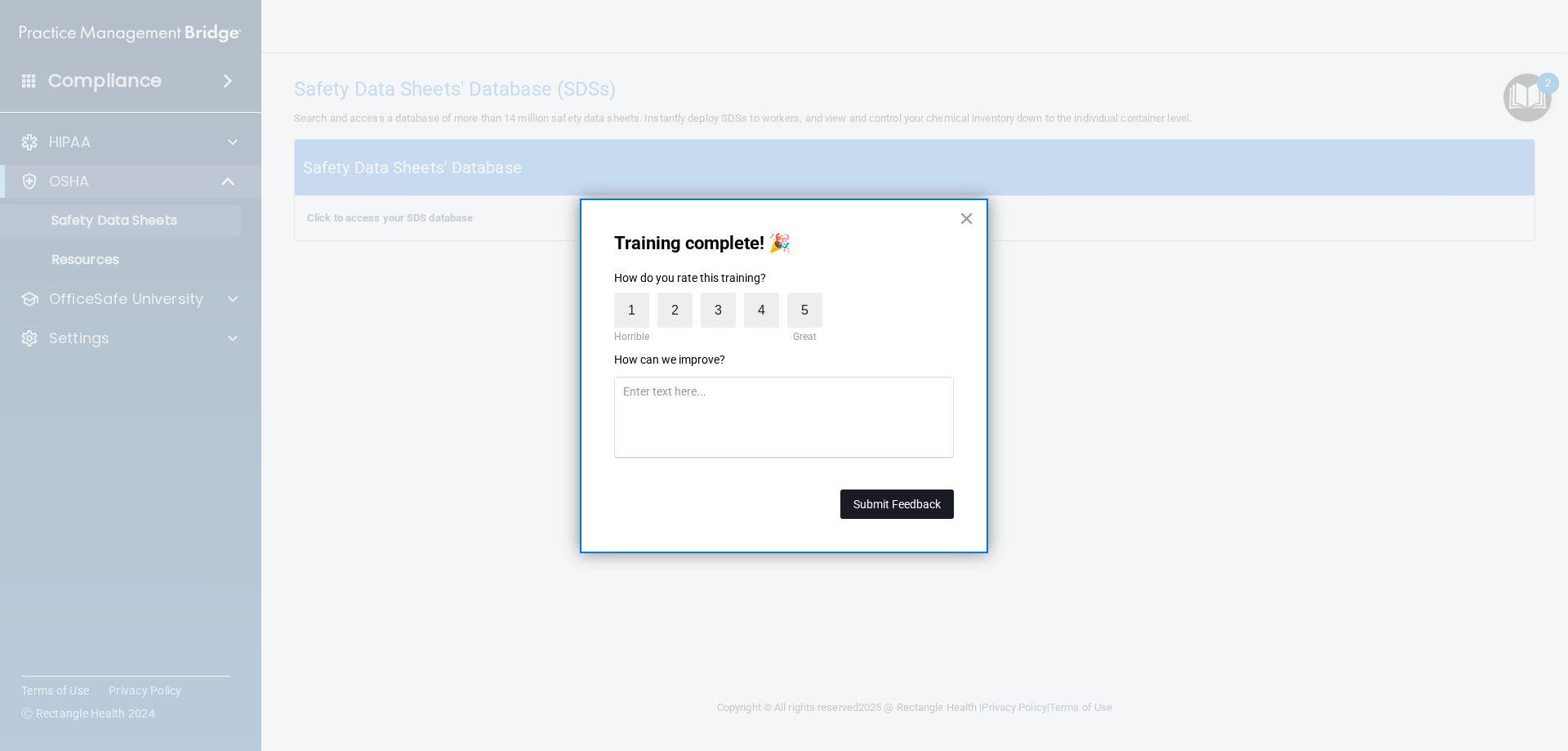
click at [912, 497] on button "Submit Feedback" at bounding box center [897, 503] width 114 height 29
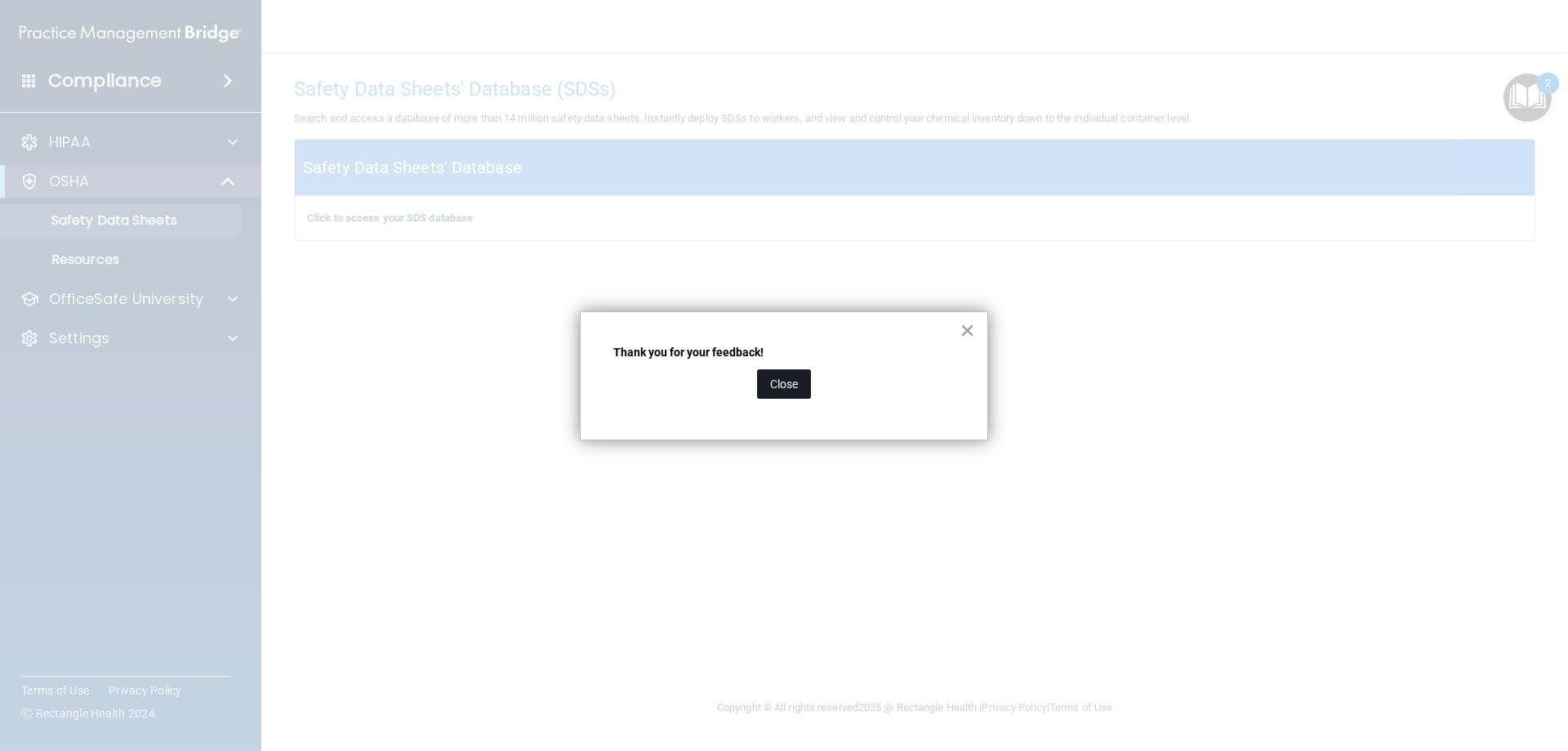
click at [779, 389] on button "Close" at bounding box center [784, 383] width 54 height 29
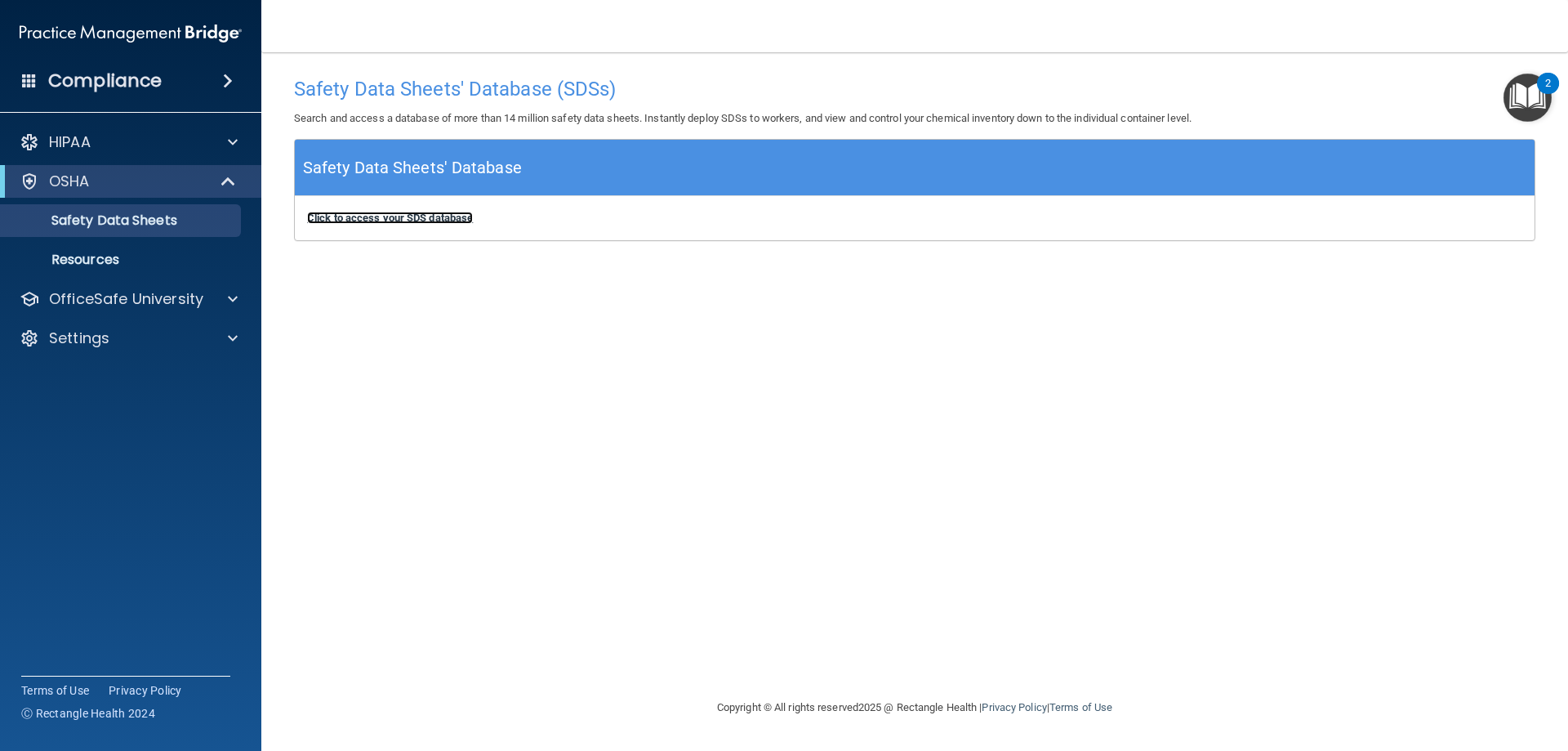
click at [442, 214] on b "Click to access your SDS database" at bounding box center [390, 218] width 166 height 12
